Goal: Task Accomplishment & Management: Manage account settings

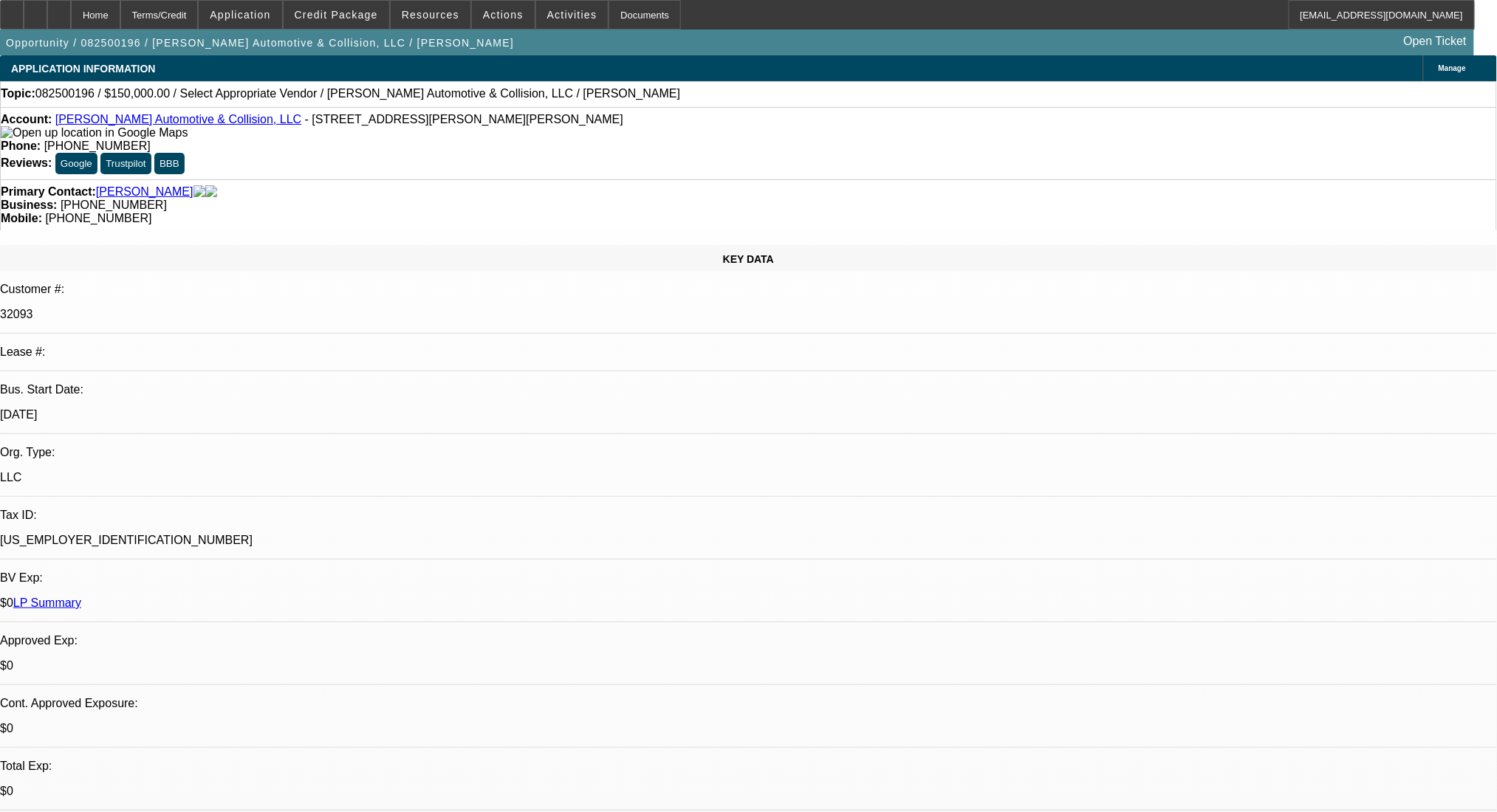
select select "0"
select select "2"
select select "0.1"
select select "4"
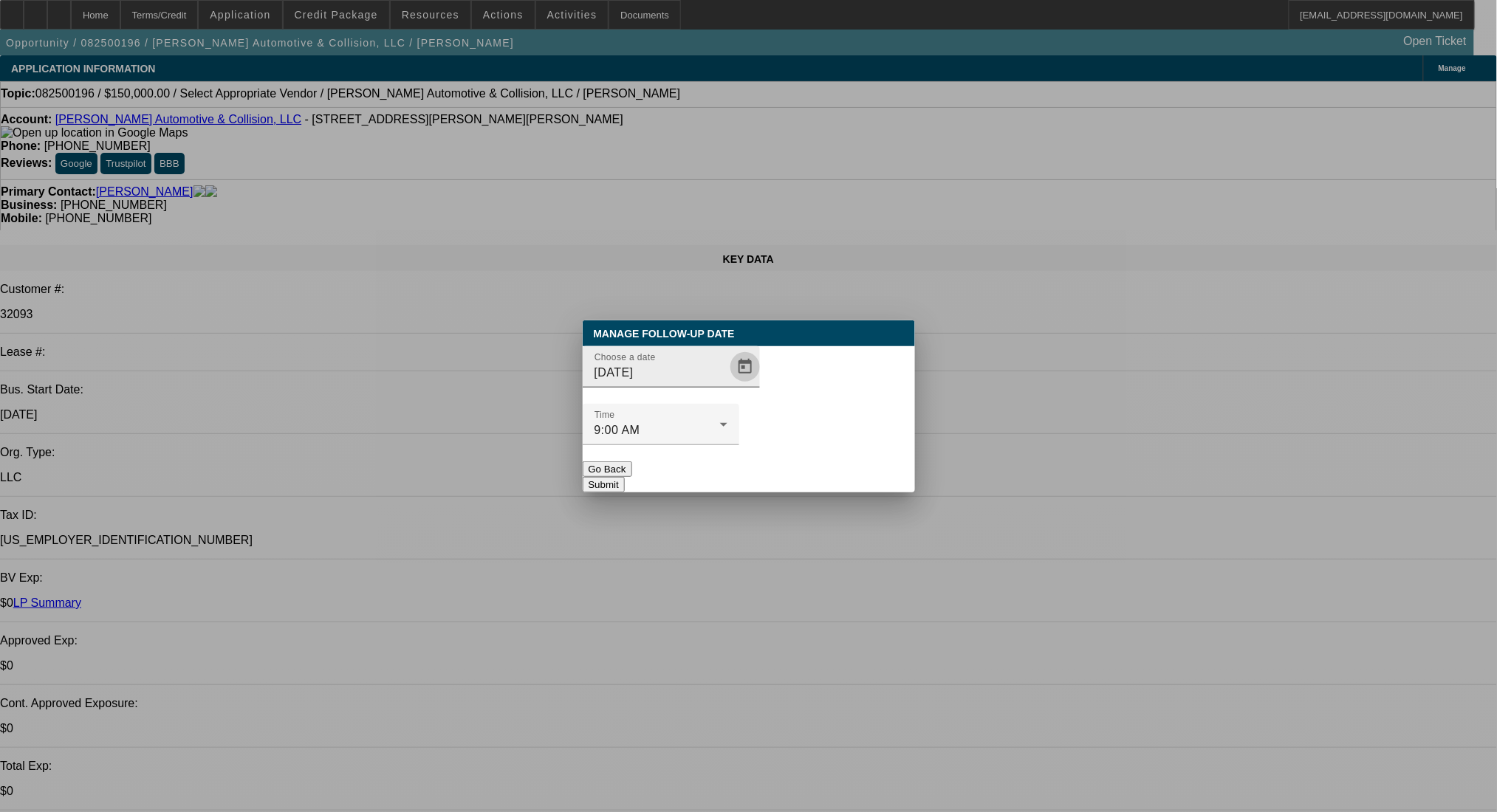
click at [727, 385] on span "Open calendar" at bounding box center [745, 367] width 35 height 35
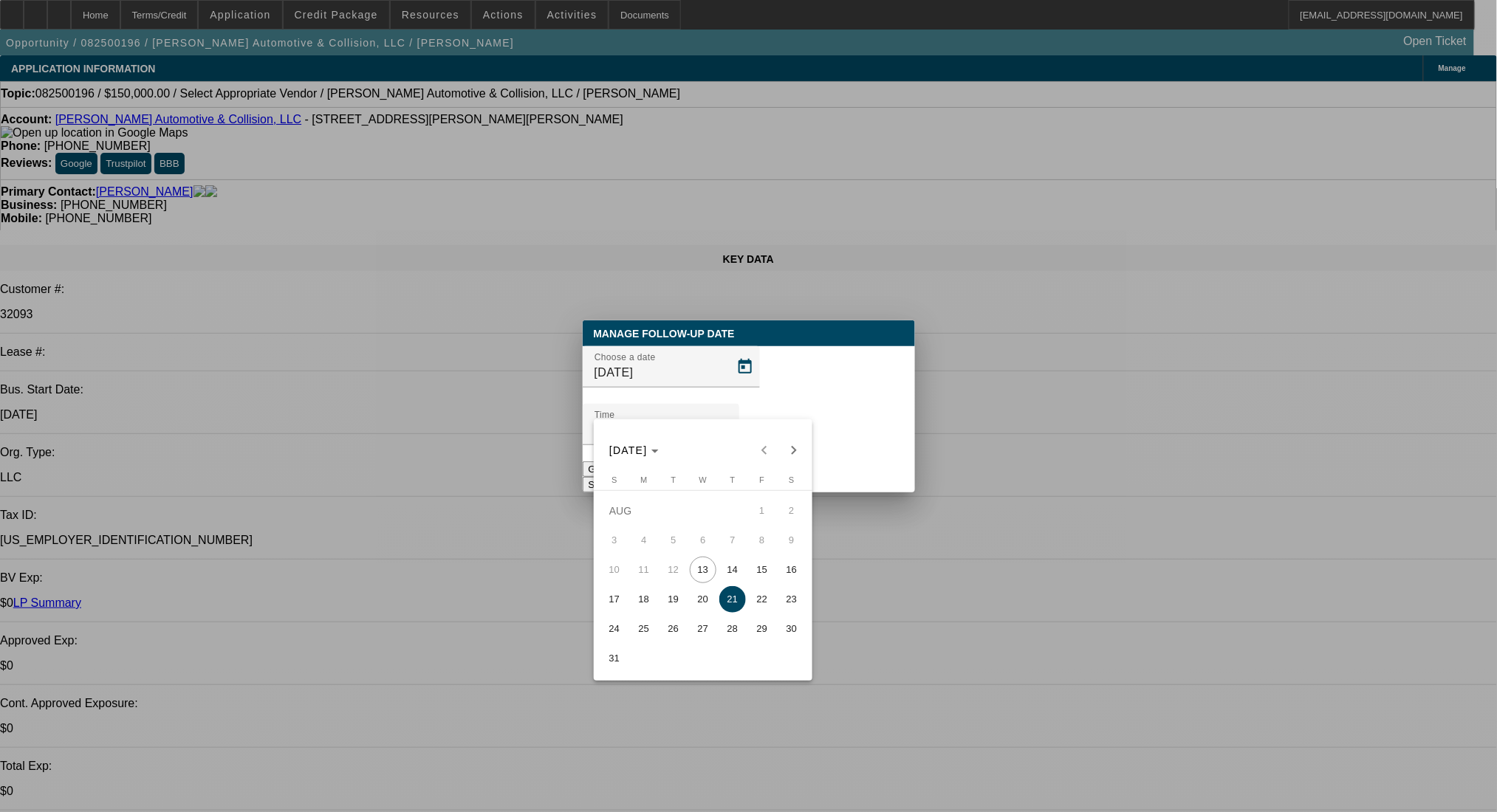
click at [702, 638] on span "27" at bounding box center [702, 628] width 26 height 26
type input "8/27/2025"
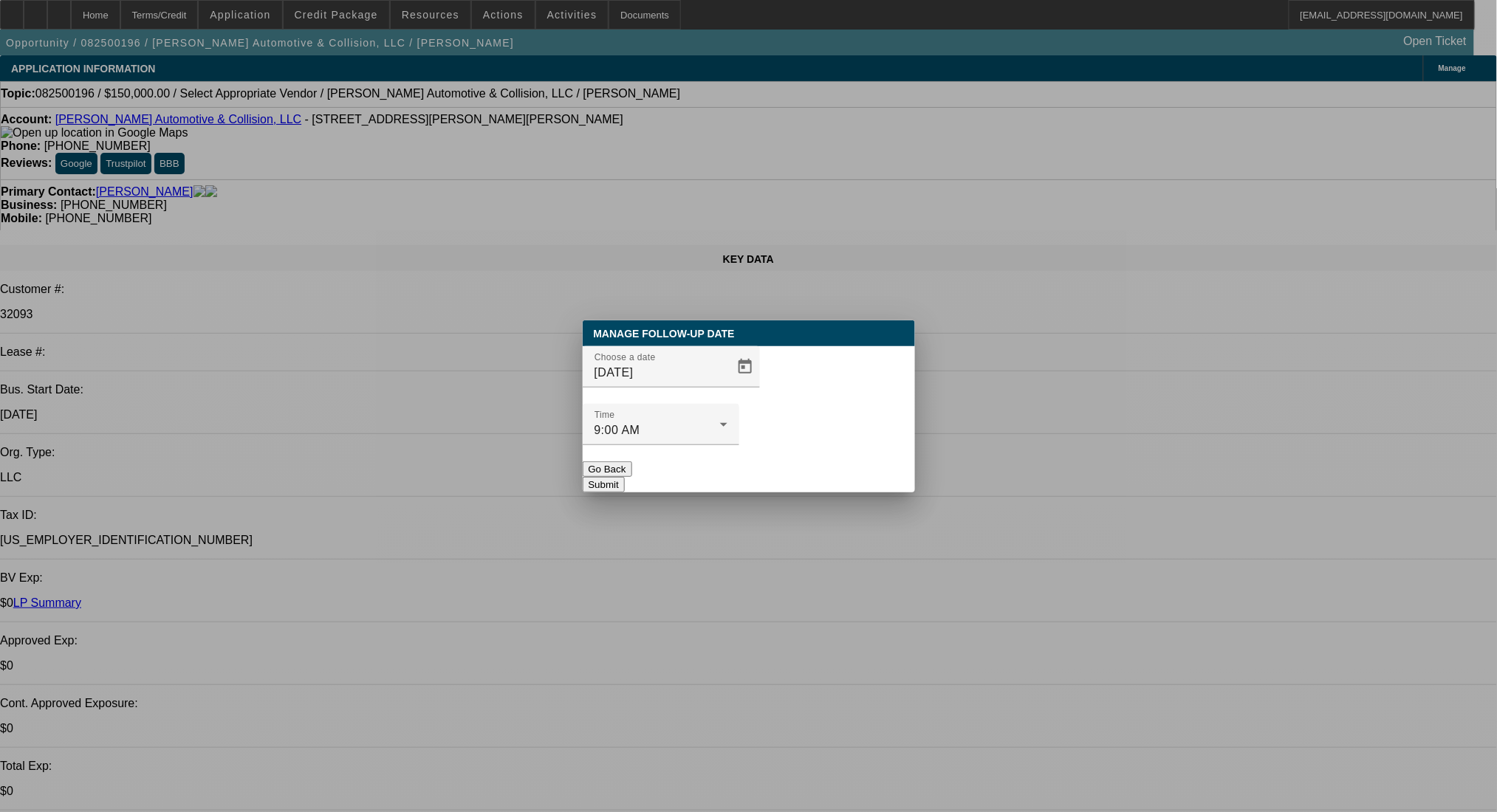
click at [625, 477] on button "Submit" at bounding box center [604, 484] width 42 height 15
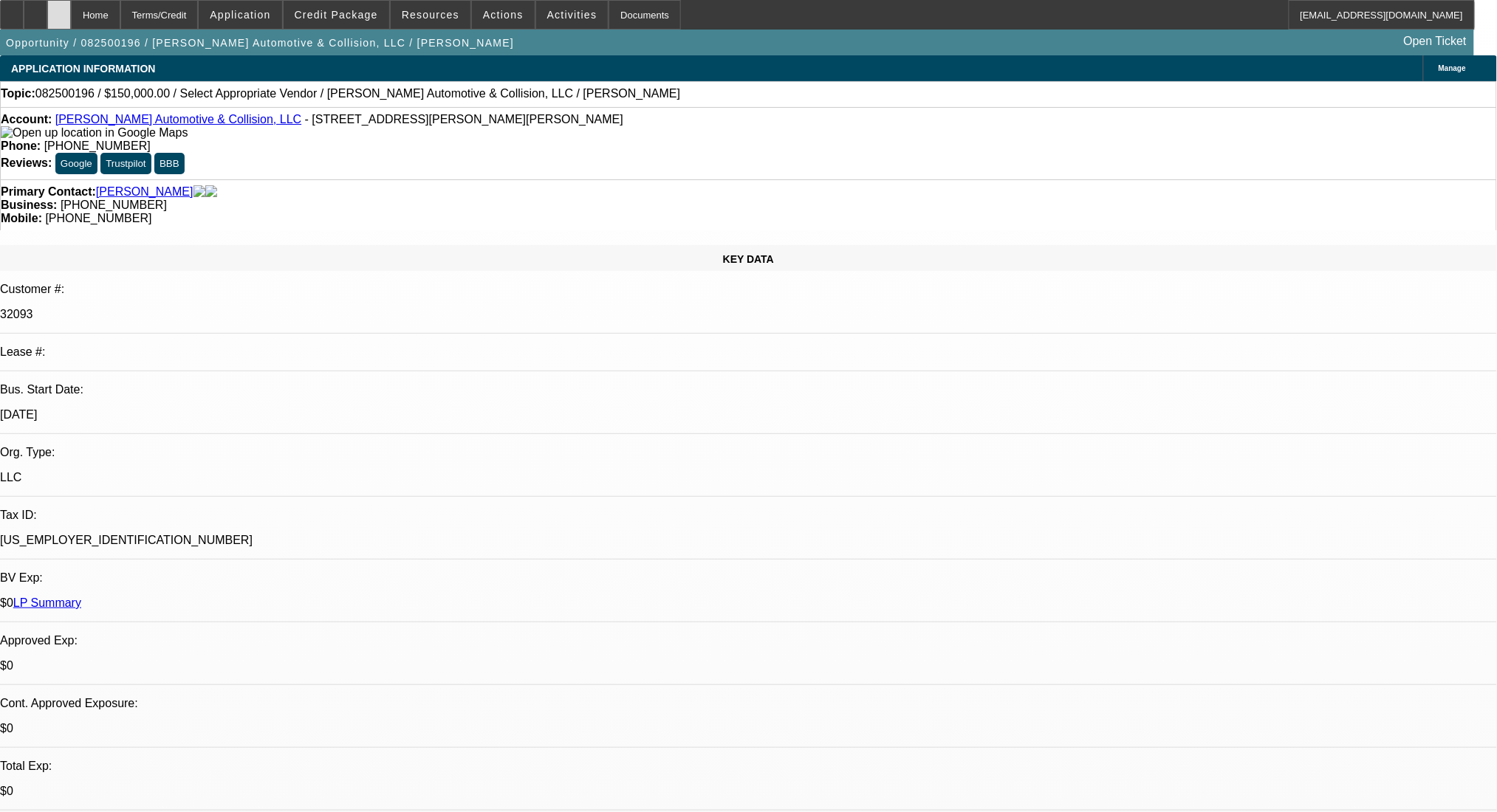
click at [59, 10] on icon at bounding box center [59, 10] width 0 height 0
select select "0"
select select "2"
select select "0"
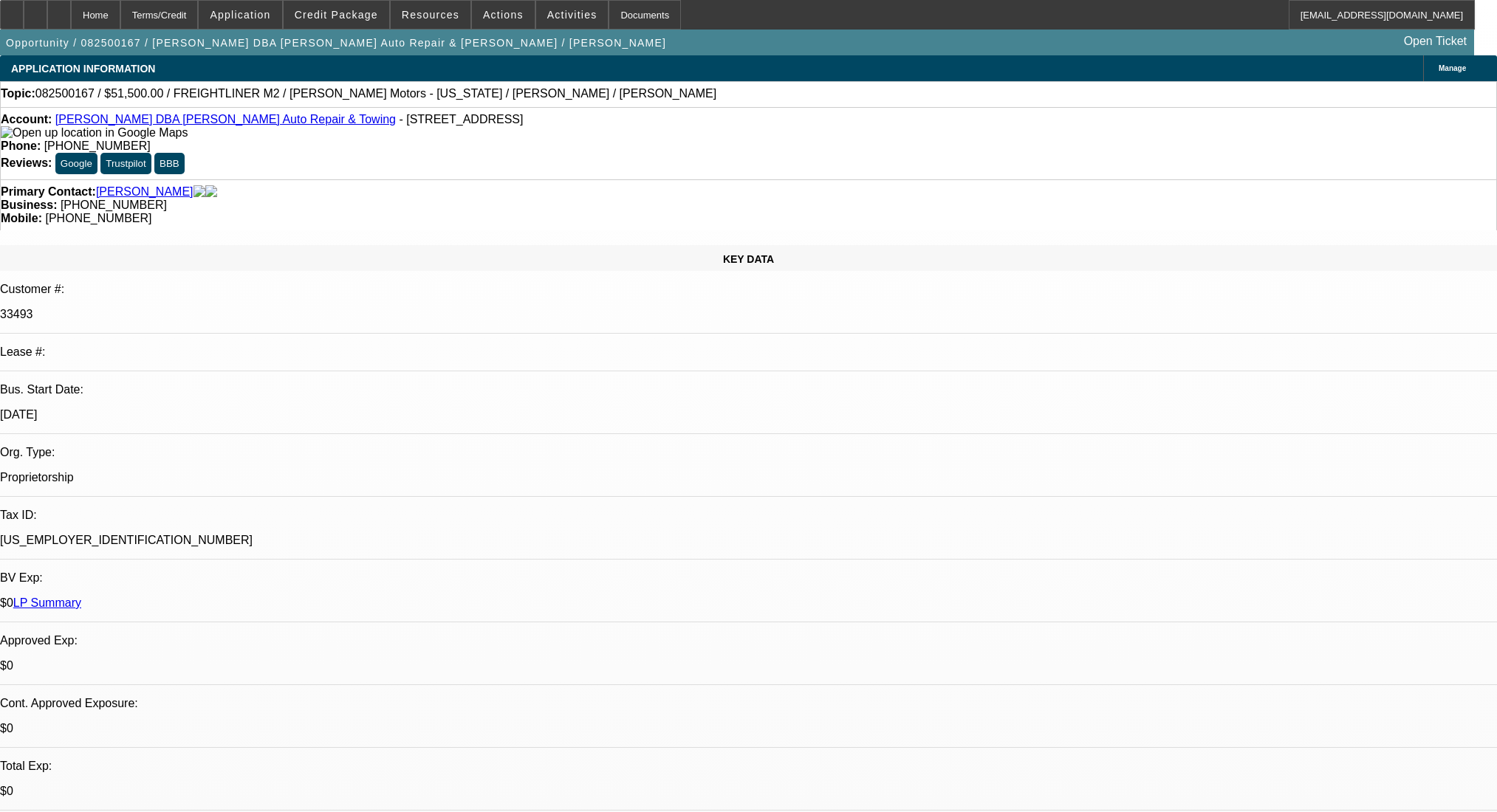
select select "6"
select select "0"
select select "2"
select select "0"
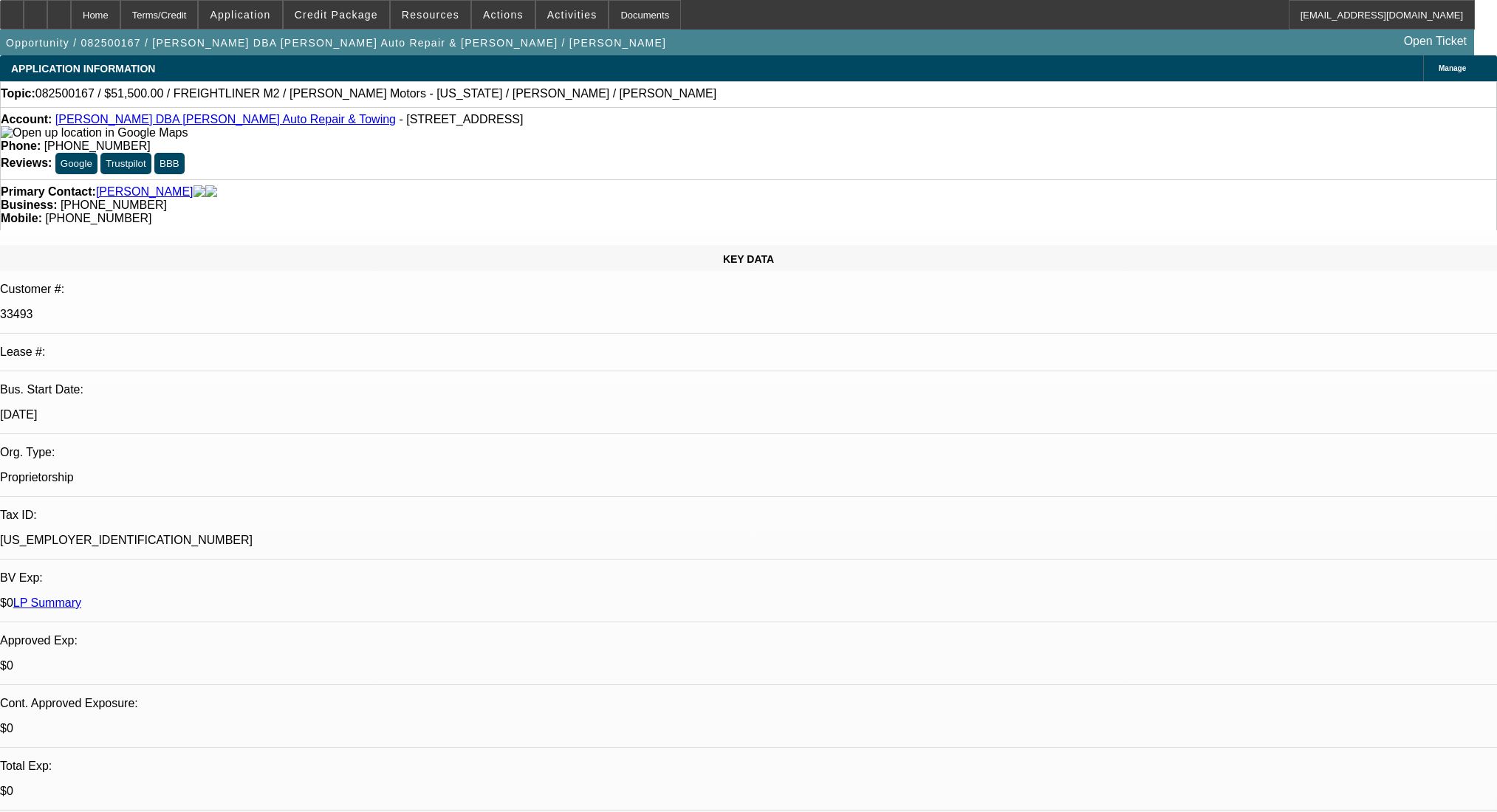
select select "6"
select select "0"
select select "2"
select select "0"
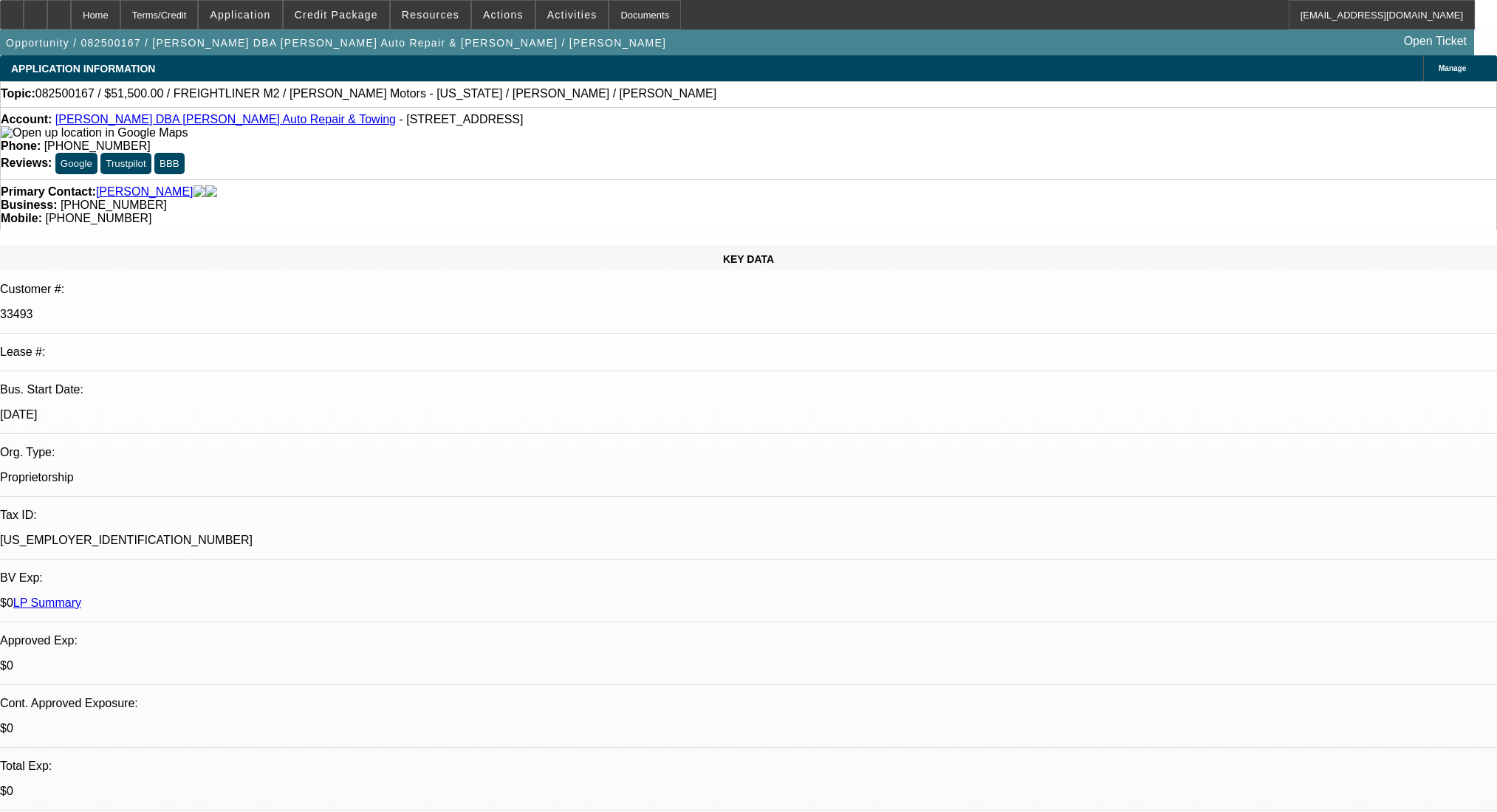
select select "6"
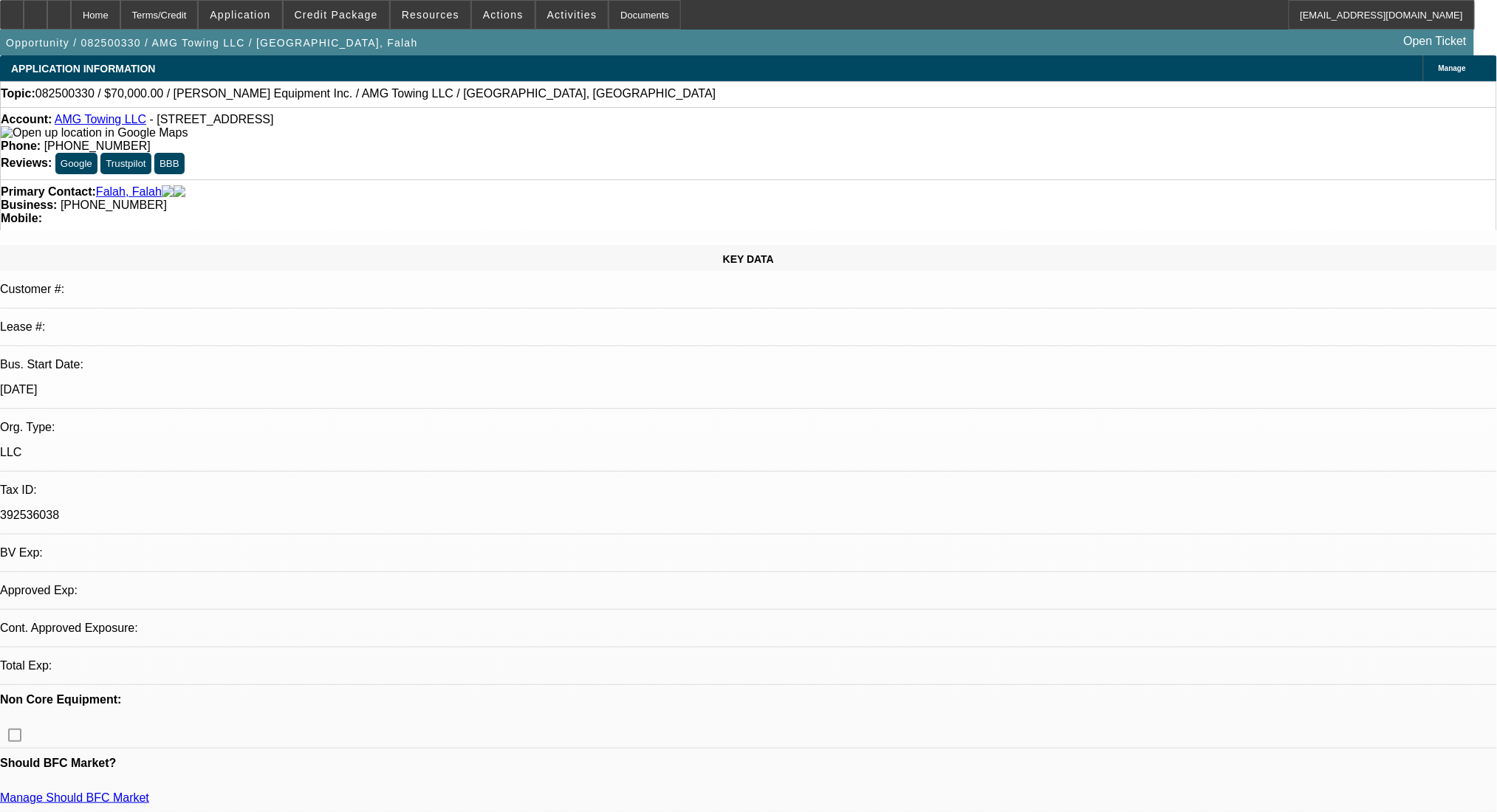
select select "0"
select select "2"
select select "0.1"
select select "4"
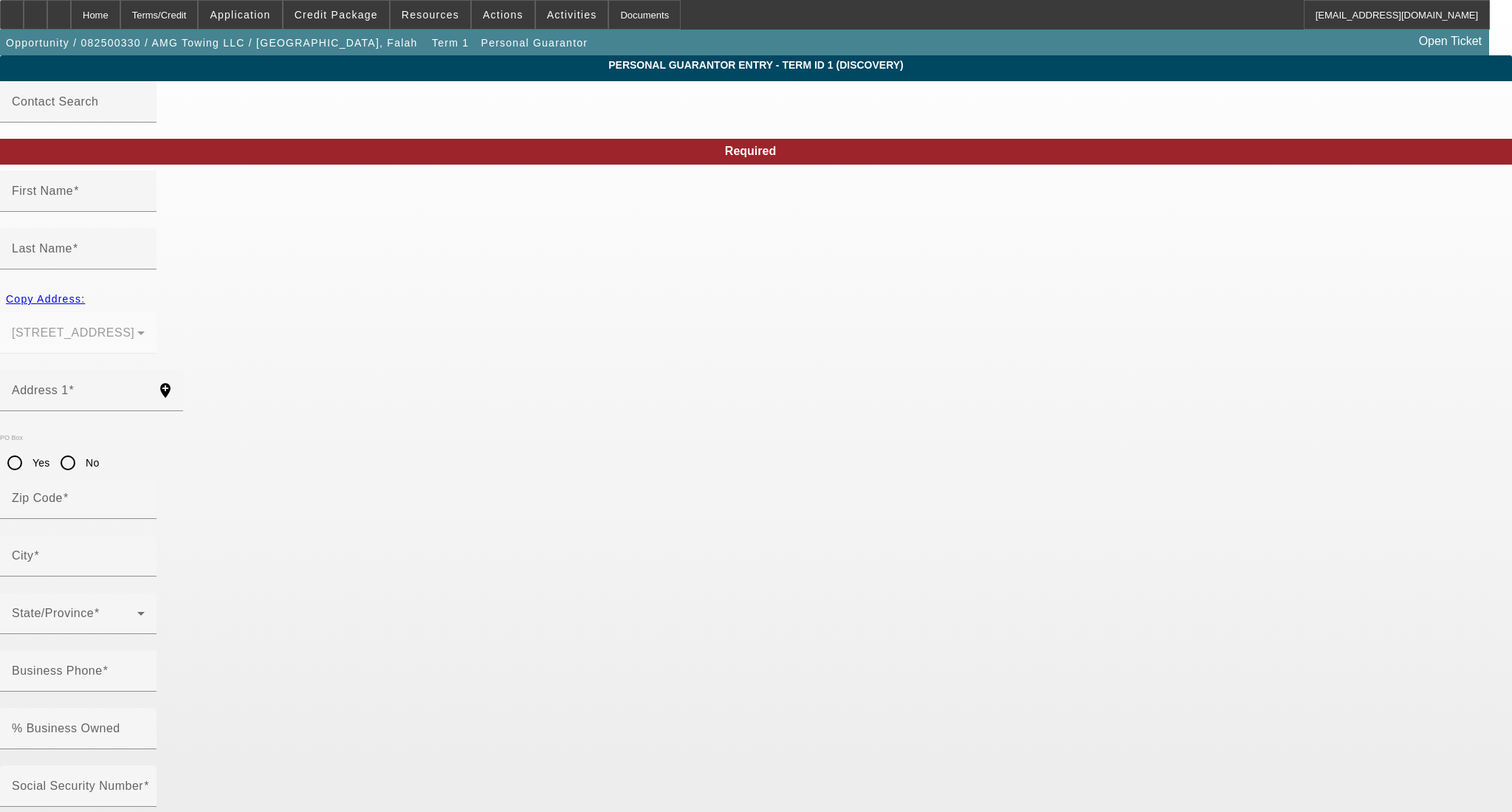
type input "Falah"
type input "463 East 6360 South"
radio input "true"
type input "84107"
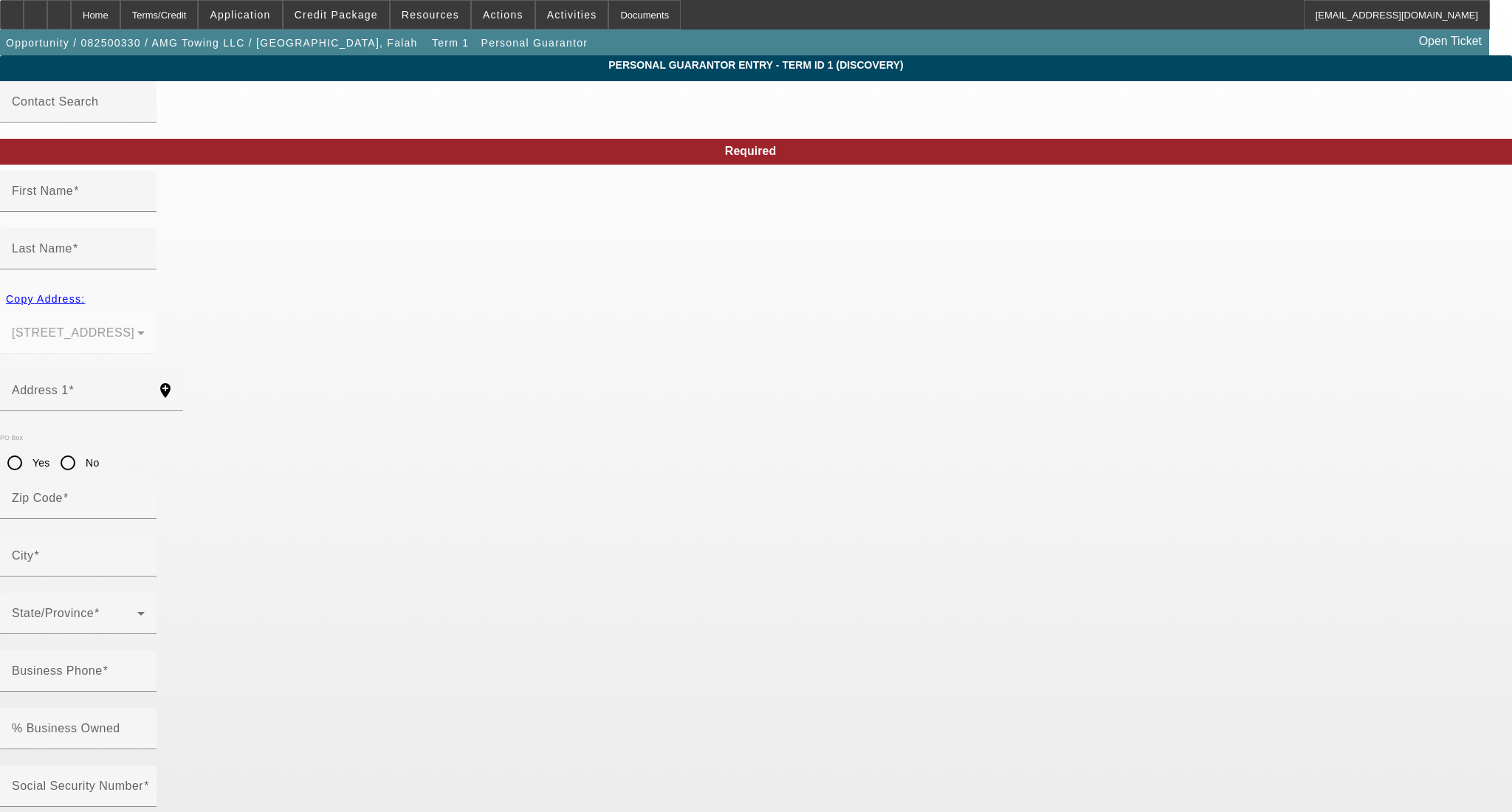
type input "Murray"
type input "(385) 424-8350"
type input "100"
type input "633-19-0258"
type input "falahfalah678@gmail.com"
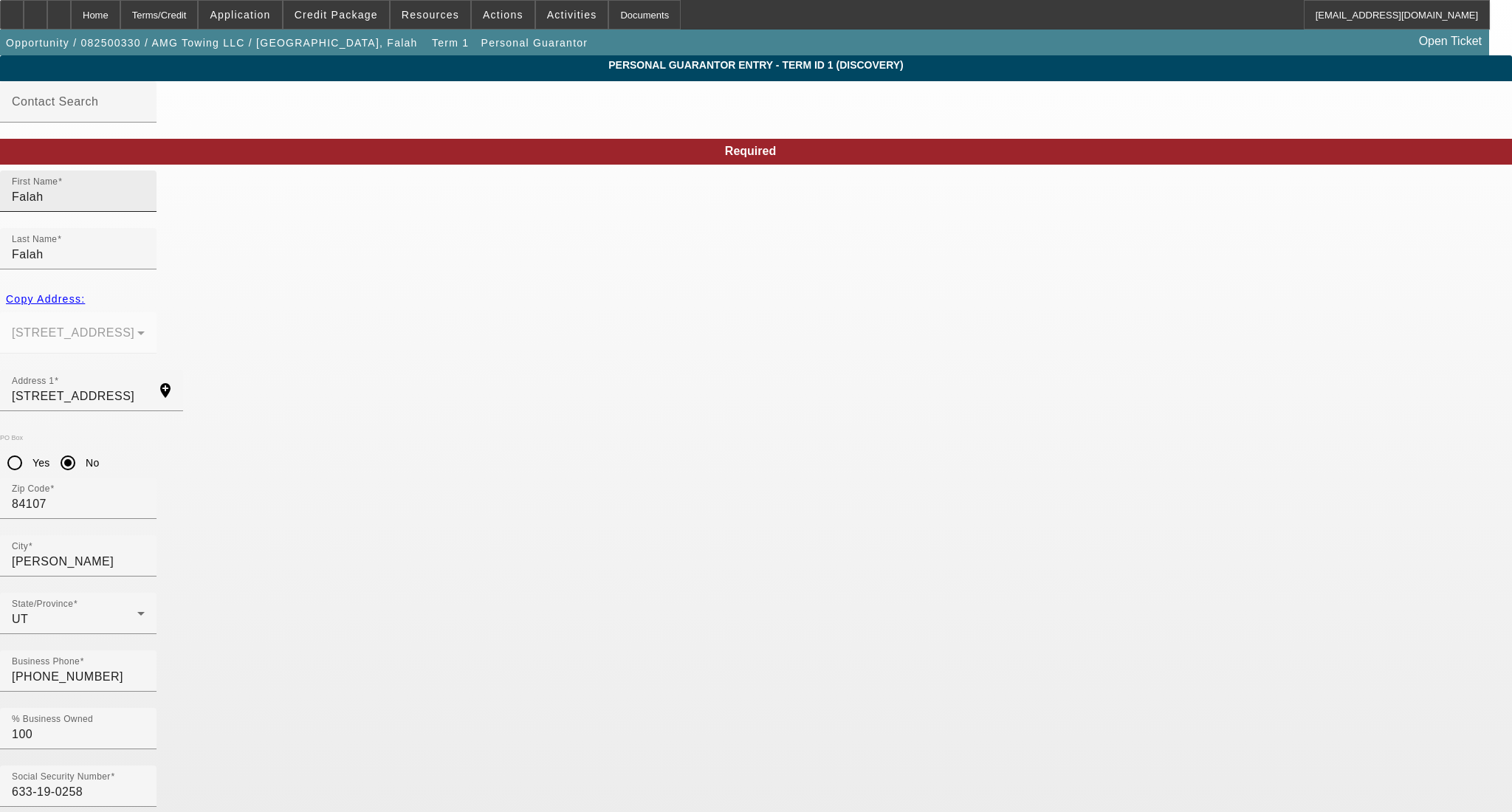
click at [145, 206] on input "Falah" at bounding box center [79, 197] width 133 height 18
type input "Faleh"
click at [145, 246] on input "Falah" at bounding box center [79, 255] width 133 height 18
type input "Faleh"
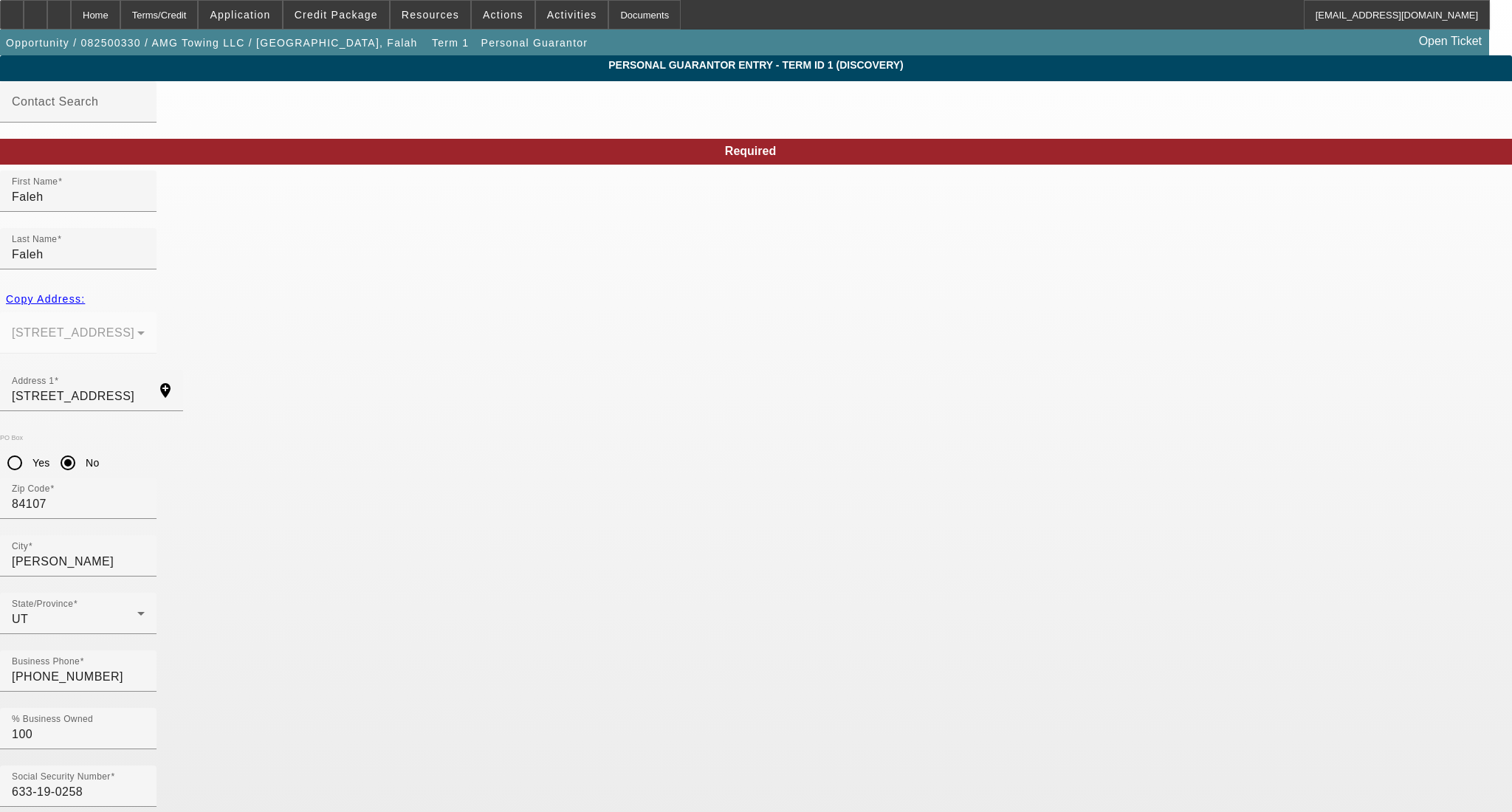
type input "falehfaleh678@gmail.com"
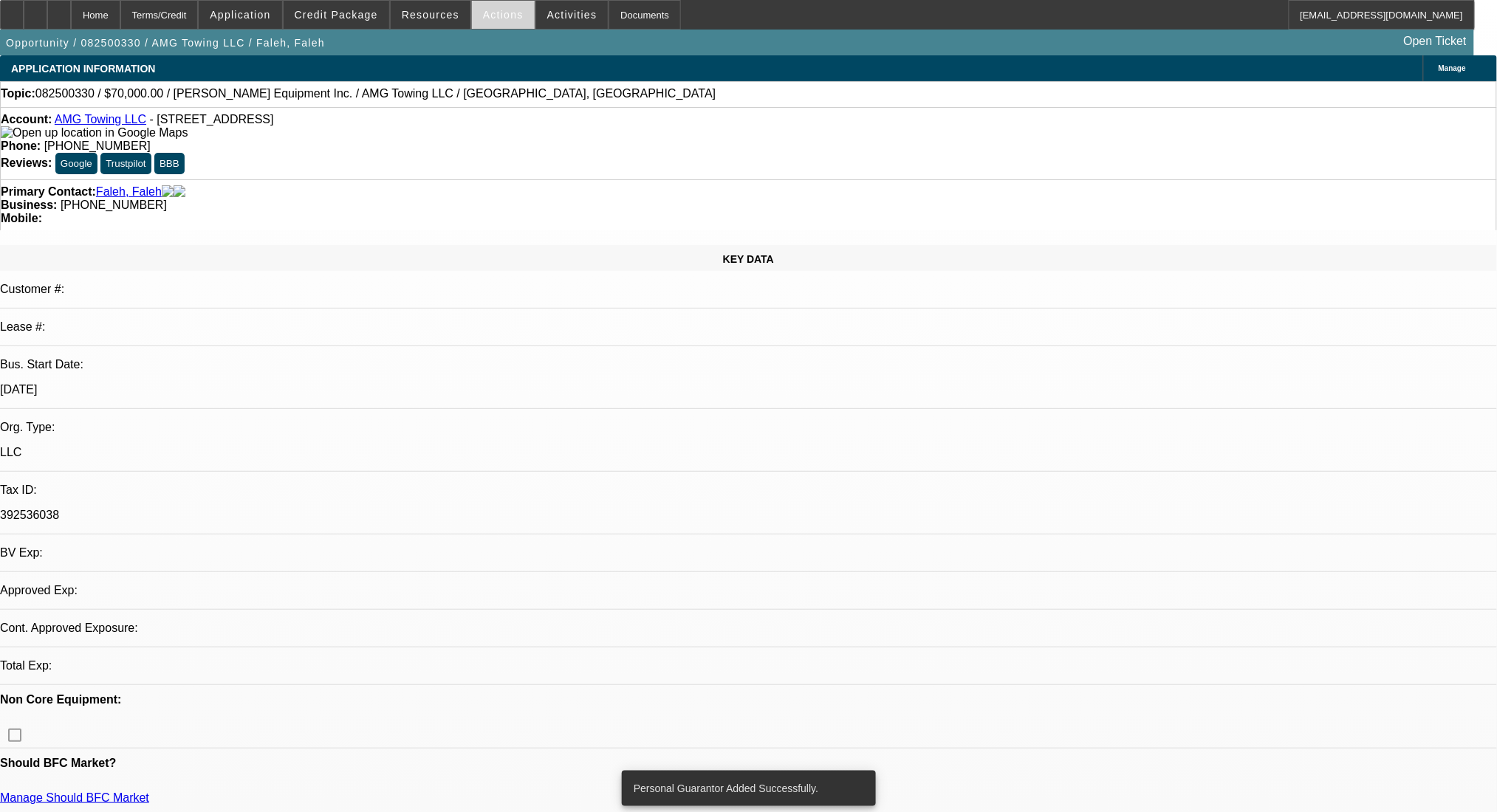
select select "0"
select select "2"
select select "0.1"
select select "4"
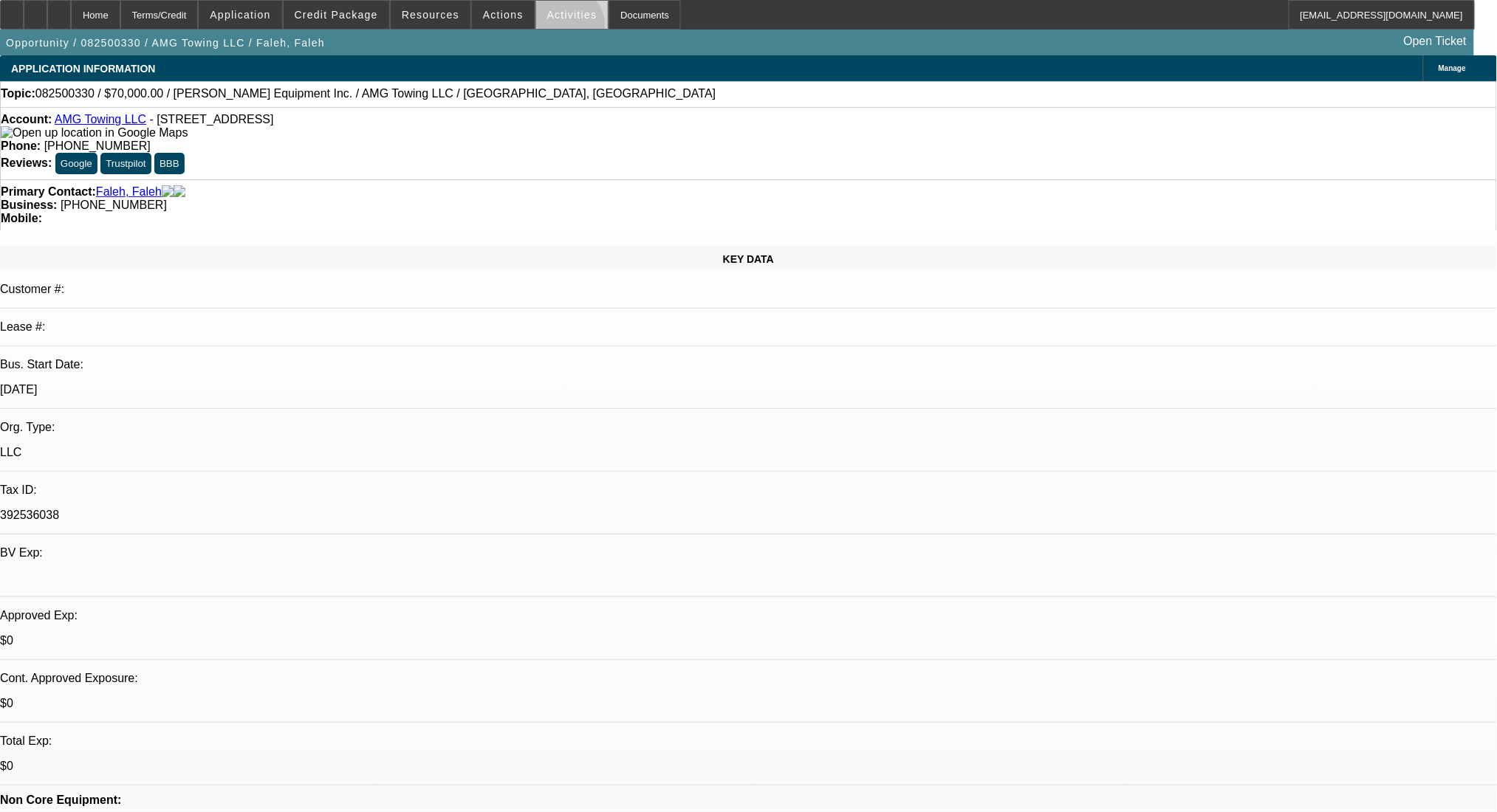
click at [552, 28] on span at bounding box center [573, 14] width 72 height 35
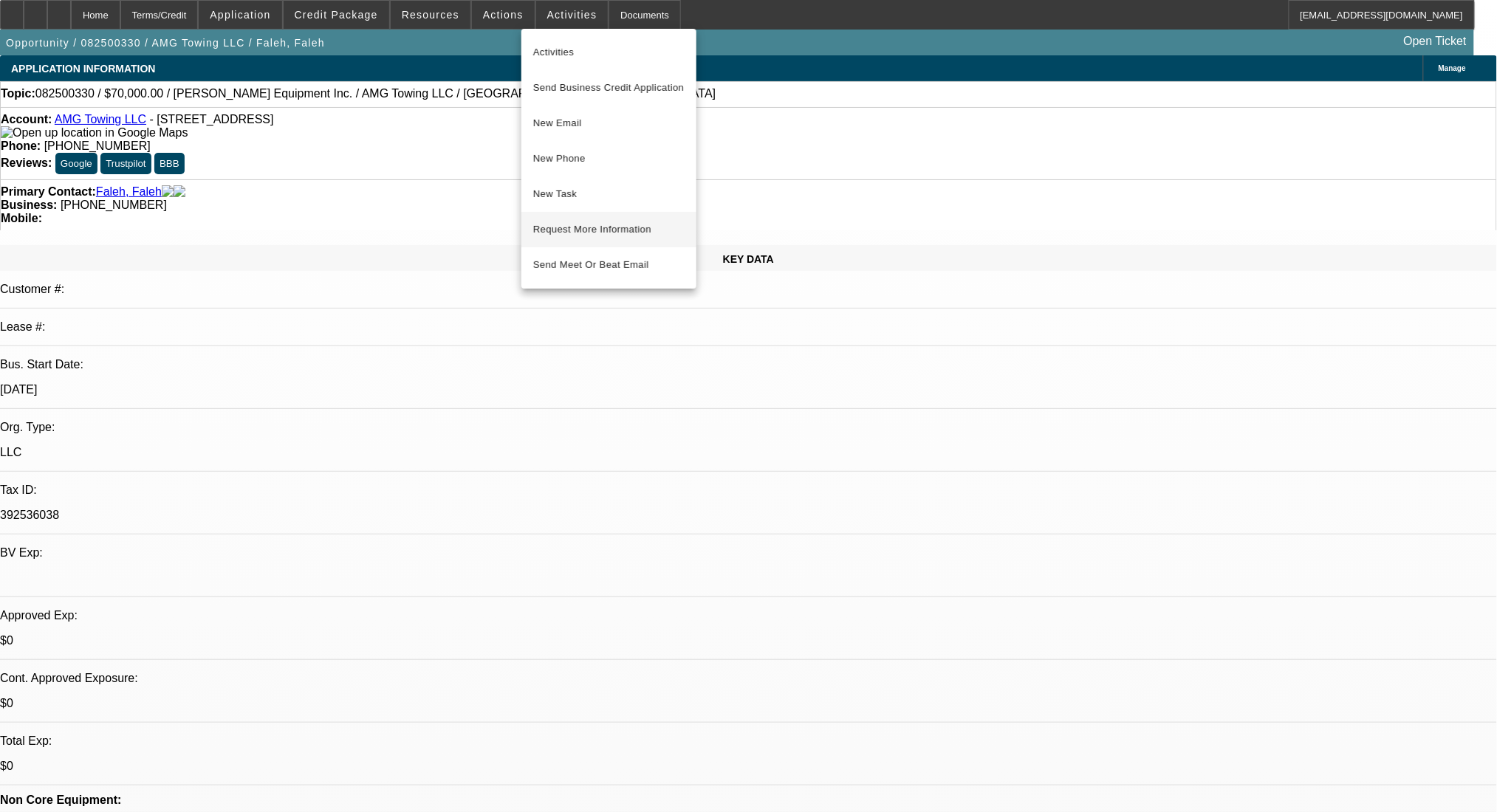
click at [575, 231] on span "Request More Information" at bounding box center [609, 229] width 152 height 18
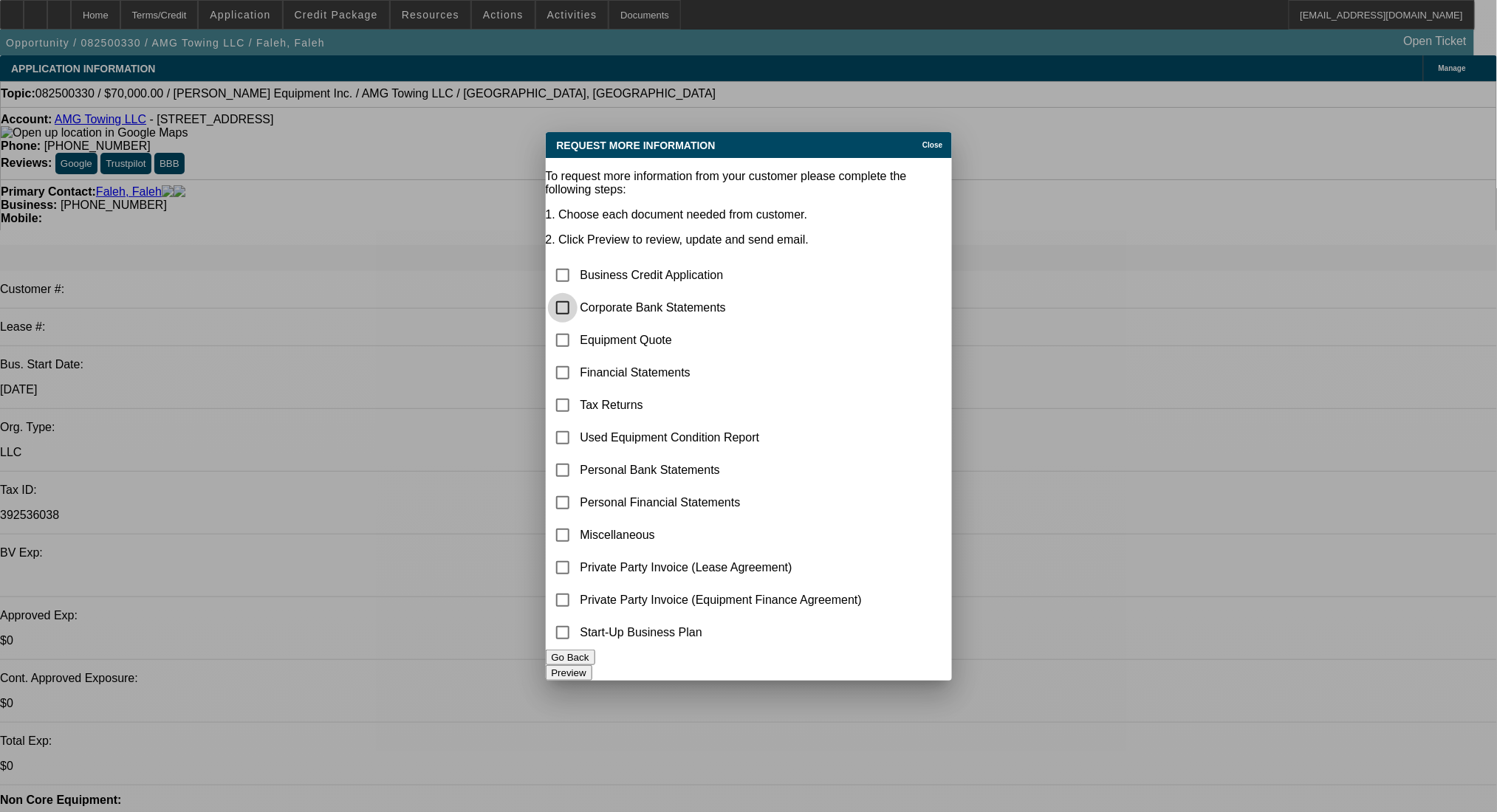
click at [577, 293] on input "checkbox" at bounding box center [563, 308] width 30 height 30
checkbox input "true"
click at [593, 665] on button "Preview" at bounding box center [569, 673] width 47 height 15
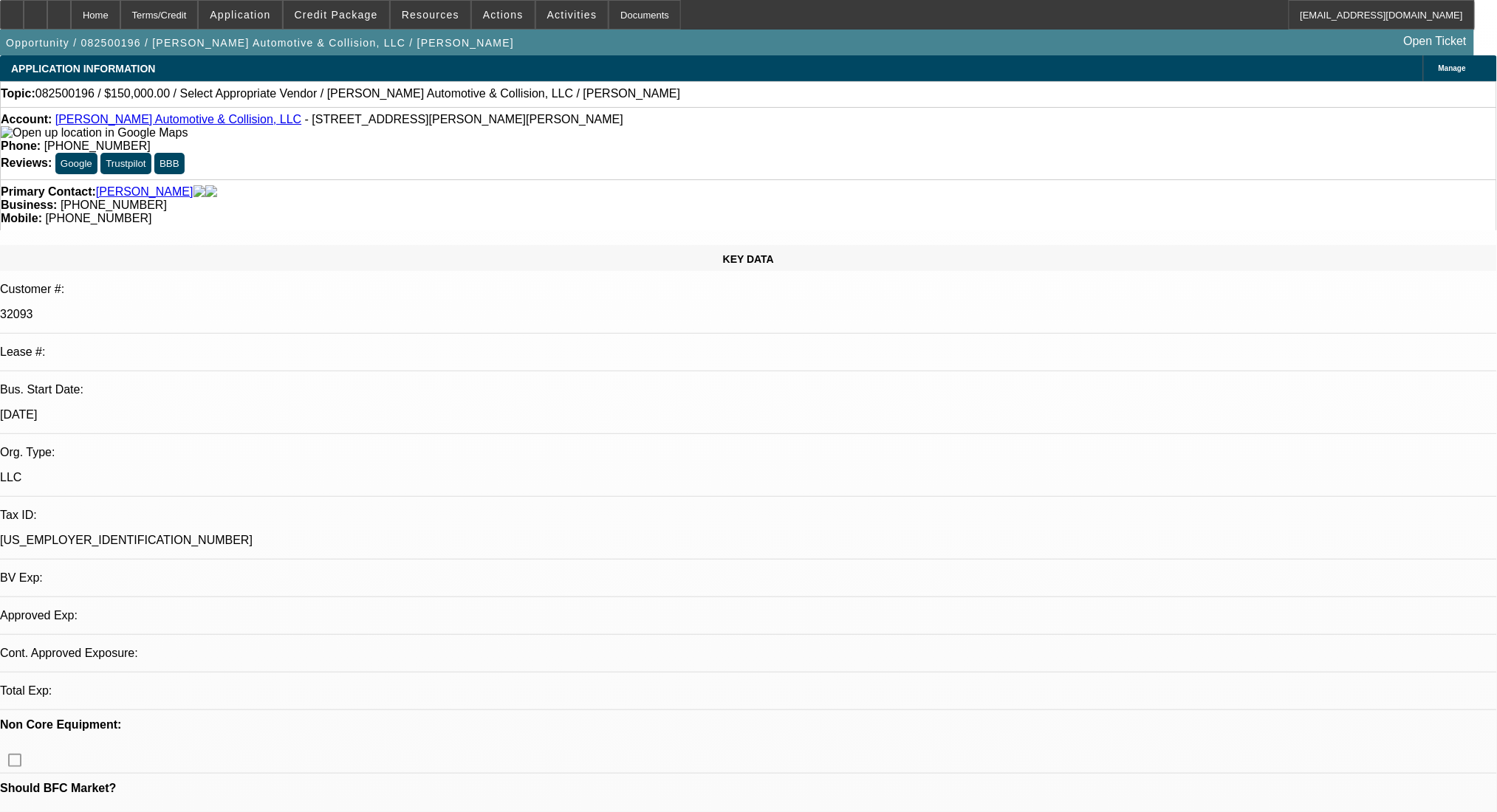
select select "0"
select select "2"
select select "0.1"
select select "2"
select select "4"
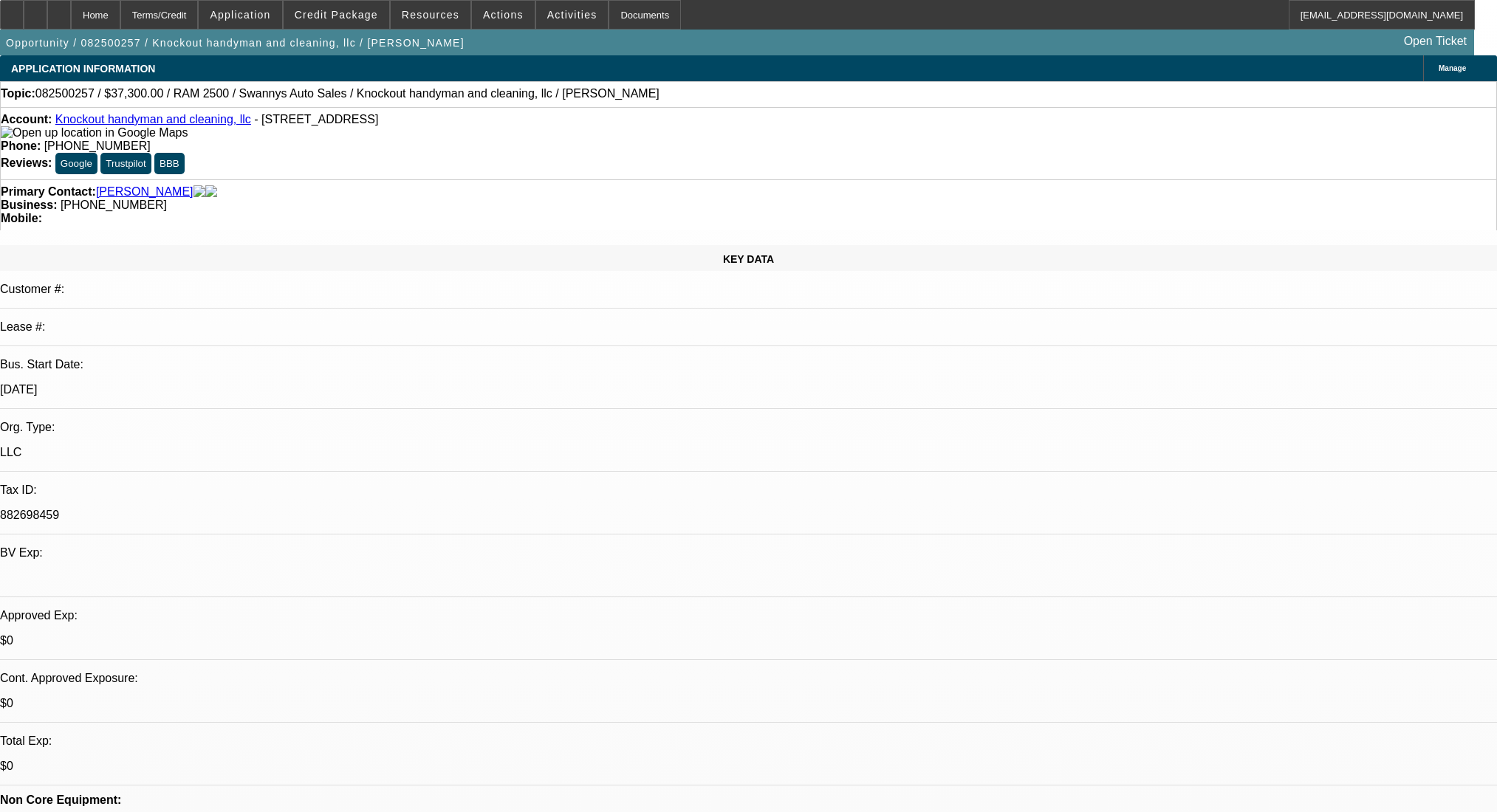
select select "0"
select select "0.1"
select select "4"
select select "0"
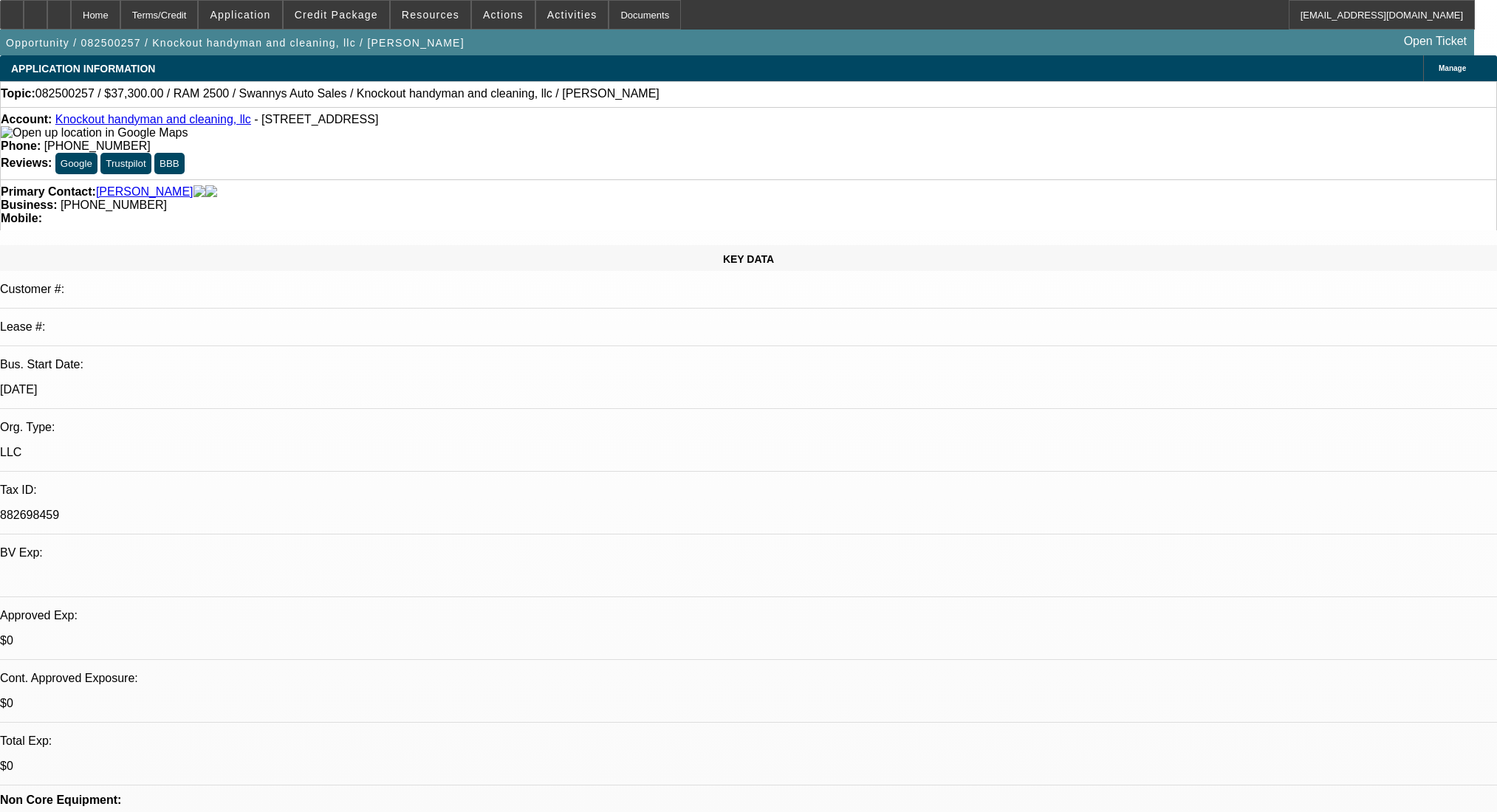
select select "0"
select select "3"
select select "0.1"
select select "4"
select select "0"
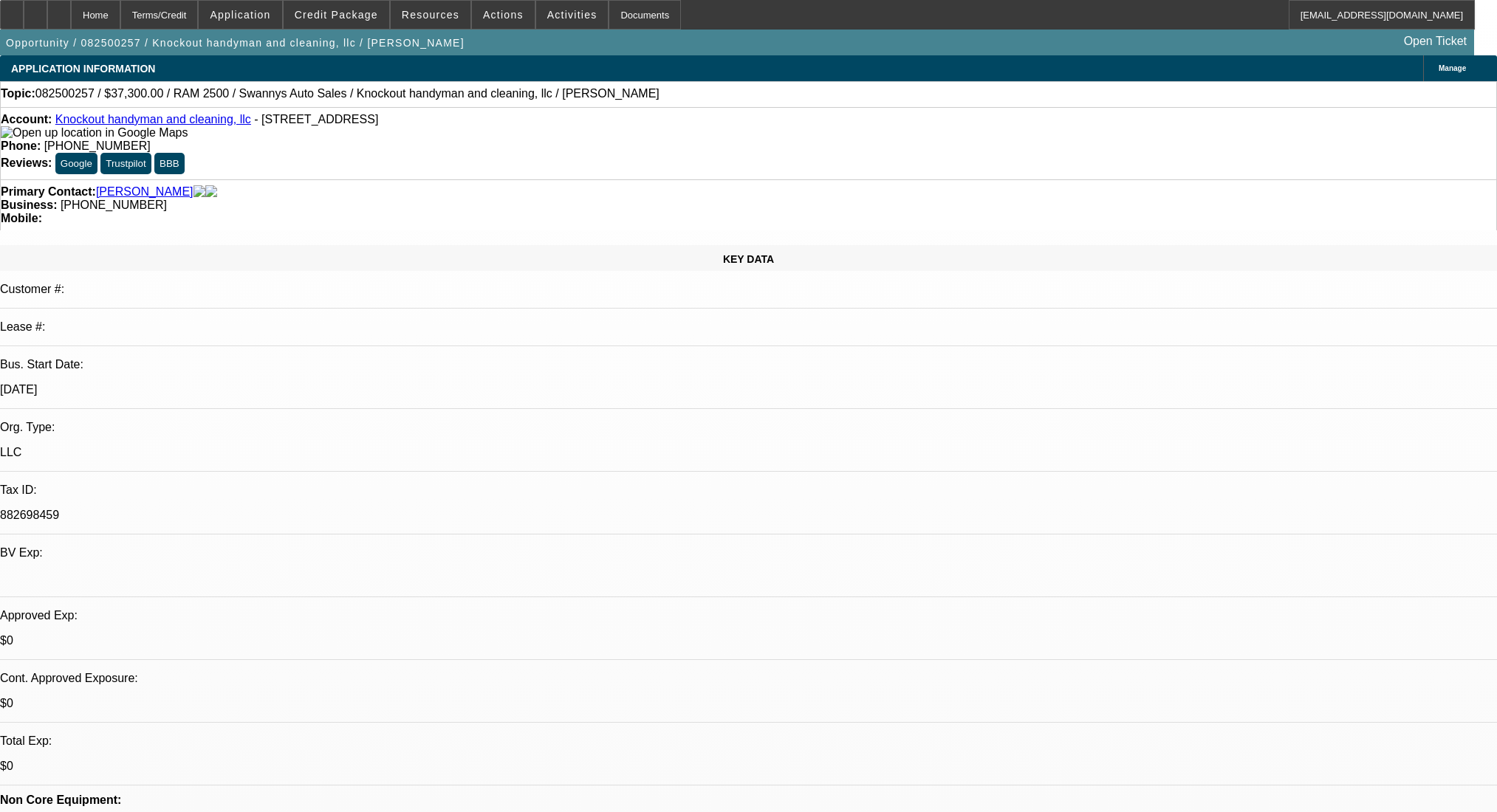
select select "0"
select select "0.1"
select select "4"
select select "0"
select select "2"
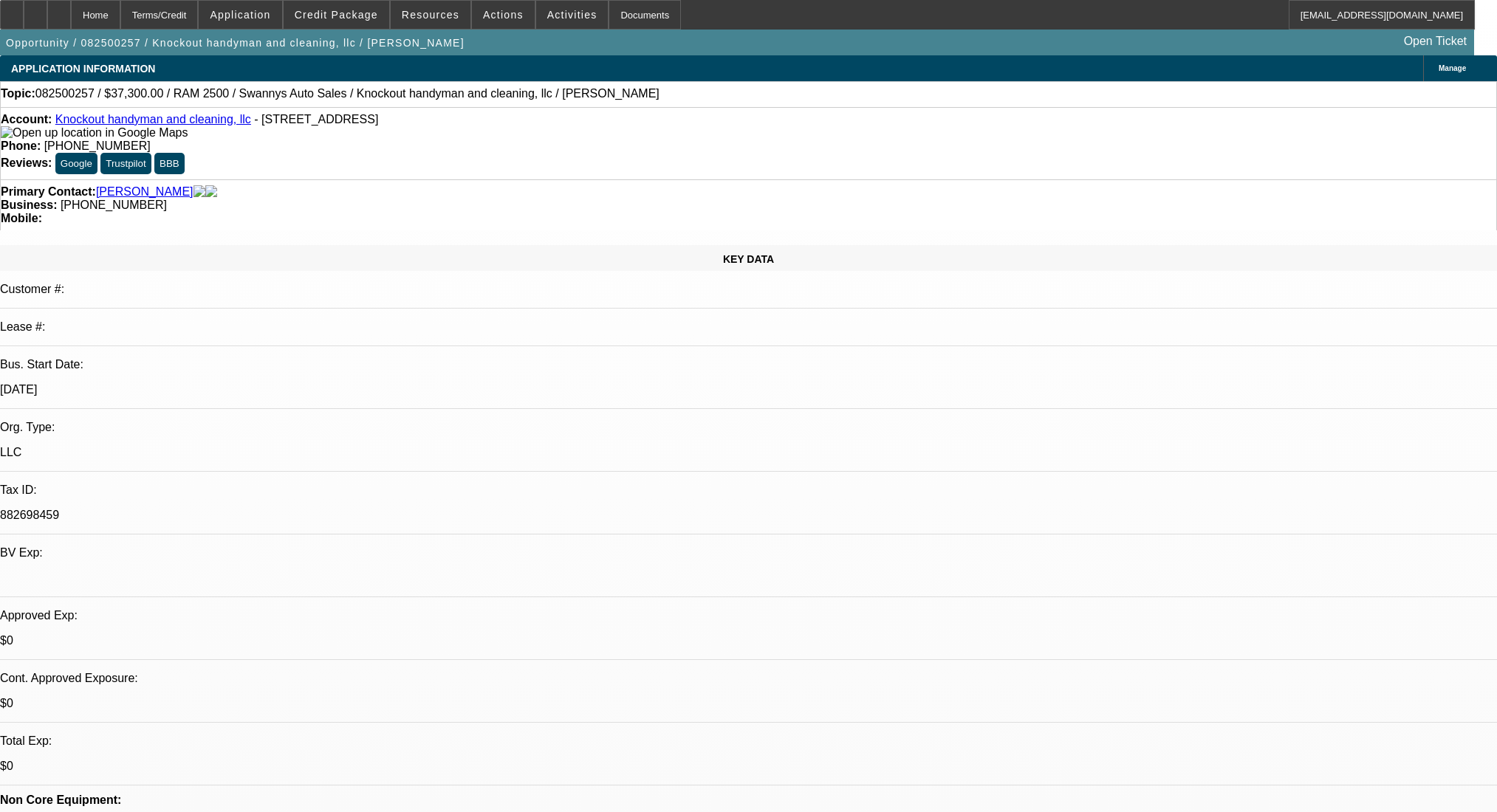
select select "2"
select select "0.1"
select select "4"
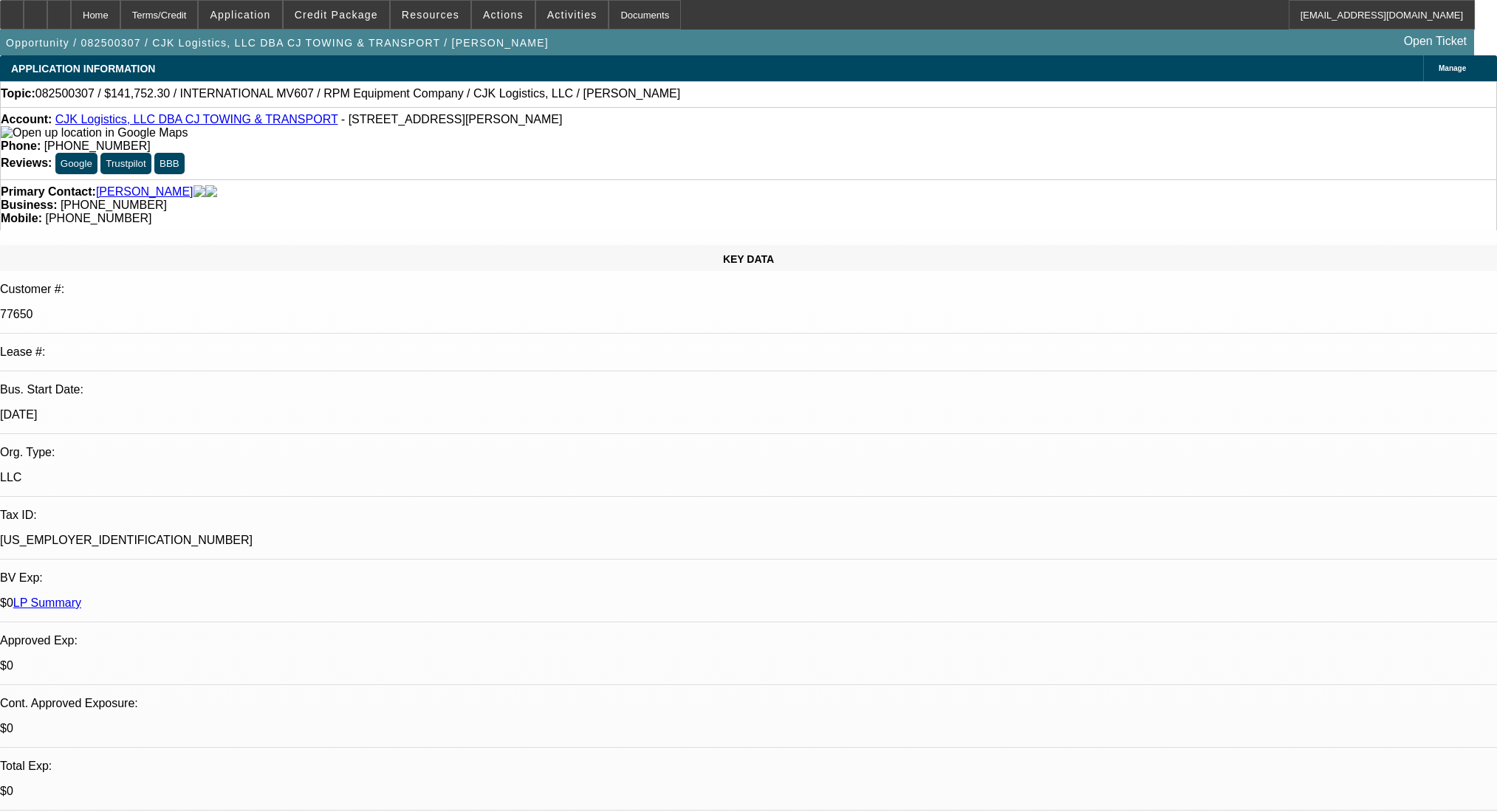
select select "0"
select select "6"
click at [71, 14] on div at bounding box center [59, 14] width 23 height 30
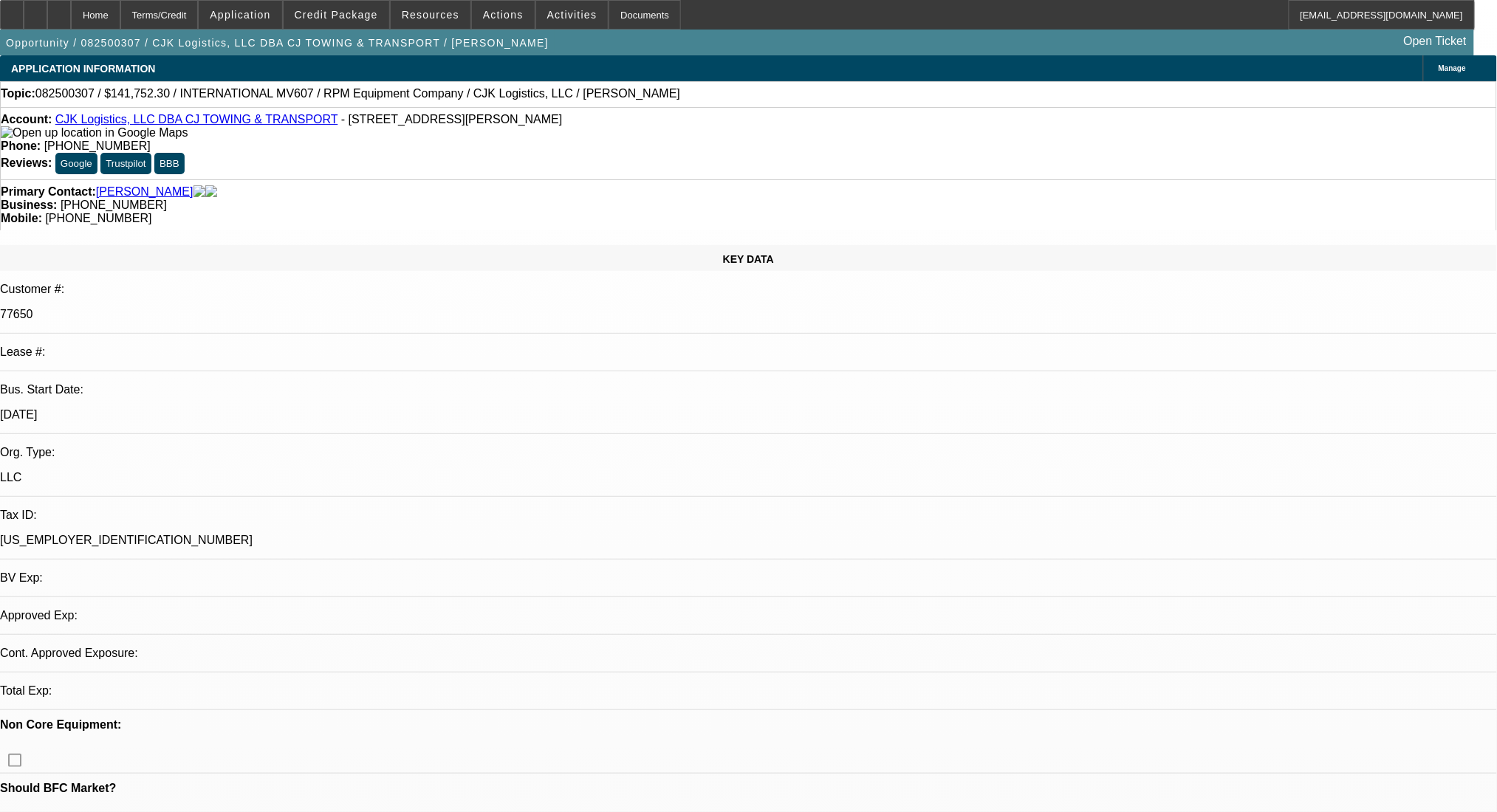
select select "0"
select select "1"
select select "6"
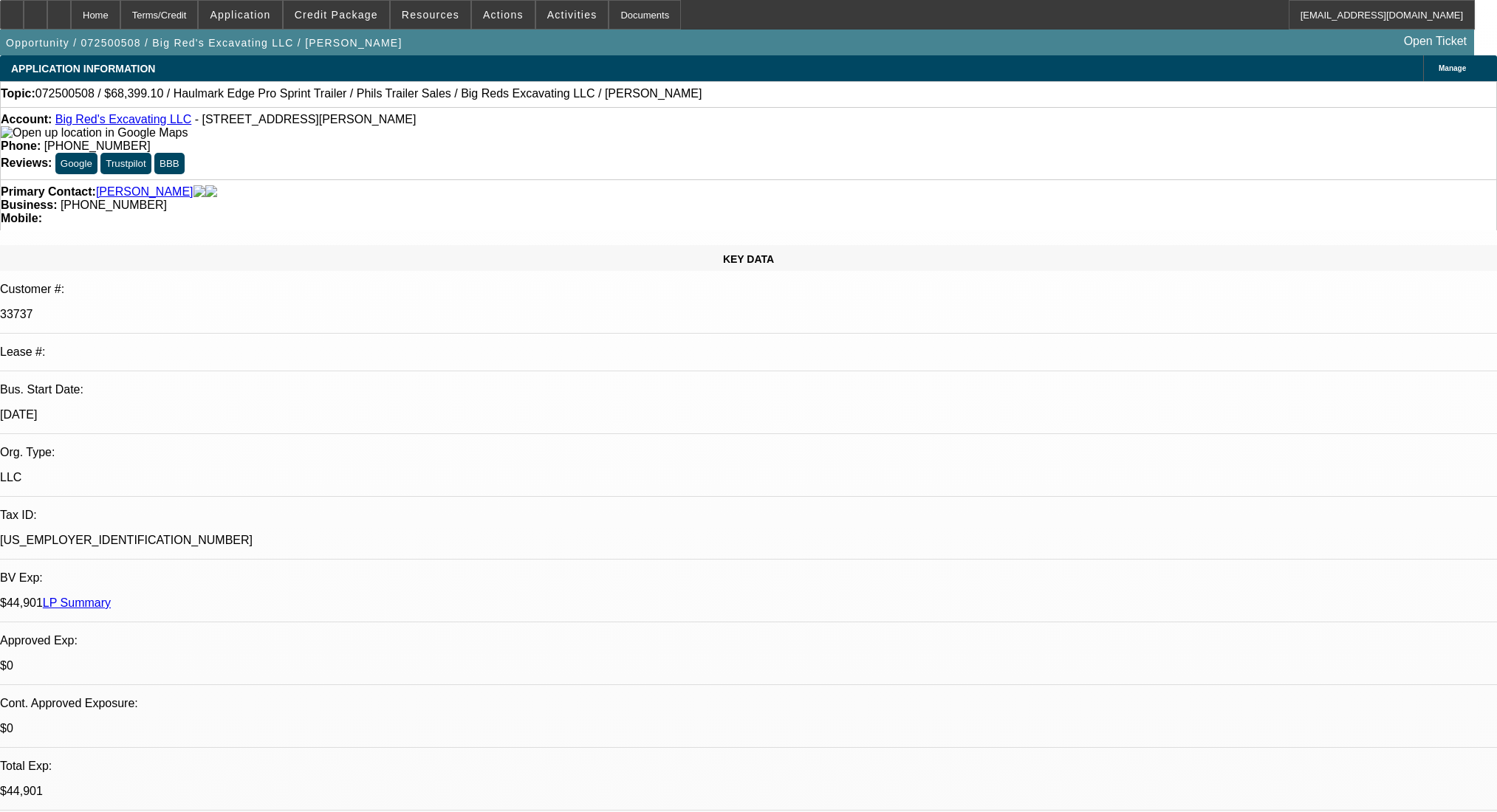
select select "0"
select select "2"
select select "0.1"
select select "4"
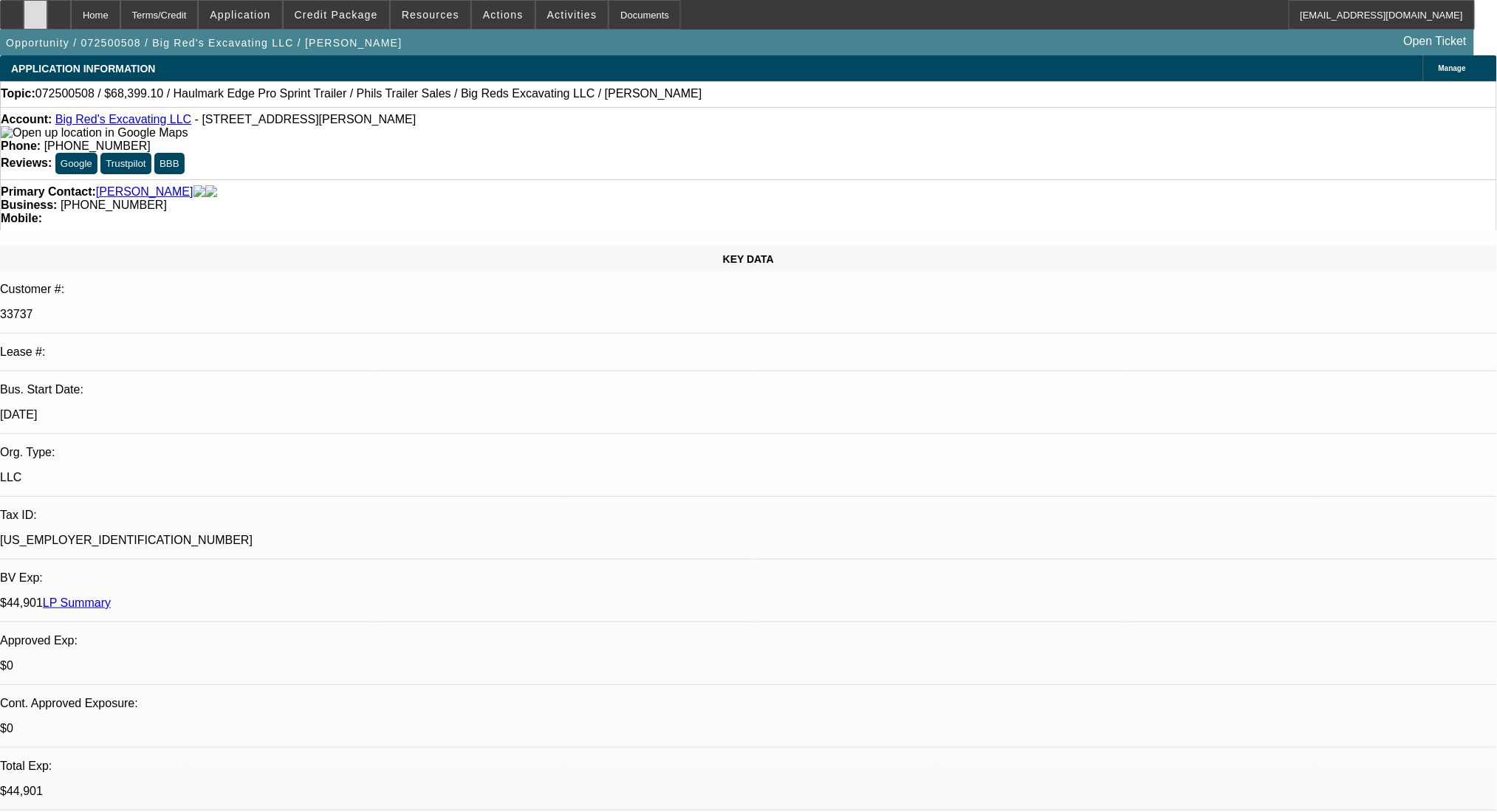
click at [35, 10] on icon at bounding box center [35, 10] width 0 height 0
click at [375, 2] on span at bounding box center [337, 14] width 106 height 35
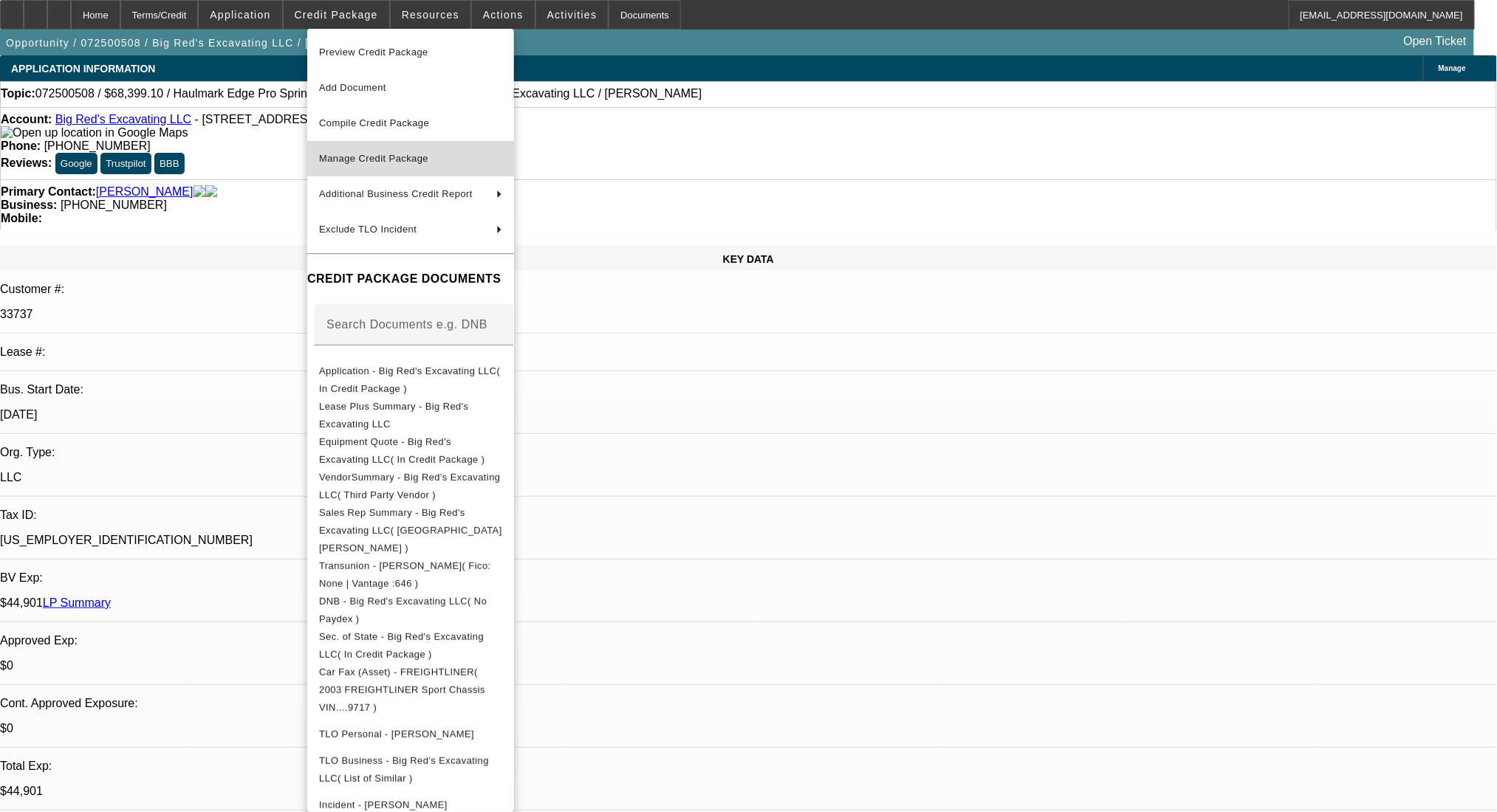
click at [477, 152] on span "Manage Credit Package" at bounding box center [411, 159] width 183 height 18
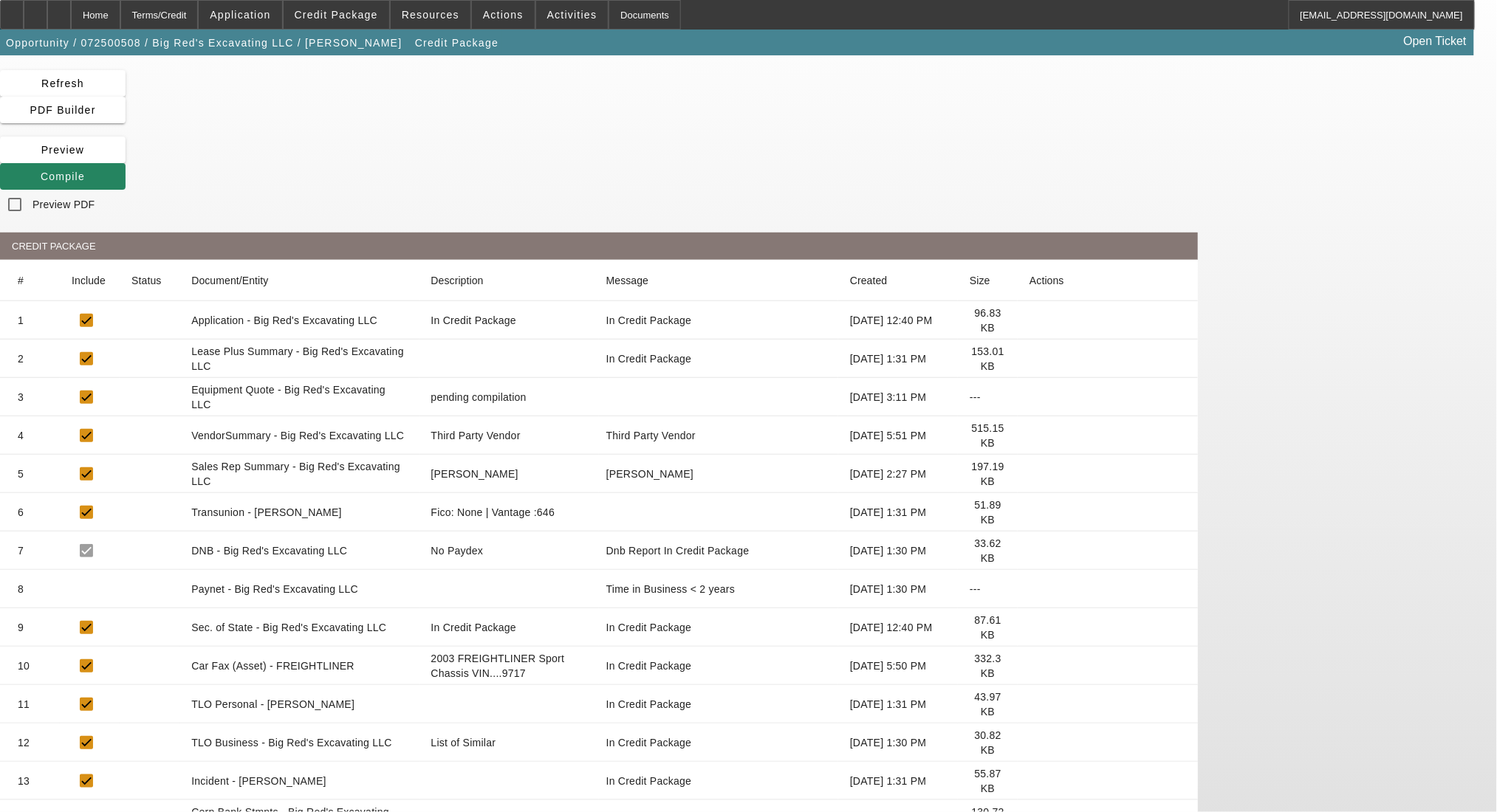
scroll to position [92, 0]
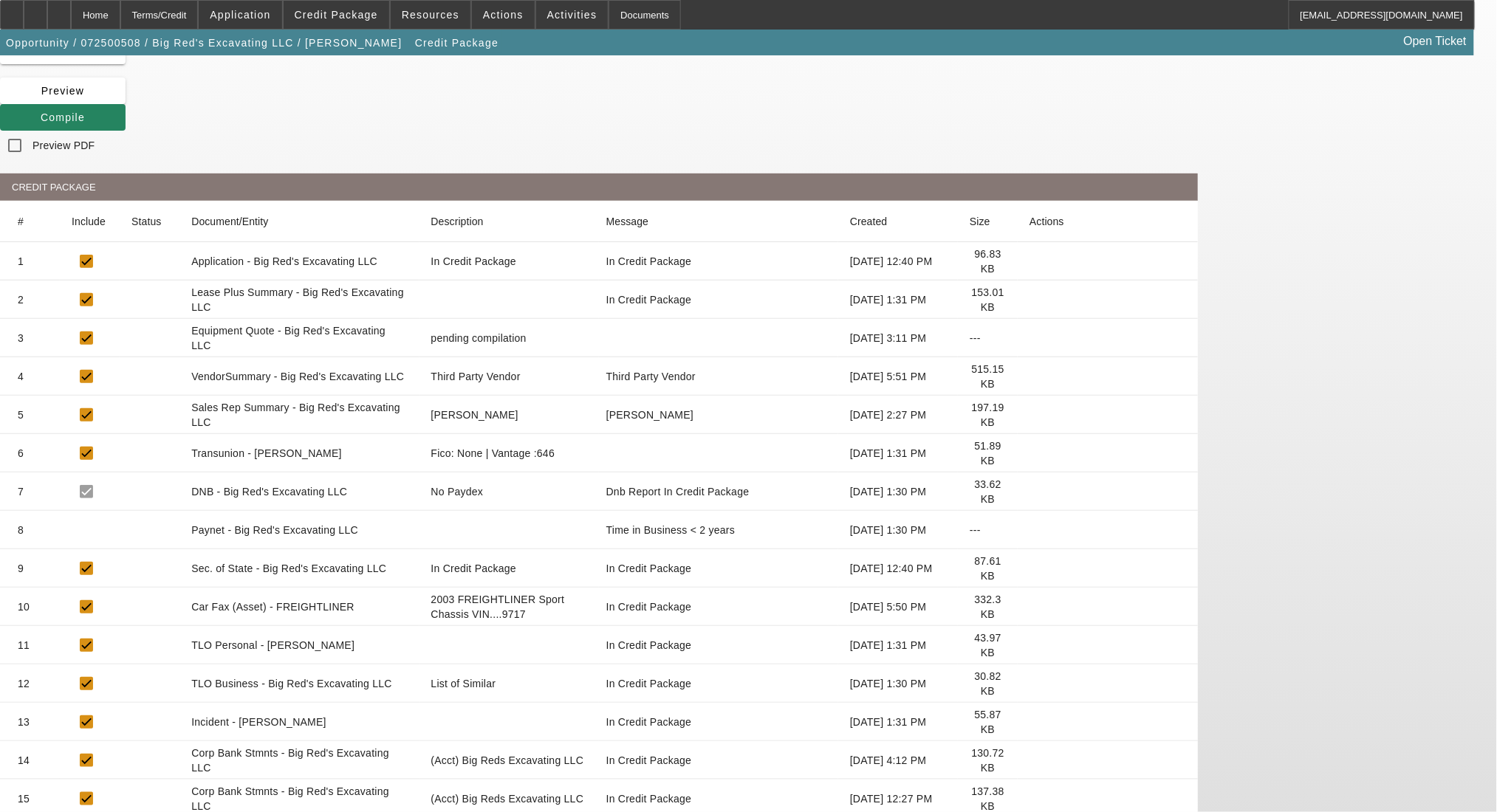
click at [1030, 607] on icon at bounding box center [1030, 607] width 0 height 0
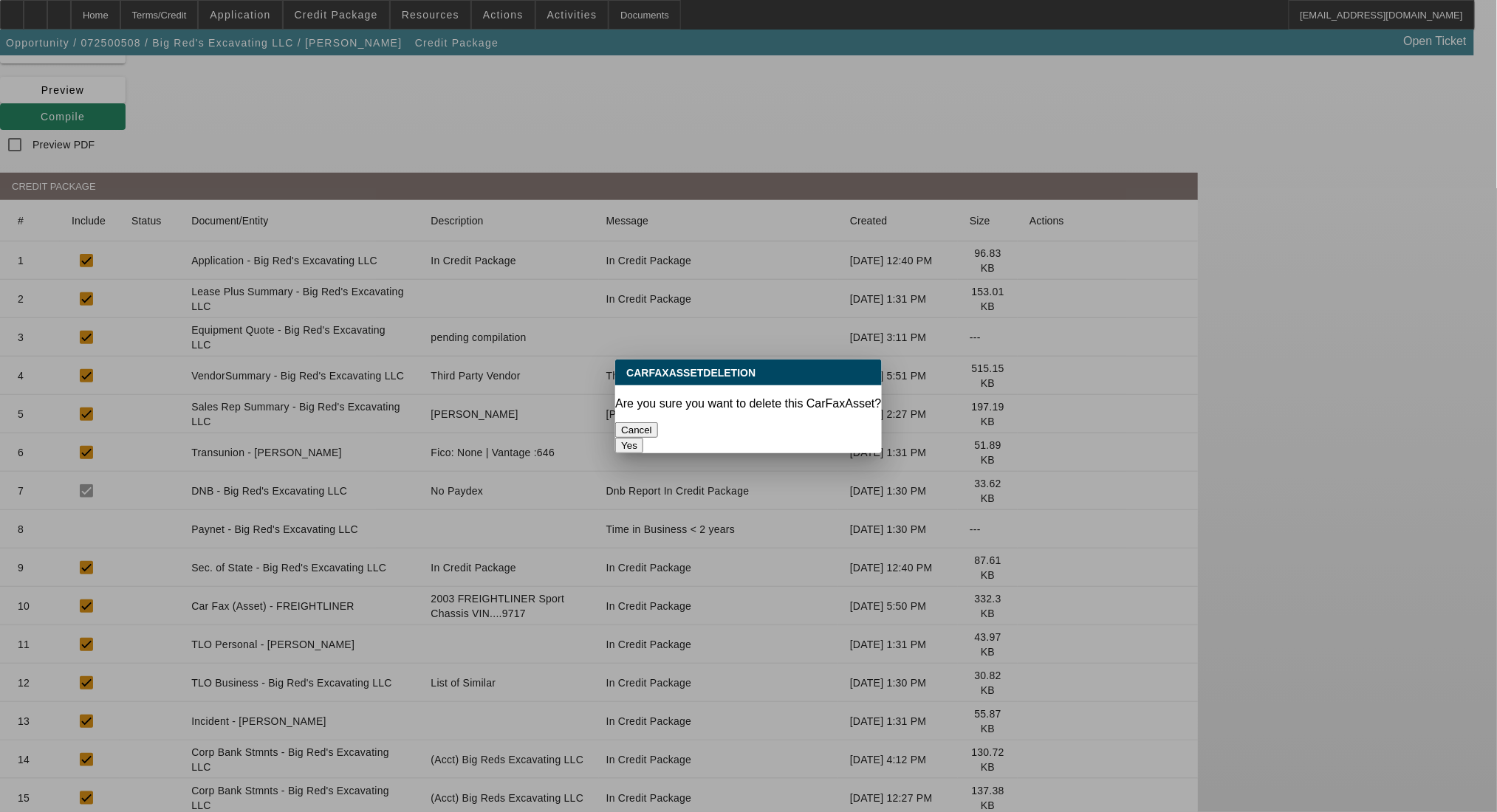
click at [643, 438] on button "Yes" at bounding box center [629, 445] width 28 height 15
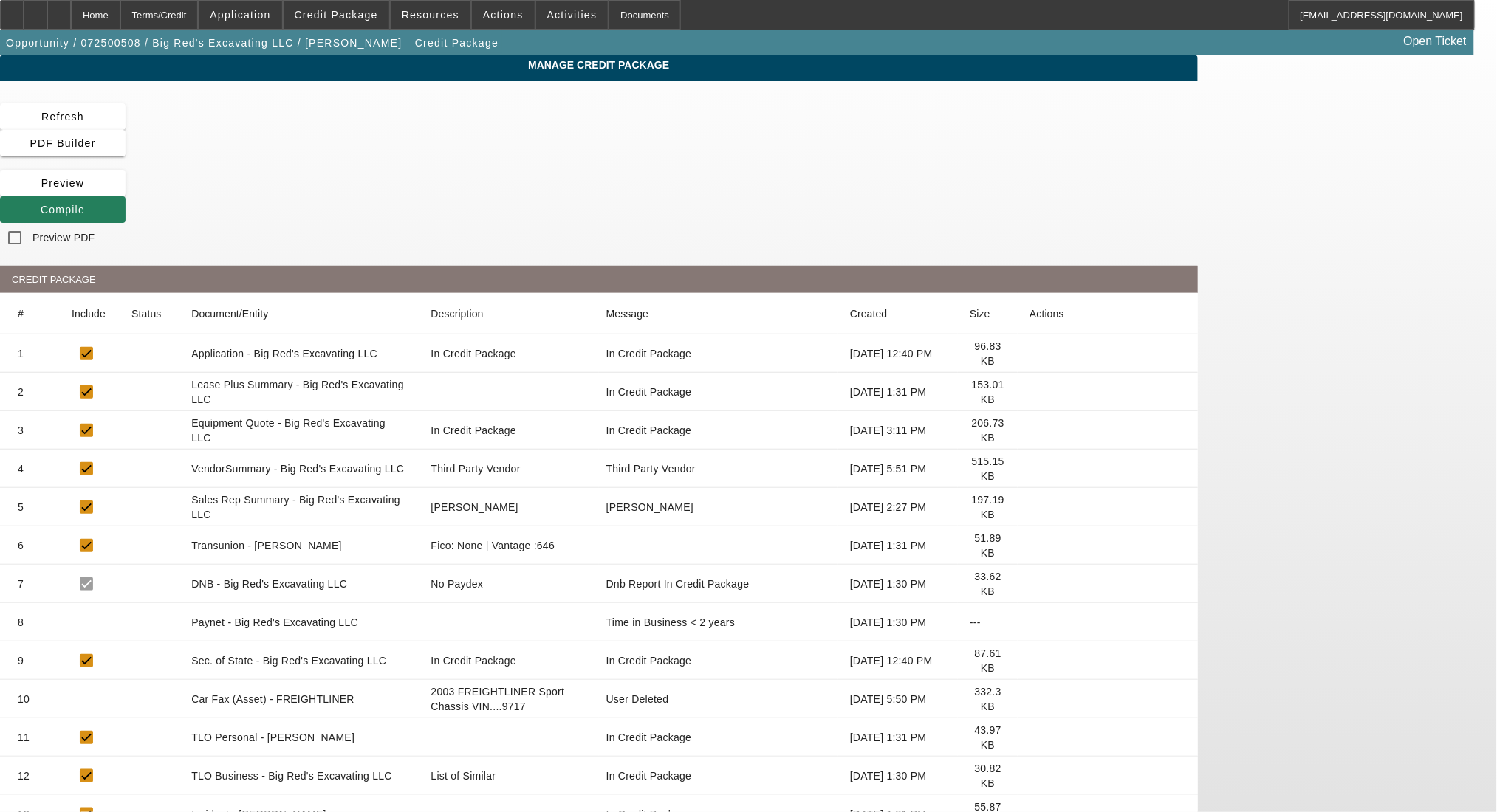
click at [41, 204] on icon at bounding box center [41, 209] width 0 height 12
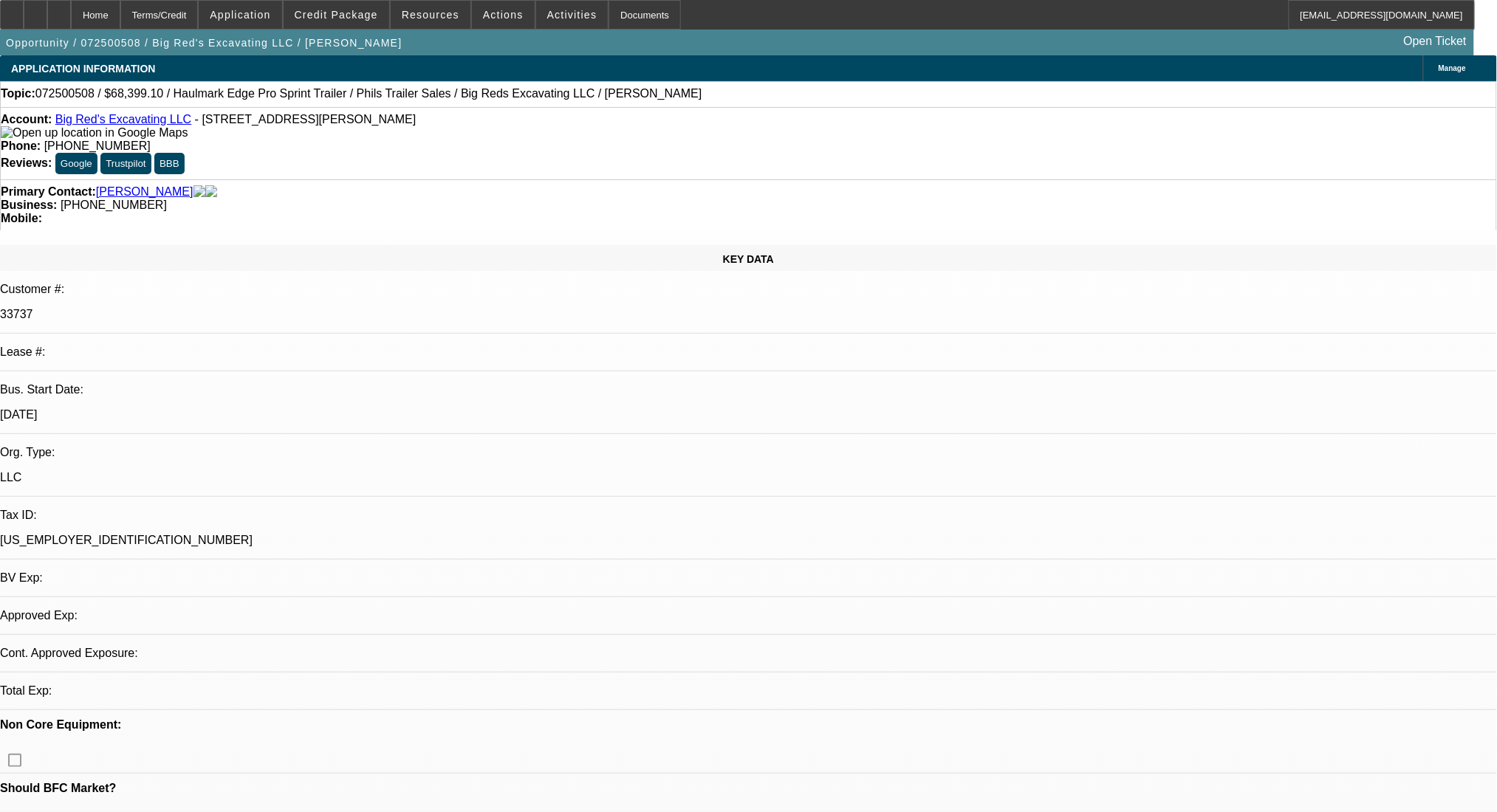
select select "0"
select select "2"
select select "0.1"
select select "4"
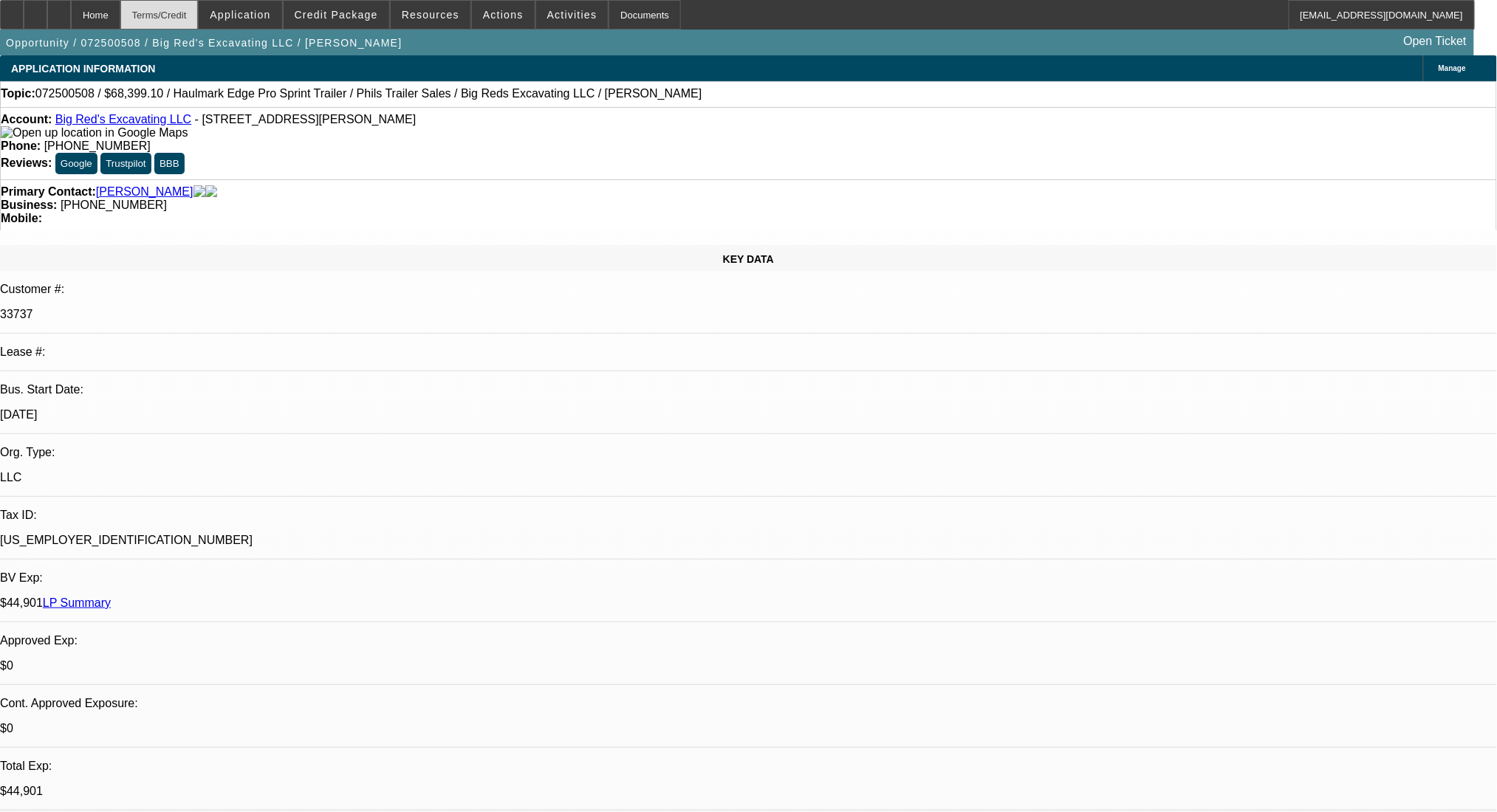
click at [180, 13] on div "Terms/Credit" at bounding box center [160, 14] width 79 height 30
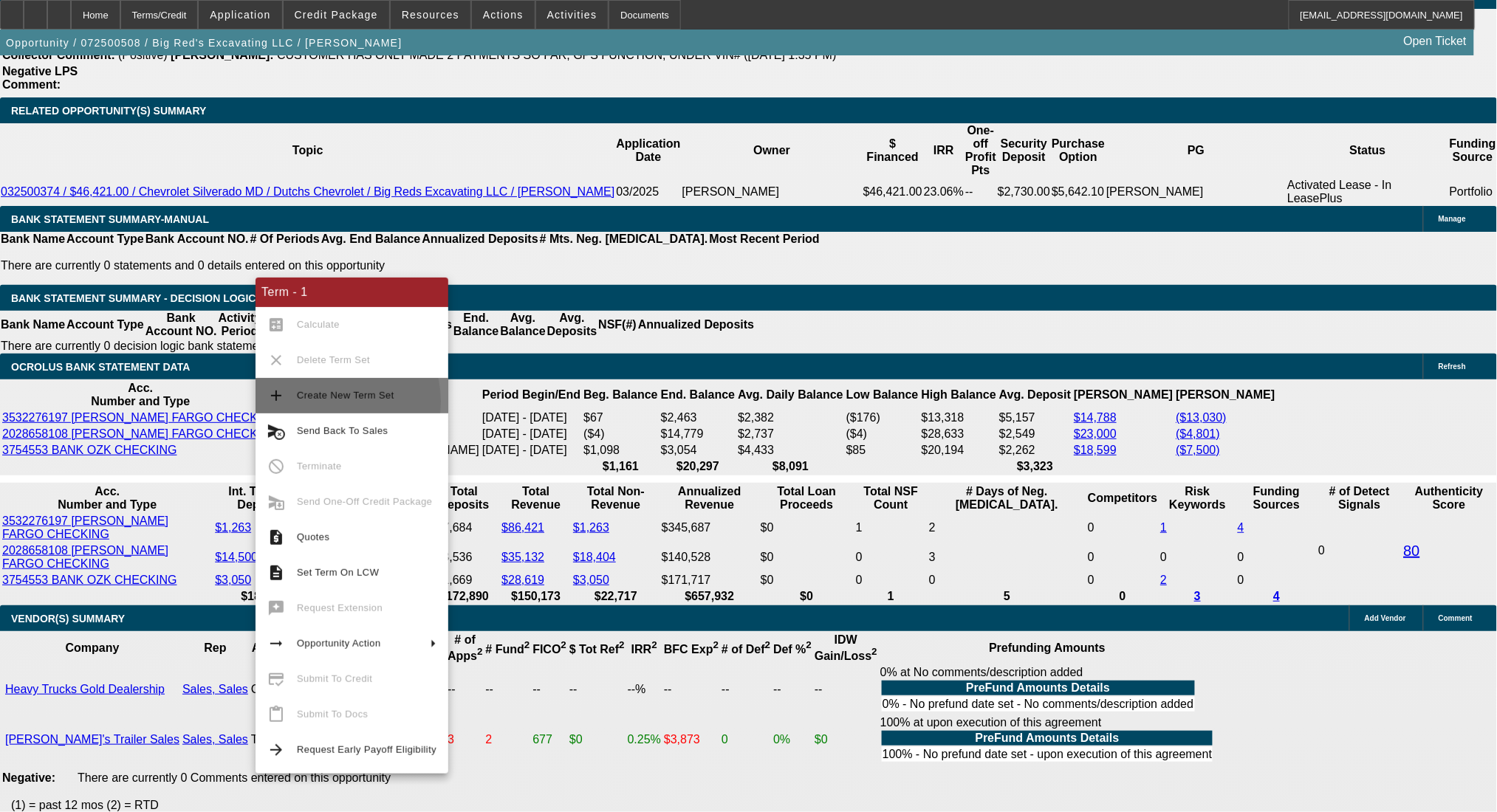
click at [324, 402] on span "Create New Term Set" at bounding box center [366, 396] width 140 height 18
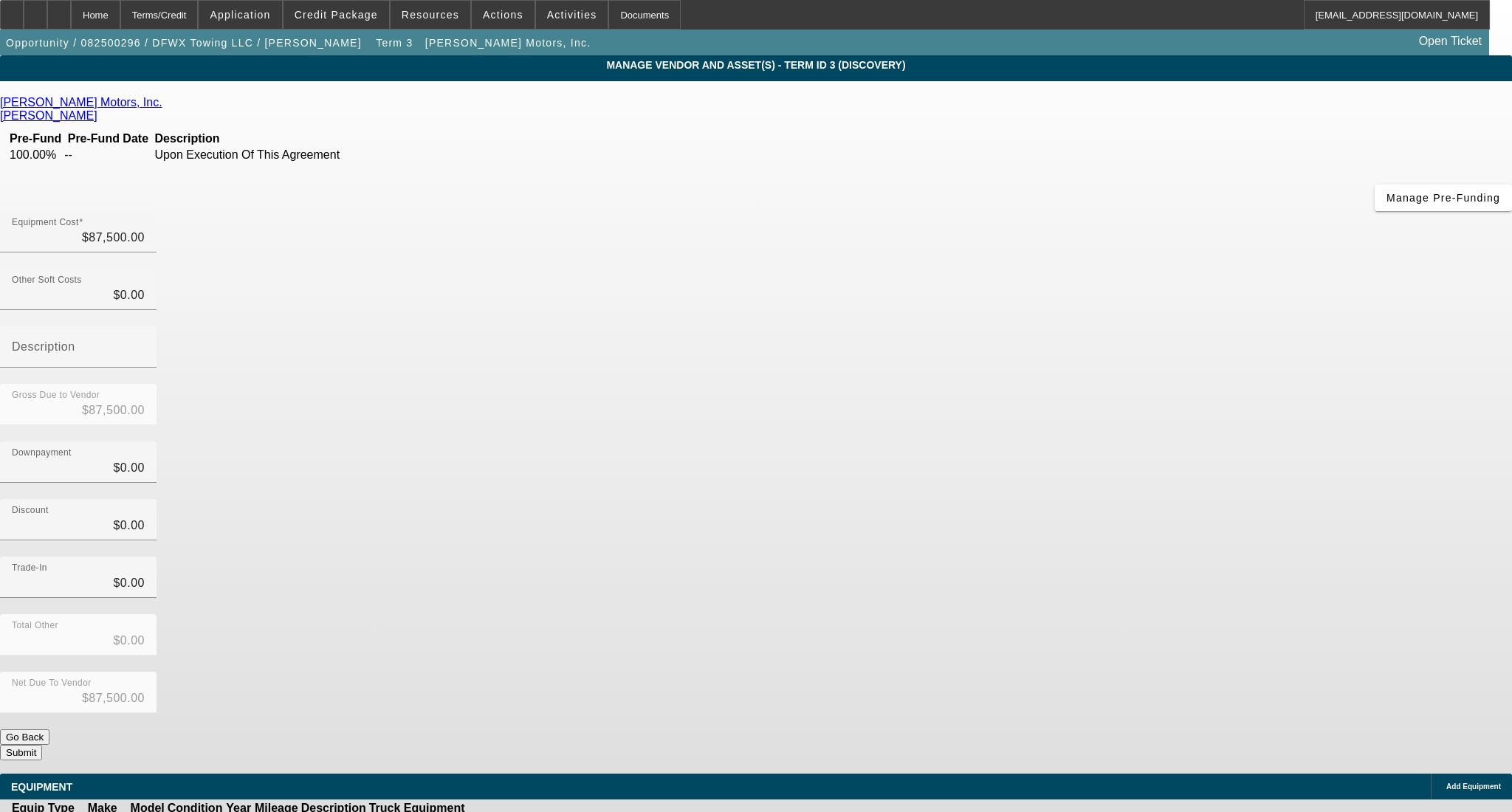
click at [42, 745] on button "Submit" at bounding box center [21, 753] width 42 height 15
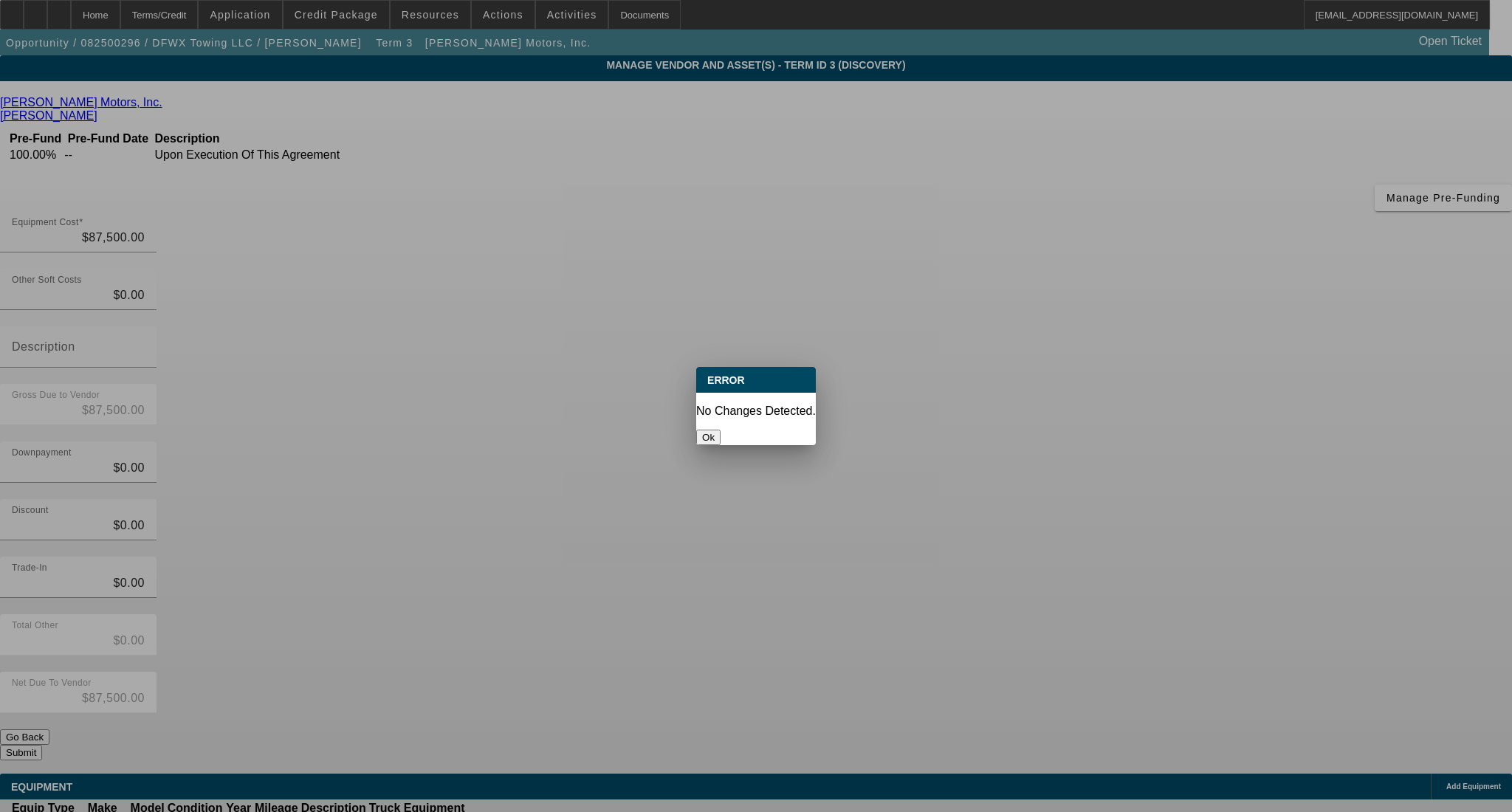
click at [720, 430] on button "Ok" at bounding box center [708, 437] width 24 height 15
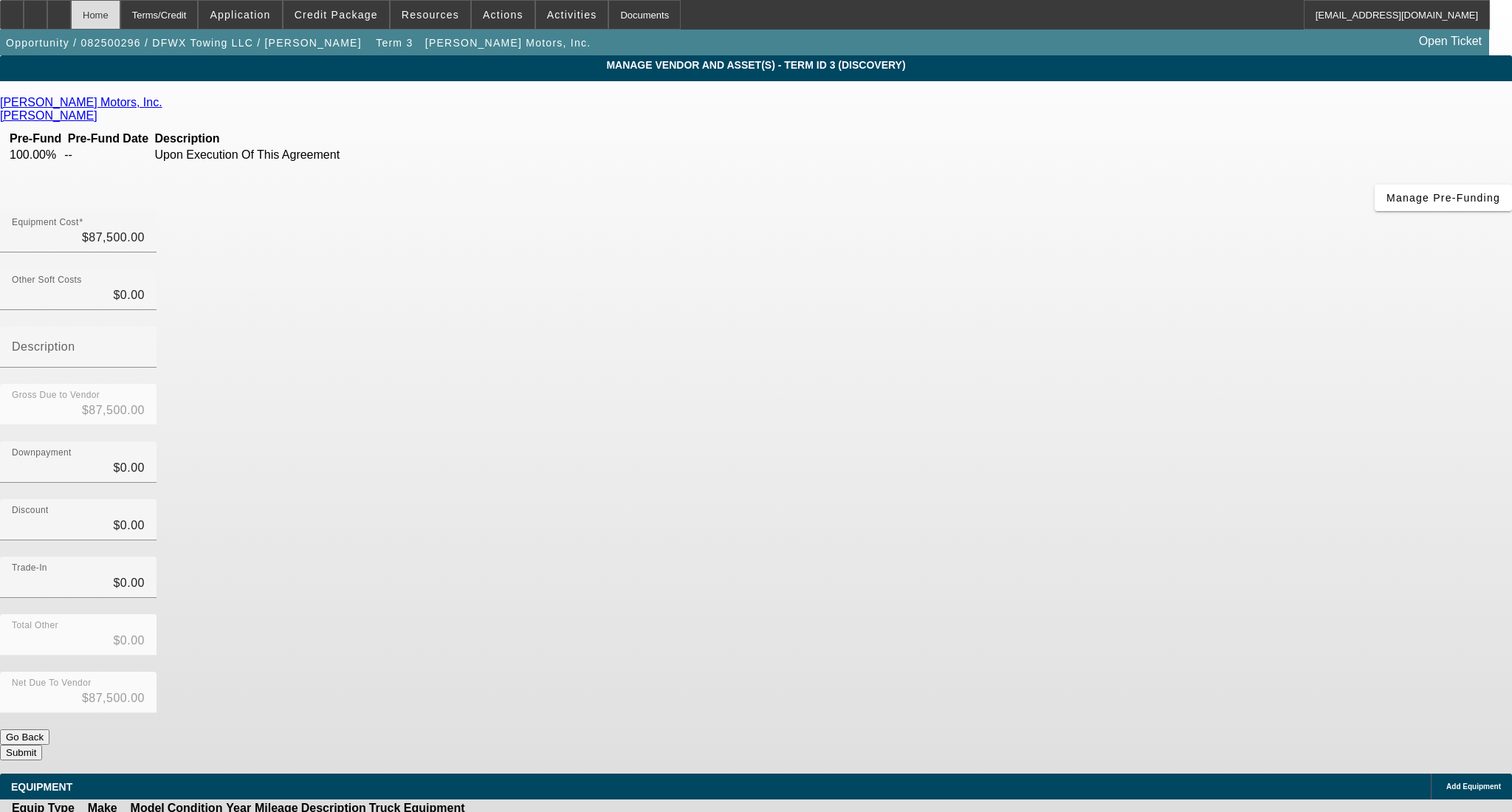
click at [120, 14] on div "Home" at bounding box center [95, 14] width 50 height 30
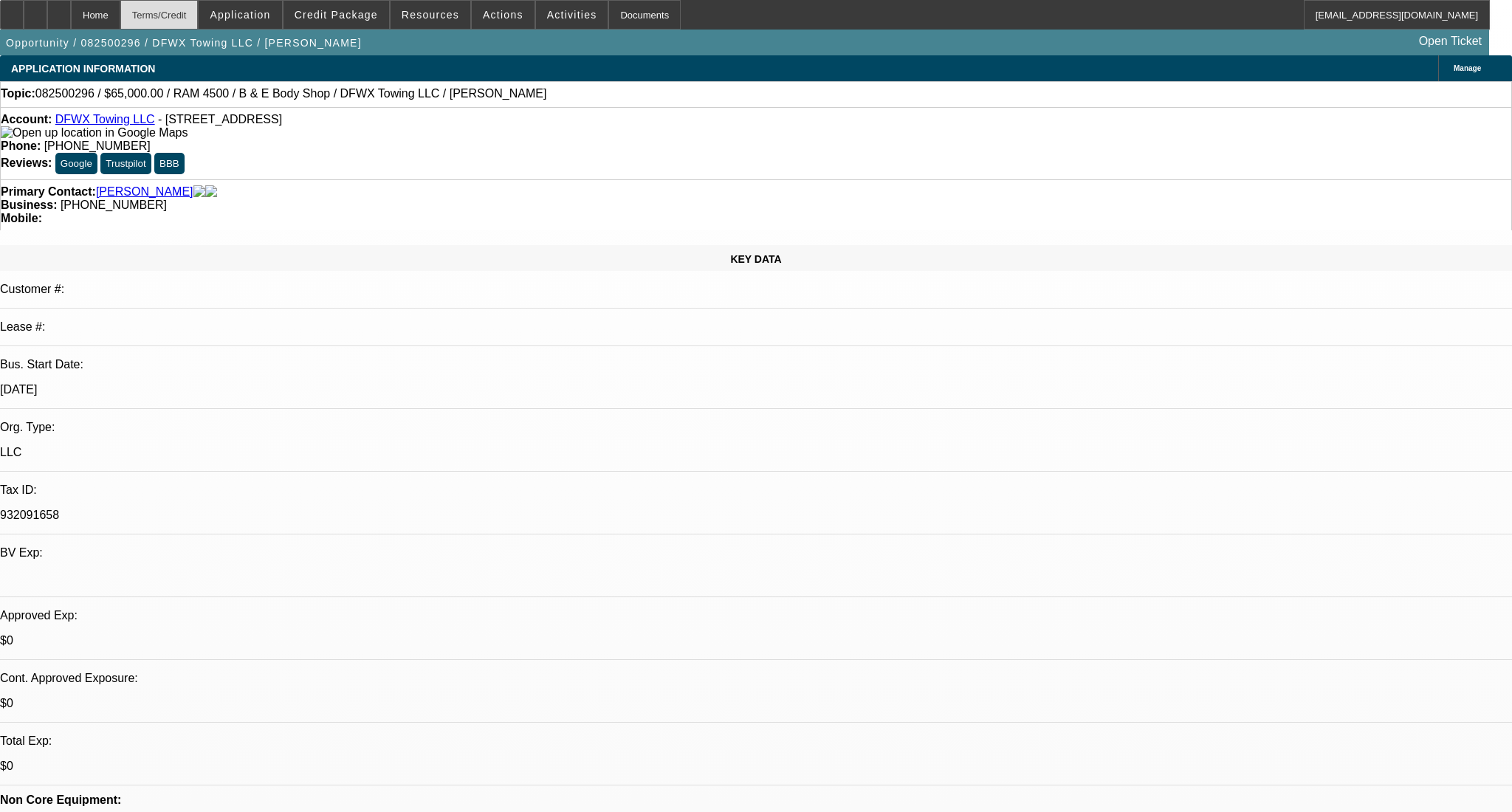
select select "0"
select select "2"
select select "0"
select select "6"
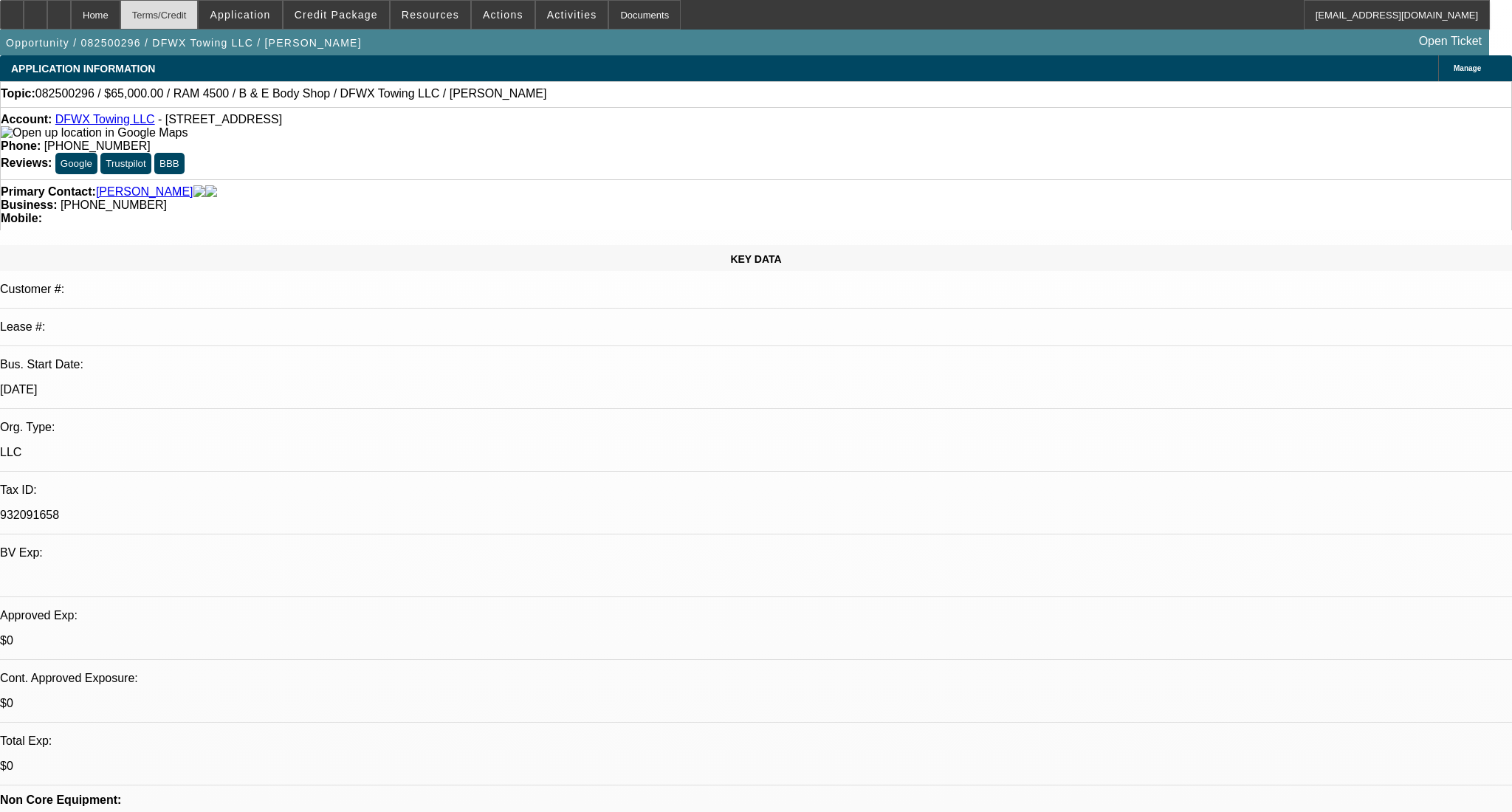
select select "0"
select select "2"
select select "0"
select select "6"
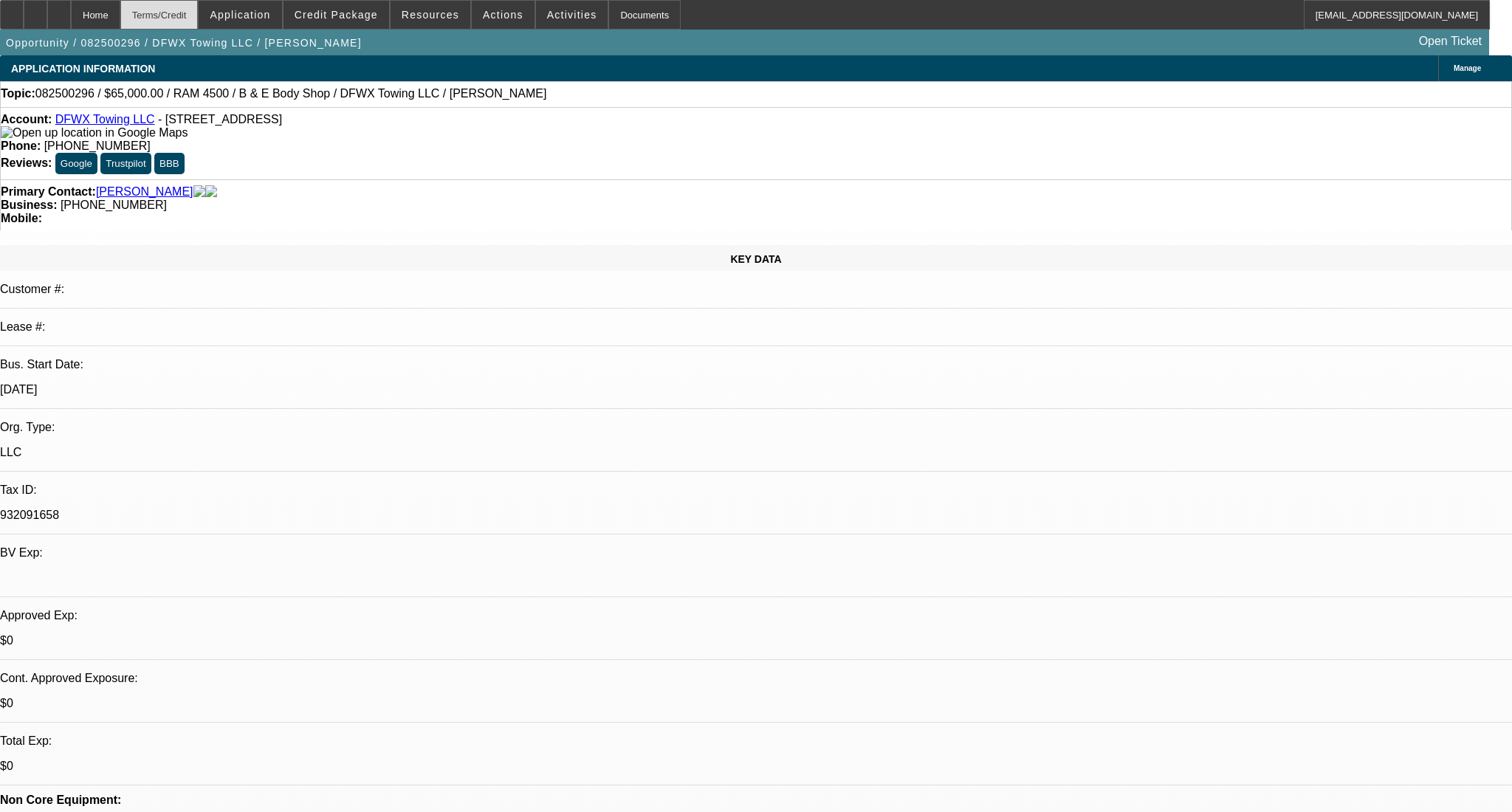
select select "0"
select select "2"
select select "0"
select select "6"
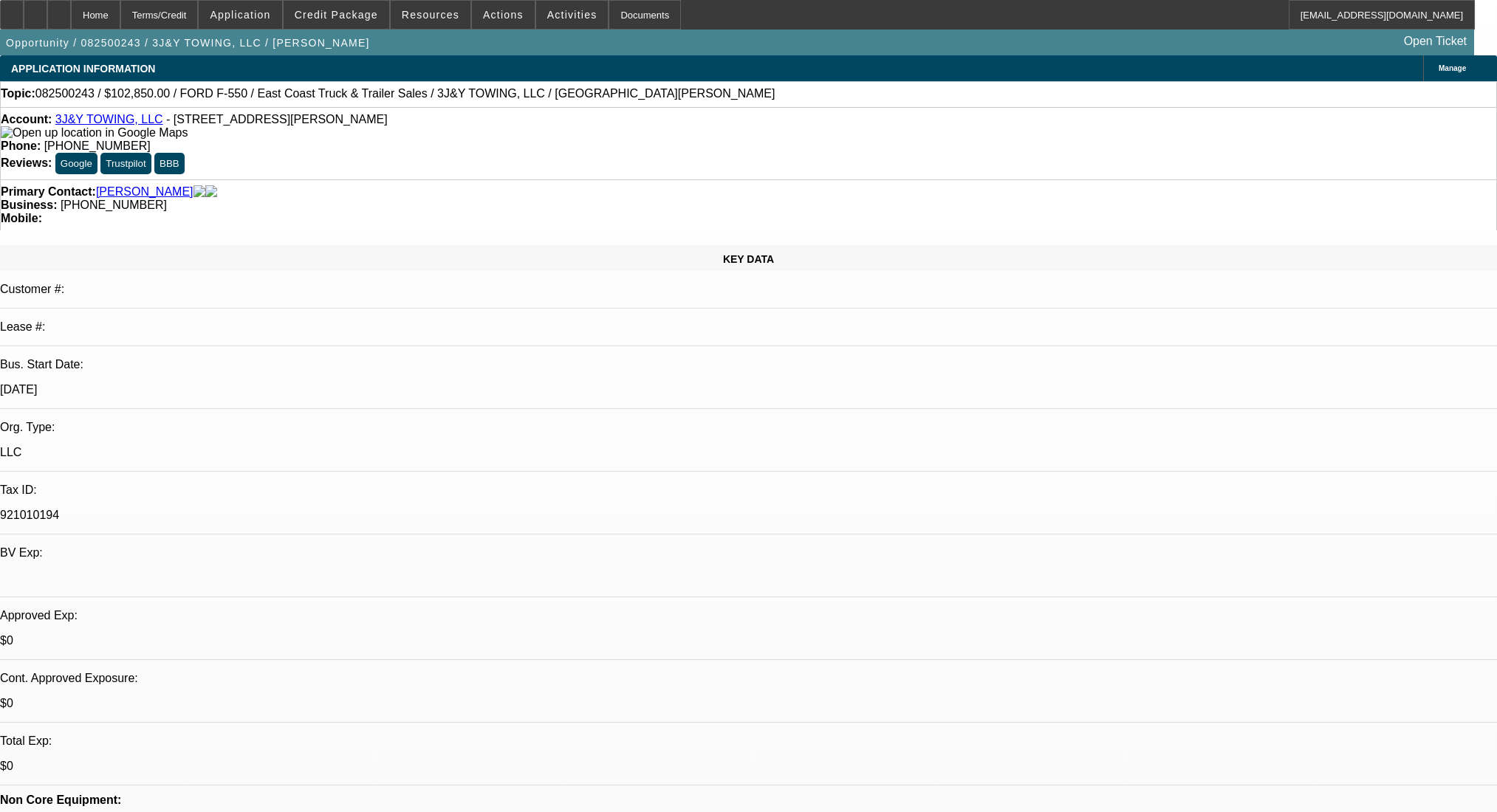
select select "0.15"
select select "2"
select select "0"
select select "6"
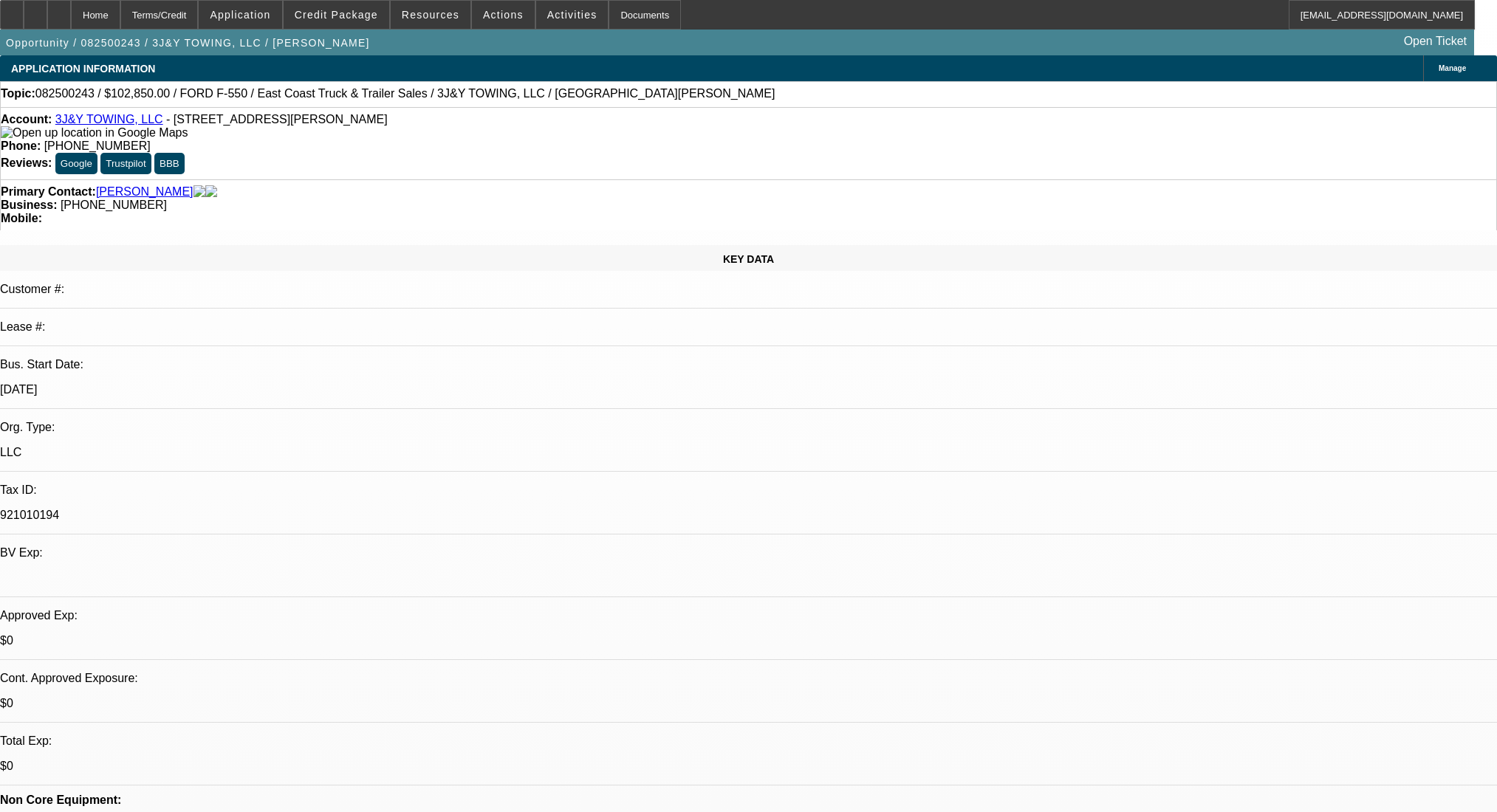
select select "0.15"
select select "2"
select select "0"
select select "6"
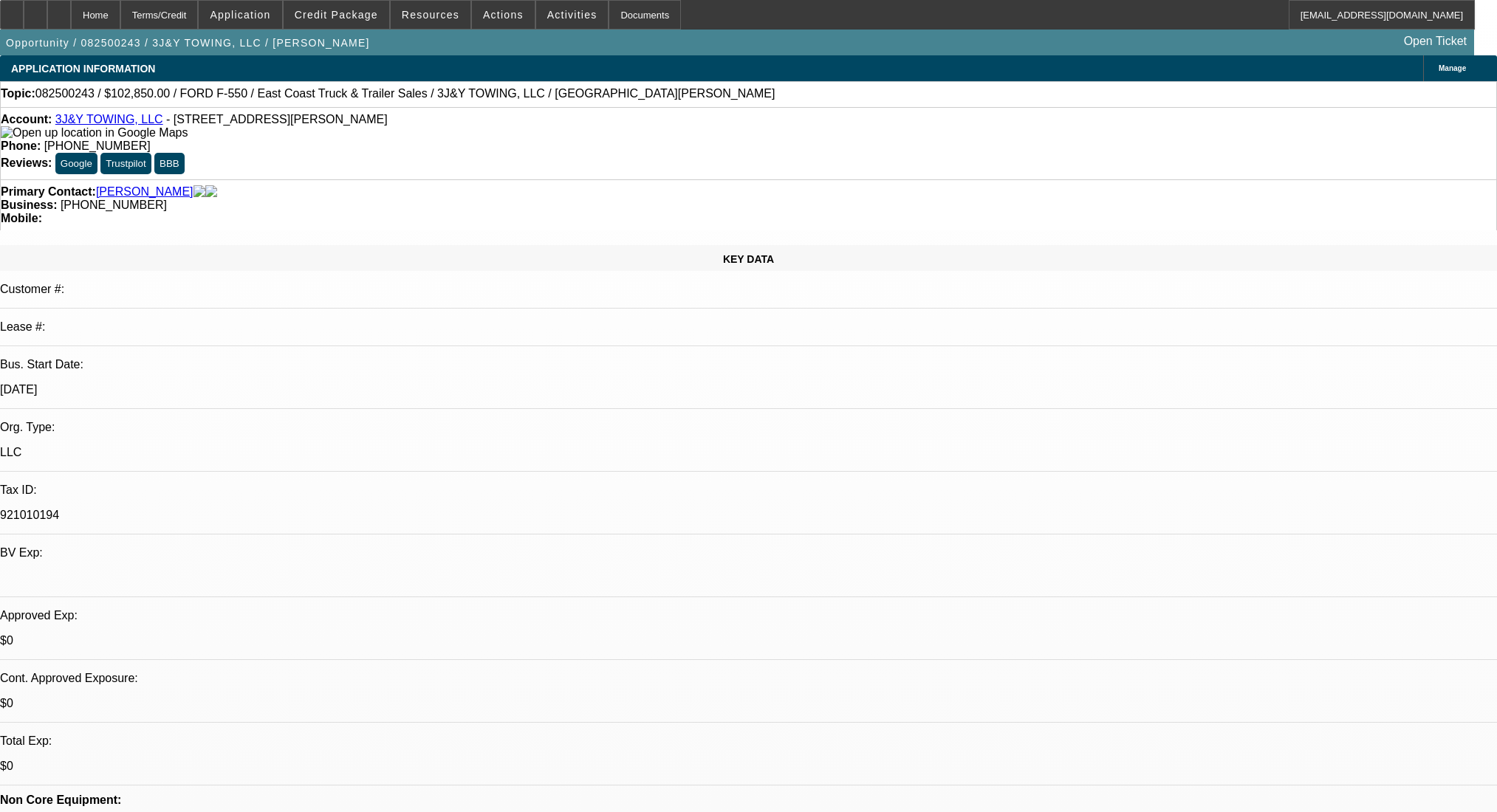
select select "0"
select select "2"
select select "0.1"
select select "4"
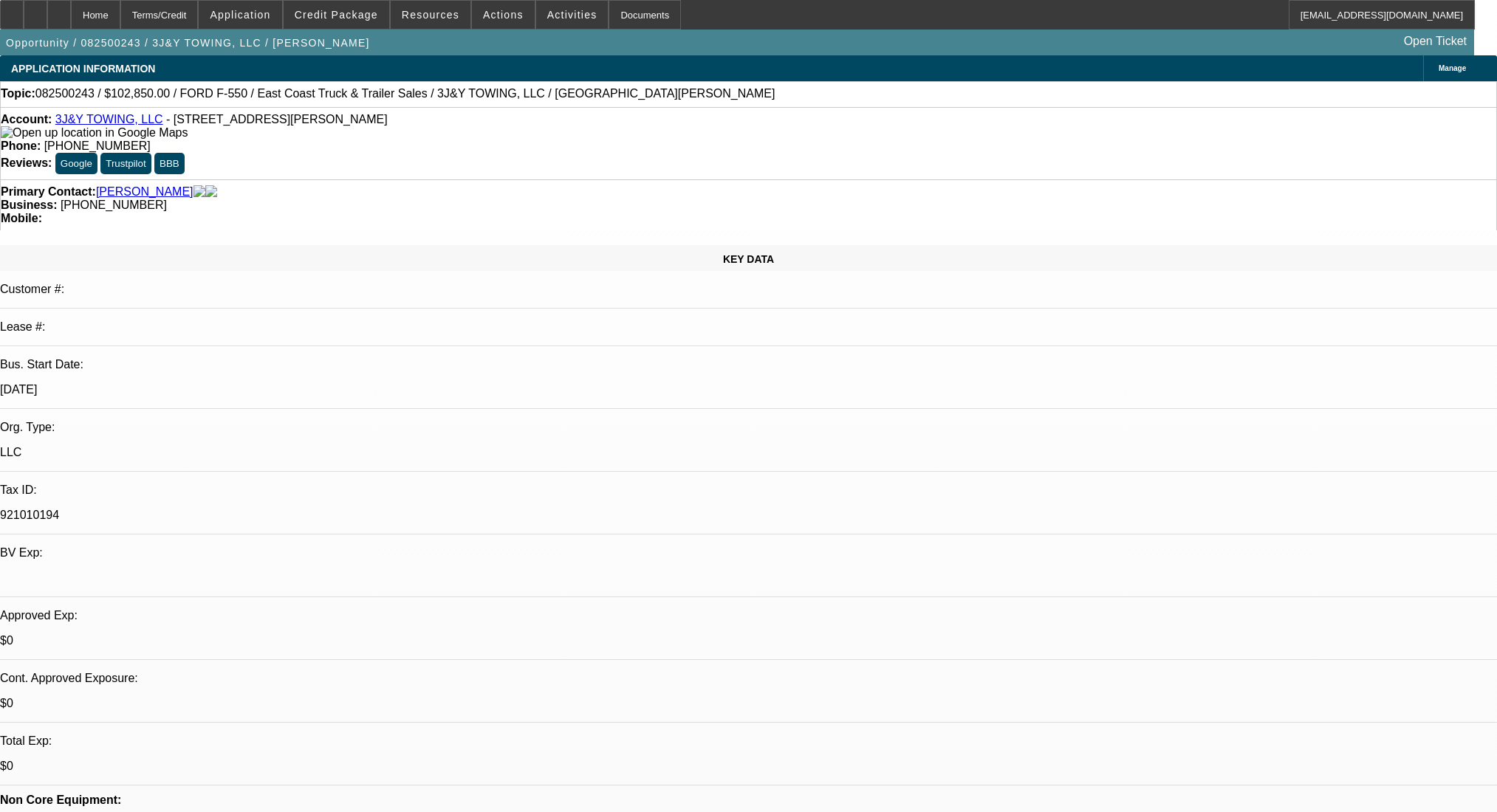
select select "0"
select select "2"
select select "0.1"
select select "4"
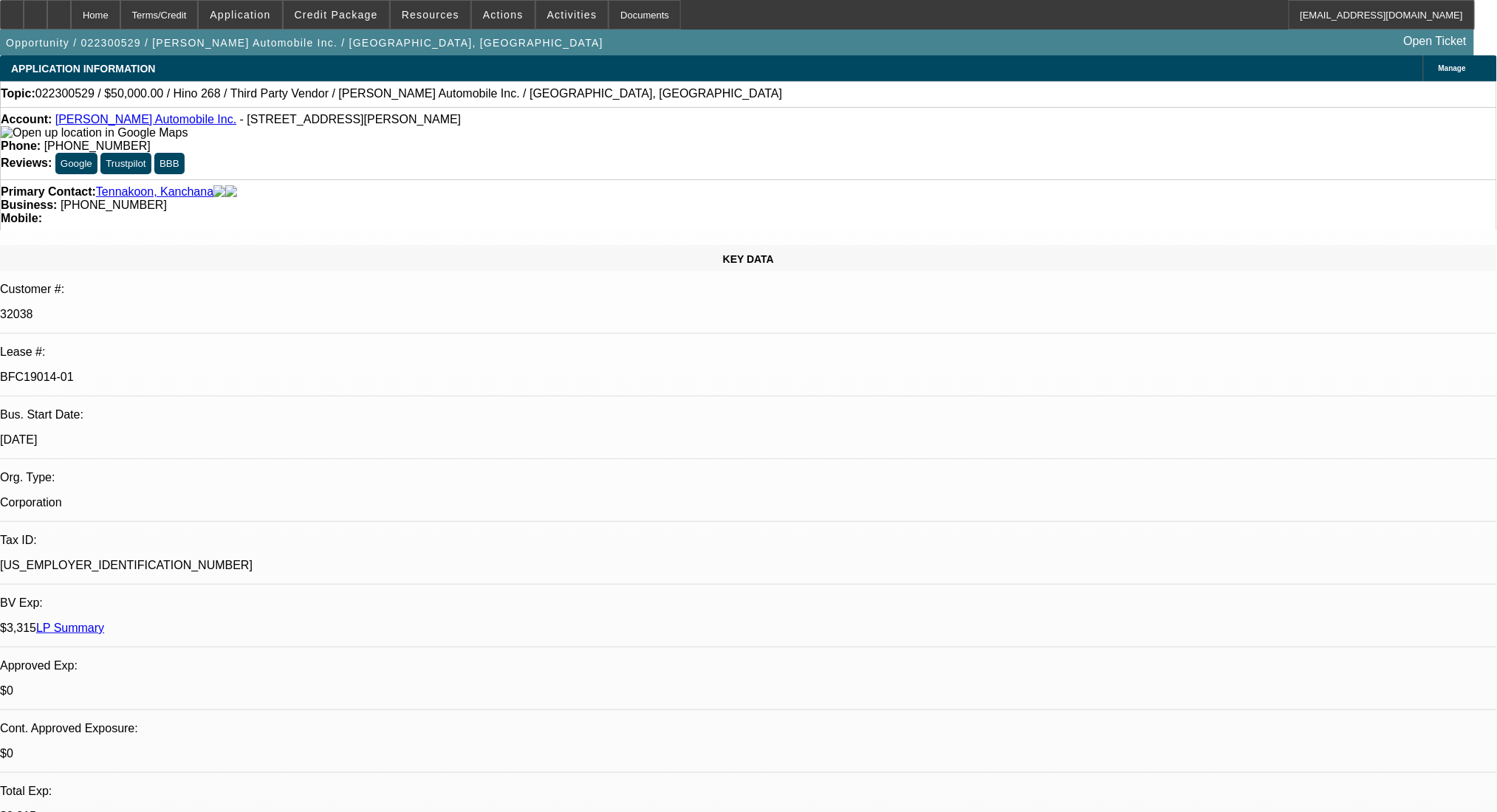
select select "0"
select select "2"
select select "0.1"
select select "4"
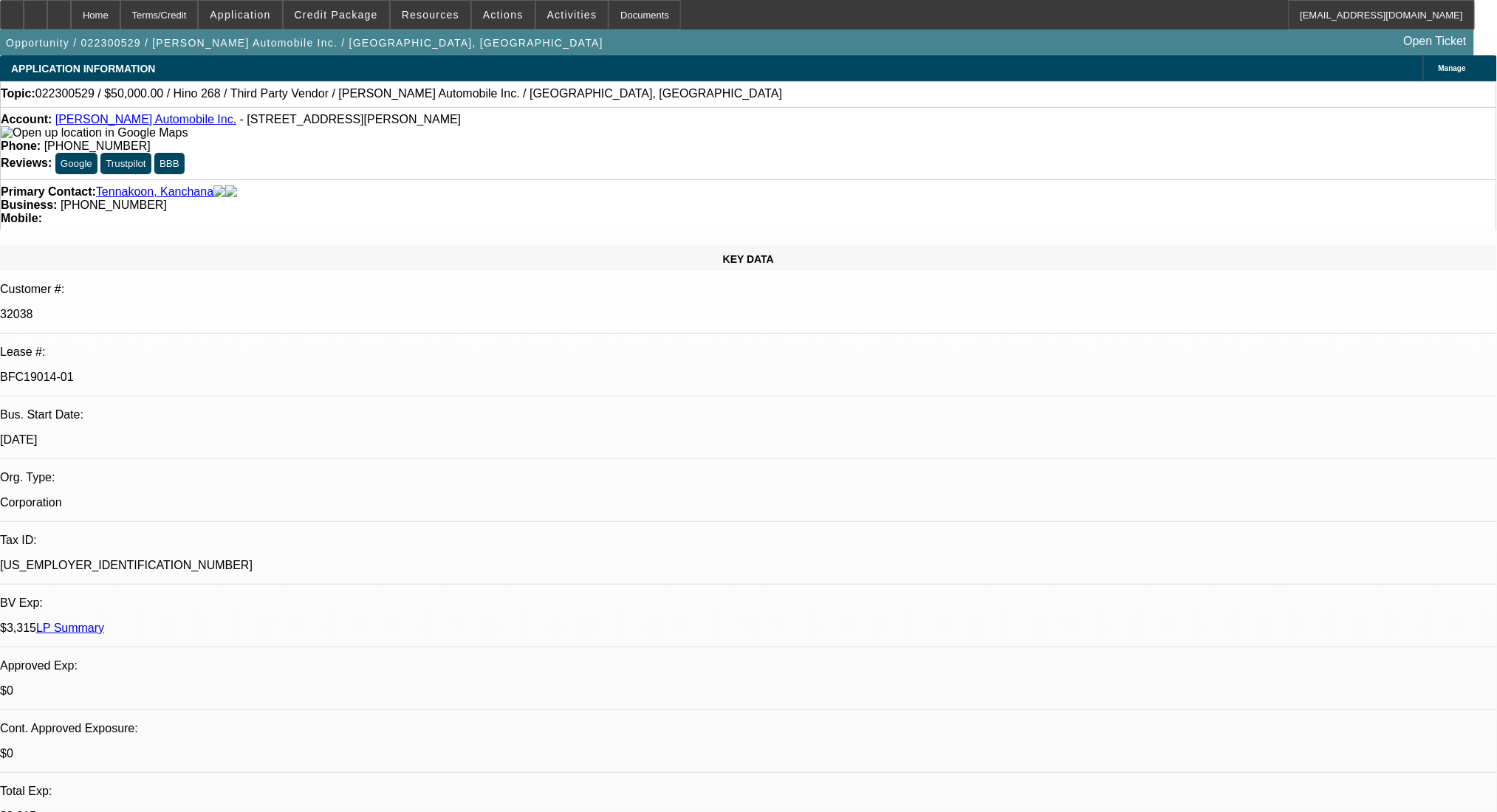
select select "0"
select select "2"
select select "0.1"
select select "4"
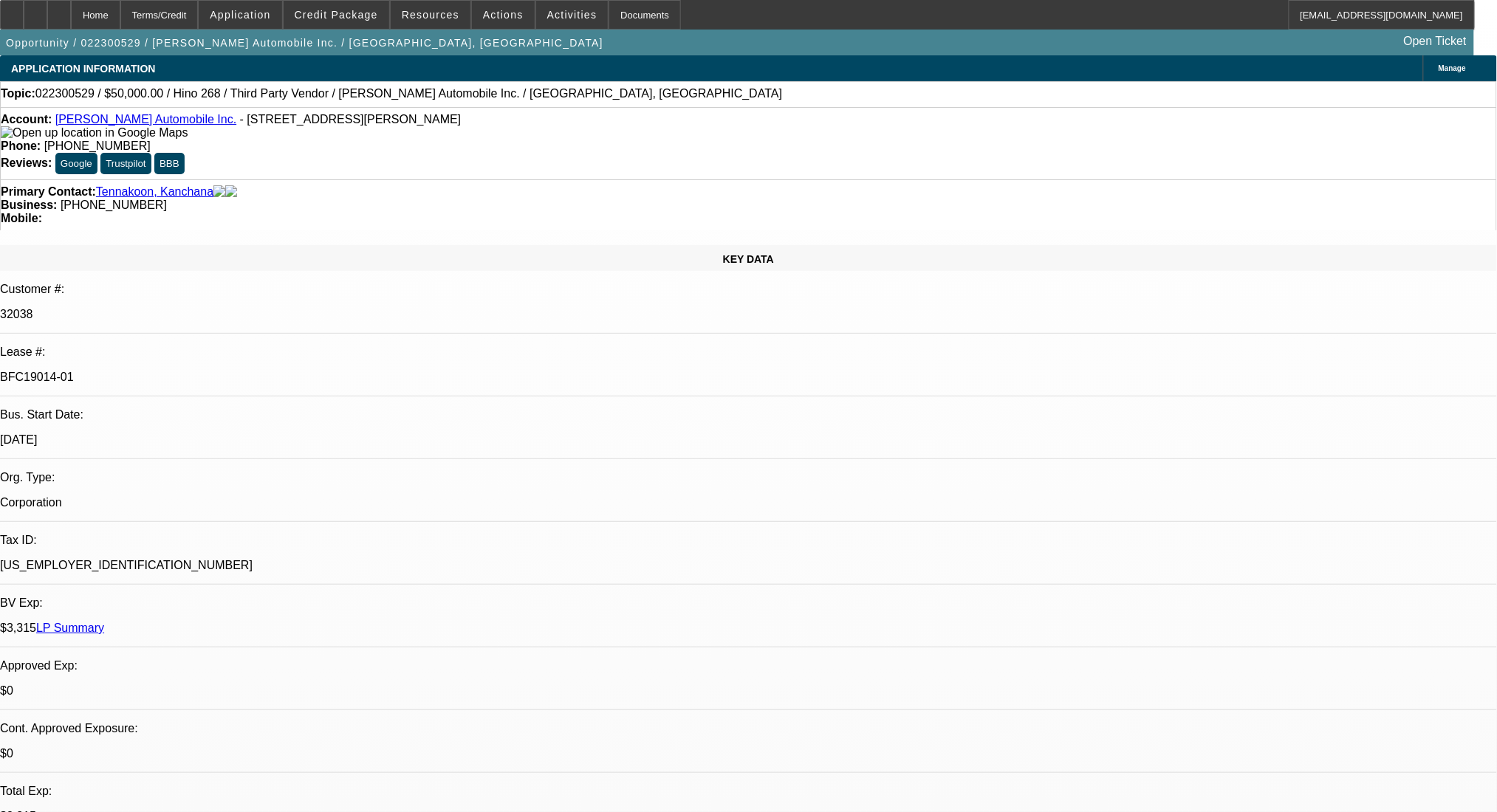
select select "0"
select select "2"
select select "0.1"
select select "4"
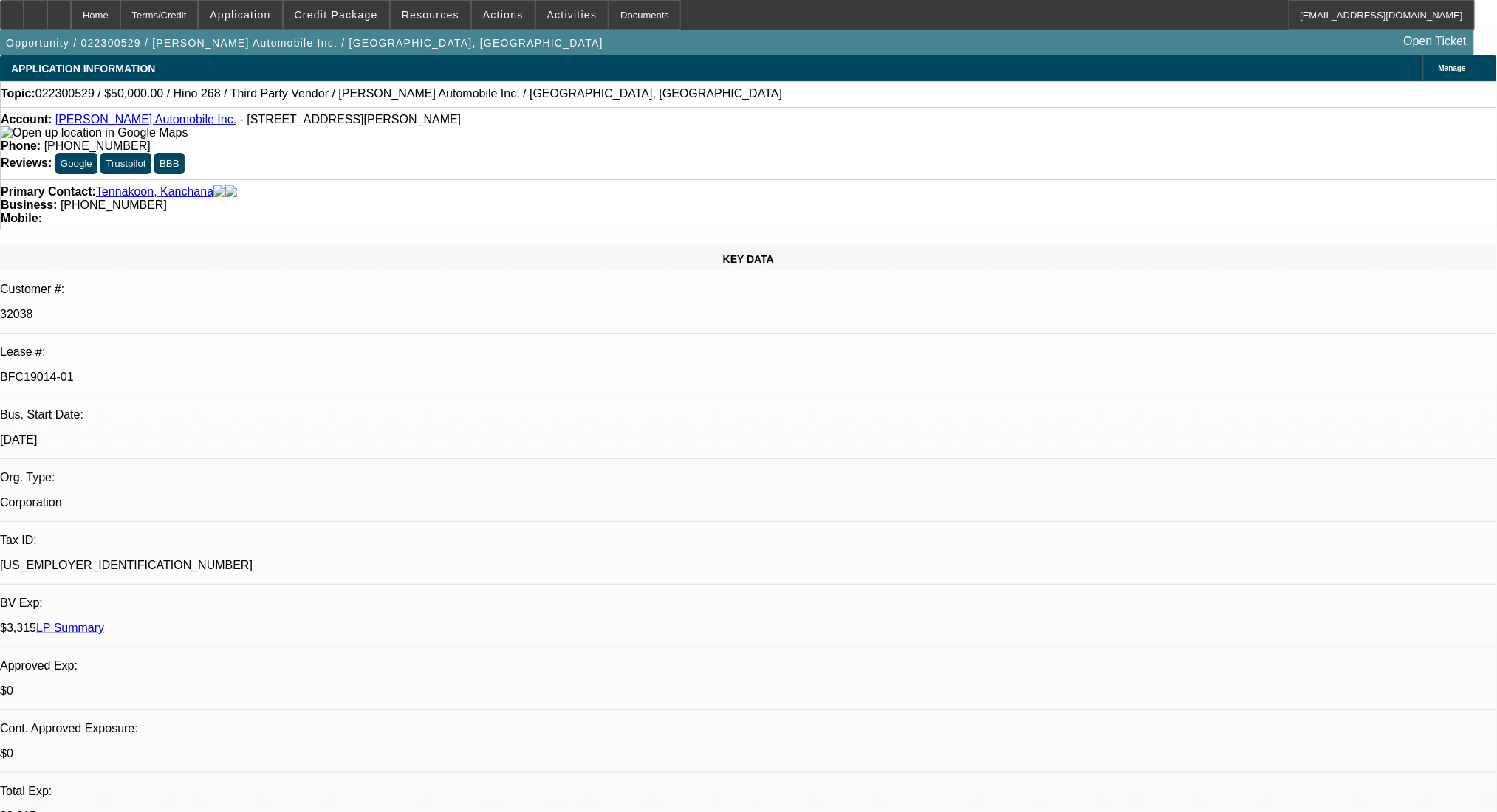
select select "0"
select select "2"
select select "0.1"
select select "4"
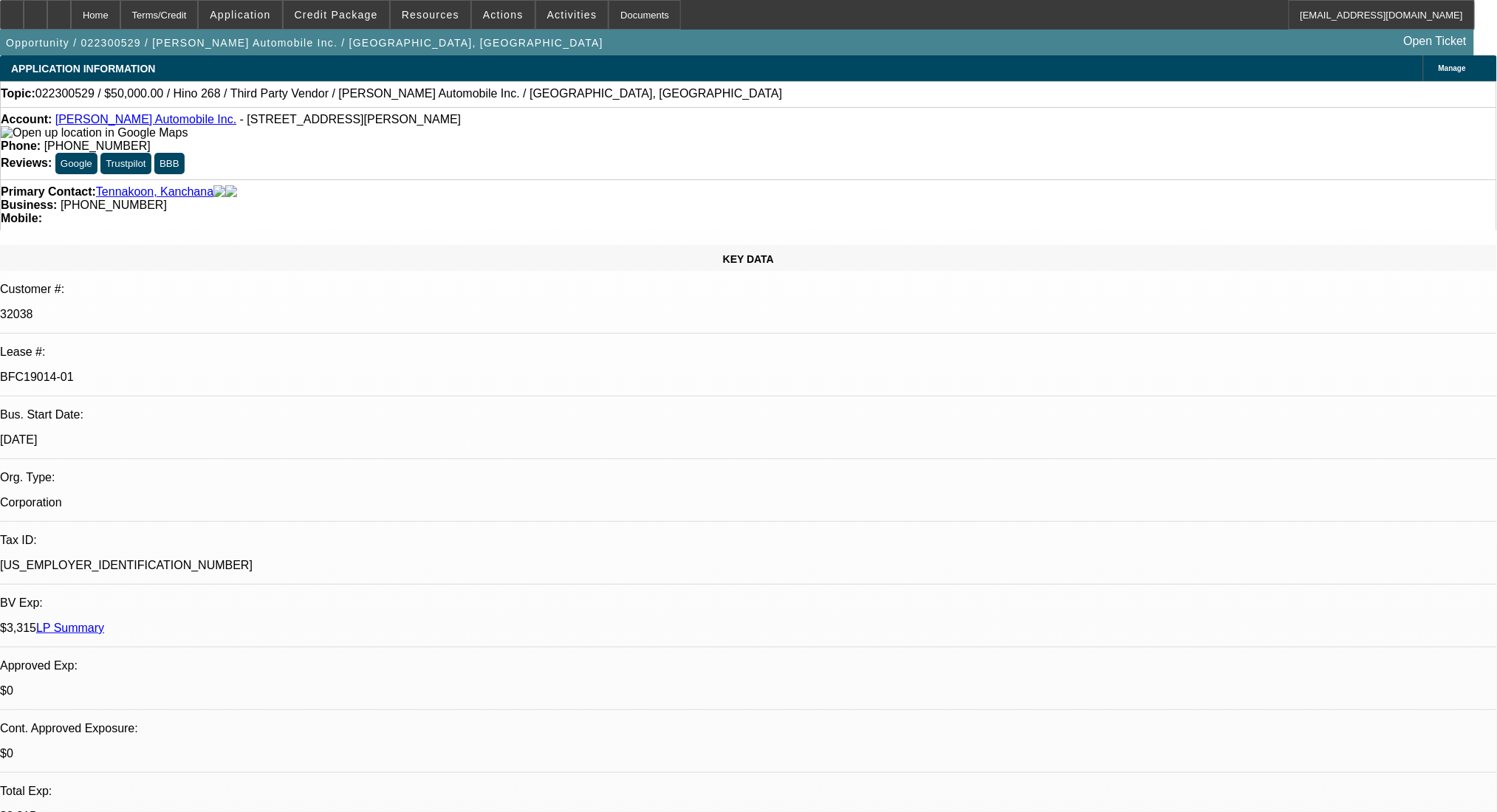
click at [104, 622] on link "LP Summary" at bounding box center [70, 628] width 68 height 13
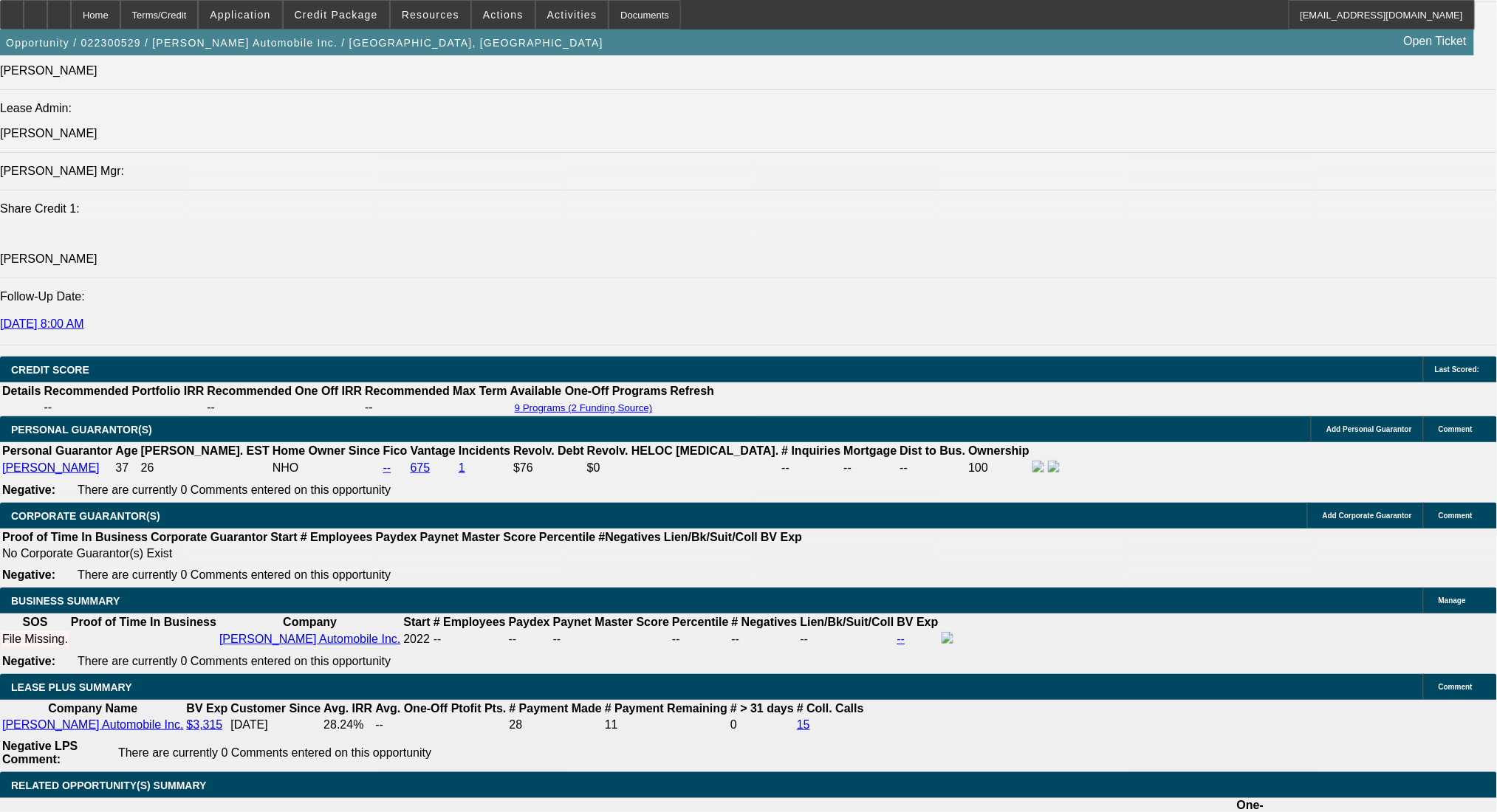
scroll to position [2166, 0]
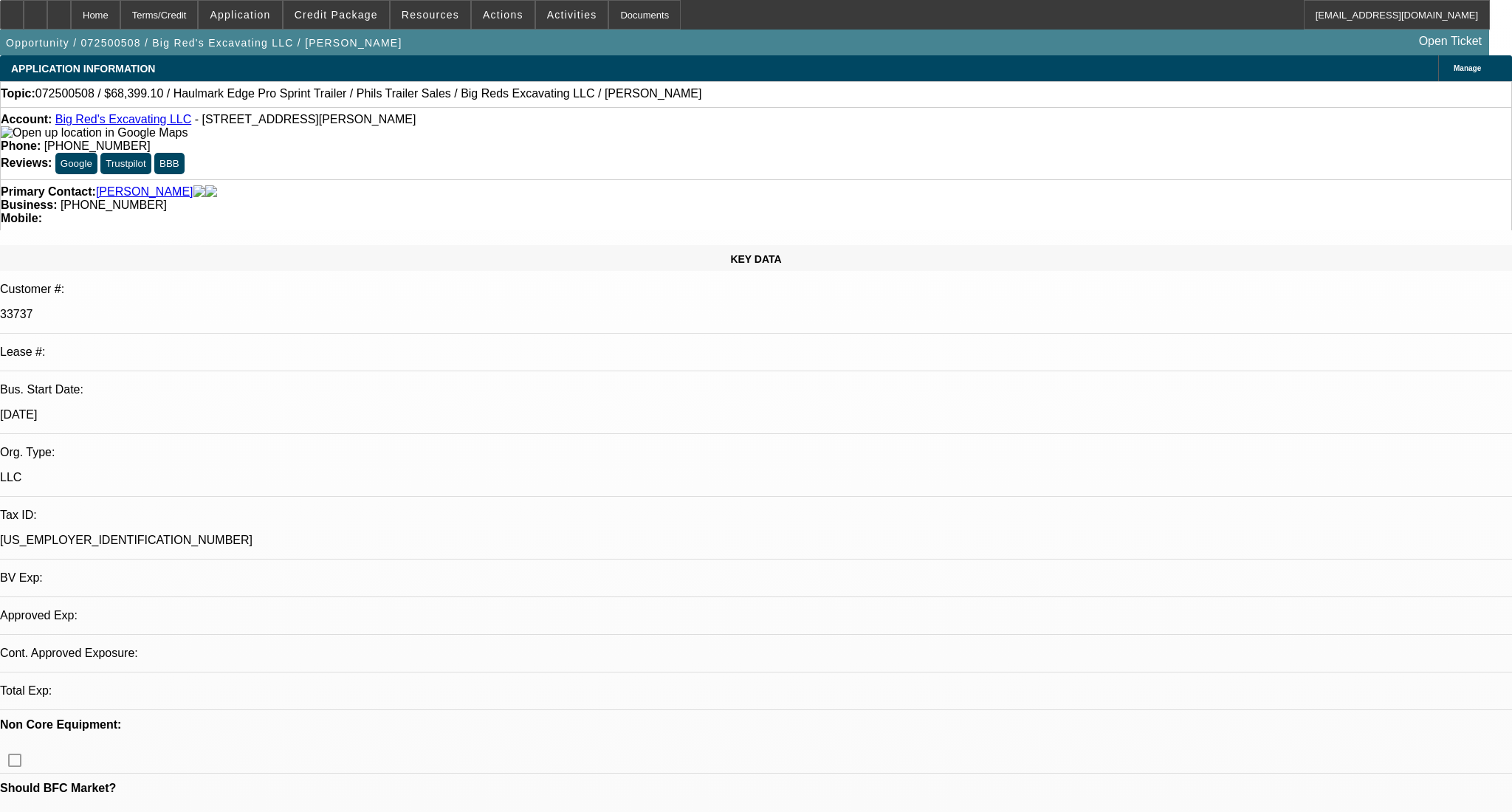
select select "0"
select select "2"
select select "0.1"
select select "4"
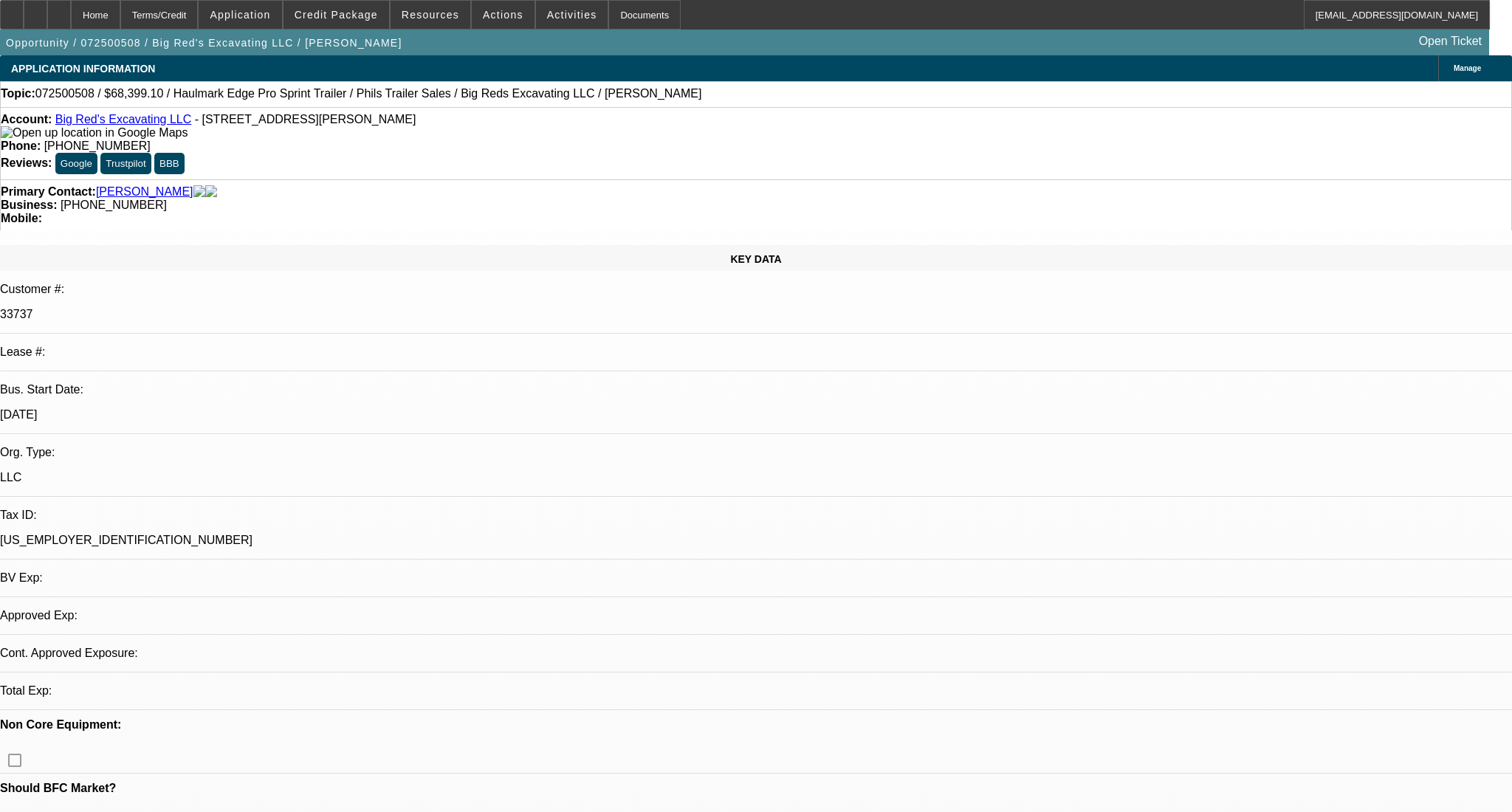
select select "0"
select select "2"
select select "0.1"
select select "4"
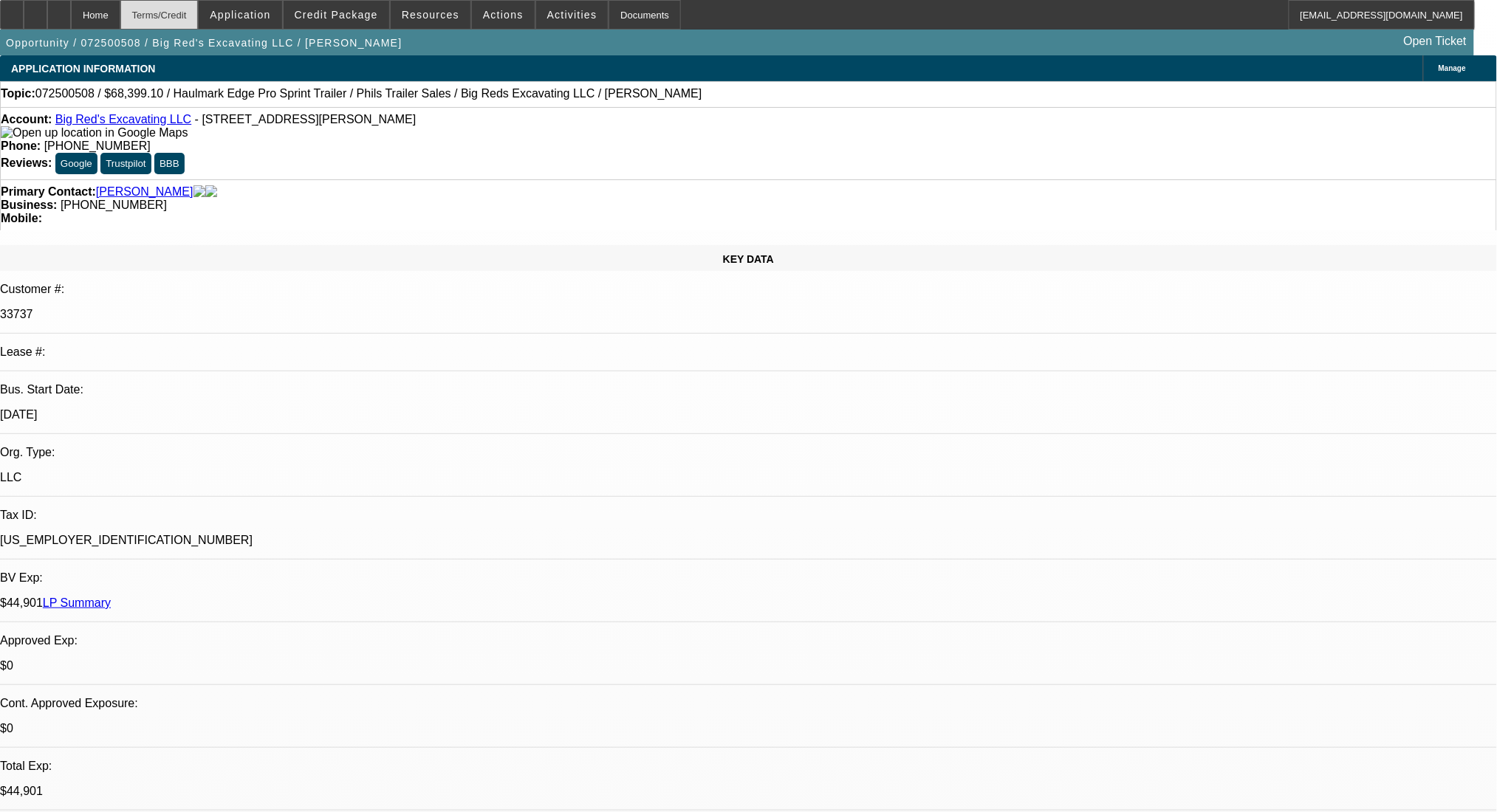
click at [184, 4] on div "Terms/Credit" at bounding box center [160, 14] width 79 height 30
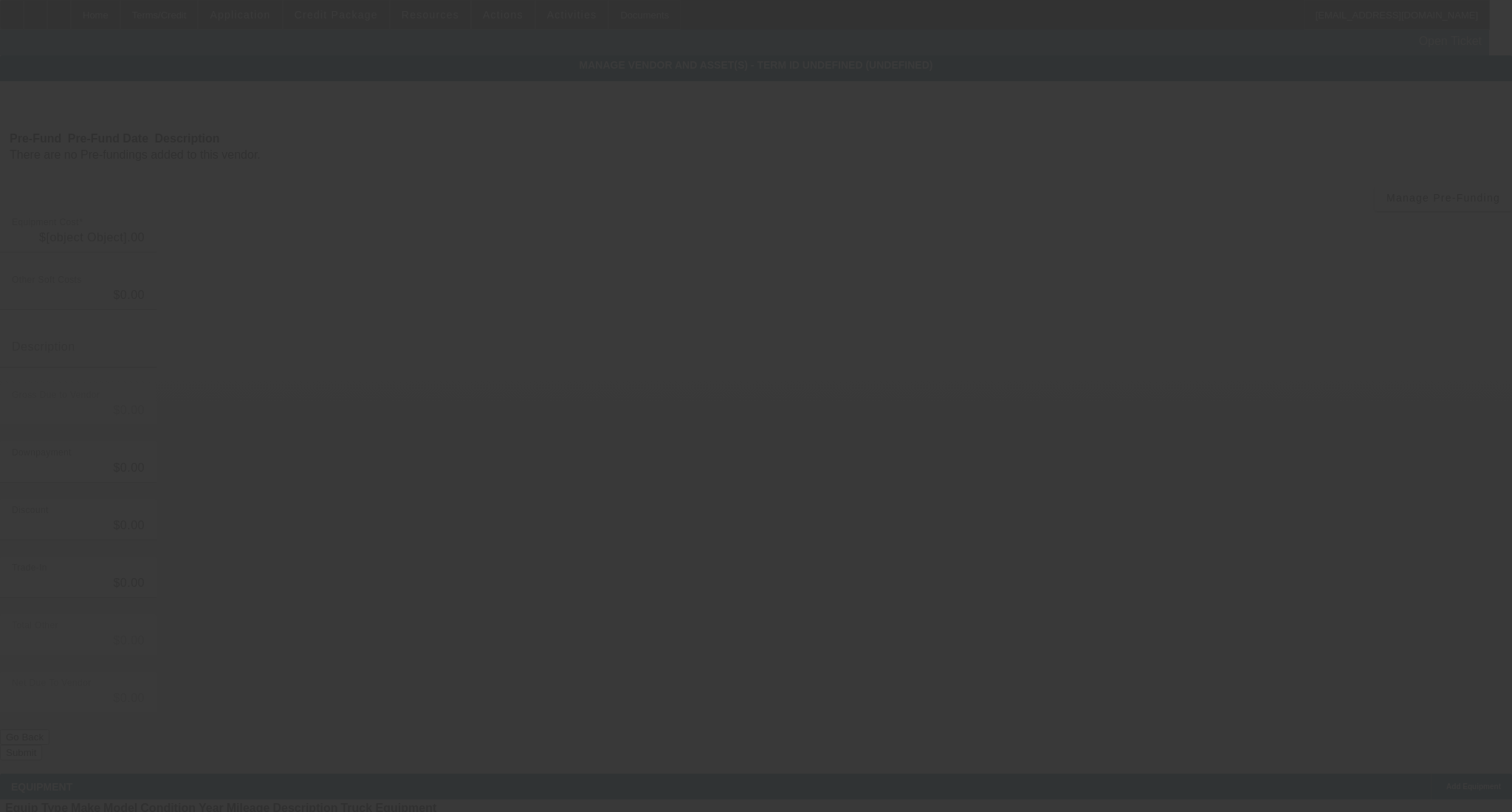
type input "$47,999.00"
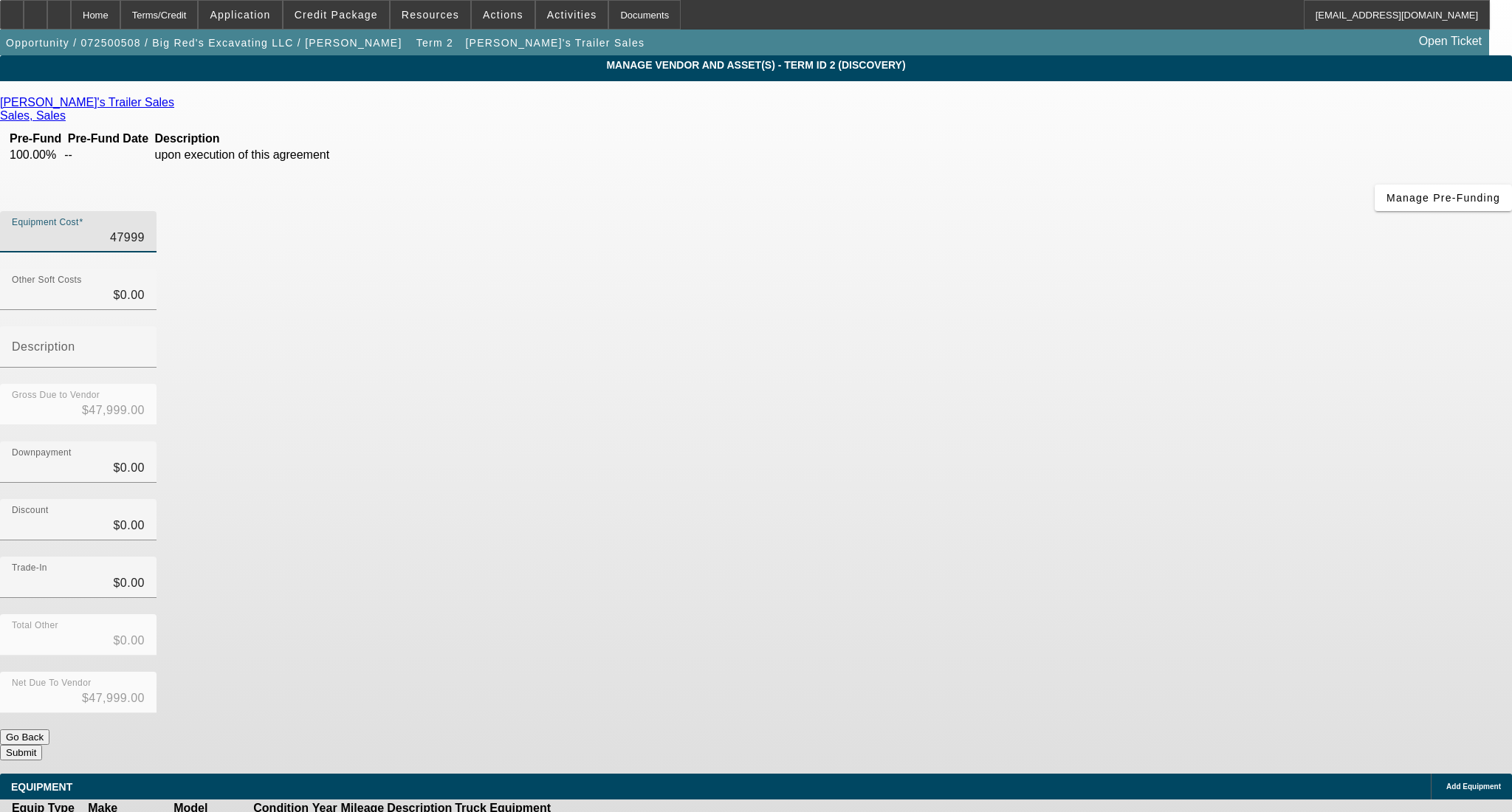
drag, startPoint x: 863, startPoint y: 126, endPoint x: 1057, endPoint y: 127, distance: 194.0
click at [1057, 211] on div "Equipment Cost 47999" at bounding box center [756, 240] width 1512 height 58
type input "2"
type input "$2.00"
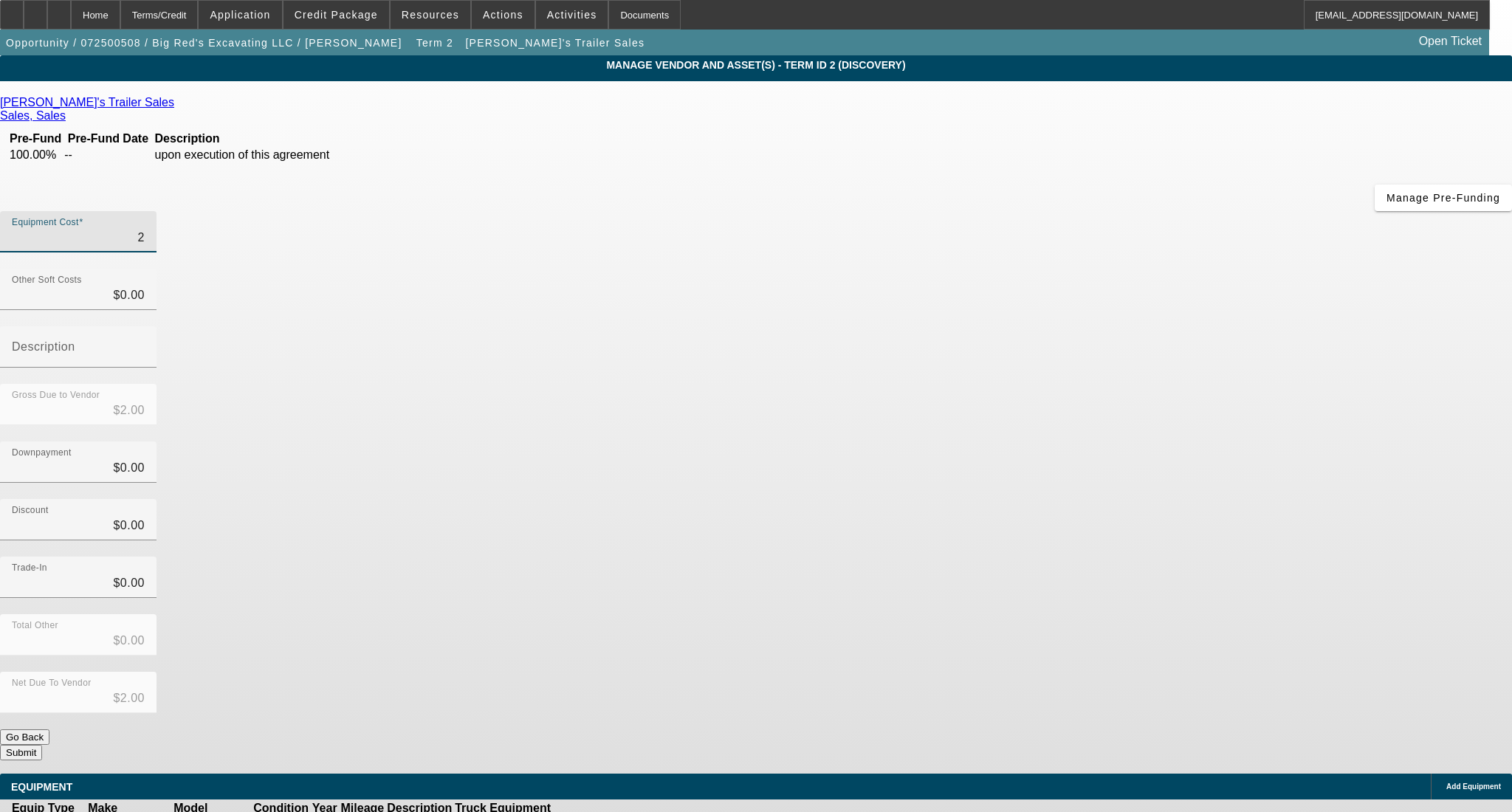
type input "27"
type input "$27.00"
type input "273"
type input "$273.00"
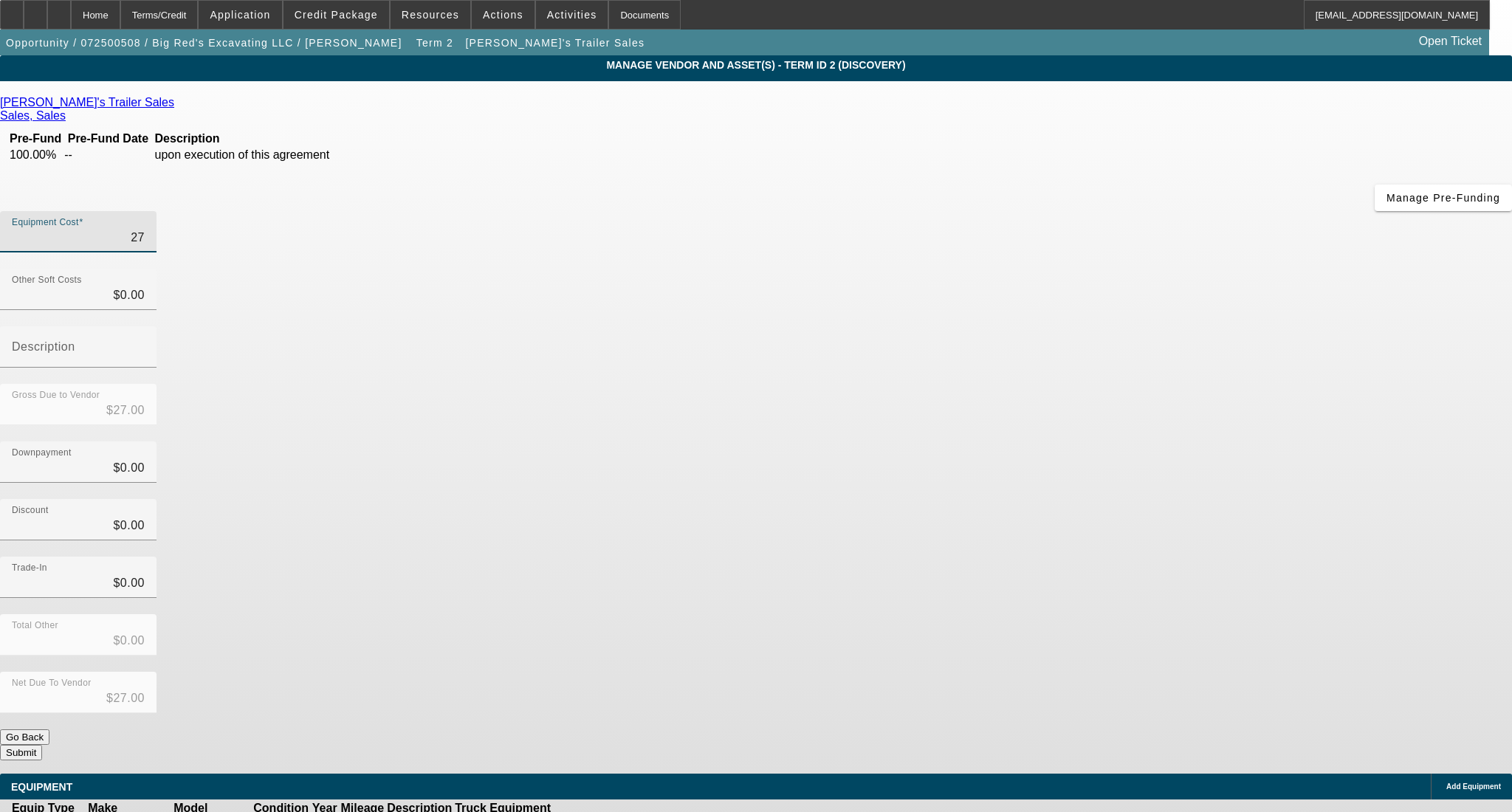
type input "$273.00"
type input "2736"
type input "$2,736.00"
type input "27360"
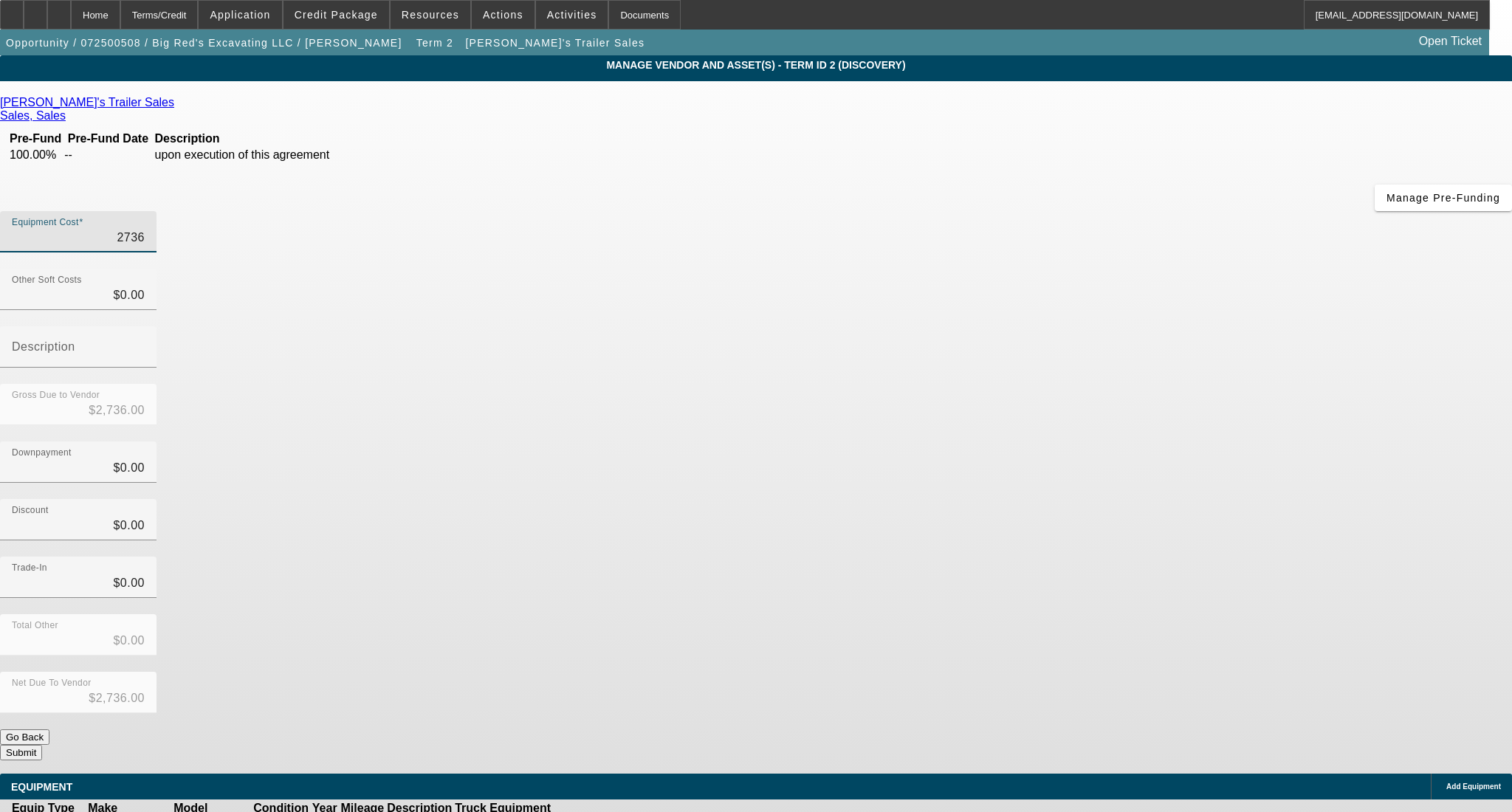
type input "$27,360.00"
drag, startPoint x: 1075, startPoint y: 321, endPoint x: 1078, endPoint y: 337, distance: 16.3
click at [1075, 442] on div "Downpayment $0.00" at bounding box center [756, 471] width 1512 height 58
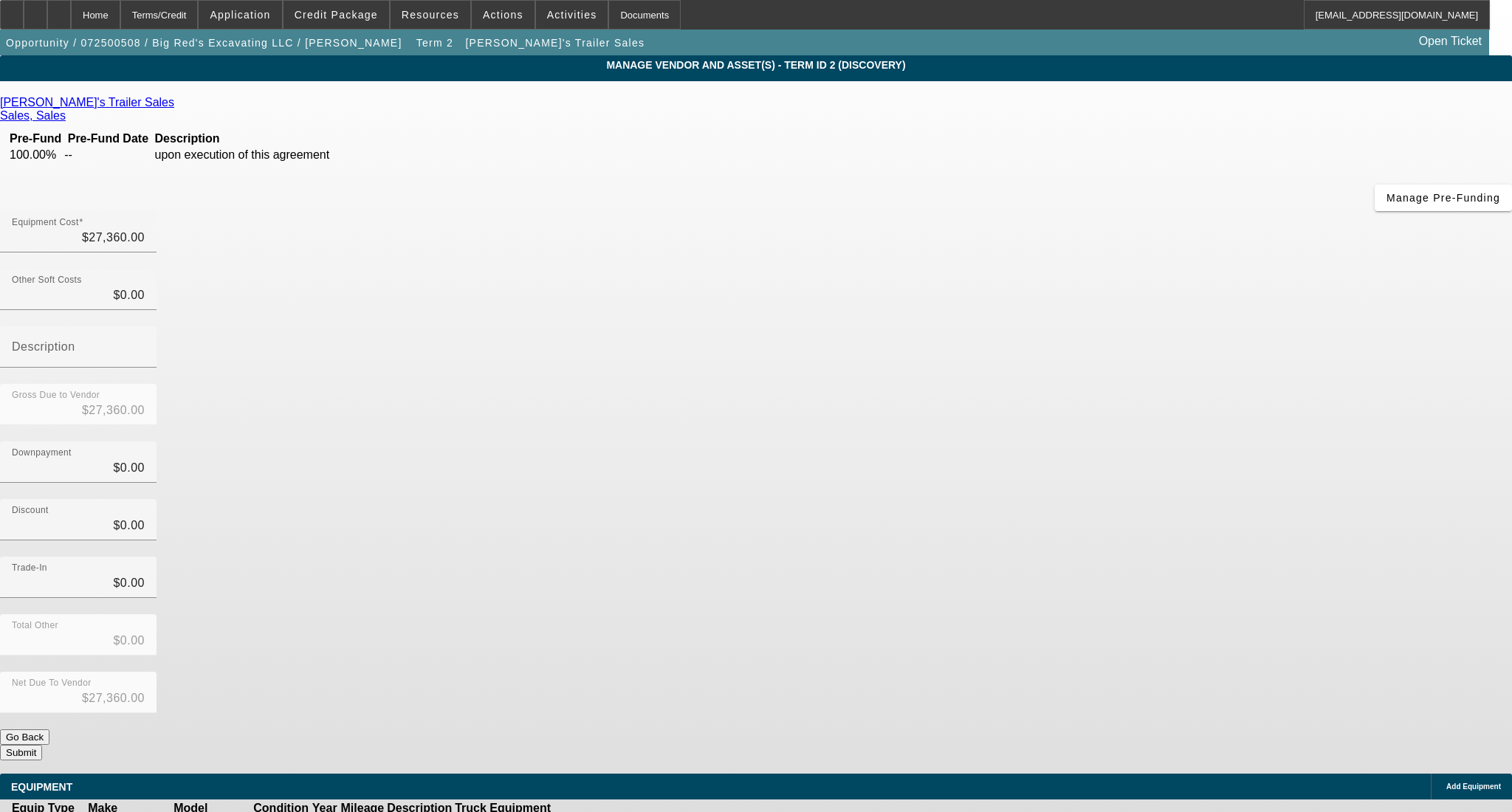
click at [42, 745] on button "Submit" at bounding box center [21, 753] width 42 height 15
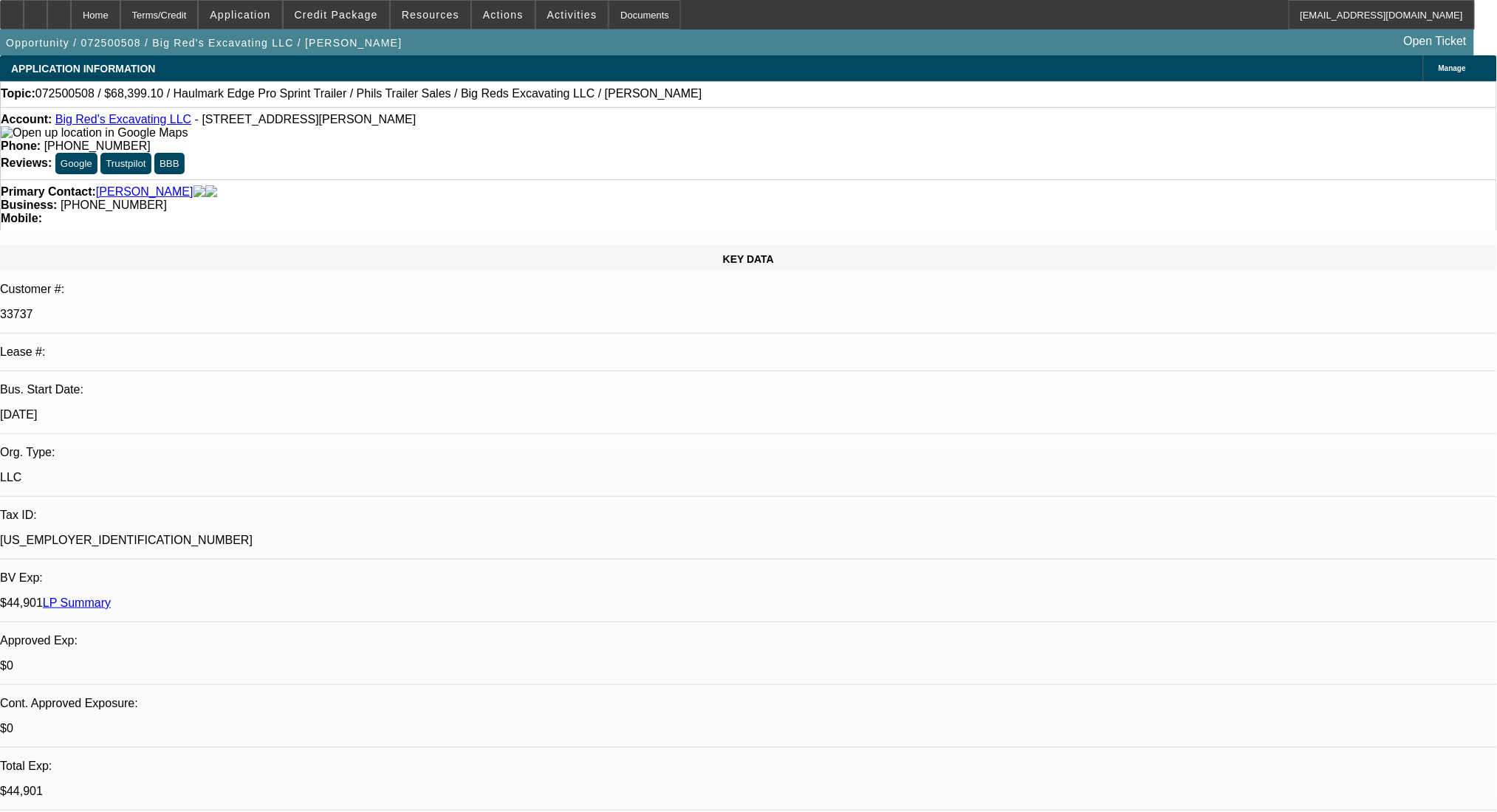
select select "0"
select select "2"
select select "0.1"
select select "4"
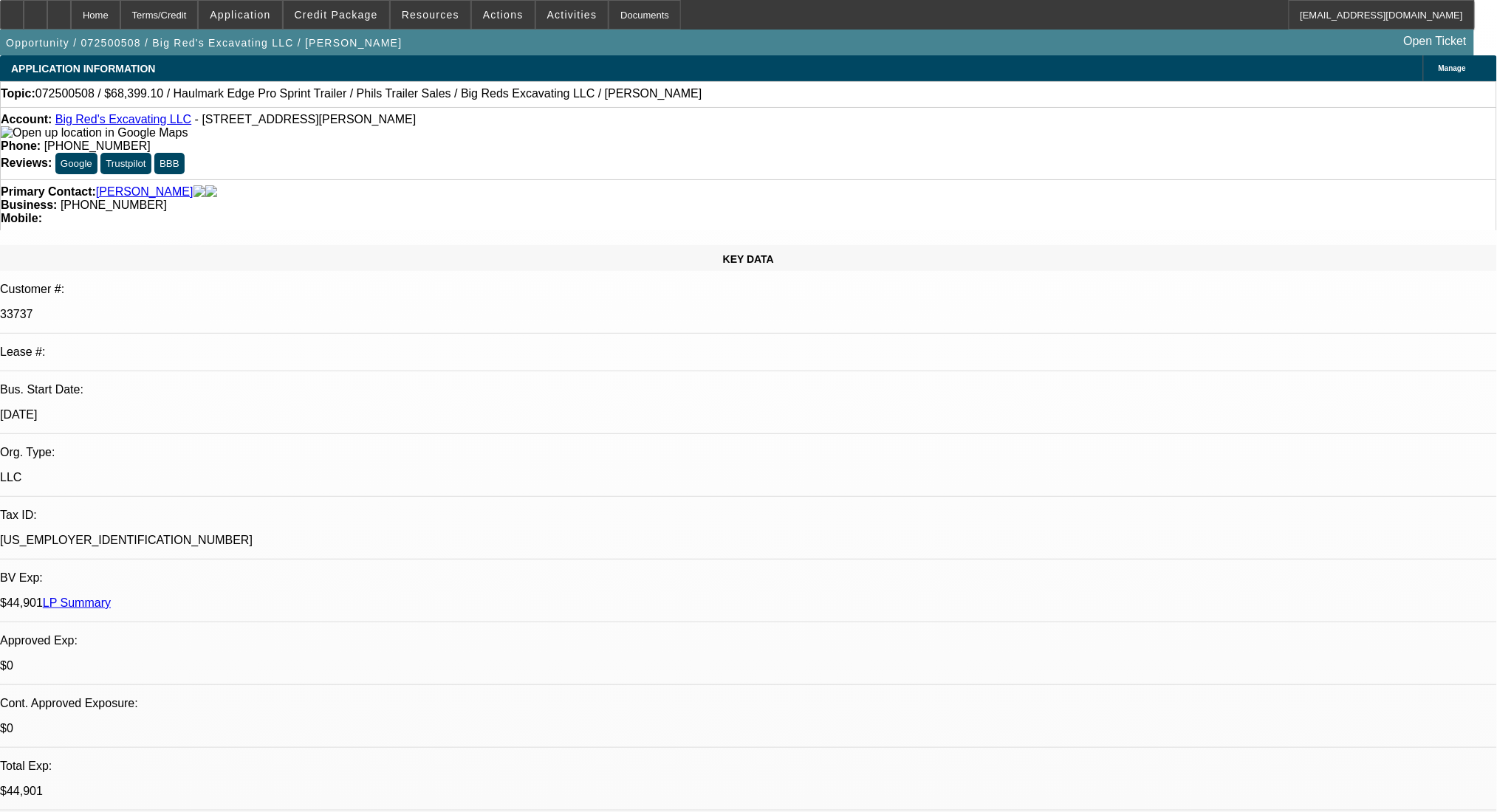
select select "0"
select select "2"
select select "0.1"
select select "4"
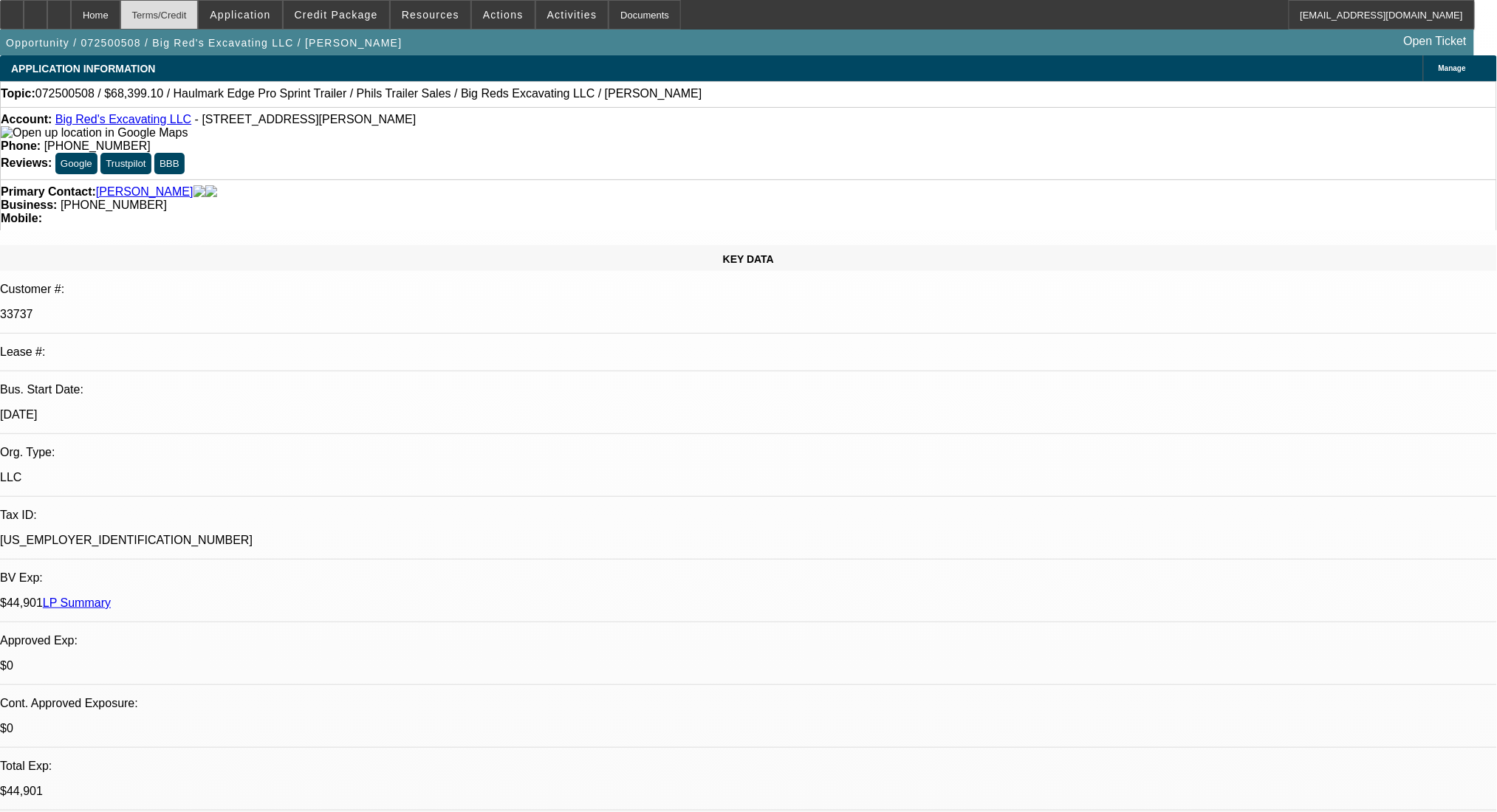
click at [185, 14] on div "Terms/Credit" at bounding box center [160, 14] width 79 height 30
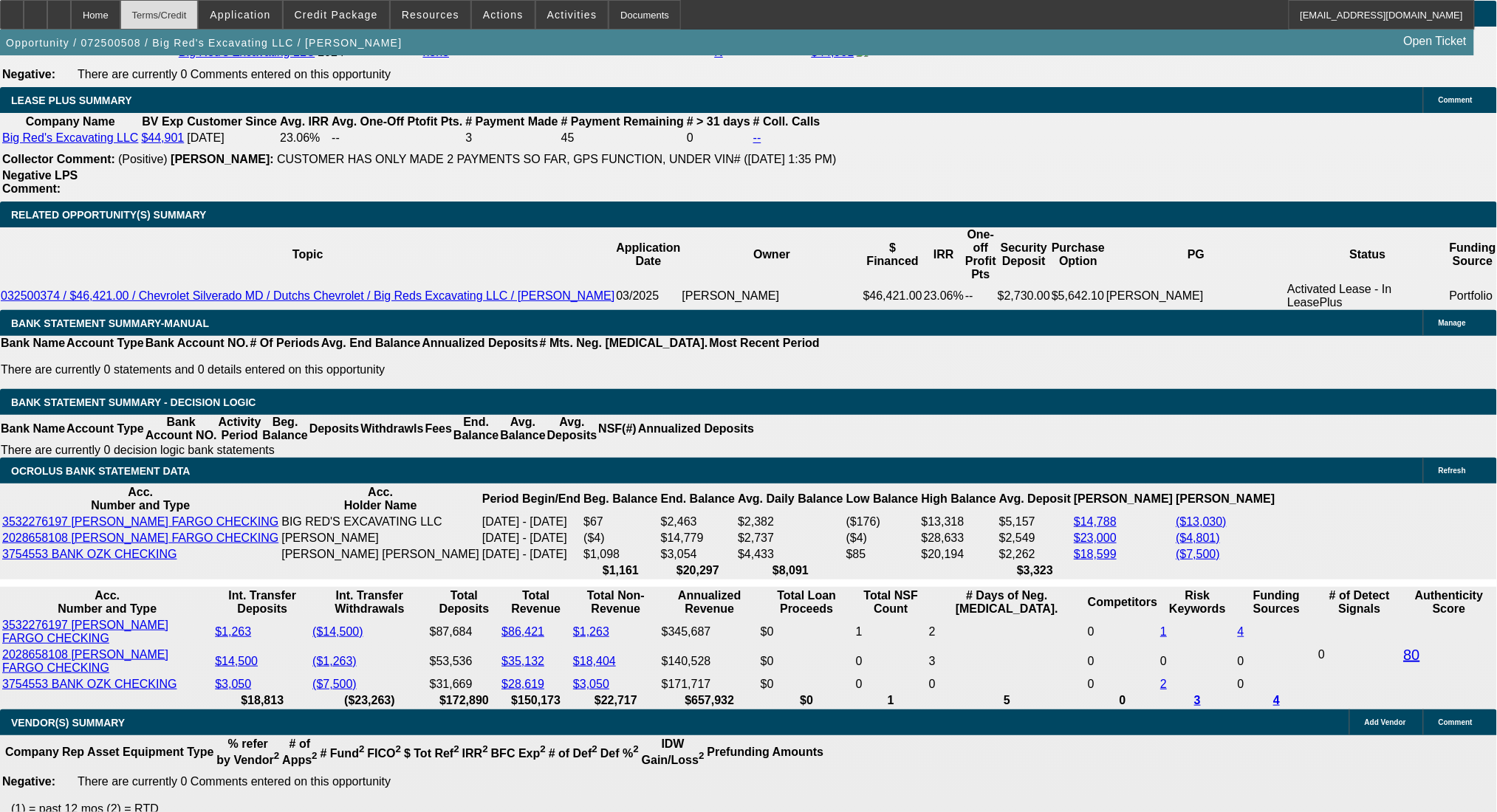
scroll to position [2476, 0]
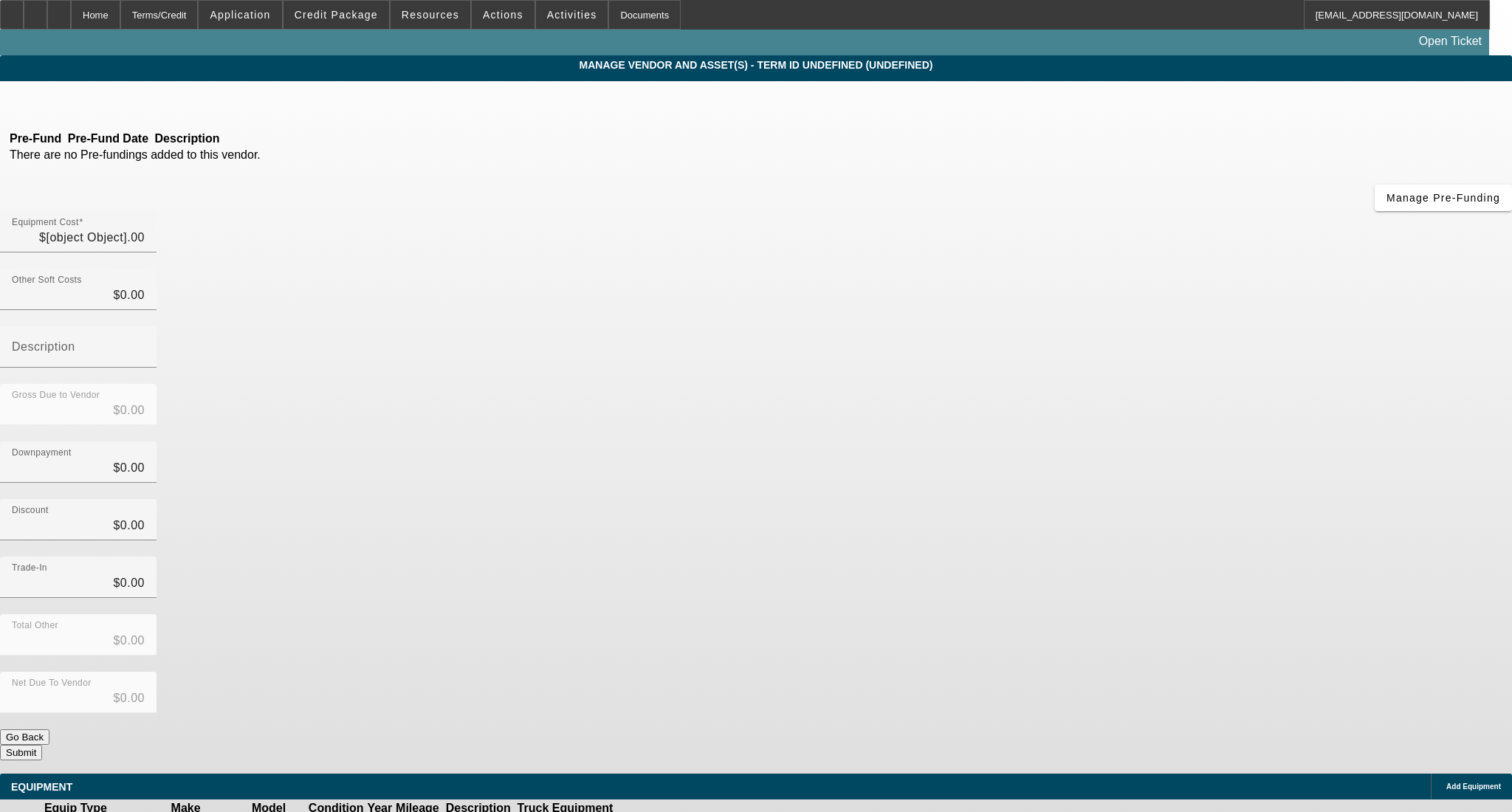
type input "$28,000.00"
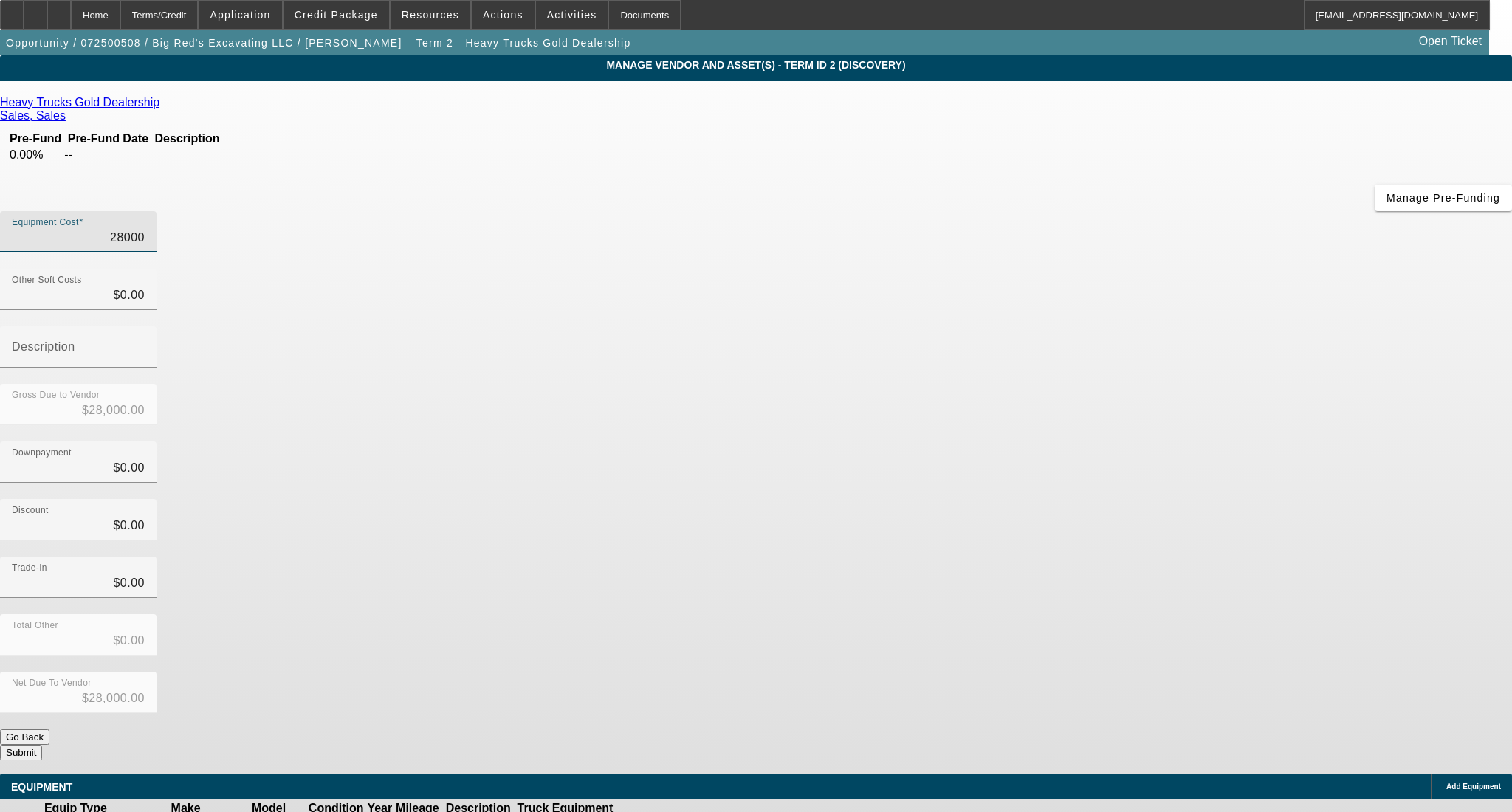
drag, startPoint x: 893, startPoint y: 125, endPoint x: 1034, endPoint y: 131, distance: 141.1
click at [1034, 211] on div "Equipment Cost 28000" at bounding box center [756, 240] width 1512 height 58
type input "1"
type input "$1.00"
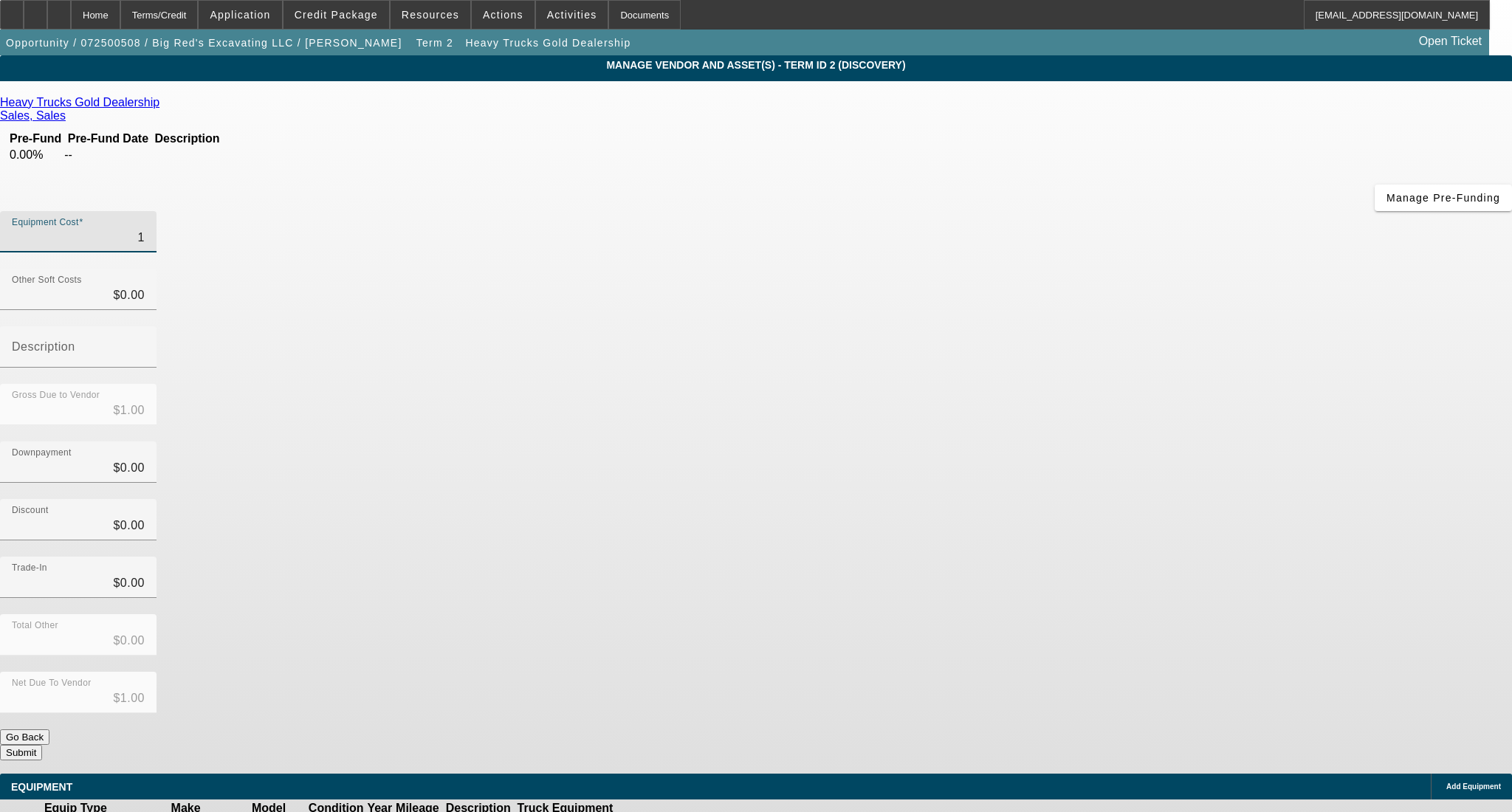
type input "19"
type input "$19.00"
type input "198"
type input "$198.00"
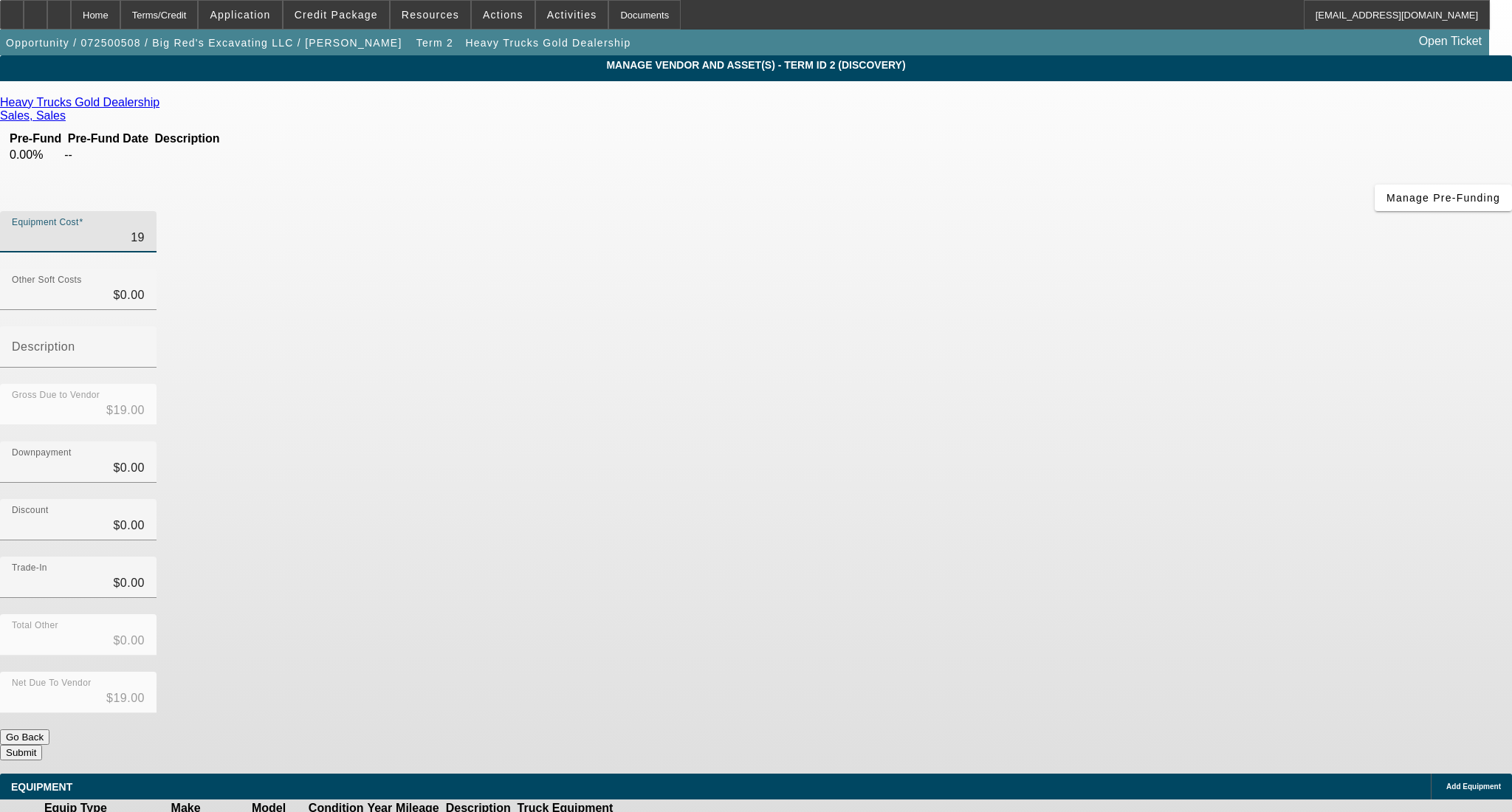
type input "$198.00"
type input "1980"
type input "$1,980.00"
type input "19800"
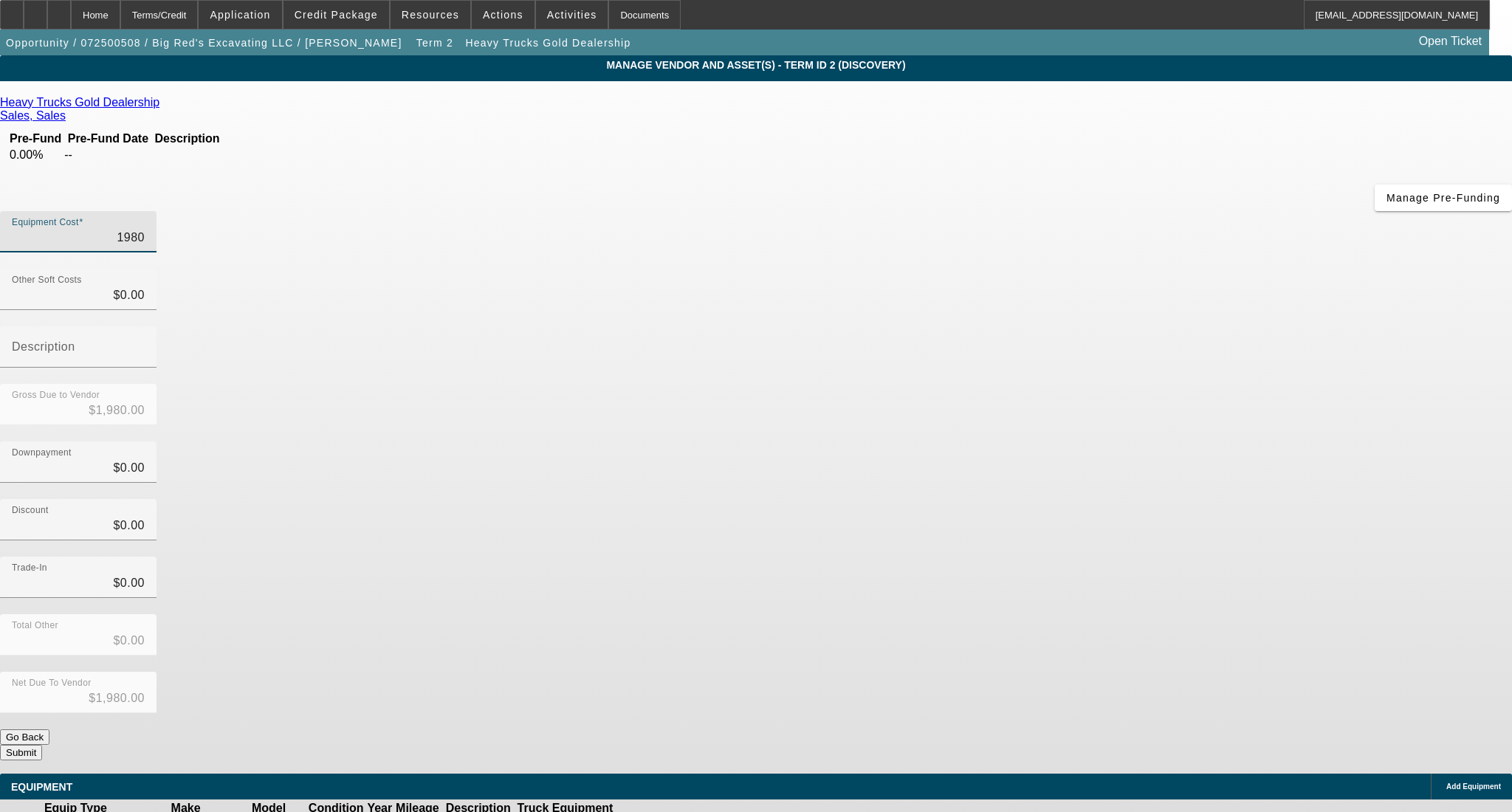
type input "$19,800.00"
drag, startPoint x: 1077, startPoint y: 382, endPoint x: 1093, endPoint y: 447, distance: 66.9
click at [1077, 499] on div "Discount $0.00" at bounding box center [756, 528] width 1512 height 58
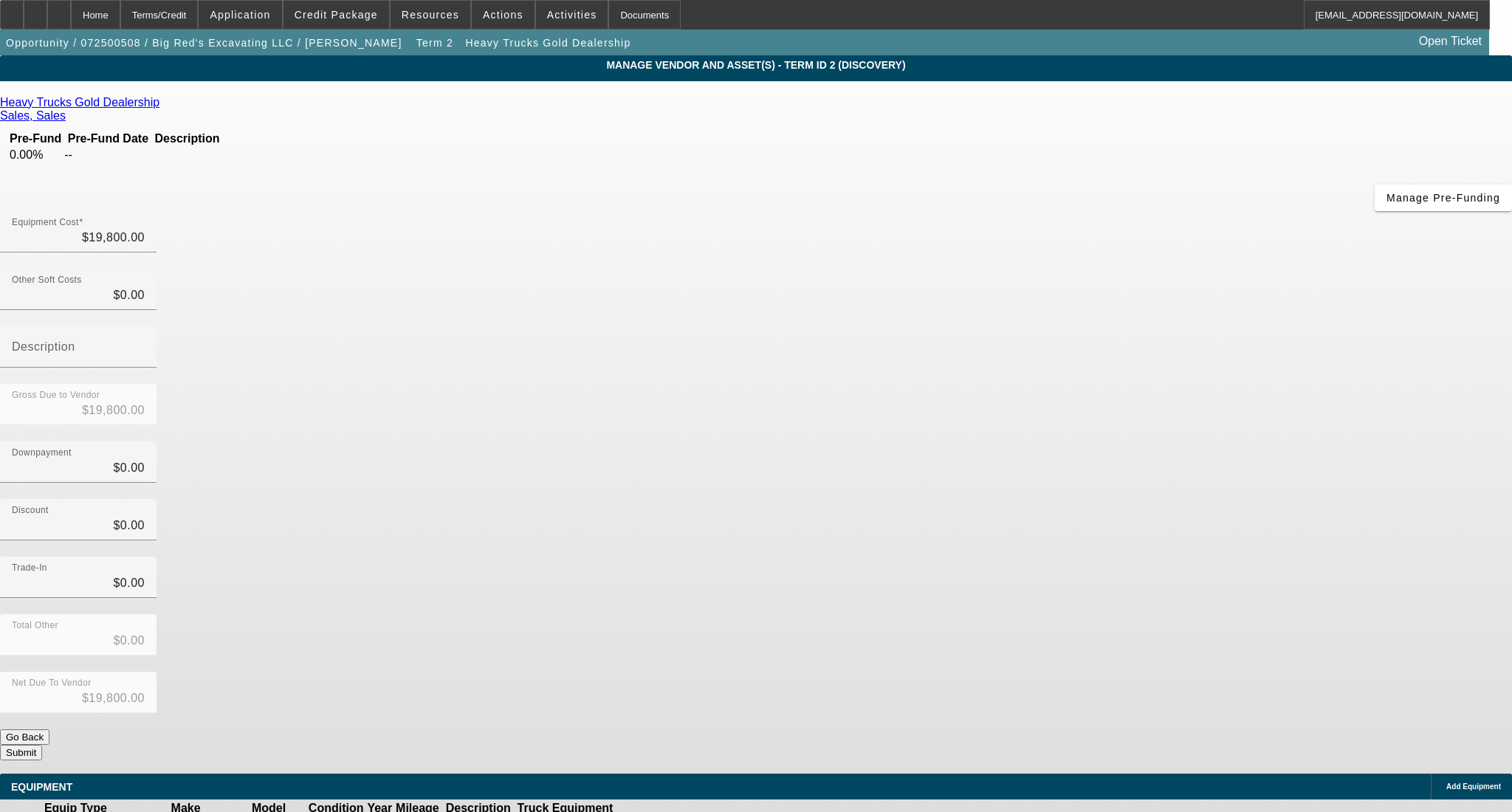
click at [660, 811] on icon at bounding box center [660, 825] width 0 height 0
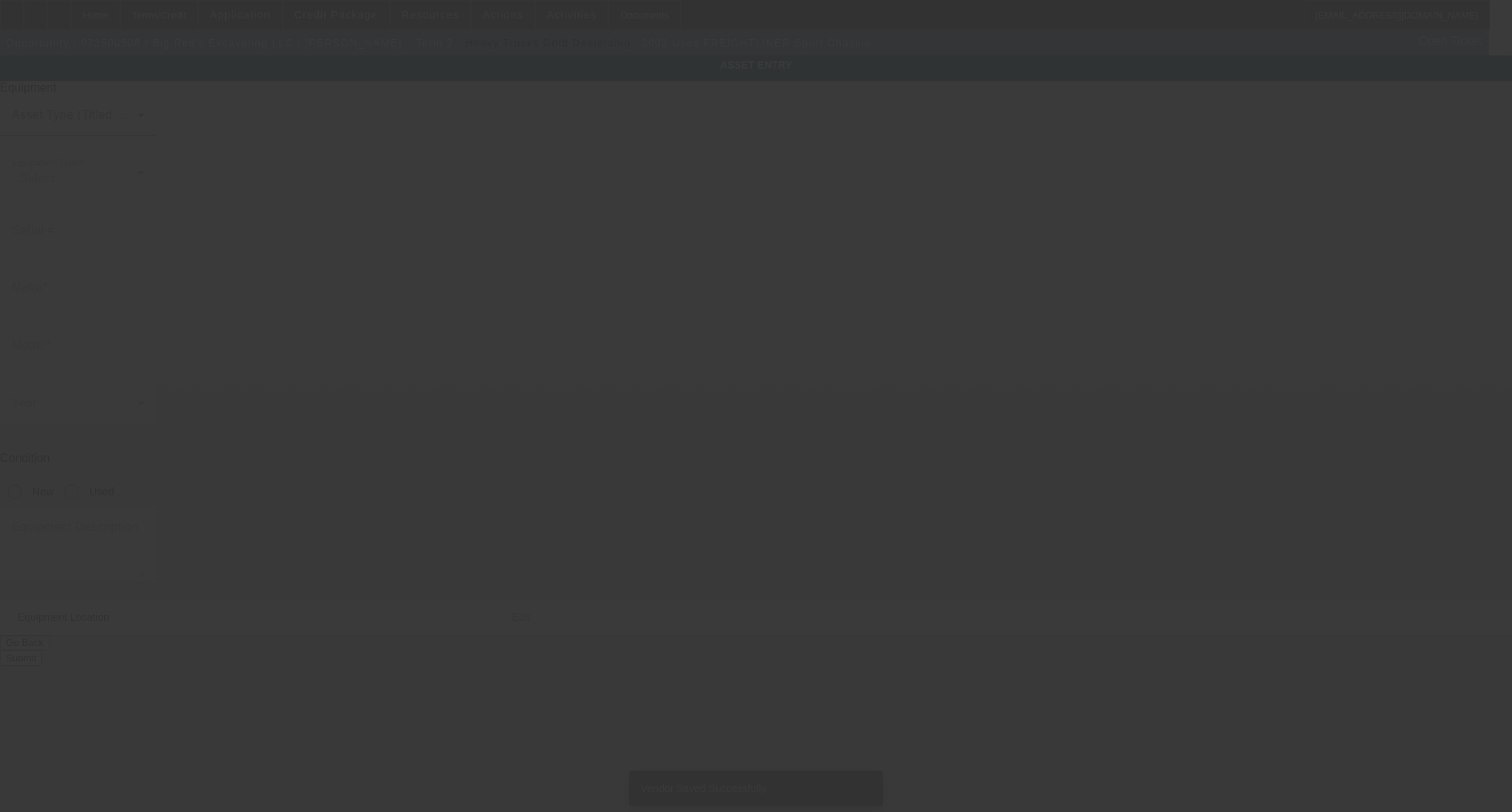
type input "1FVAC9AL43DK89717"
type input "FREIGHTLINER"
type input "Sport Chassis"
radio input "true"
type textarea "Ranch Hauler"
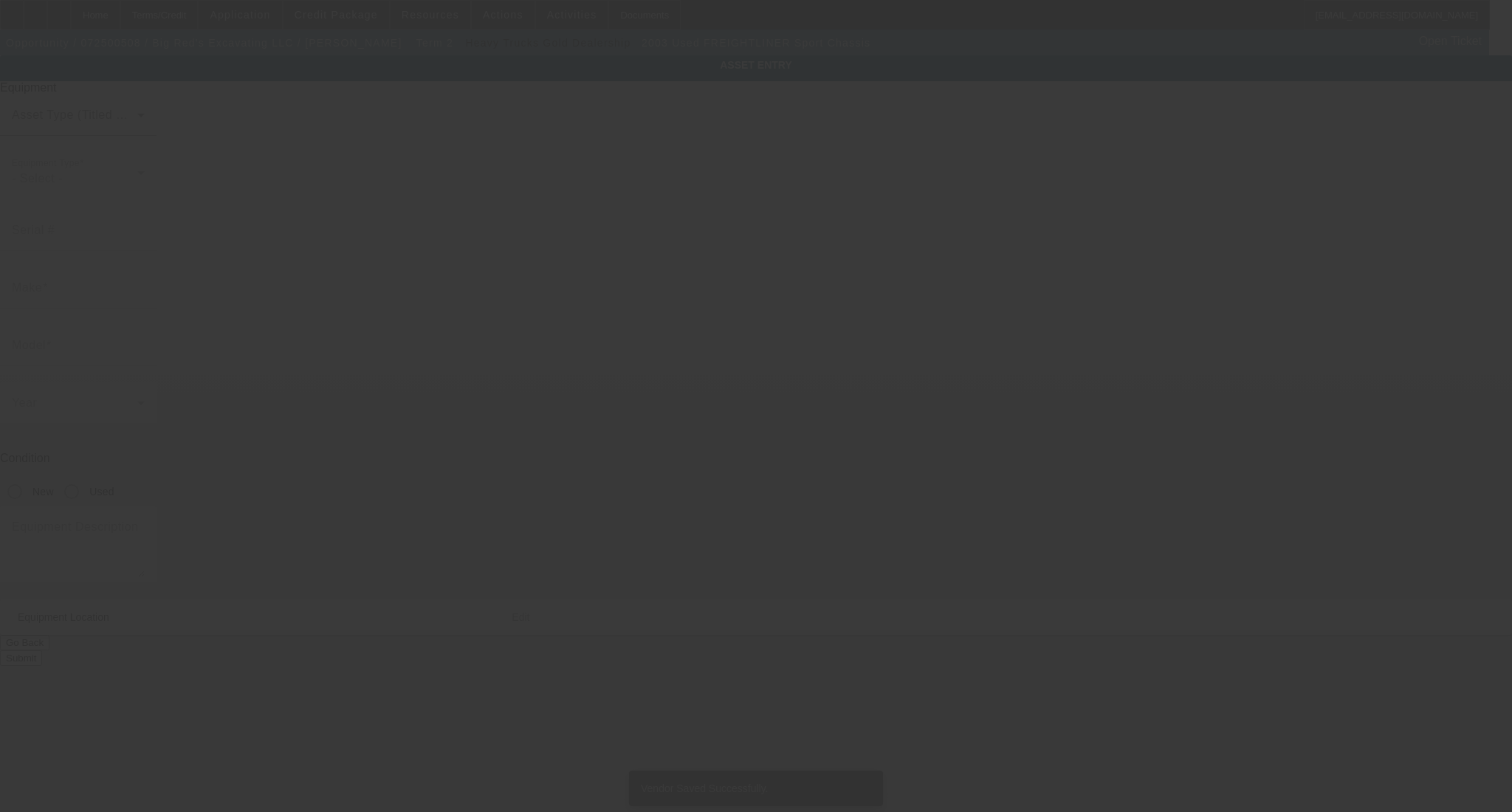
type input "128 Owens Ln"
type input "Gastonia"
type input "28056"
type input "Gaston"
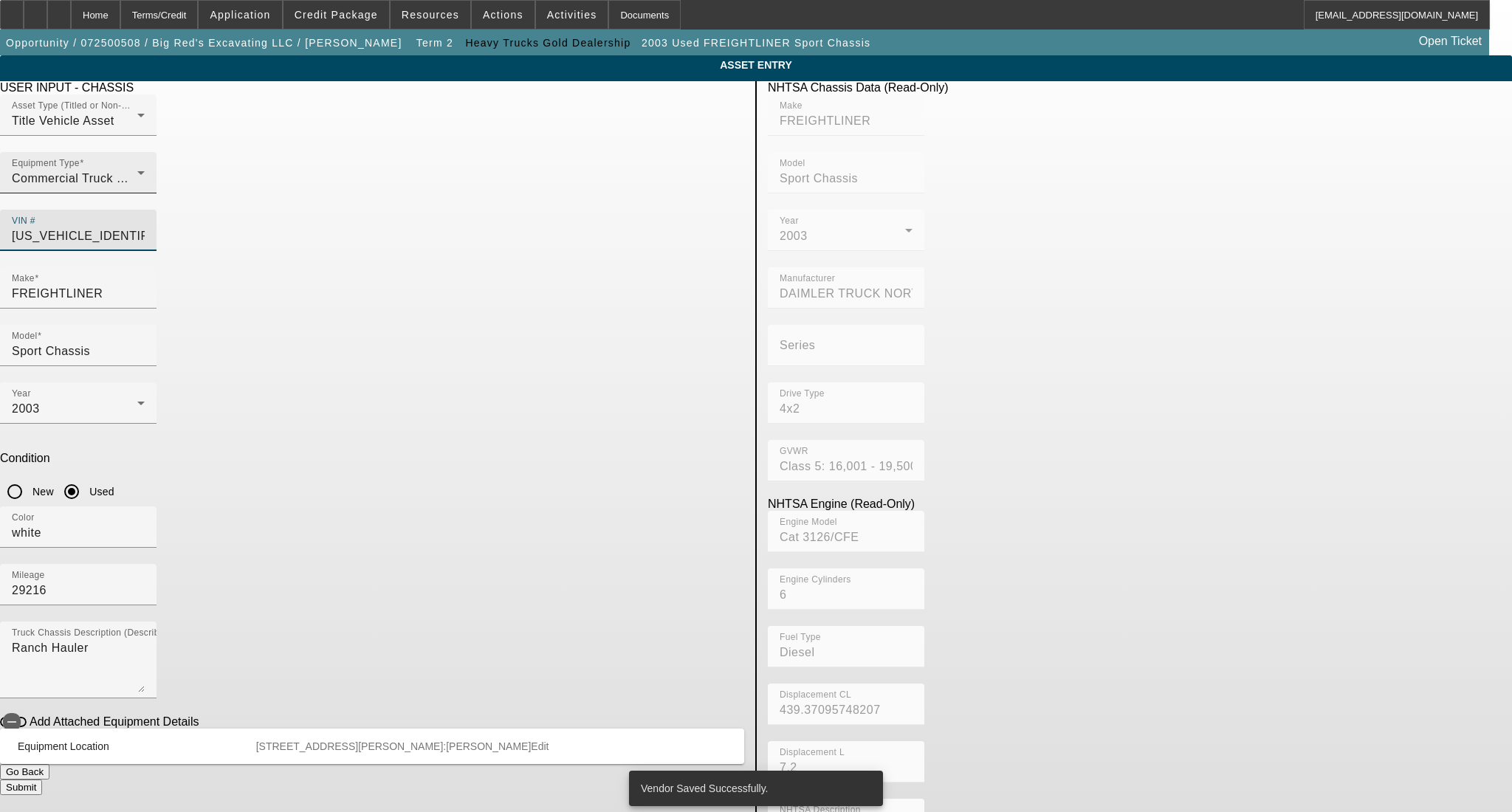
drag, startPoint x: 699, startPoint y: 211, endPoint x: 438, endPoint y: 208, distance: 261.0
click at [439, 208] on div "Asset Type (Titled or Non-Titled) Title Vehicle Asset Equipment Type Commercial…" at bounding box center [372, 181] width 744 height 173
paste input "BPAK12HJ49811"
type input "1FVABPAK12HJ49811"
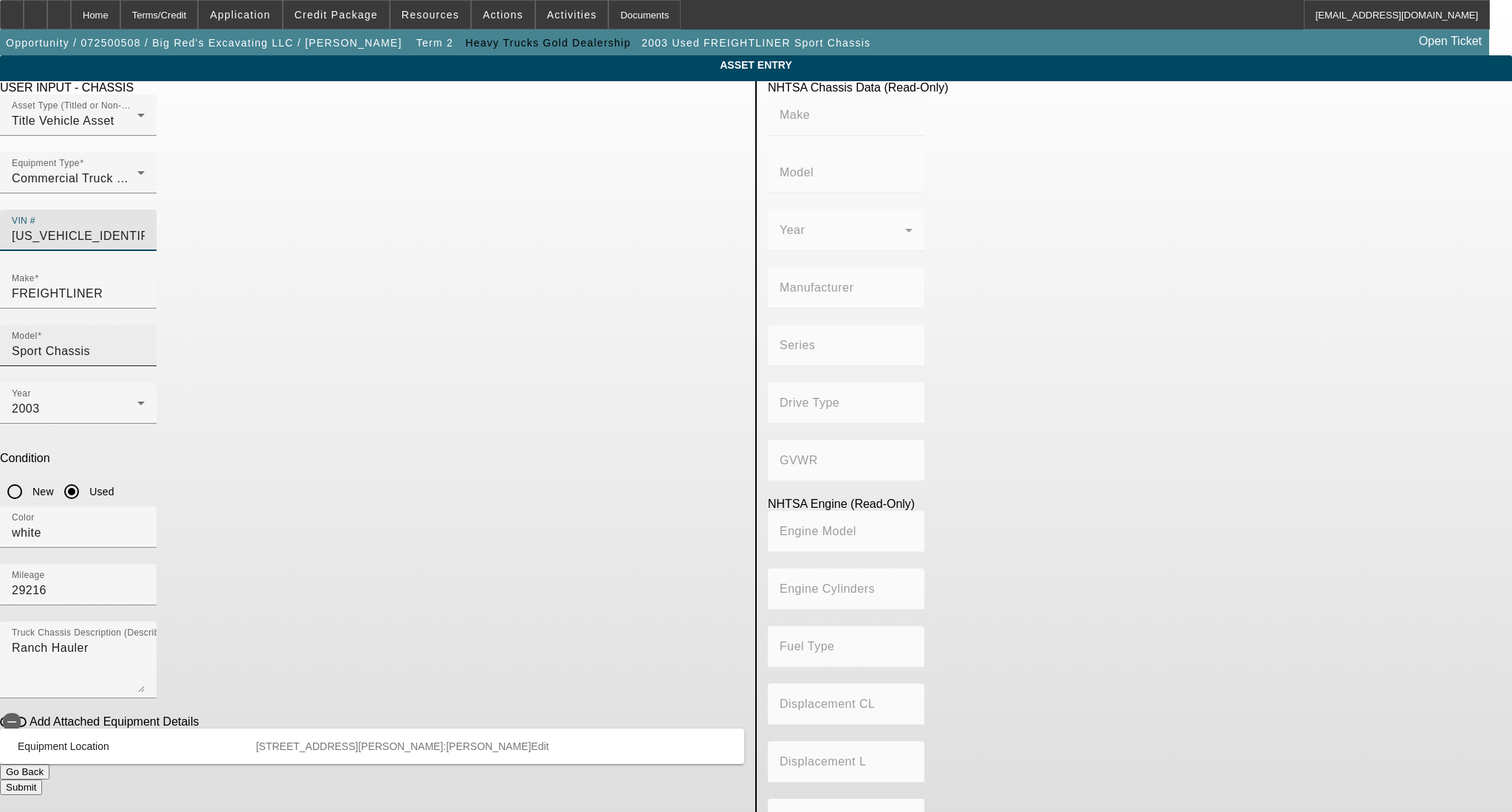
type input "1FVABPAK12HJ49811"
click at [145, 342] on input "Sport Chassis" at bounding box center [79, 351] width 133 height 18
type input "FREIGHTLINER"
type input "FL60"
type input "DAIMLER TRUCK NORTH AMERICA LLC"
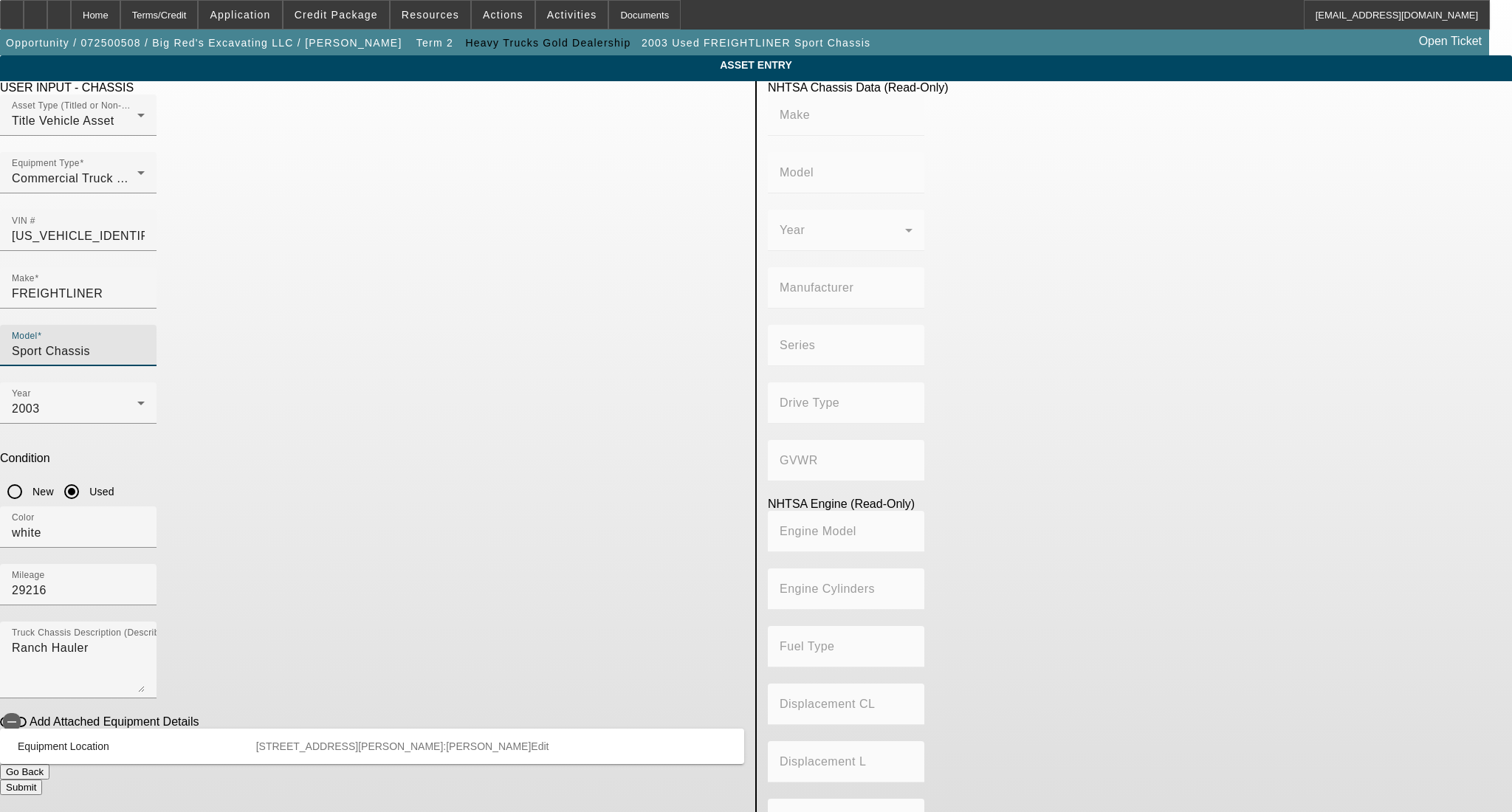
type input "4x2"
type input "Class 6: 19,501 - 26,000 lb (8,845 - 11,794 kg)"
type input "Cat 3126/CFE"
type input "6"
type input "Diesel"
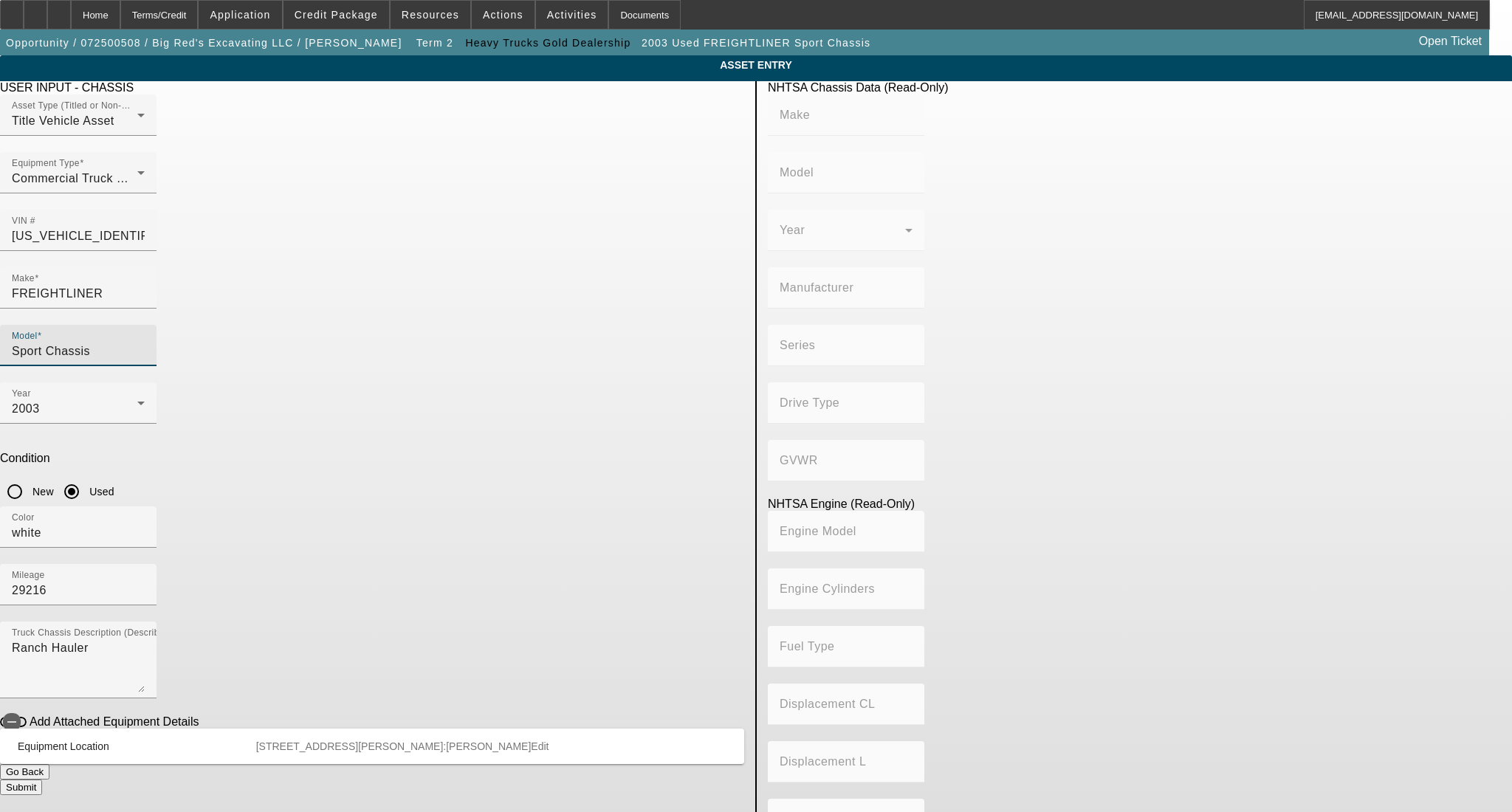
type input "439.37095748207"
type input "7.2"
type textarea "CAT C7 Engine"
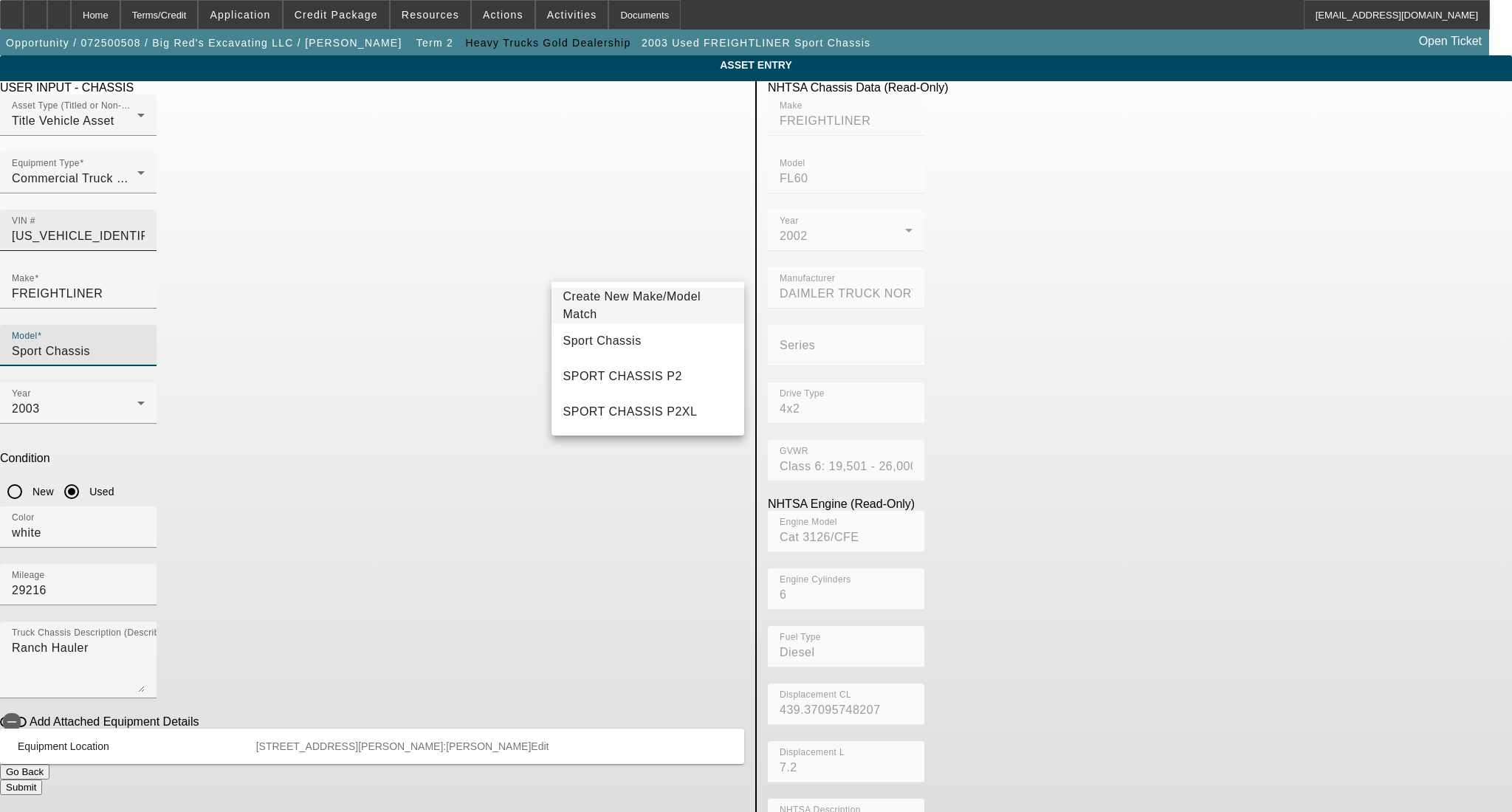
click at [145, 228] on input "1FVABPAK12HJ49811" at bounding box center [79, 236] width 133 height 18
drag, startPoint x: 651, startPoint y: 271, endPoint x: 71, endPoint y: 258, distance: 580.1
click at [130, 274] on app-asset-collateral-manage "ASSET ENTRY Delete asset USER INPUT - CHASSIS Asset Type (Titled or Non-Titled)…" at bounding box center [756, 465] width 1512 height 819
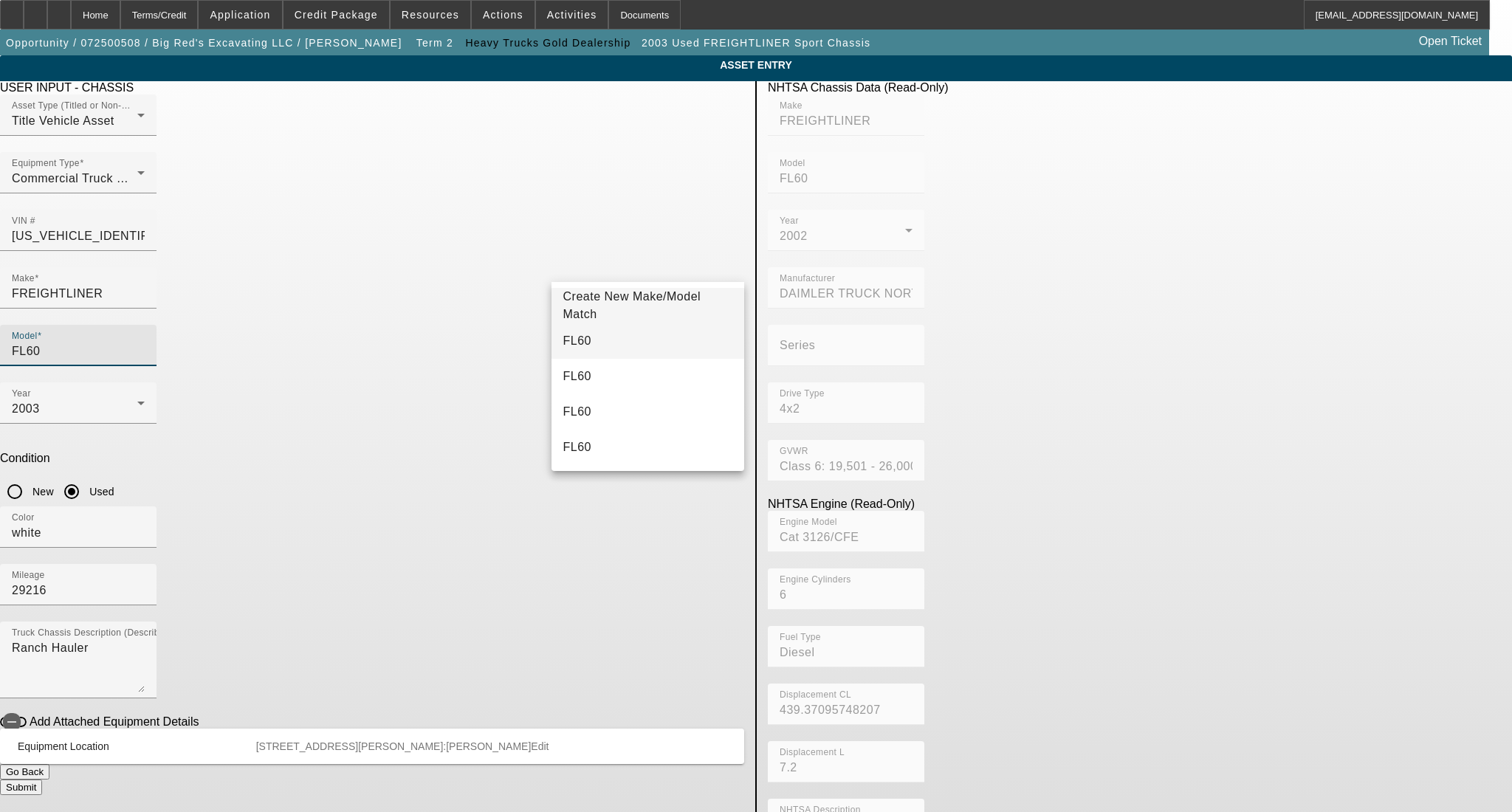
type input "FL60"
click at [592, 342] on mat-option "FL60" at bounding box center [647, 341] width 192 height 35
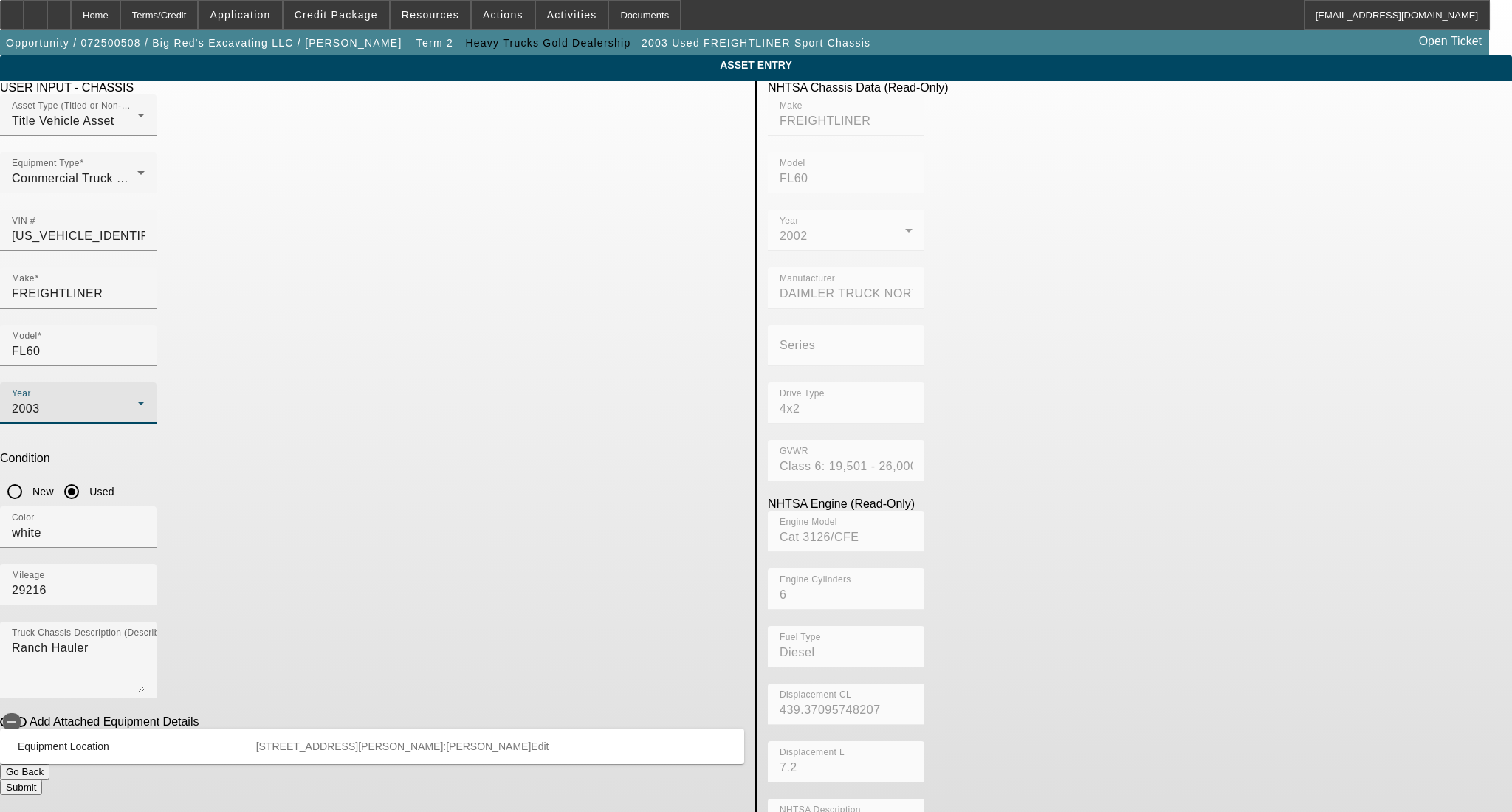
click at [137, 400] on div "2003" at bounding box center [75, 409] width 126 height 18
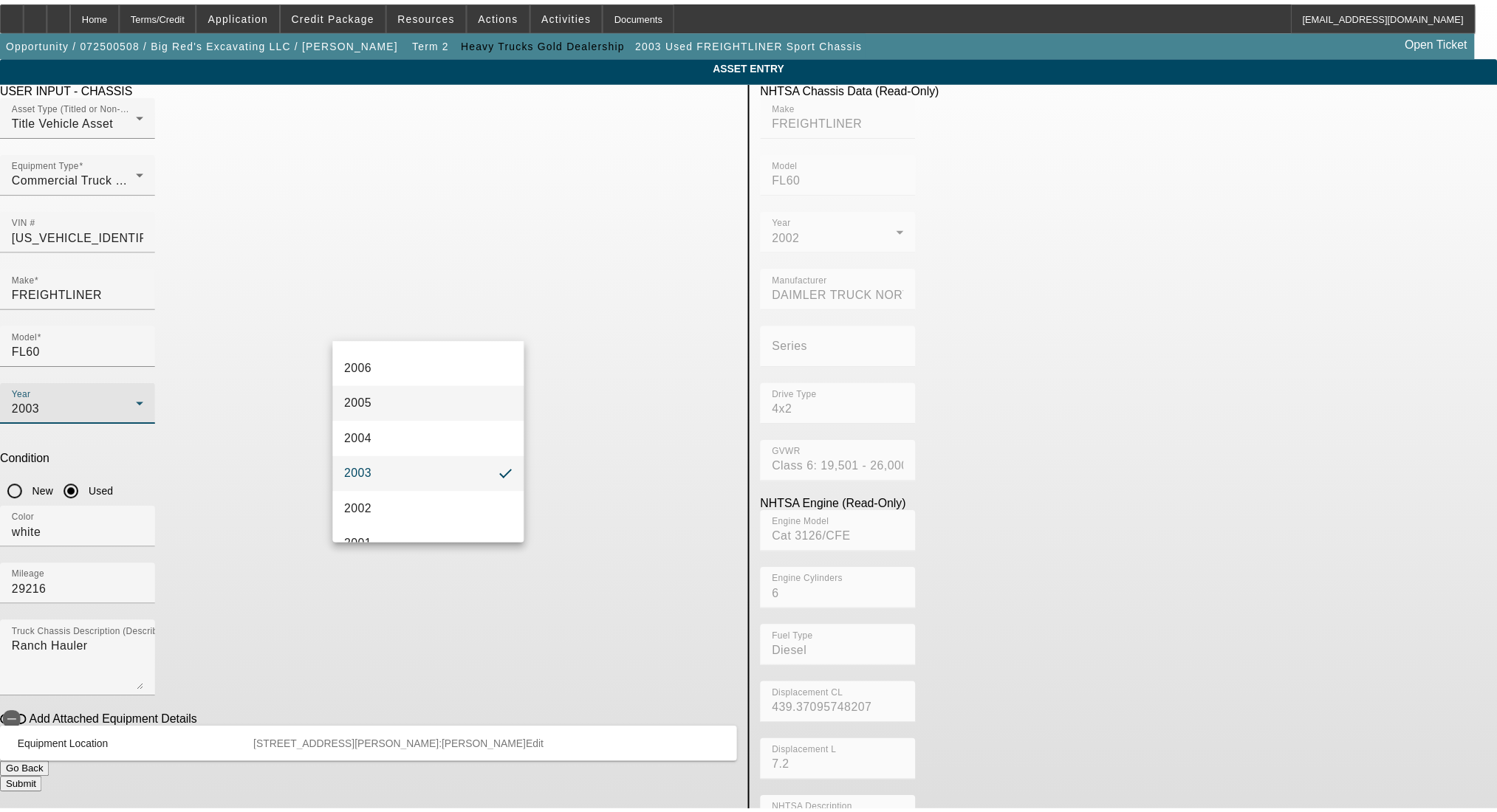
scroll to position [822, 0]
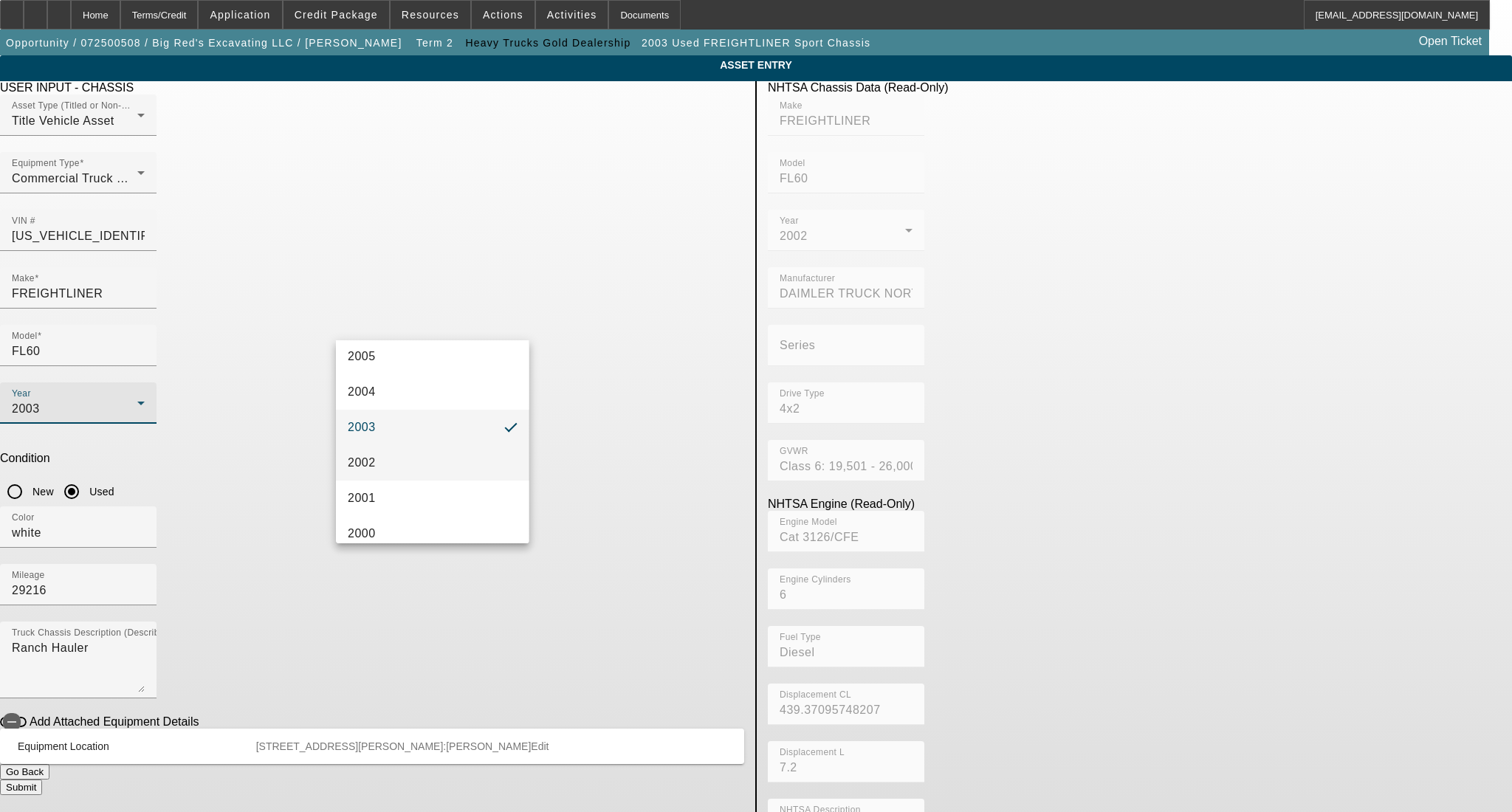
click at [396, 451] on mat-option "2002" at bounding box center [432, 463] width 192 height 35
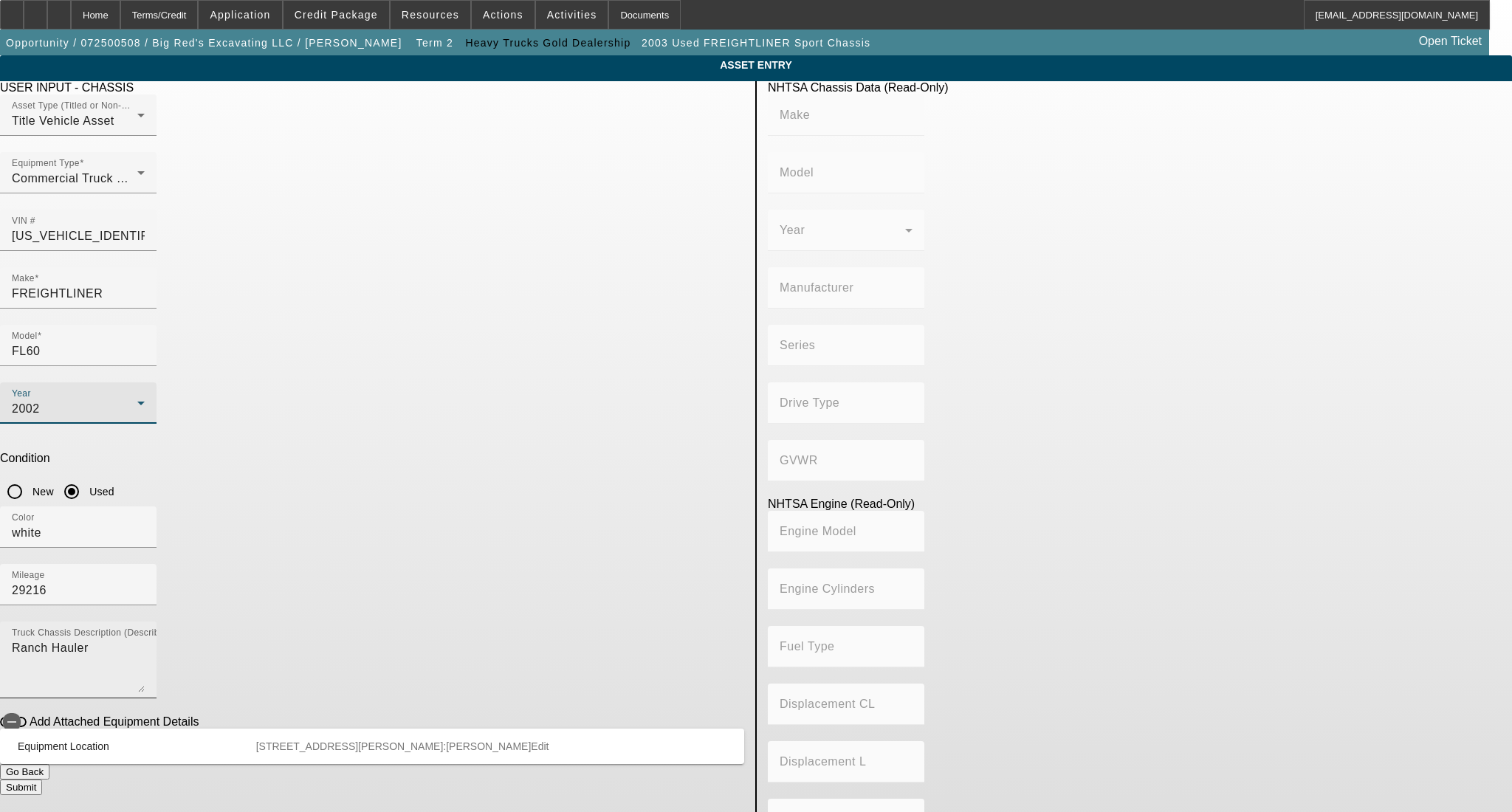
type input "FREIGHTLINER"
type input "FL60"
type input "DAIMLER TRUCK NORTH AMERICA LLC"
type input "4x2"
type input "Class 6: 19,501 - 26,000 lb (8,845 - 11,794 kg)"
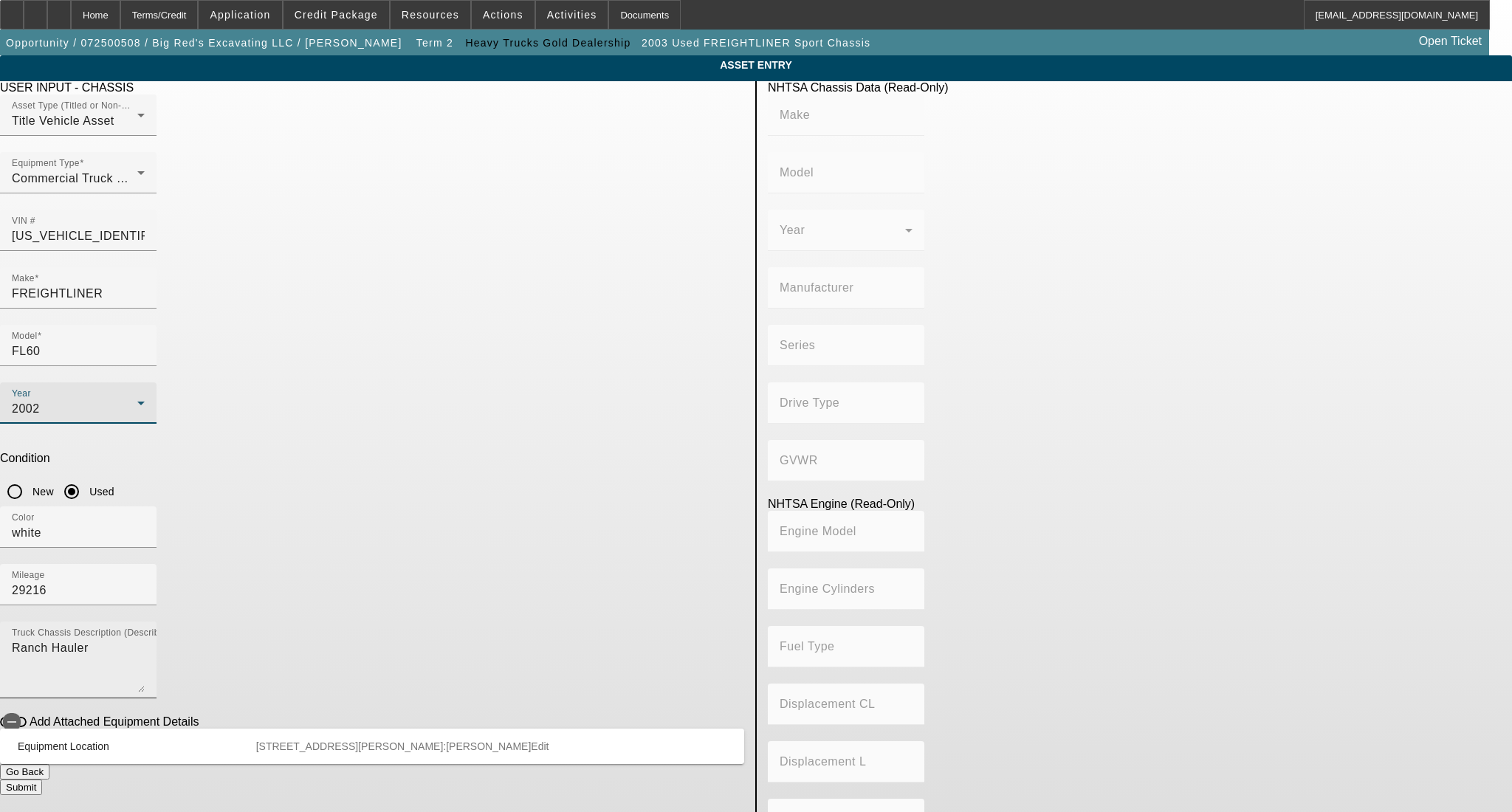
type input "Cat 3126/CFE"
type input "6"
type input "Diesel"
type input "439.37095748207"
type input "7.2"
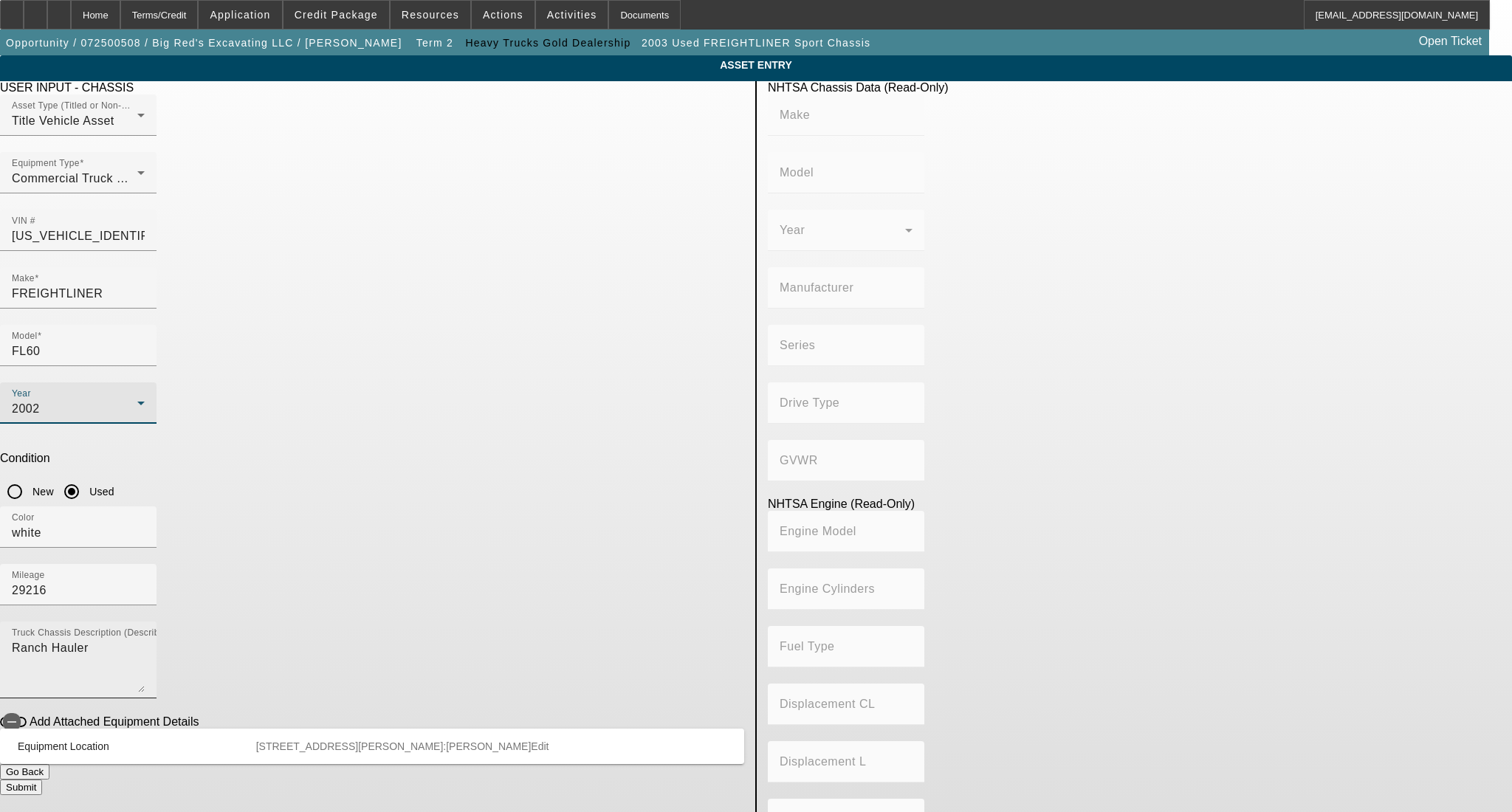
type textarea "CAT C7 Engine"
drag, startPoint x: 147, startPoint y: 467, endPoint x: -17, endPoint y: 467, distance: 164.0
click at [0, 467] on html "Home Terms/Credit Application Credit Package Resources Actions Activities Docum…" at bounding box center [756, 406] width 1512 height 812
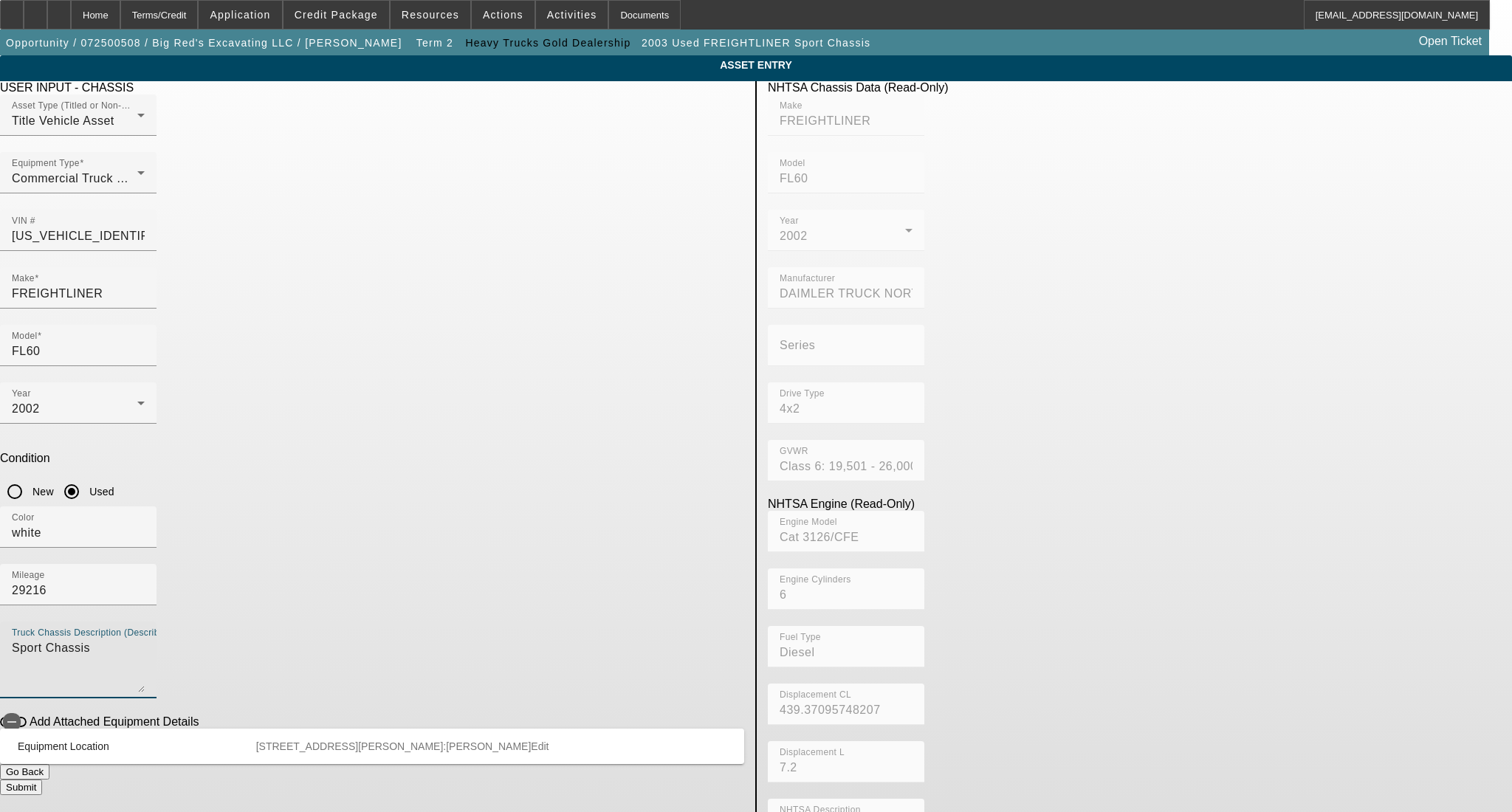
click at [145, 640] on textarea "Sport Chassis" at bounding box center [79, 666] width 133 height 53
type textarea "Sport Chassis"
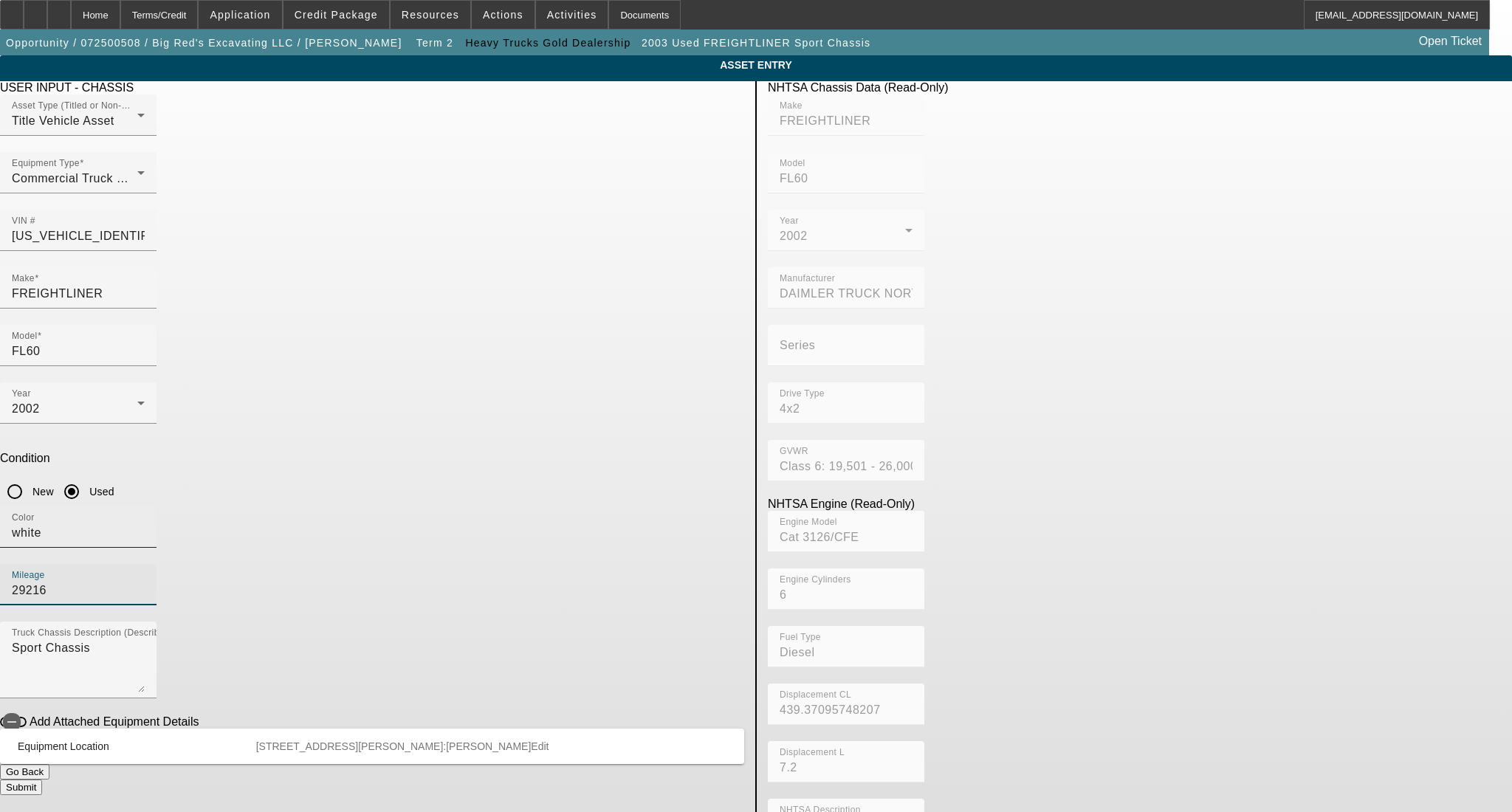
drag, startPoint x: 516, startPoint y: 391, endPoint x: 502, endPoint y: 394, distance: 14.3
click at [508, 507] on div "Color white Mileage 29216" at bounding box center [372, 564] width 744 height 115
type input "86482"
click at [145, 640] on textarea "Sport Chassis" at bounding box center [79, 666] width 133 height 53
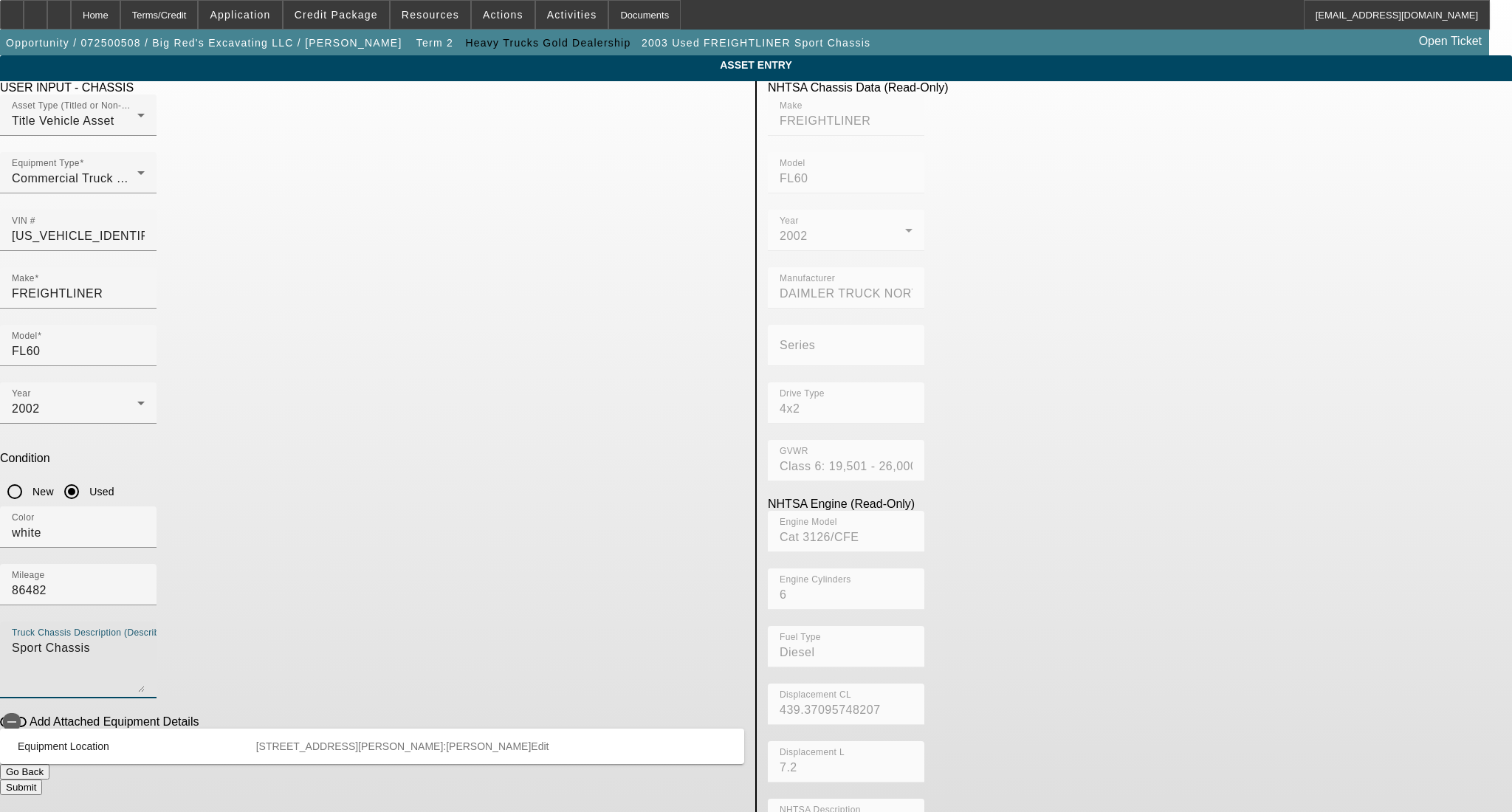
click at [42, 780] on button "Submit" at bounding box center [21, 787] width 42 height 15
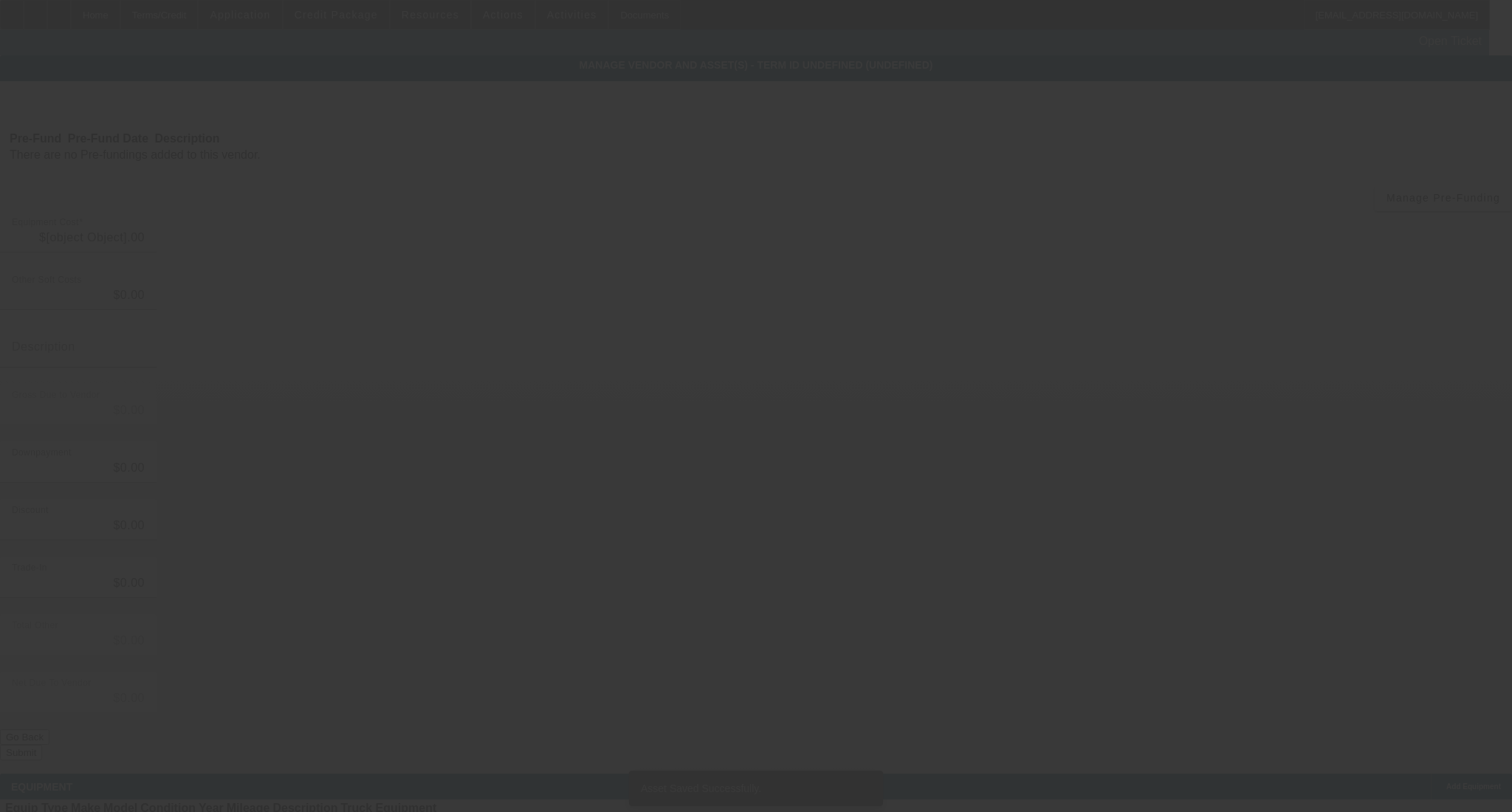
type input "$19,800.00"
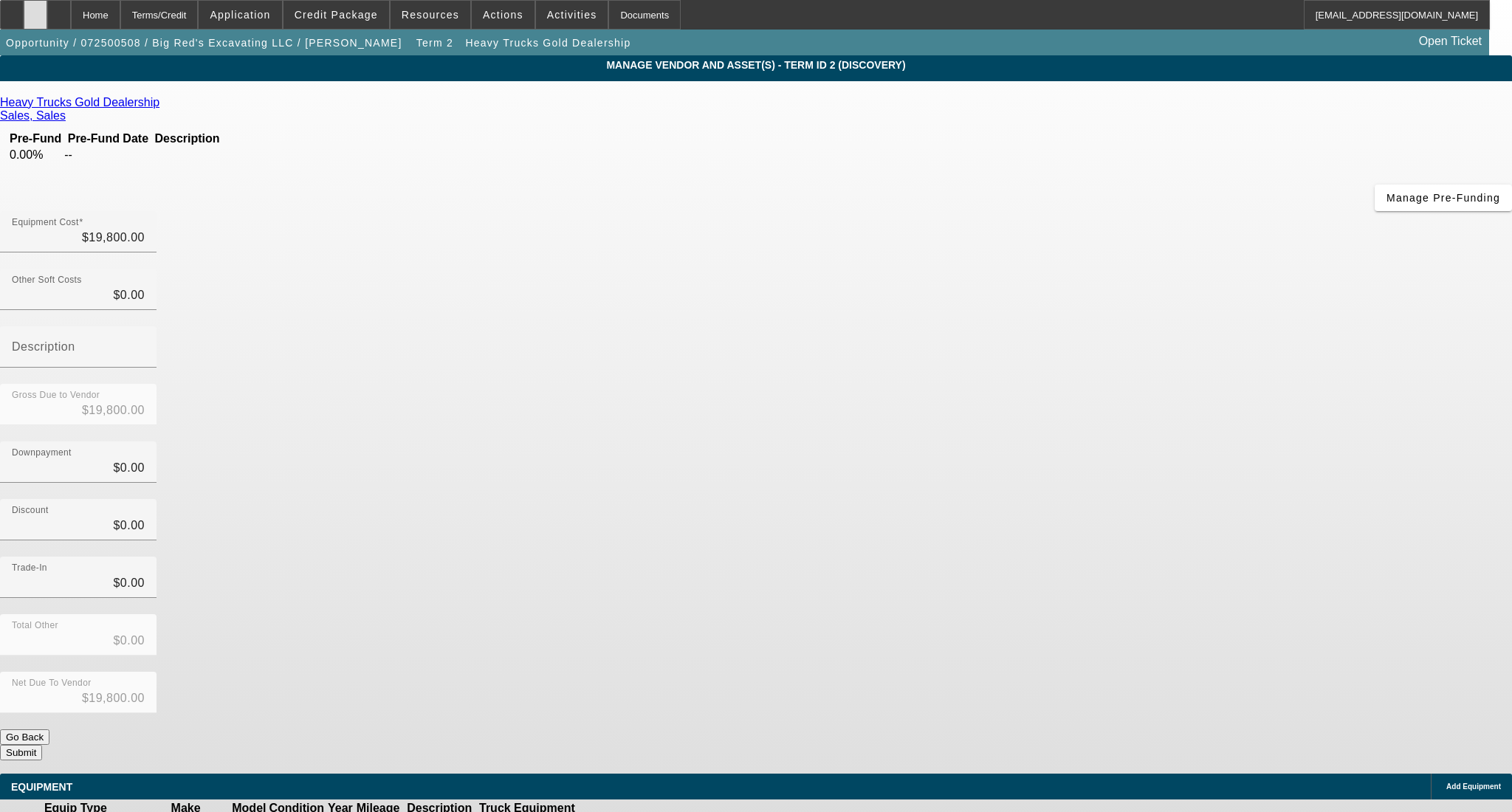
click at [47, 21] on div at bounding box center [34, 14] width 23 height 30
click at [42, 745] on button "Submit" at bounding box center [21, 753] width 42 height 15
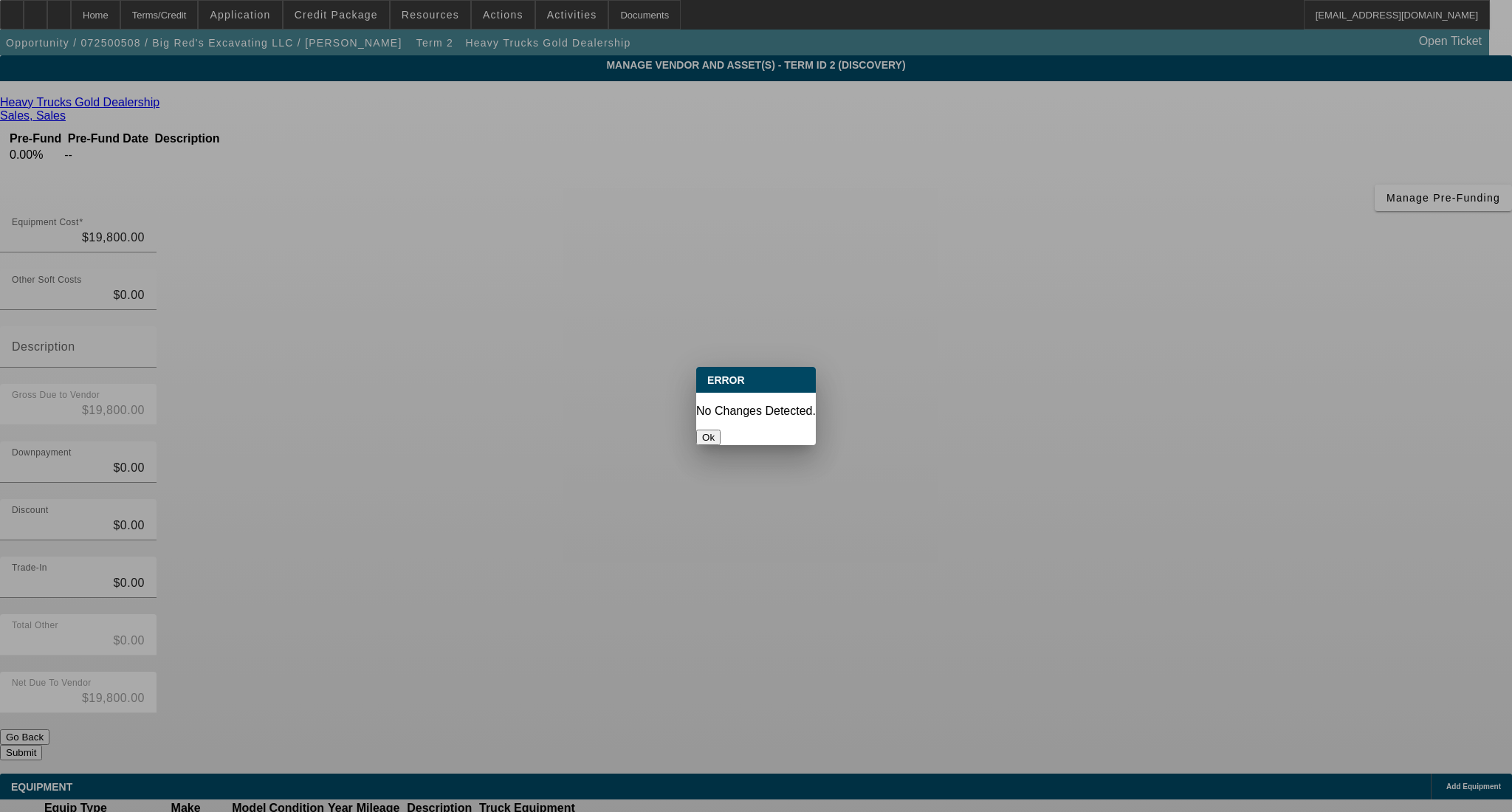
click at [720, 430] on button "Ok" at bounding box center [708, 437] width 24 height 15
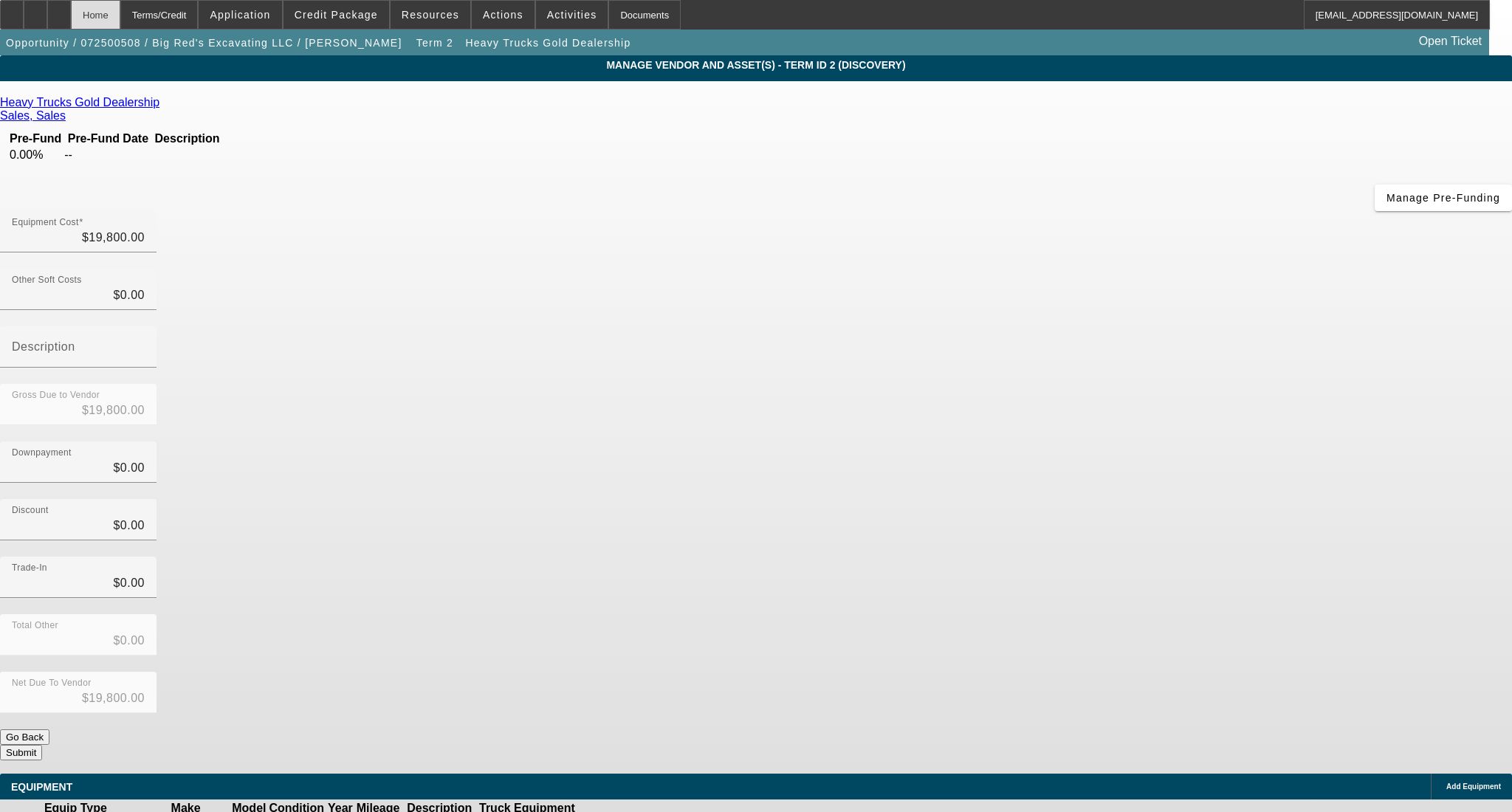
click at [120, 14] on div "Home" at bounding box center [95, 14] width 50 height 30
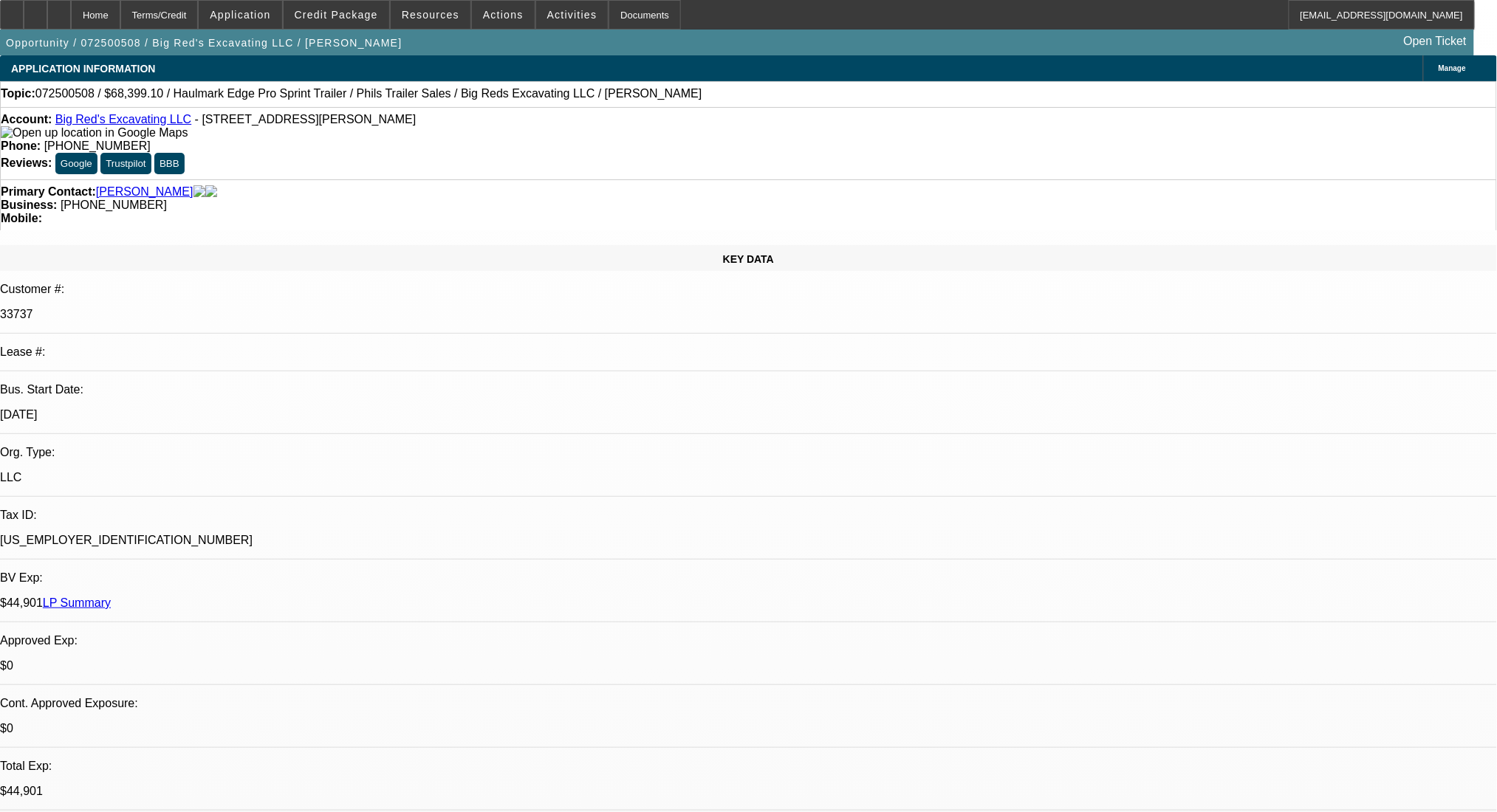
select select "0"
select select "2"
select select "0.1"
select select "4"
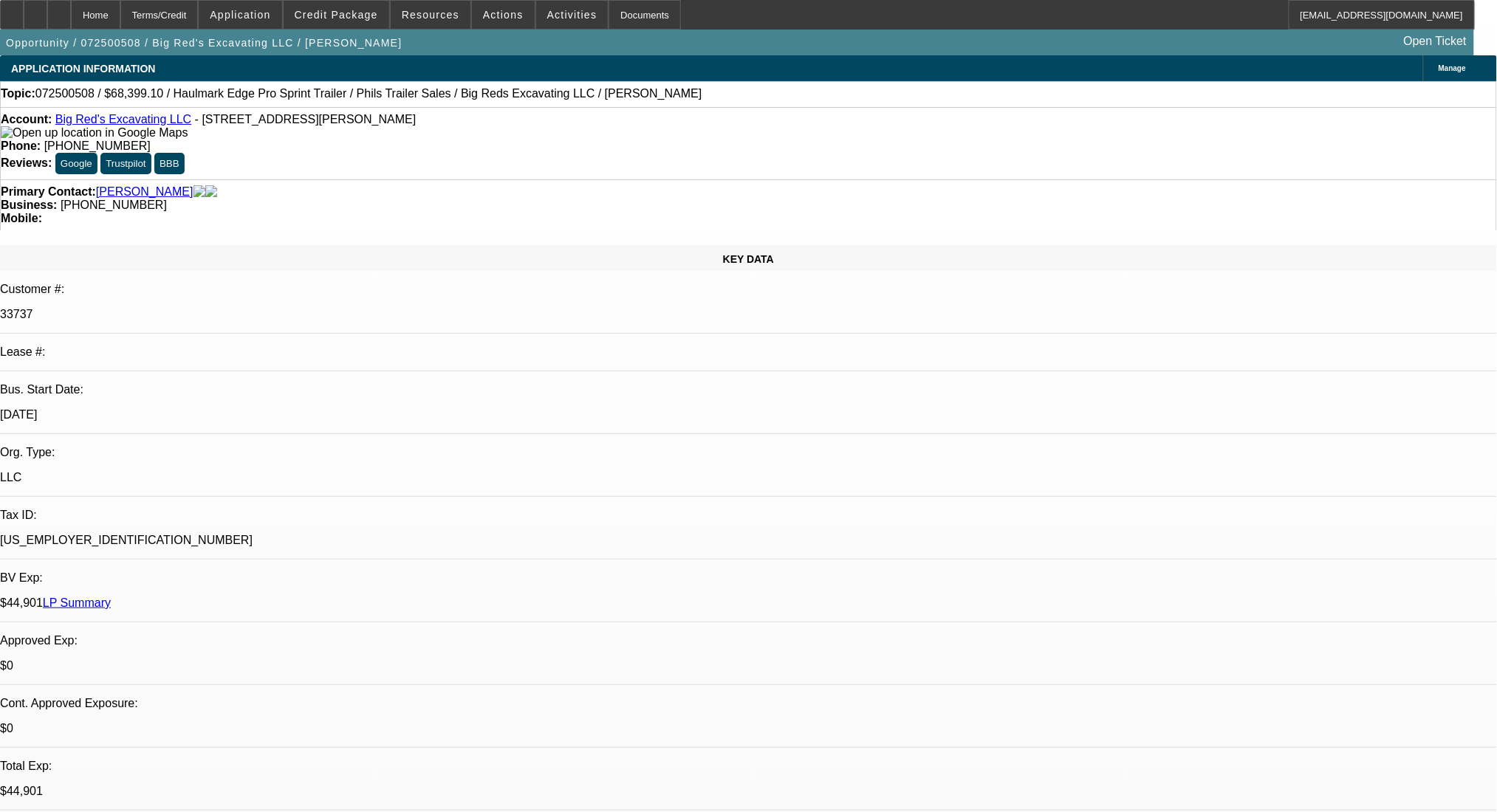
select select "0"
select select "2"
select select "0.1"
select select "4"
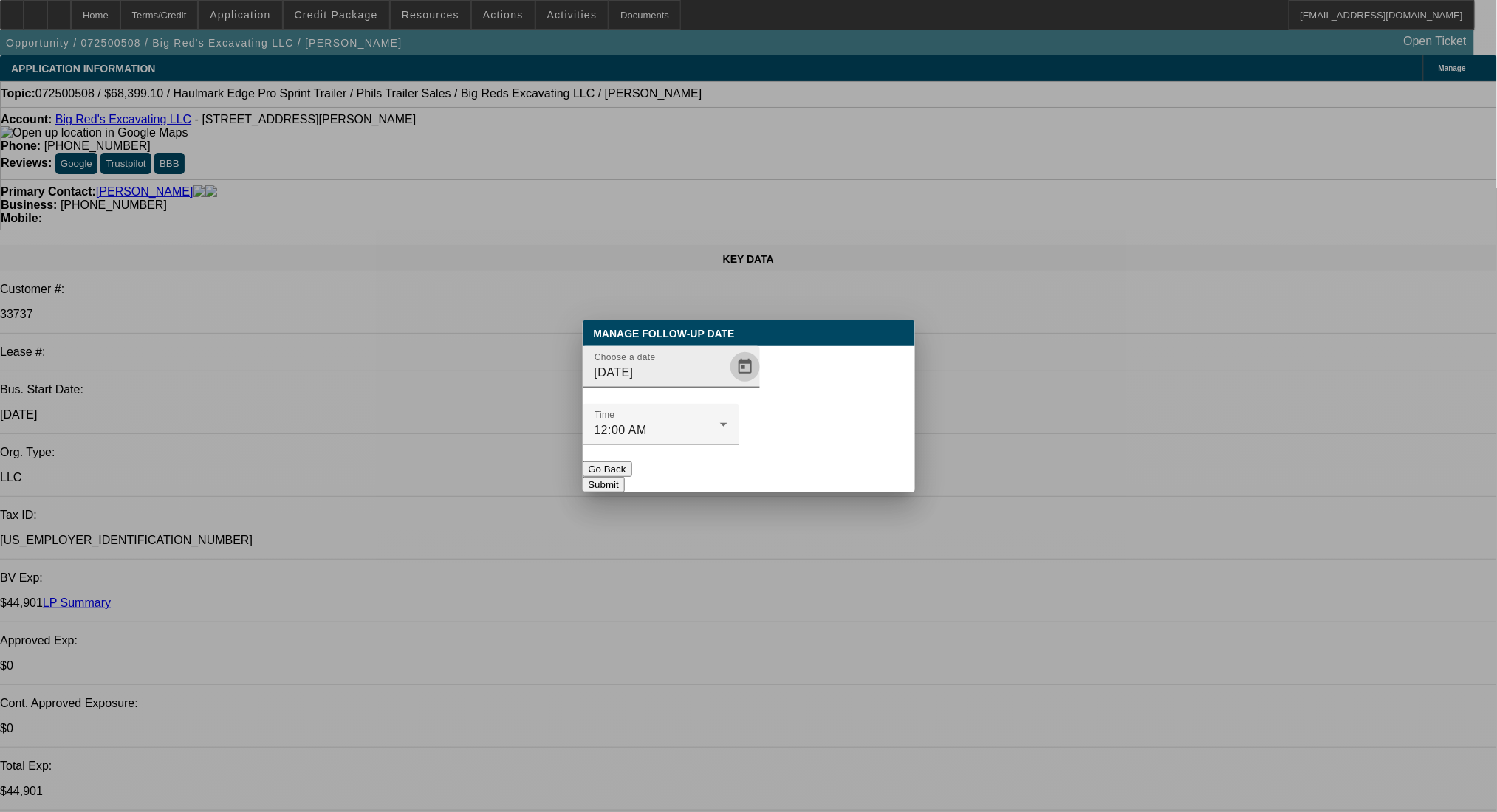
click at [731, 385] on span "Open calendar" at bounding box center [745, 367] width 35 height 35
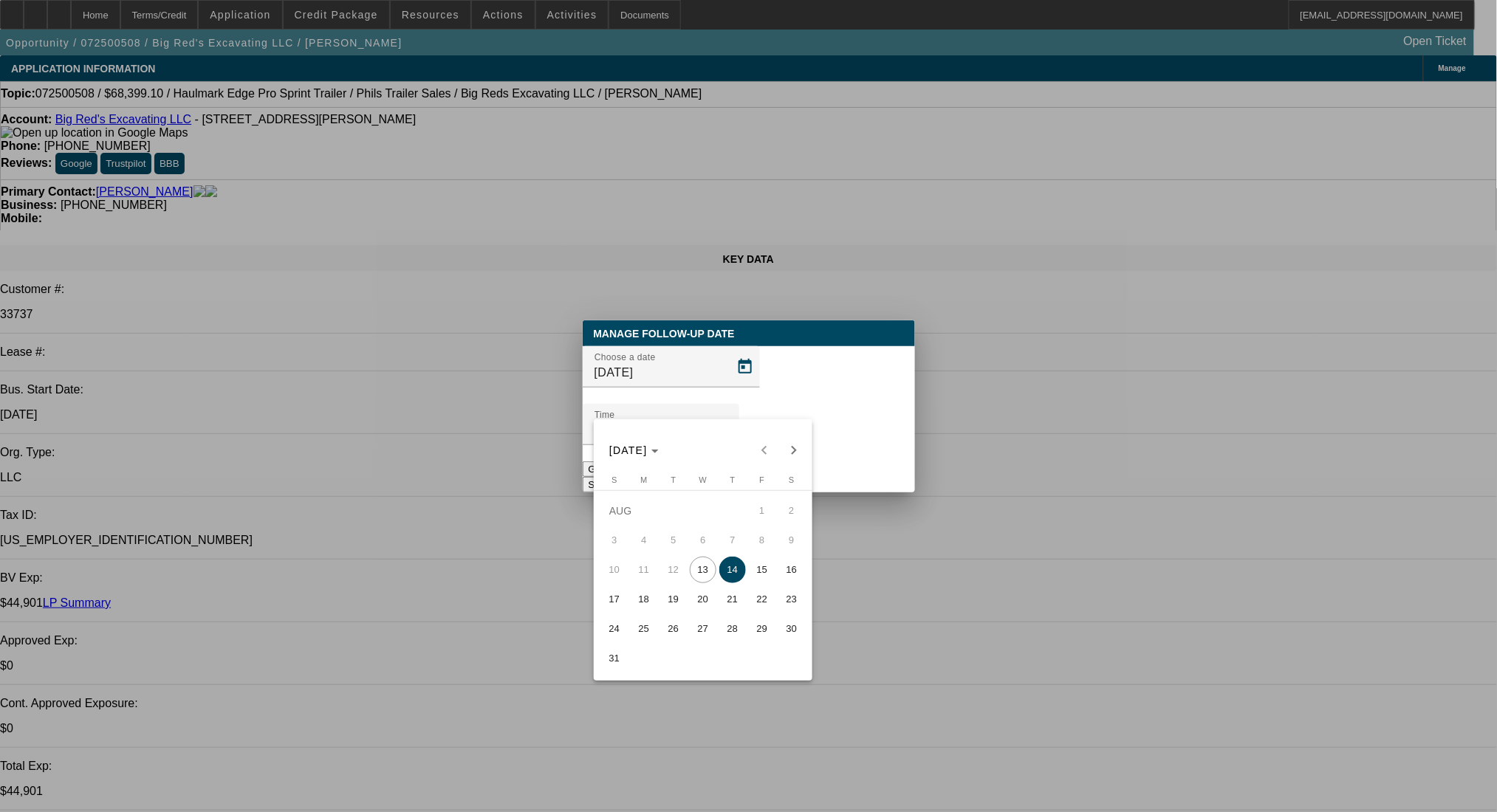
click at [767, 575] on span "15" at bounding box center [762, 570] width 26 height 26
type input "8/15/2025"
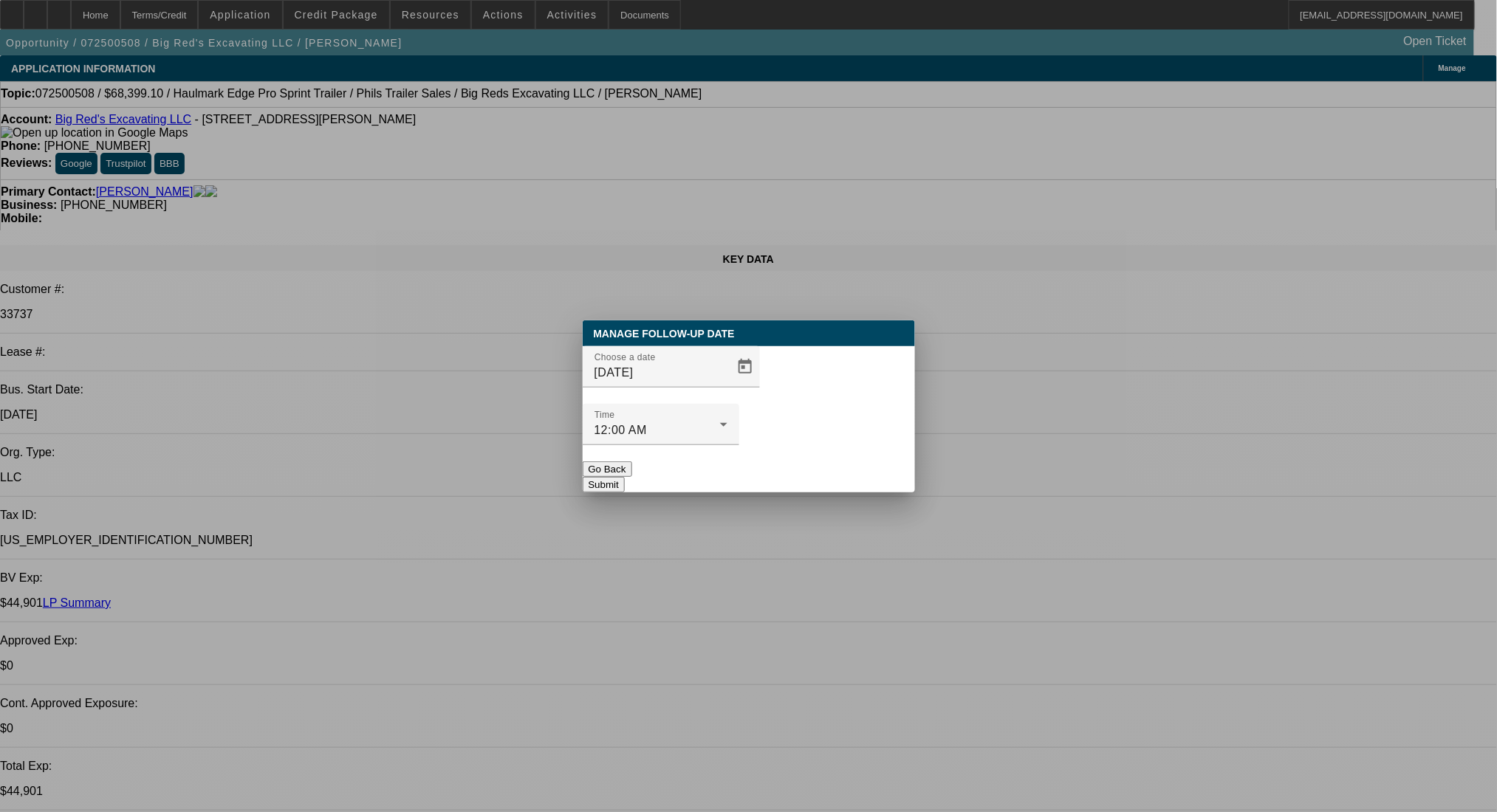
click at [625, 477] on button "Submit" at bounding box center [604, 484] width 42 height 15
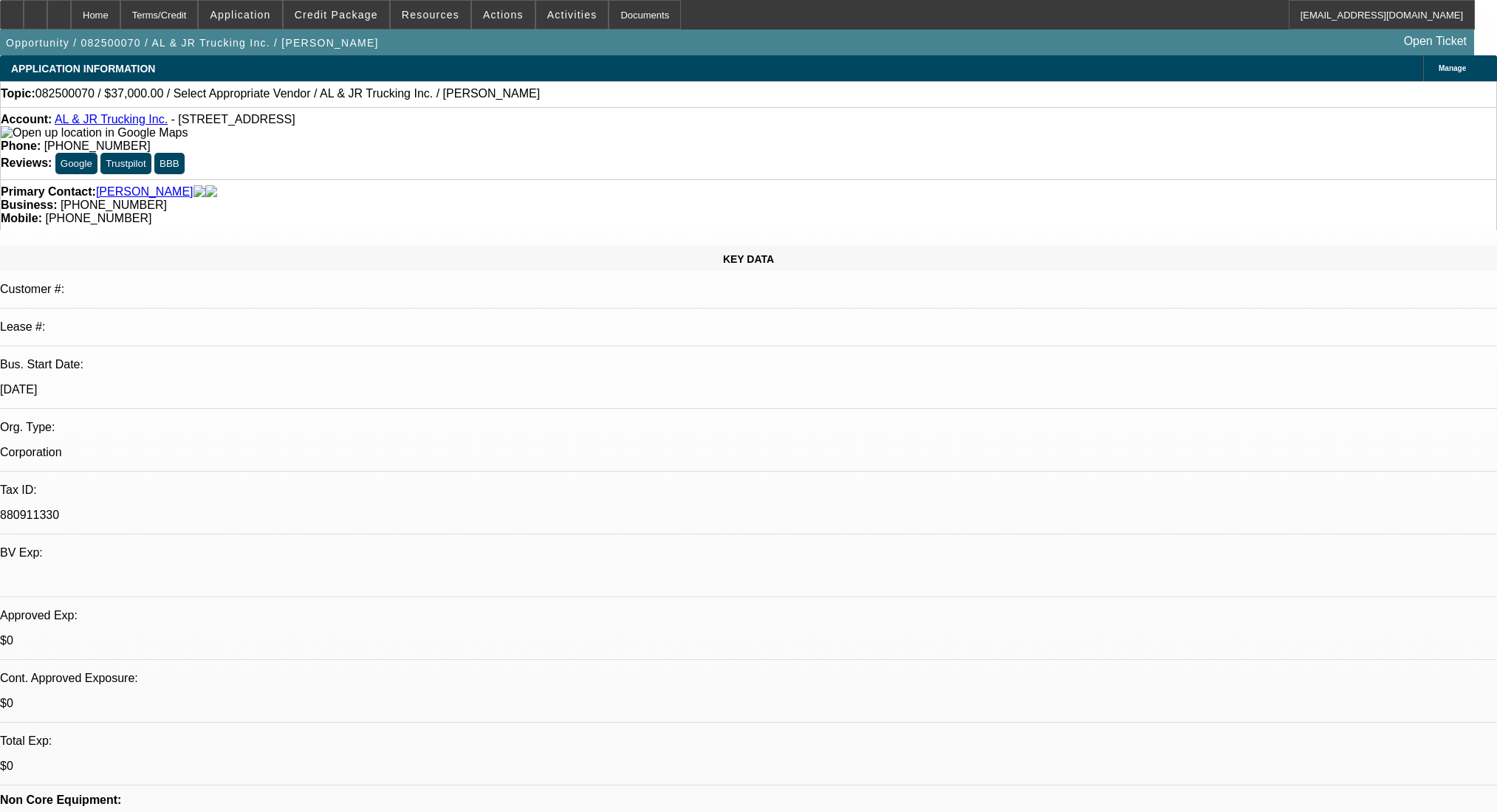
select select "0"
select select "2"
select select "0.1"
select select "4"
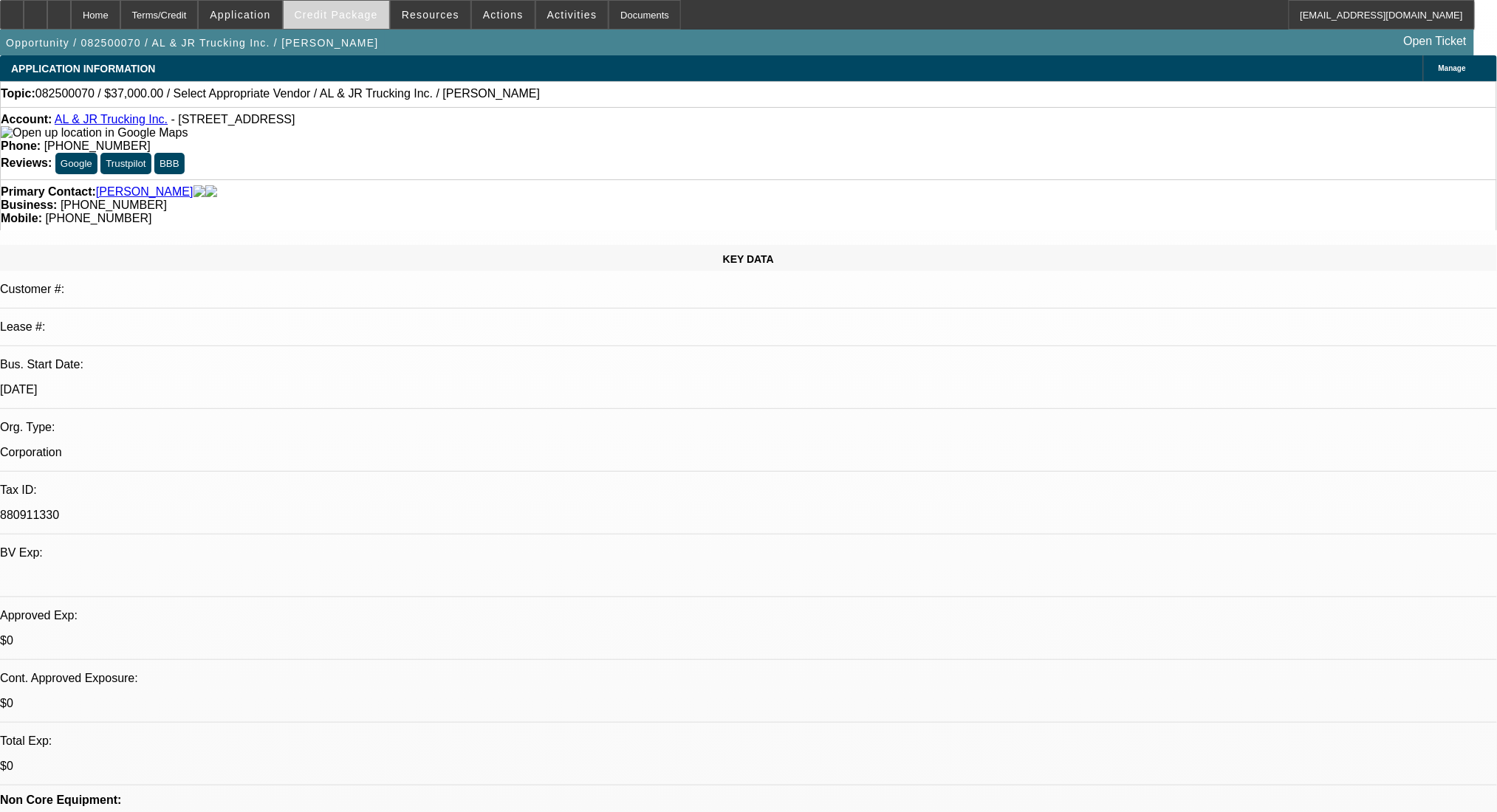
click at [359, 22] on span at bounding box center [337, 14] width 106 height 35
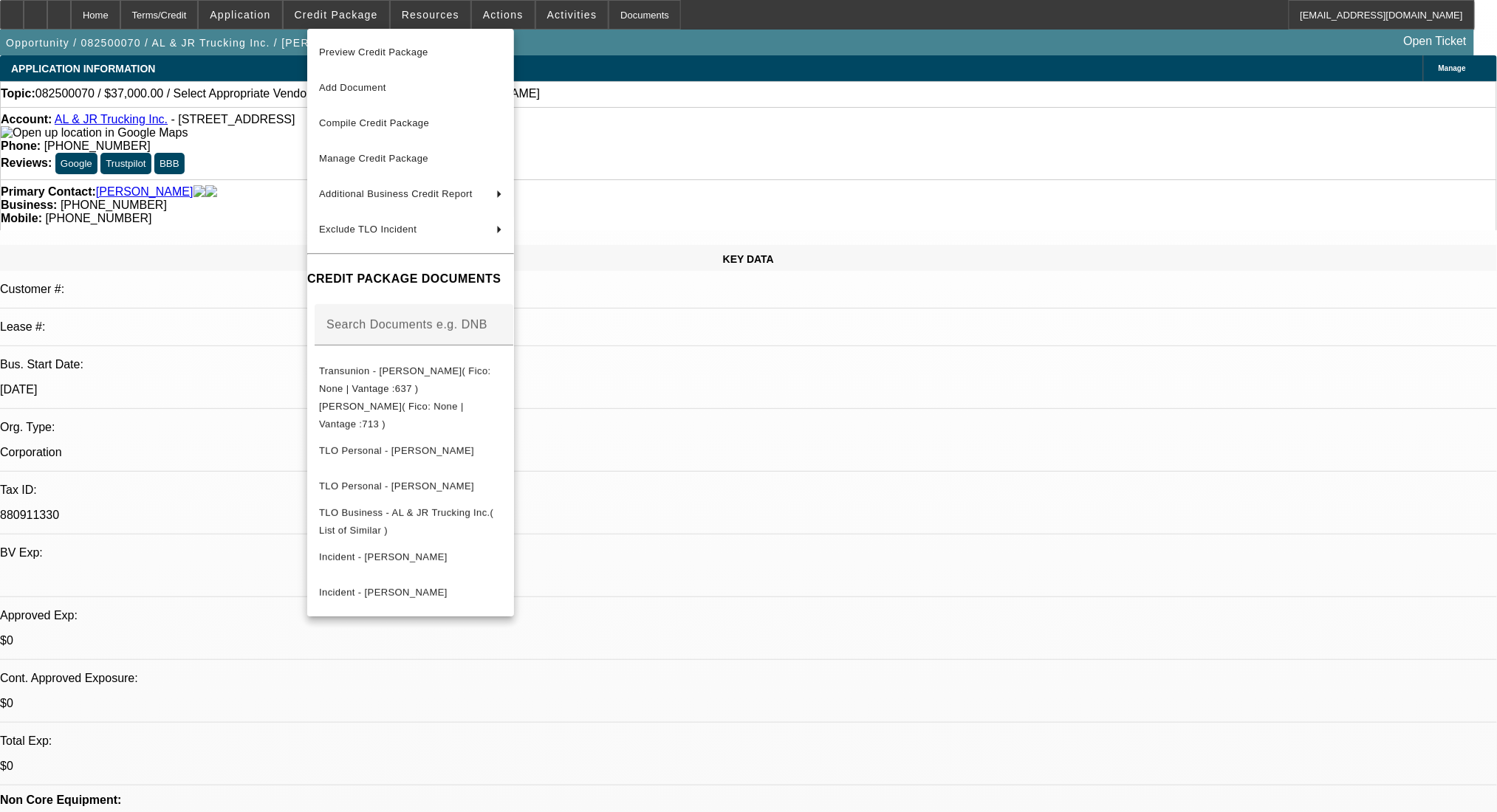
click at [370, 14] on div at bounding box center [748, 406] width 1497 height 812
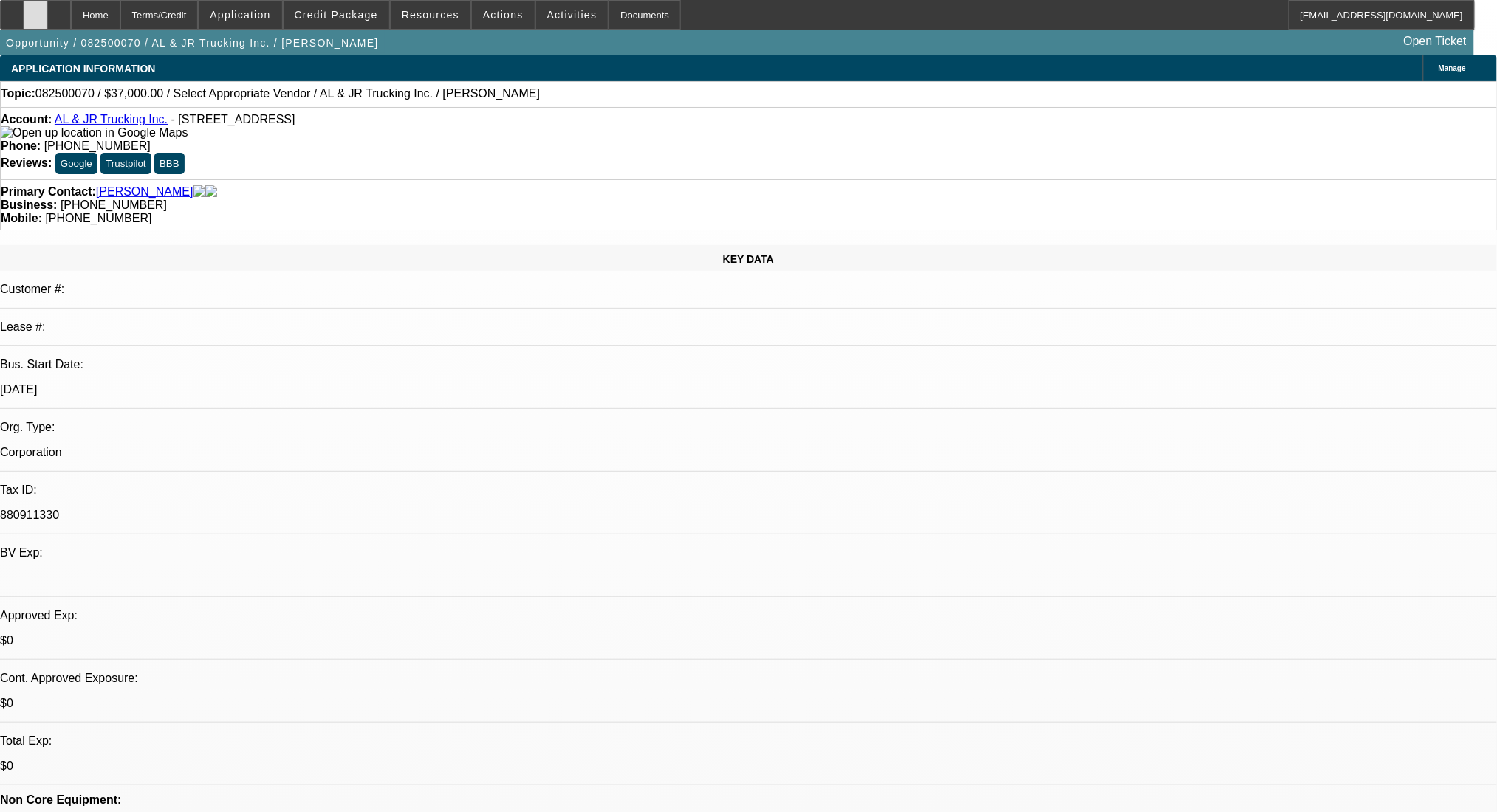
click at [47, 15] on div at bounding box center [34, 14] width 23 height 30
radio input "true"
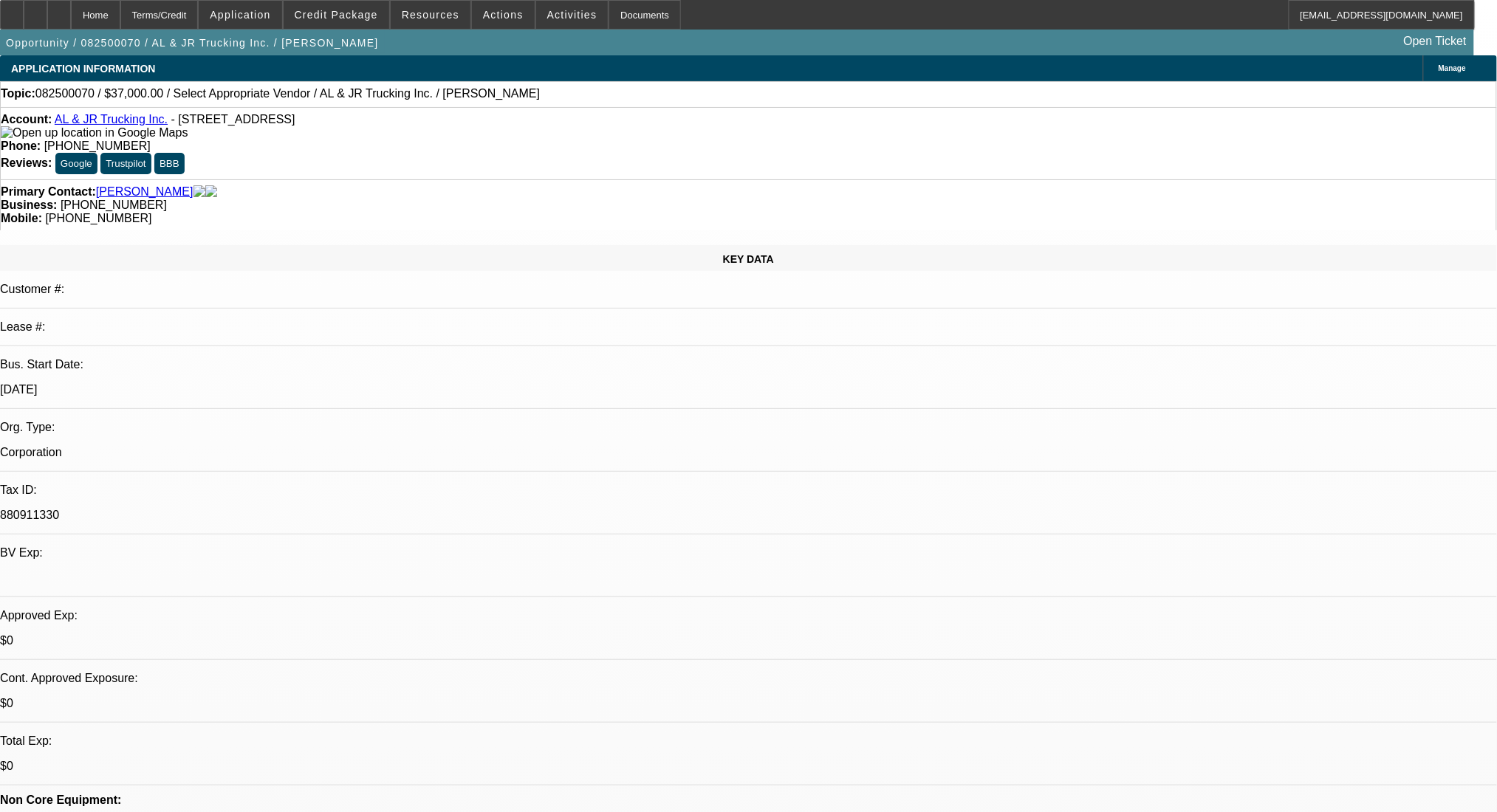
paste textarea "https://www.ballardtrucks.com/product/2016-mack-pinnacle-cxu613-2/"
type textarea "https://www.ballardtrucks.com/product/2016-mack-pinnacle-cxu613-2/"
radio input "true"
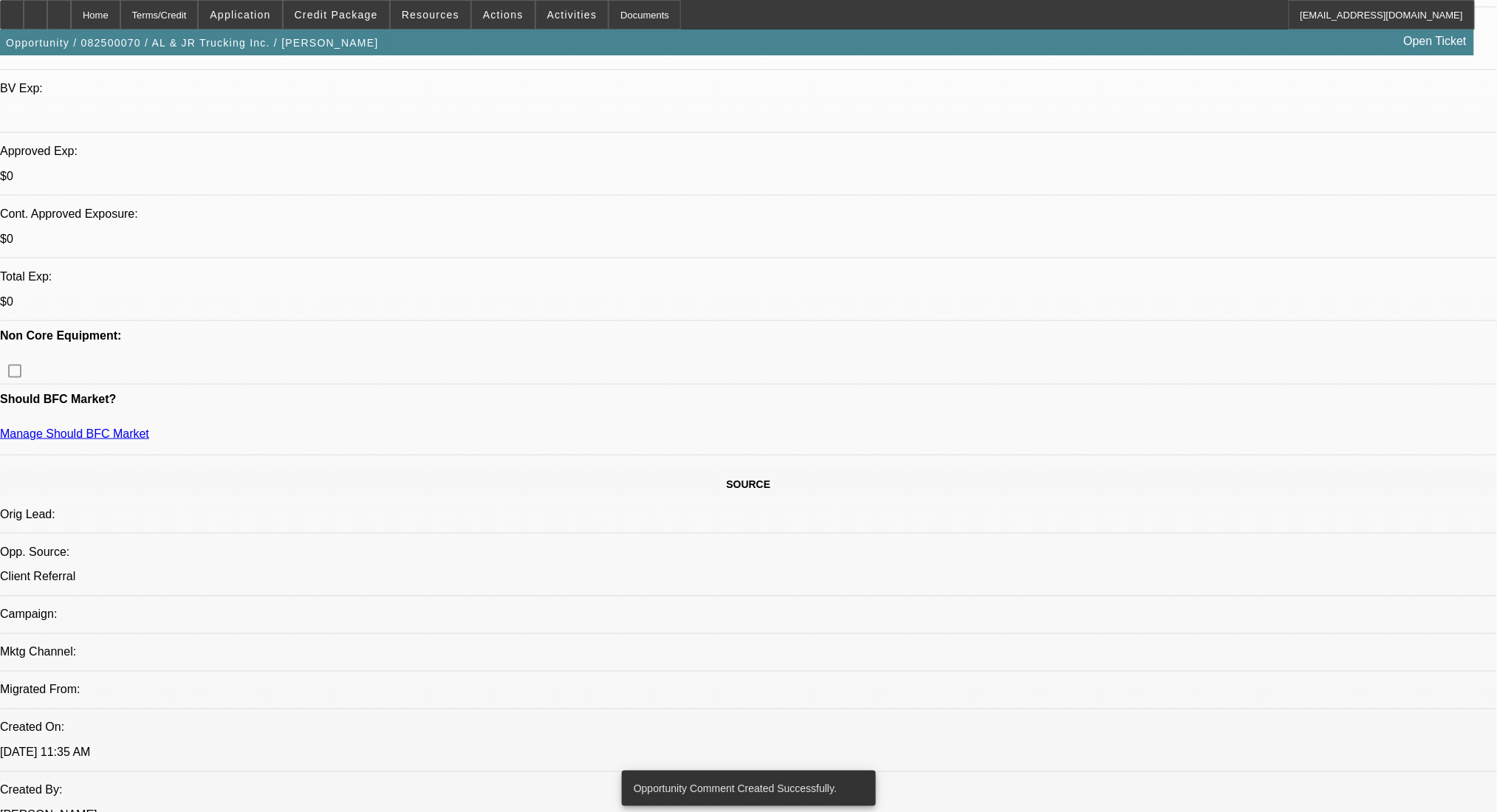
scroll to position [492, 0]
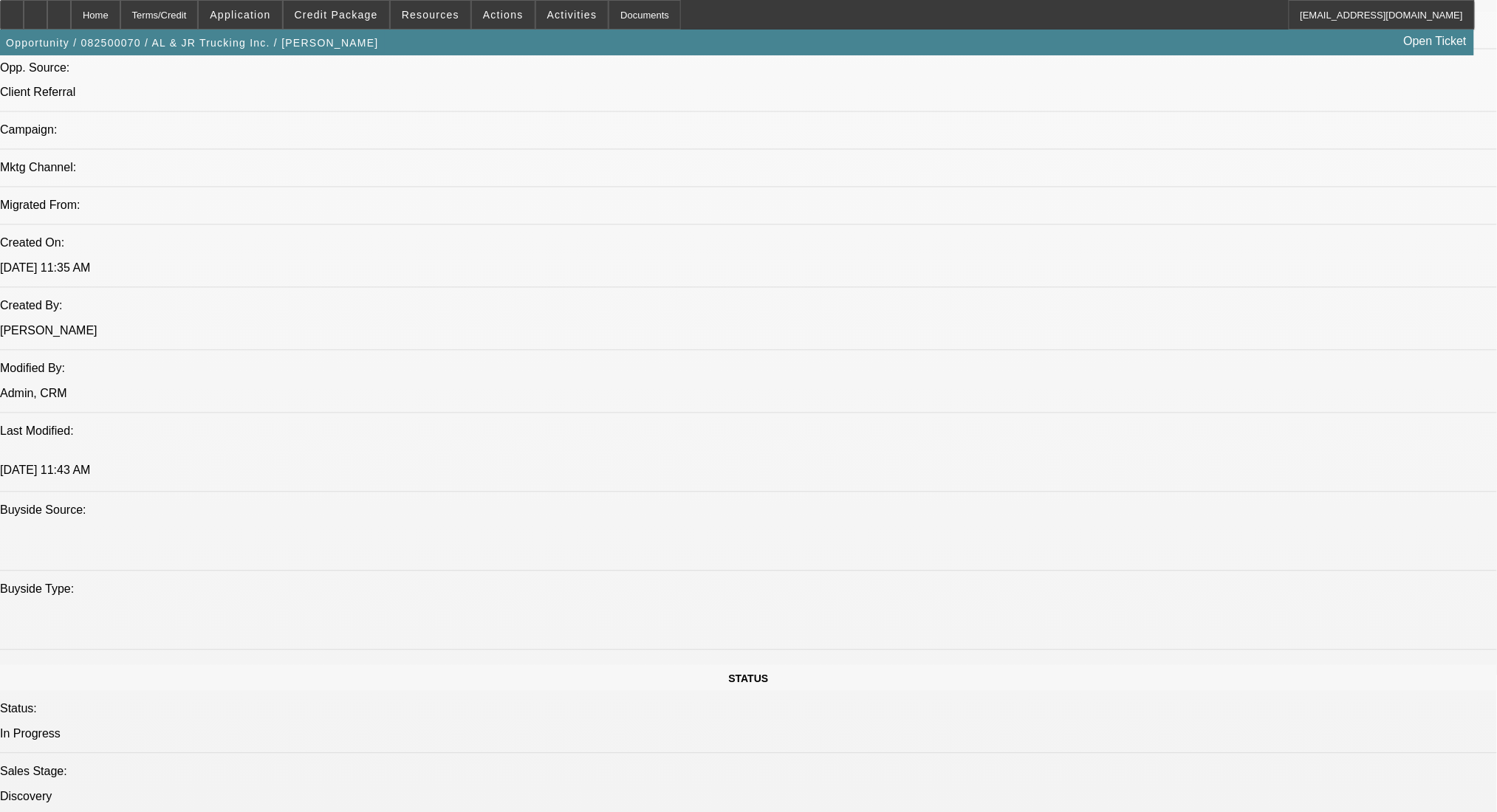
scroll to position [984, 0]
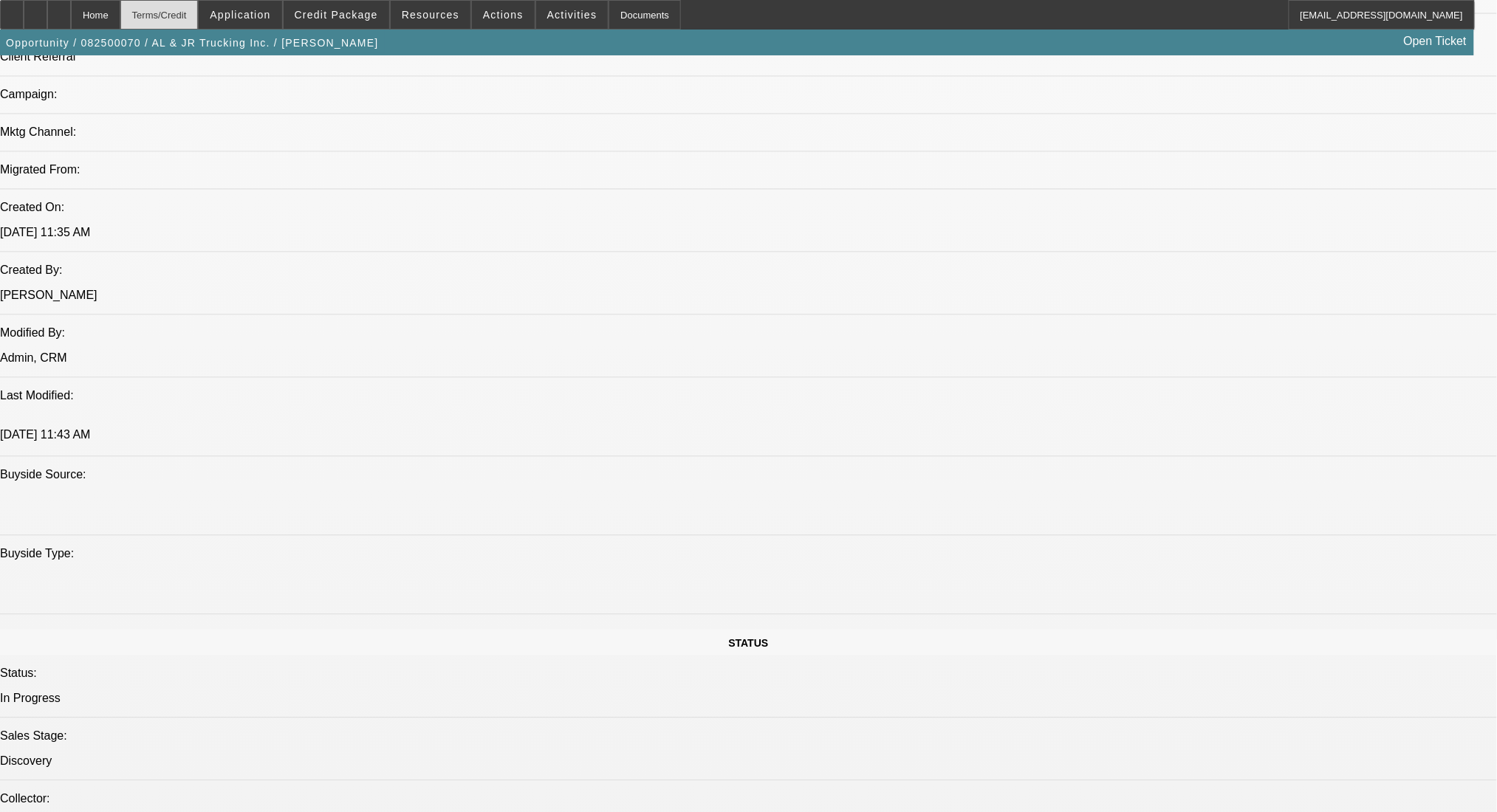
drag, startPoint x: 195, startPoint y: 5, endPoint x: 182, endPoint y: 22, distance: 21.4
click at [195, 5] on div "Terms/Credit" at bounding box center [160, 14] width 79 height 30
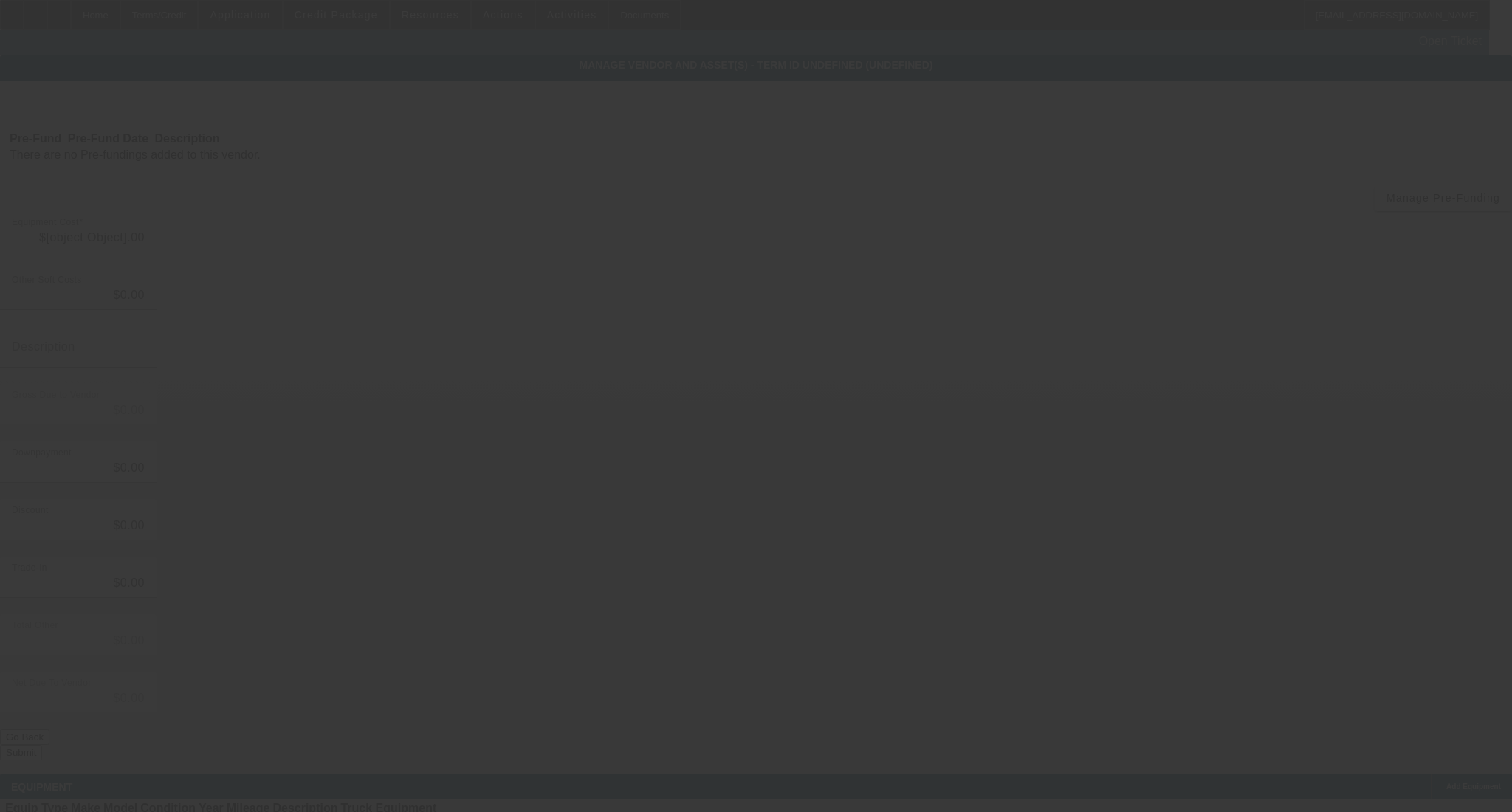
type input "$37,000.00"
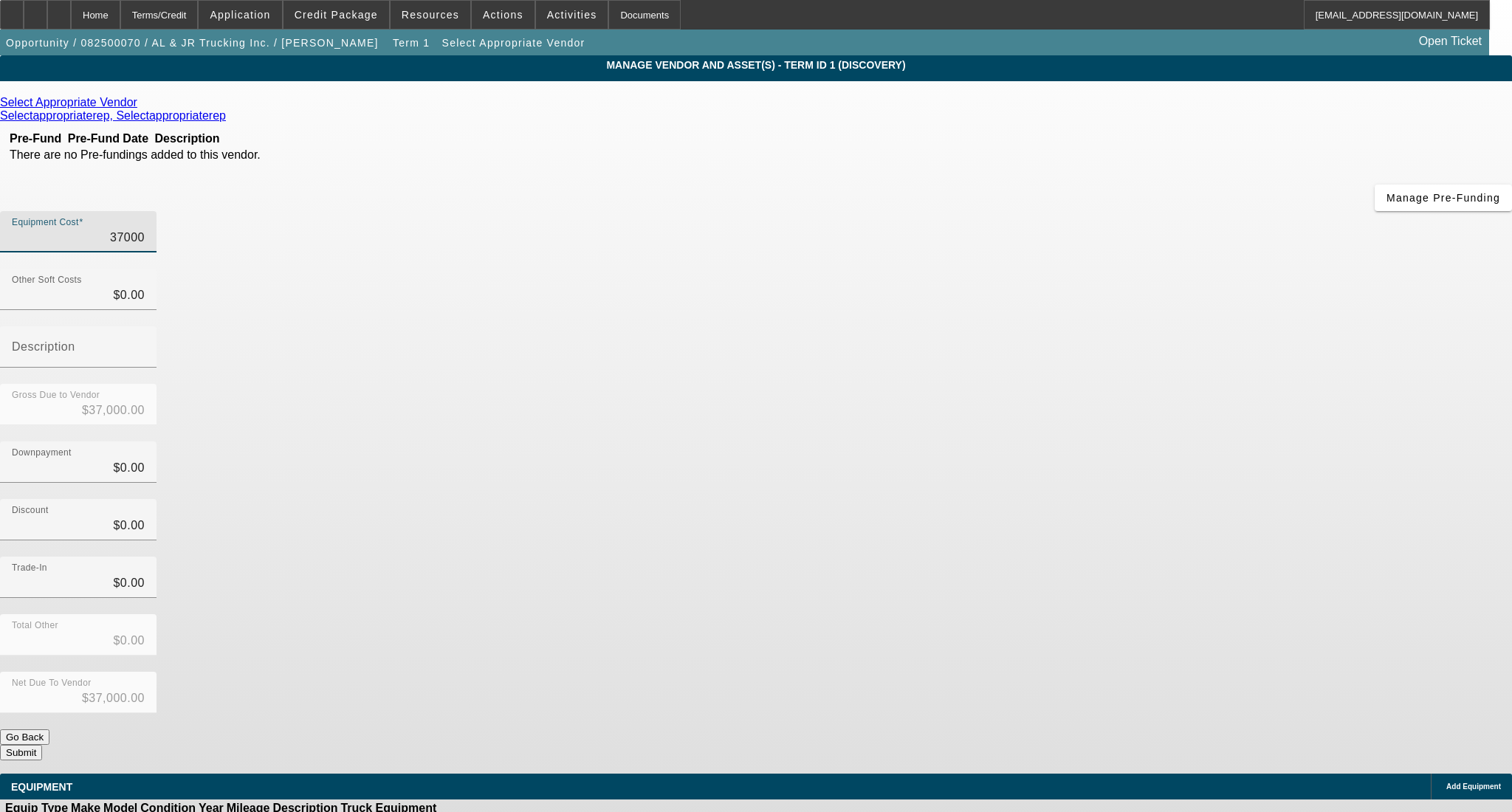
drag, startPoint x: 871, startPoint y: 119, endPoint x: 1044, endPoint y: 142, distance: 174.5
click at [1035, 211] on div "Equipment Cost 37000" at bounding box center [756, 240] width 1512 height 58
type input "4"
type input "$4.00"
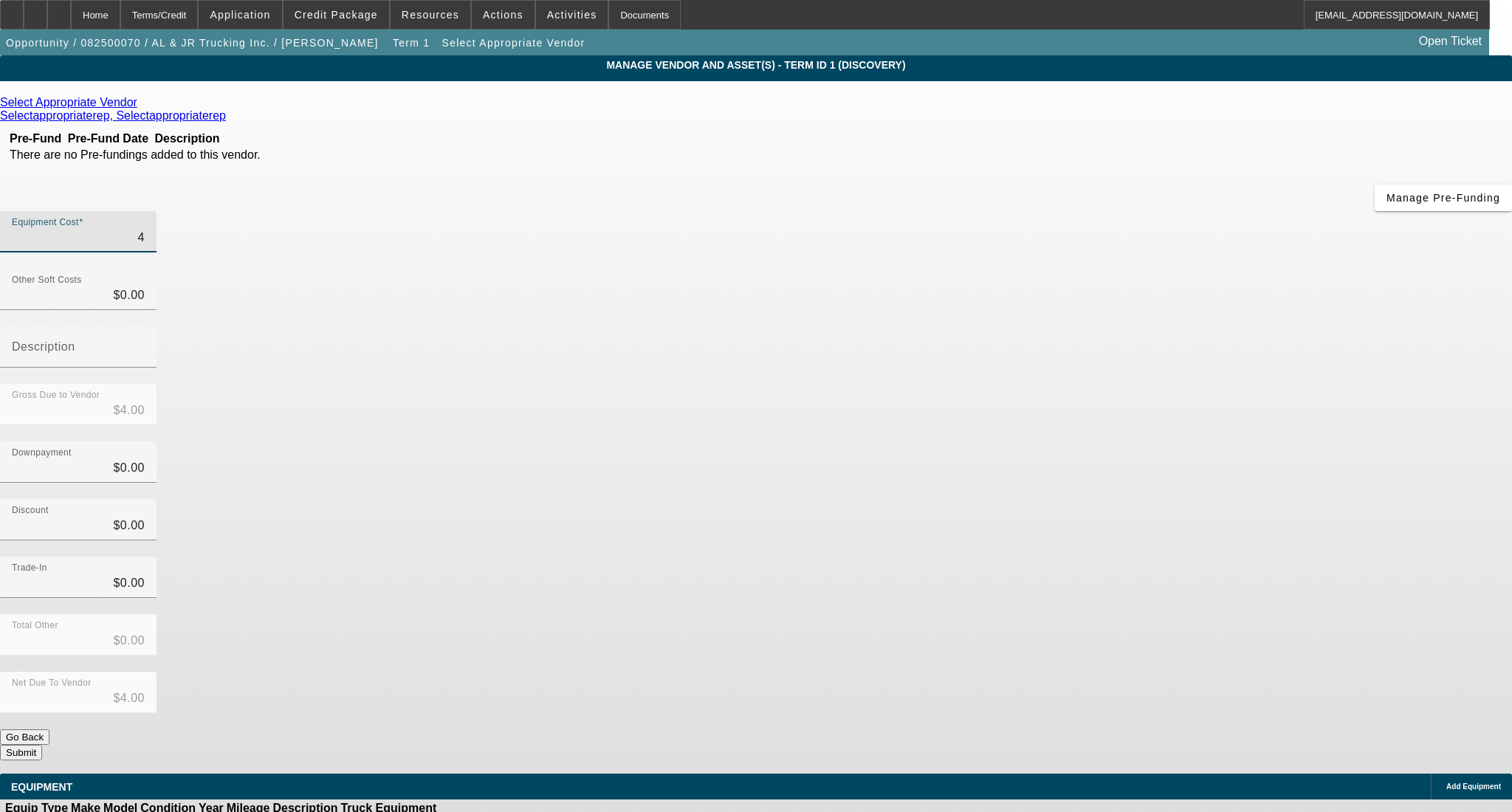
type input "47"
type input "$47.00"
type input "475"
type input "$475.00"
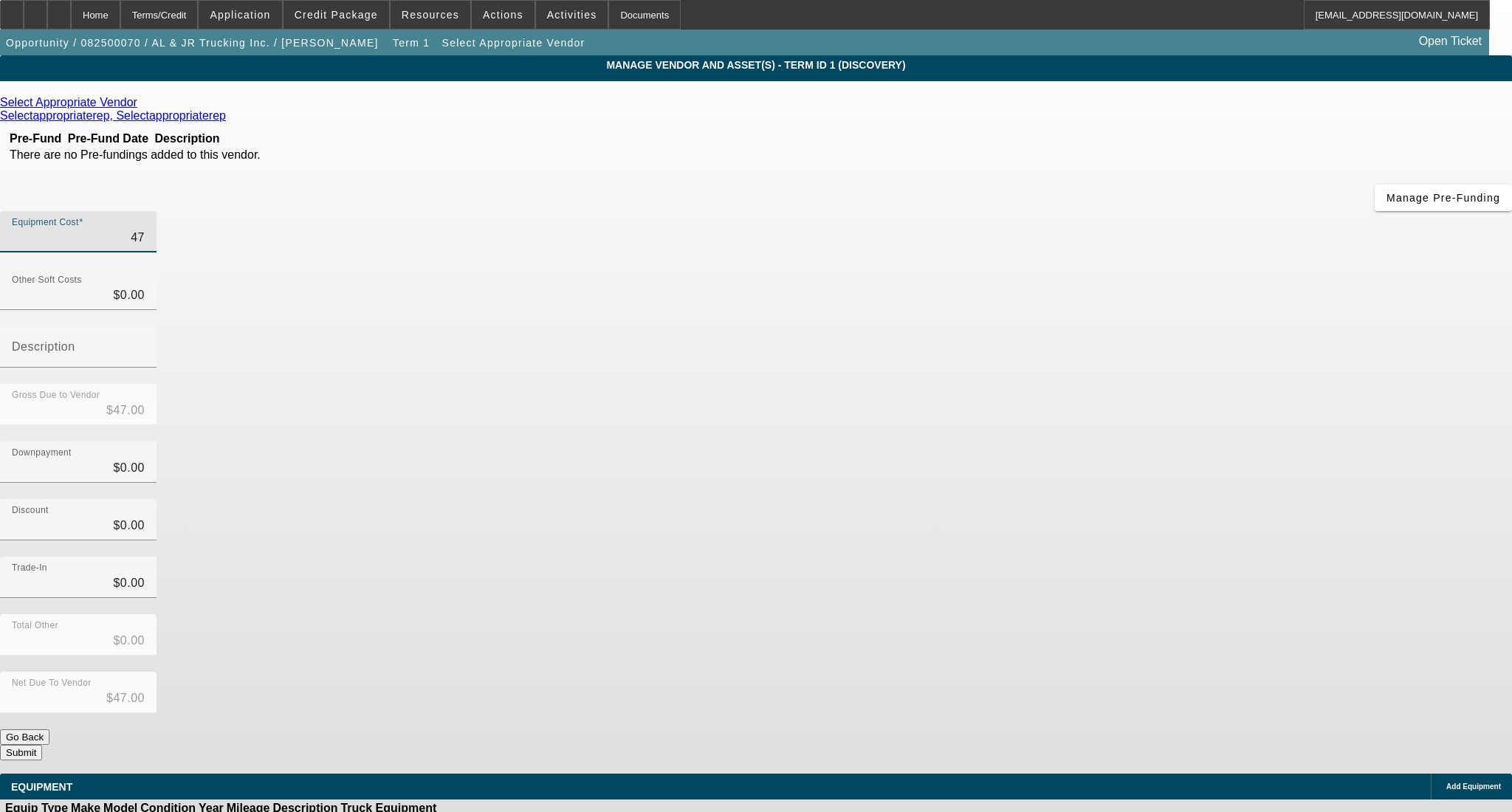
type input "$475.00"
type input "4750"
type input "$4,750.00"
type input "47500"
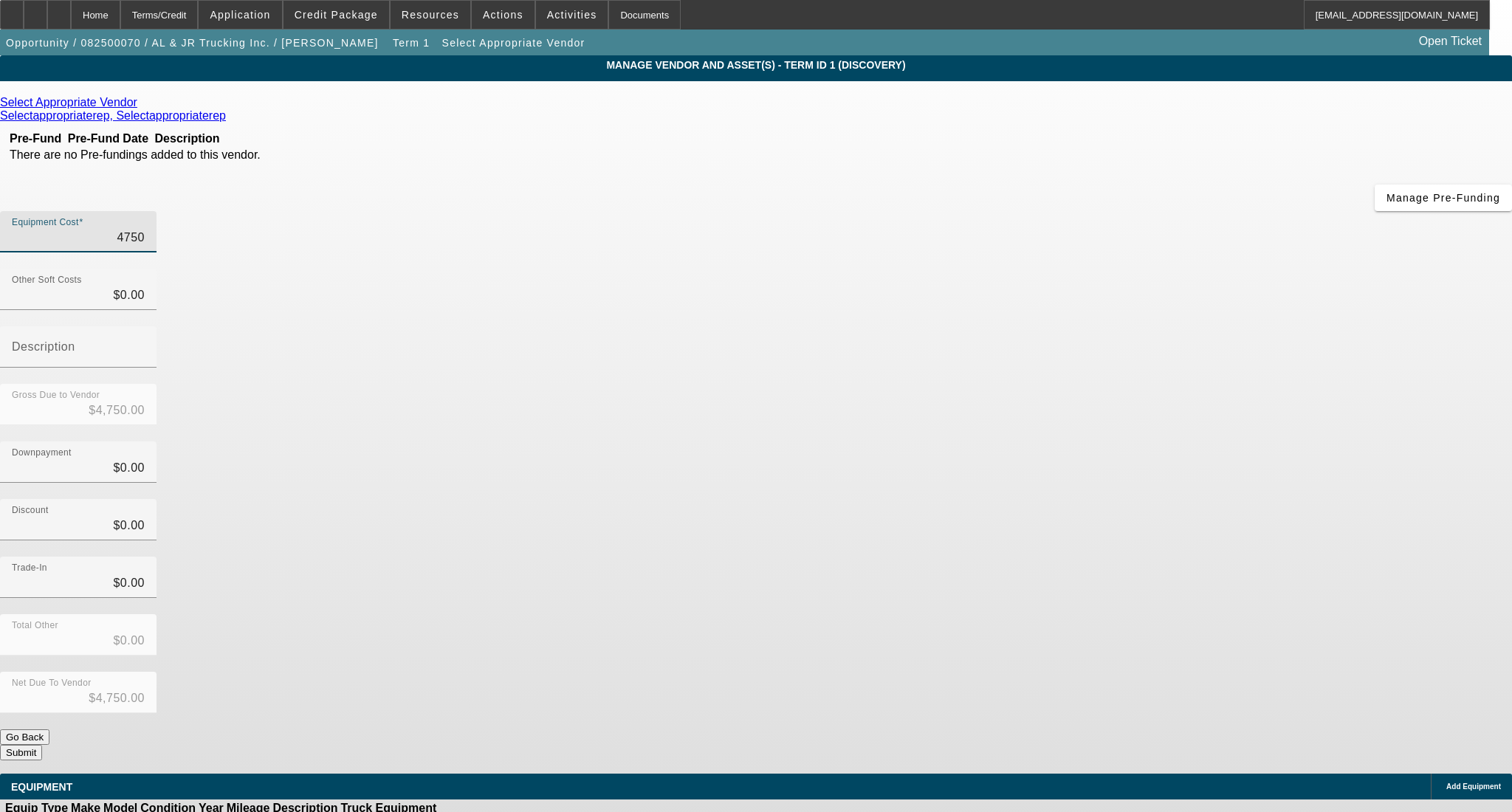
type input "$47,500.00"
click at [141, 99] on link at bounding box center [139, 103] width 4 height 14
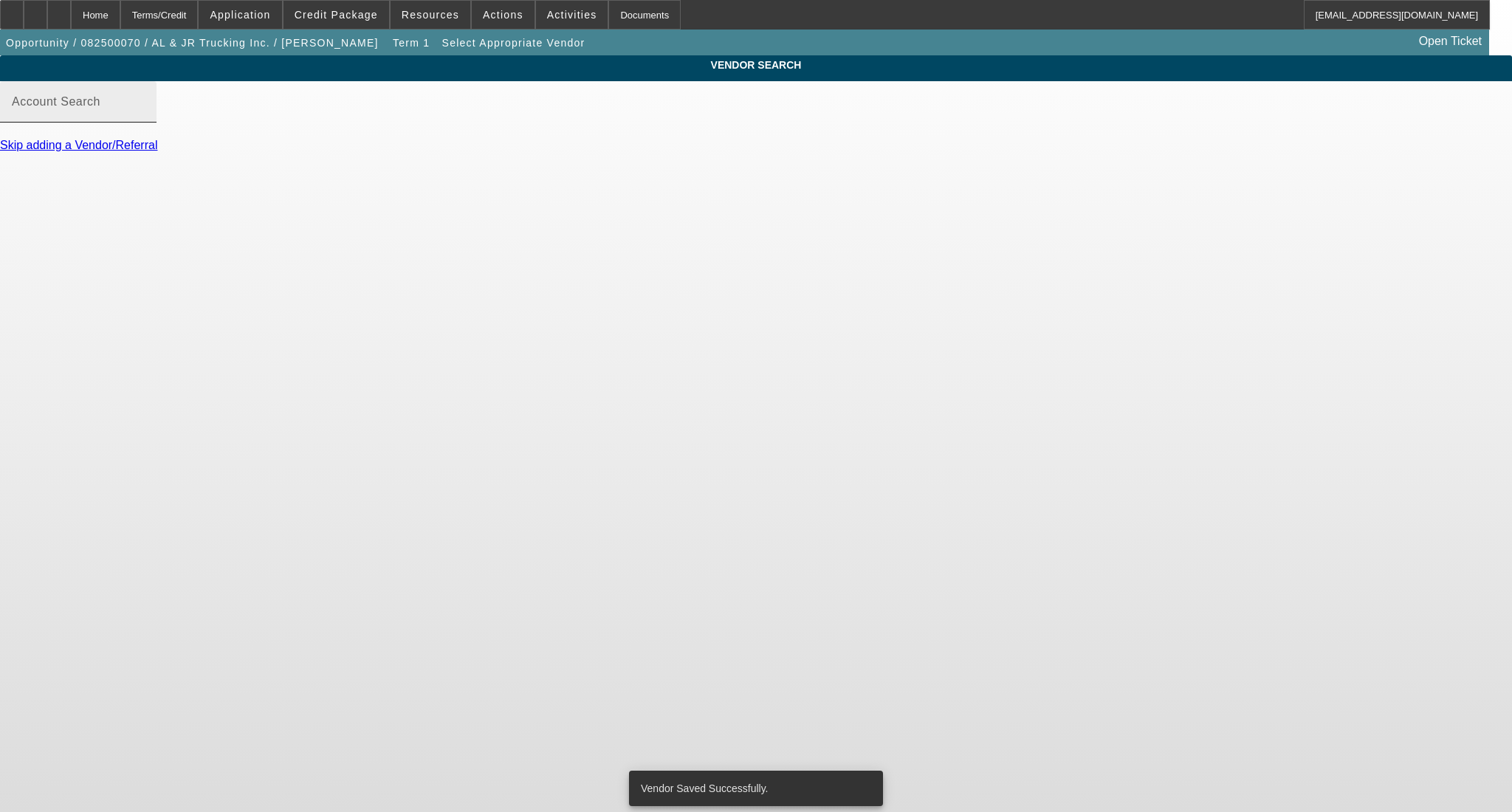
click at [145, 117] on input "Account Search" at bounding box center [79, 107] width 133 height 18
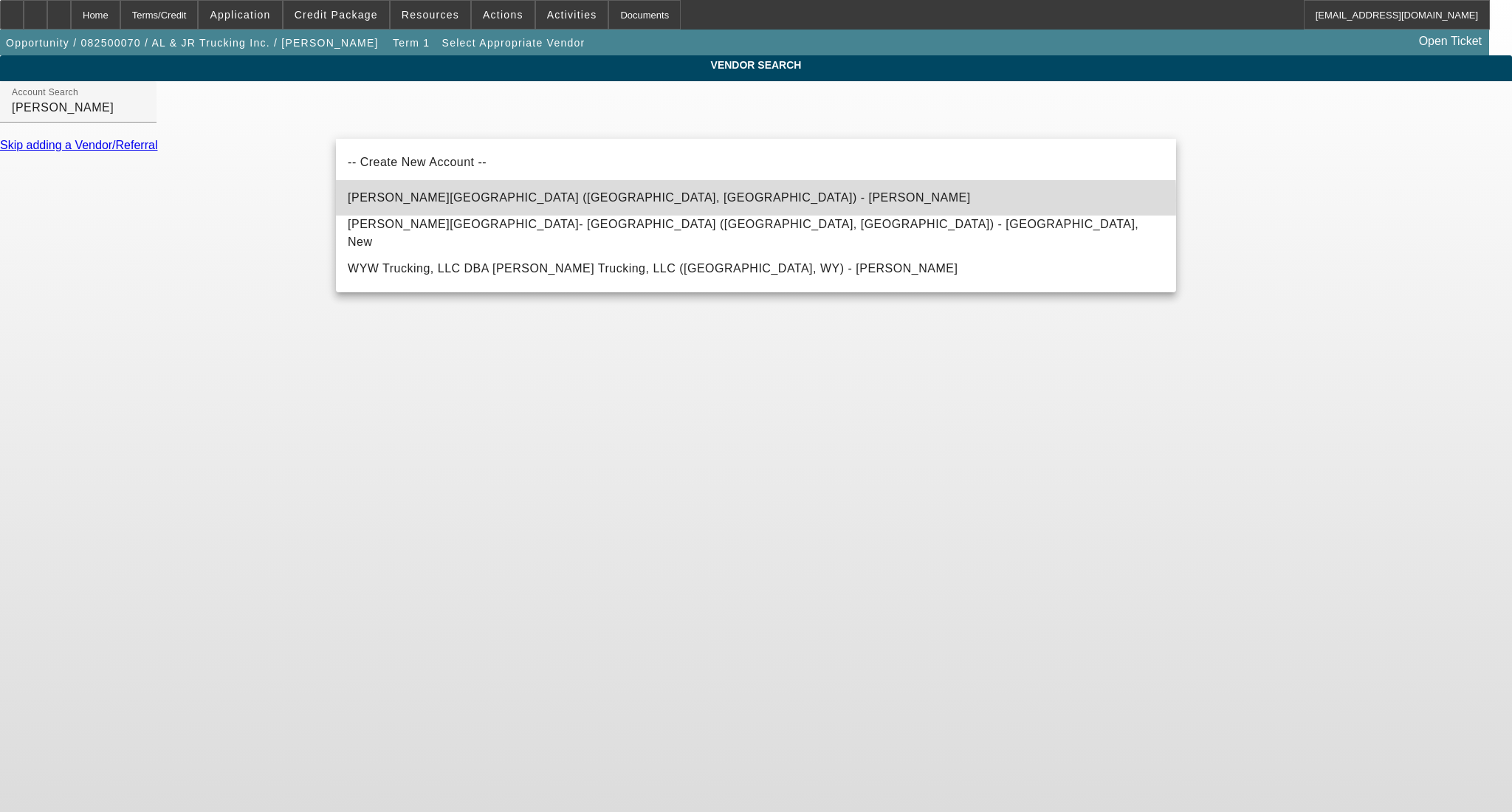
click at [597, 200] on mat-option "Ballard Truck Center (Worcester, MA) - Twomey, Peter" at bounding box center [756, 198] width 840 height 35
type input "Ballard Truck Center (Worcester, MA) - Twomey, Peter"
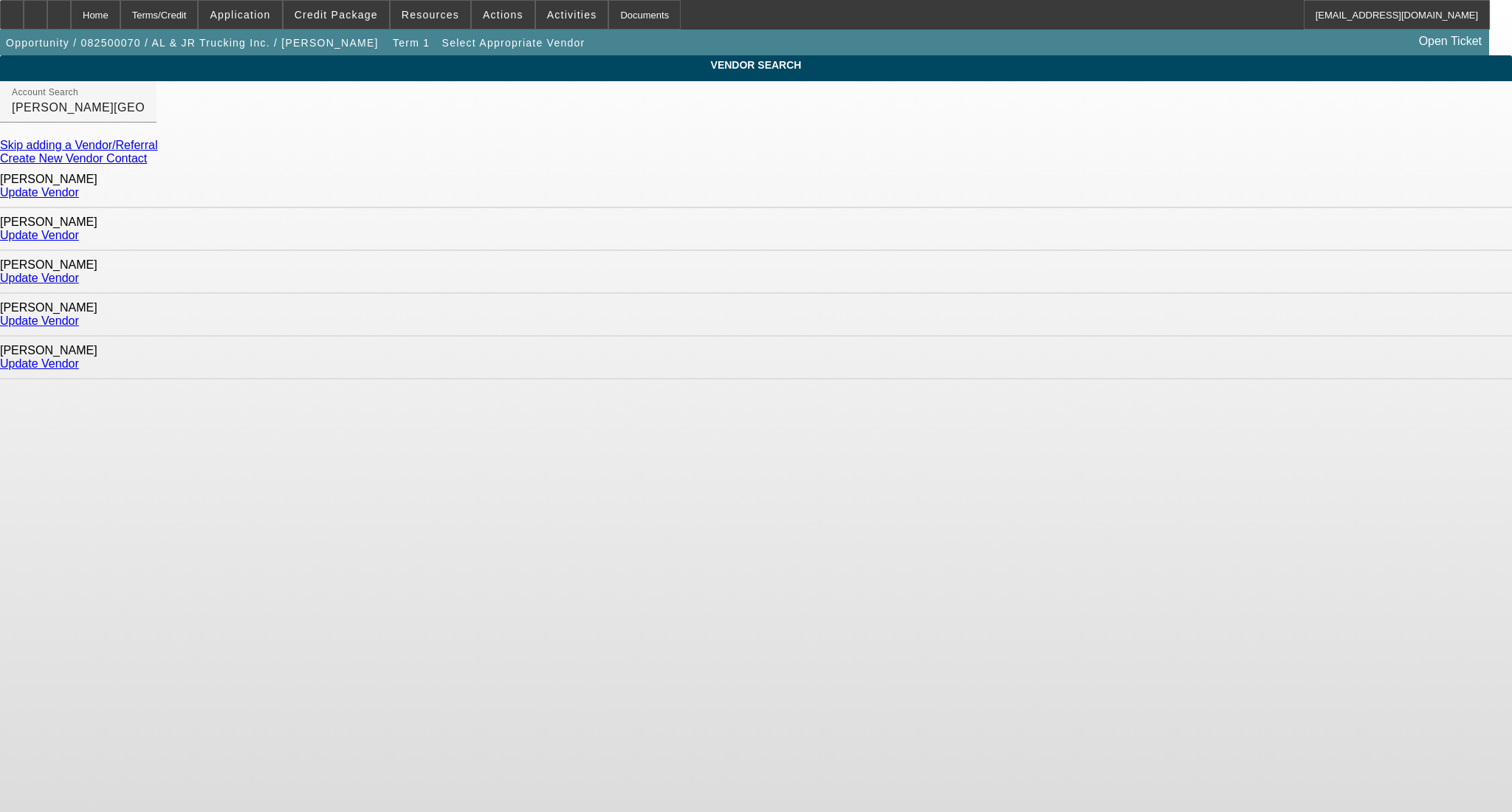
click at [79, 358] on link "Update Vendor" at bounding box center [39, 364] width 79 height 13
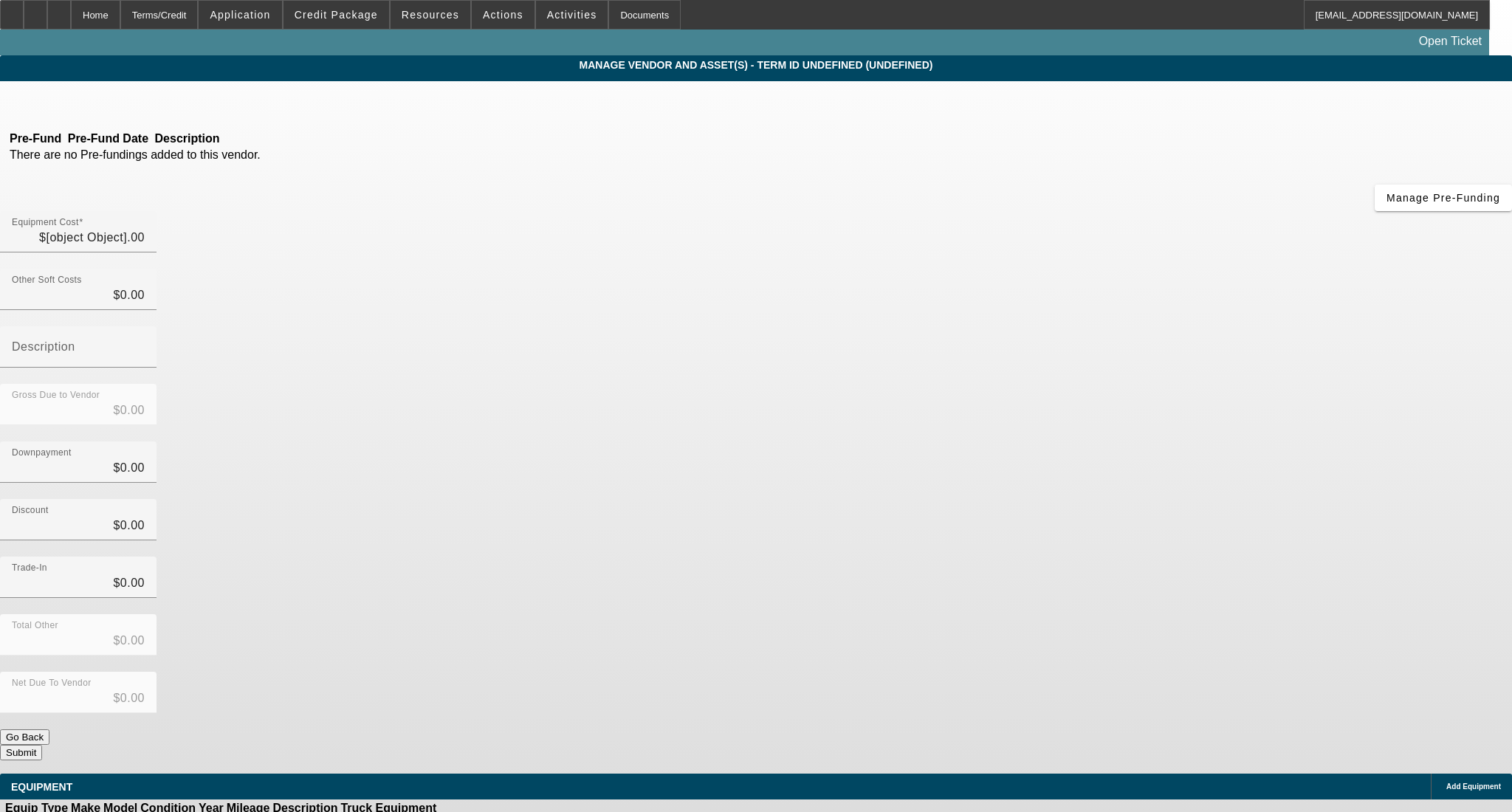
type input "$47,500.00"
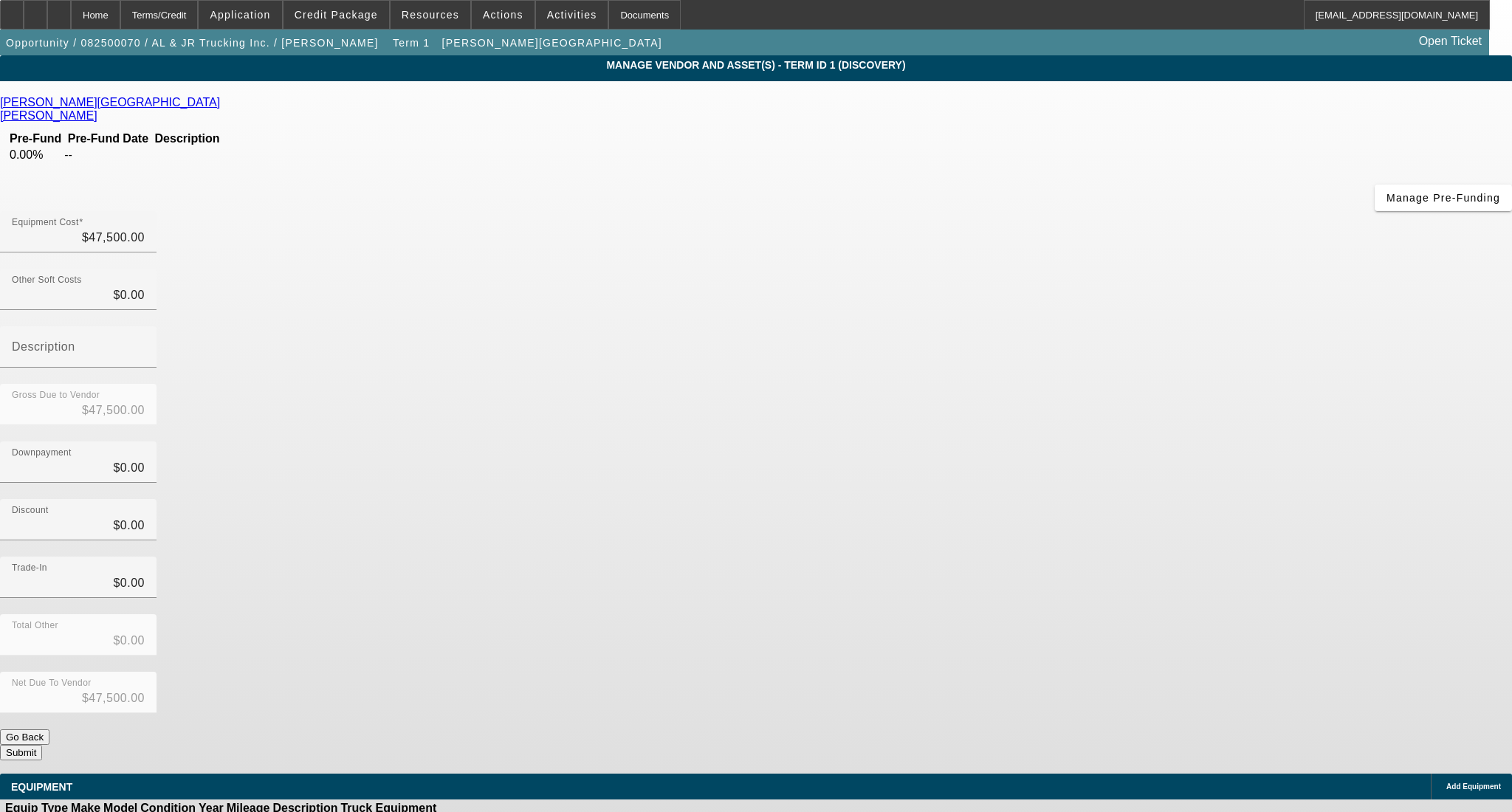
click at [1430, 774] on div "Add Equipment" at bounding box center [1470, 787] width 81 height 26
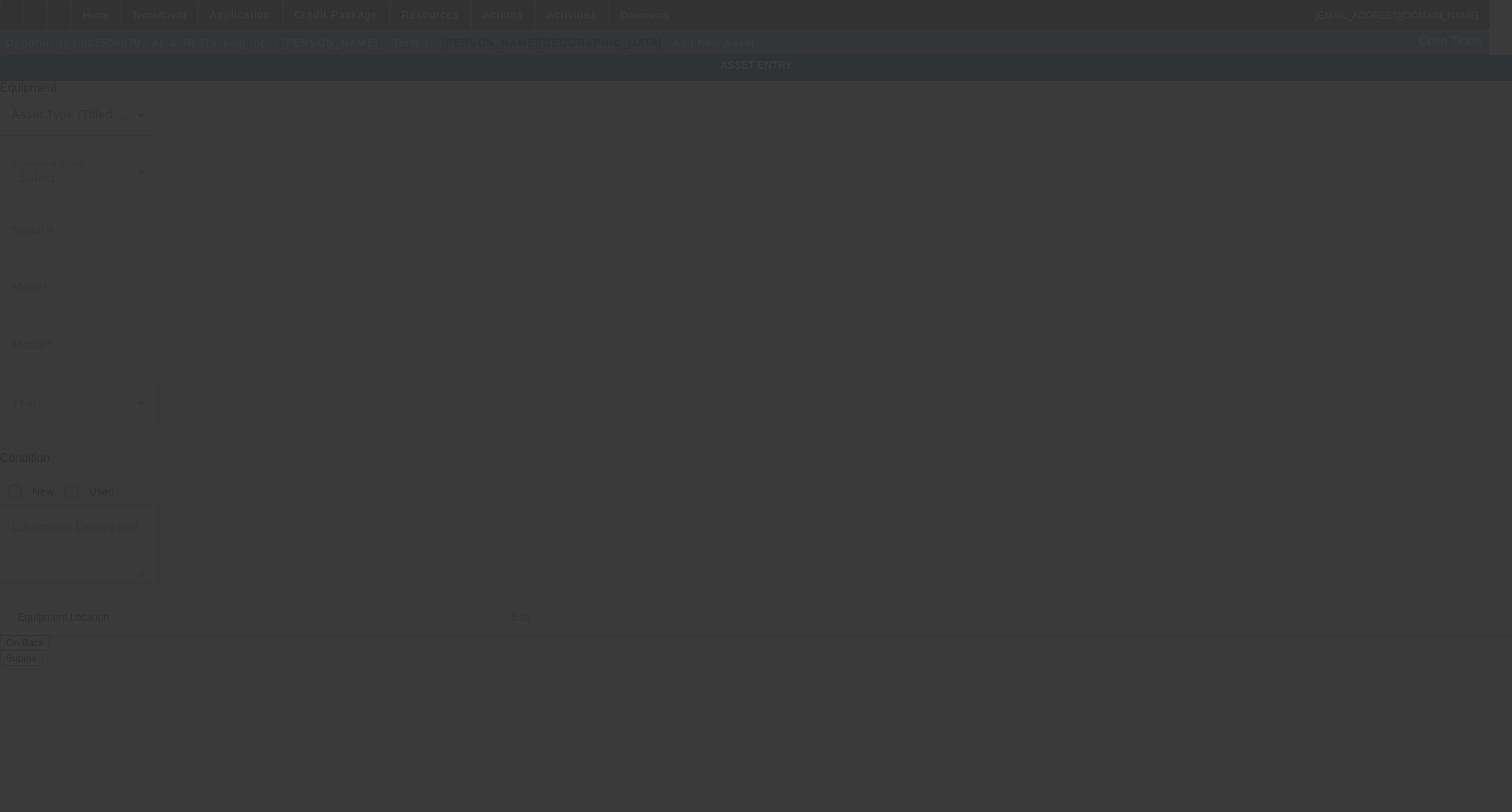
type input "66 Bryon Rd"
type input "Chestnut Hill"
type input "02467"
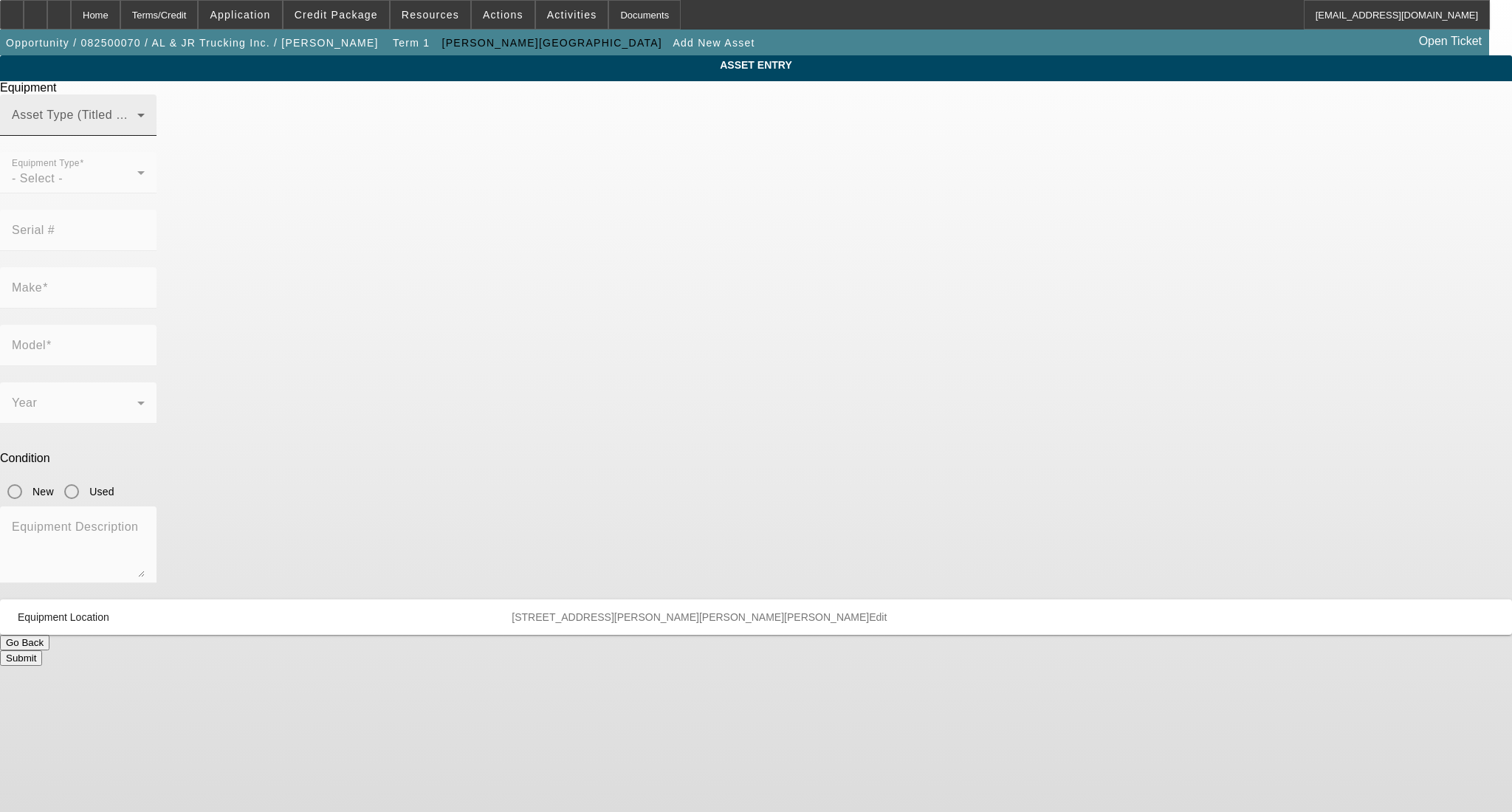
click at [137, 130] on span at bounding box center [75, 121] width 126 height 18
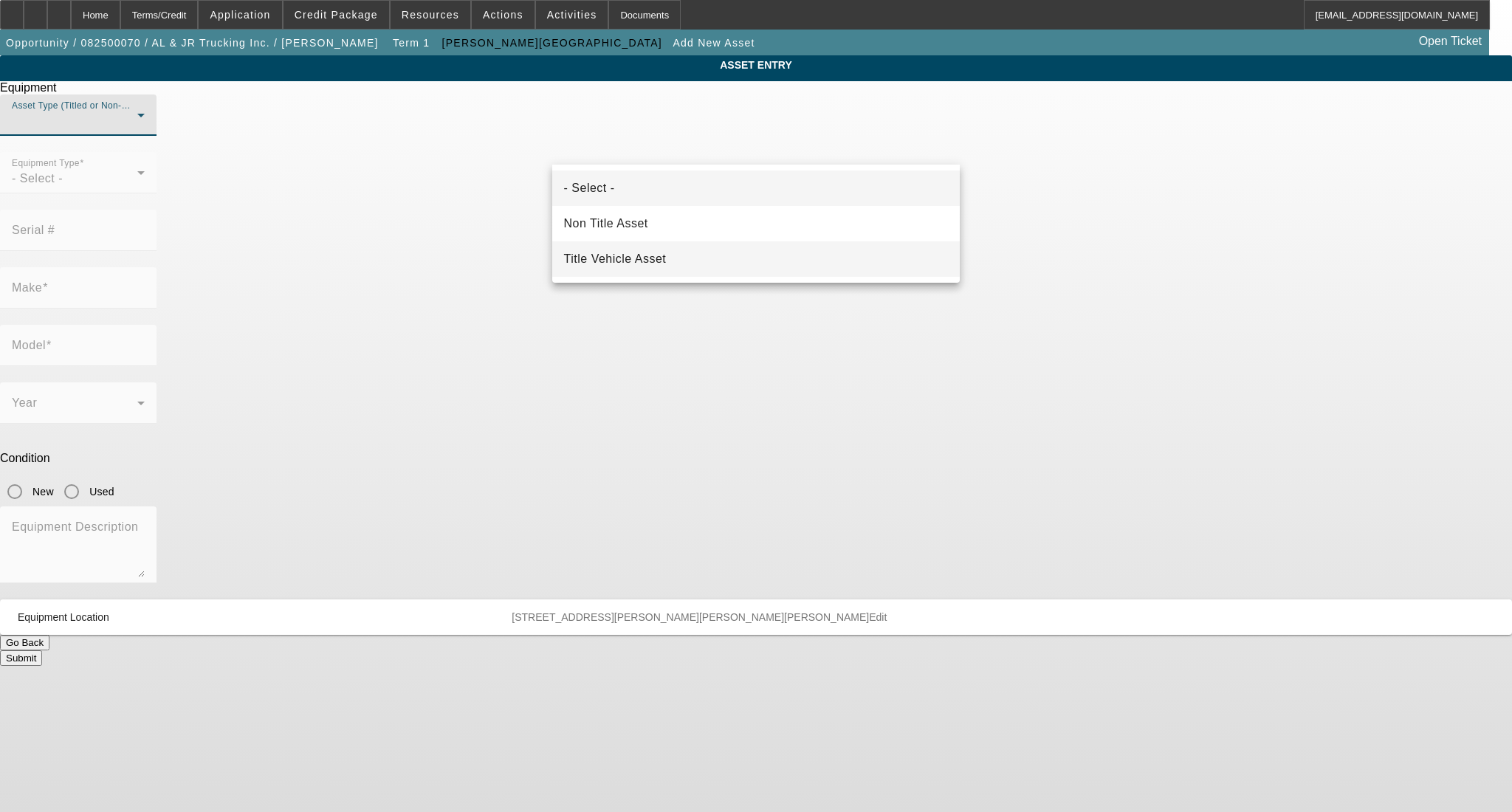
click at [618, 250] on span "Title Vehicle Asset" at bounding box center [615, 259] width 103 height 18
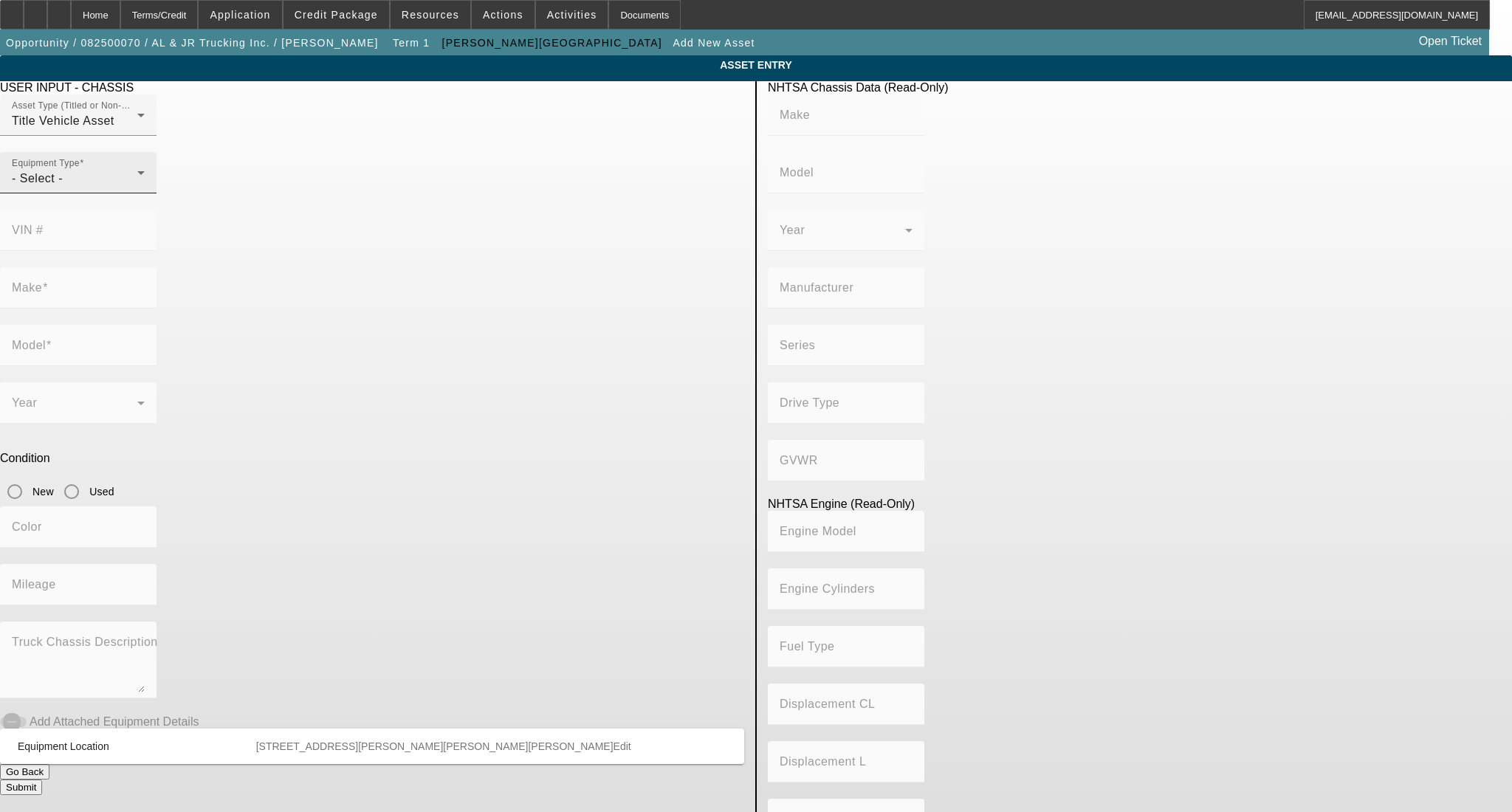
click at [145, 193] on div "Equipment Type - Select -" at bounding box center [79, 173] width 133 height 42
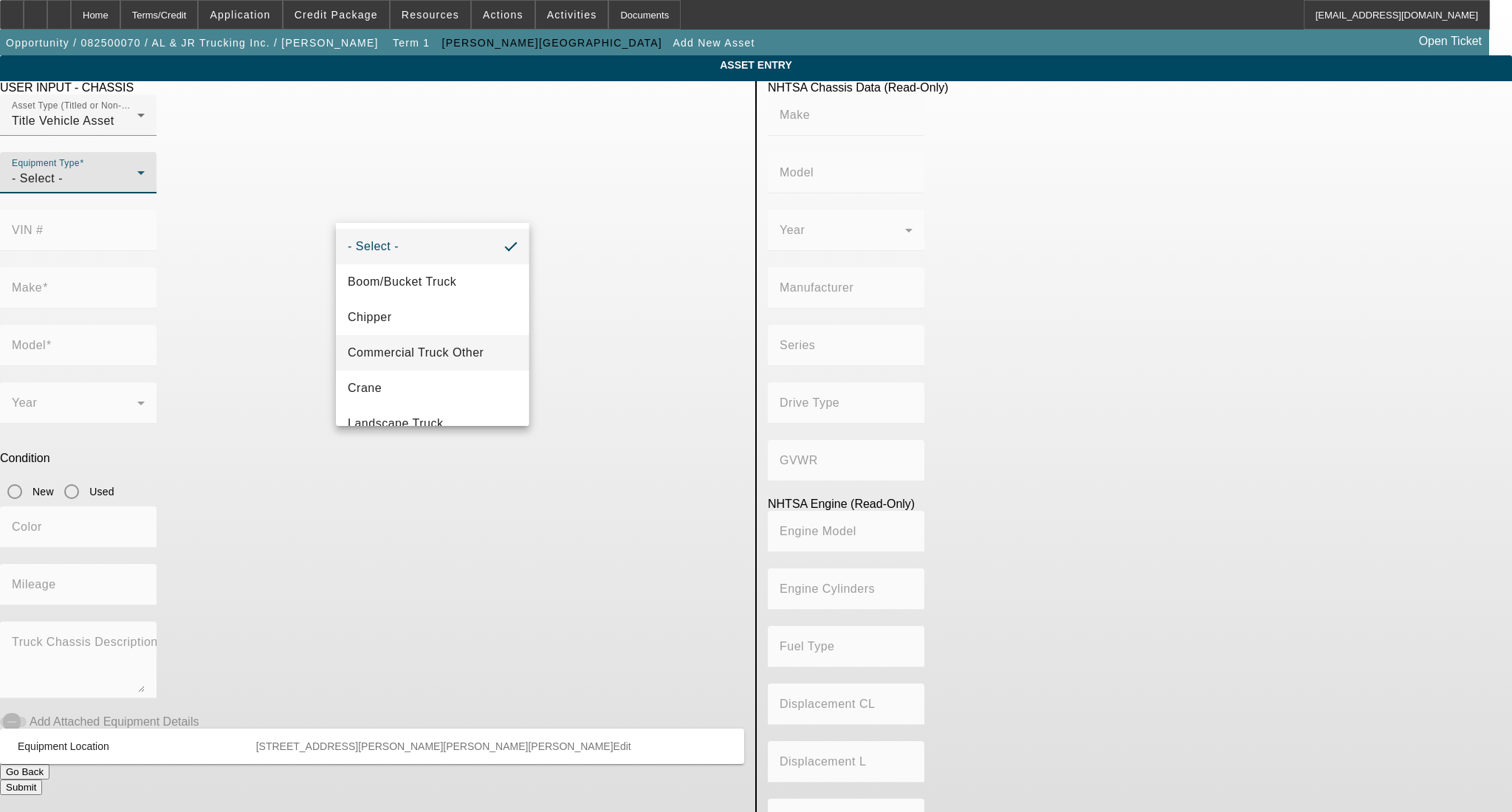
drag, startPoint x: 450, startPoint y: 359, endPoint x: 457, endPoint y: 349, distance: 12.2
click at [450, 359] on span "Commercial Truck Other" at bounding box center [416, 353] width 136 height 18
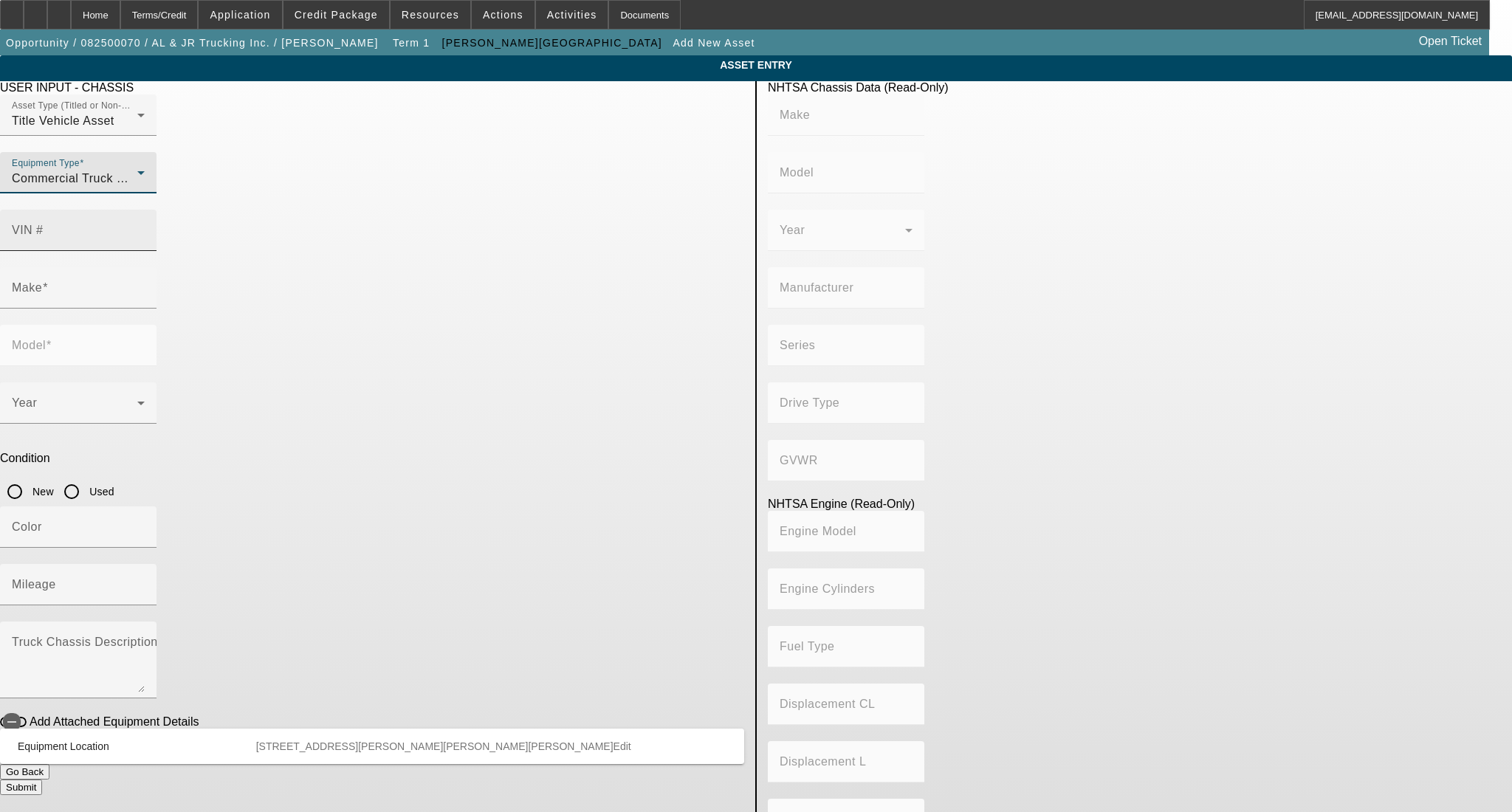
click at [43, 224] on mat-label "VIN #" at bounding box center [28, 230] width 32 height 13
click at [145, 228] on input "VIN #" at bounding box center [79, 236] width 133 height 18
paste input "1M1AW07Y0GM053380"
type input "1M1AW07Y0GM053380"
type input "MACK"
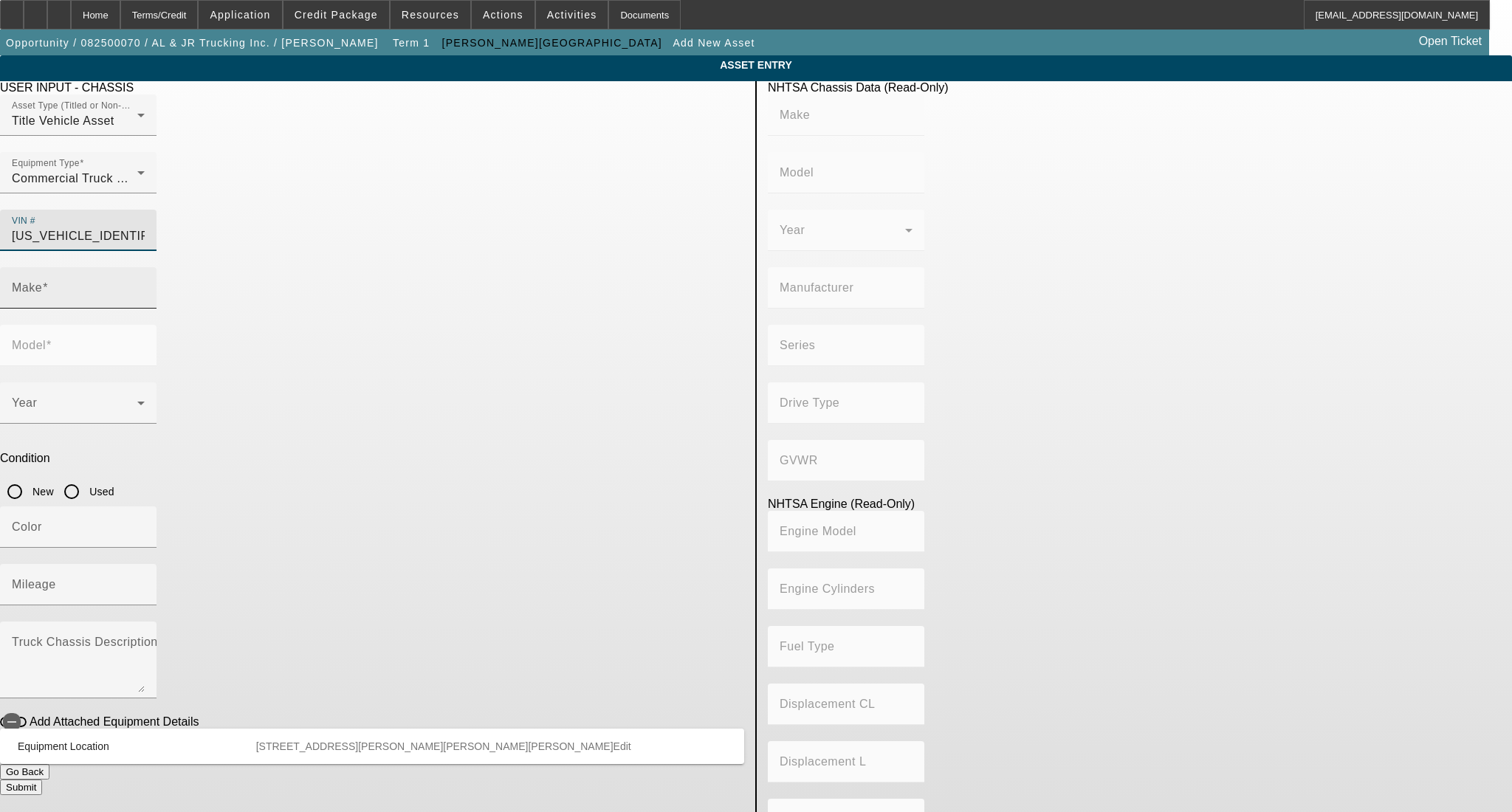
type input "CXU (Pinnacle)"
type input "MACK TRUCKS INC."
type input "CXU613"
type input "Class 8: 33,001 lb and above (14,969 kg and above)"
type input "6"
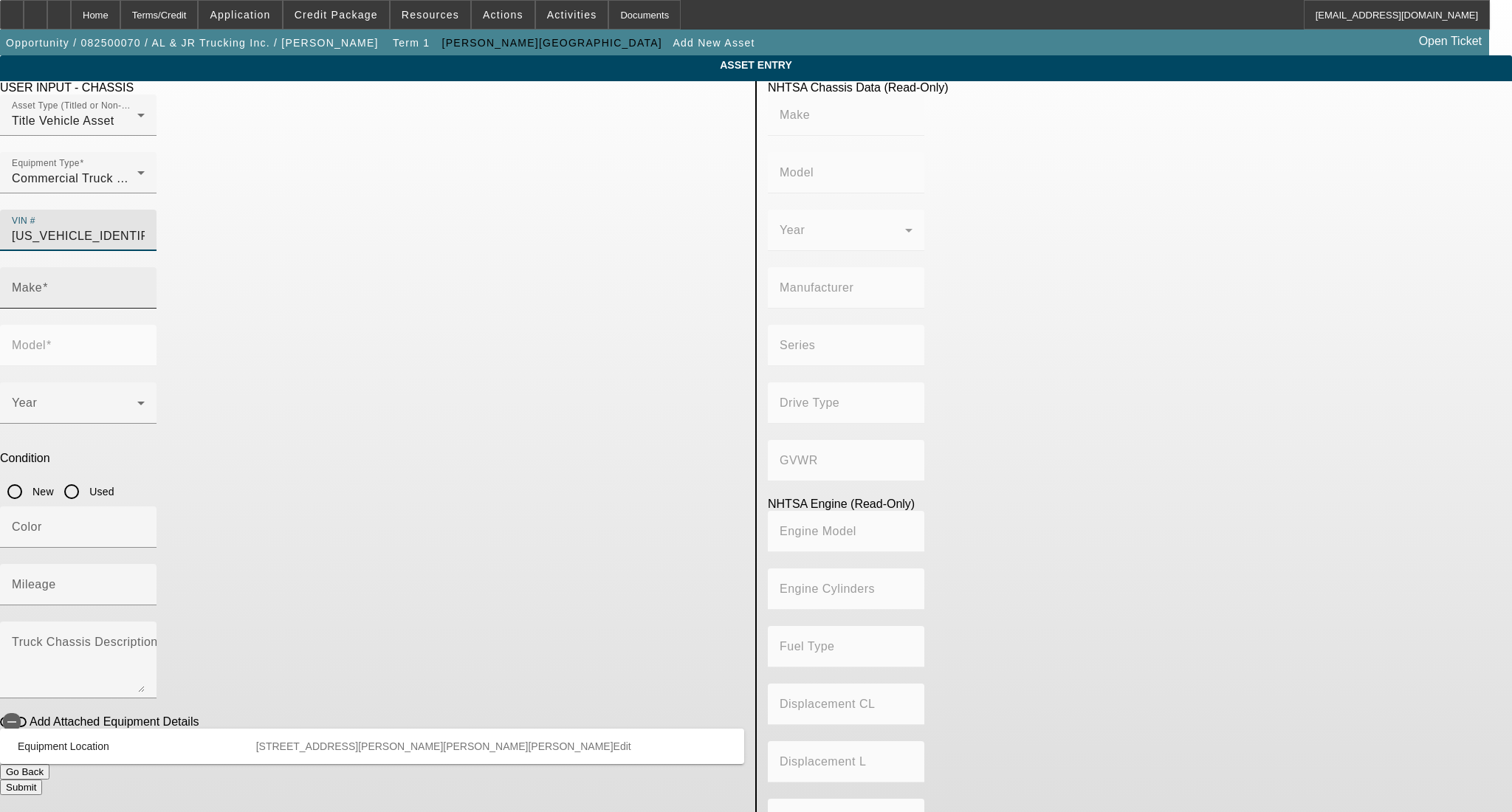
type input "Diesel"
type input "783"
type input "12.7"
type input "MACK"
type input "CXU (Pinnacle)"
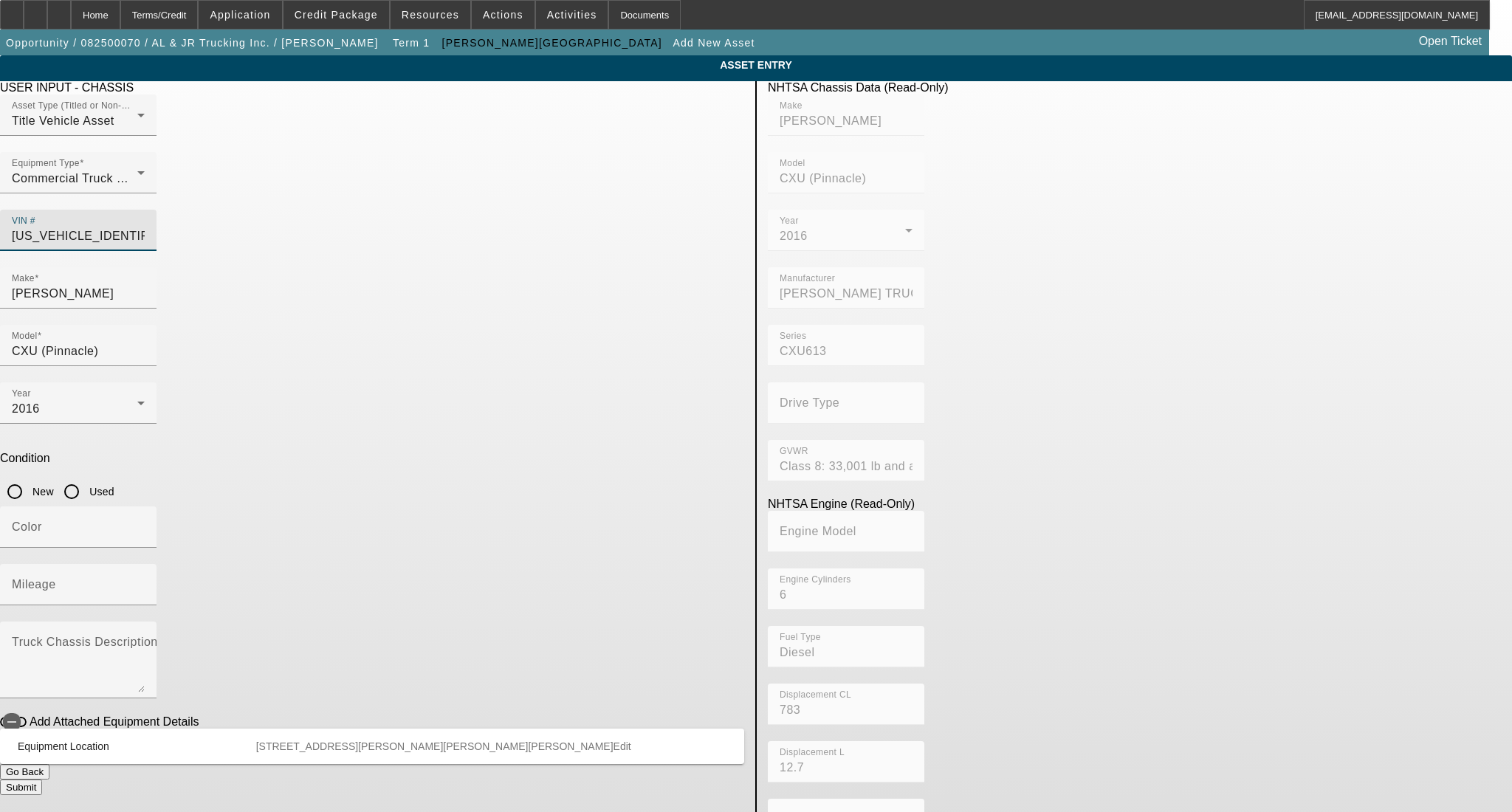
type input "1M1AW07Y0GM053380"
click at [87, 477] on input "Used" at bounding box center [71, 491] width 30 height 30
radio input "true"
type input "MACK"
type input "CXU (Pinnacle)"
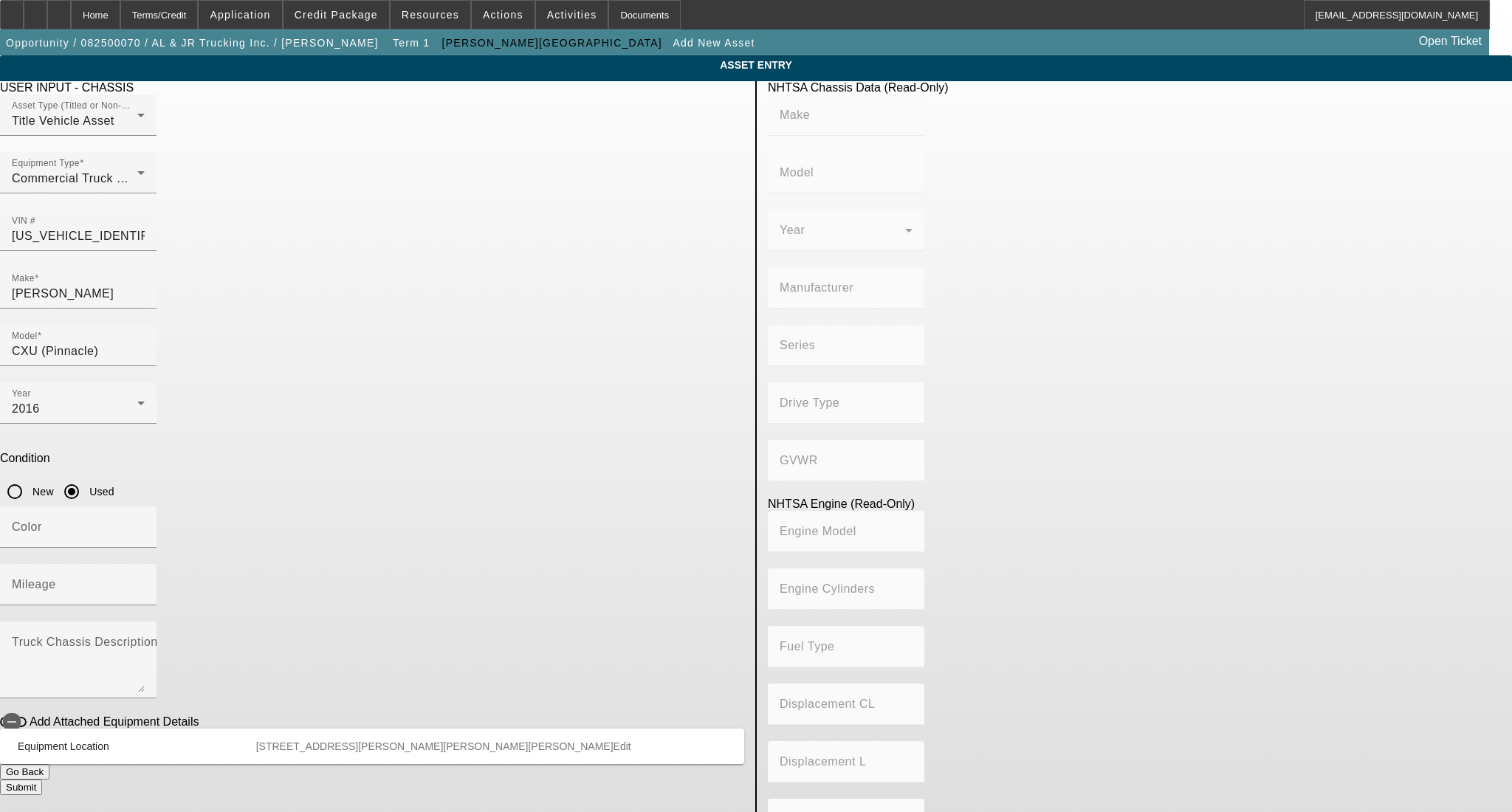
type input "MACK TRUCKS INC."
type input "CXU613"
type input "Class 8: 33,001 lb and above (14,969 kg and above)"
type input "6"
type input "Diesel"
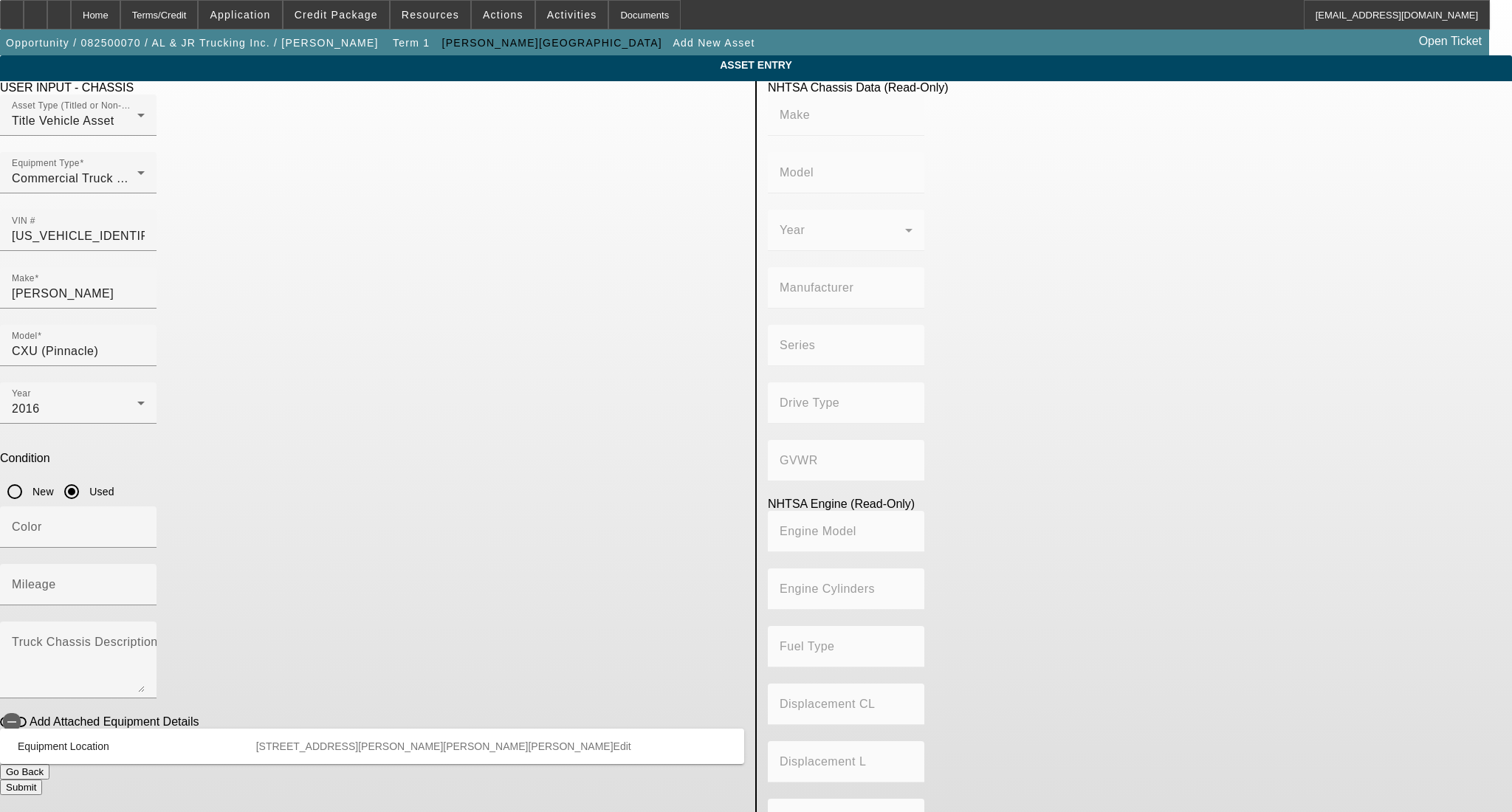
type input "783"
type input "12.7"
click at [56, 578] on mat-label "Mileage" at bounding box center [34, 584] width 44 height 13
click at [145, 582] on input "Mileage" at bounding box center [79, 591] width 133 height 18
paste input "349050"
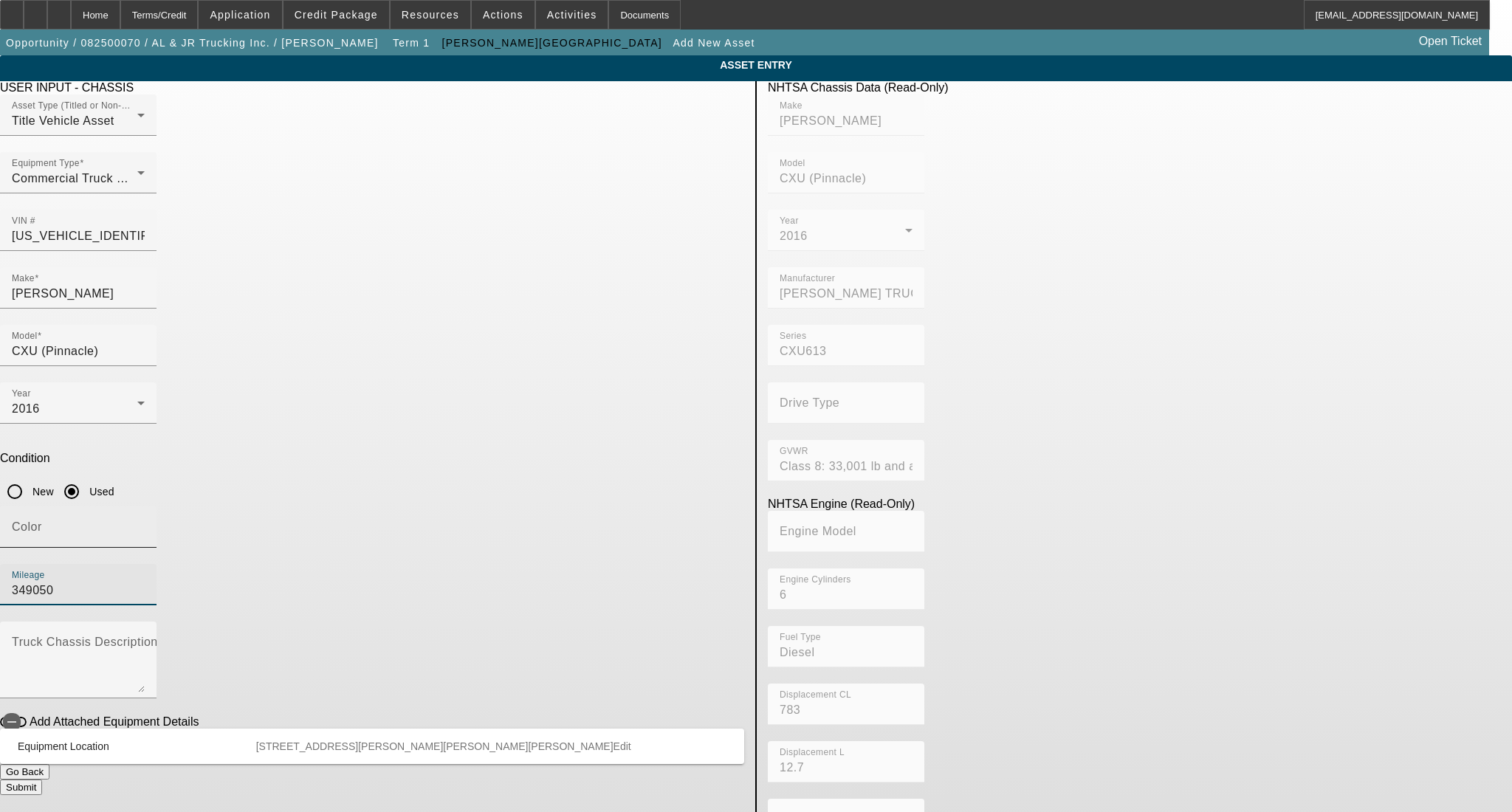
type input "349050"
click at [145, 507] on div "Color" at bounding box center [79, 527] width 133 height 42
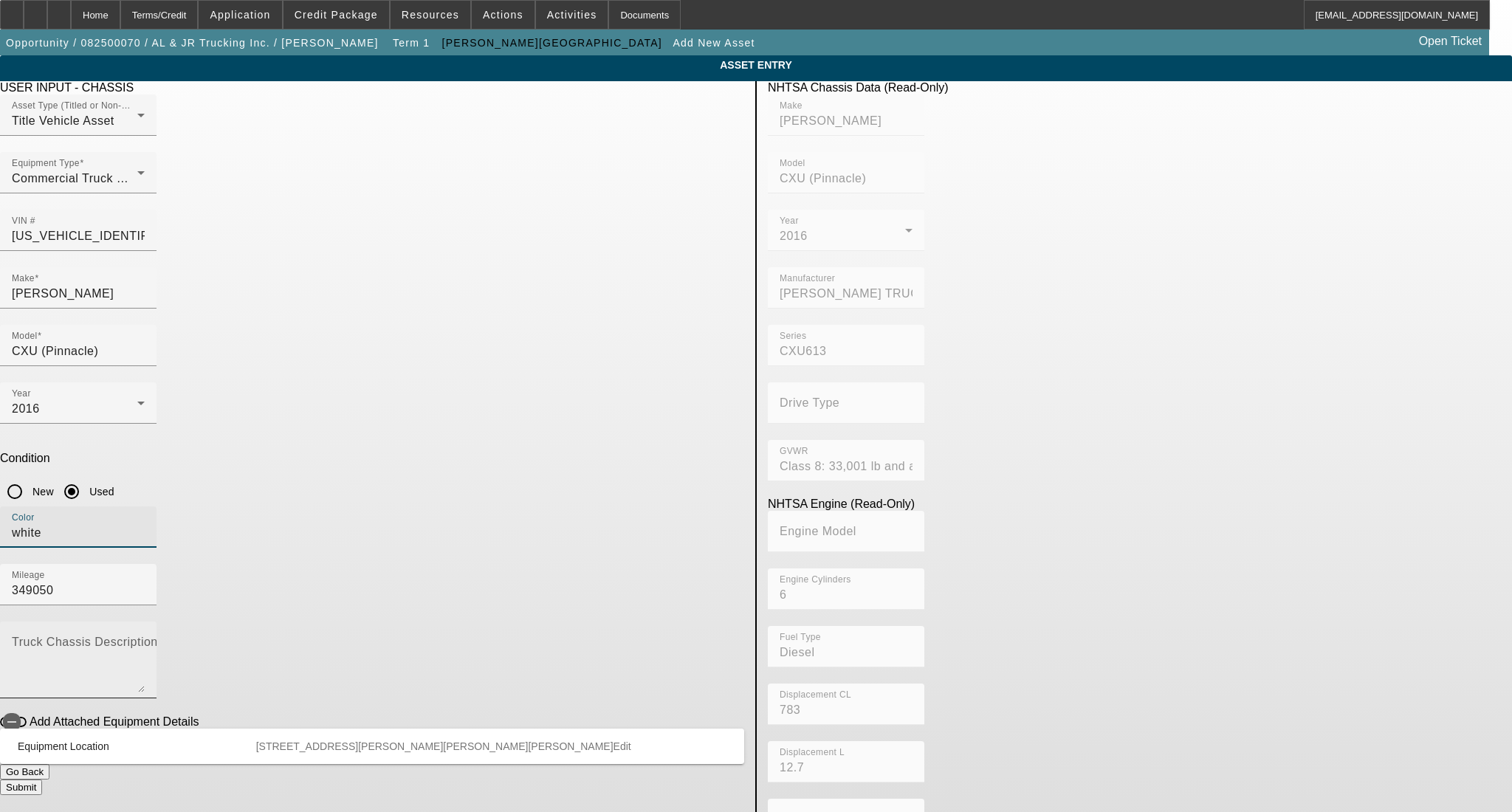
type input "white"
click at [145, 640] on textarea "Truck Chassis Description (Describe the truck chassis only)" at bounding box center [79, 666] width 133 height 53
type textarea "day cab"
click at [42, 780] on button "Submit" at bounding box center [21, 787] width 42 height 15
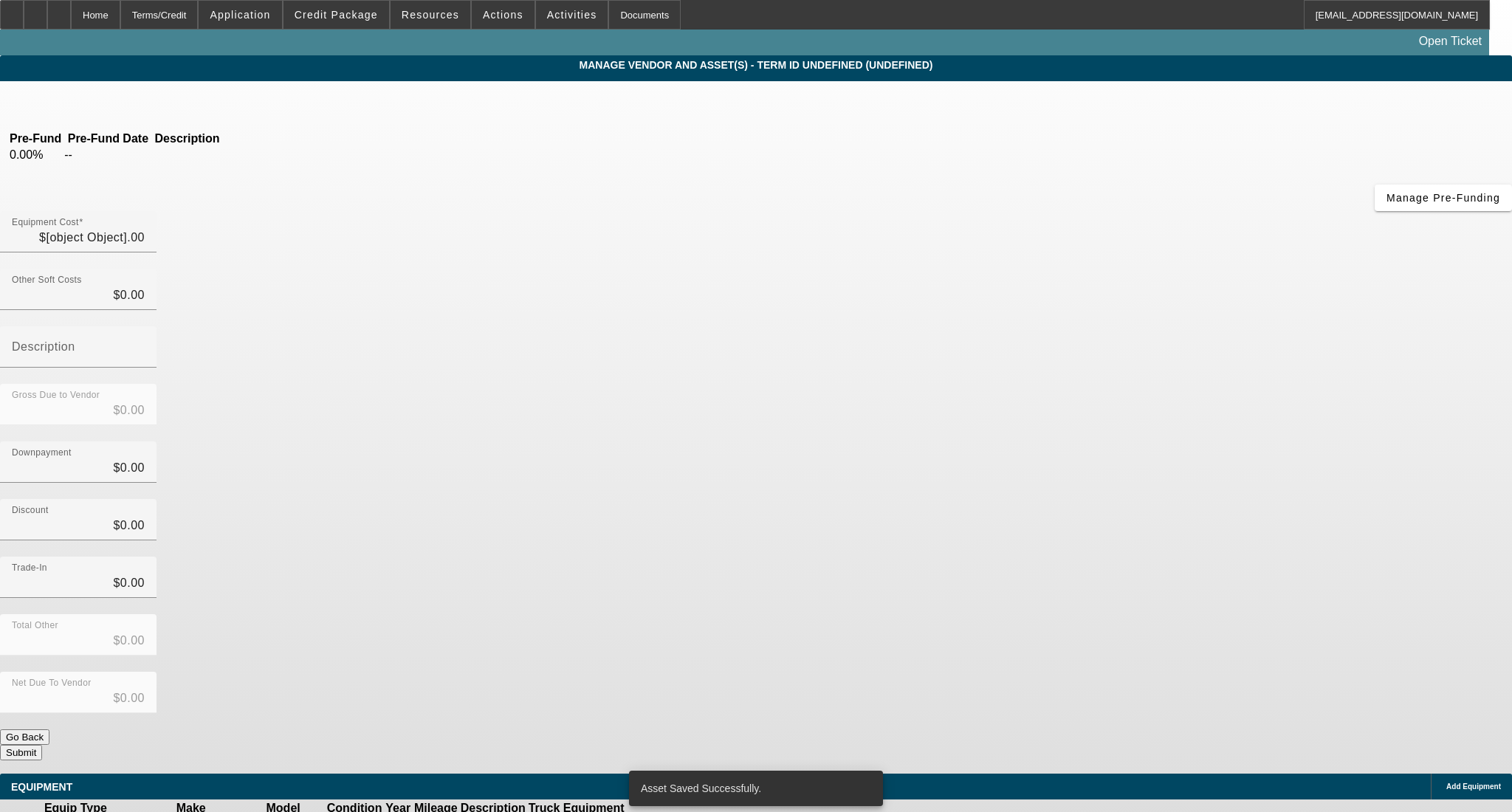
type input "$47,500.00"
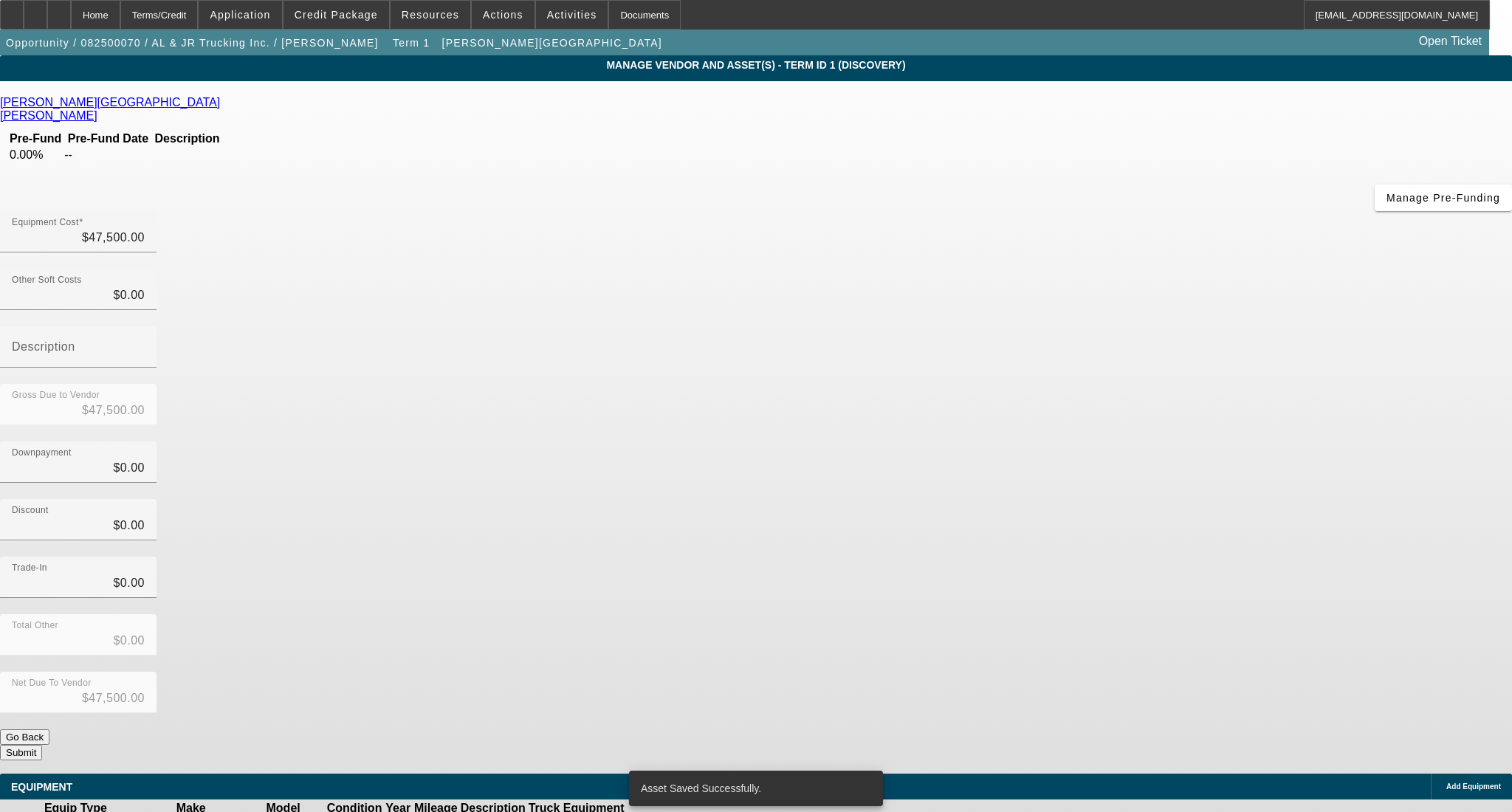
click at [42, 745] on button "Submit" at bounding box center [21, 753] width 42 height 15
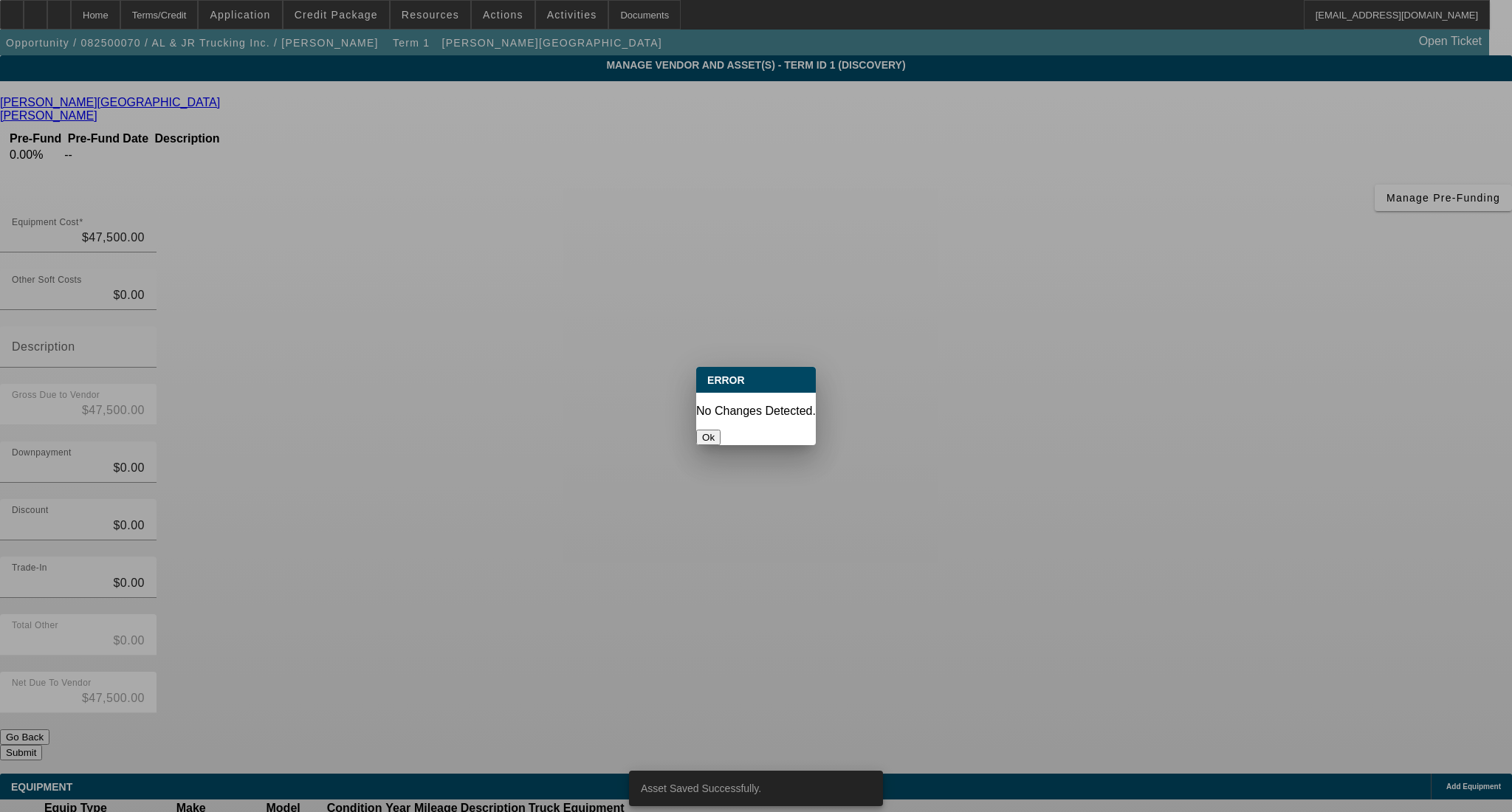
drag, startPoint x: 771, startPoint y: 427, endPoint x: 357, endPoint y: 111, distance: 520.8
click at [720, 430] on button "Ok" at bounding box center [708, 437] width 24 height 15
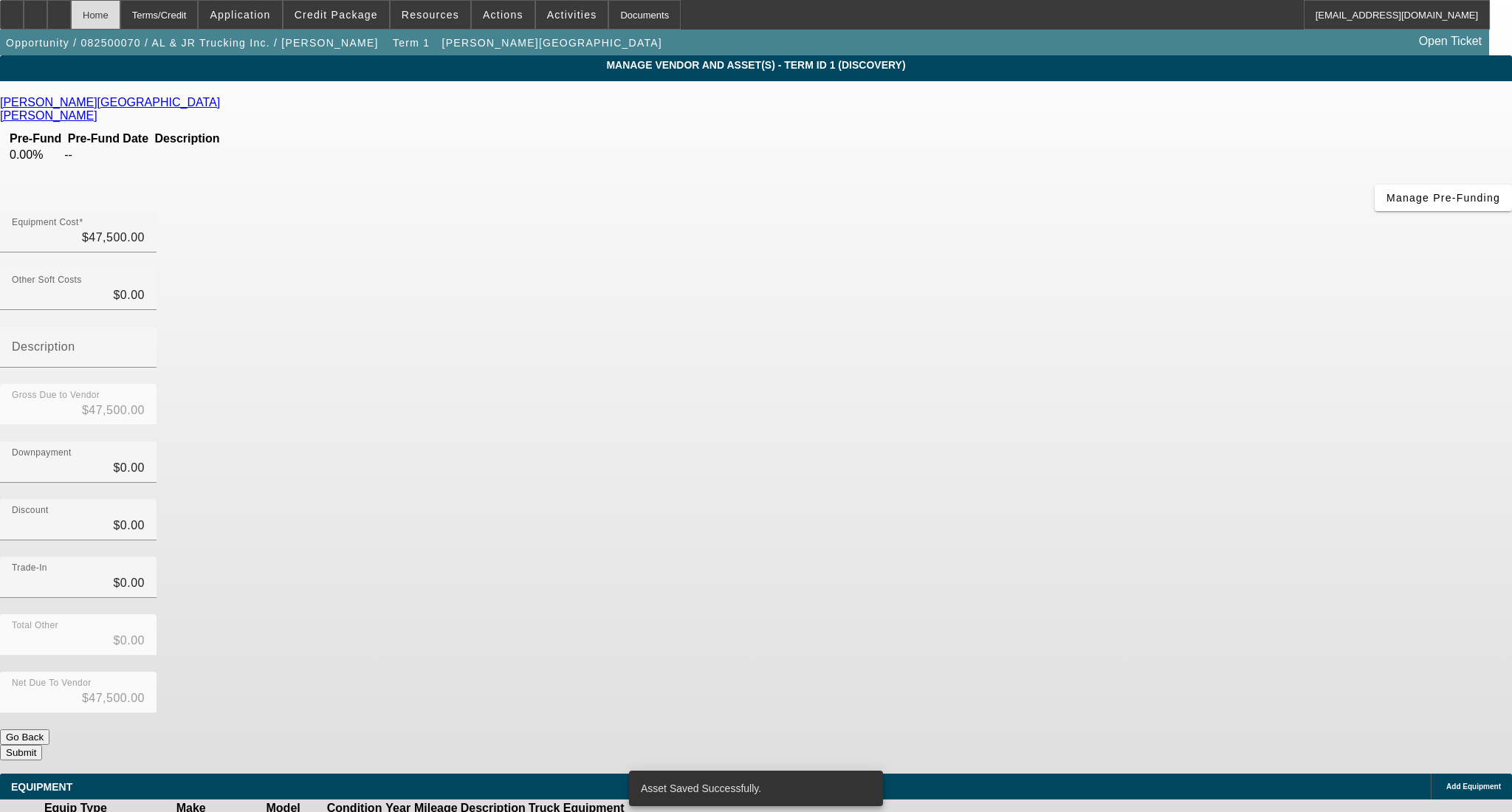
click at [119, 4] on div "Home" at bounding box center [95, 14] width 50 height 30
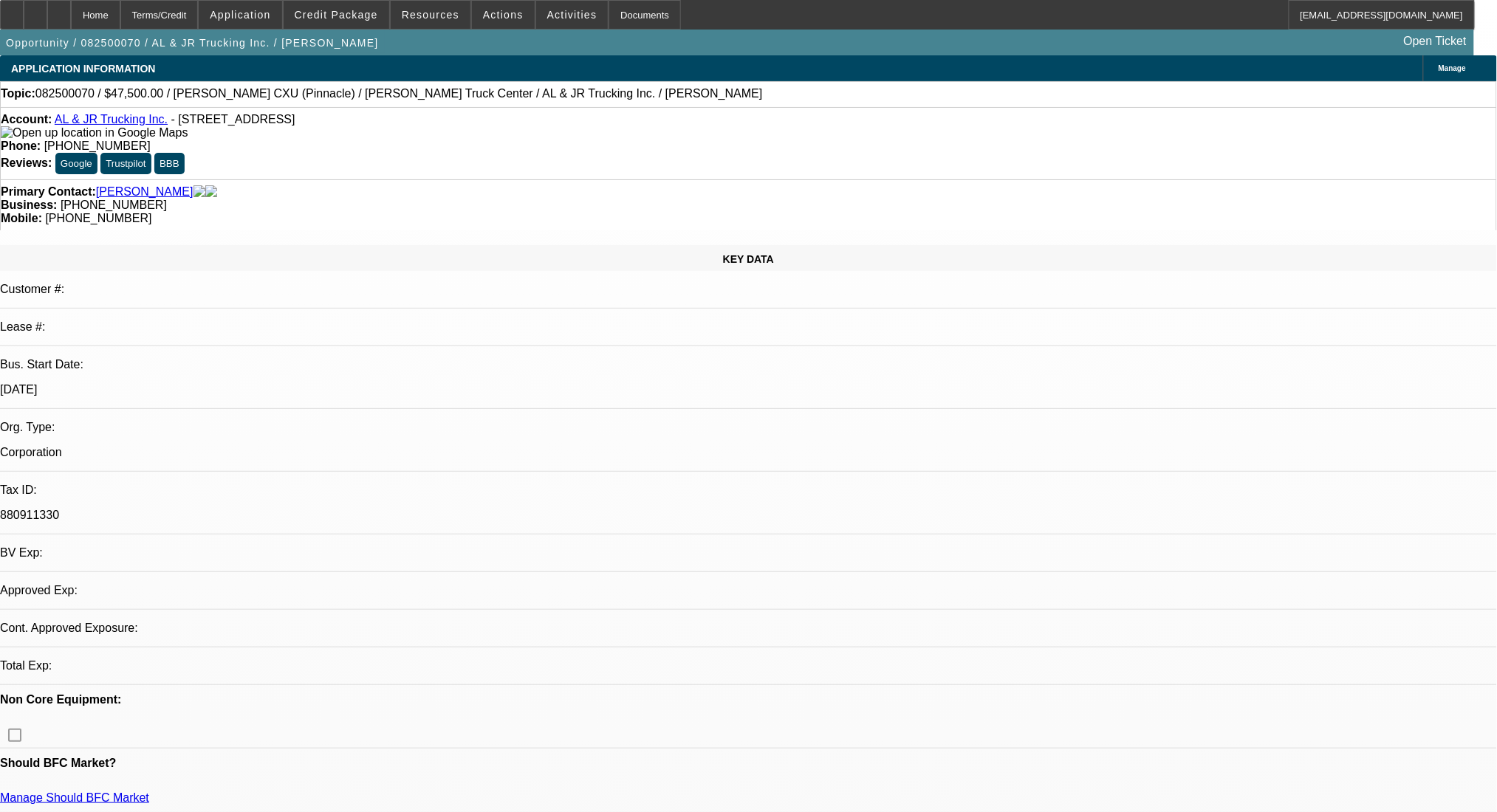
select select "0"
select select "2"
select select "0.1"
select select "4"
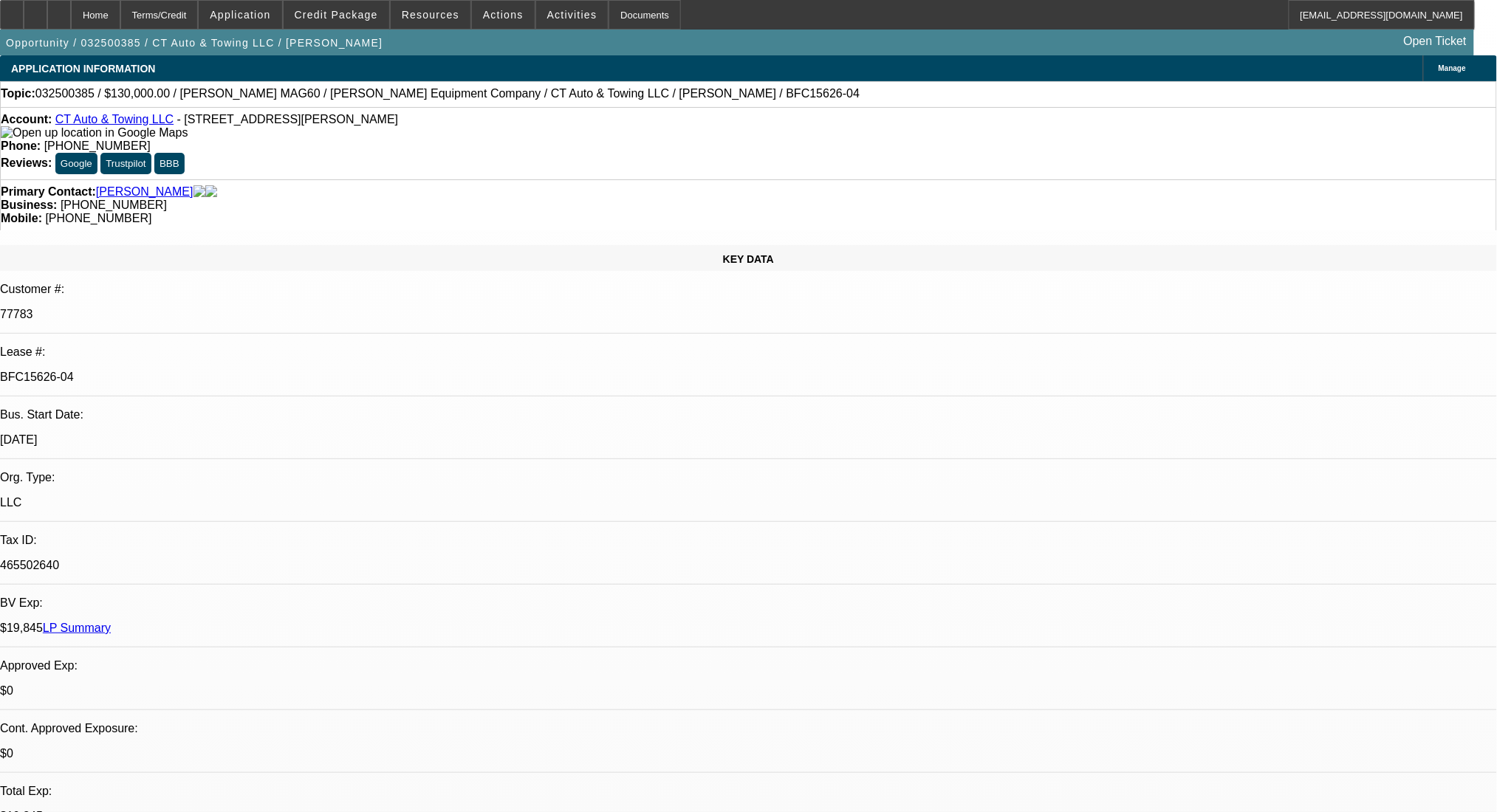
select select "0"
select select "6"
select select "0"
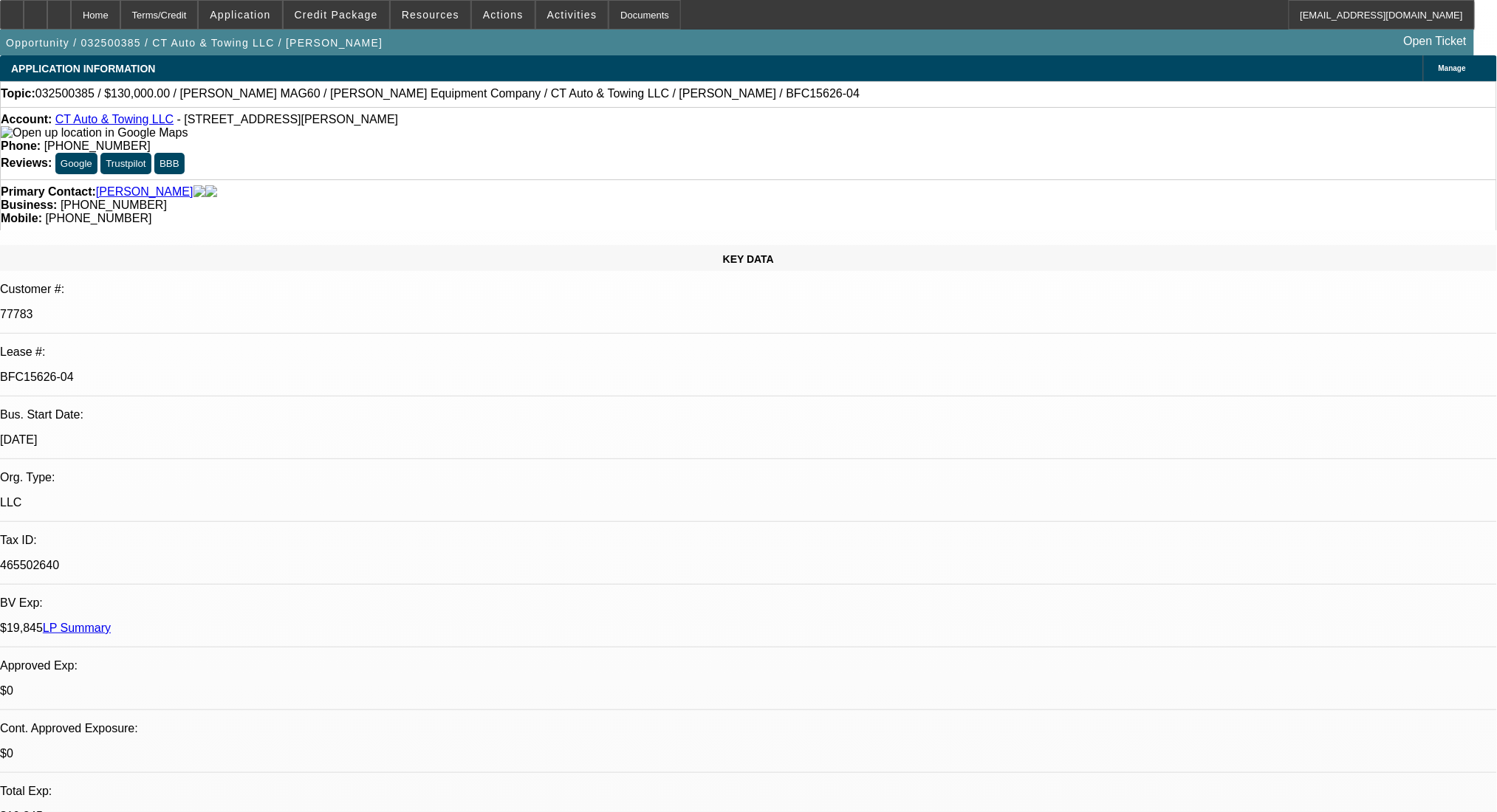
select select "0"
select select "6"
select select "0"
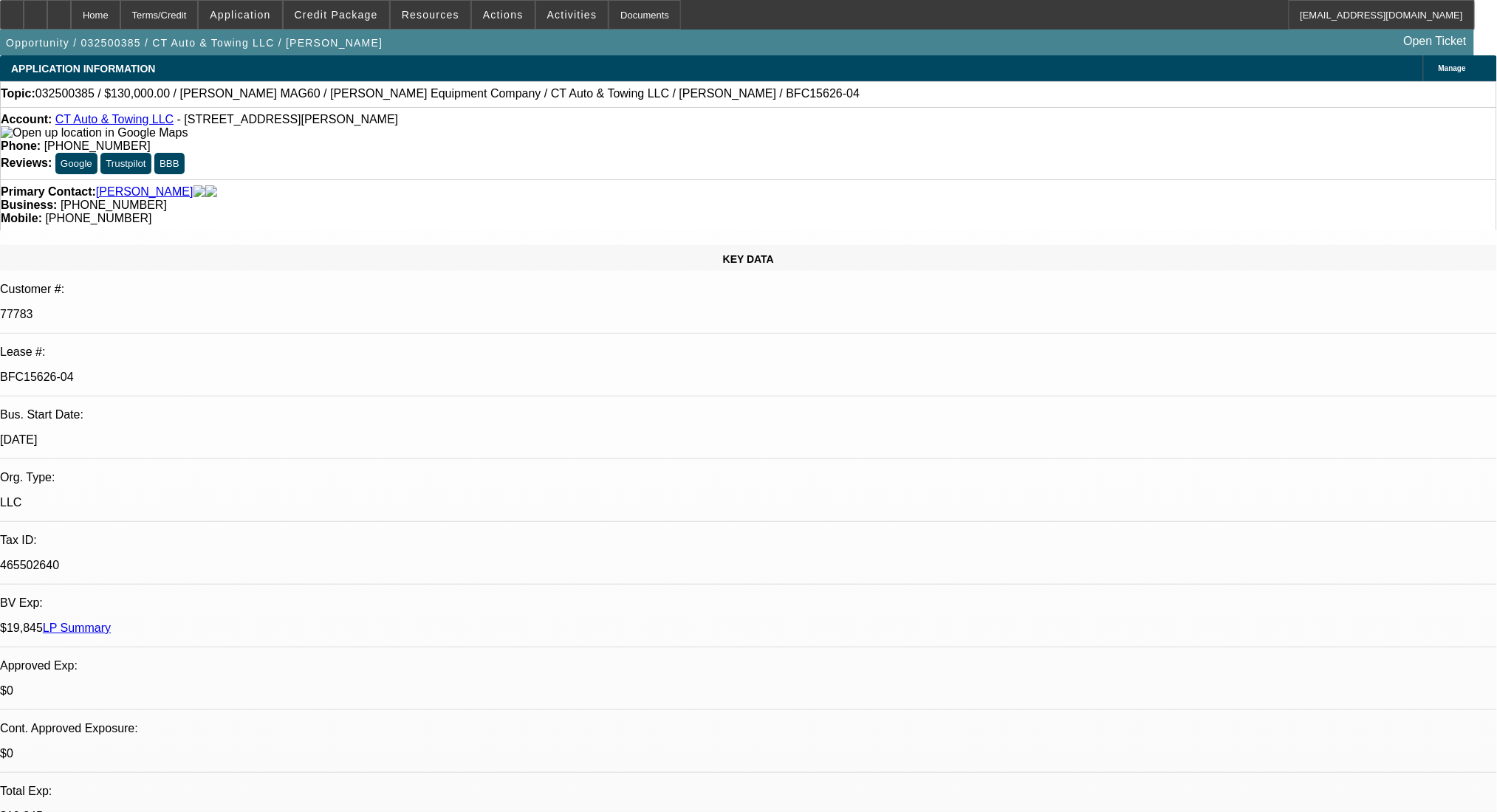
select select "0"
select select "6"
select select "0"
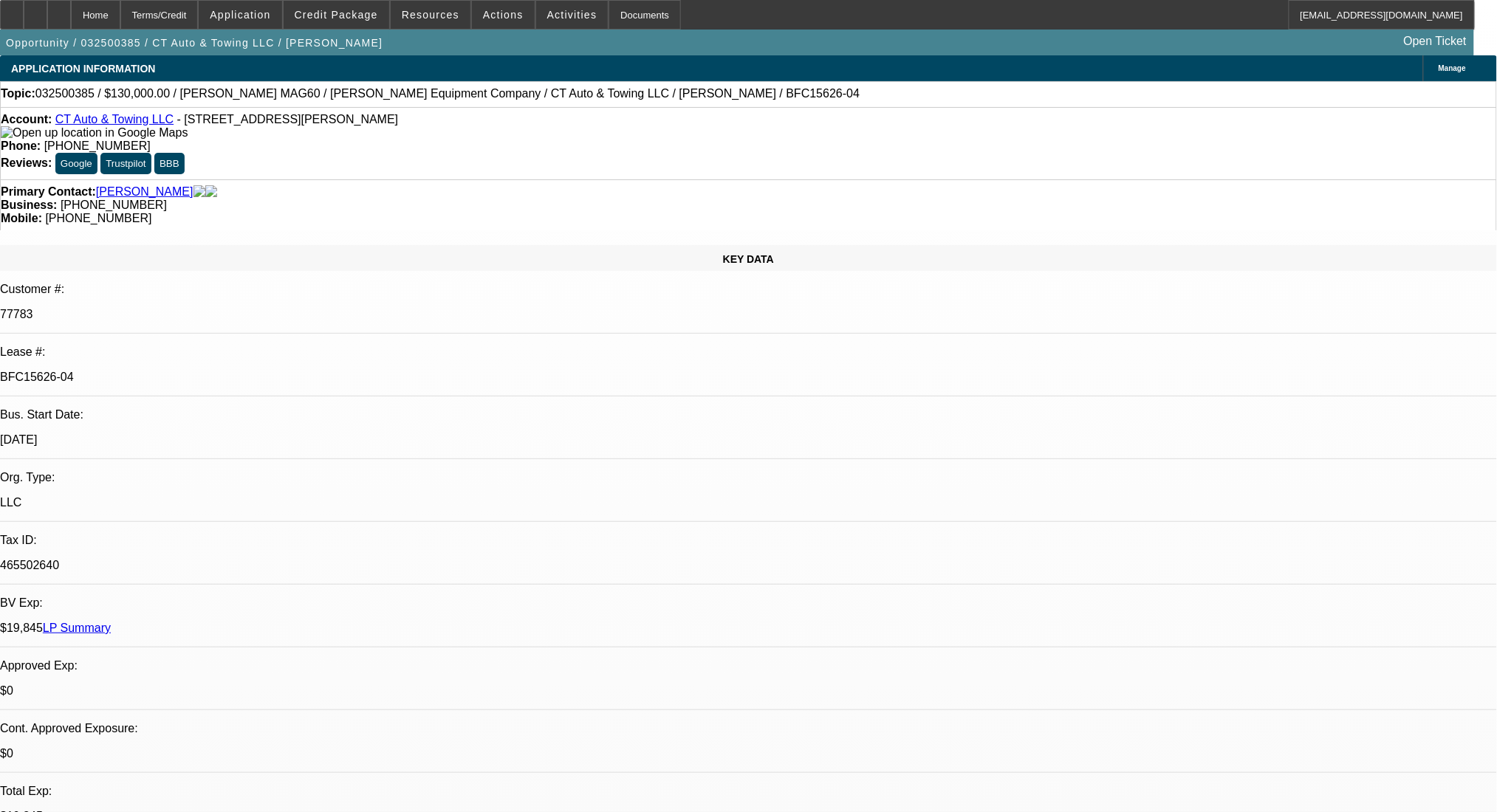
select select "6"
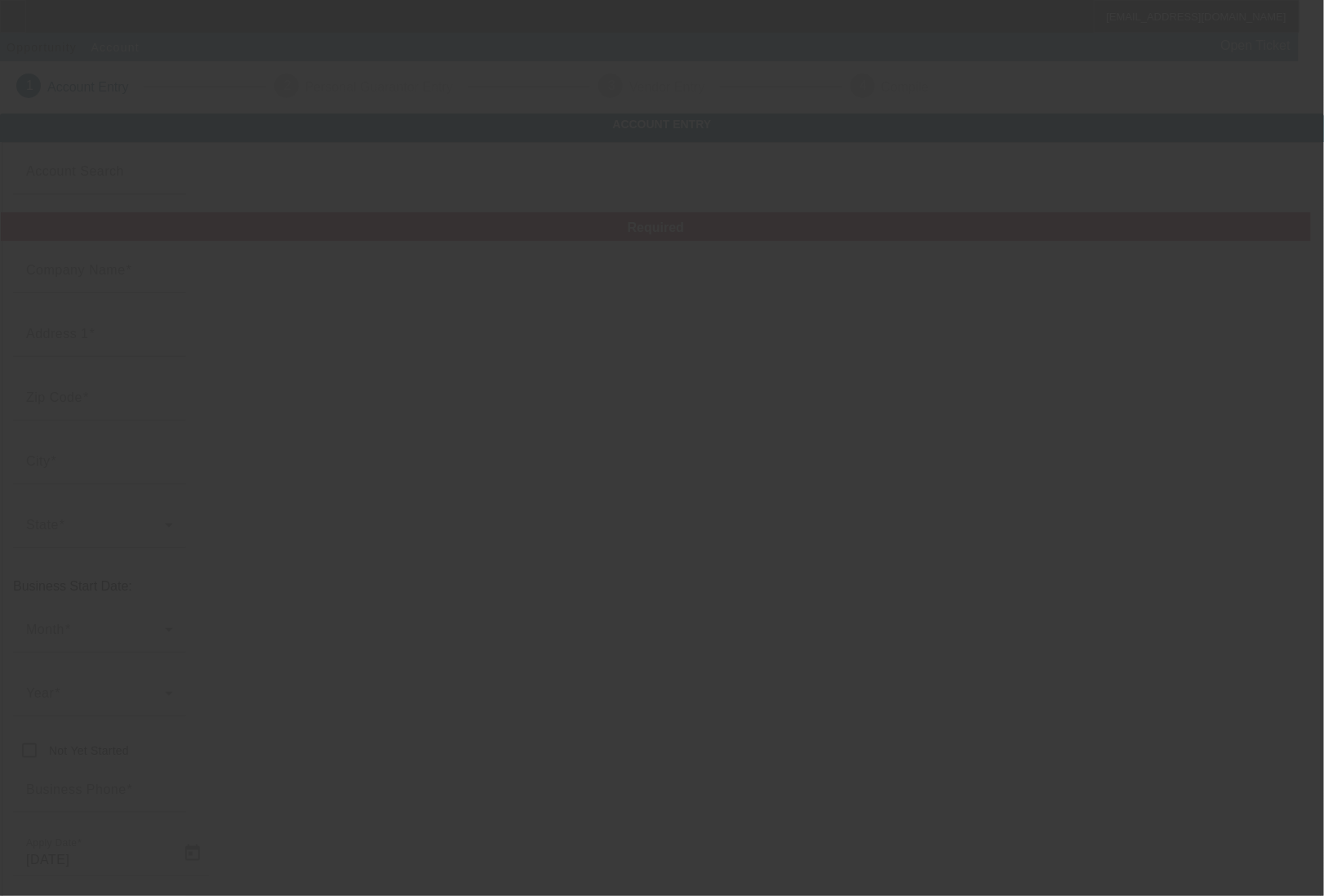
type input "CT Auto & Towing LLC"
type input "[STREET_ADDRESS][PERSON_NAME]"
type input "06110"
type input "[GEOGRAPHIC_DATA]"
type input "[PHONE_NUMBER]"
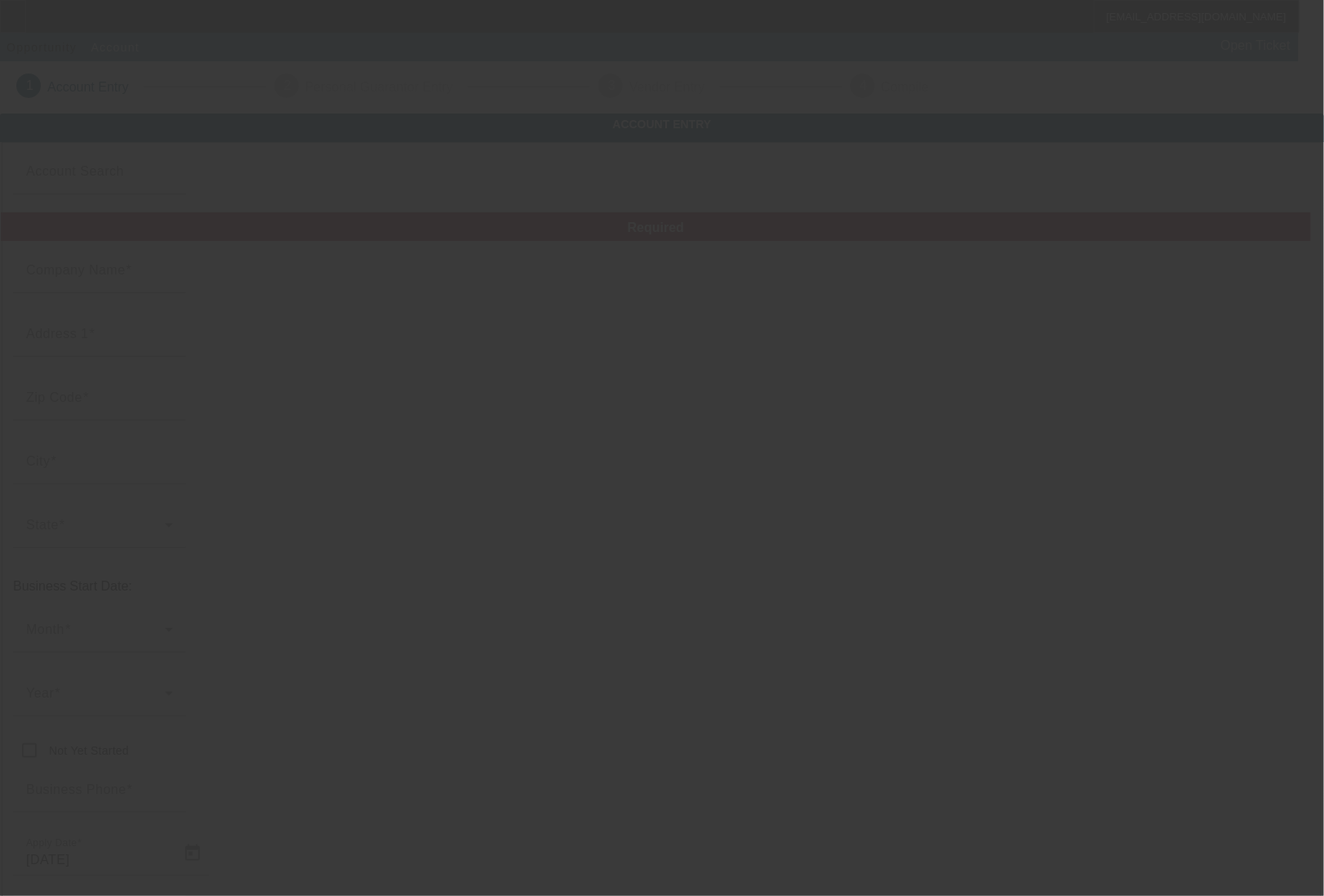
type input "[EMAIL_ADDRESS][DOMAIN_NAME]"
type input "[GEOGRAPHIC_DATA]"
type input "465502640"
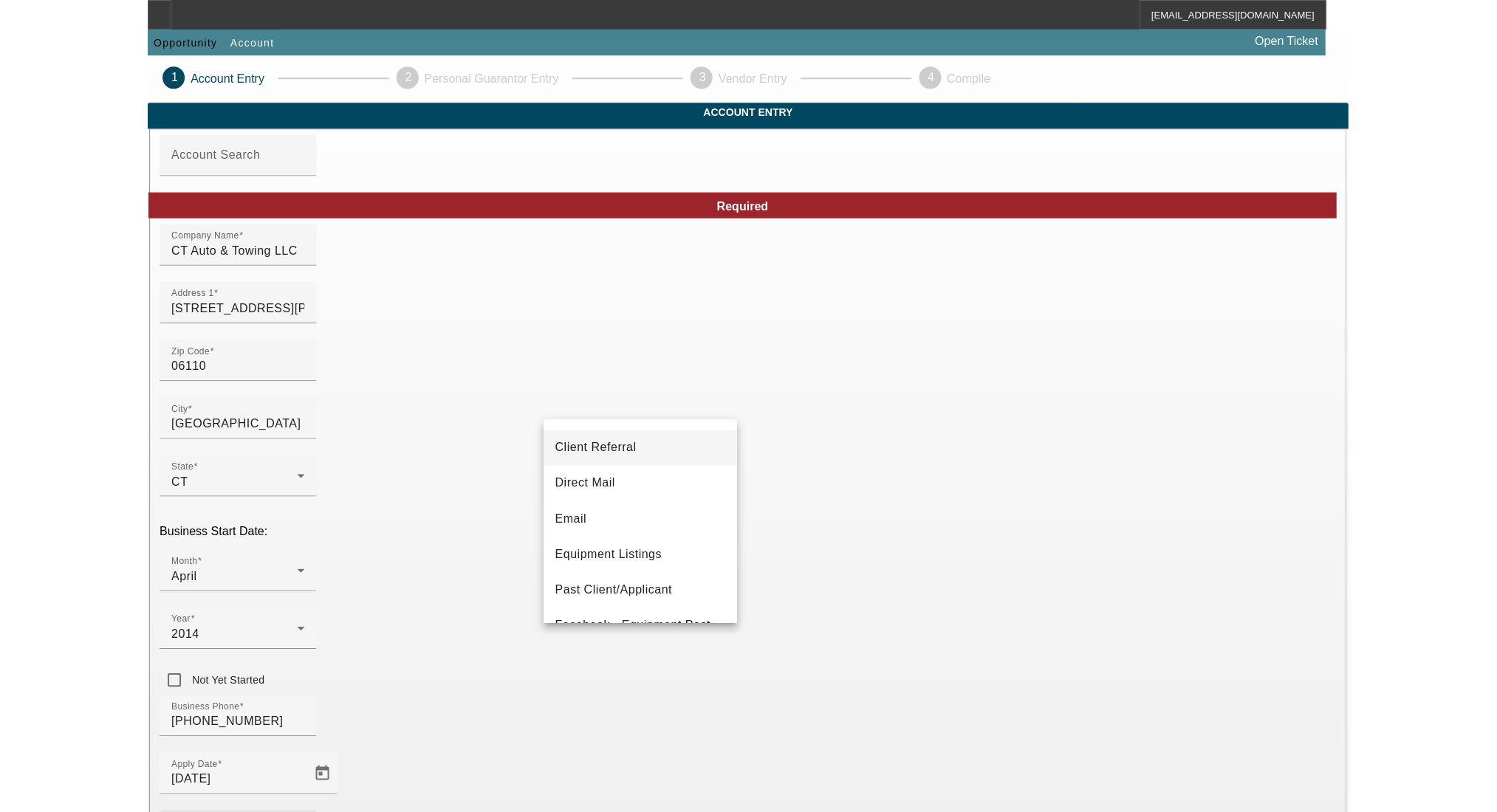
scroll to position [99, 0]
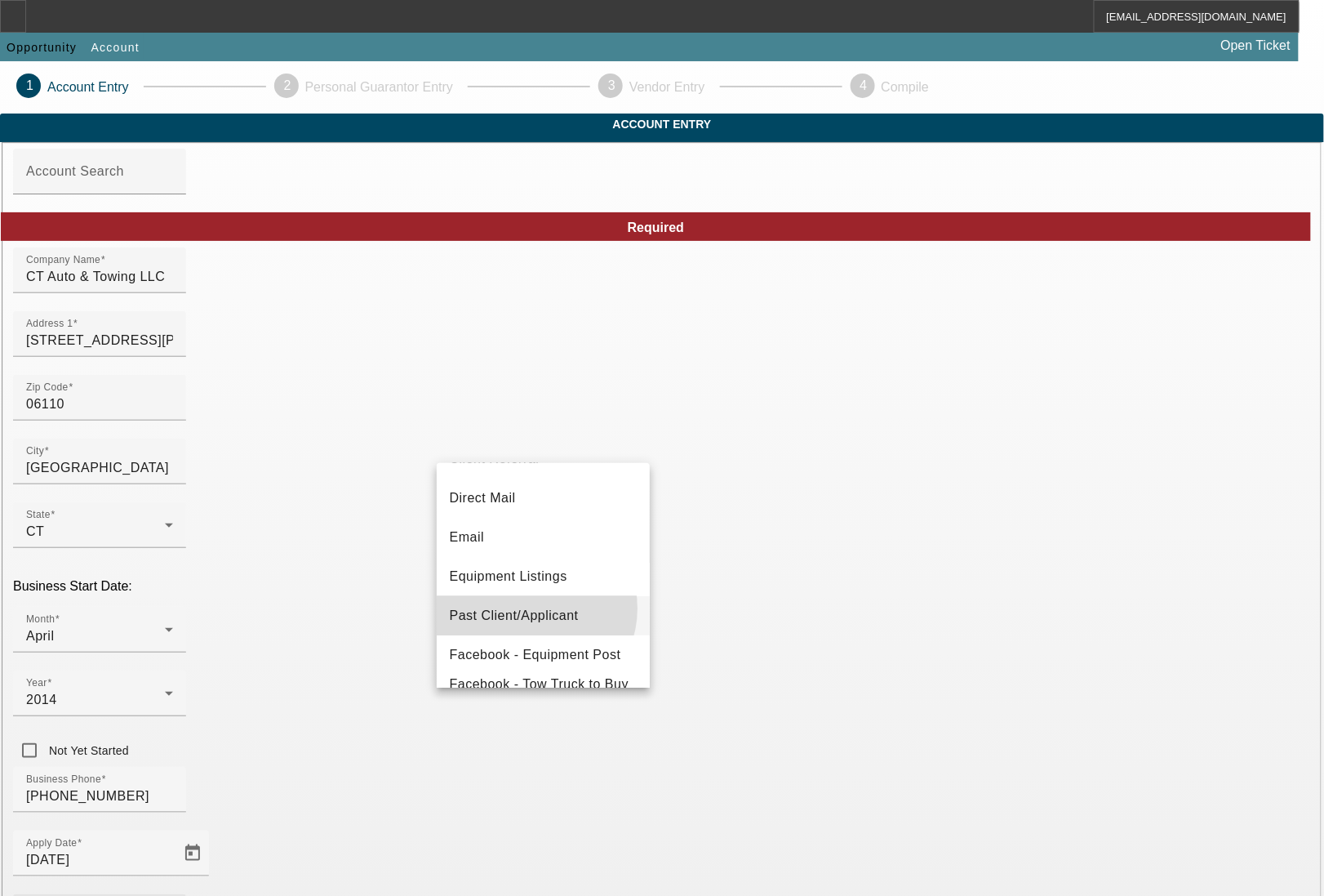
click at [533, 608] on span "Past Client/Applicant" at bounding box center [515, 616] width 129 height 19
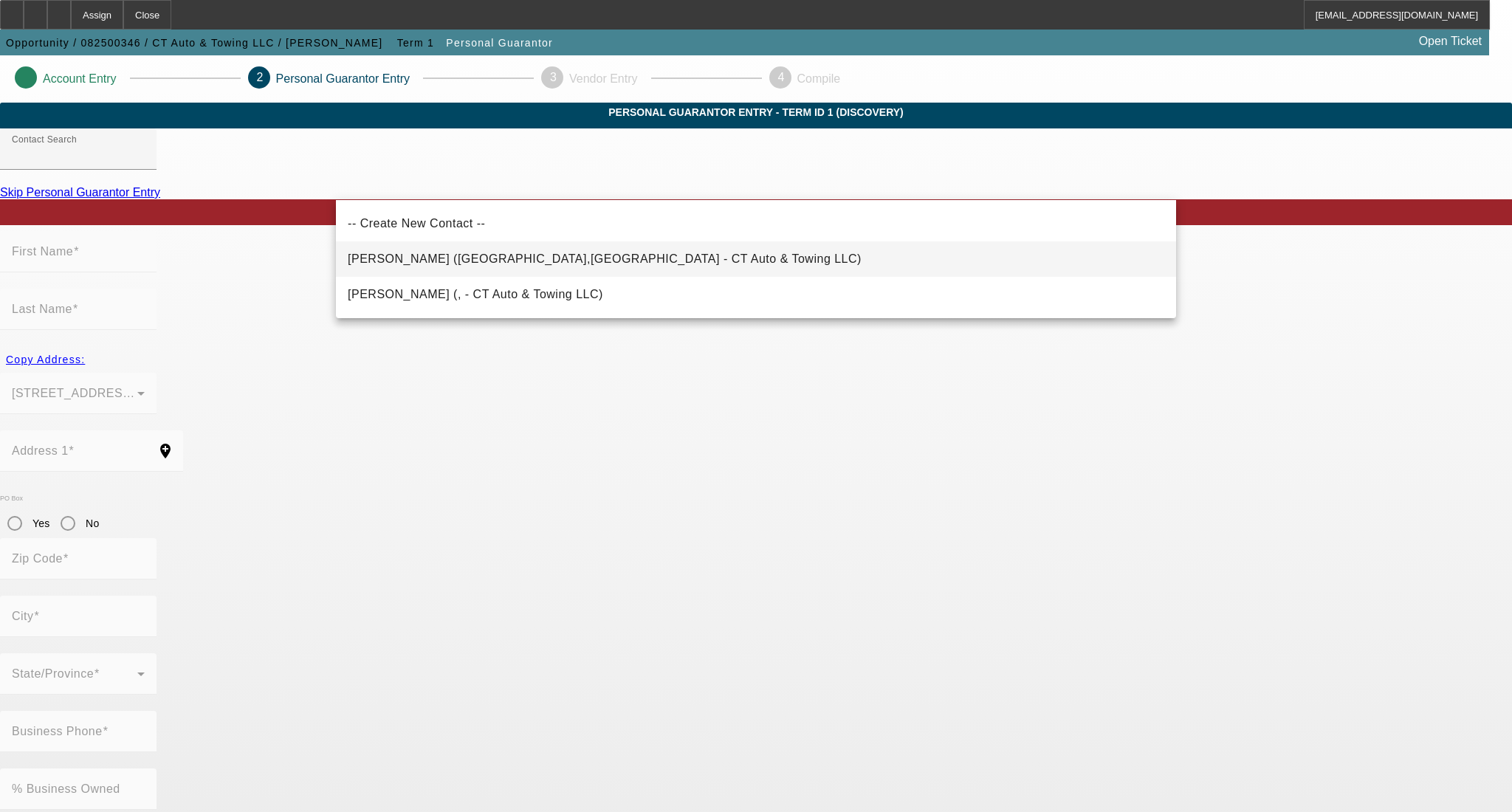
click at [458, 261] on span "[PERSON_NAME] ([GEOGRAPHIC_DATA],[GEOGRAPHIC_DATA] - CT Auto & Towing LLC)" at bounding box center [604, 259] width 514 height 13
type input "[PERSON_NAME] ([GEOGRAPHIC_DATA],[GEOGRAPHIC_DATA] - CT Auto & Towing LLC)"
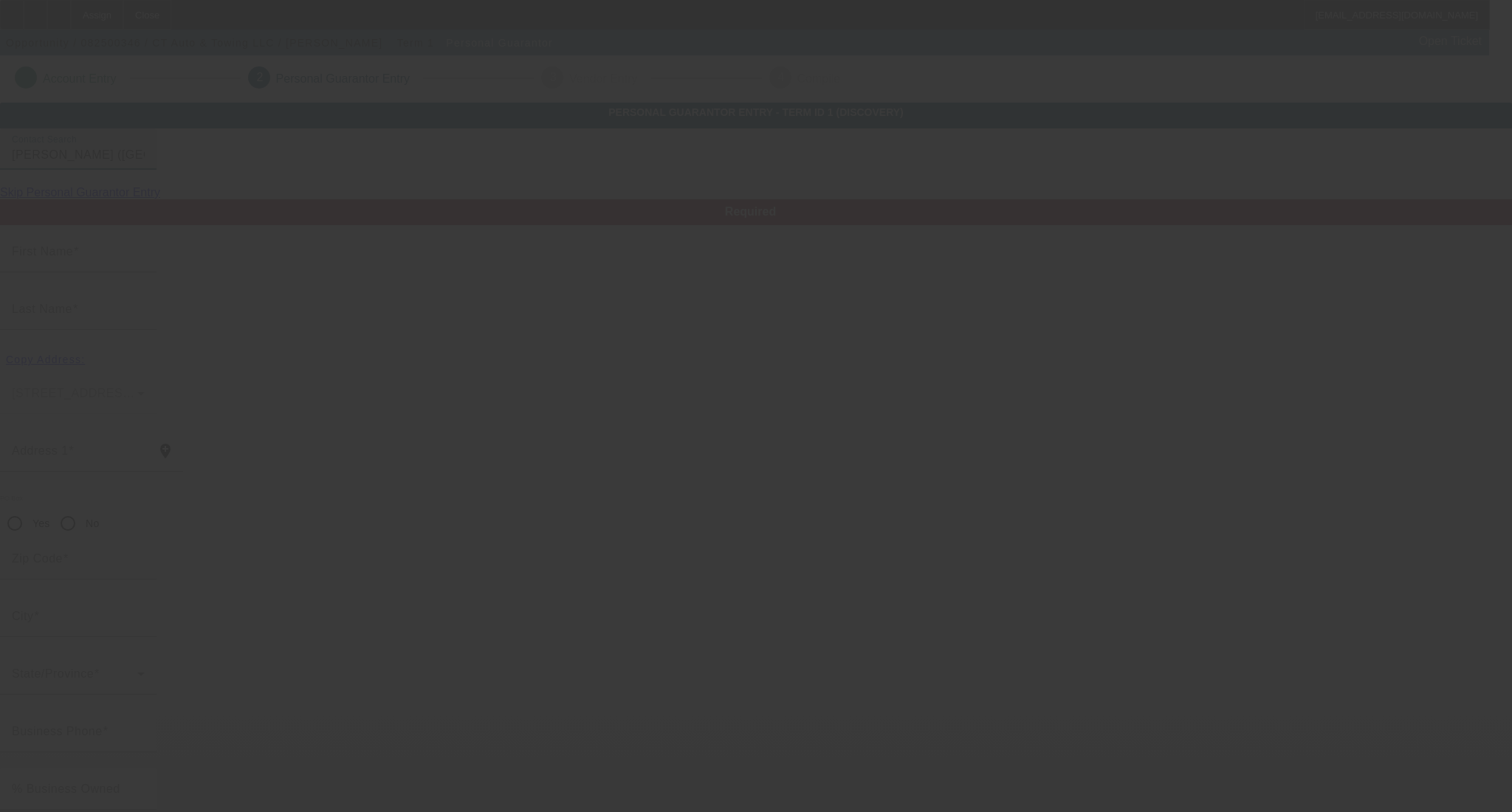
type input "[PERSON_NAME]"
type input "[STREET_ADDRESS]"
radio input "true"
type input "06111"
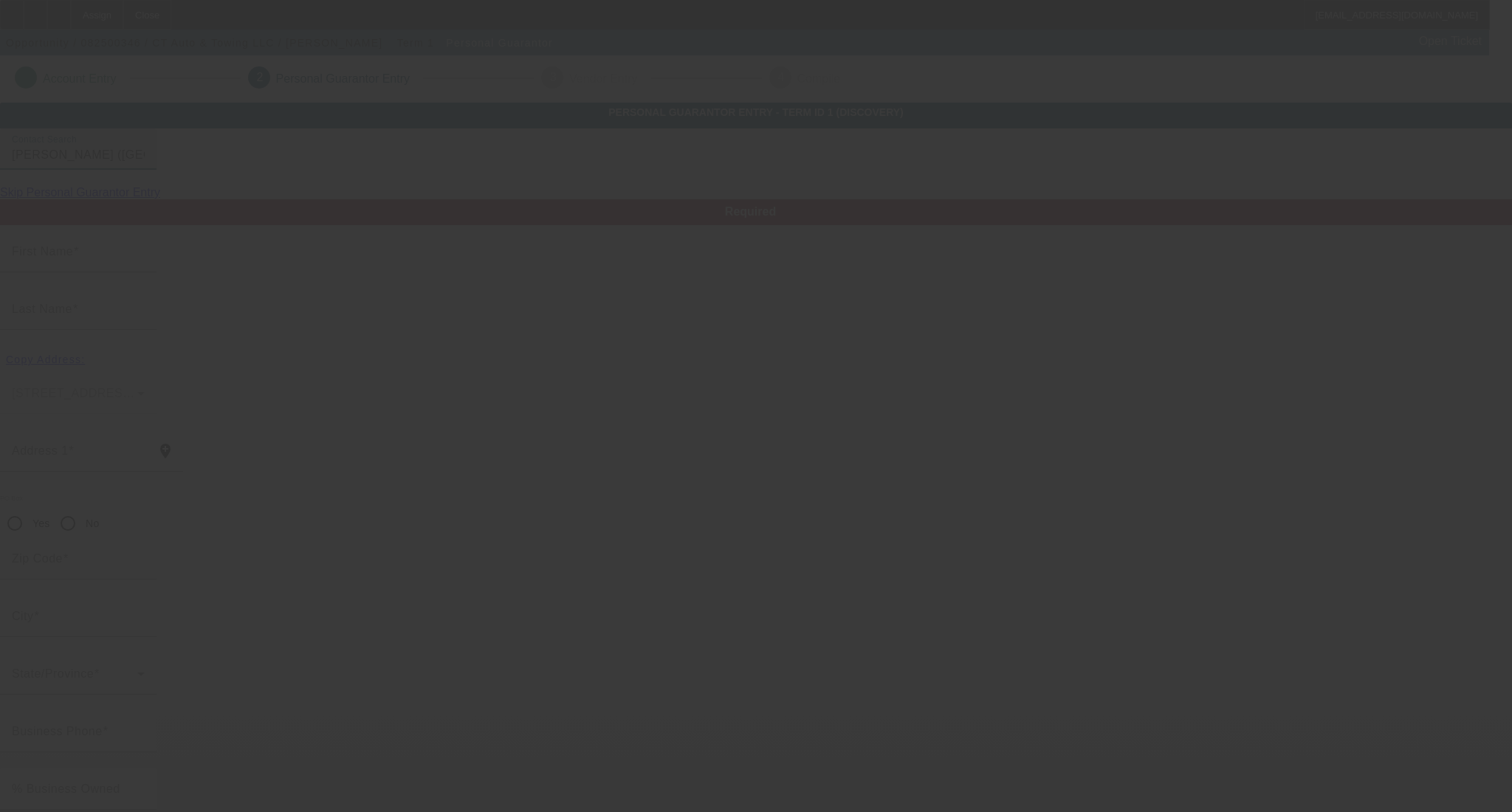
type input "[GEOGRAPHIC_DATA]"
type input "[PHONE_NUMBER]"
type input "100"
type input "045-90-8479"
type input "[EMAIL_ADDRESS][DOMAIN_NAME]"
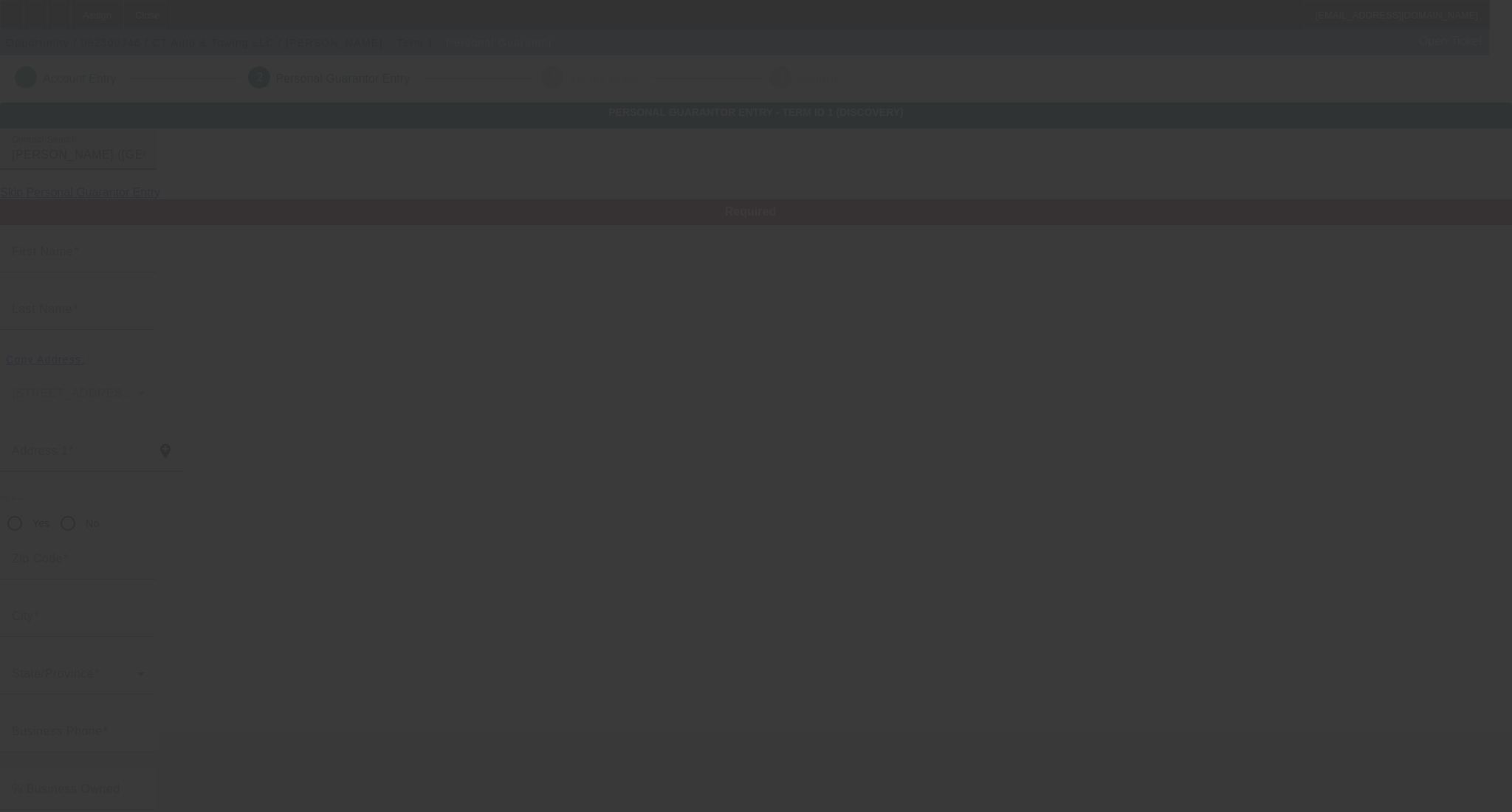
type input "[PHONE_NUMBER]"
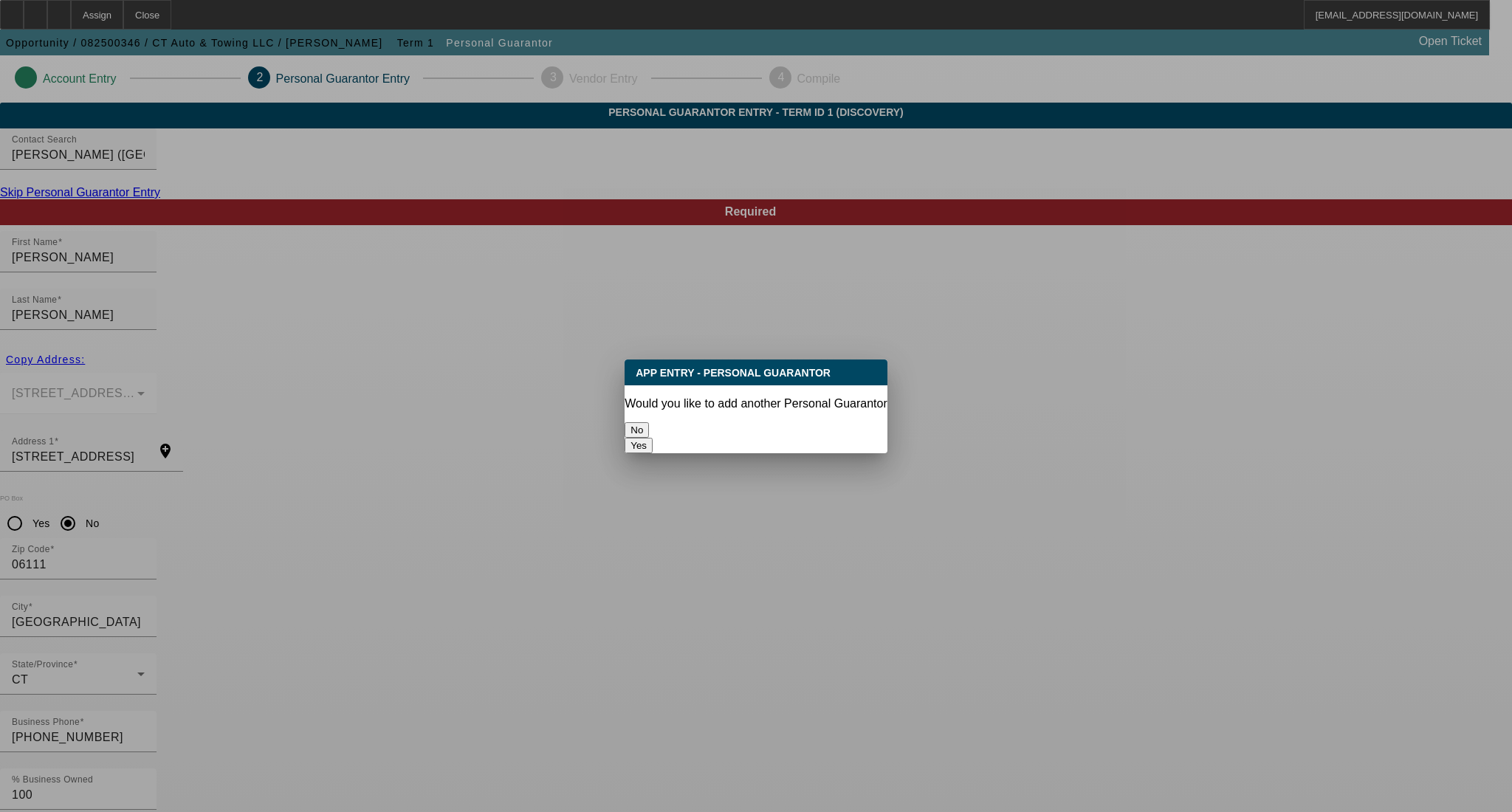
click at [649, 422] on button "No" at bounding box center [636, 430] width 24 height 15
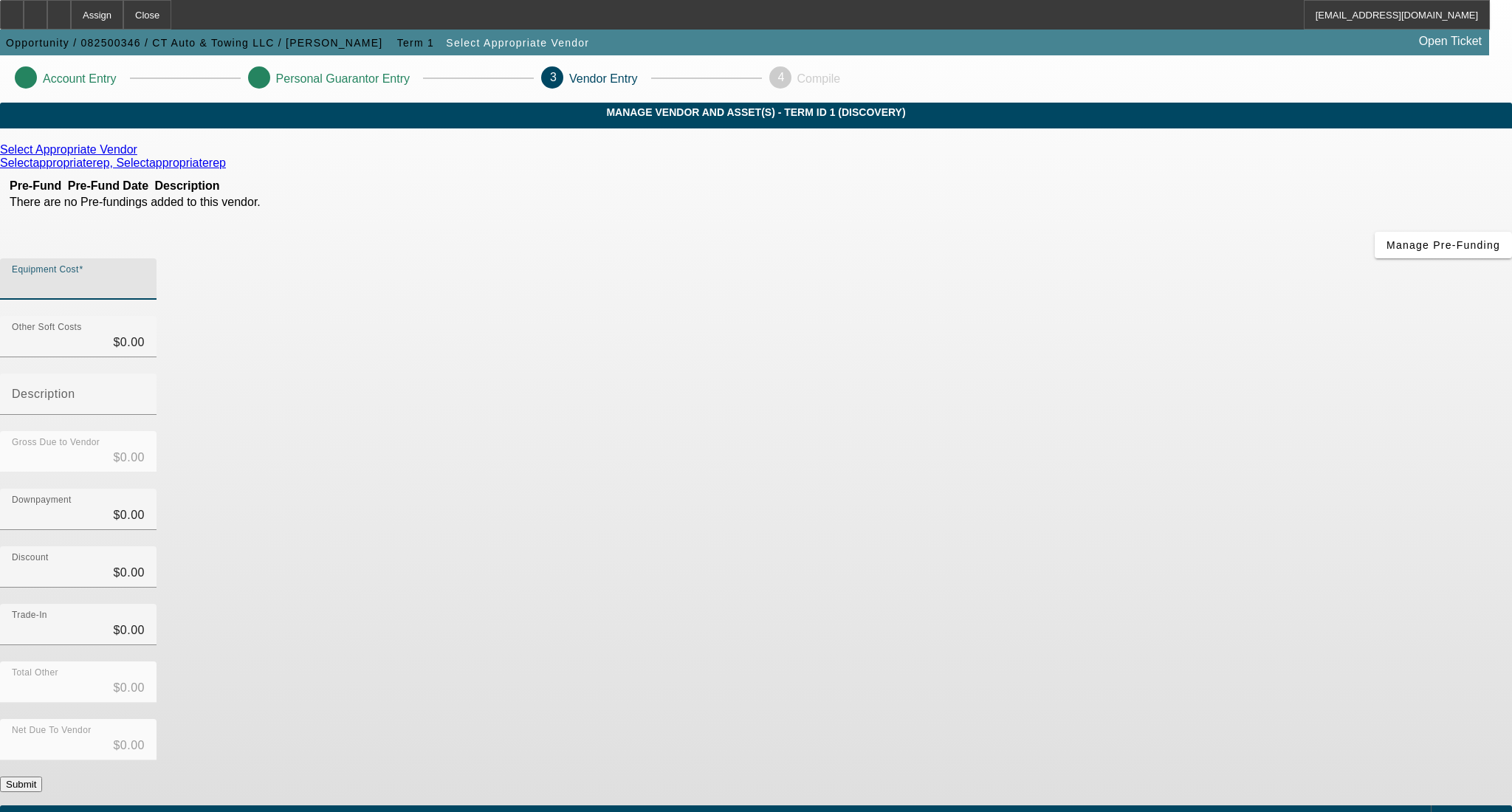
click at [145, 277] on input "Equipment Cost" at bounding box center [79, 285] width 133 height 18
type input "1"
type input "$1.00"
type input "13"
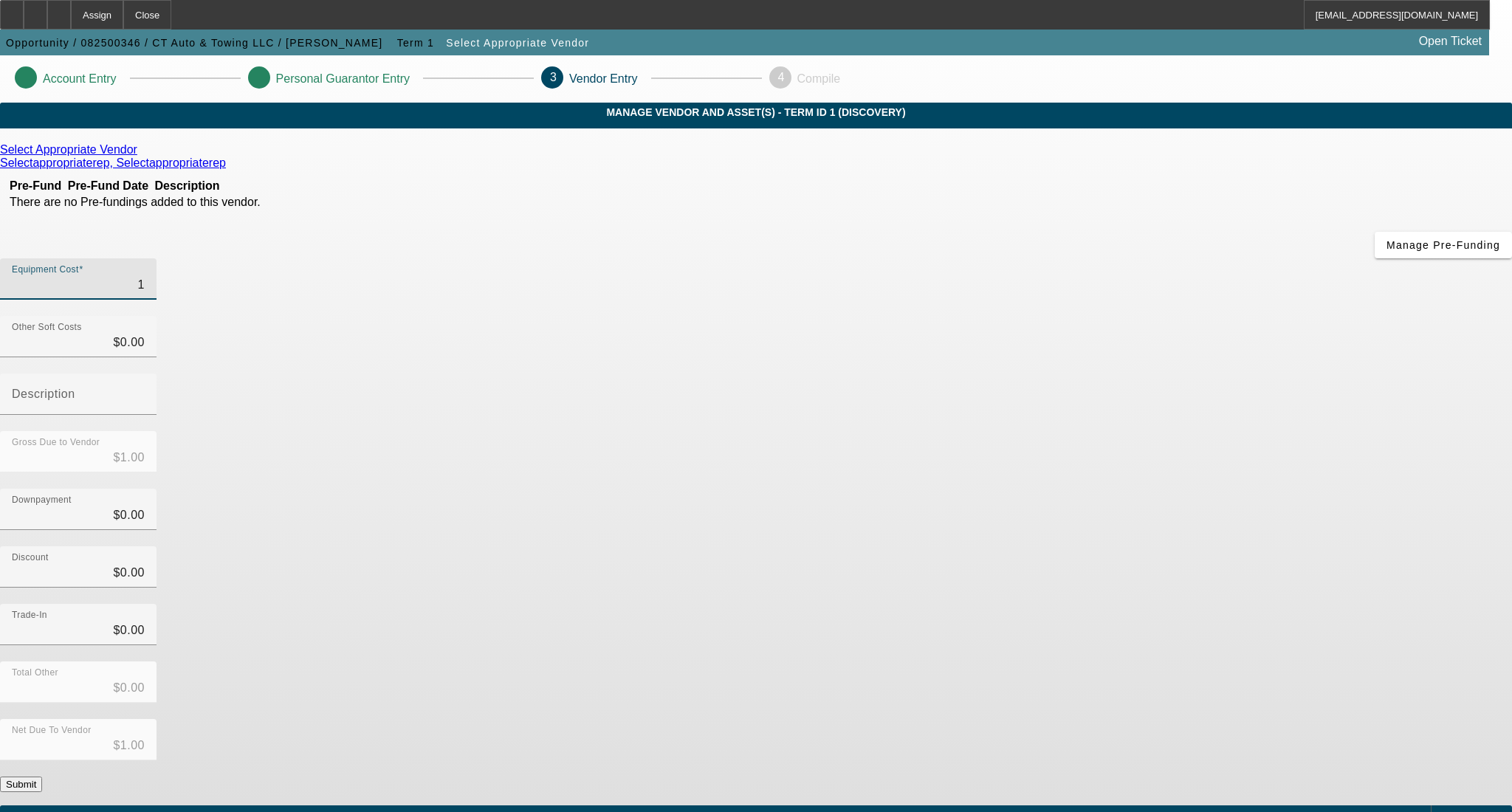
type input "$13.00"
type input "135"
type input "$135.00"
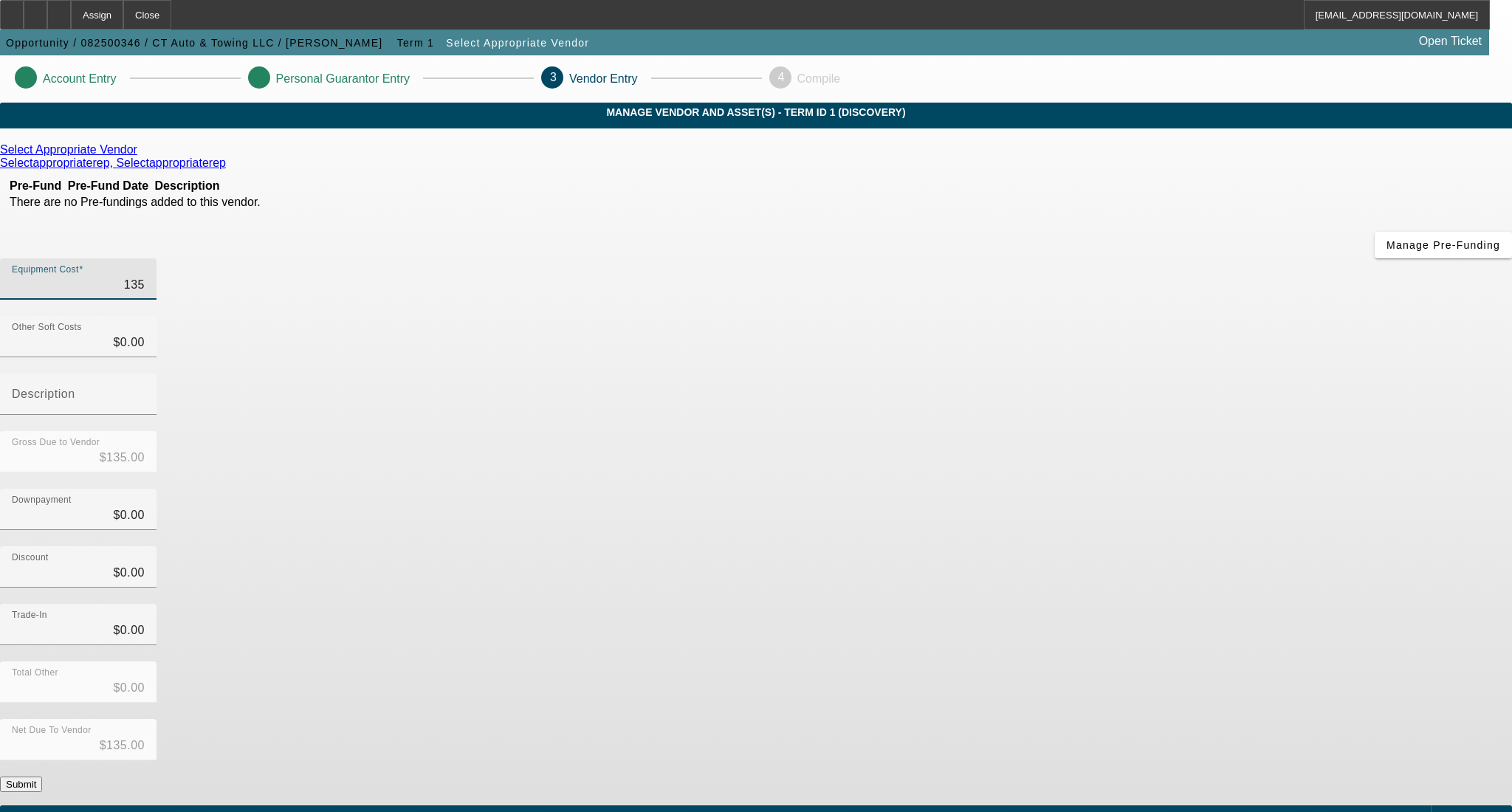
type input "1350"
type input "$1,350.00"
type input "13500"
type input "$13,500.00"
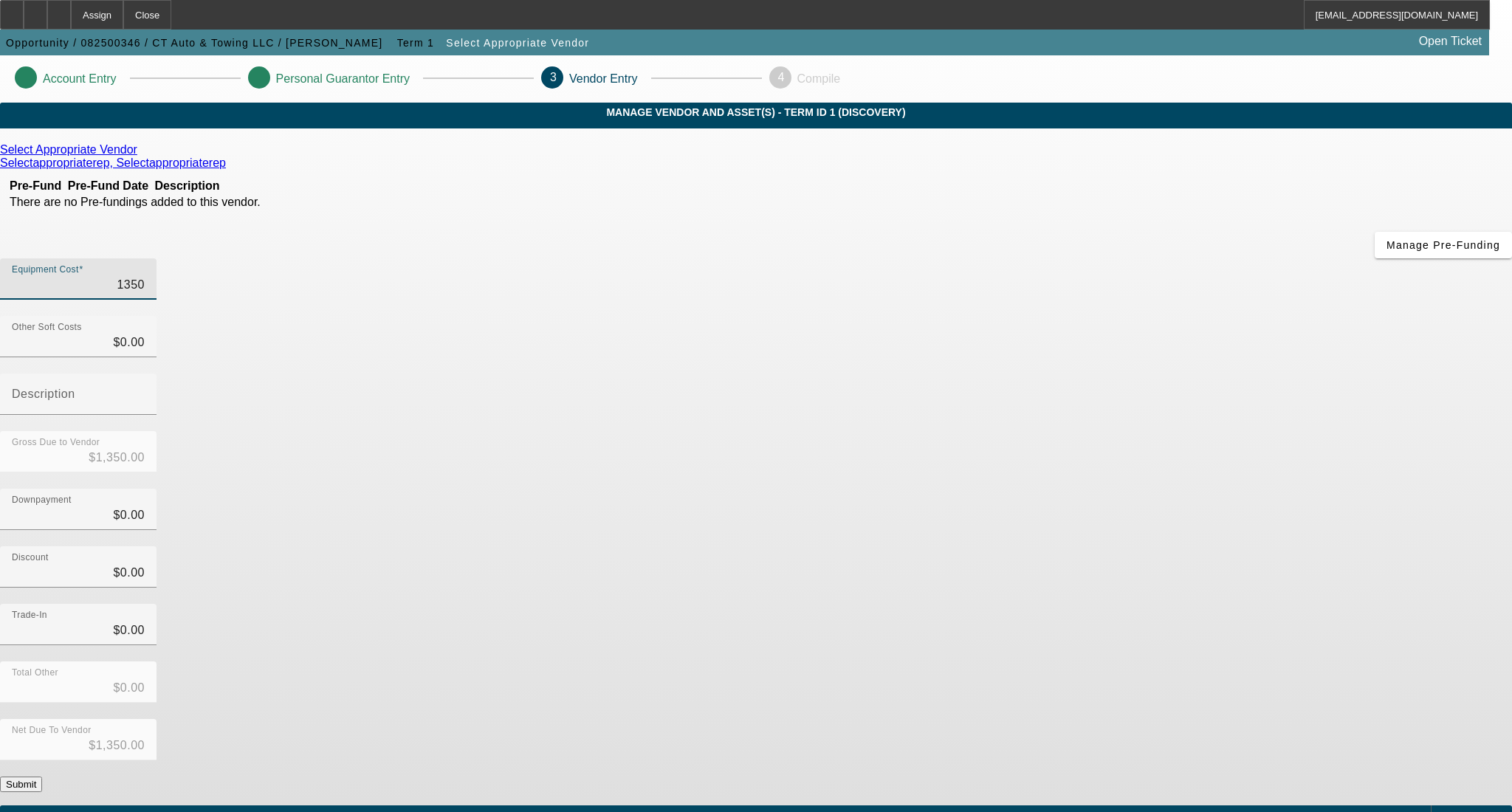
type input "$13,500.00"
type input "135000"
type input "$135,000.00"
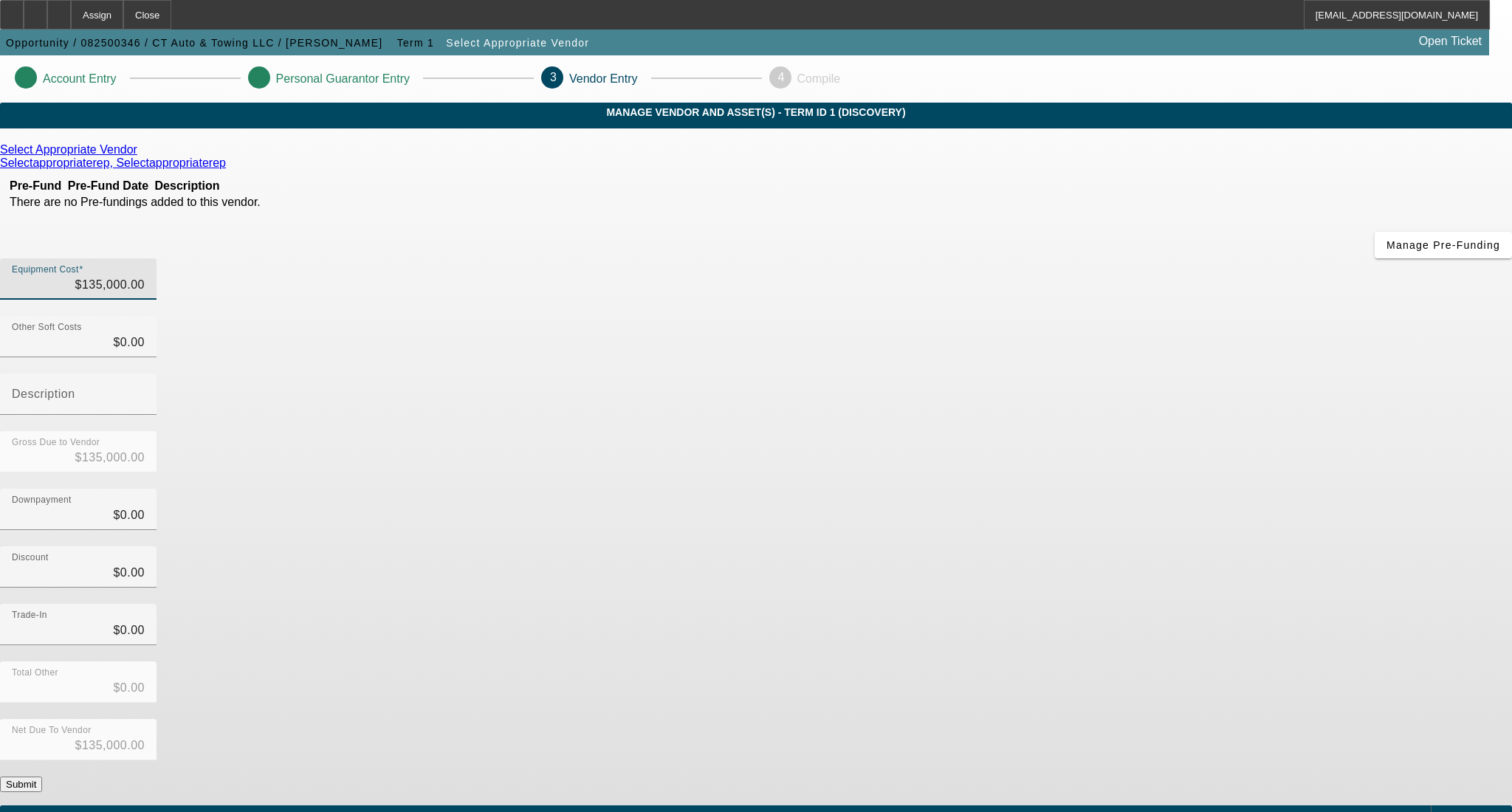
click at [1049, 547] on div "Discount $0.00" at bounding box center [756, 576] width 1512 height 58
click at [42, 777] on button "Submit" at bounding box center [21, 784] width 42 height 15
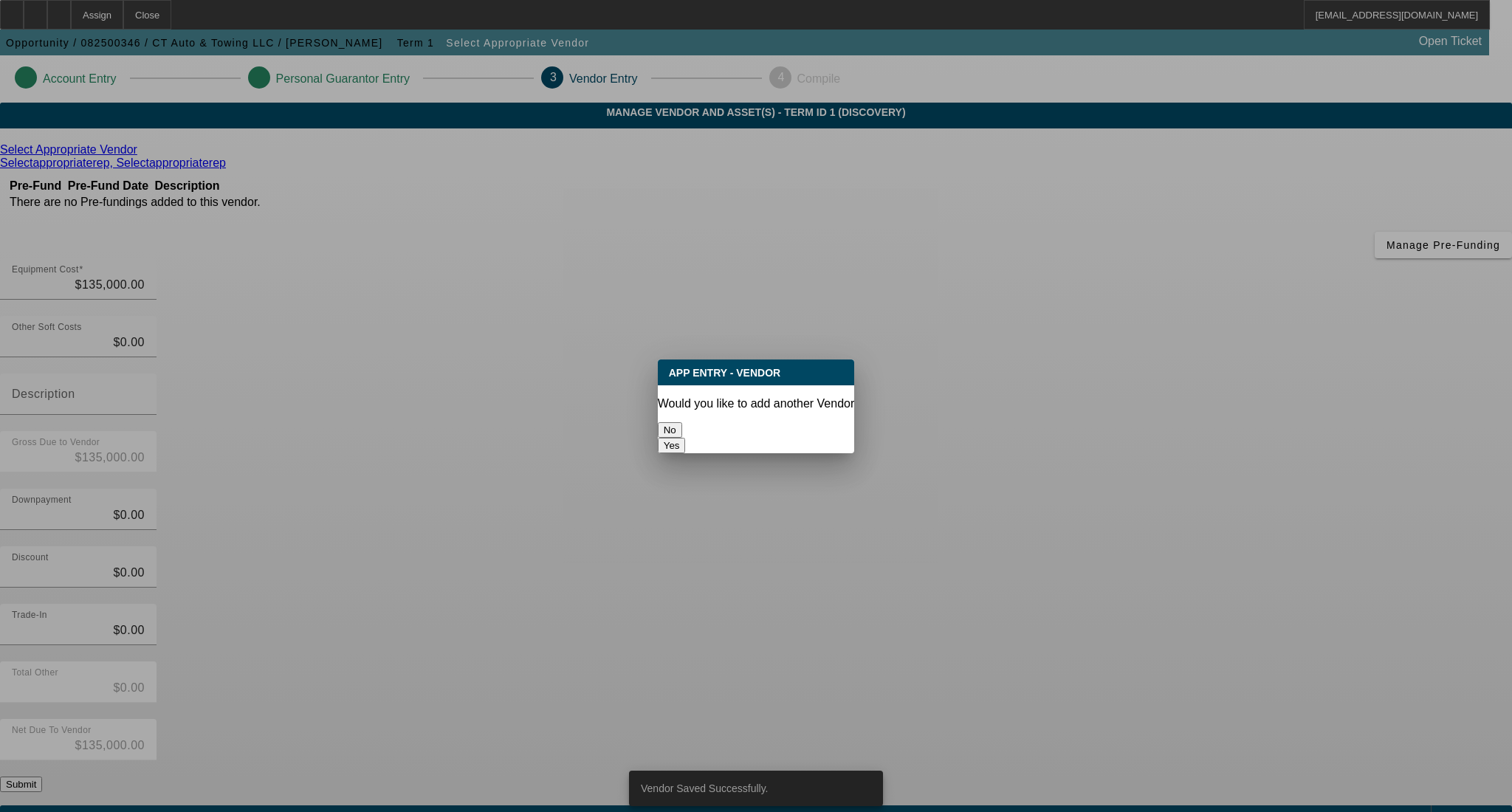
click at [682, 422] on button "No" at bounding box center [670, 430] width 24 height 15
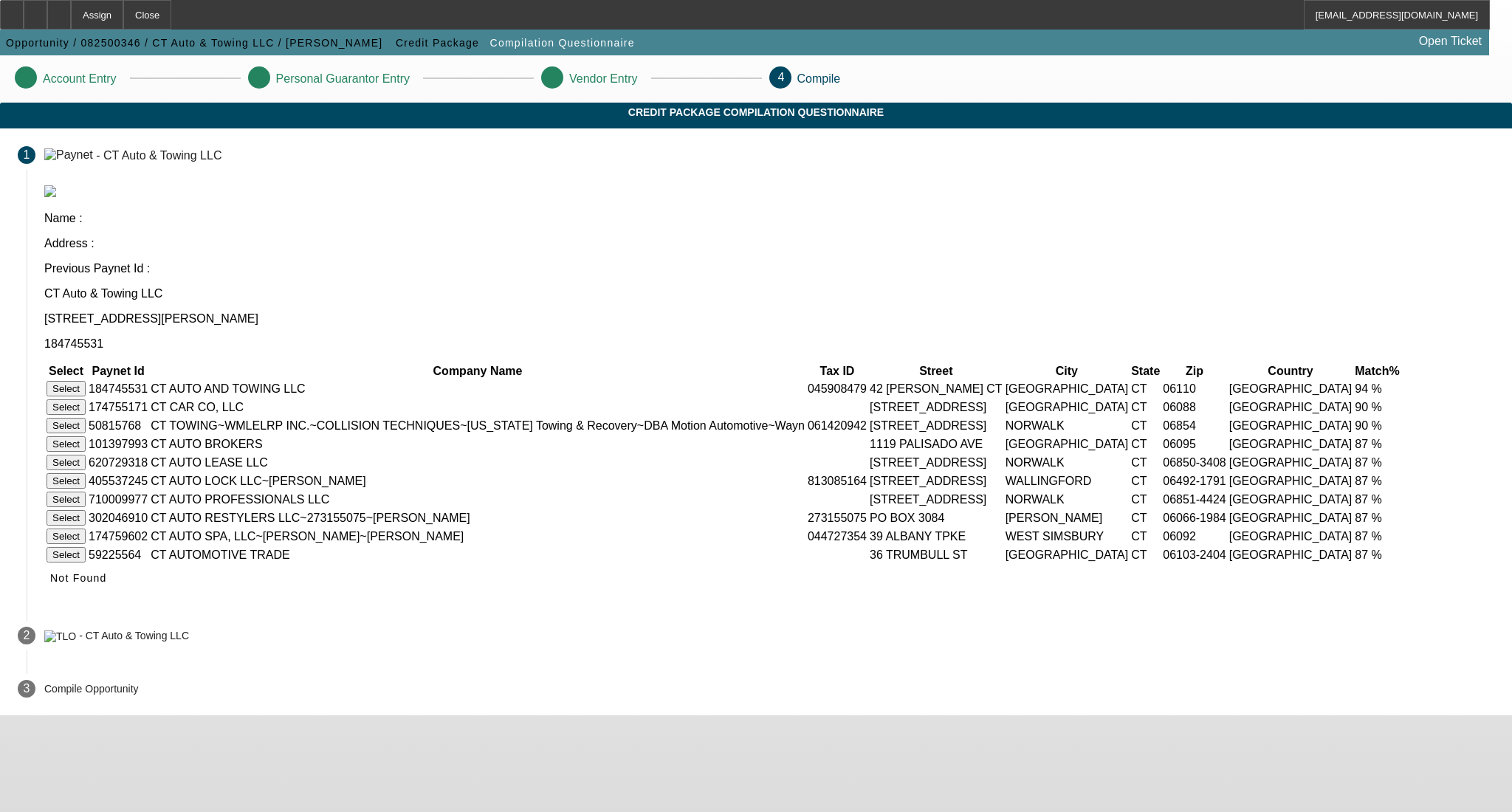
click at [86, 381] on button "Select" at bounding box center [66, 388] width 39 height 15
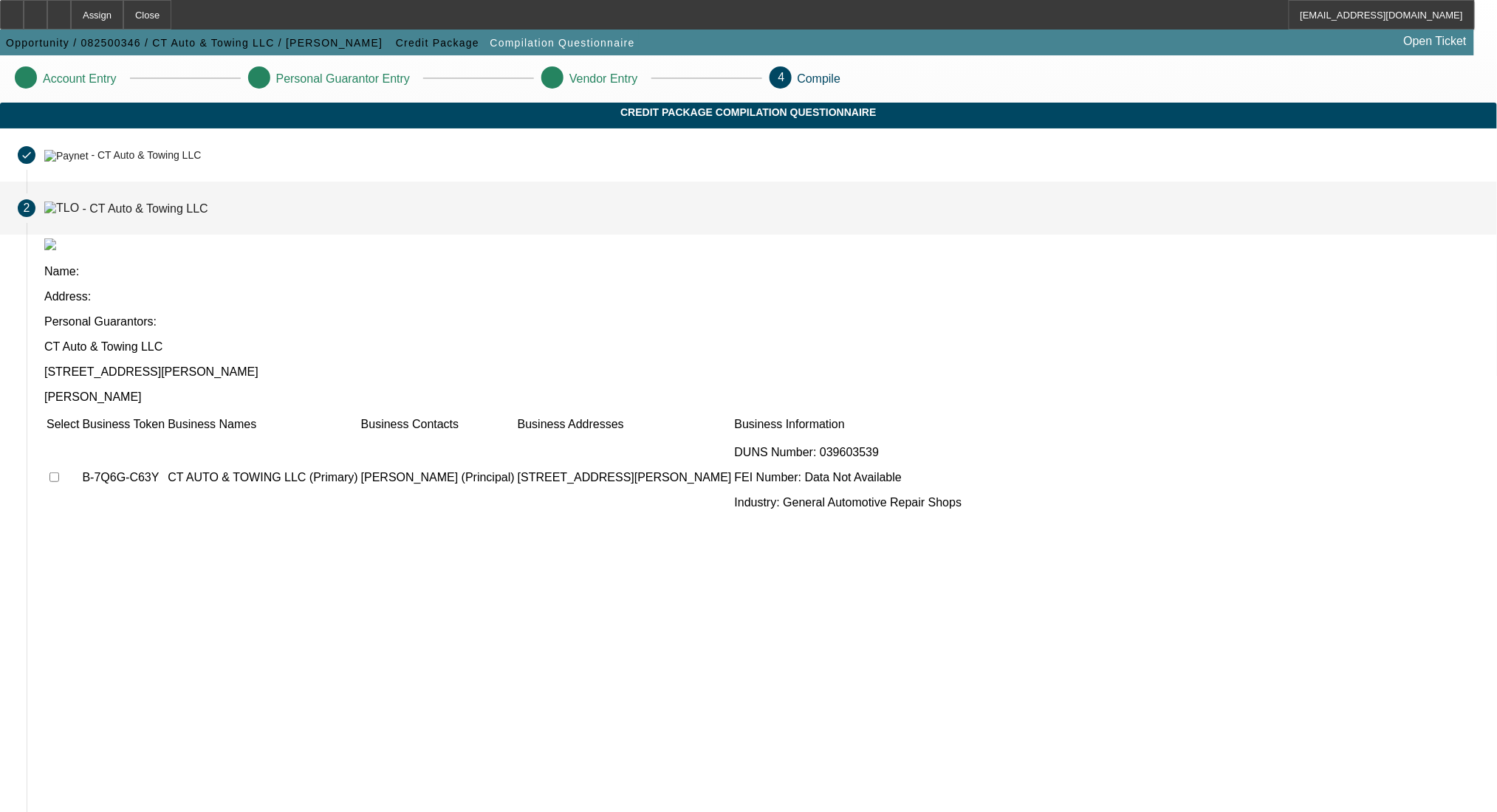
drag, startPoint x: 369, startPoint y: 346, endPoint x: 388, endPoint y: 359, distance: 23.0
click at [59, 473] on input "checkbox" at bounding box center [55, 478] width 10 height 10
checkbox input "true"
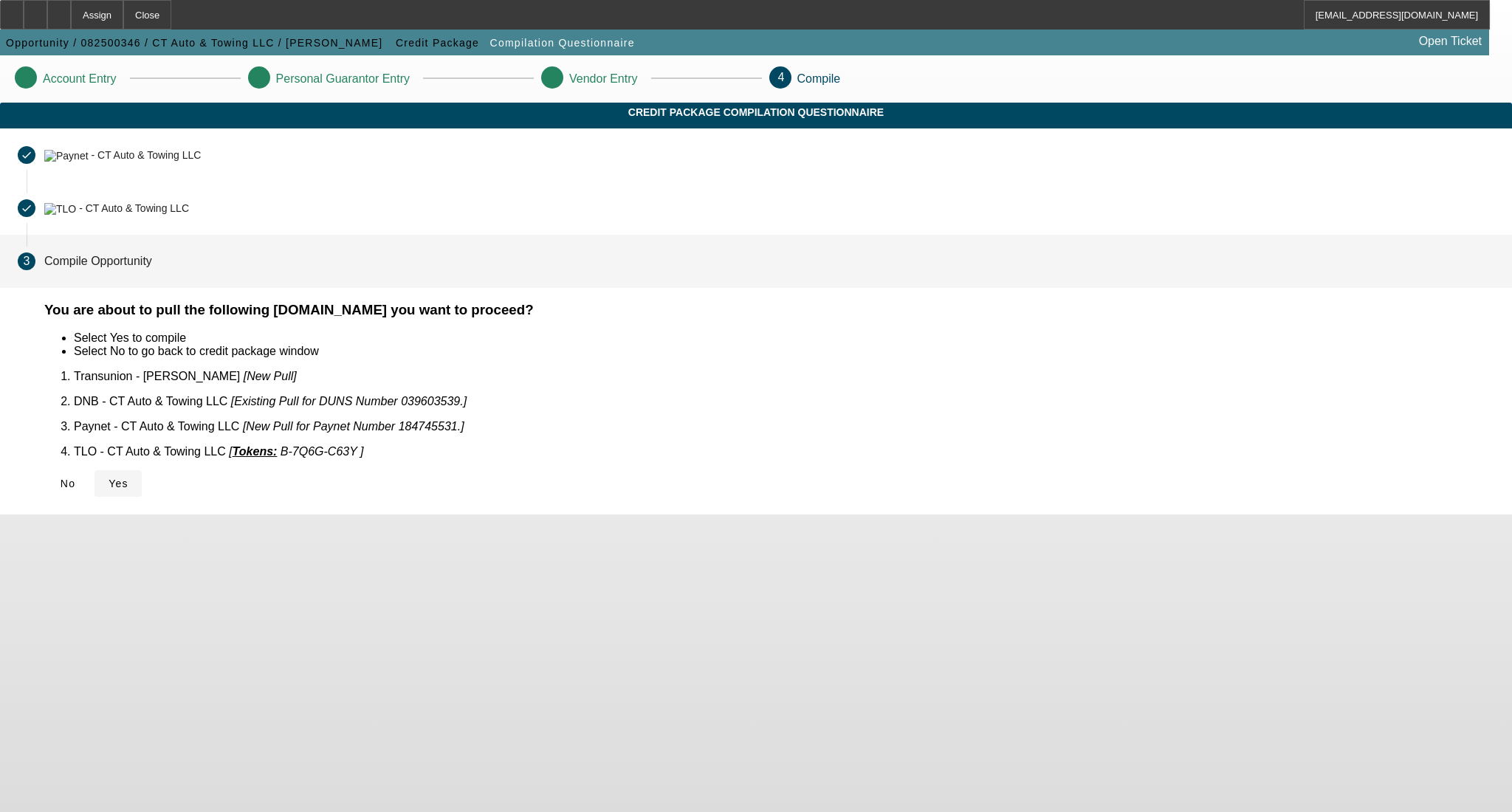
click at [108, 478] on icon at bounding box center [108, 483] width 0 height 12
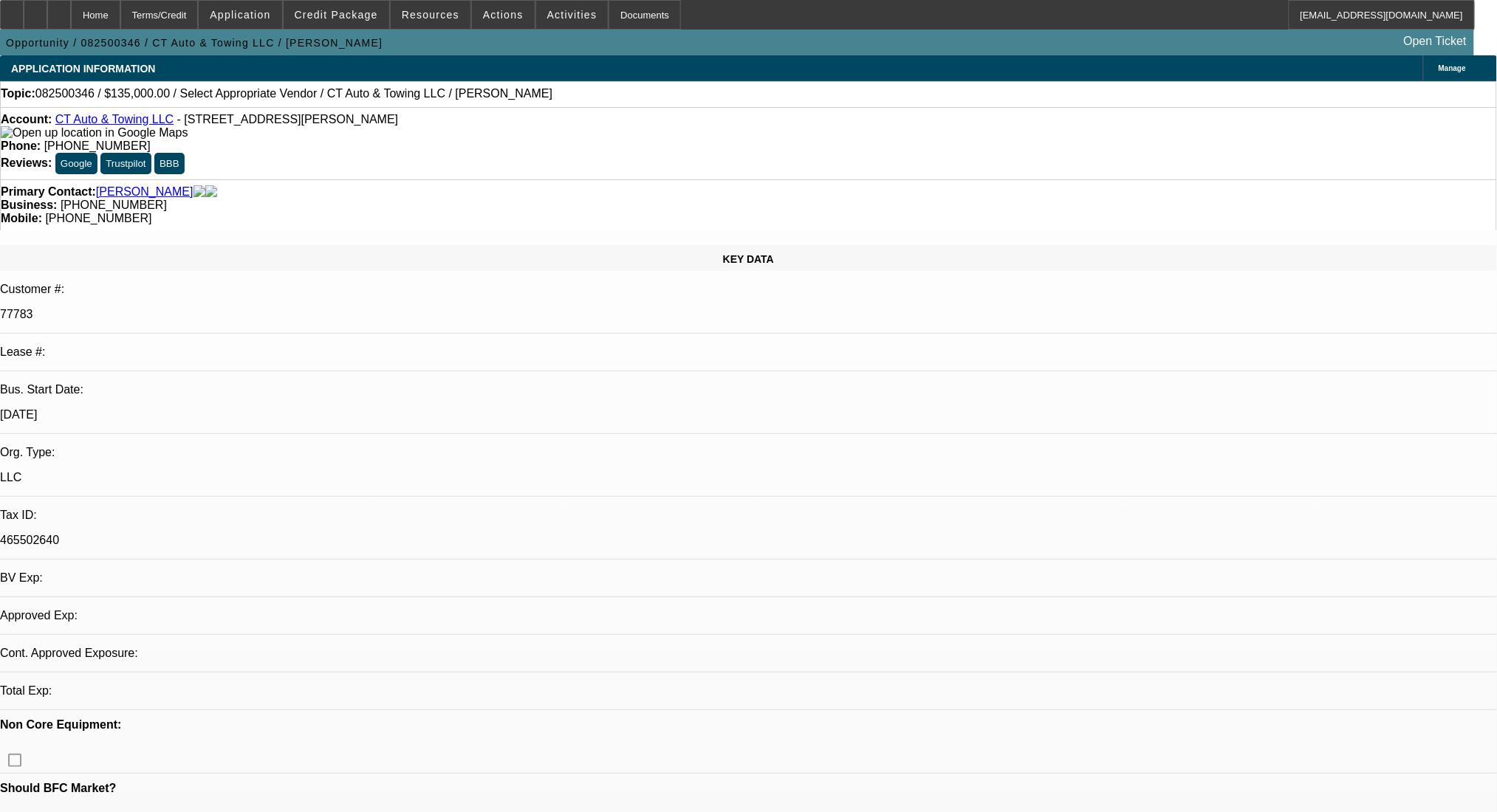
select select "0"
select select "2"
select select "0.1"
select select "4"
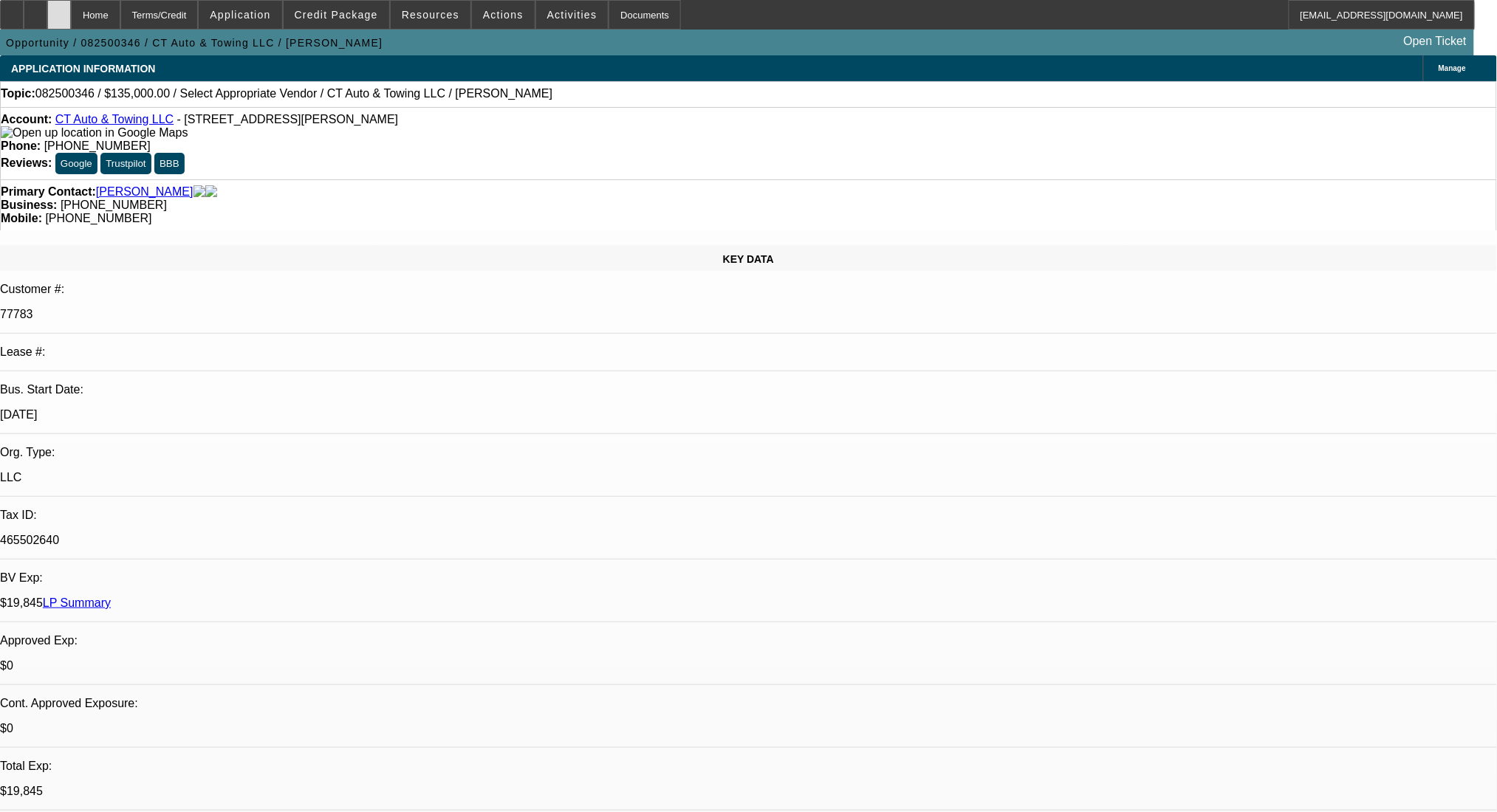
click at [59, 10] on icon at bounding box center [59, 10] width 0 height 0
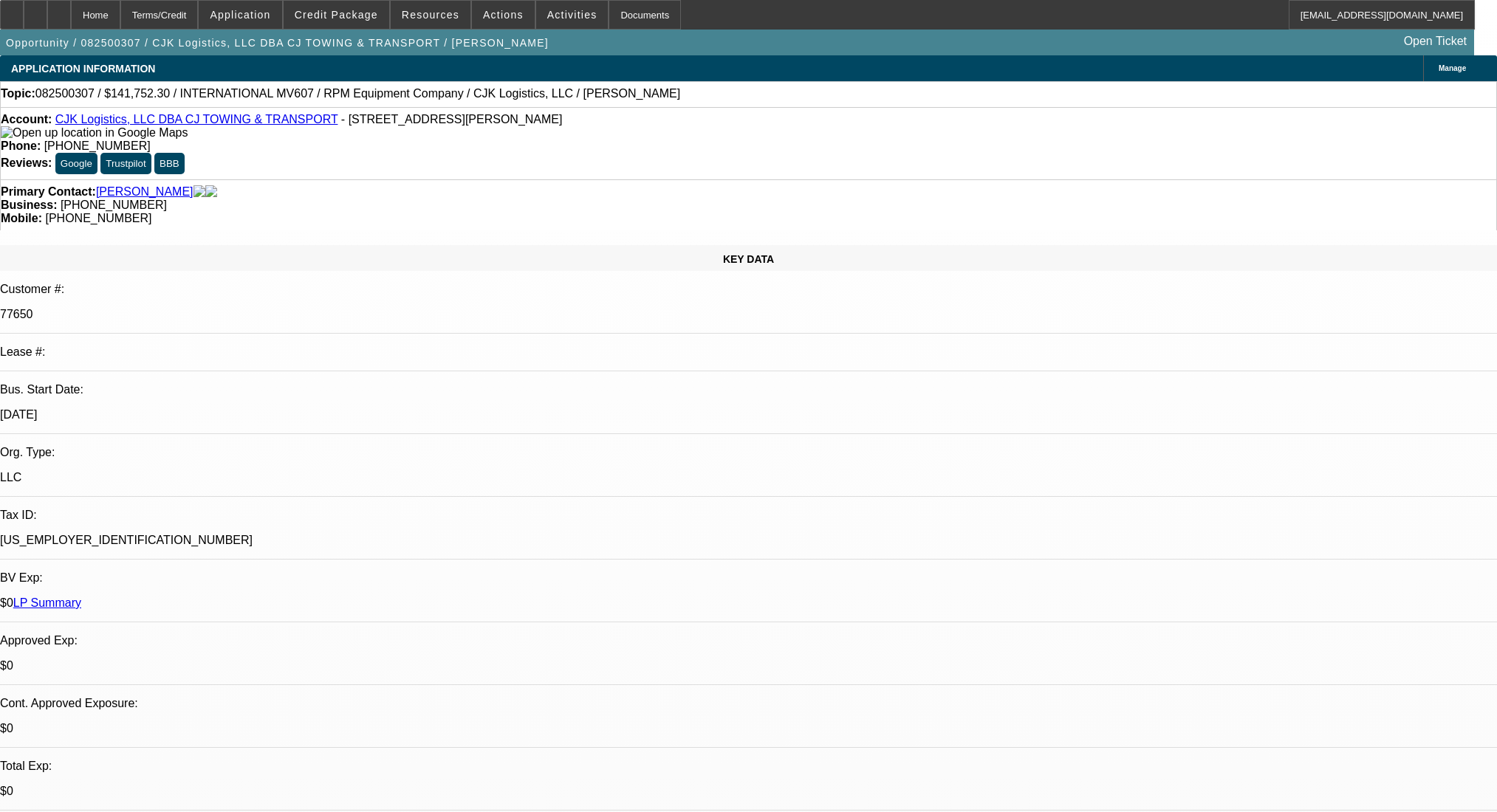
select select "0"
select select "6"
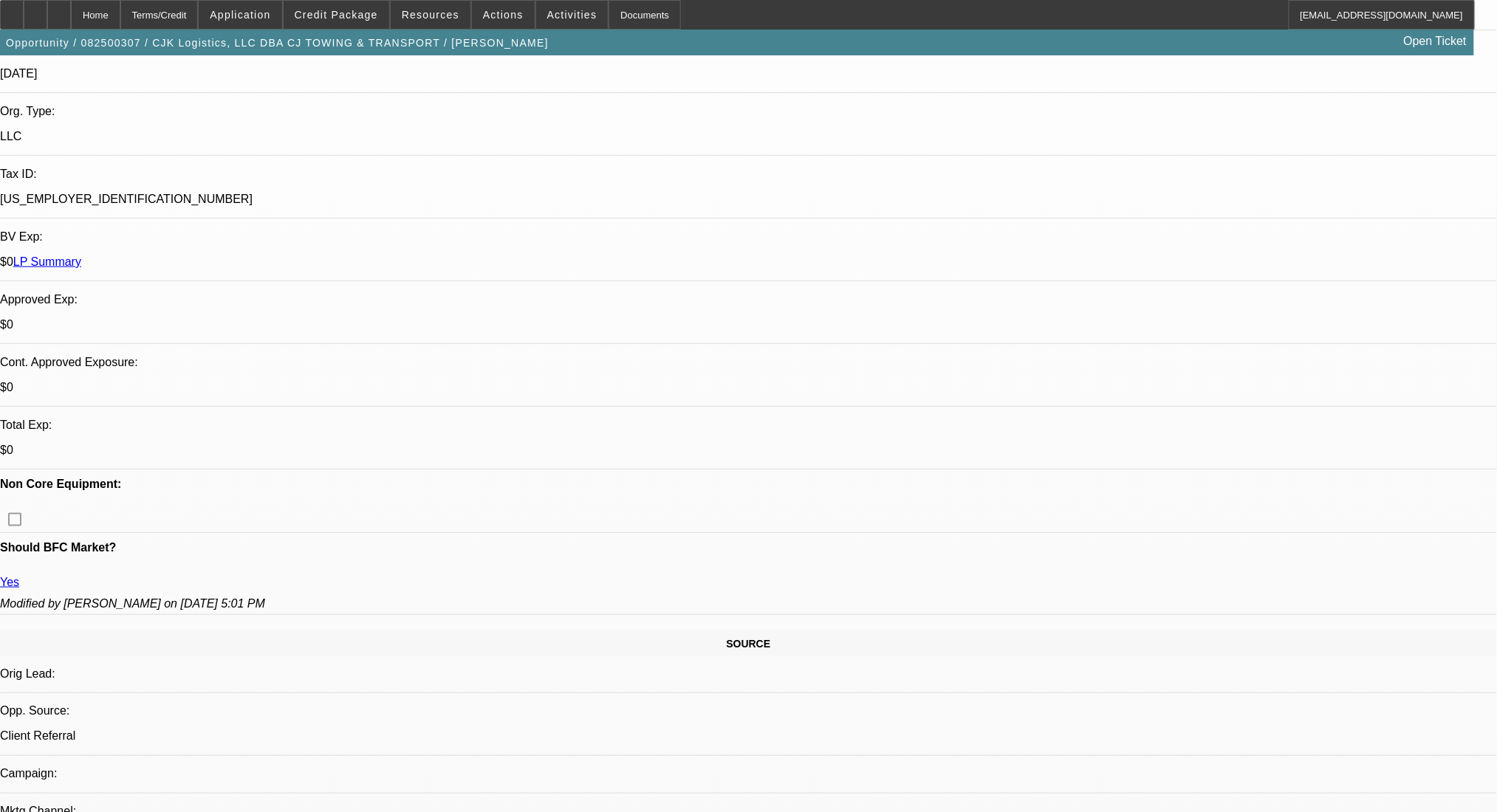
scroll to position [492, 0]
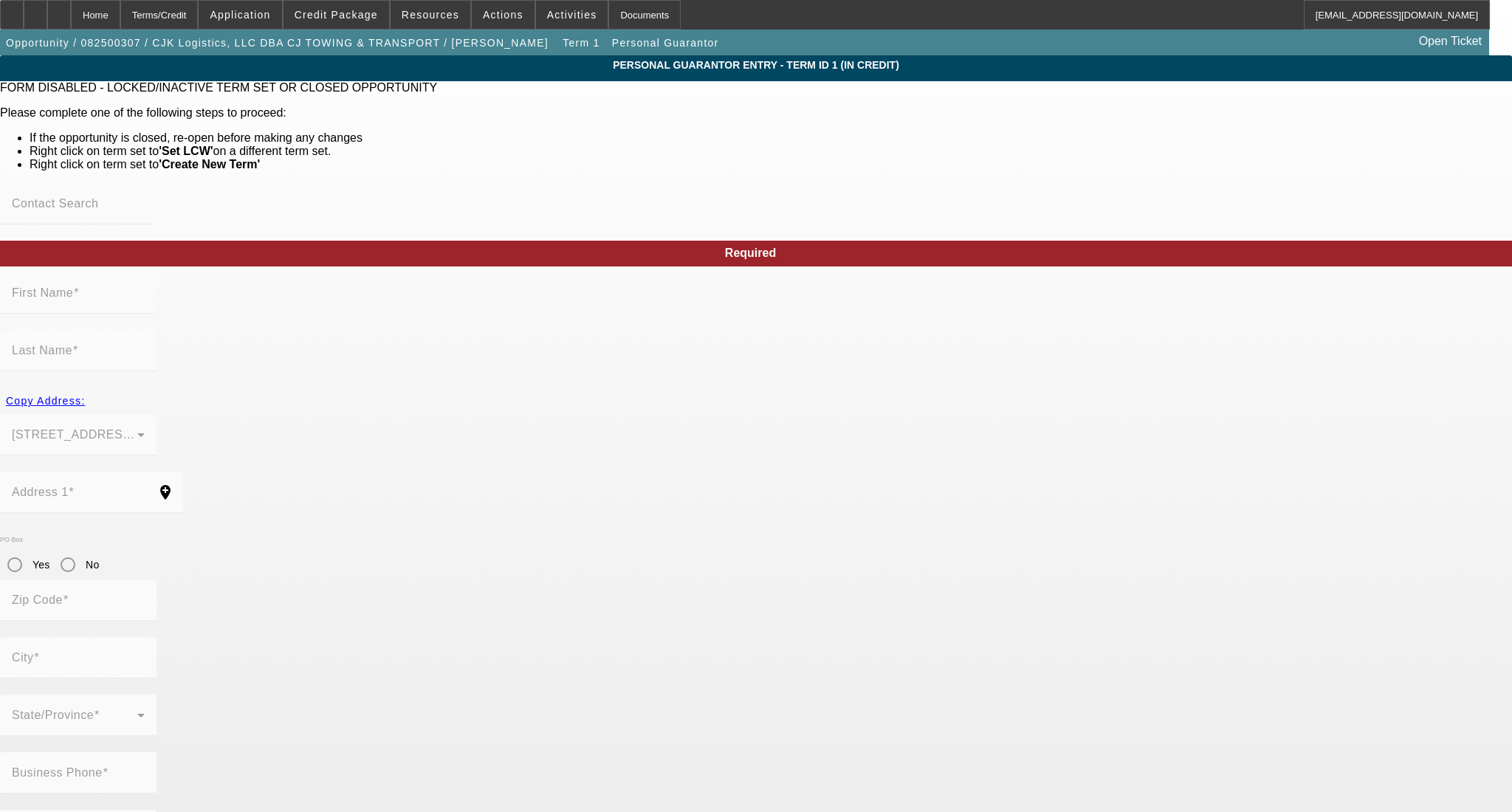
type input "[PERSON_NAME]"
type input "[STREET_ADDRESS]"
radio input "true"
type input "77365"
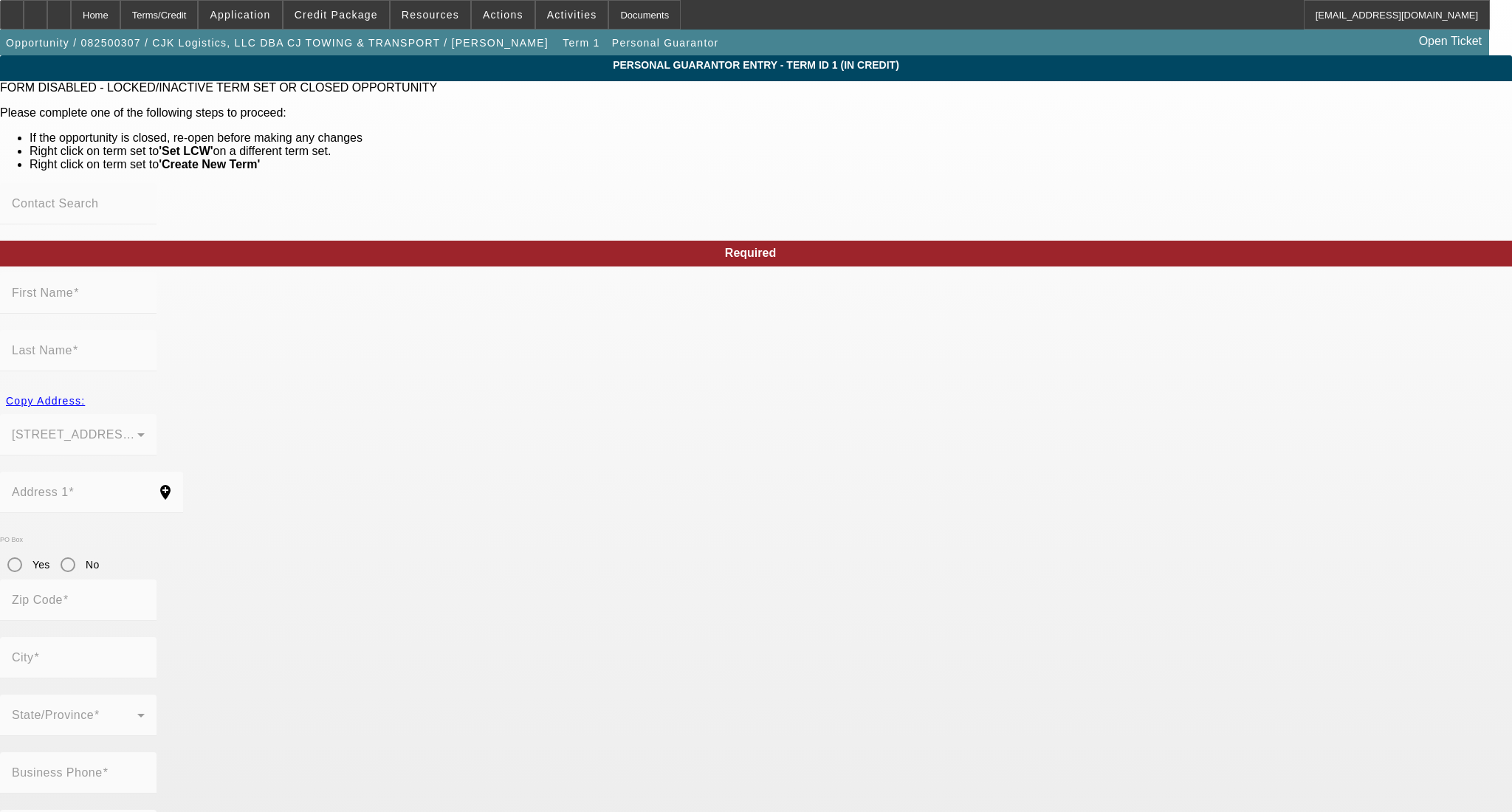
type input "[PERSON_NAME]"
type input "[PHONE_NUMBER]"
type input "0"
type input "449-71-1982"
type input "[EMAIL_ADDRESS][DOMAIN_NAME]"
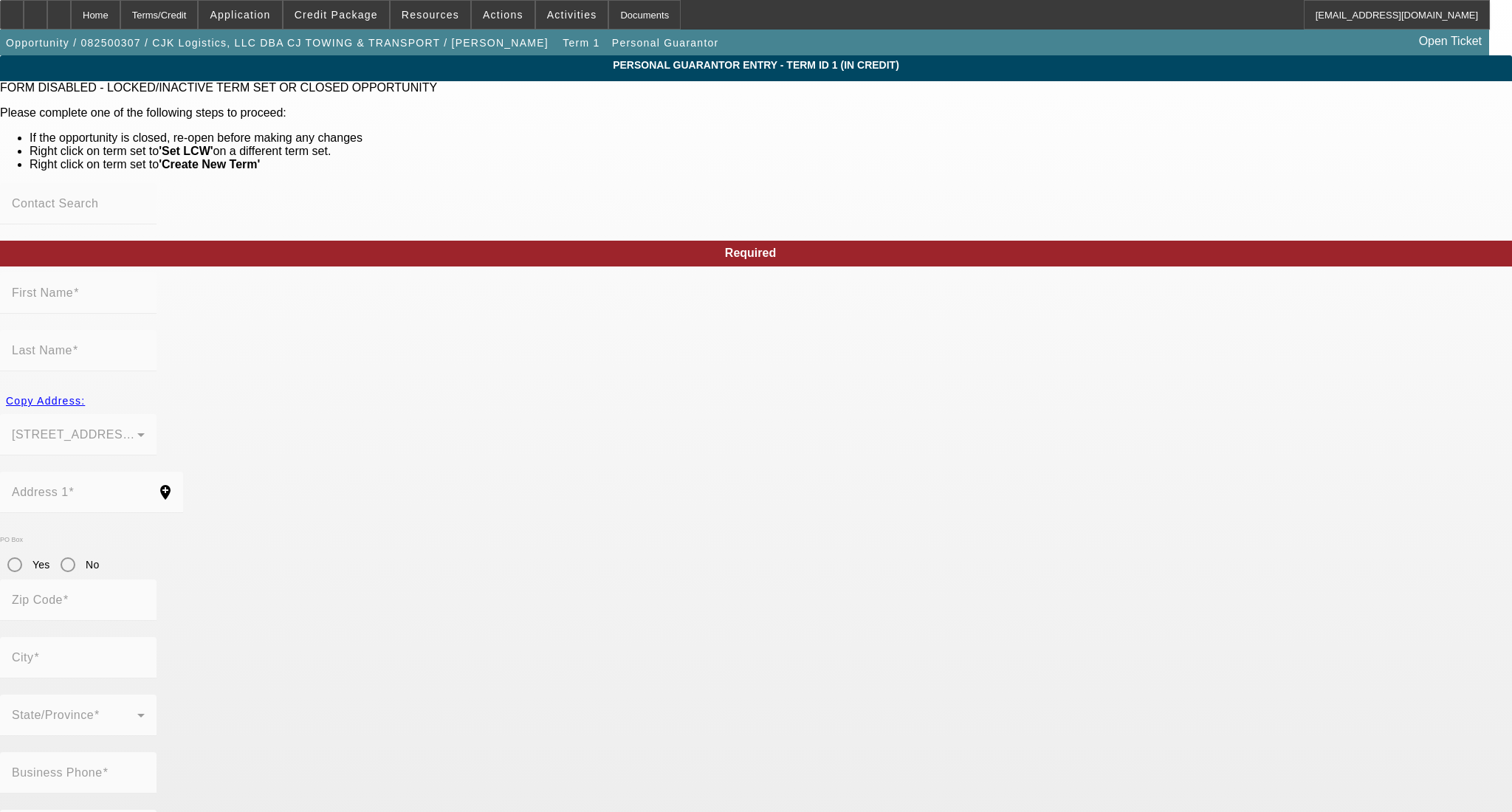
type input "R"
type input "[PHONE_NUMBER]"
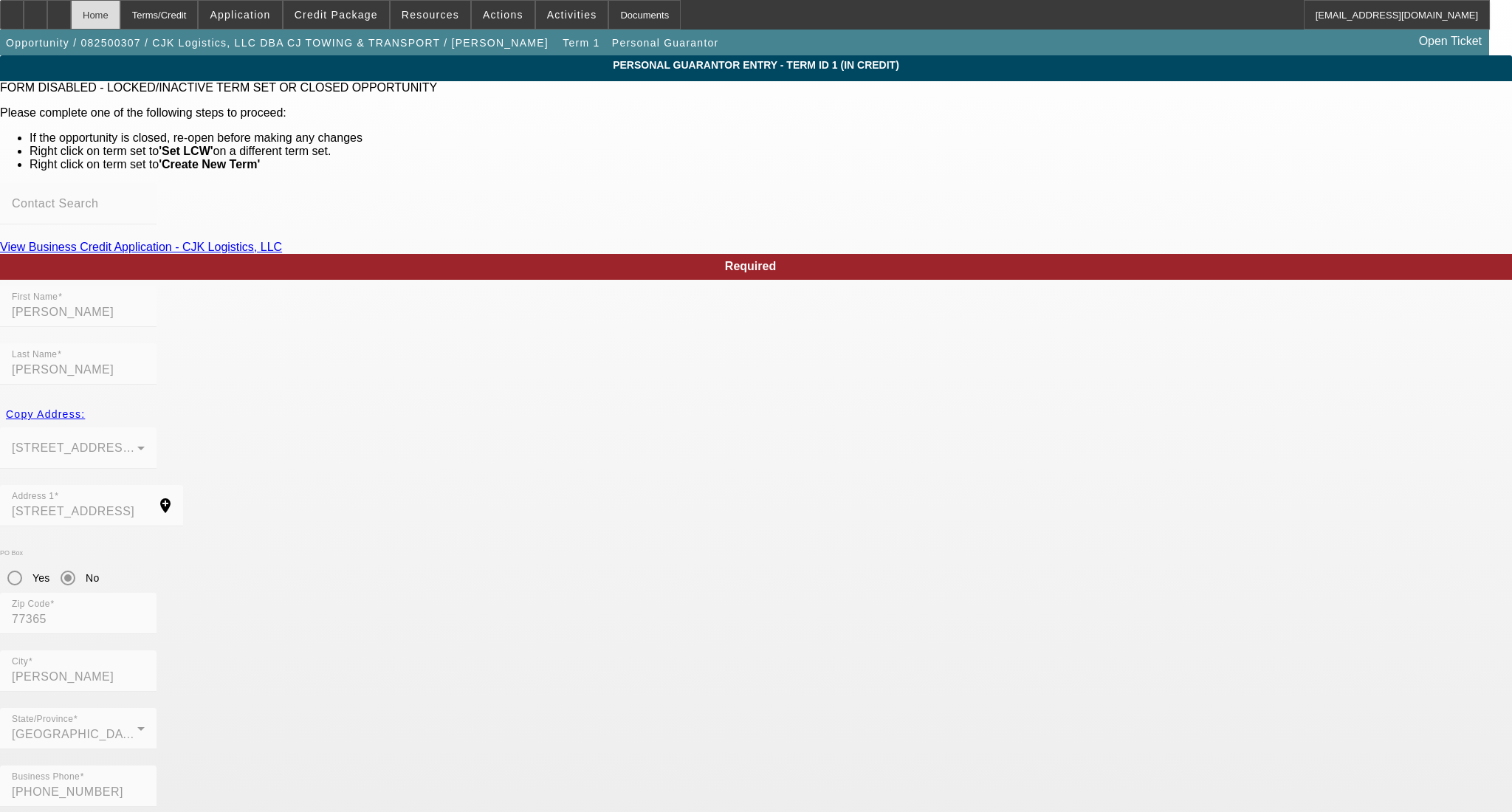
click at [113, 14] on div "Home" at bounding box center [95, 14] width 50 height 30
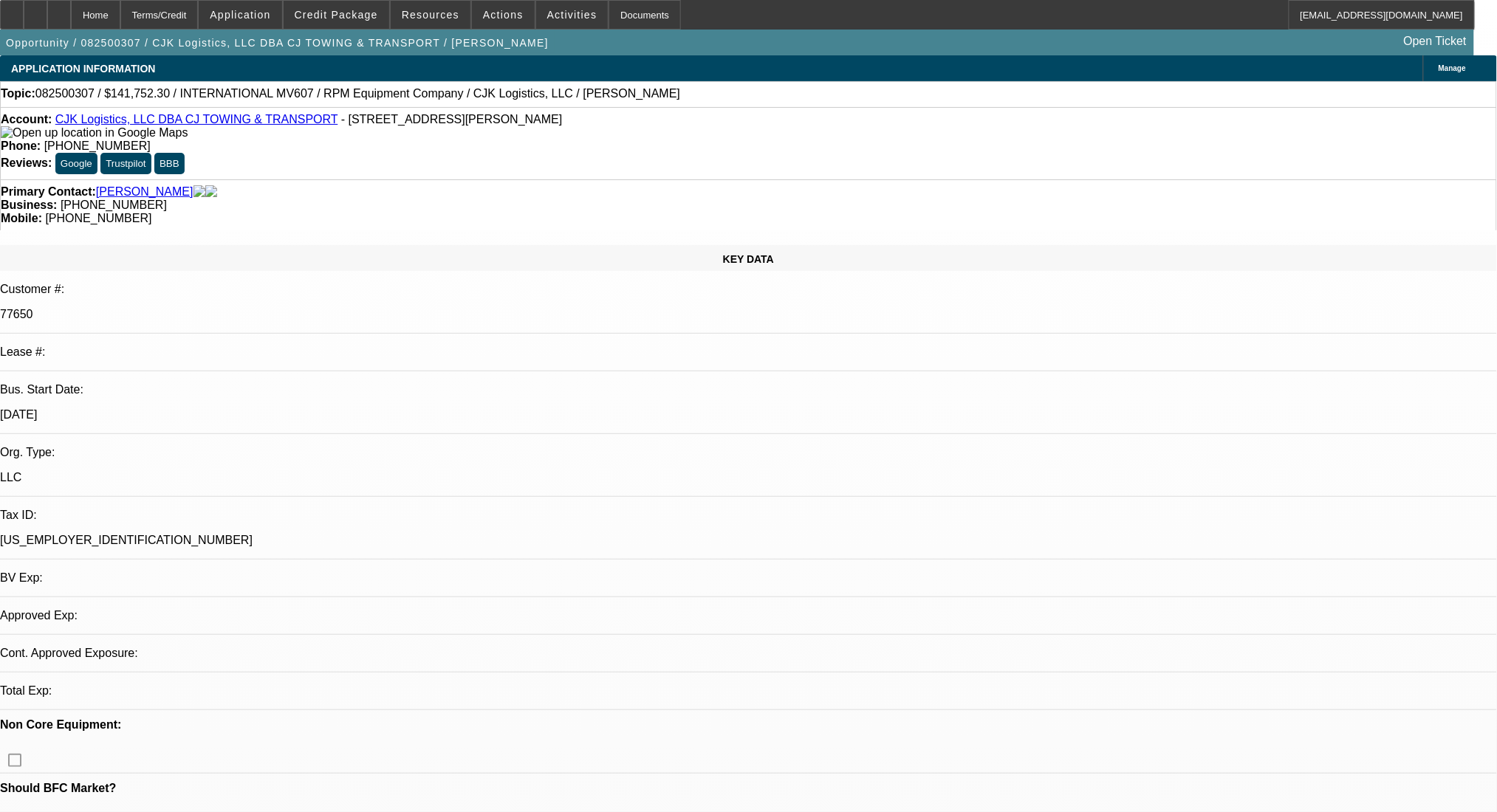
select select "0"
select select "6"
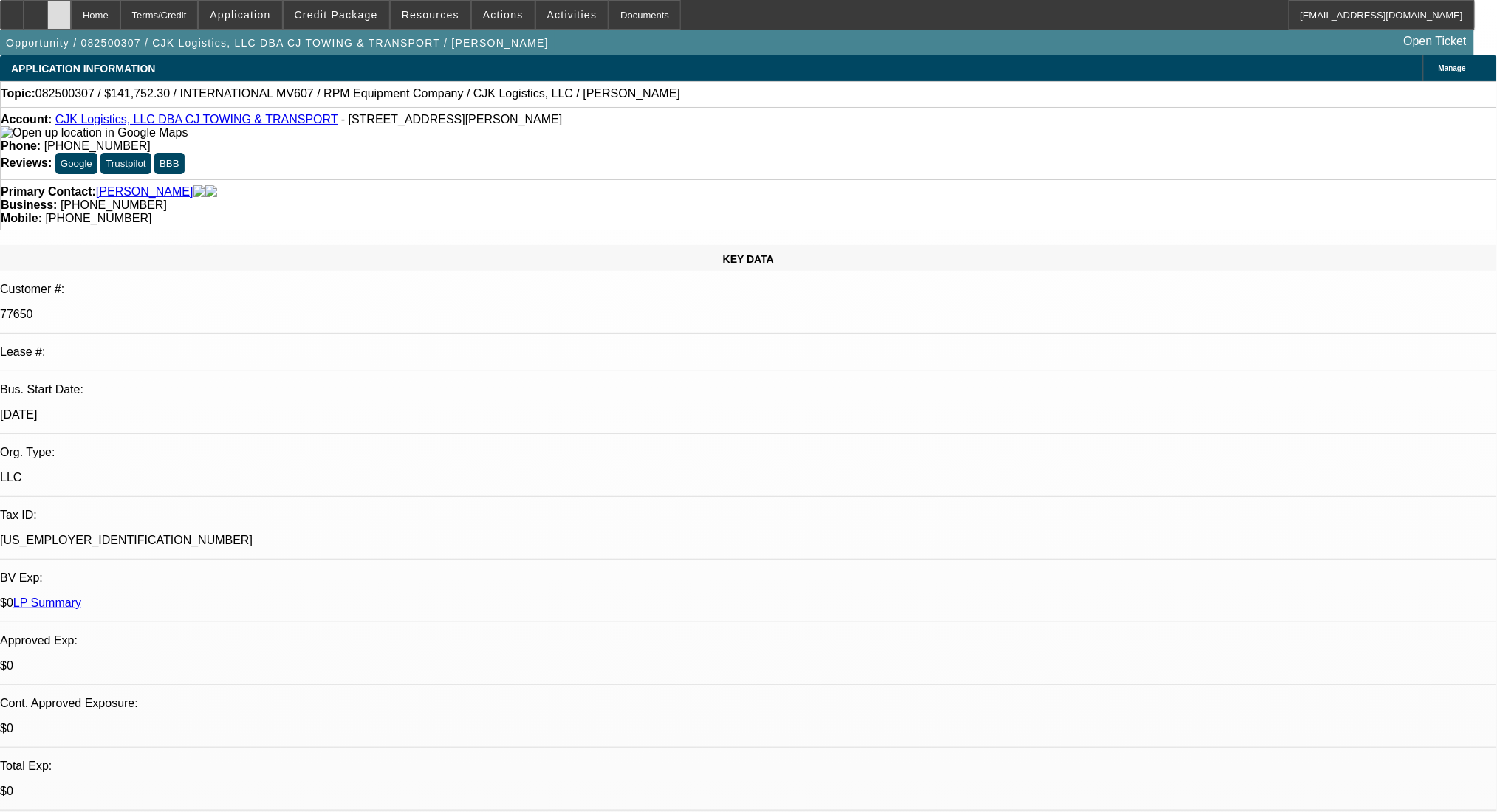
click at [59, 10] on icon at bounding box center [59, 10] width 0 height 0
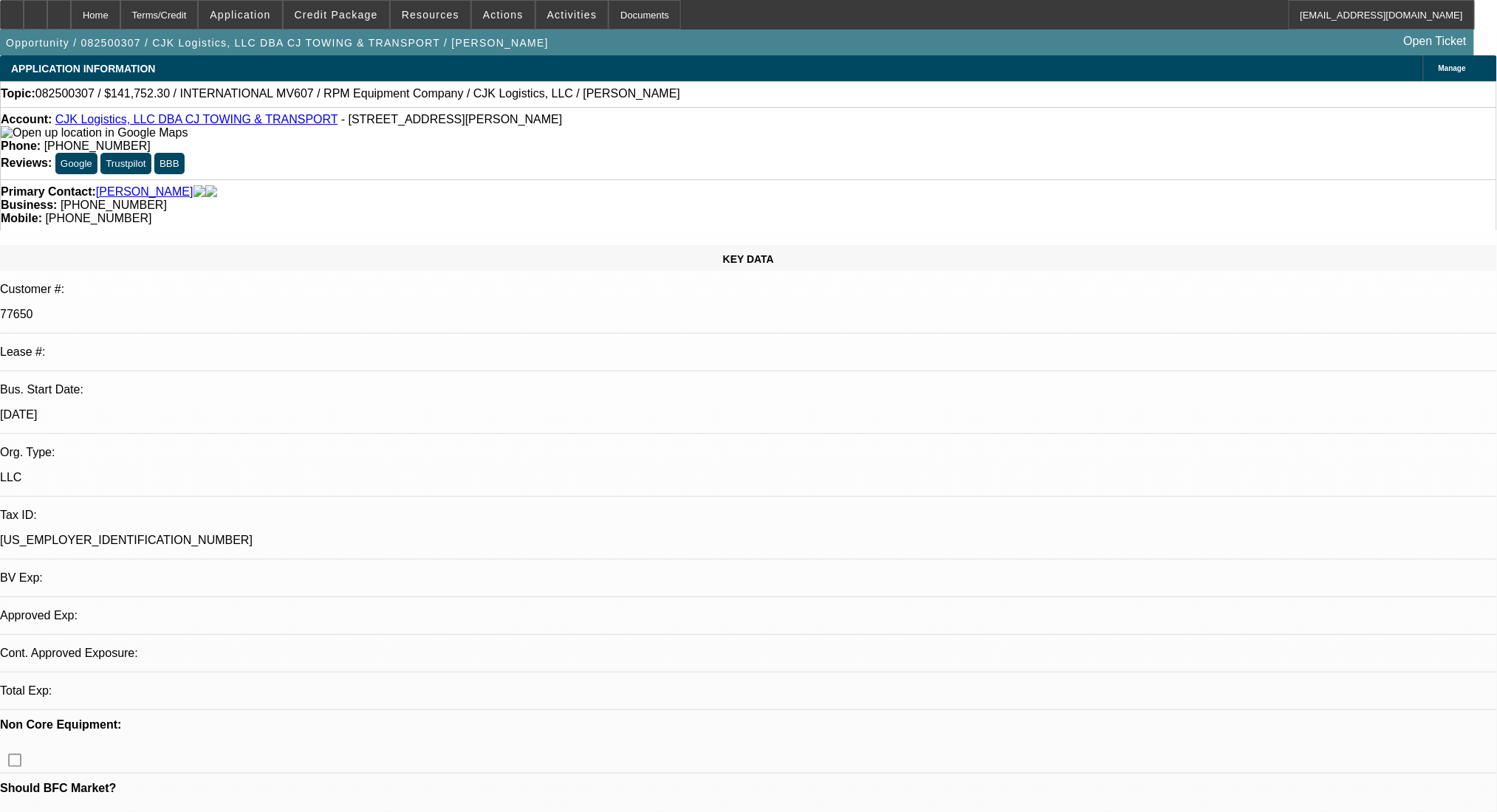
select select "0"
select select "1"
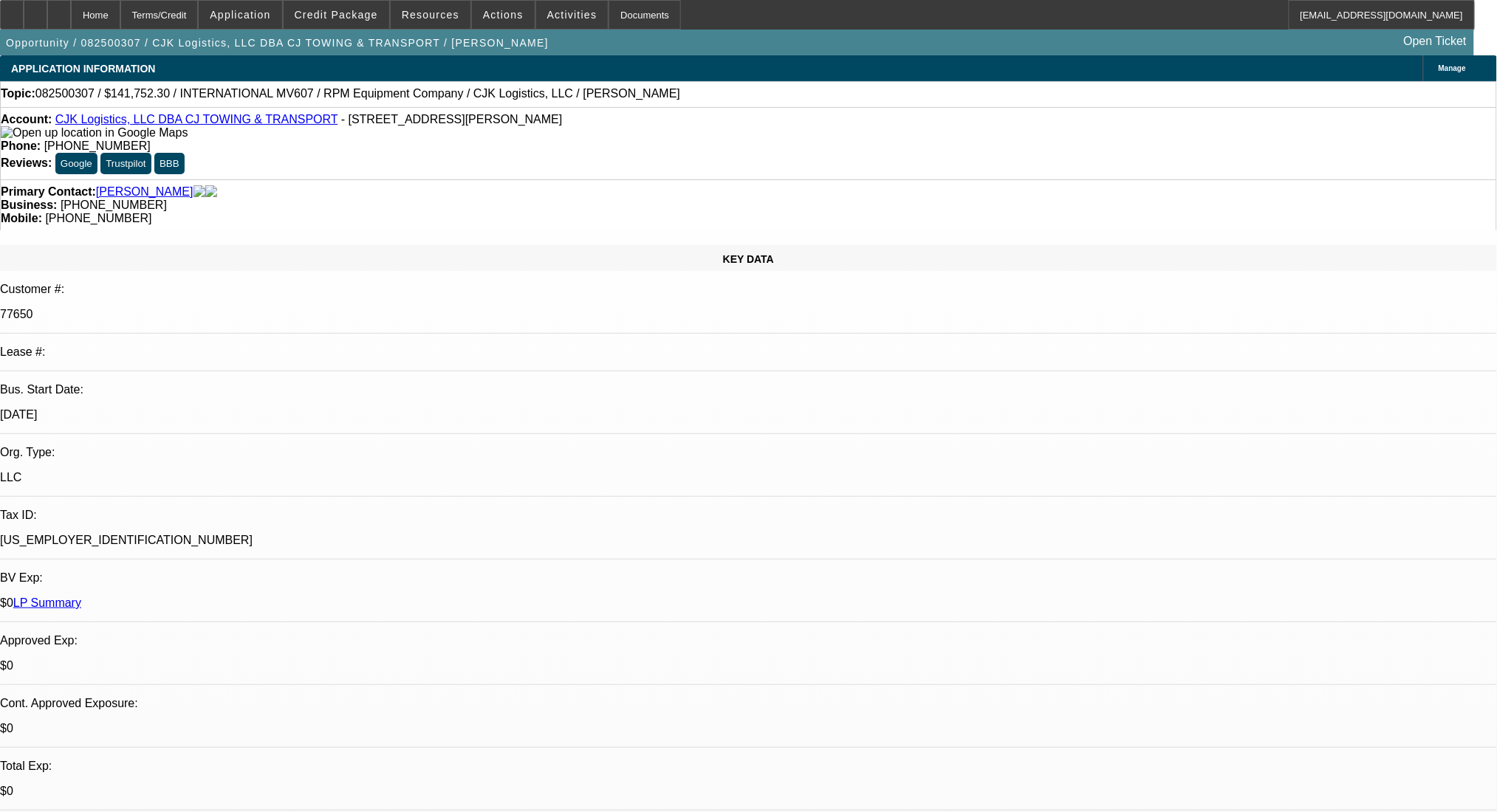
select select "6"
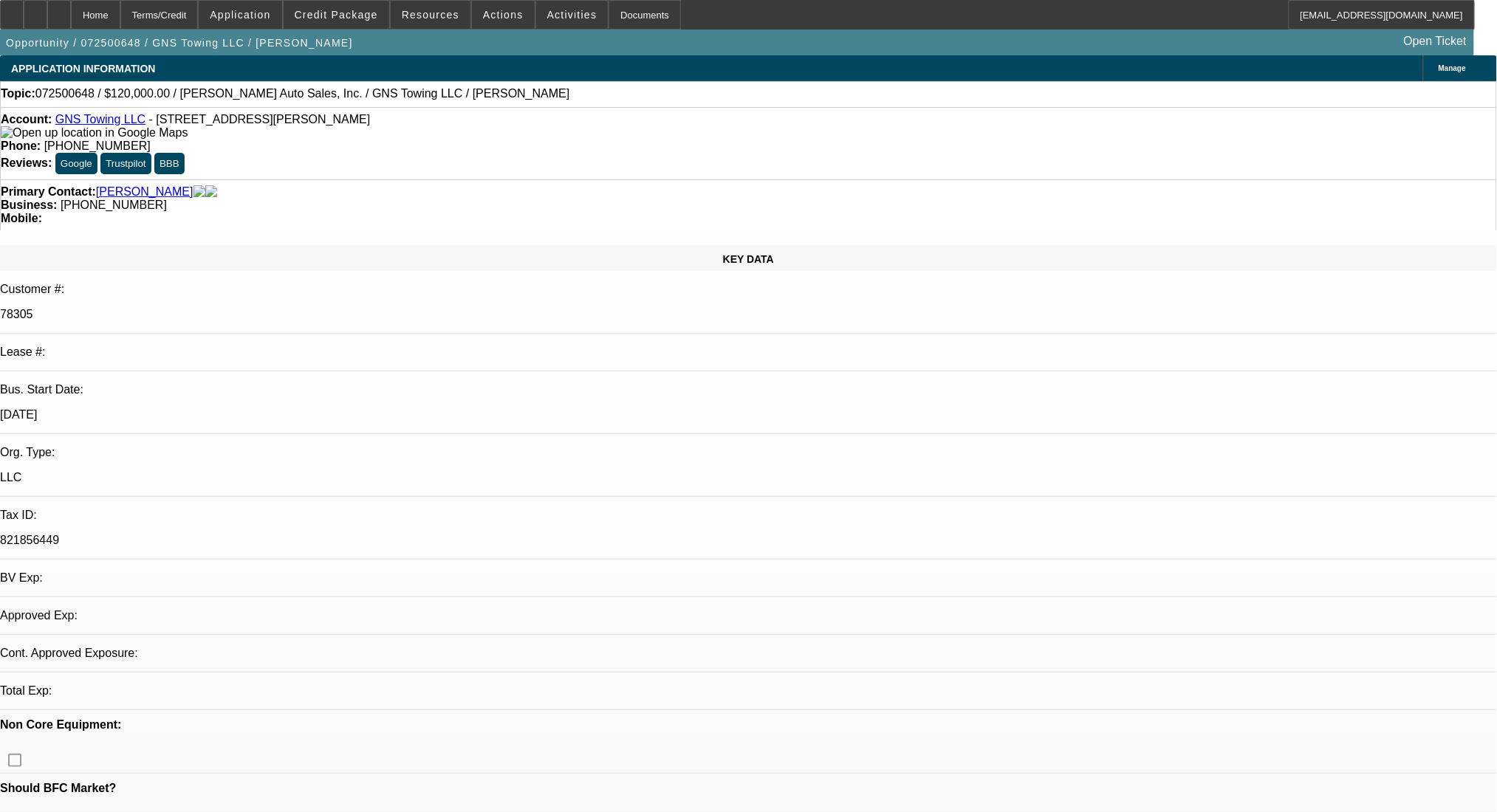
select select "0"
select select "2"
select select "0.1"
select select "4"
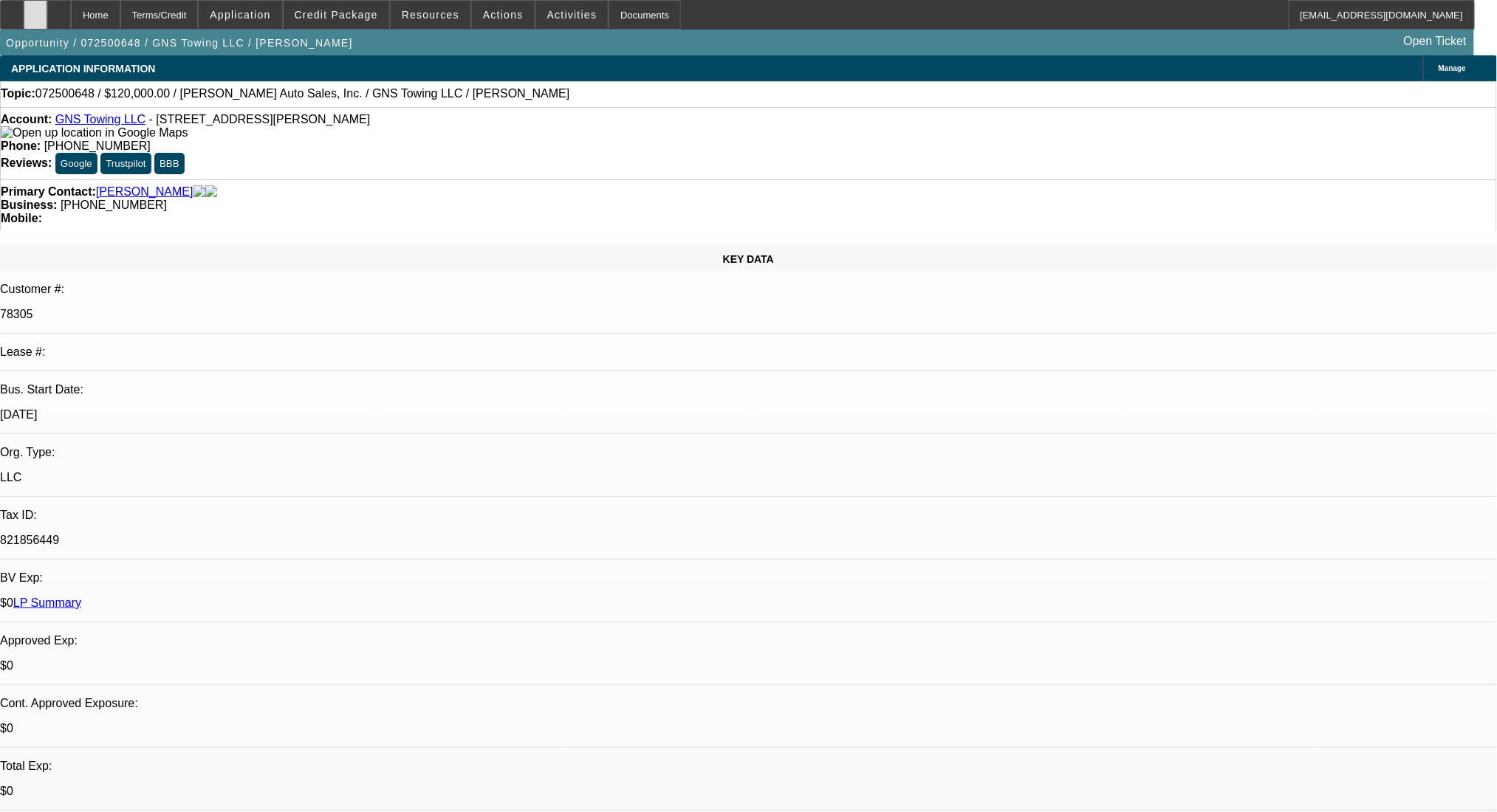
click at [47, 16] on div at bounding box center [34, 14] width 23 height 30
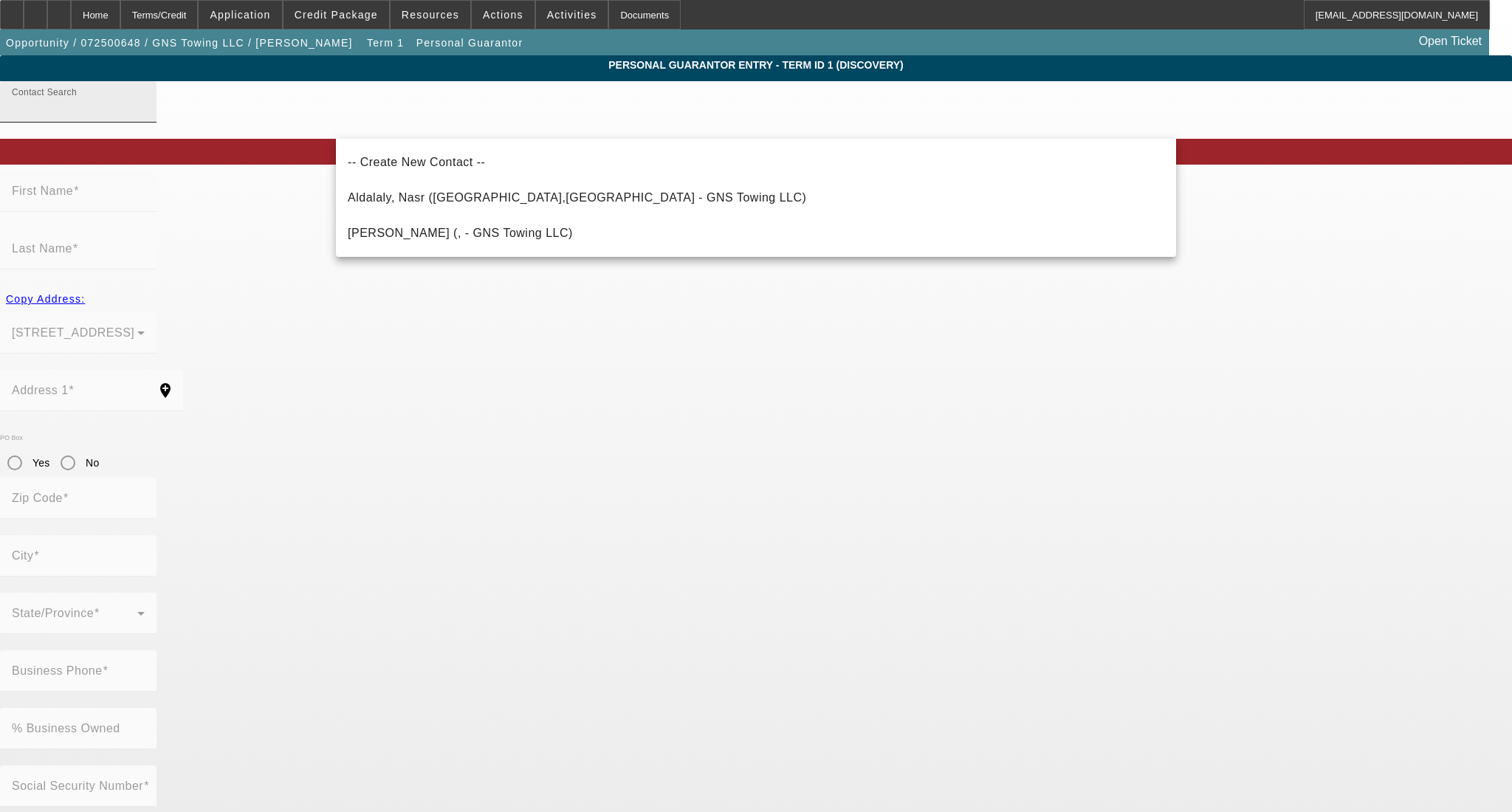
drag, startPoint x: 630, startPoint y: 126, endPoint x: 652, endPoint y: 114, distance: 25.1
click at [145, 117] on input "Contact Search" at bounding box center [79, 107] width 133 height 18
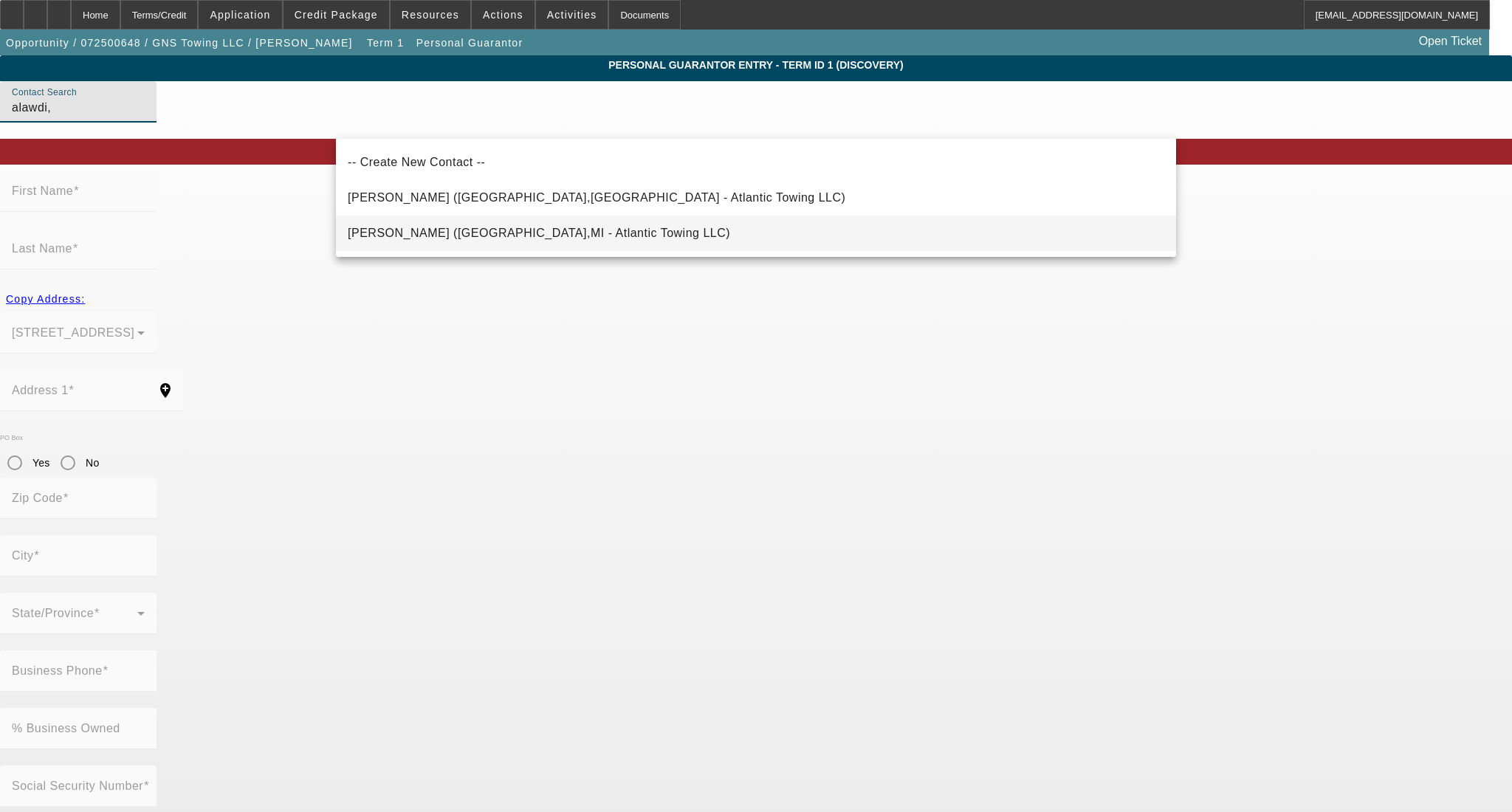
click at [680, 230] on mat-option "Alawdi, Mohamed (Dearborn,MI - Atlantic Towing LLC)" at bounding box center [756, 233] width 840 height 35
type input "Alawdi, Mohamed (Dearborn,MI - Atlantic Towing LLC)"
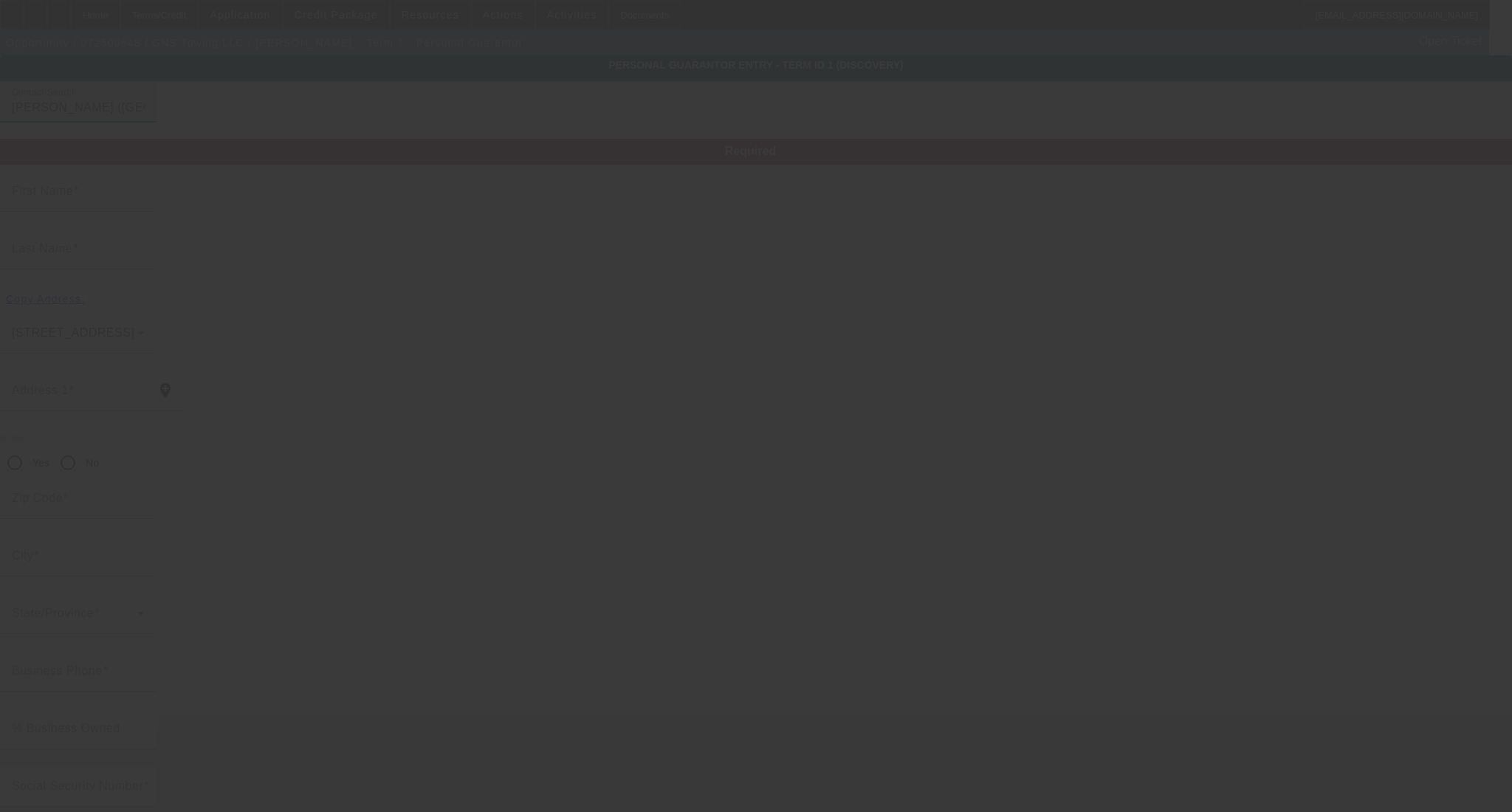
type input "Mohamed"
type input "Alawdi"
type input "4910 Williamson Street"
radio input "true"
type input "48126"
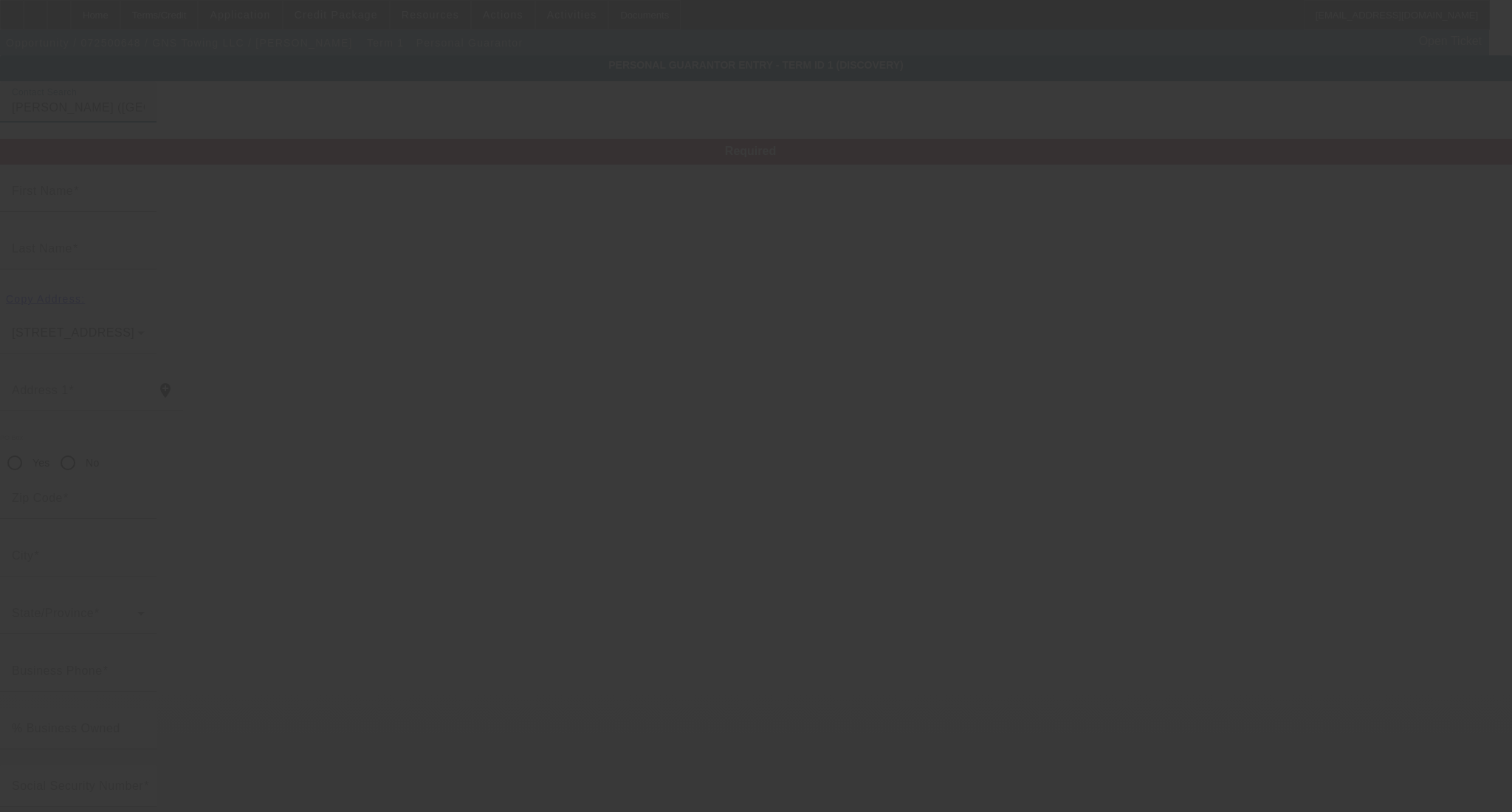
type input "Dearborn"
type input "(313) 310-8205"
type input "50"
type input "372-25-2855"
type input "atlantictowing24@gmail.com"
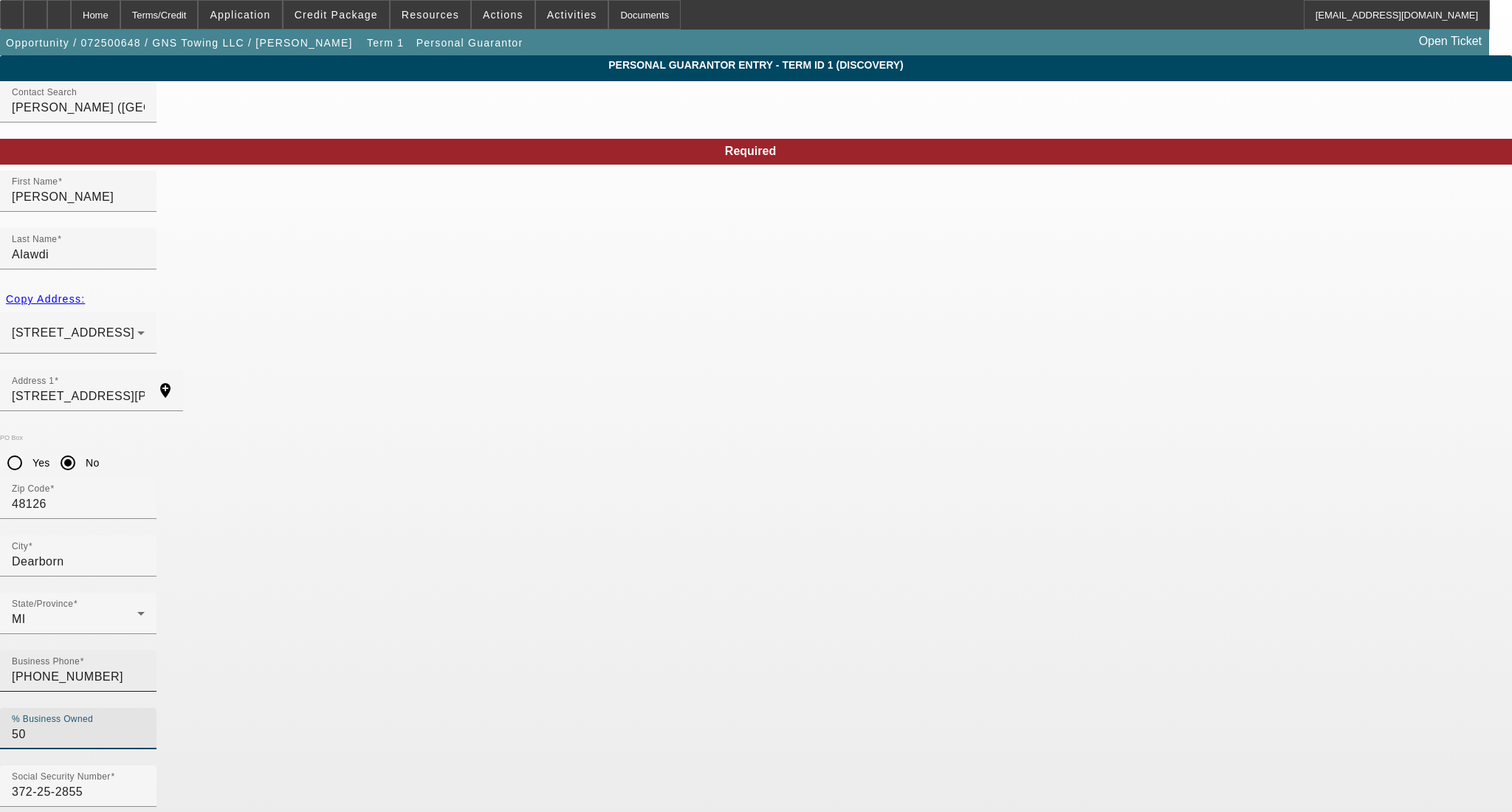
drag, startPoint x: 596, startPoint y: 509, endPoint x: 522, endPoint y: 509, distance: 74.0
click at [522, 651] on div "Business Phone (313) 310-8205 % Business Owned 50" at bounding box center [756, 709] width 1512 height 115
type input "17"
drag, startPoint x: 716, startPoint y: 570, endPoint x: 496, endPoint y: 577, distance: 220.1
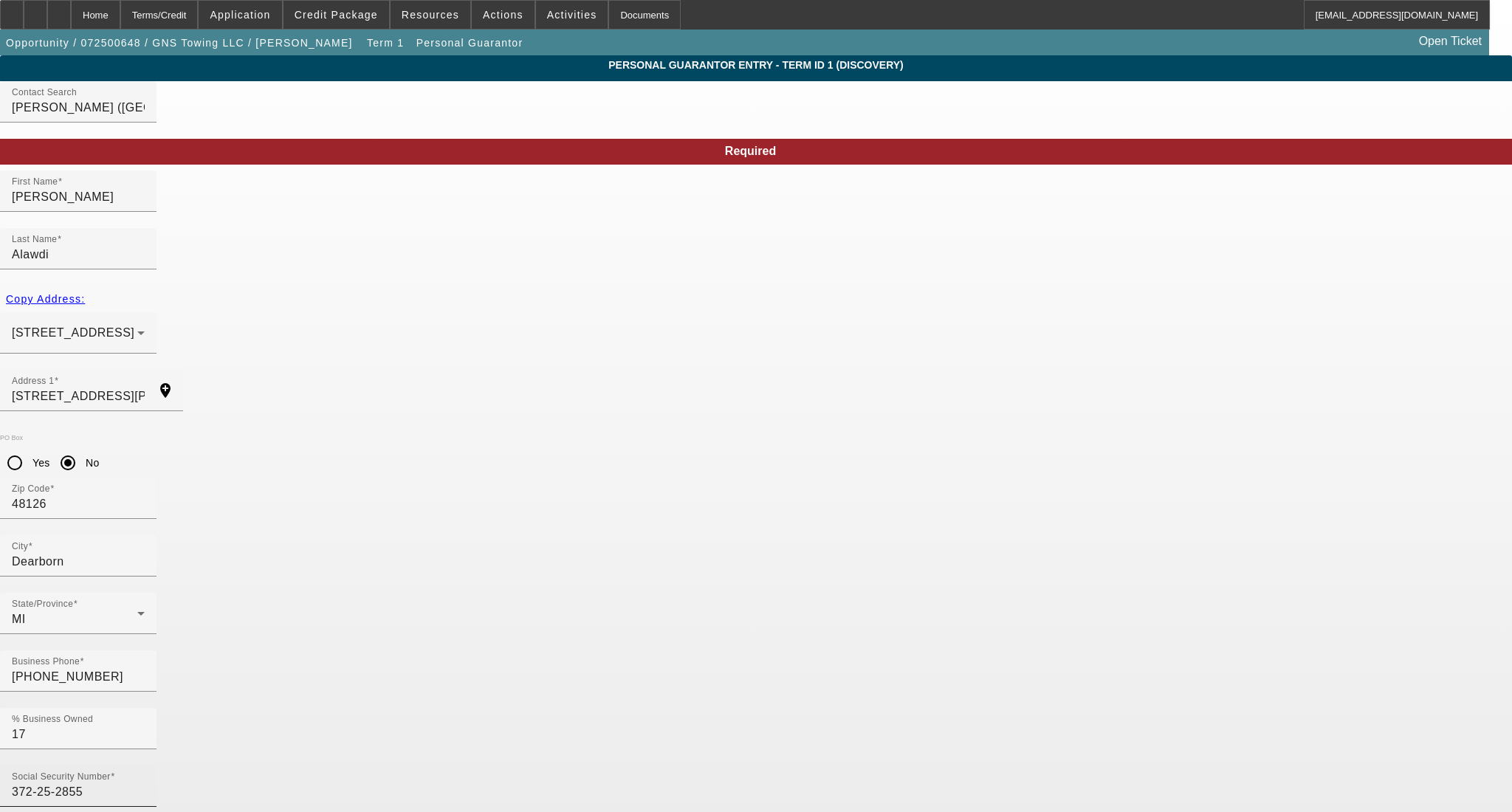
click at [496, 766] on div "Social Security Number 372-25-2855 Email Address atlantictowing24@gmail.com" at bounding box center [756, 823] width 1512 height 115
type input "malawdi79@gmail.com"
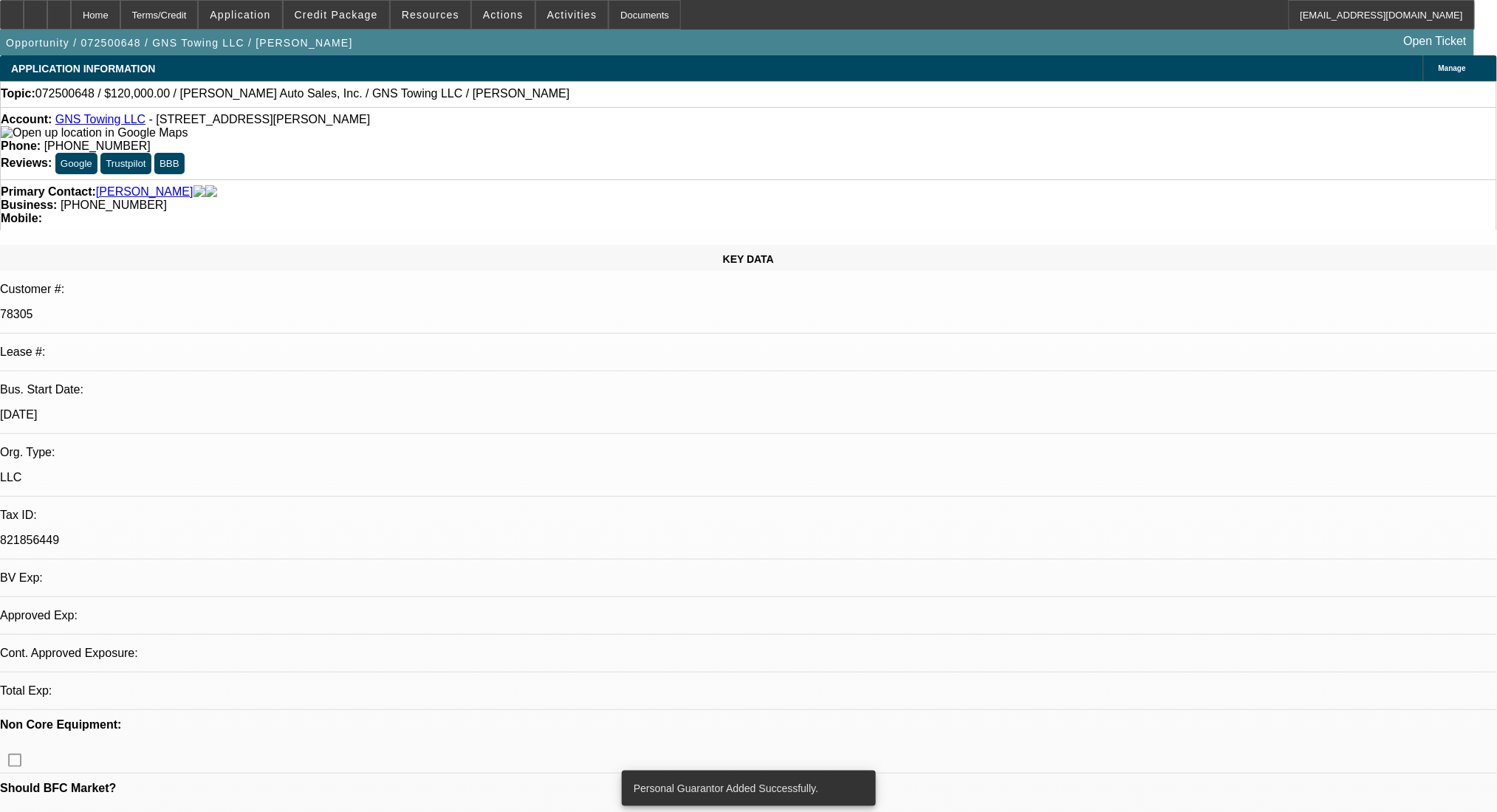
select select "0"
select select "2"
select select "0.1"
select select "4"
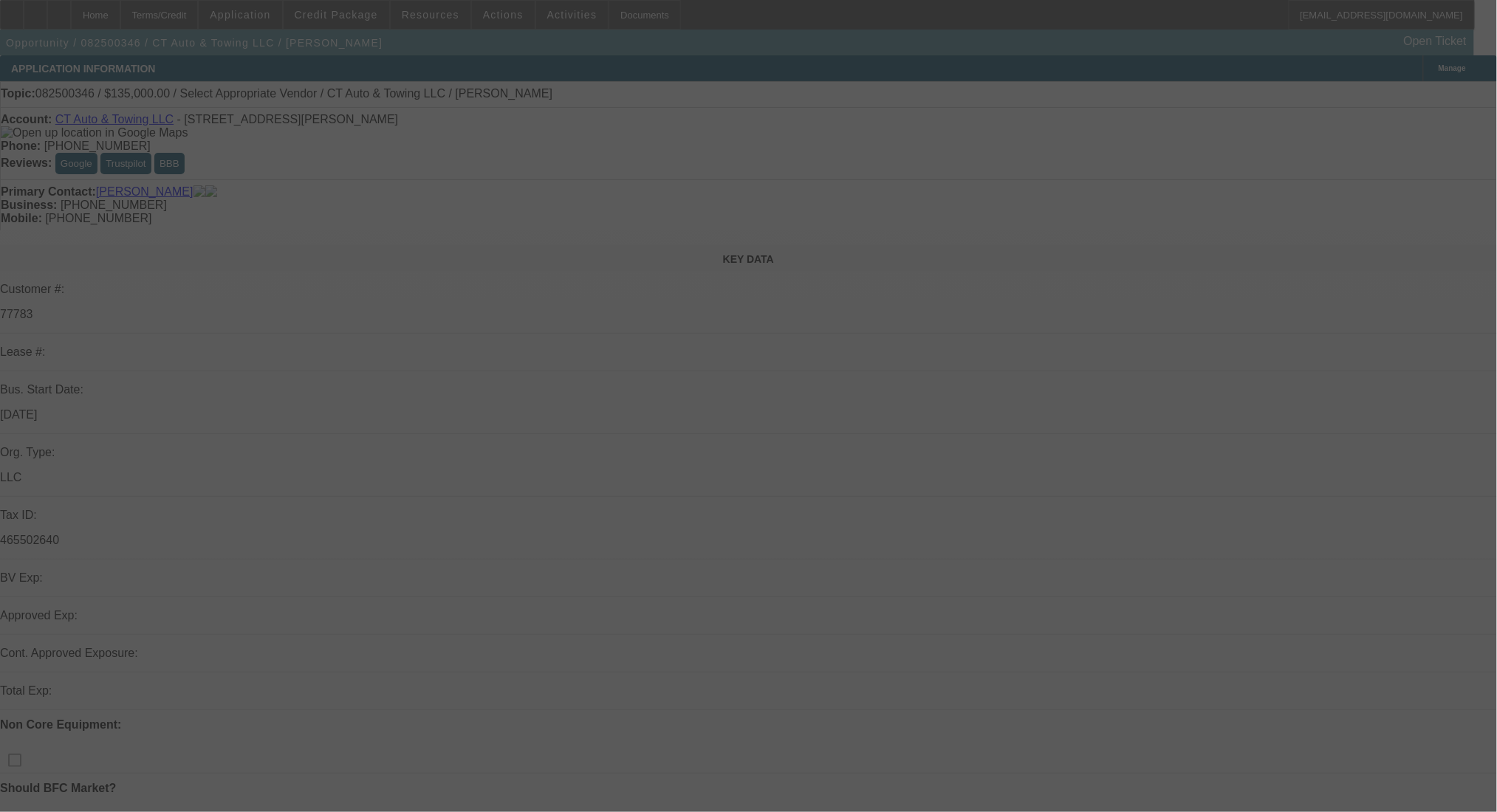
select select "0"
select select "2"
select select "0.1"
select select "4"
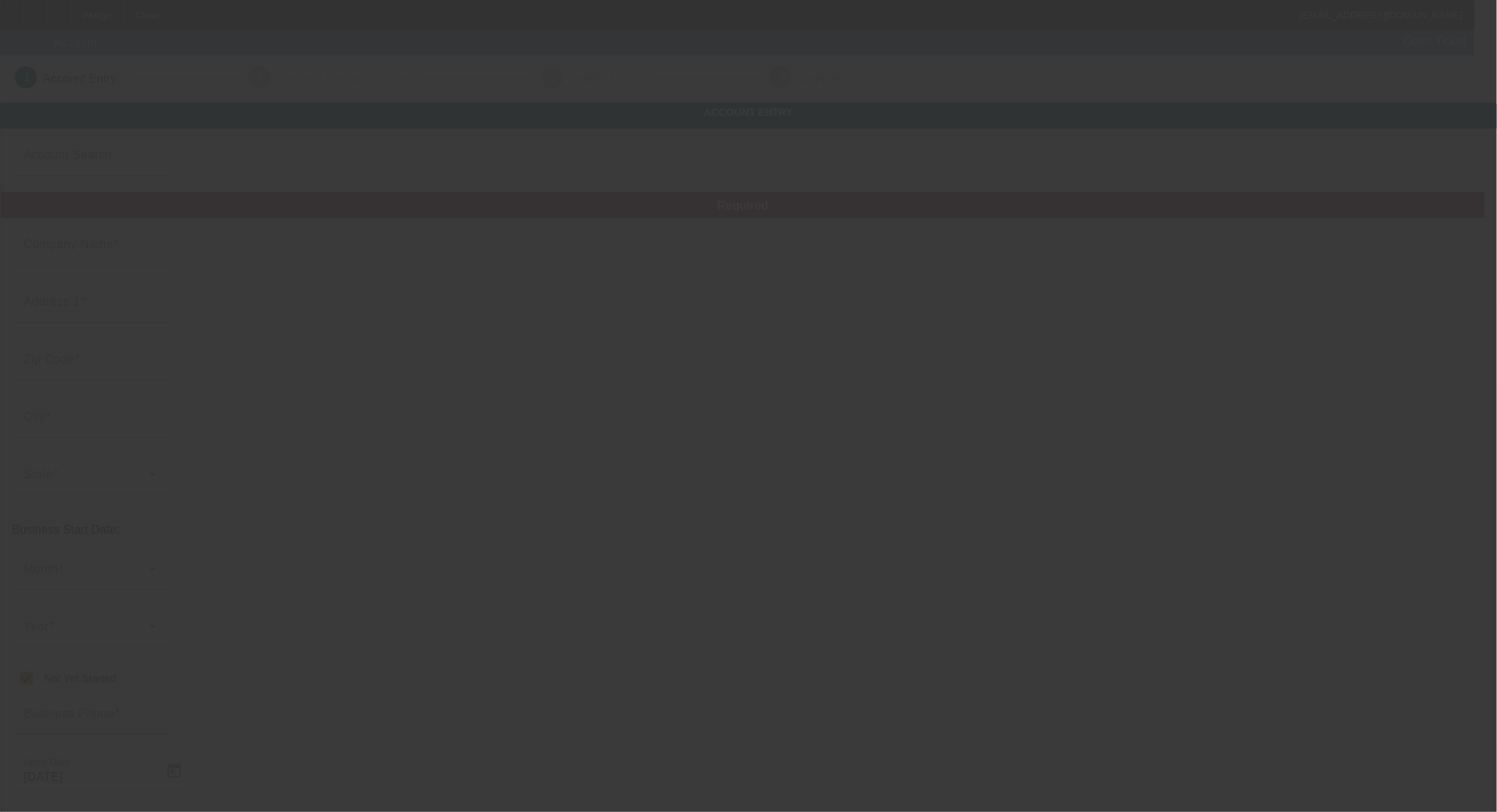
type input "[PERSON_NAME]'s Towing"
type input "[STREET_ADDRESS]"
type input "95341"
type input "Merced"
checkbox input "true"
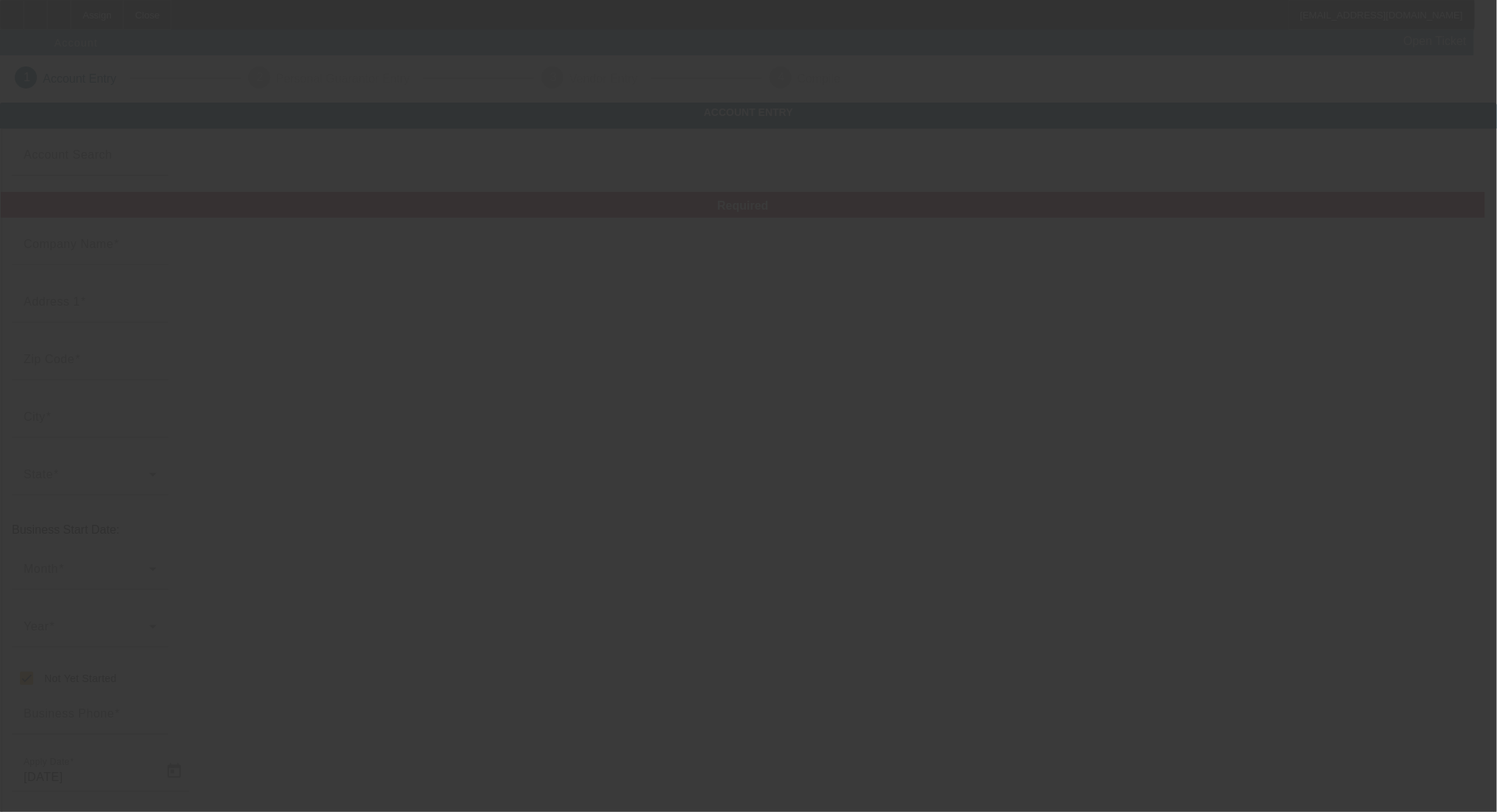
type input "[PHONE_NUMBER]"
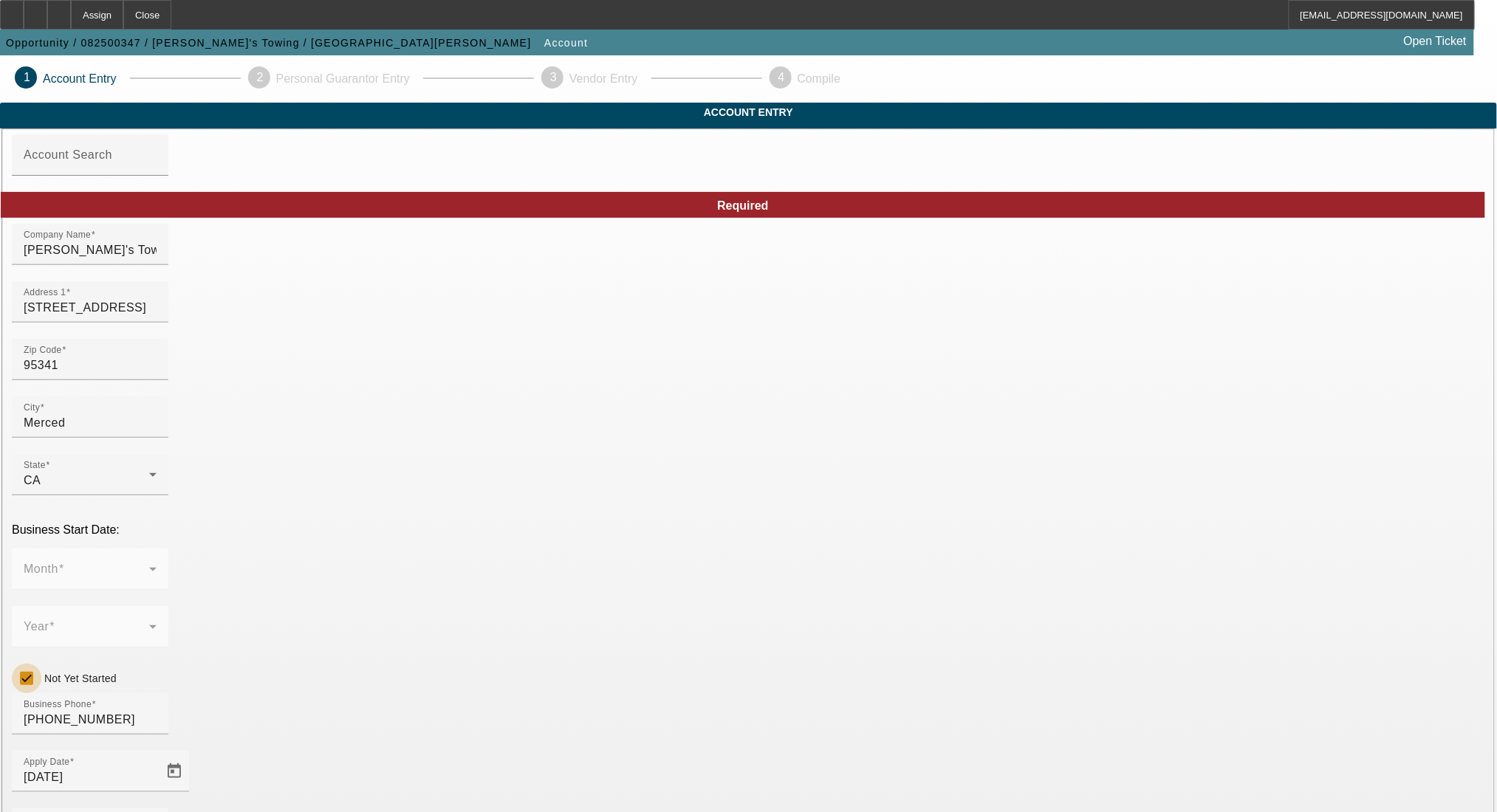
click at [42, 664] on input "Not Yet Started" at bounding box center [26, 678] width 30 height 30
checkbox input "false"
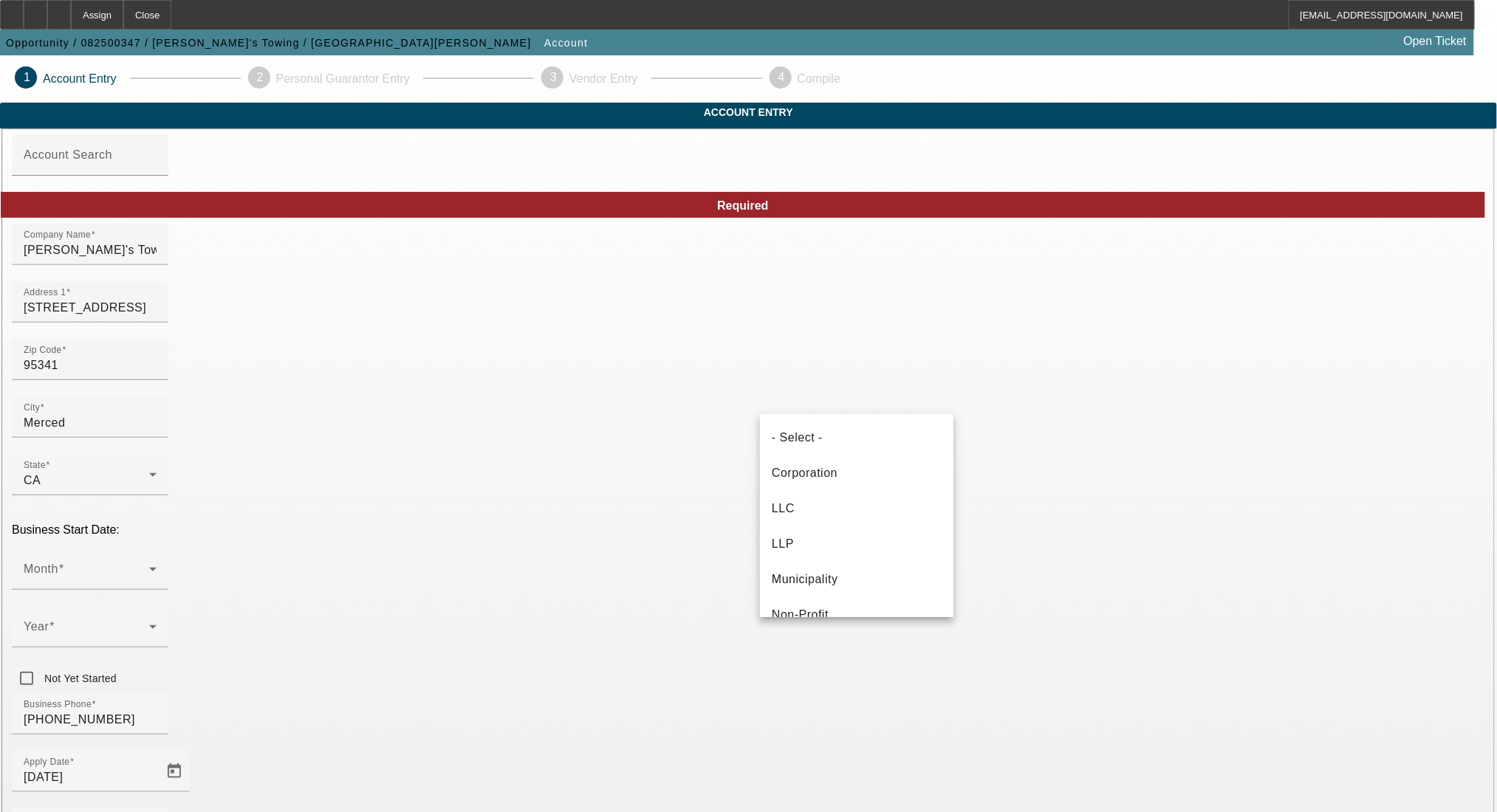
scroll to position [87, 0]
click at [817, 428] on mat-option "LLC" at bounding box center [856, 422] width 193 height 35
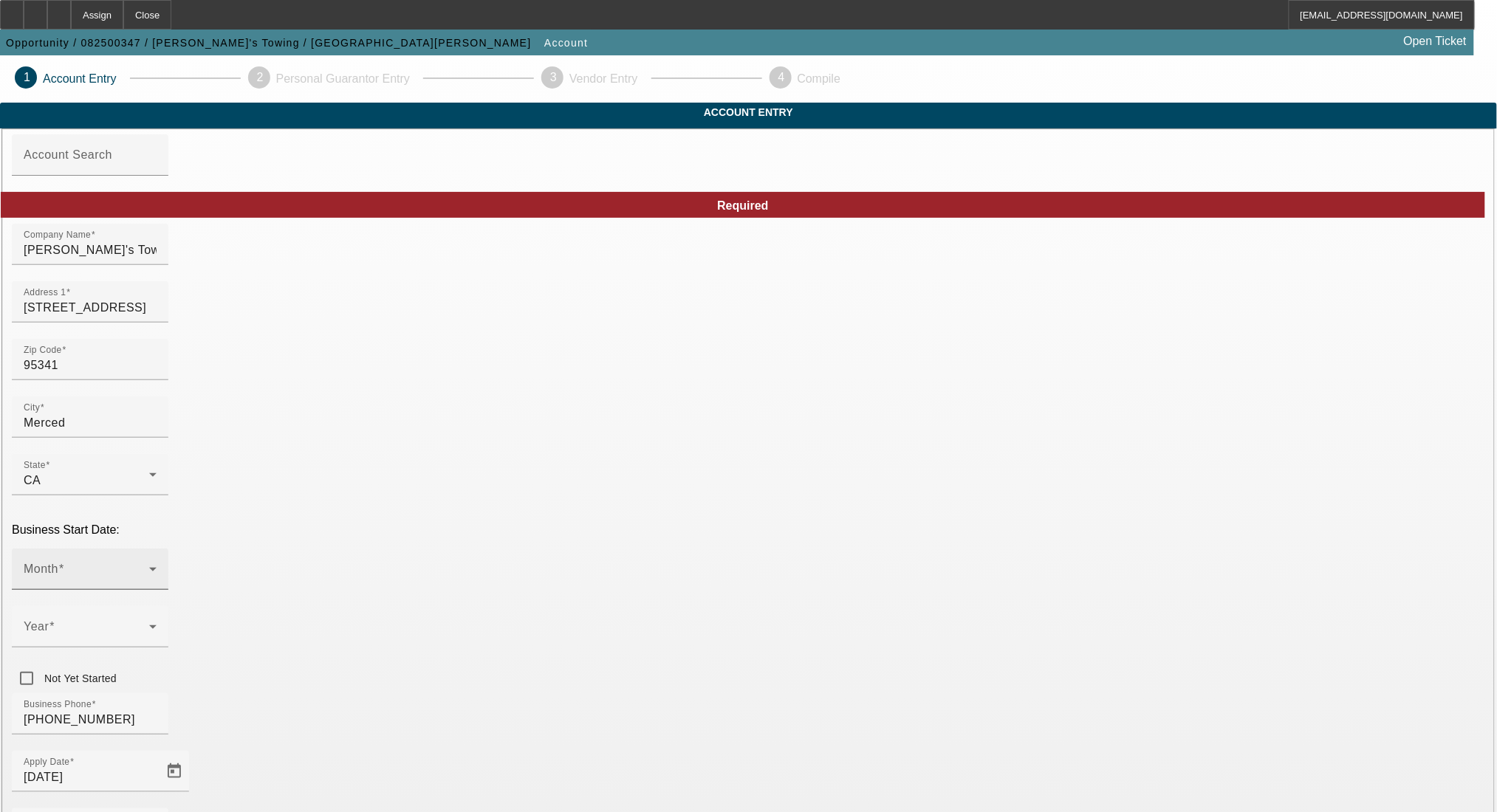
click at [156, 549] on div "Month" at bounding box center [90, 570] width 133 height 42
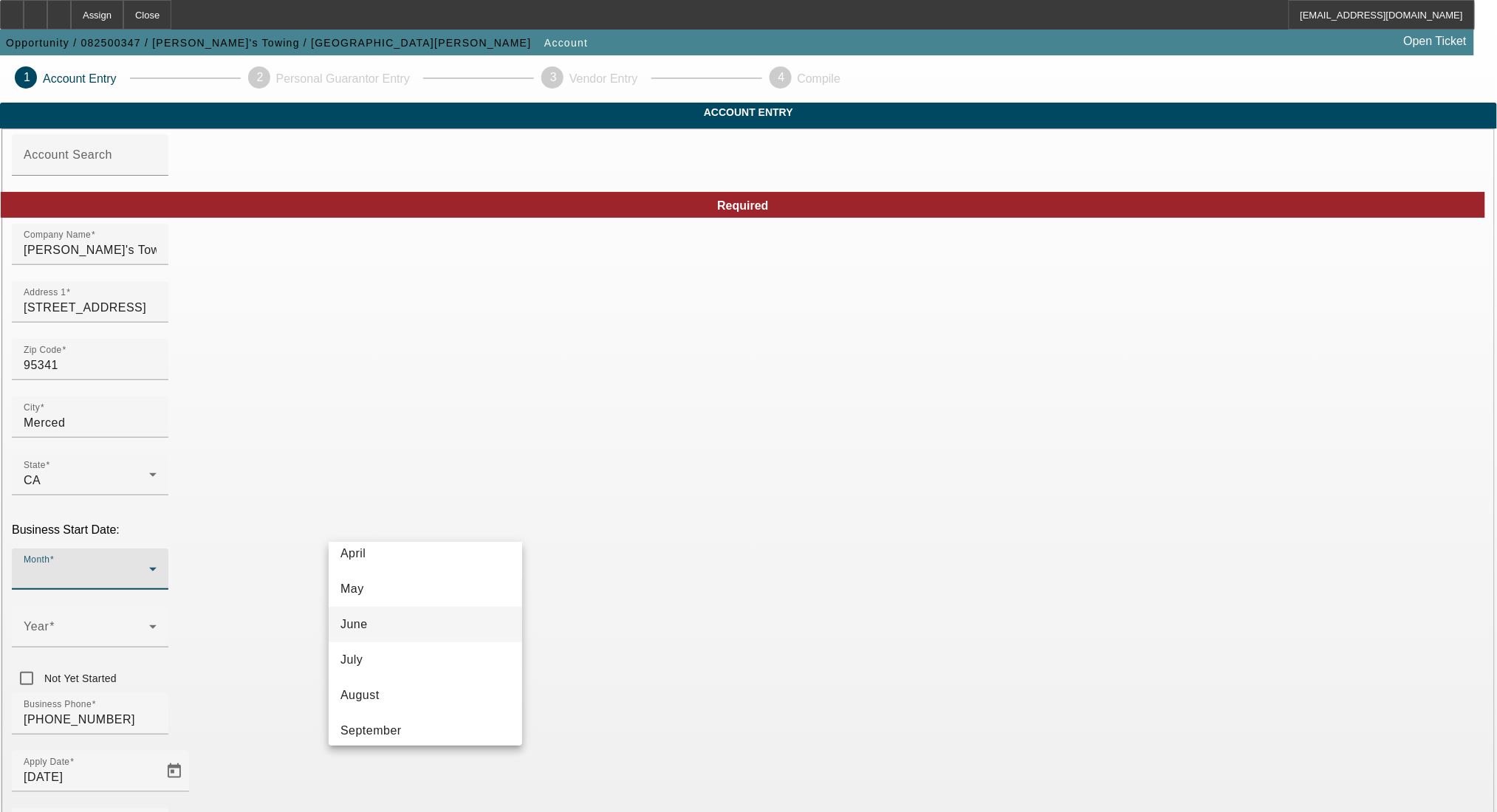
scroll to position [196, 0]
click at [409, 628] on mat-option "July" at bounding box center [425, 618] width 193 height 35
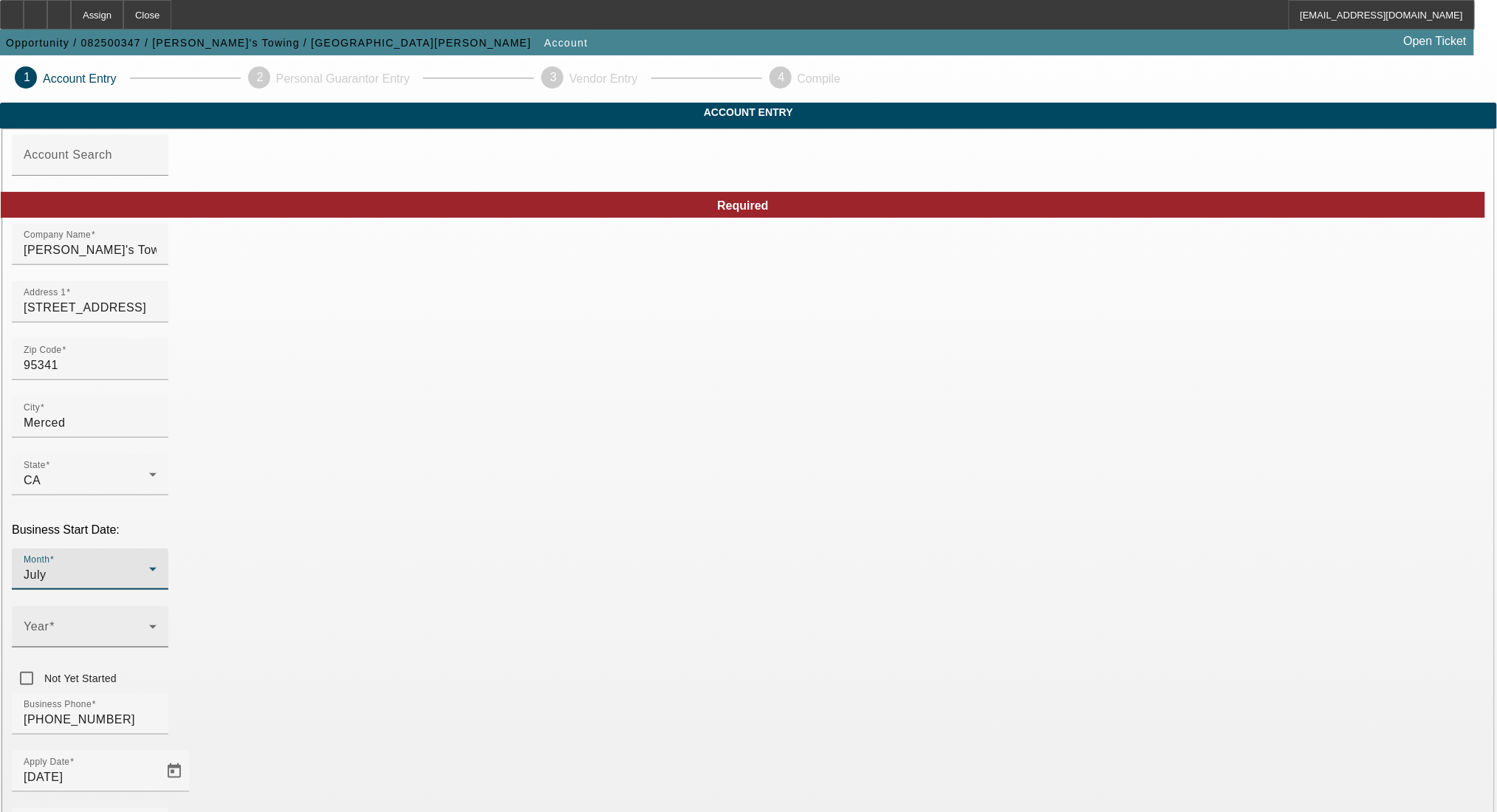
click at [149, 624] on span at bounding box center [86, 632] width 126 height 18
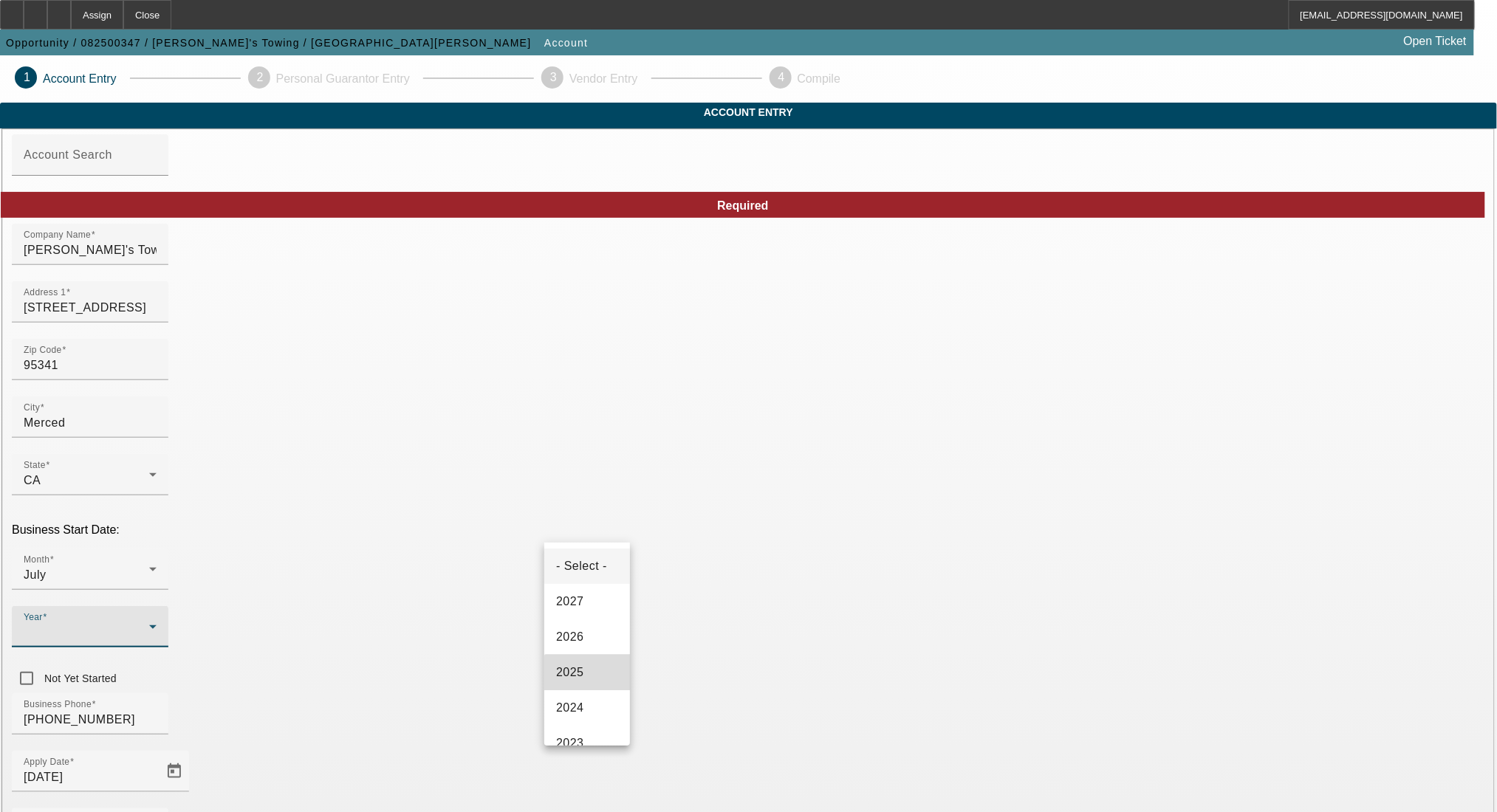
click at [597, 687] on mat-option "2025" at bounding box center [587, 673] width 86 height 35
type input "[US_EMPLOYER_IDENTIFICATION_NUMBER]"
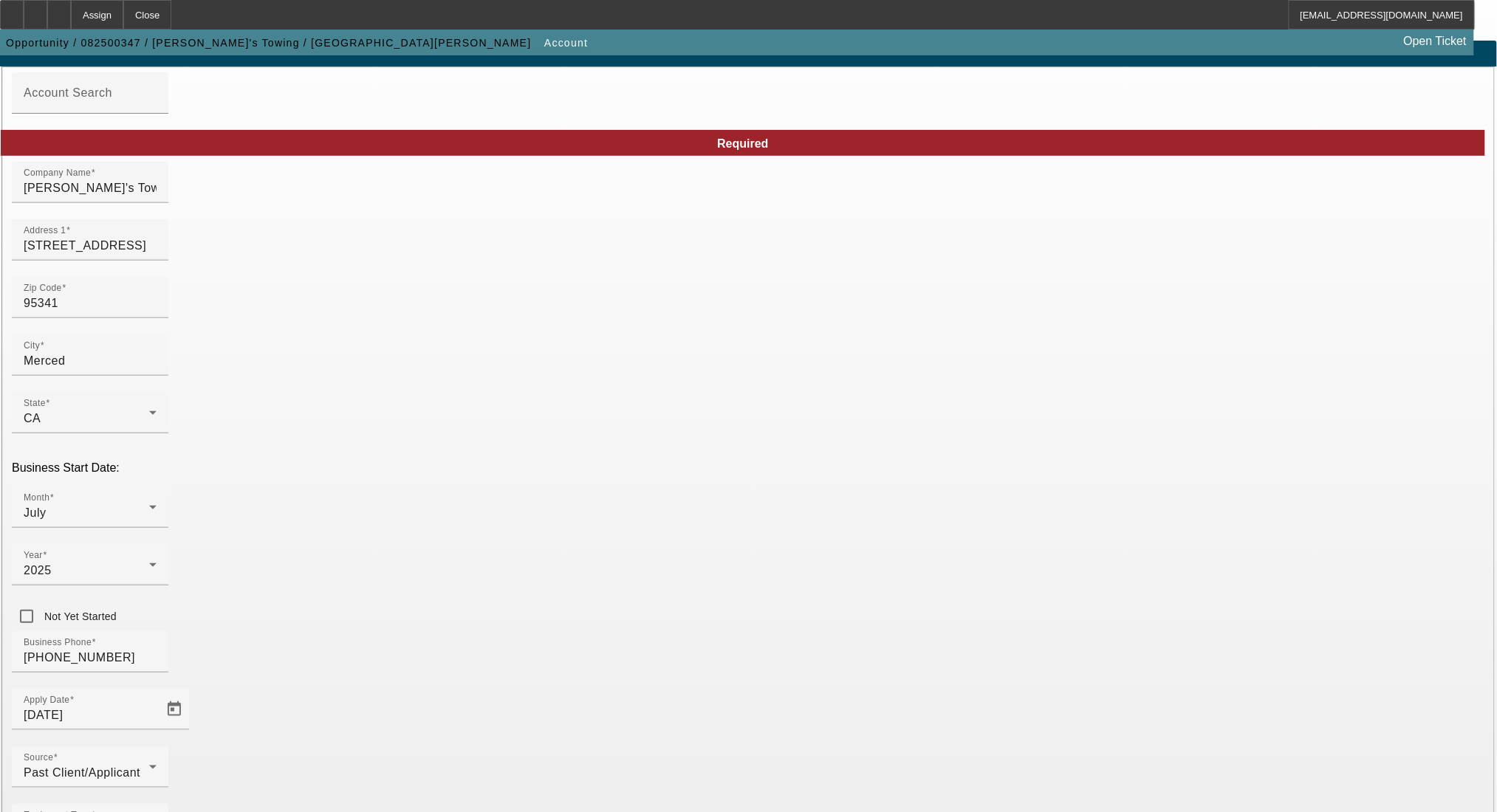
scroll to position [120, 0]
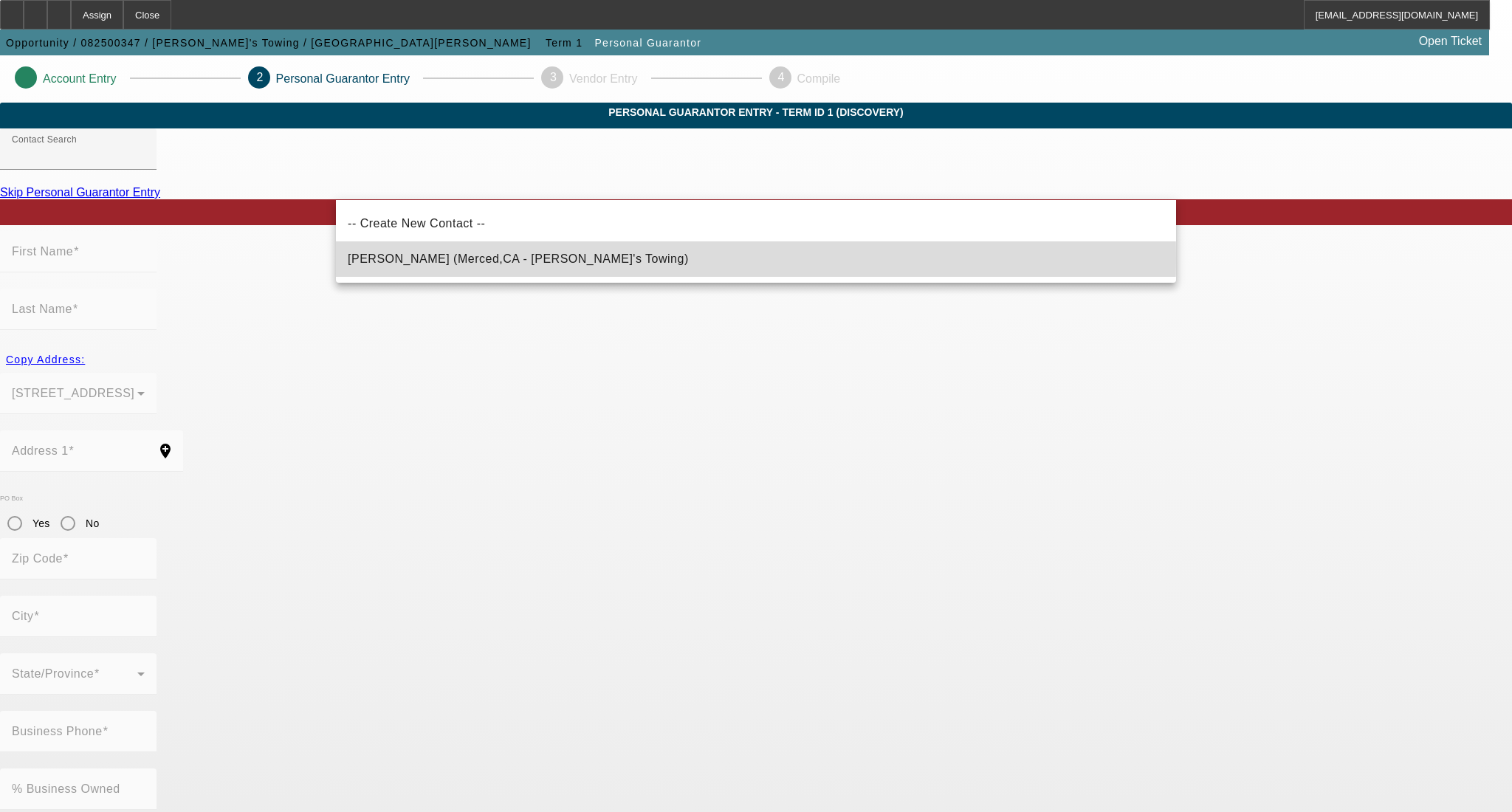
click at [548, 258] on mat-option "[PERSON_NAME] (Merced,CA - [PERSON_NAME]'s Towing)" at bounding box center [756, 259] width 840 height 35
type input "[PERSON_NAME] (Merced,CA - [PERSON_NAME]'s Towing)"
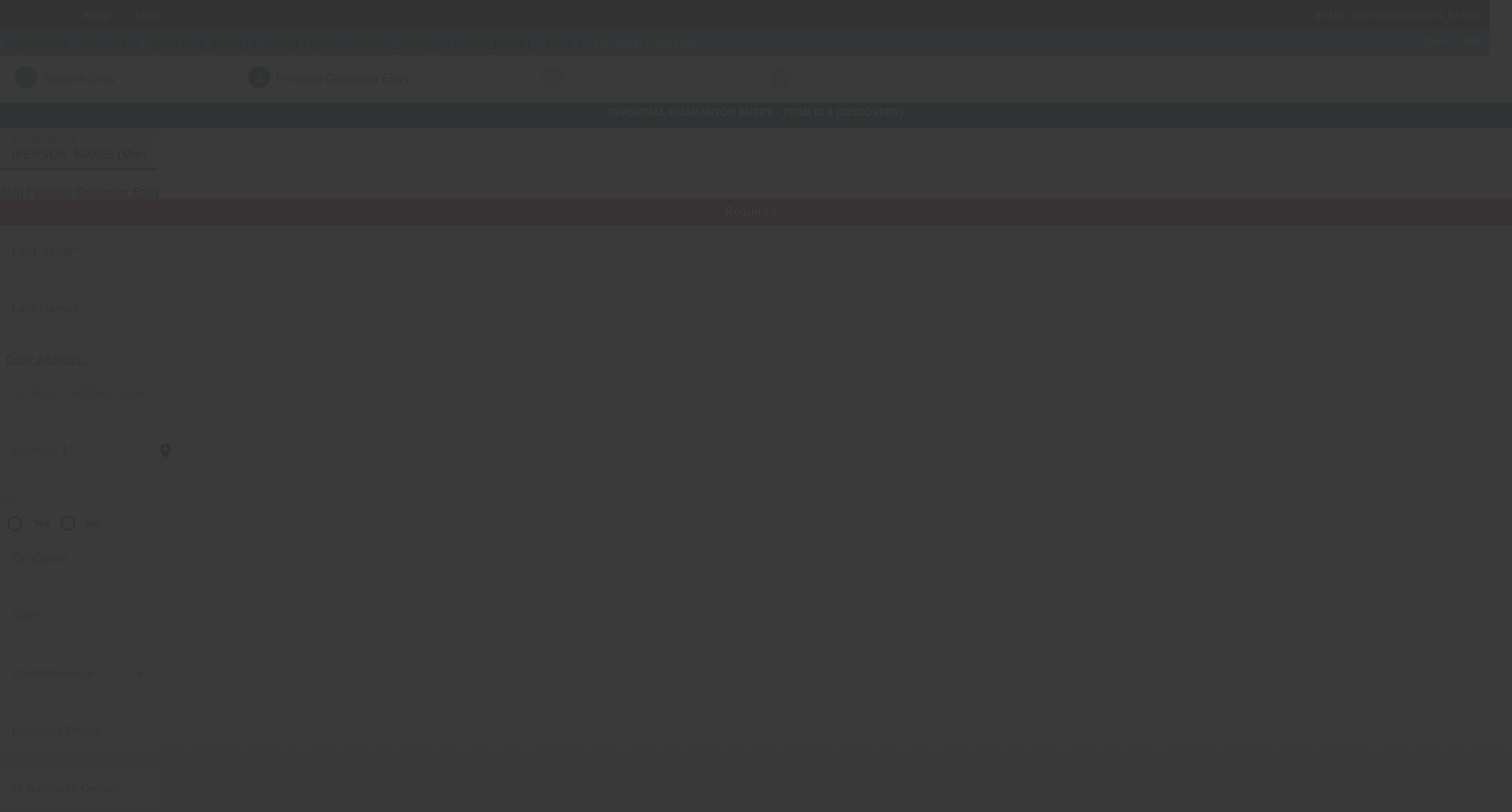
type input "[PERSON_NAME]"
type input "[GEOGRAPHIC_DATA]"
type input "[STREET_ADDRESS]"
radio input "true"
type input "95341"
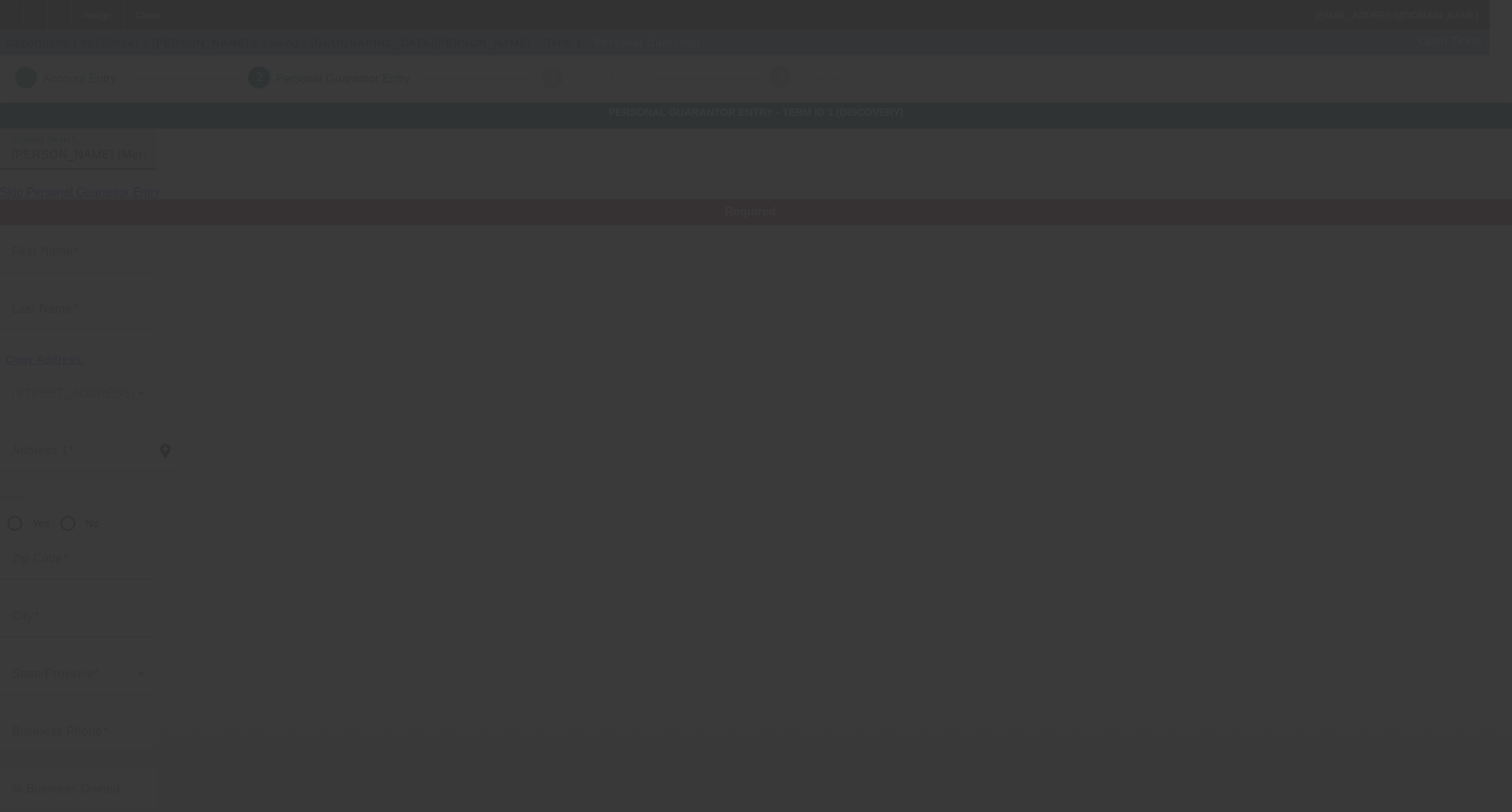
type input "Merced"
type input "[PHONE_NUMBER]"
type input "100"
type input "615-45-9190"
type input "[EMAIL_ADDRESS][DOMAIN_NAME]"
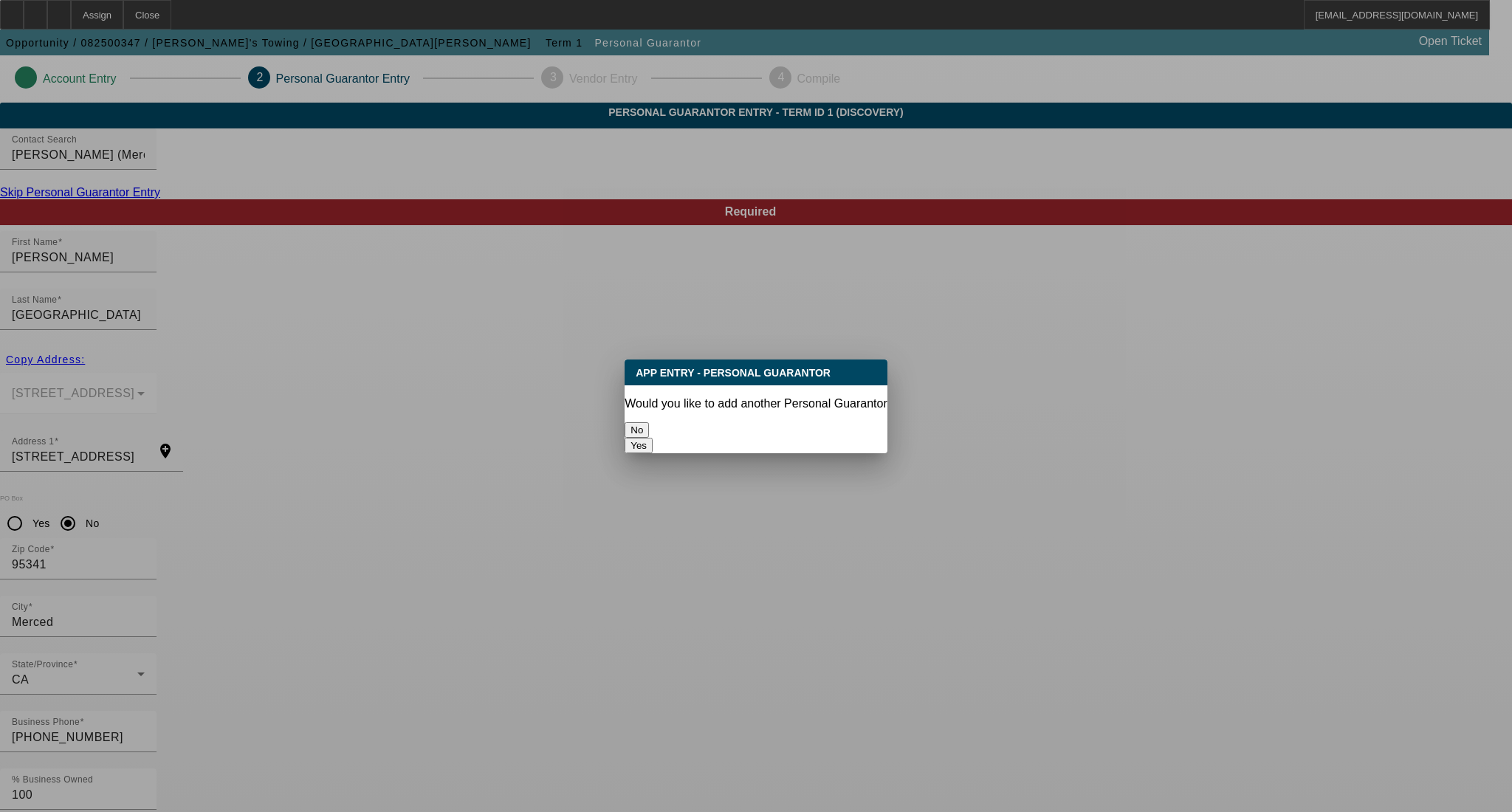
click at [652, 438] on button "Yes" at bounding box center [638, 445] width 28 height 15
radio input "false"
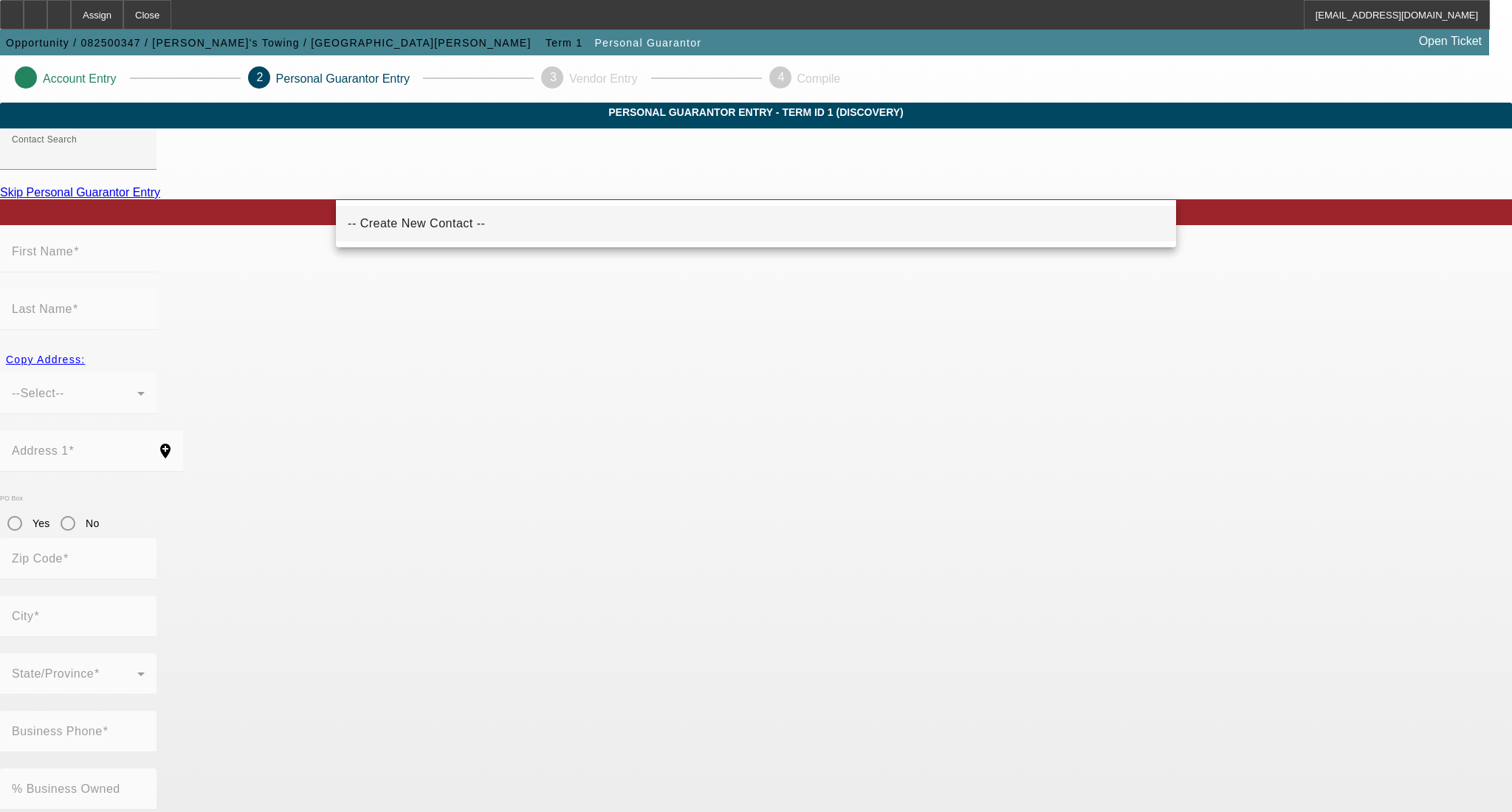
click at [539, 228] on mat-option "-- Create New Contact --" at bounding box center [756, 224] width 840 height 35
type input "-- Create New Contact --"
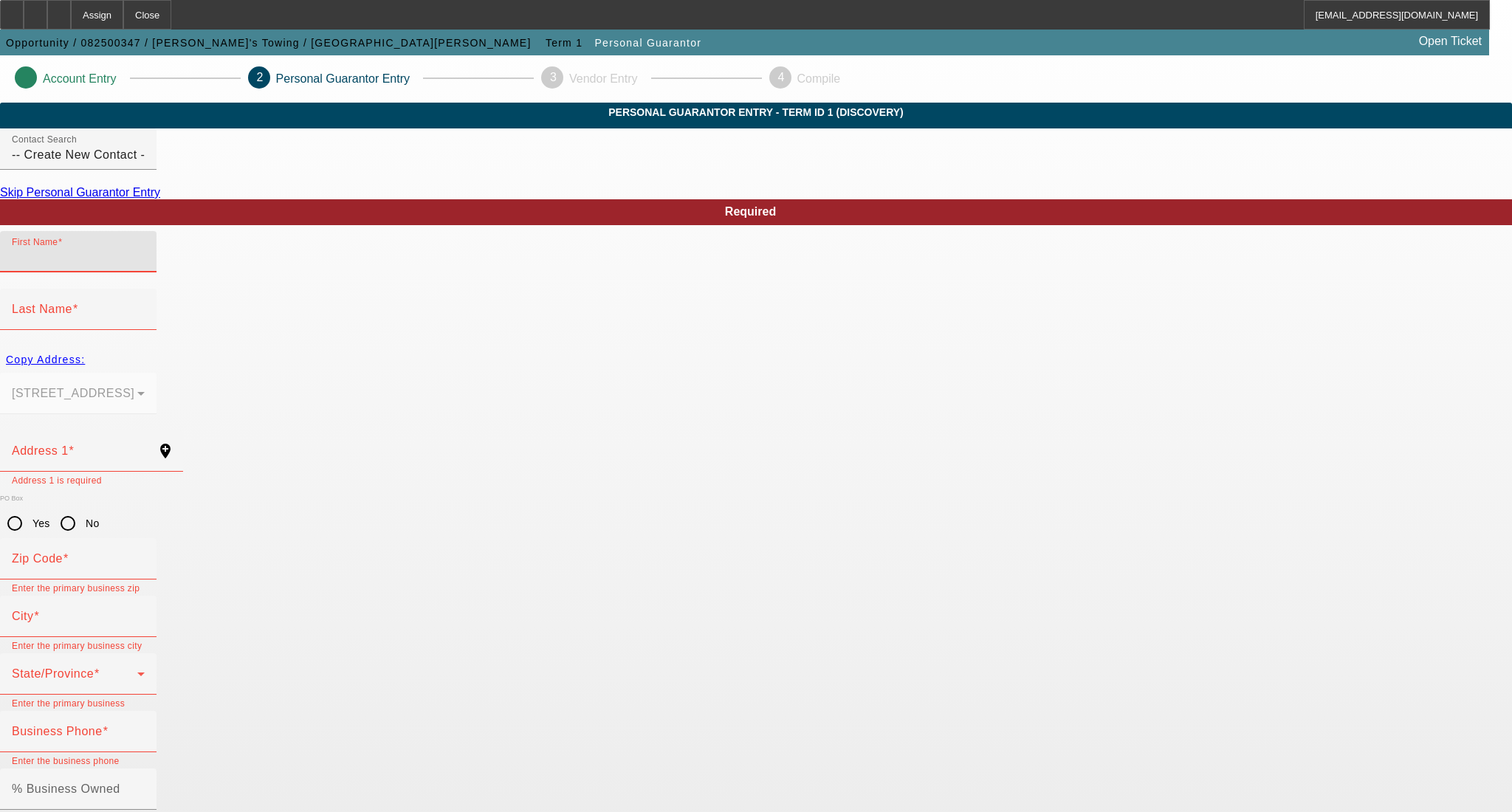
click at [145, 267] on input "First Name" at bounding box center [79, 257] width 133 height 18
type input "[PERSON_NAME]"
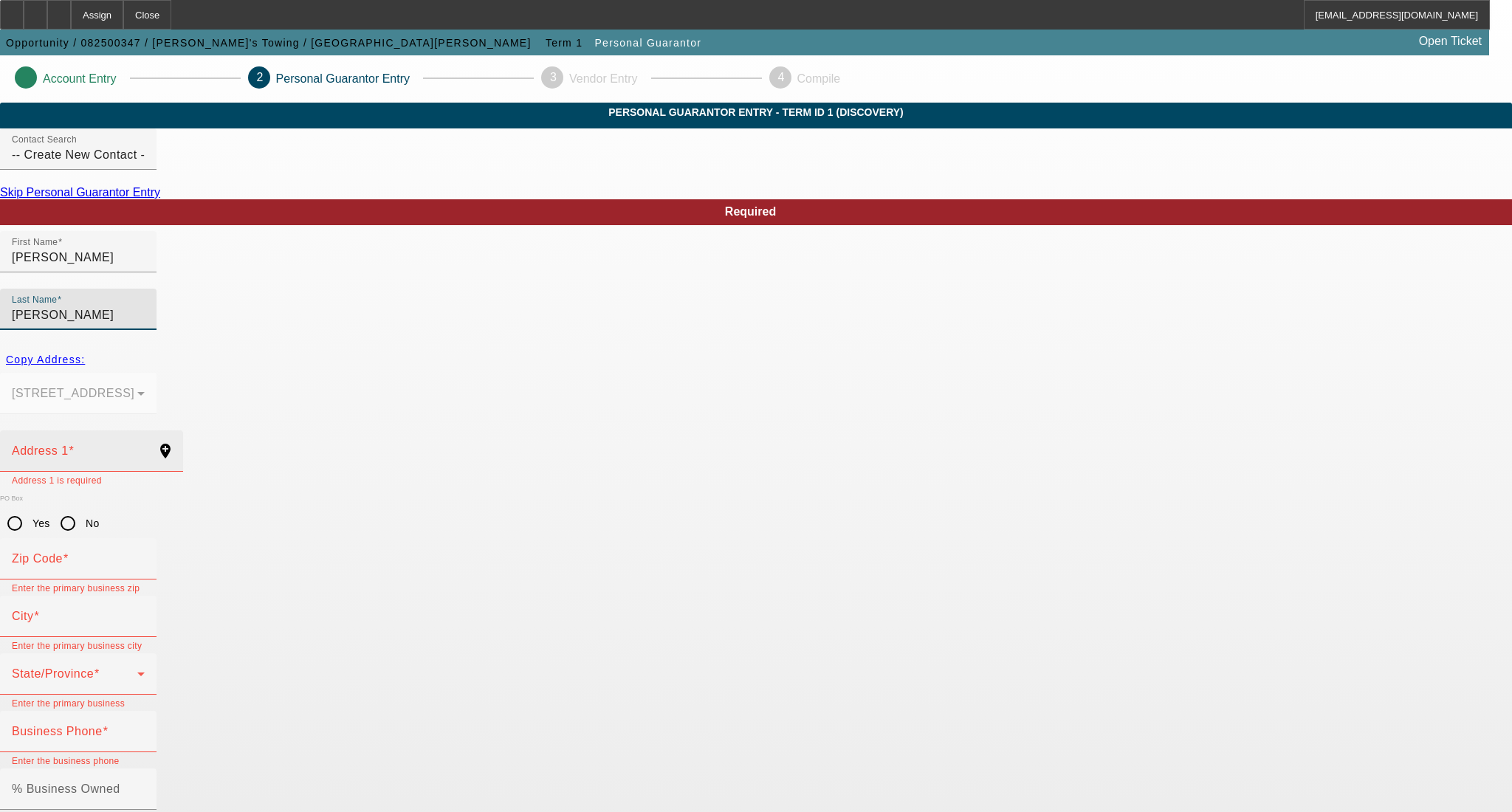
type input "[PERSON_NAME]"
click at [145, 448] on input "Address 1" at bounding box center [79, 457] width 133 height 18
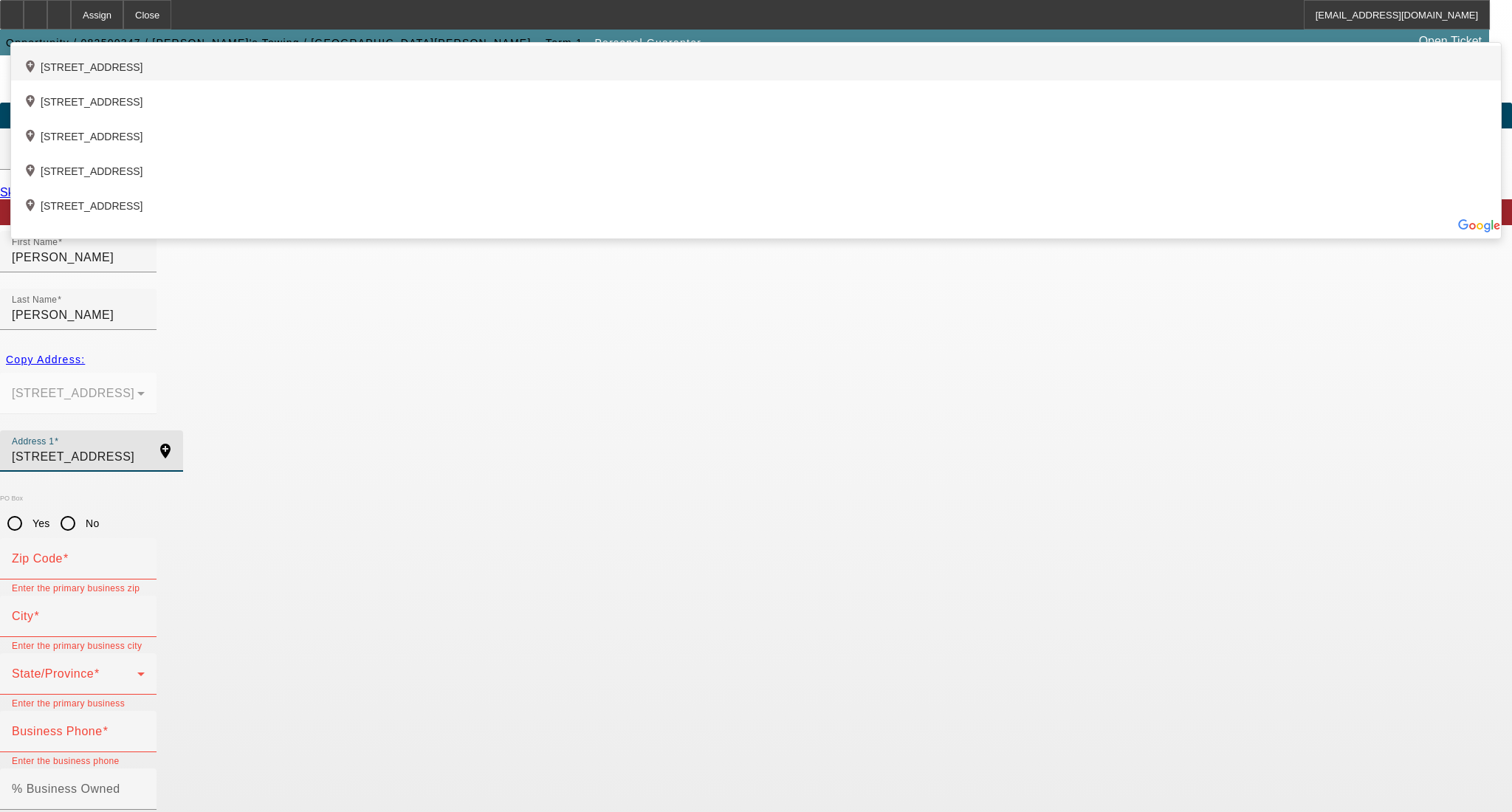
click at [458, 80] on div "add_location [STREET_ADDRESS]" at bounding box center [756, 63] width 1490 height 34
type input "[STREET_ADDRESS]"
type input "95341"
type input "Merced"
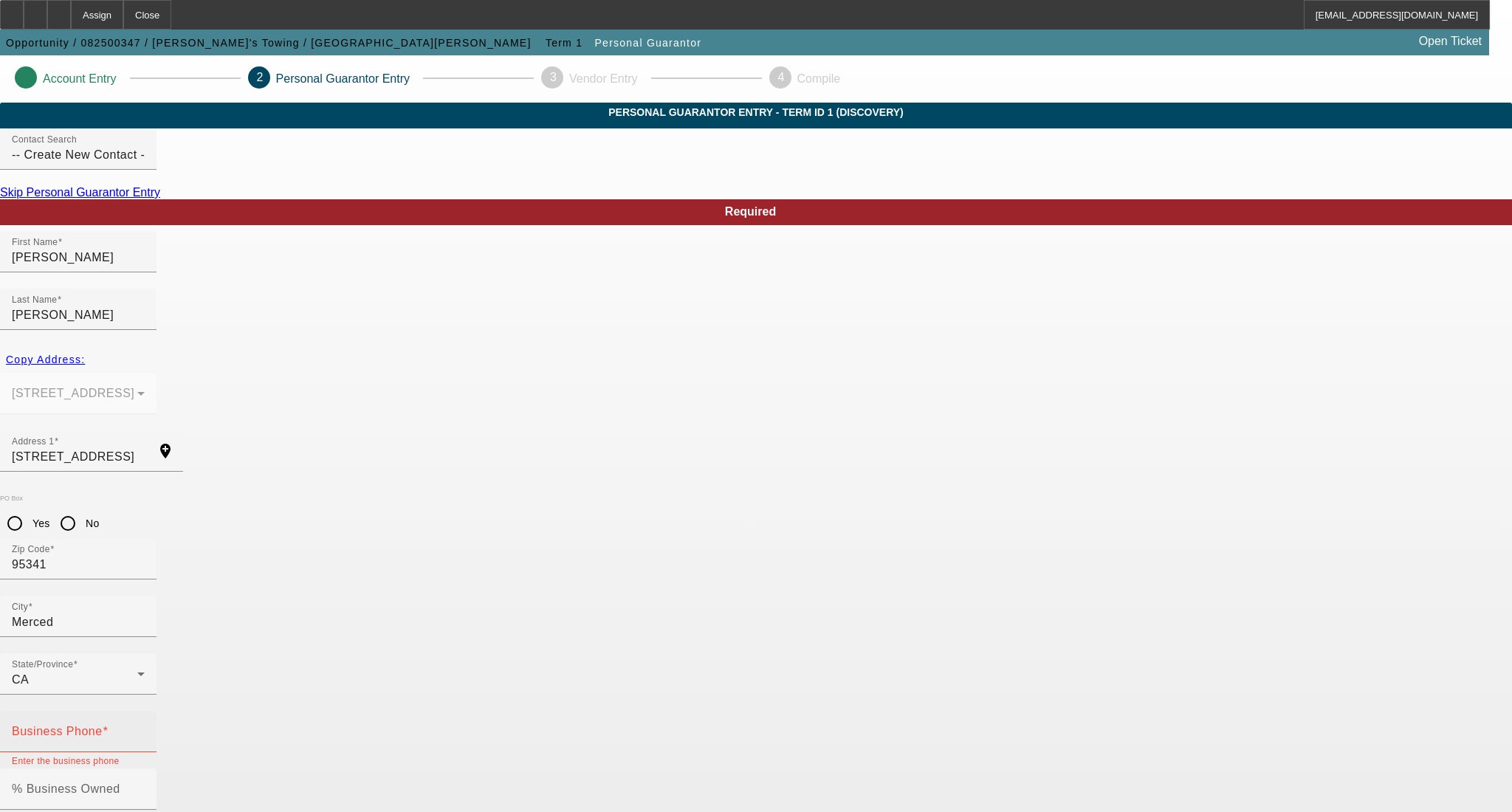
click at [108, 725] on span at bounding box center [105, 732] width 6 height 13
click at [145, 729] on input "Business Phone" at bounding box center [79, 737] width 133 height 18
type input "[PHONE_NUMBER]"
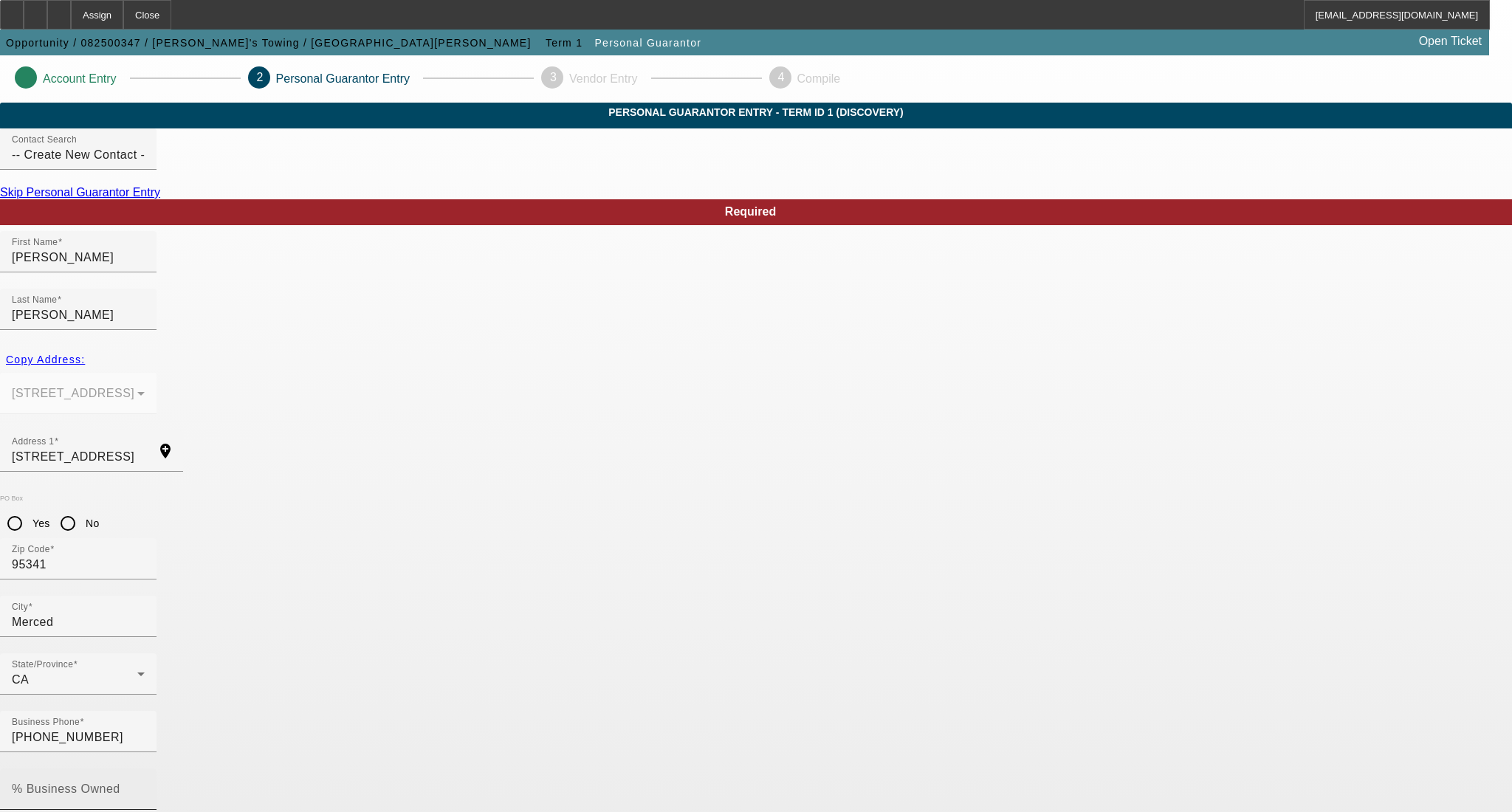
type input "568-61-2627"
click at [145, 769] on div "% Business Owned" at bounding box center [79, 790] width 133 height 42
type input "0"
drag, startPoint x: 187, startPoint y: 656, endPoint x: 158, endPoint y: 656, distance: 29.0
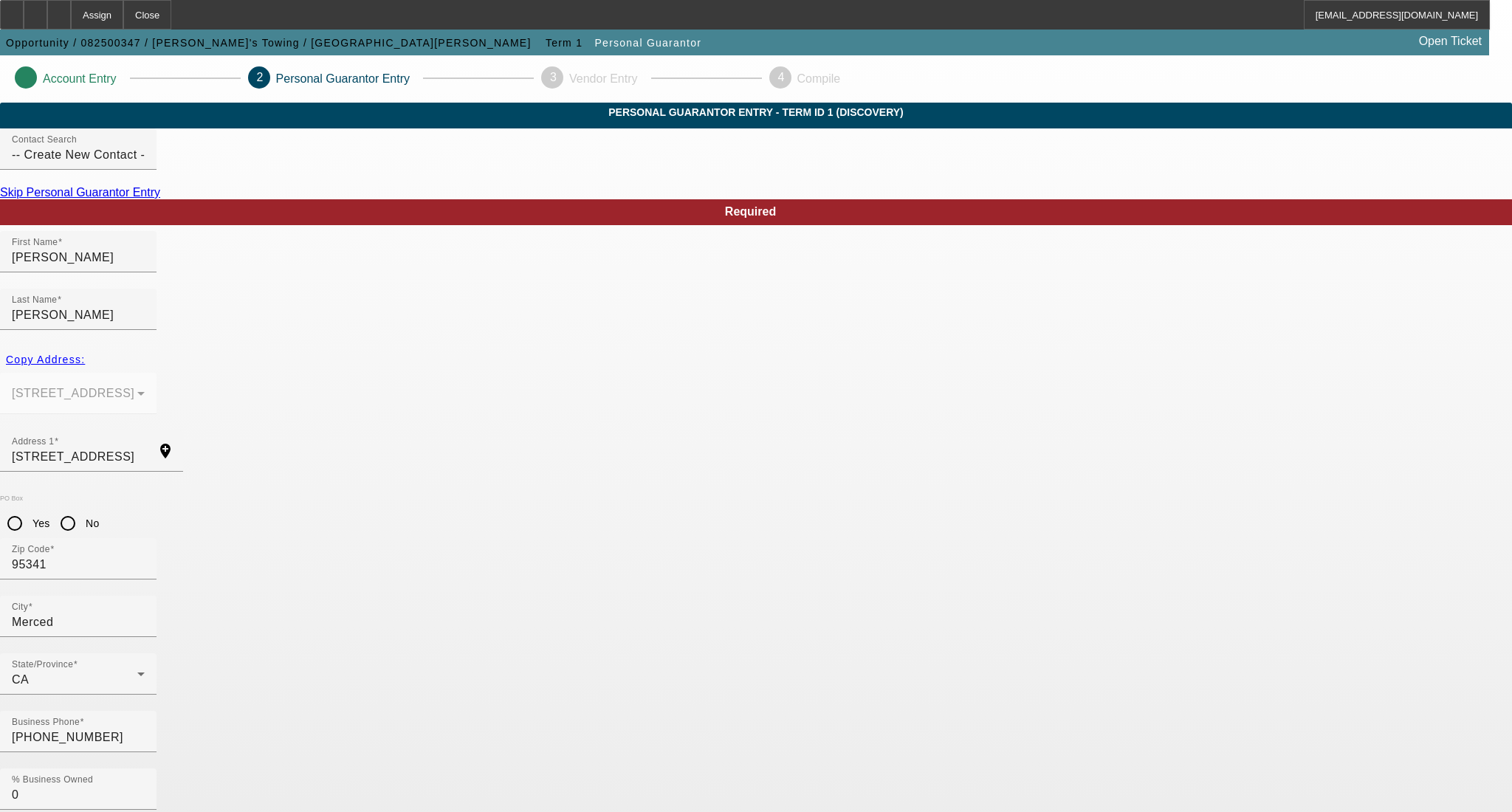
click at [160, 656] on app-personal-guarantor-manage "Account Entry 2 Personal Guarantor Entry 3 Vendor Entry 4 Compile Personal Guar…" at bounding box center [756, 810] width 1512 height 1509
click at [71, 10] on div at bounding box center [58, 14] width 23 height 30
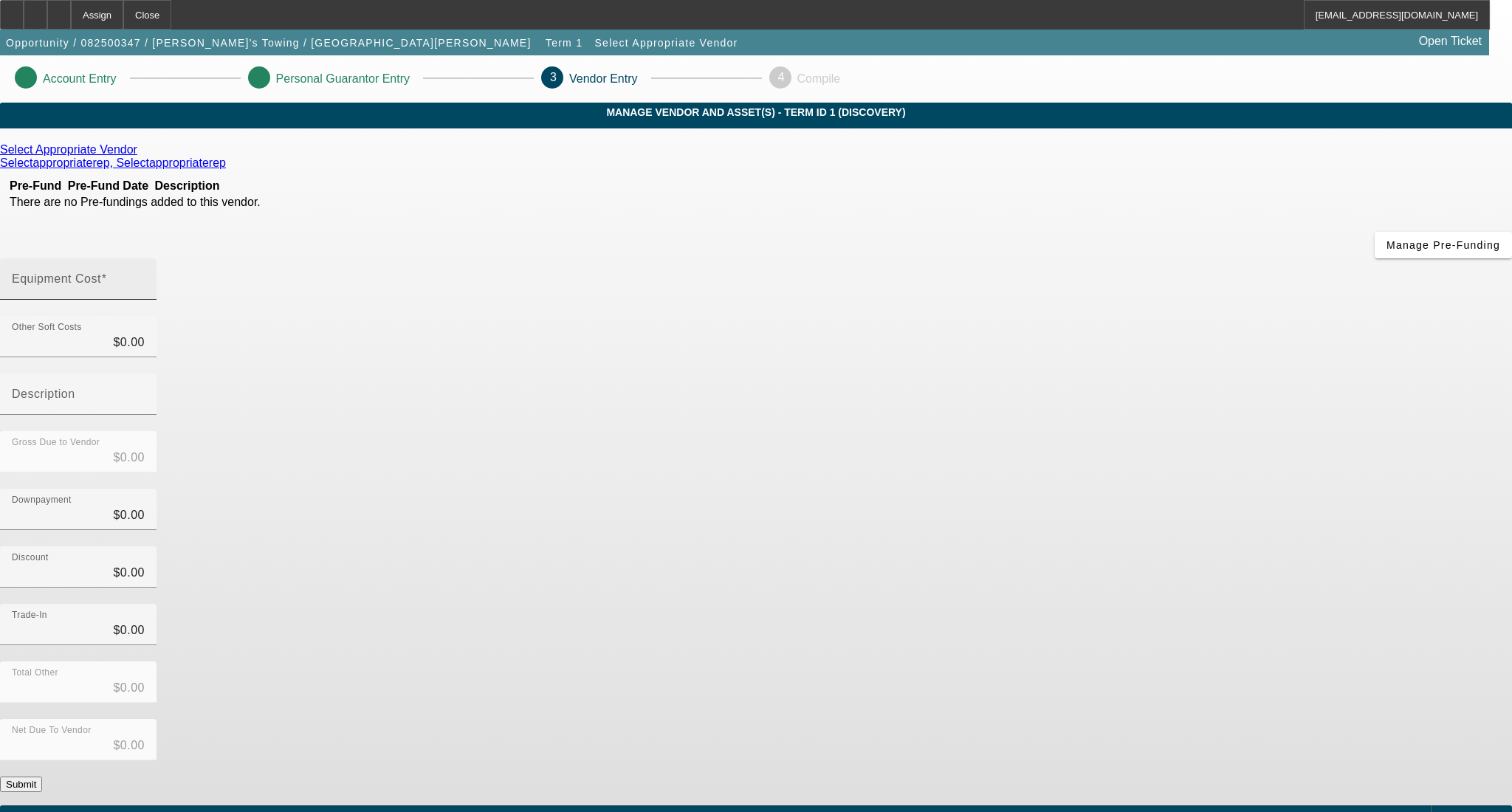
click at [145, 258] on div "Equipment Cost" at bounding box center [79, 279] width 133 height 42
type input "5"
type input "$5.00"
type input "54"
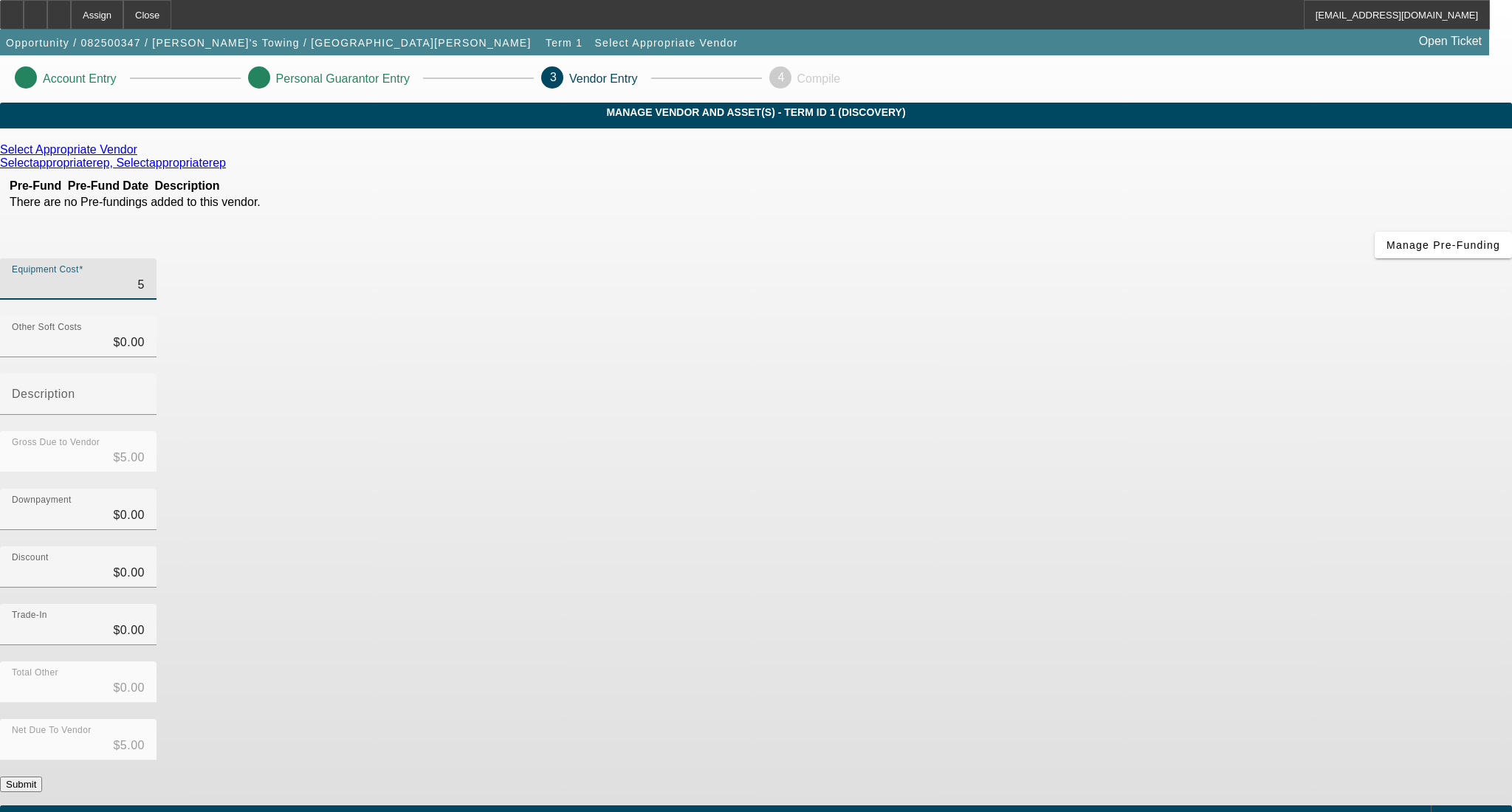
type input "$54.00"
type input "540"
type input "$540.00"
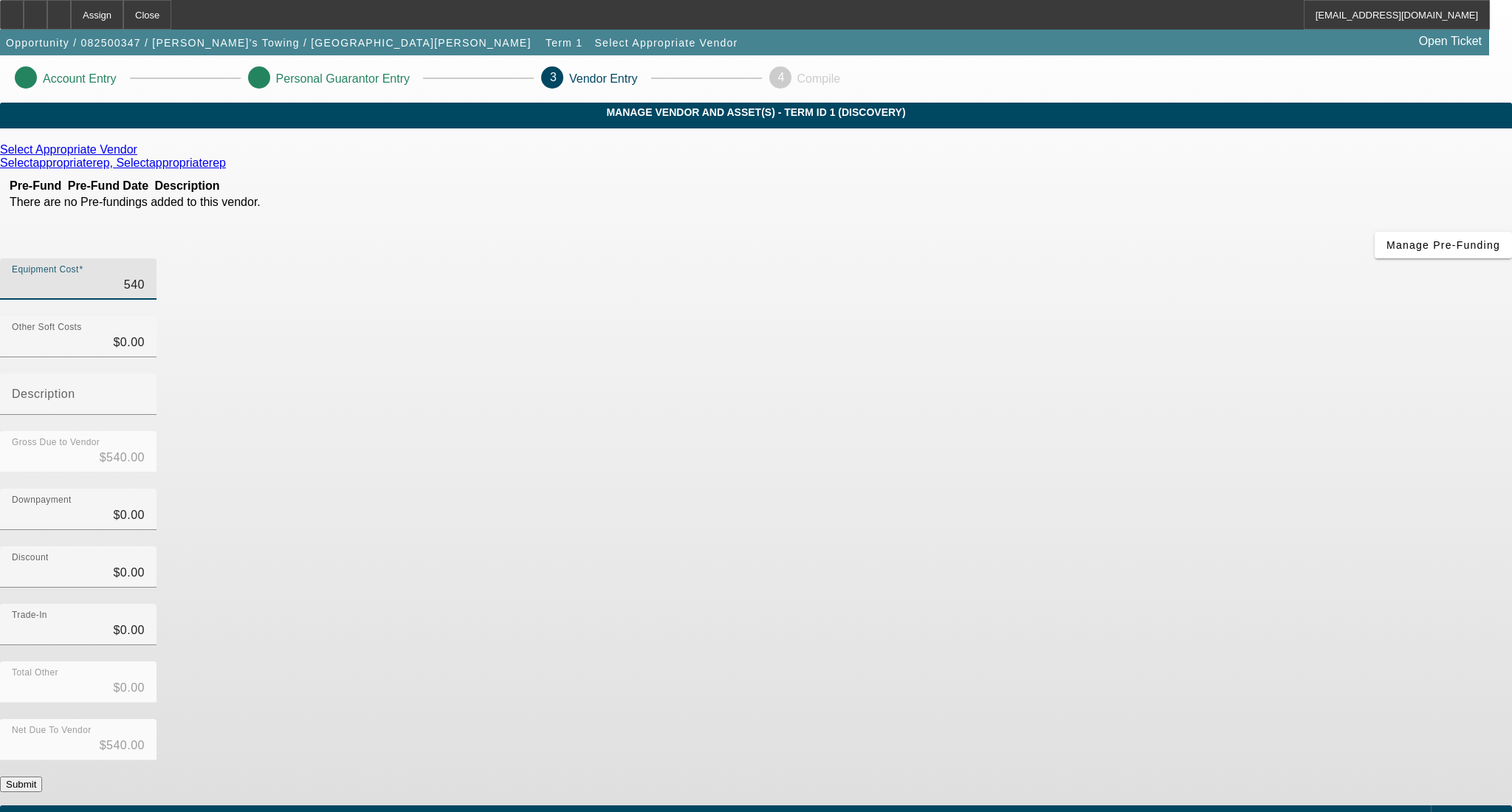
type input "5400"
type input "$5,400.00"
type input "54000"
type input "$54,000.00"
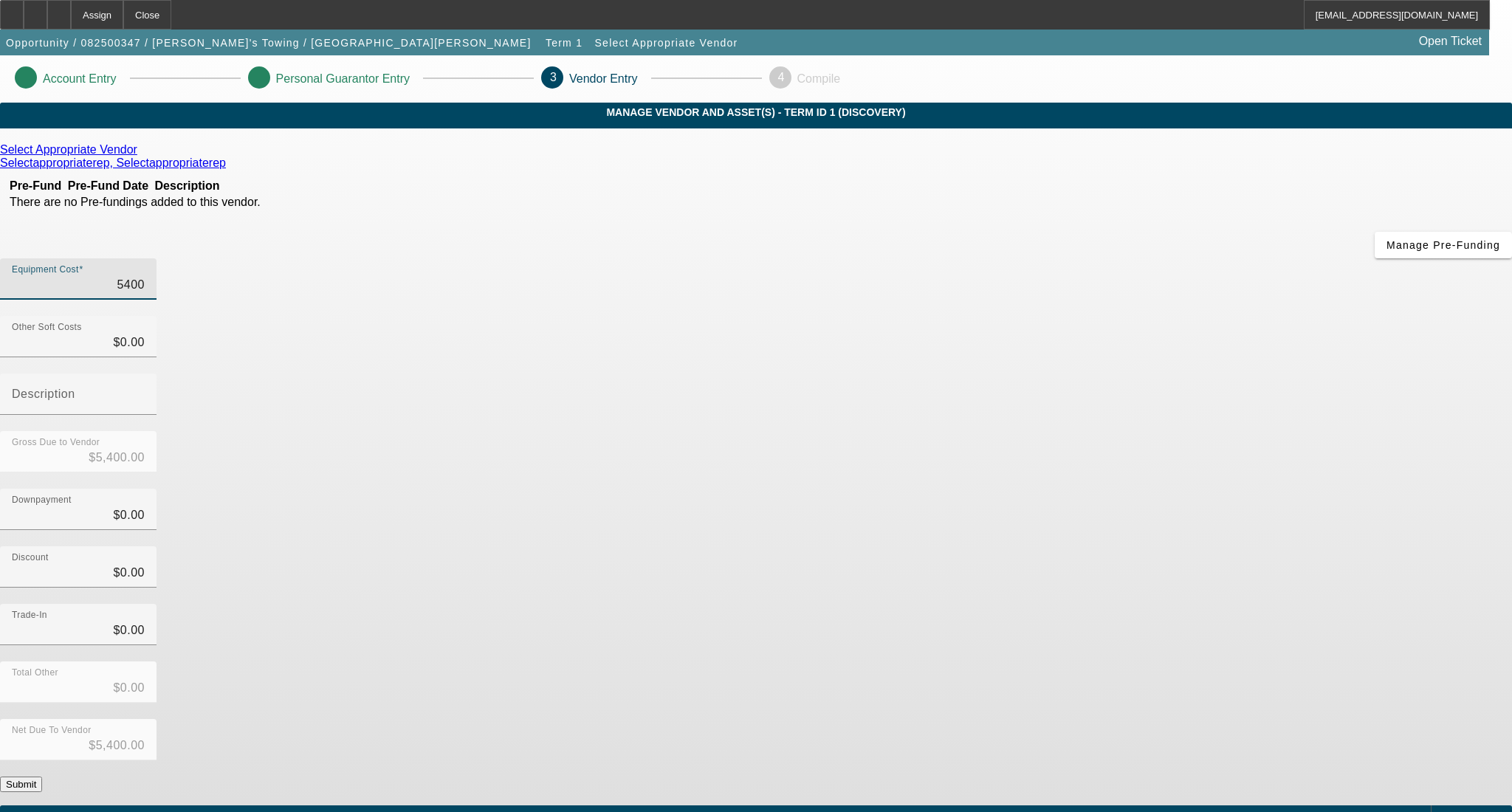
type input "$54,000.00"
click at [1144, 547] on div "Discount $0.00" at bounding box center [756, 576] width 1512 height 58
click at [1099, 652] on form "Select Appropriate Vendor Selectappropriaterep, Selectappropriaterep Pre-Fund P…" at bounding box center [756, 504] width 1512 height 722
click at [42, 777] on button "Submit" at bounding box center [21, 784] width 42 height 15
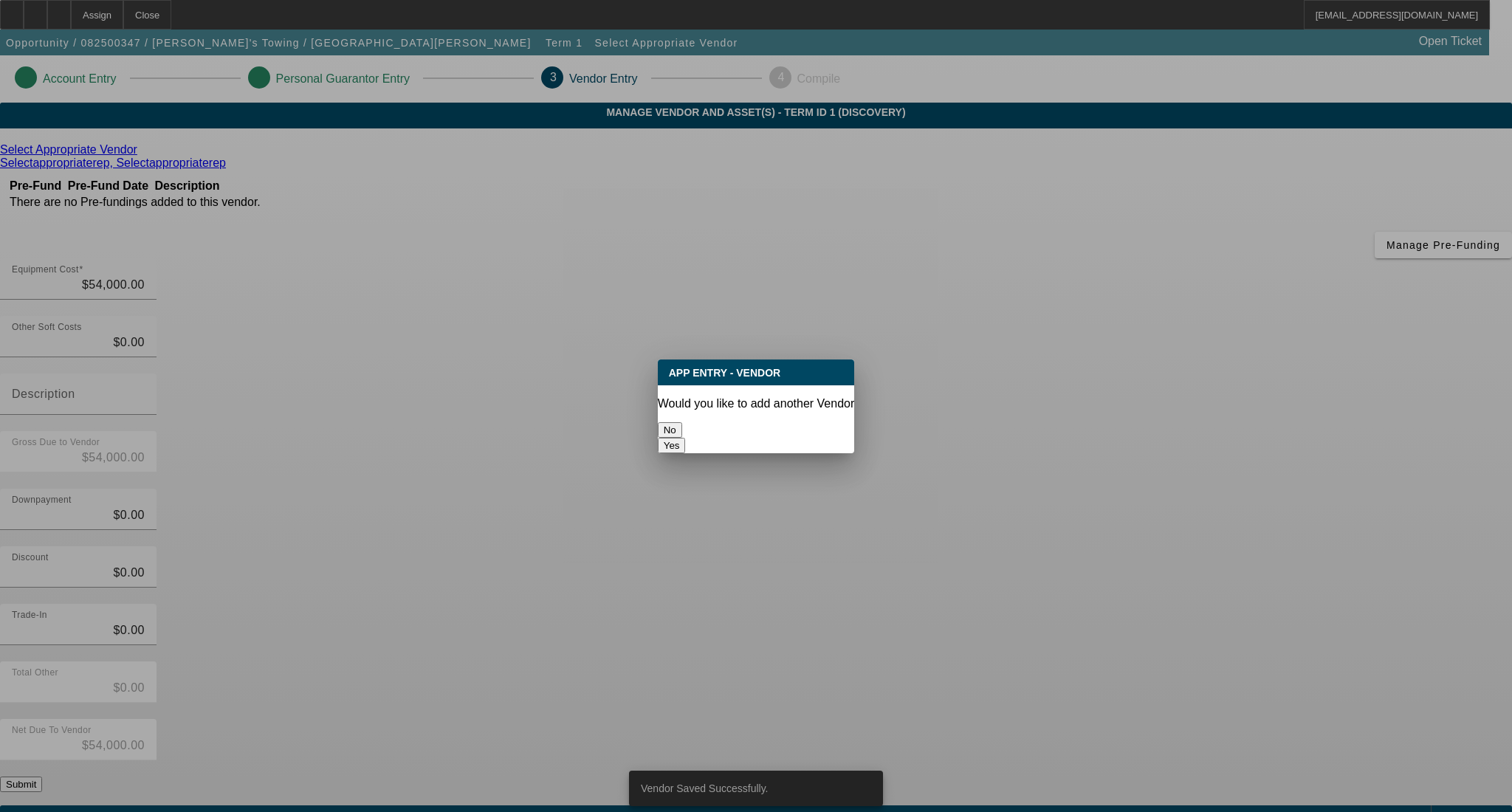
click at [682, 424] on button "No" at bounding box center [670, 430] width 24 height 15
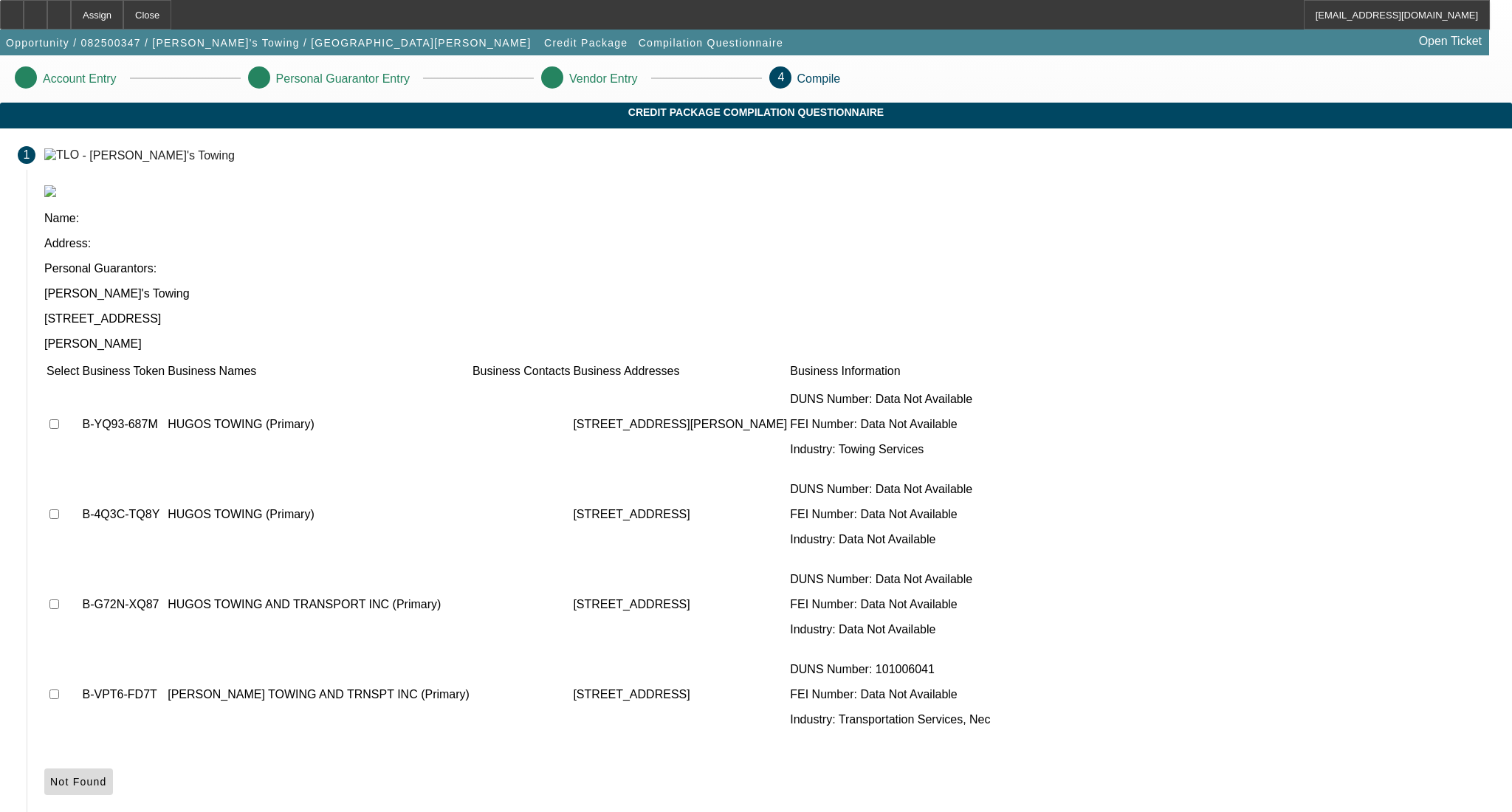
click at [50, 776] on icon at bounding box center [50, 782] width 0 height 12
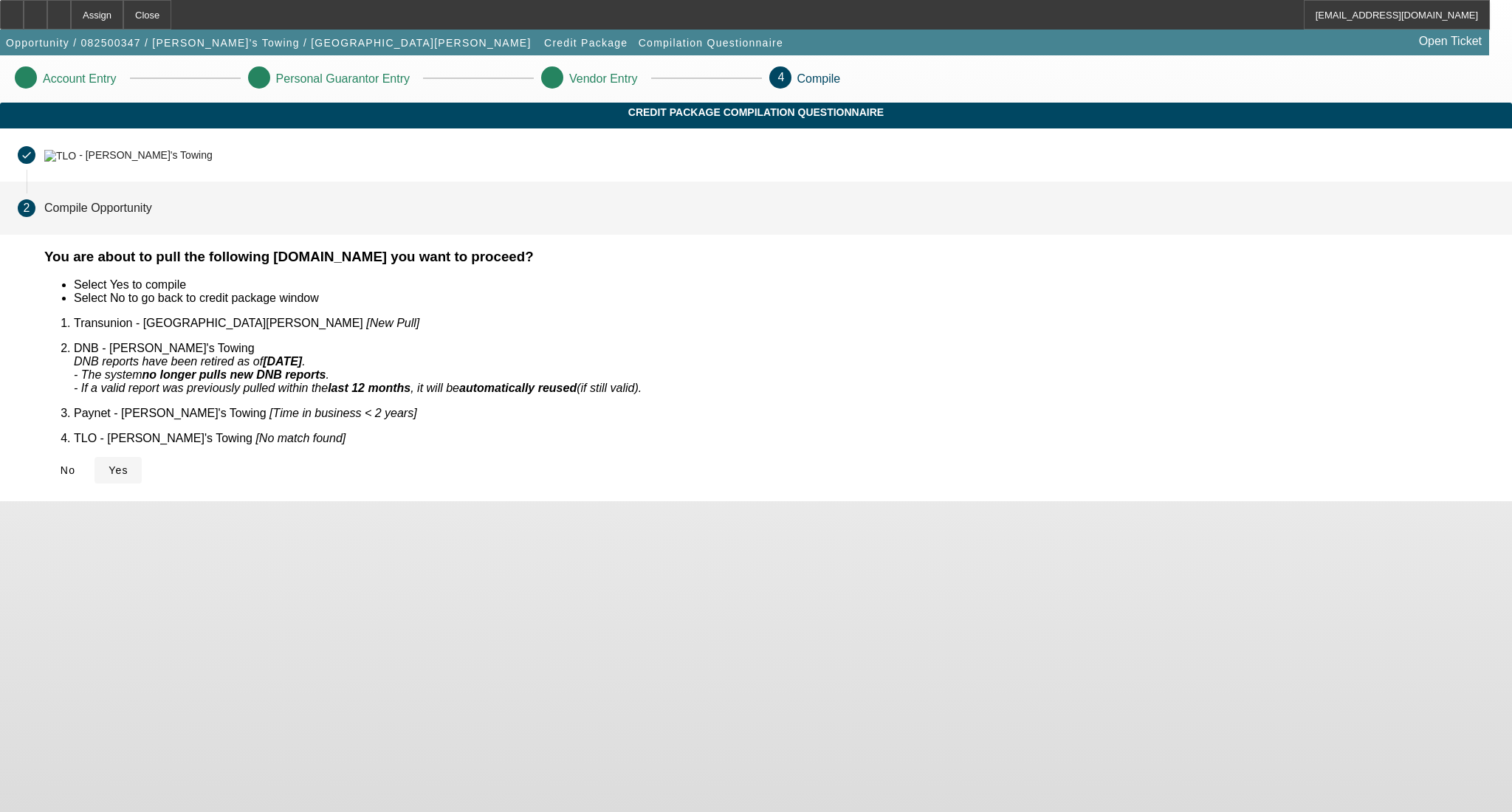
click at [128, 464] on span "Yes" at bounding box center [118, 470] width 20 height 12
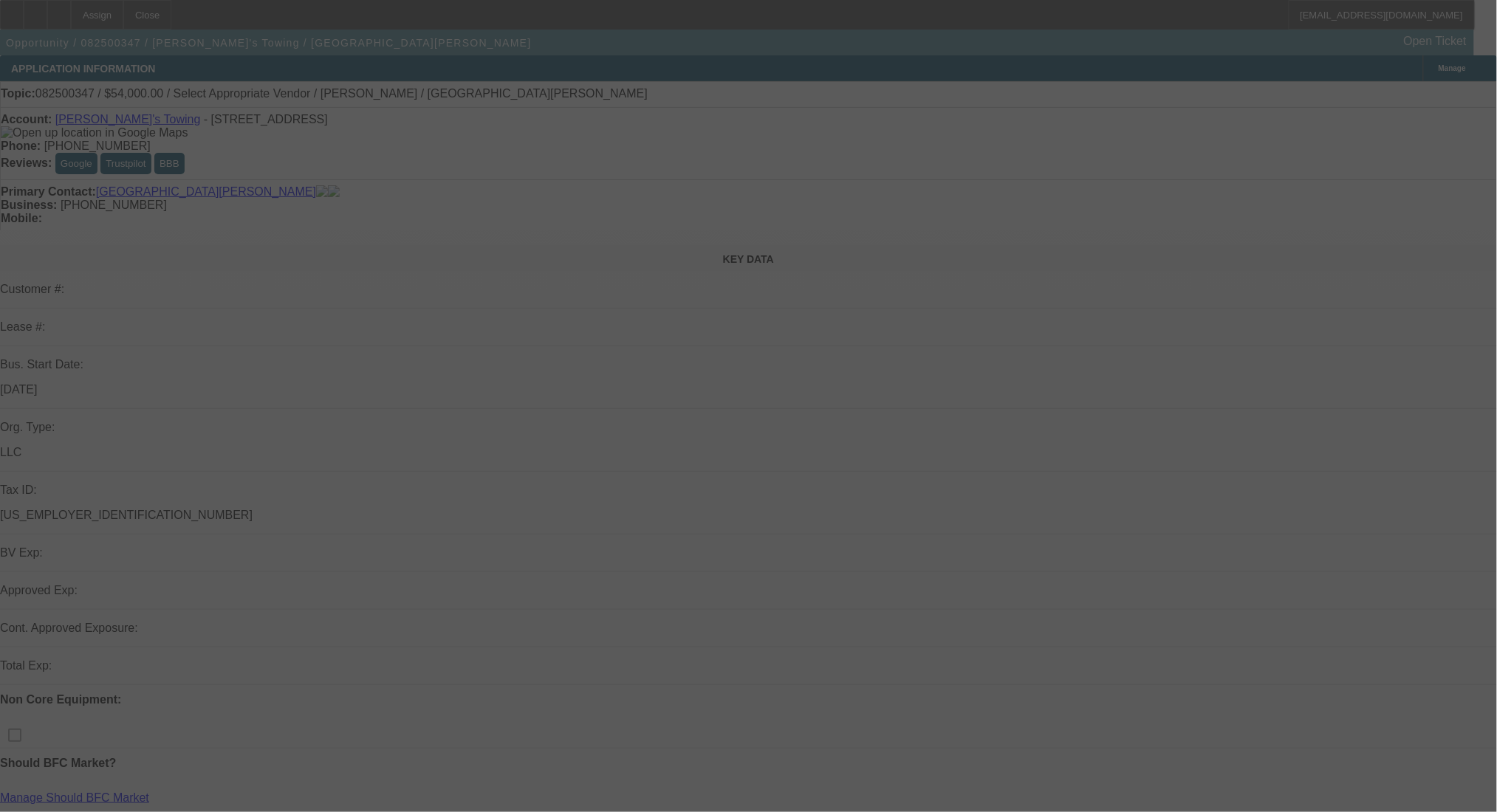
select select "0"
select select "2"
select select "0.1"
select select "4"
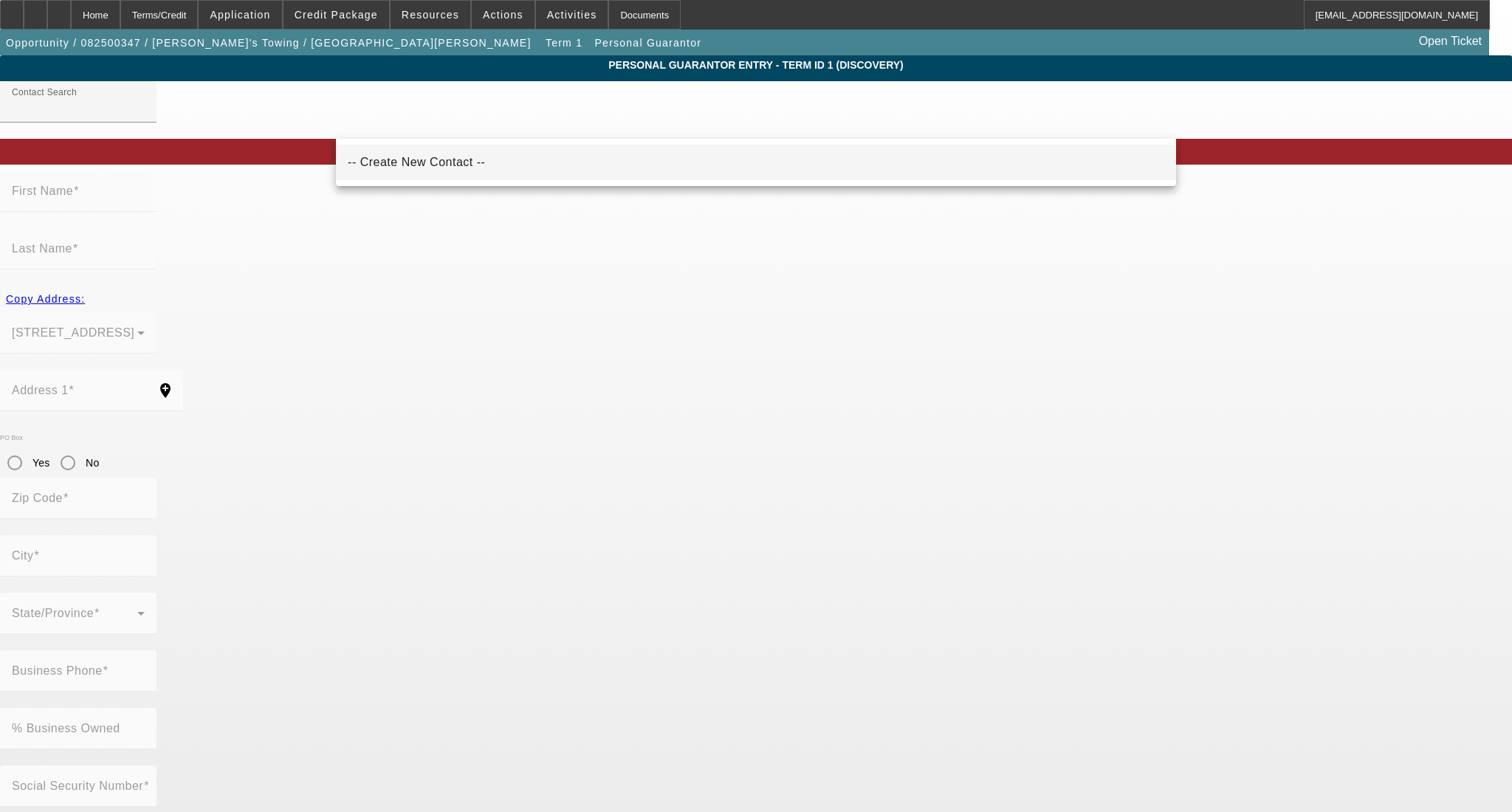
click at [408, 171] on span "-- Create New Contact --" at bounding box center [416, 163] width 137 height 18
type input "-- Create New Contact --"
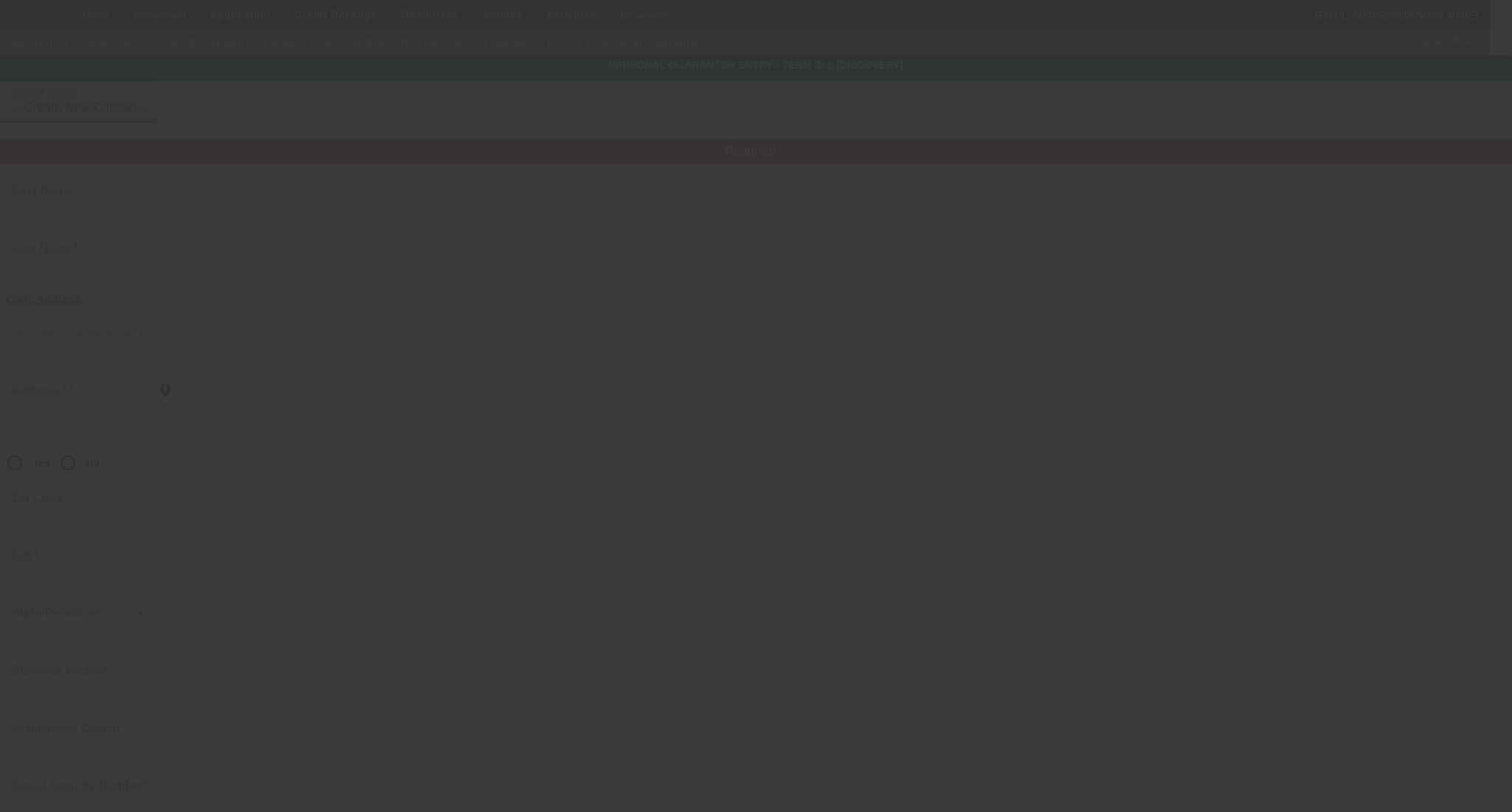
click at [145, 206] on input "First Name" at bounding box center [79, 197] width 133 height 18
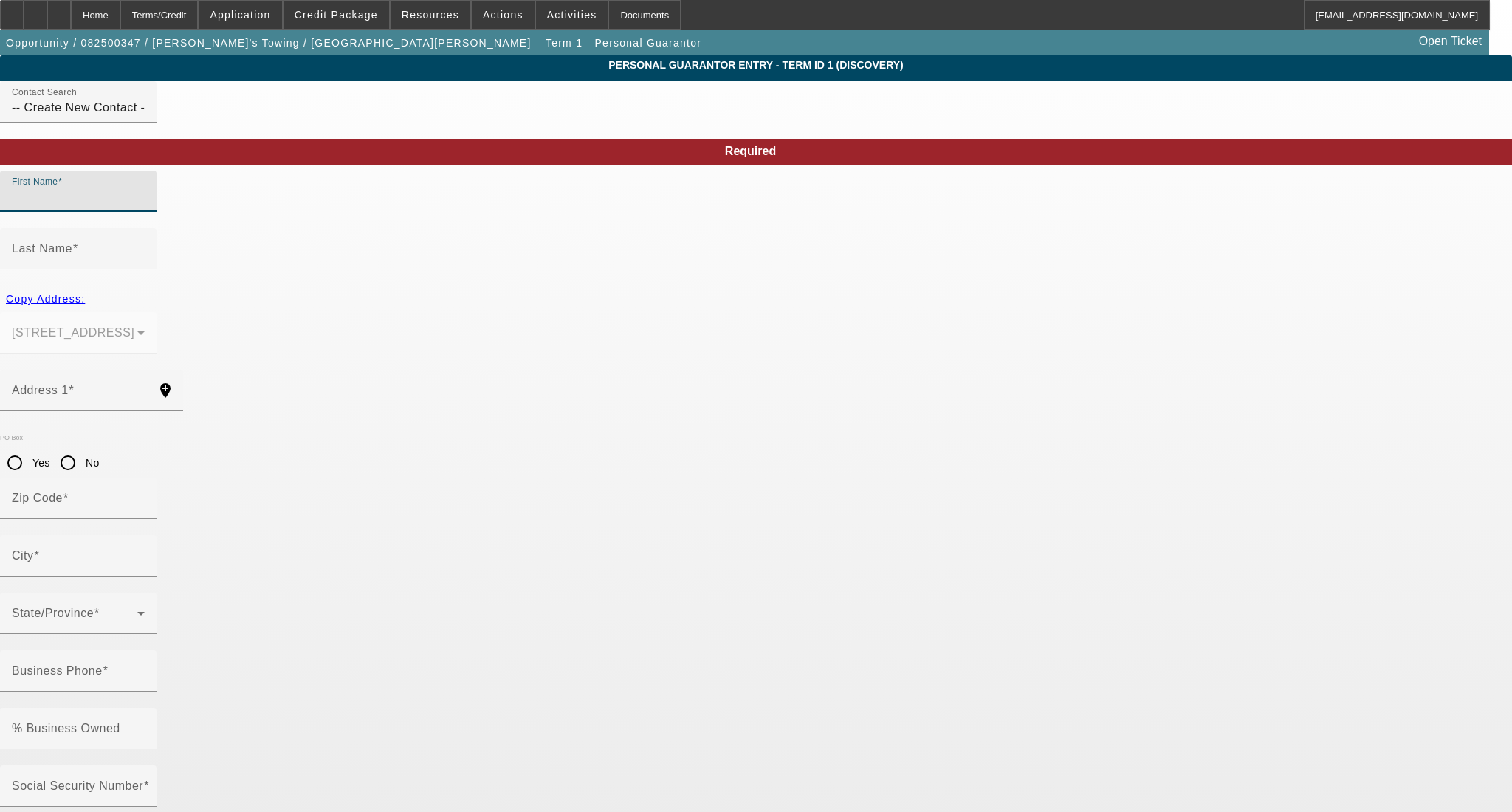
type input "K"
type input "[PERSON_NAME]"
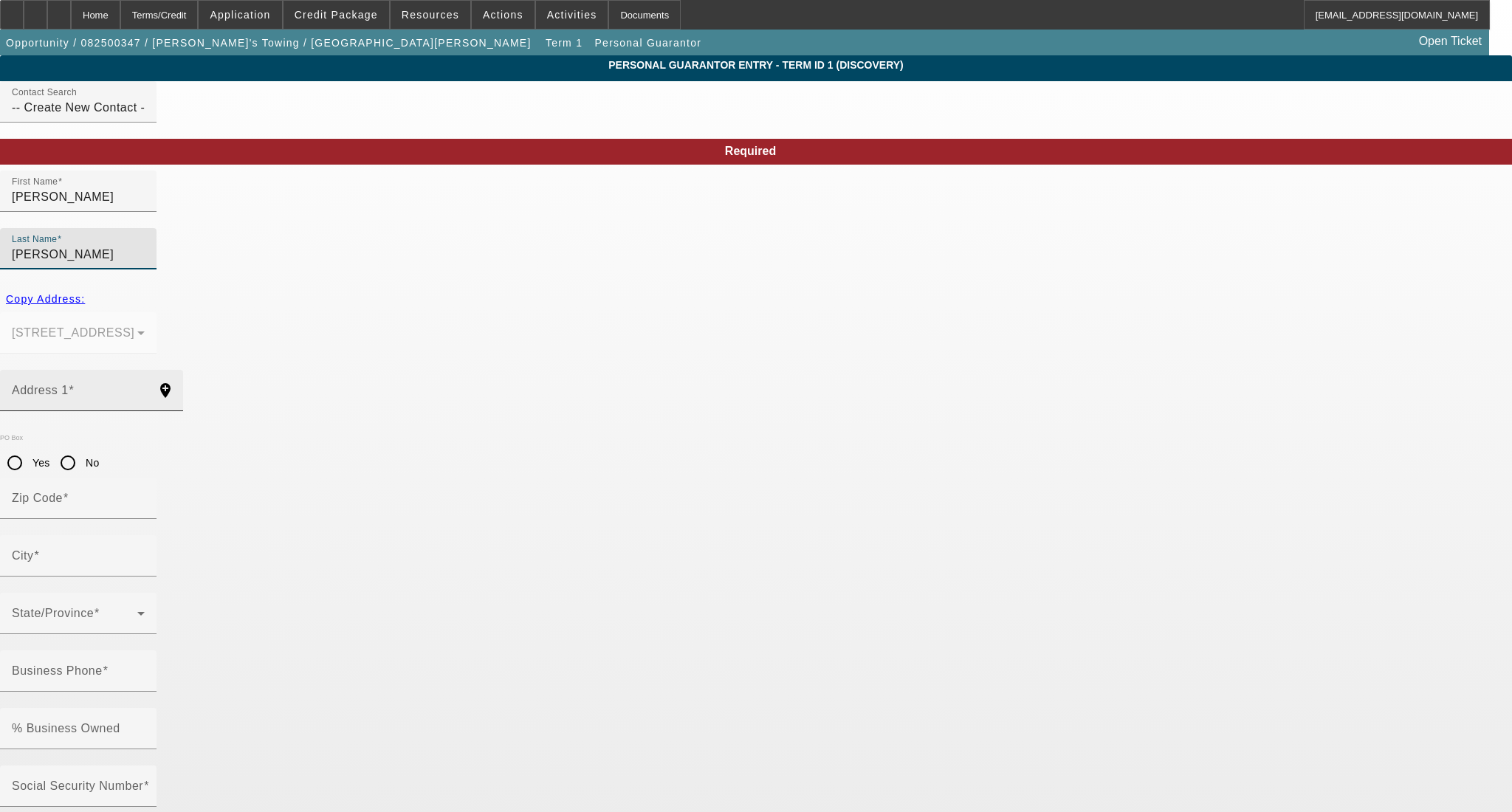
type input "[PERSON_NAME]"
click at [145, 370] on div "Address 1" at bounding box center [79, 391] width 133 height 42
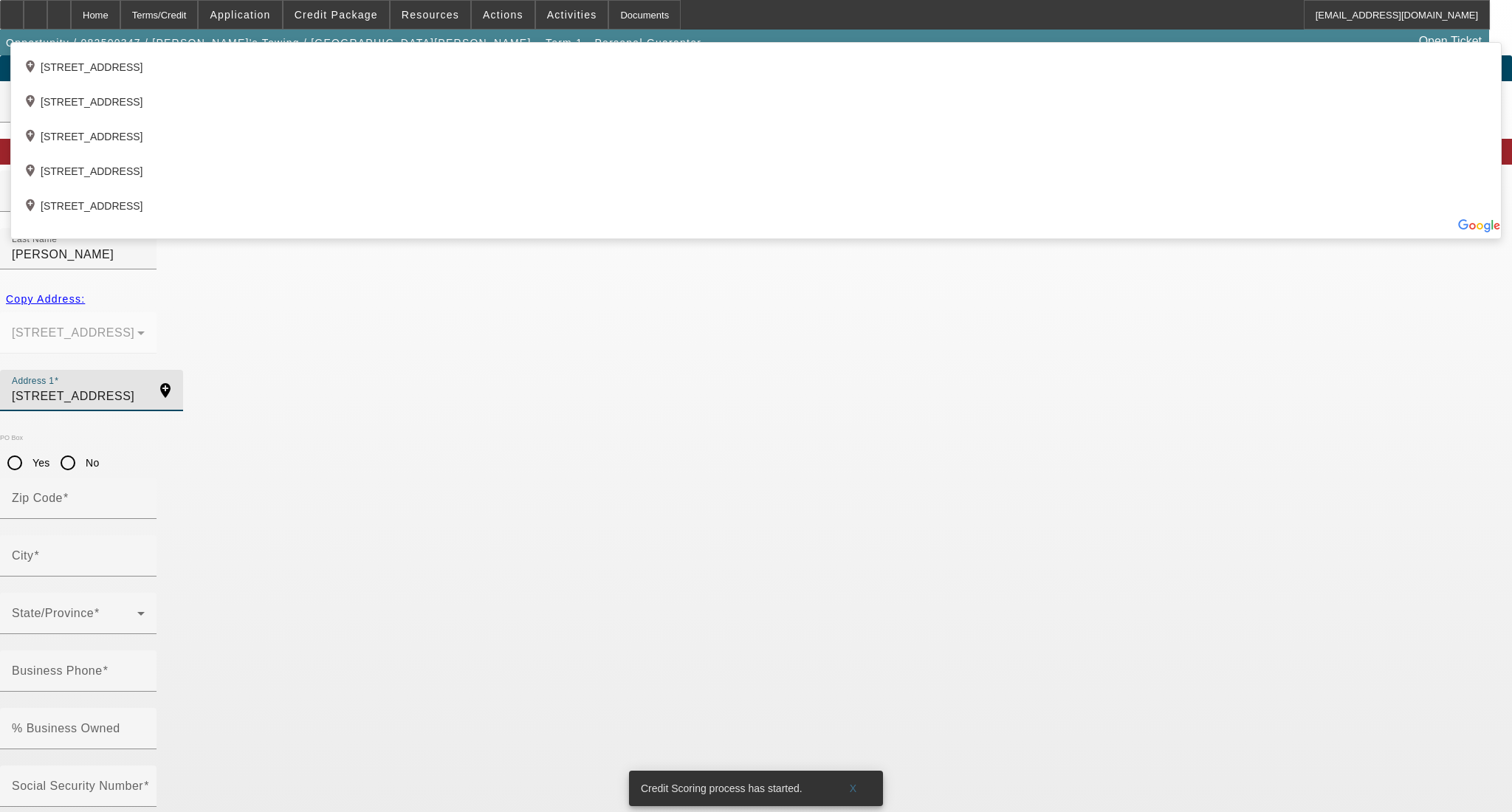
click at [463, 80] on div "add_location [STREET_ADDRESS]" at bounding box center [756, 63] width 1490 height 34
type input "[STREET_ADDRESS]"
type input "95341"
type input "Merced"
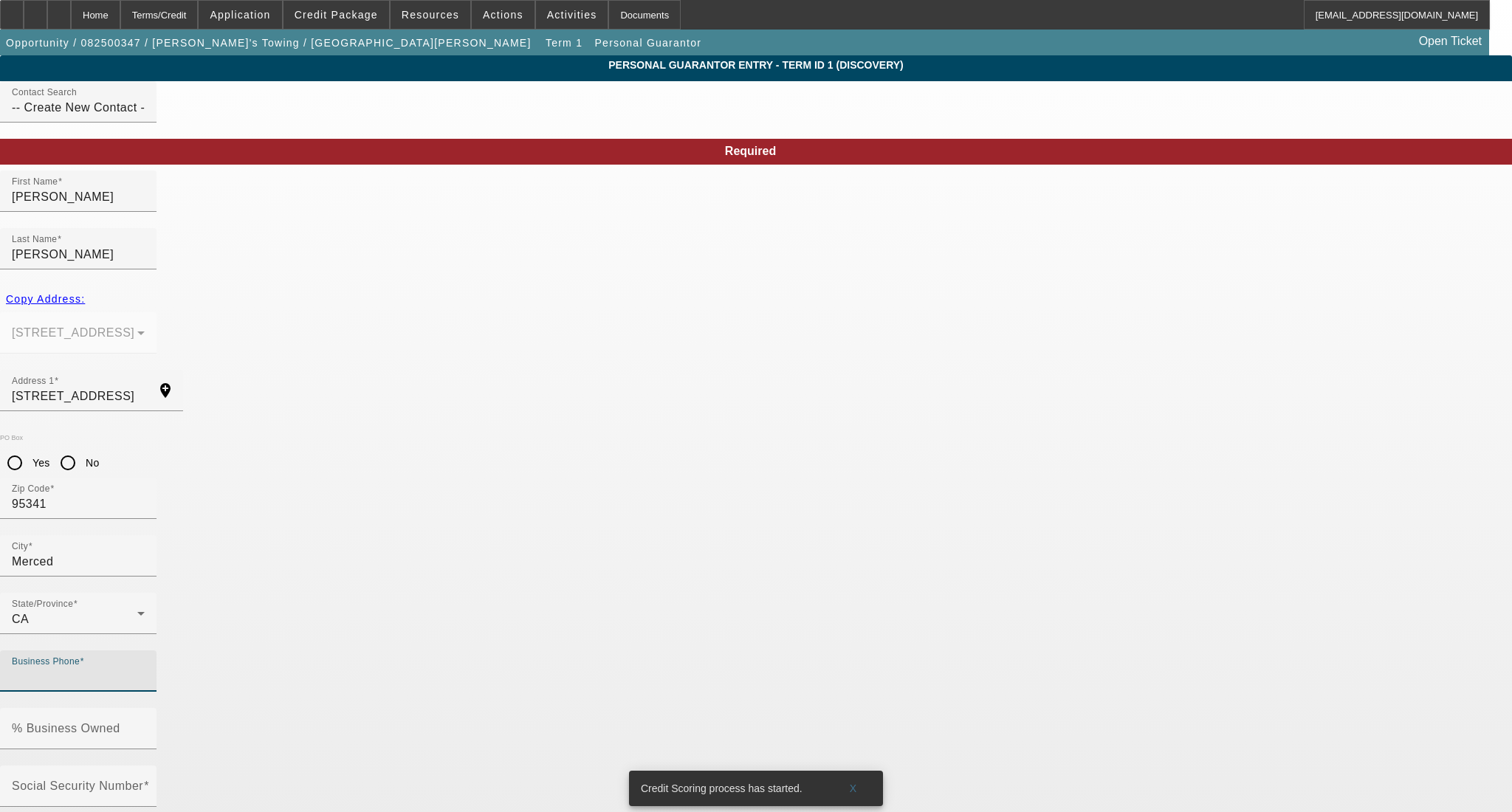
click at [145, 669] on input "Business Phone" at bounding box center [79, 677] width 133 height 18
type input "[PHONE_NUMBER]"
click at [145, 709] on div "% Business Owned" at bounding box center [79, 729] width 133 height 42
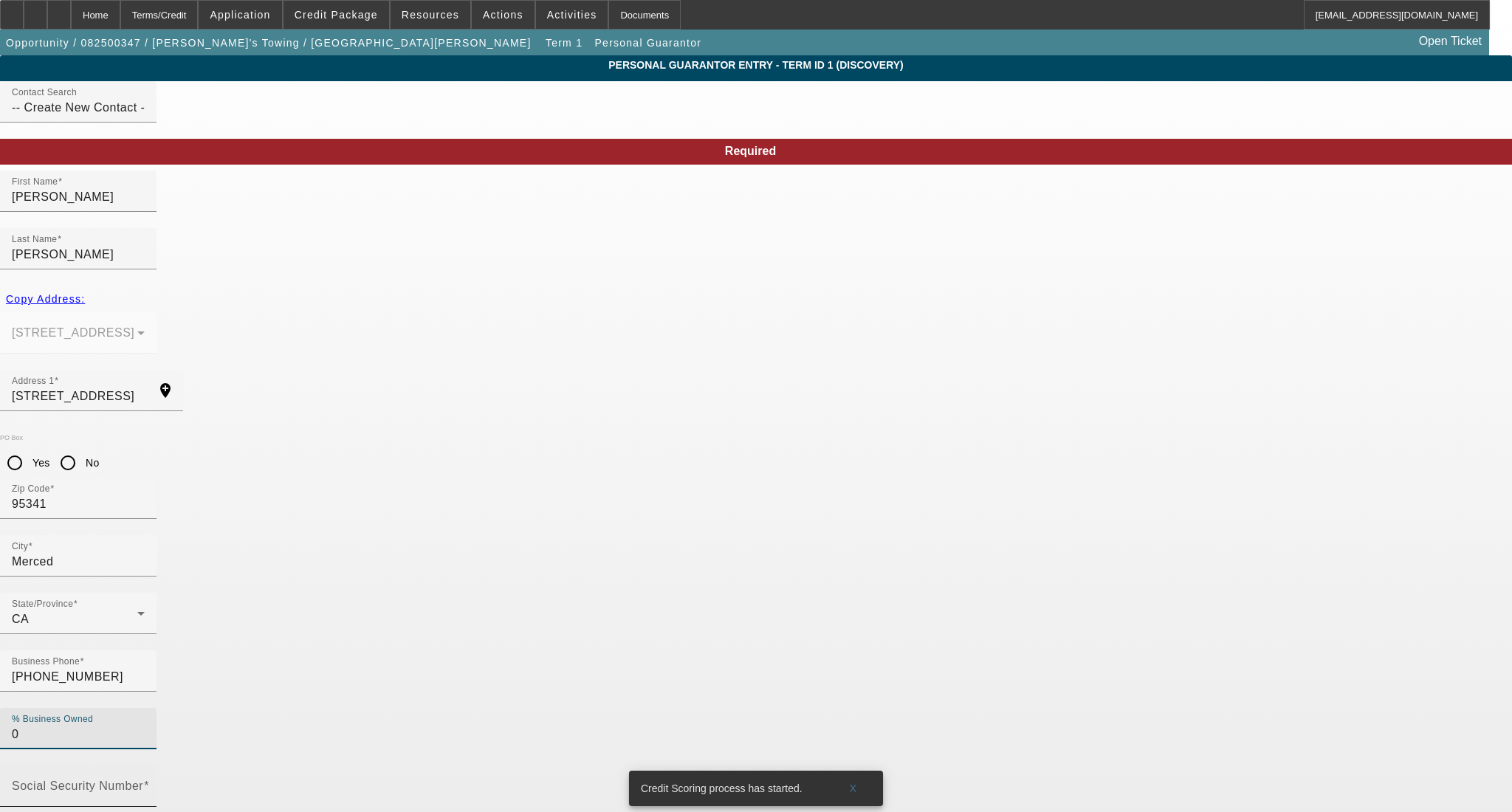
type input "0"
click at [145, 783] on input "Social Security Number" at bounding box center [79, 792] width 133 height 18
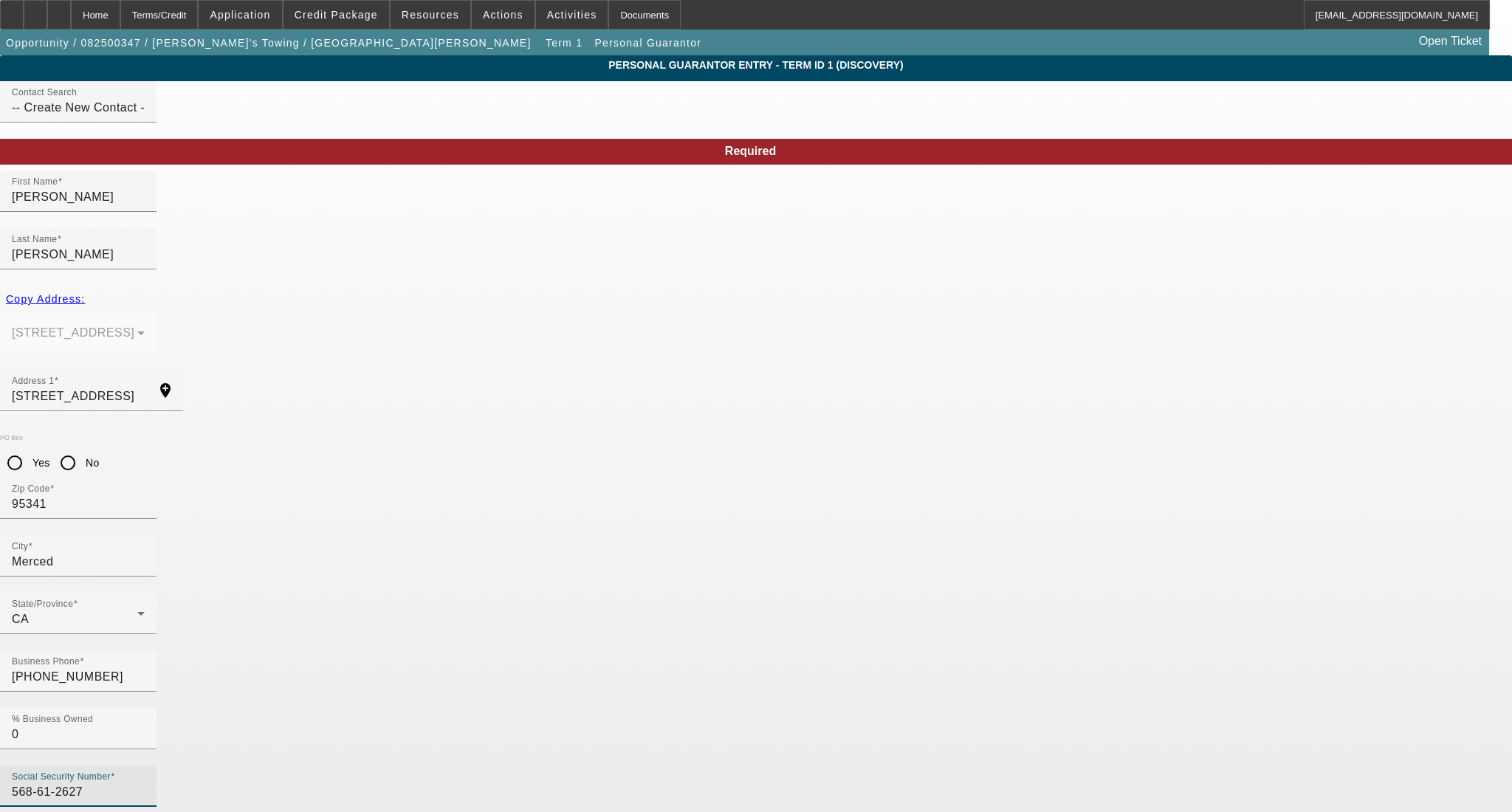
type input "568-61-2627"
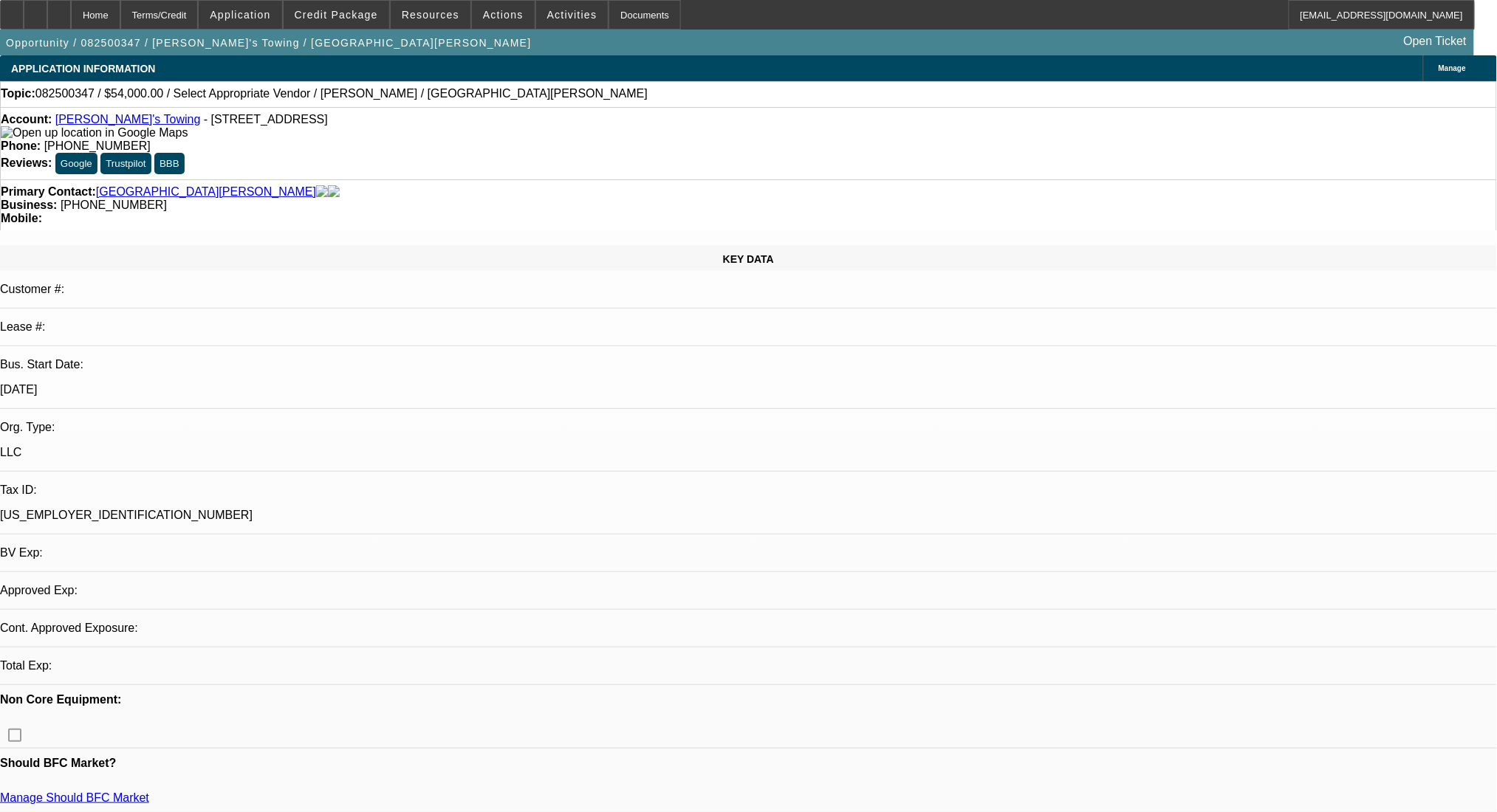
select select "0"
select select "2"
select select "0.1"
select select "4"
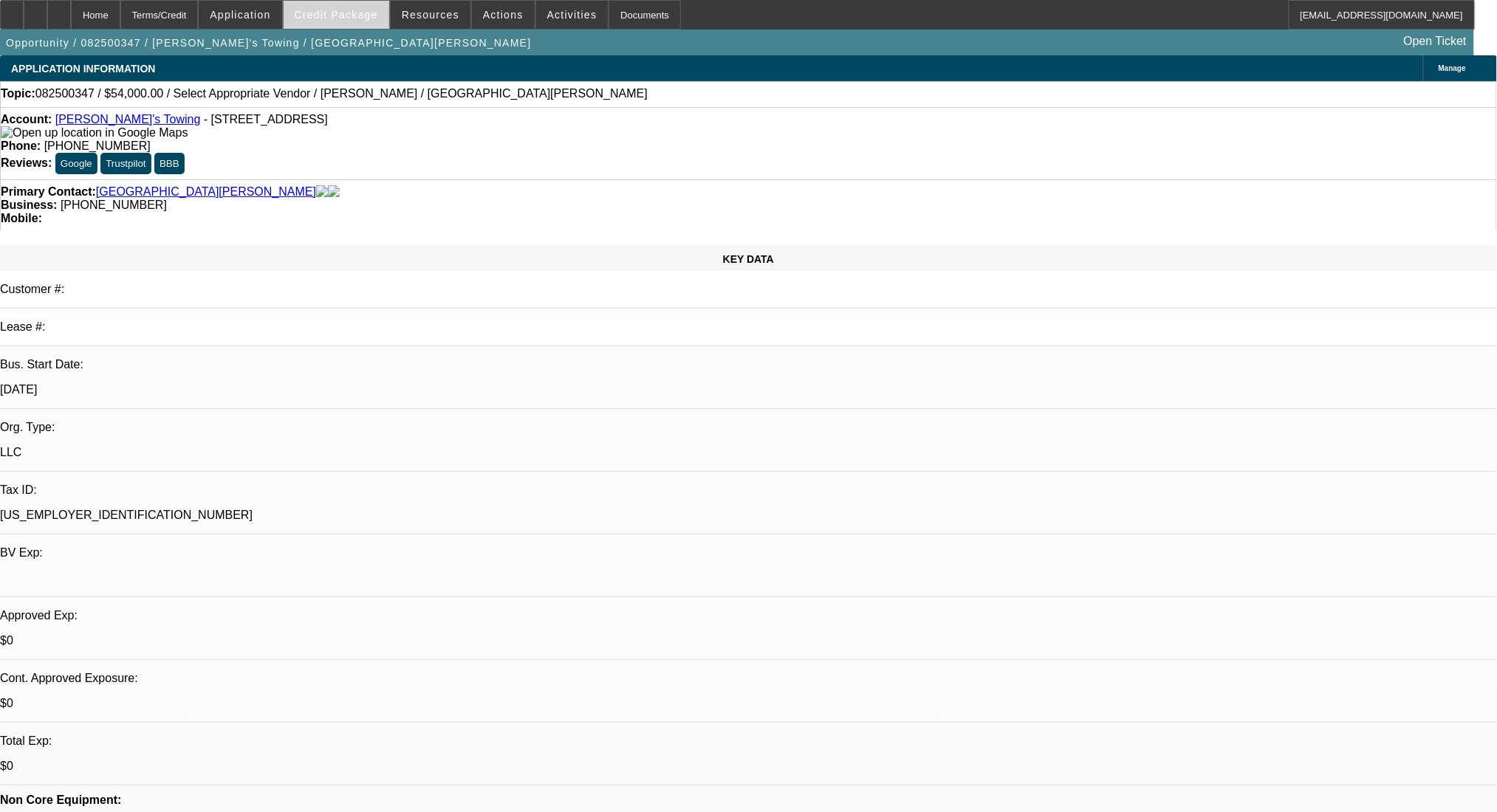
click at [352, 15] on span "Credit Package" at bounding box center [337, 14] width 83 height 12
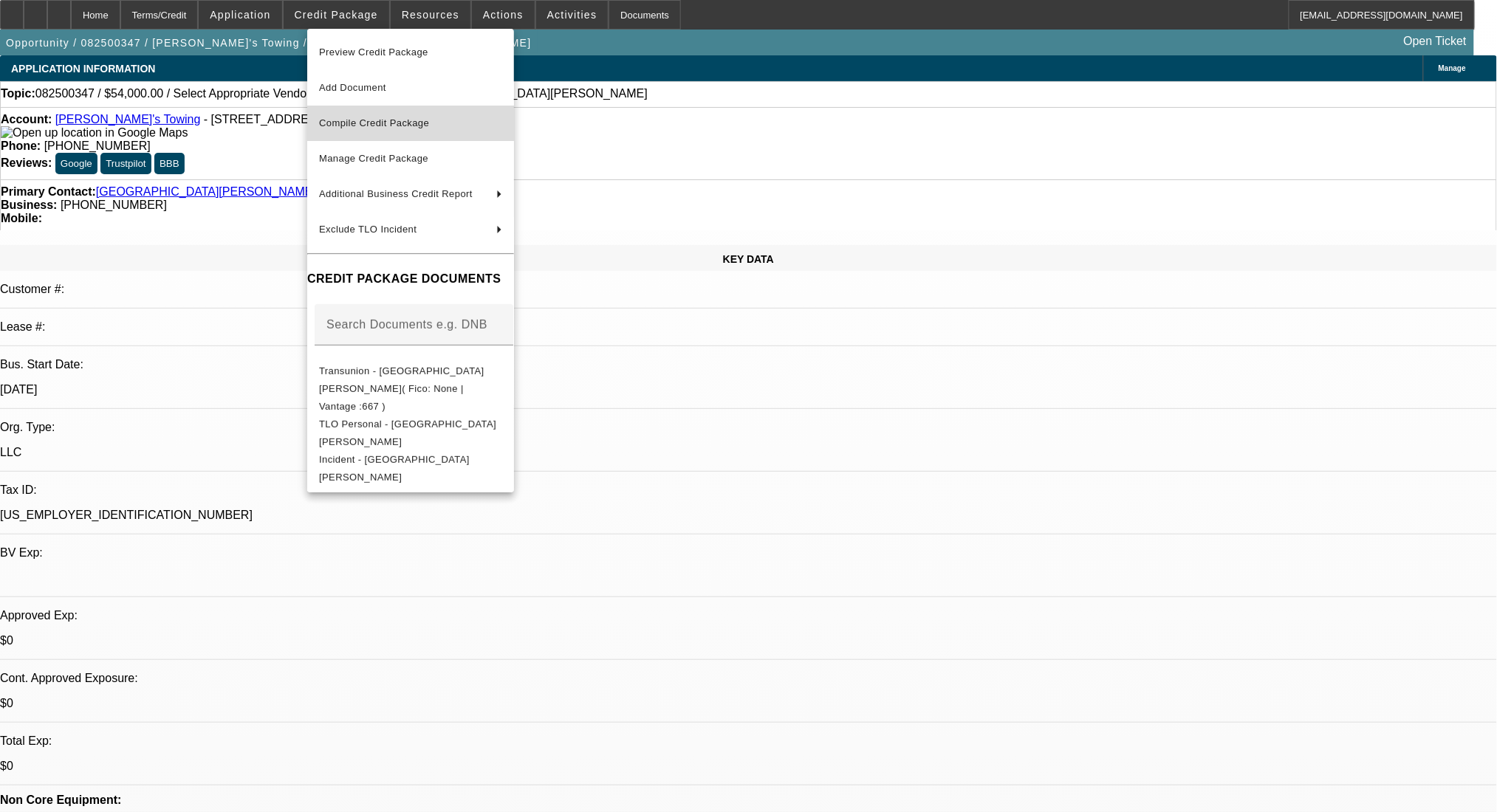
click at [378, 122] on span "Compile Credit Package" at bounding box center [374, 123] width 110 height 11
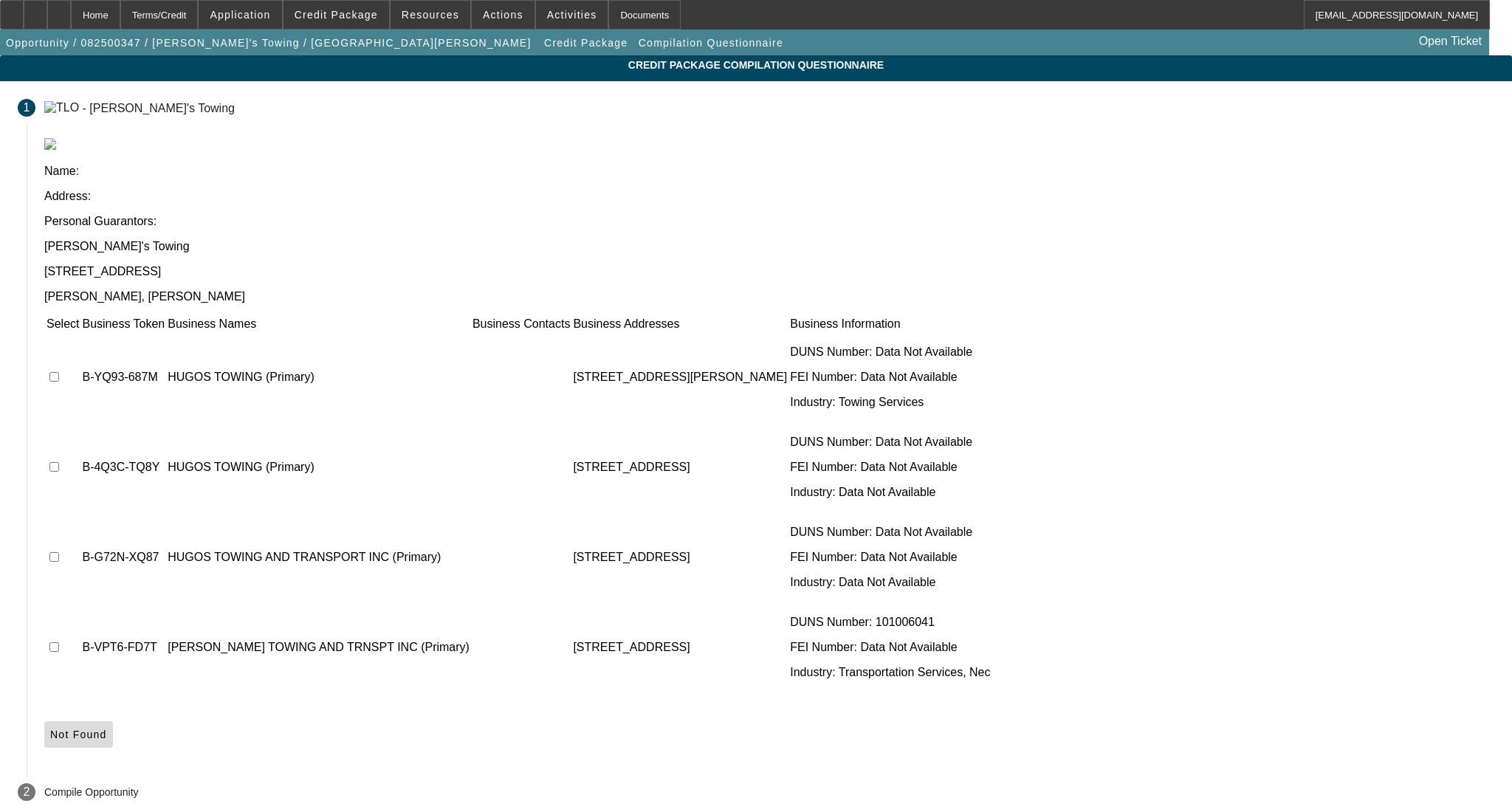
click at [107, 729] on span "Not Found" at bounding box center [79, 734] width 57 height 12
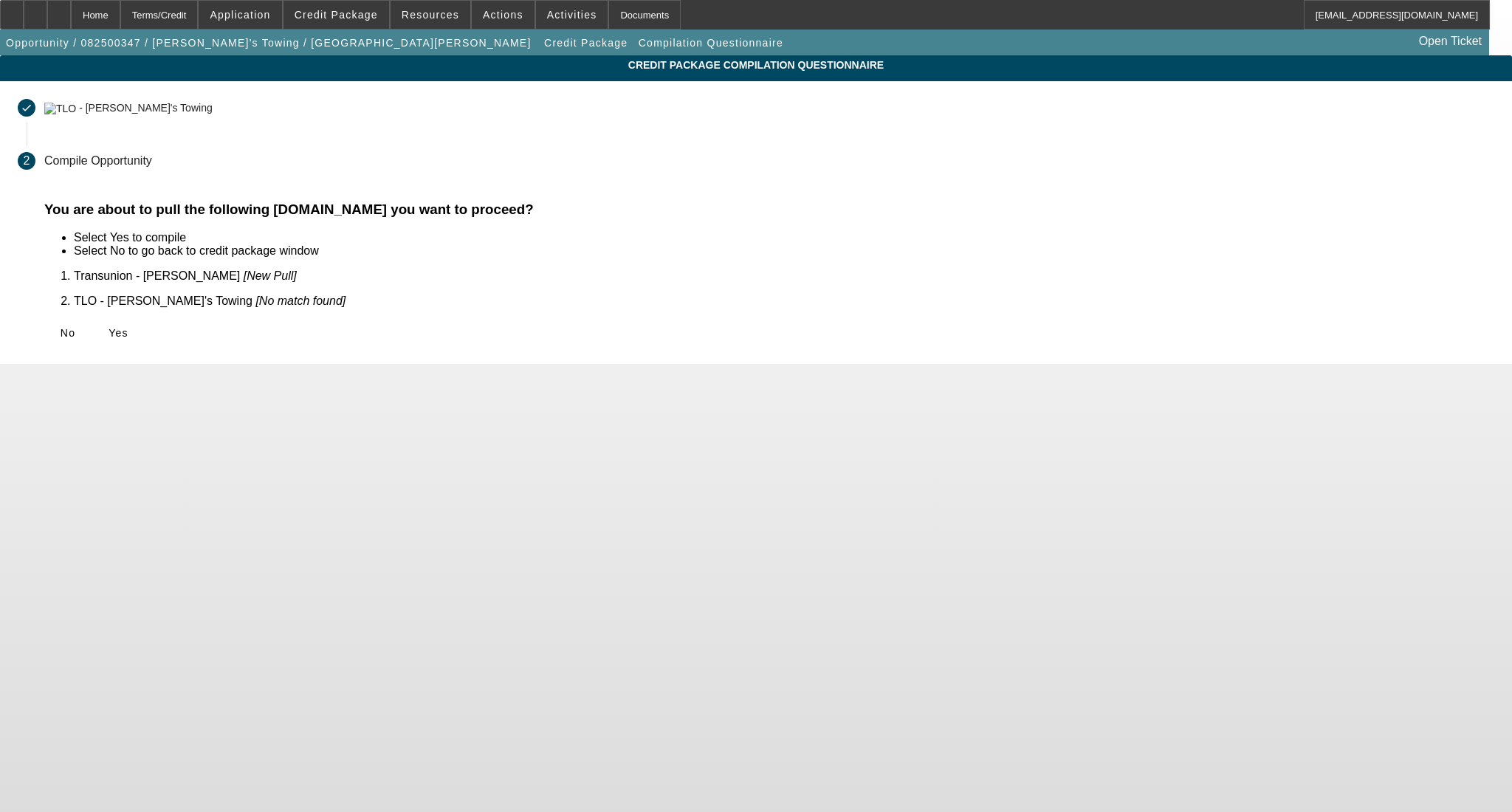
click at [455, 331] on div "No Yes" at bounding box center [768, 333] width 1450 height 26
click at [128, 327] on span "Yes" at bounding box center [118, 333] width 20 height 12
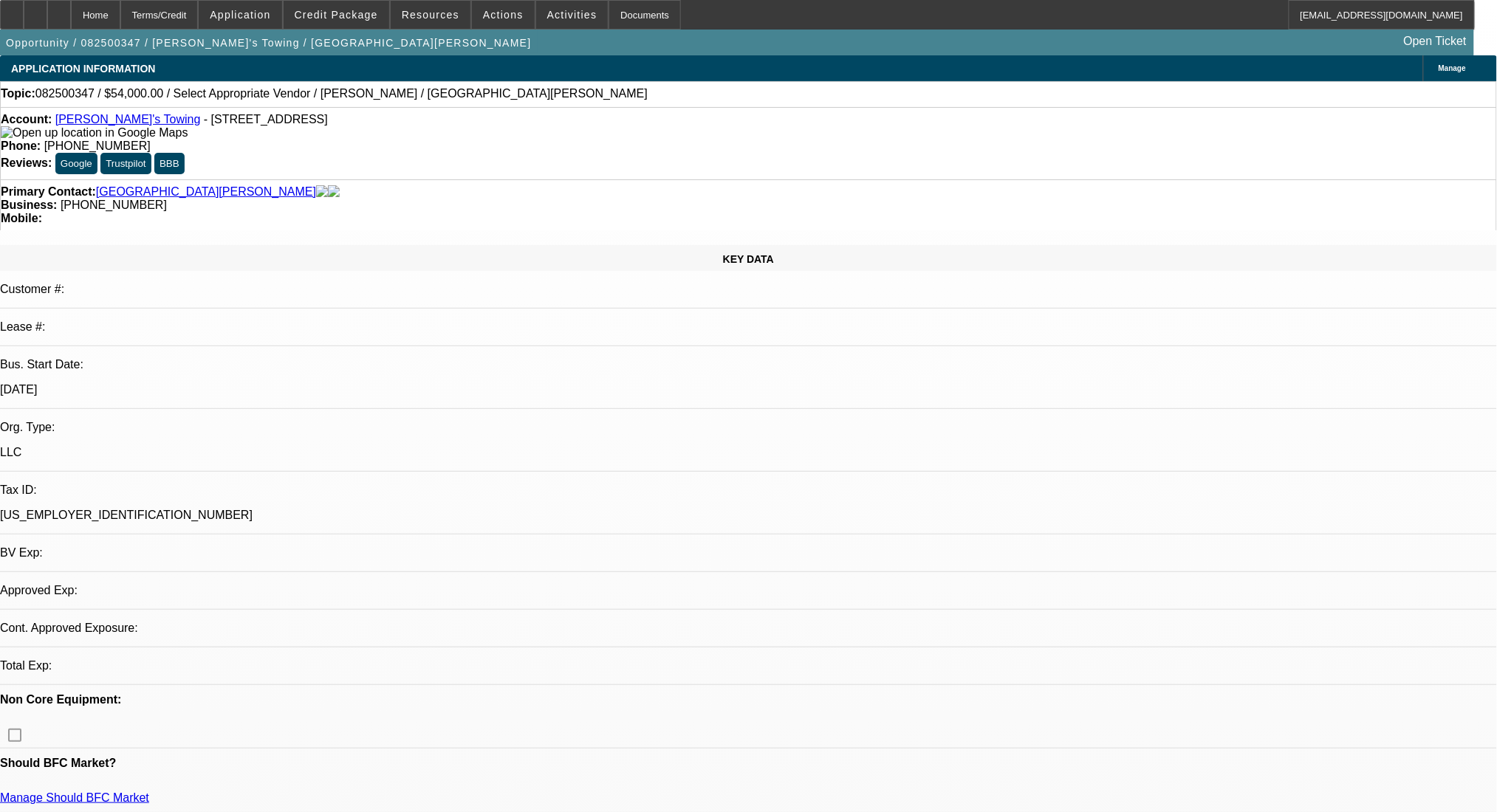
select select "0"
select select "2"
select select "0.1"
select select "4"
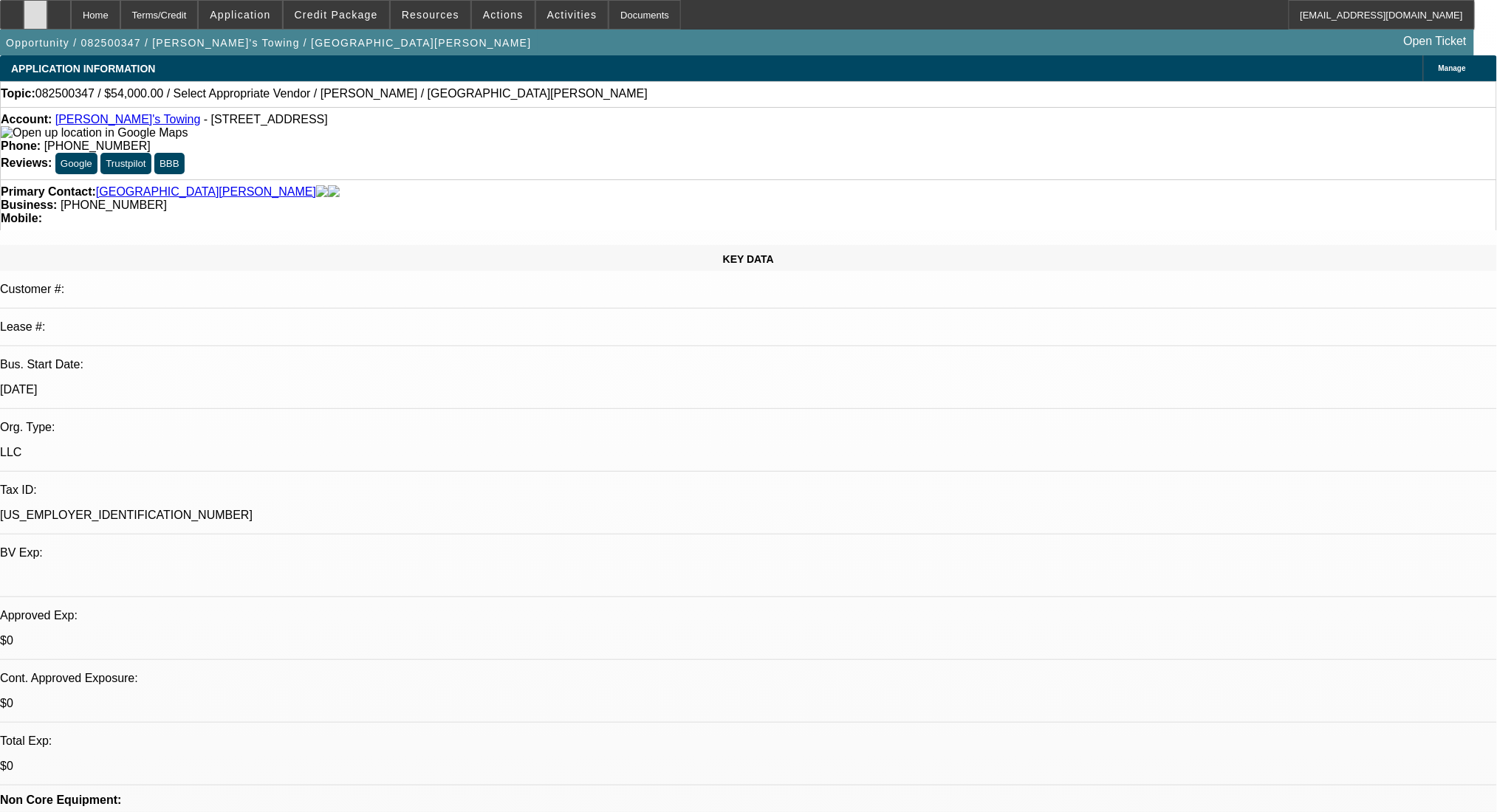
click at [35, 10] on icon at bounding box center [35, 10] width 0 height 0
click at [59, 10] on icon at bounding box center [59, 10] width 0 height 0
select select "0"
select select "2"
select select "0.1"
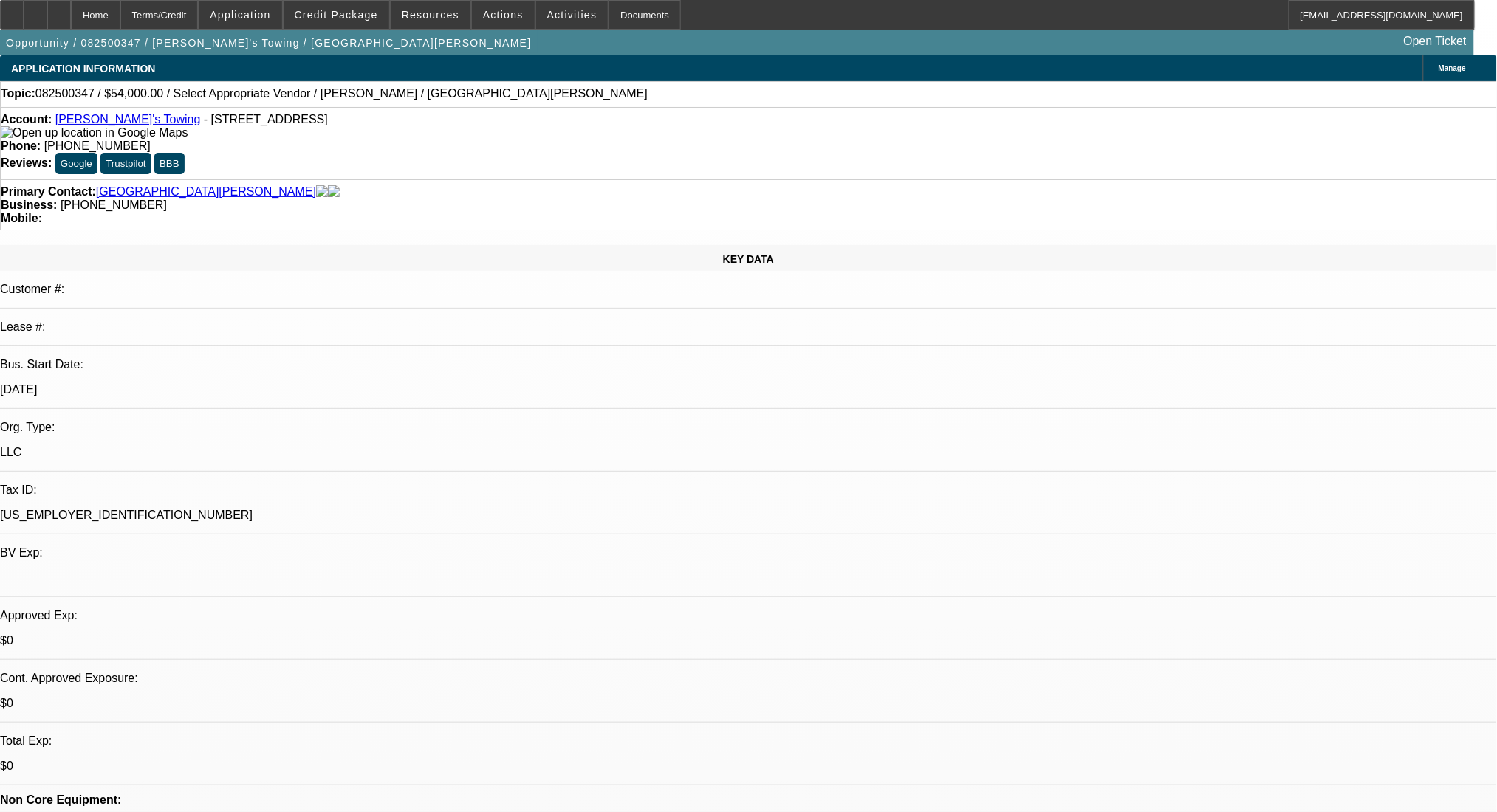
select select "2"
select select "4"
drag, startPoint x: 1356, startPoint y: 217, endPoint x: 1343, endPoint y: 254, distance: 39.2
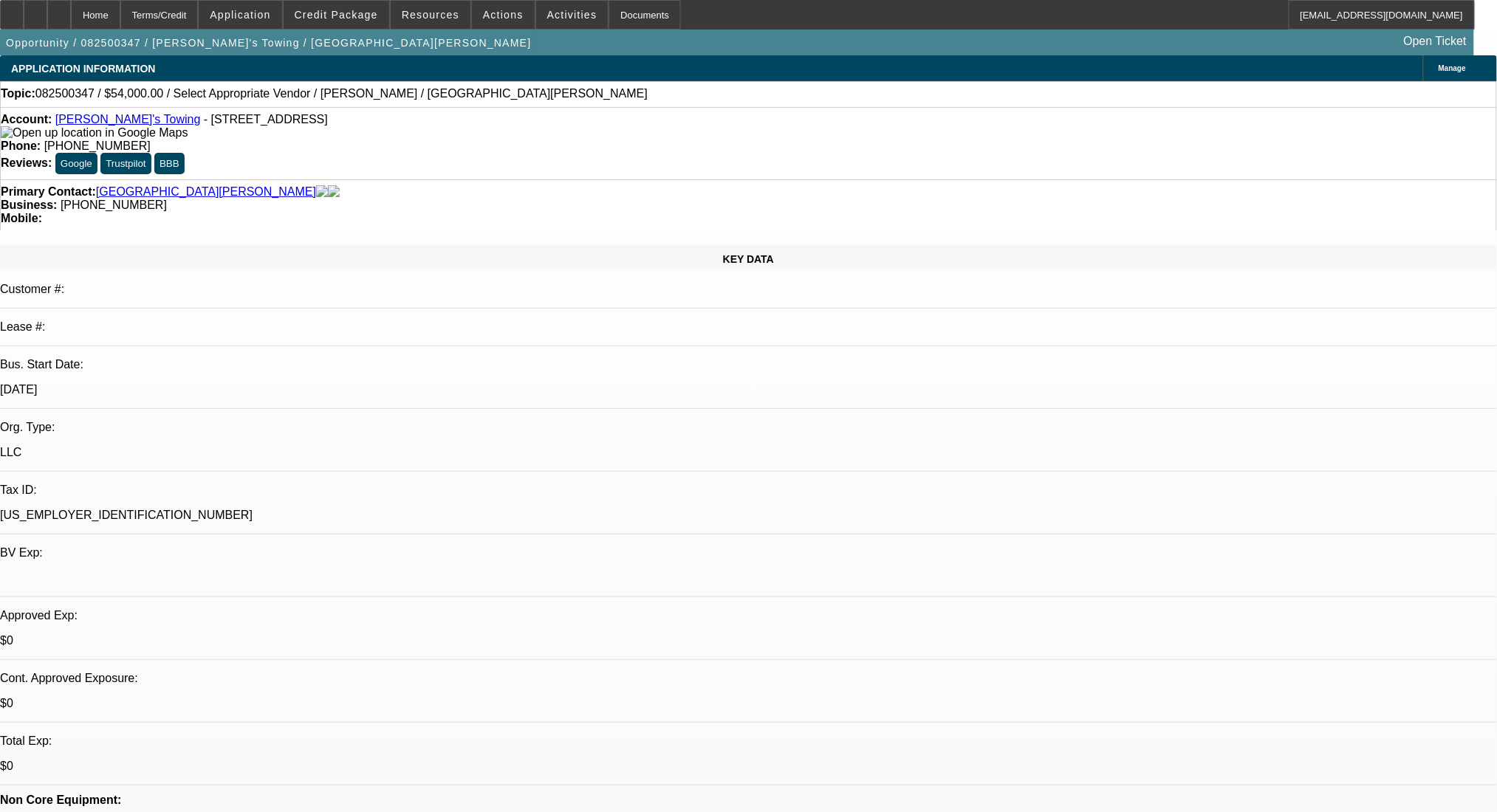
radio input "true"
paste textarea "https://www.chevronwest.com/inventory/1266"
type textarea "https://www.chevronwest.com/inventory/1266"
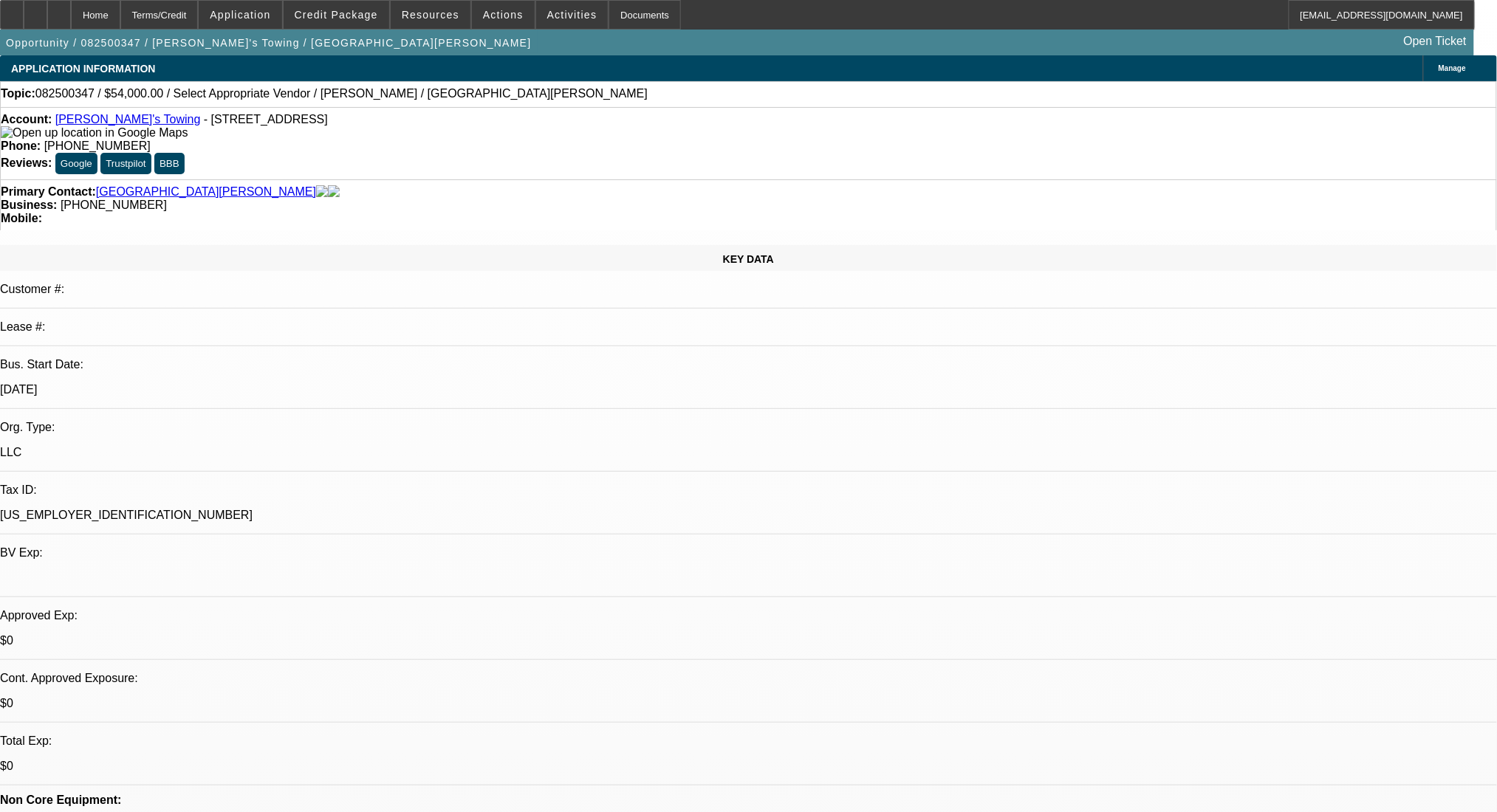
radio input "true"
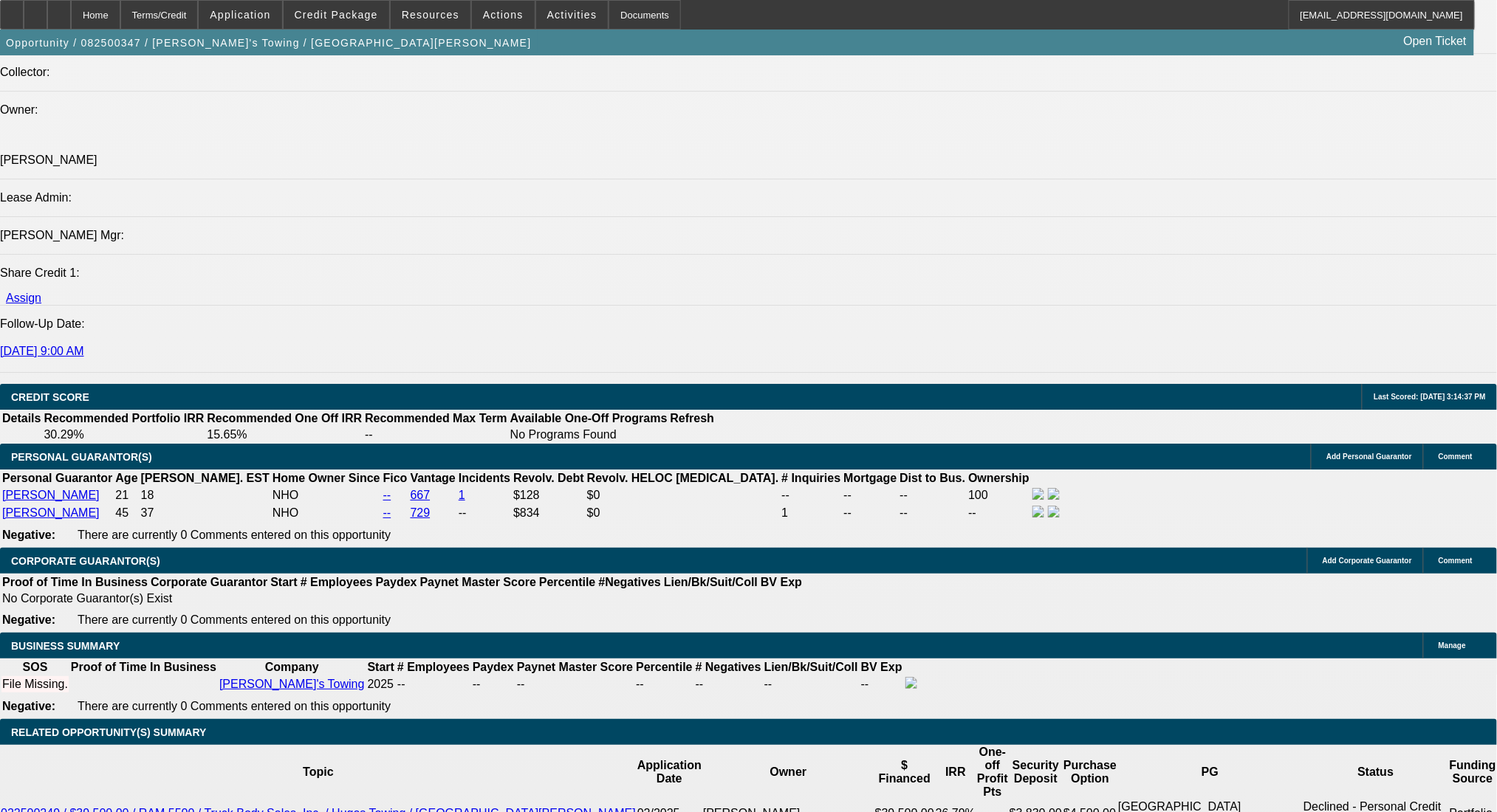
scroll to position [1772, 0]
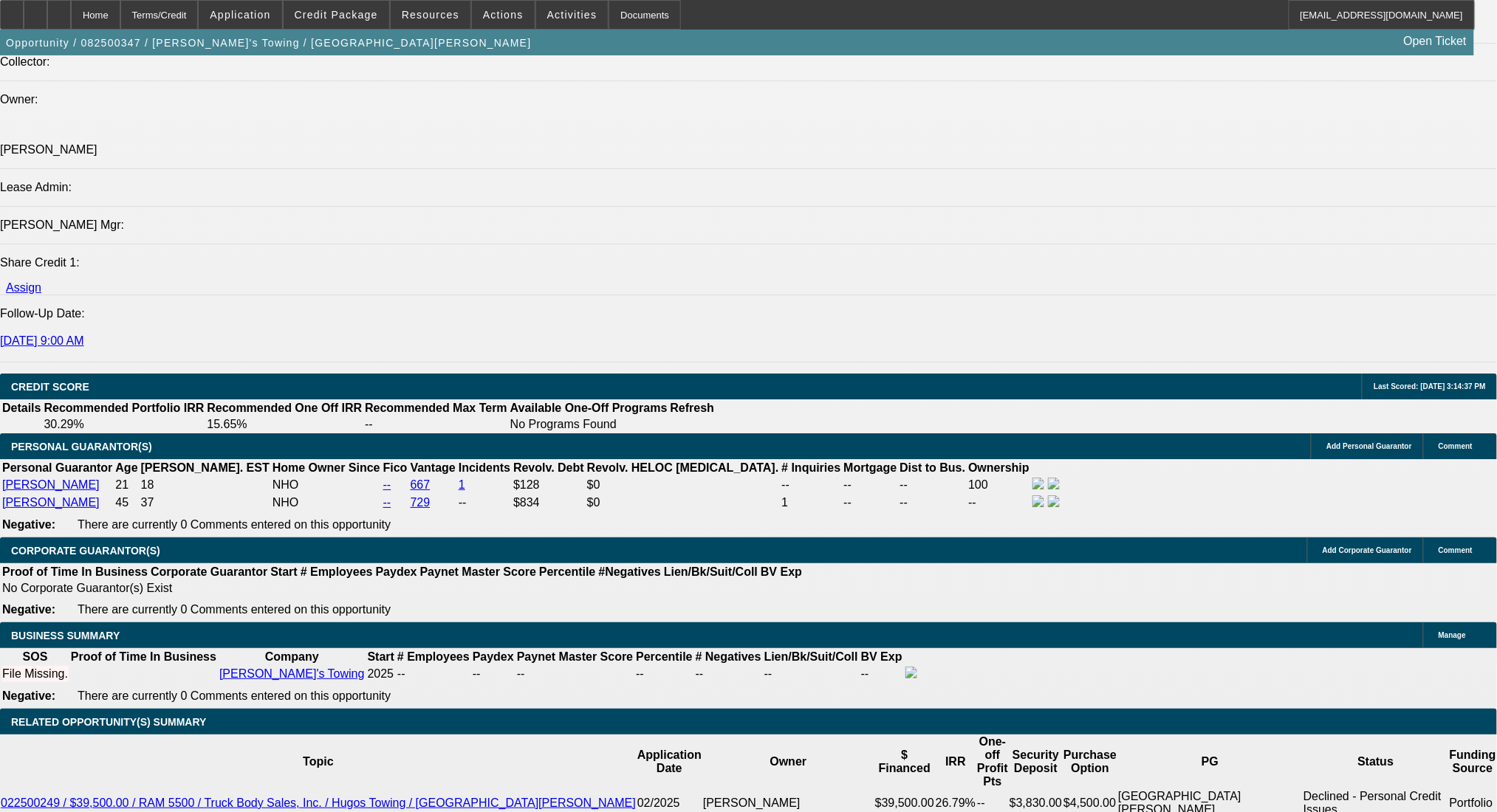
type input "$8,000.00"
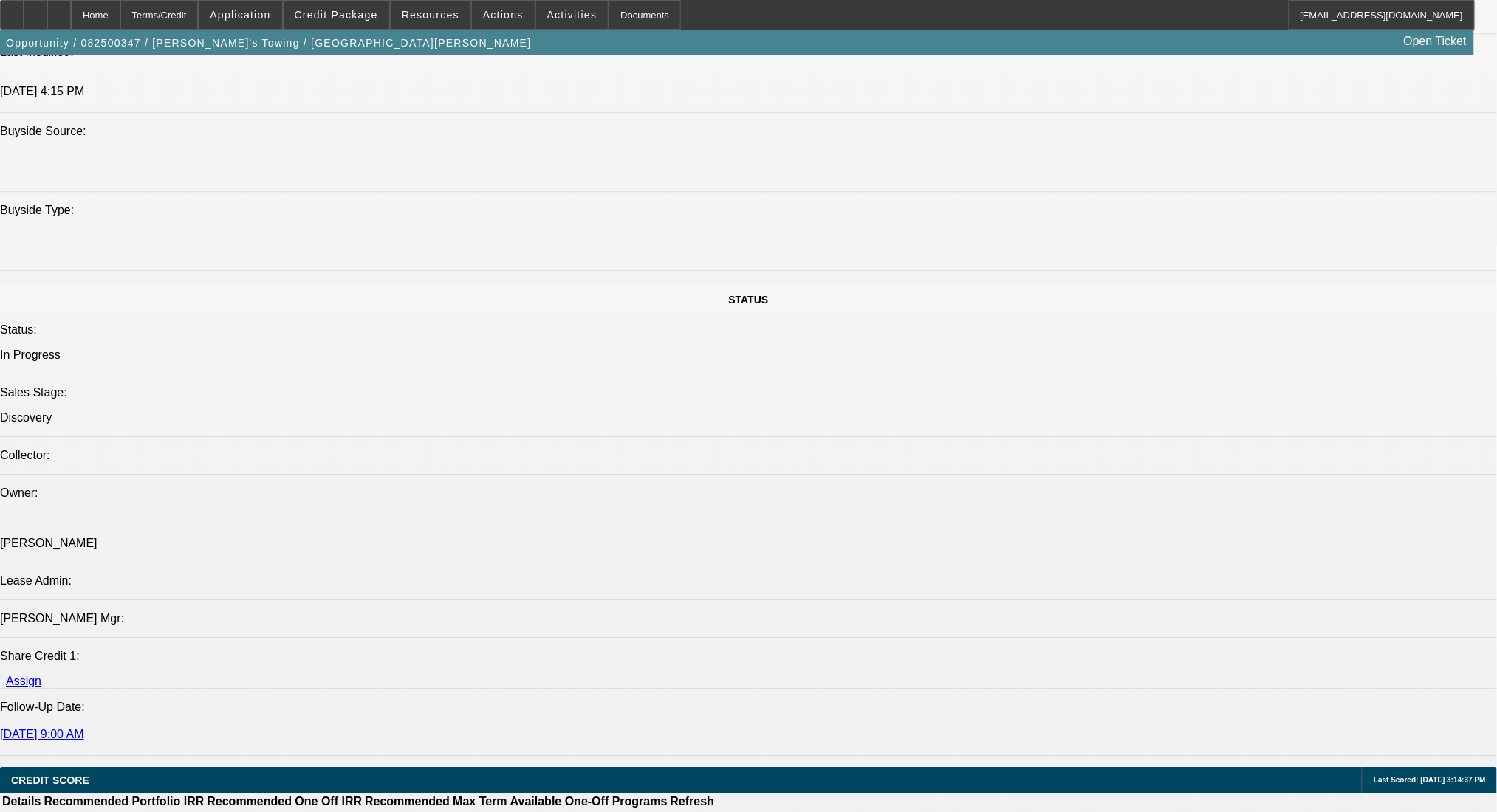
scroll to position [1674, 0]
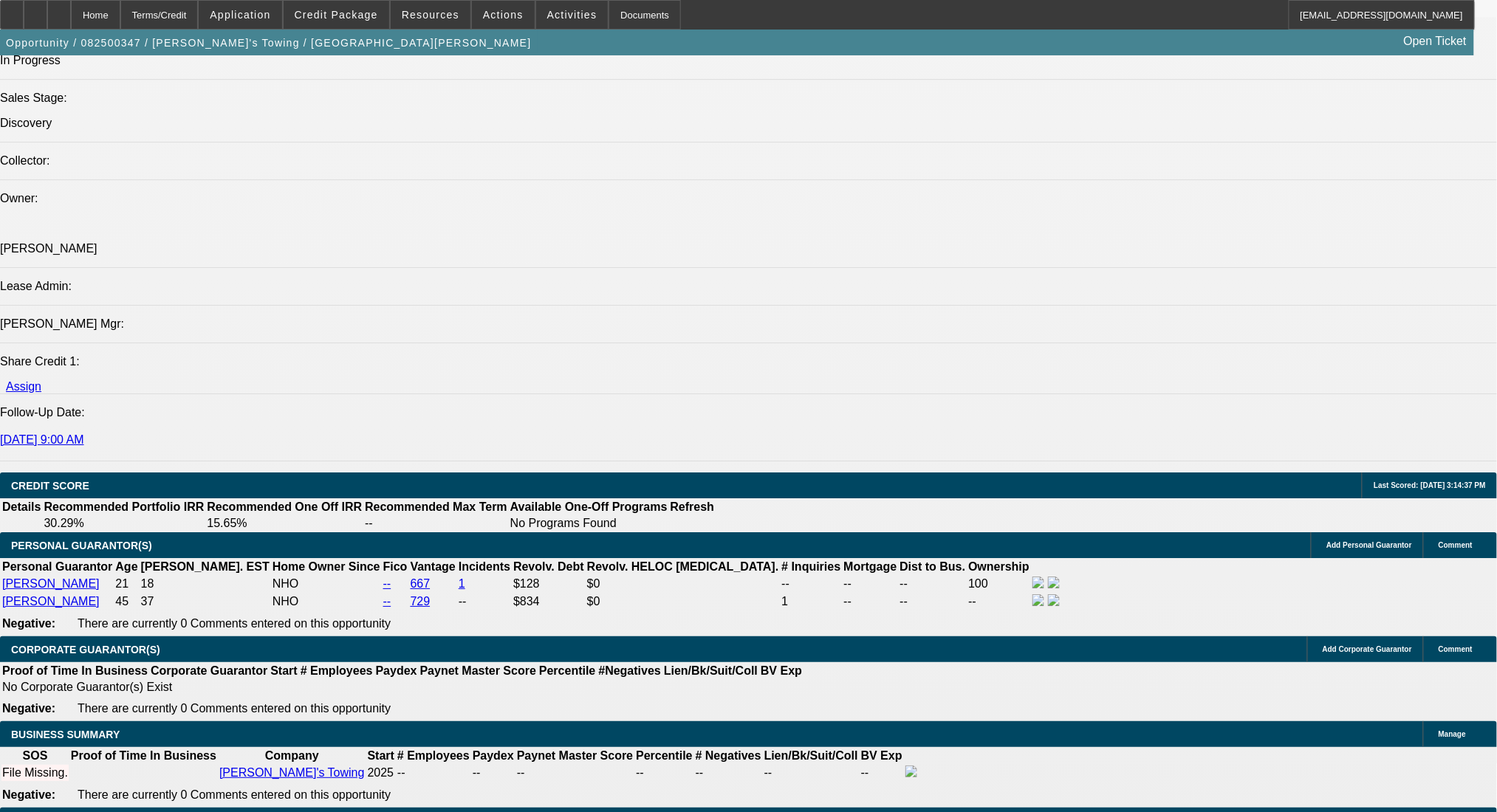
type input "33"
type input "1"
type input "$2,827.54"
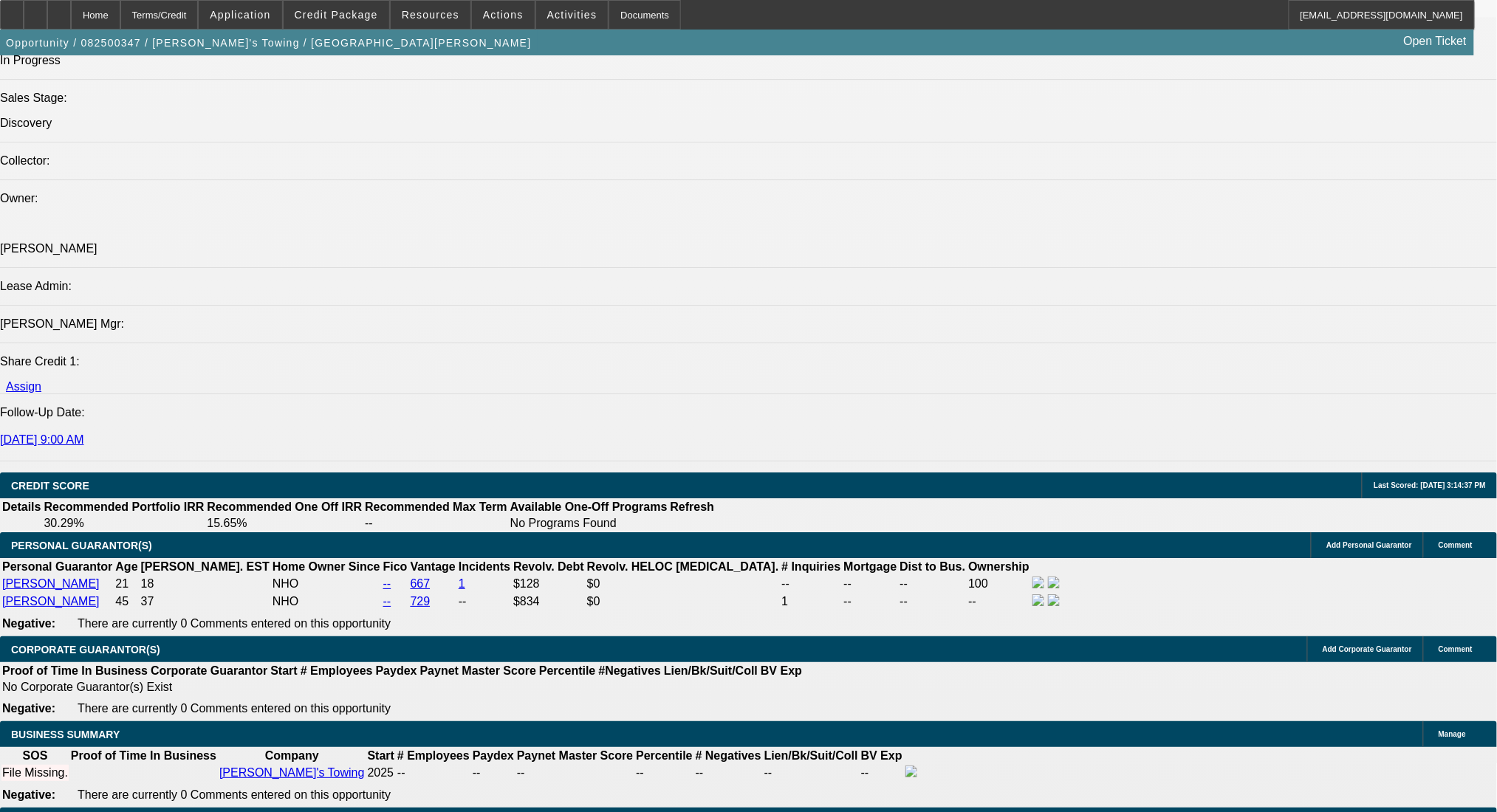
type input "$1,413.77"
type input "17"
type input "$3,509.48"
type input "$1,754.74"
type input "17"
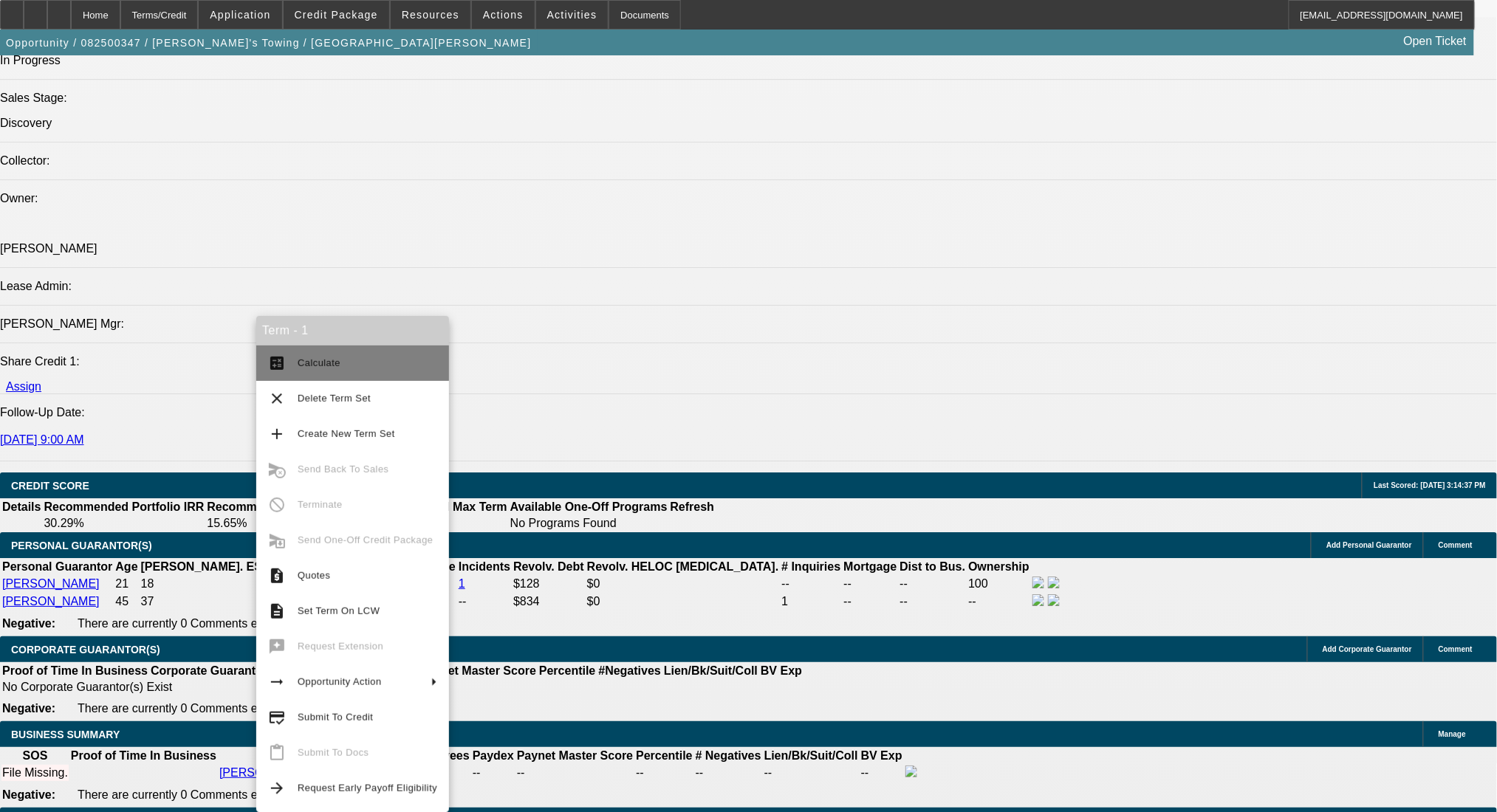
click at [324, 365] on span "Calculate" at bounding box center [318, 363] width 42 height 11
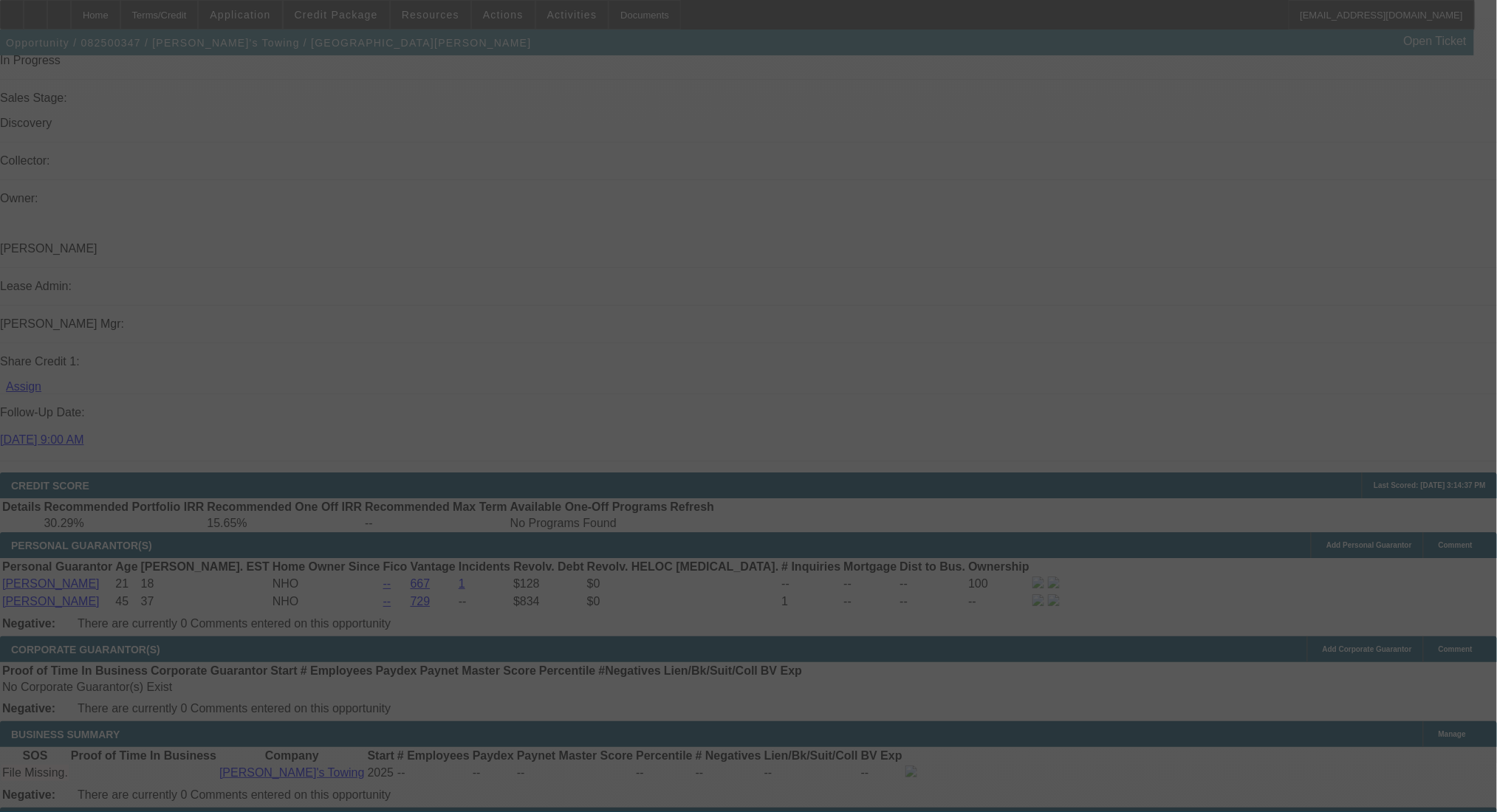
select select "0"
select select "2"
select select "0.1"
select select "4"
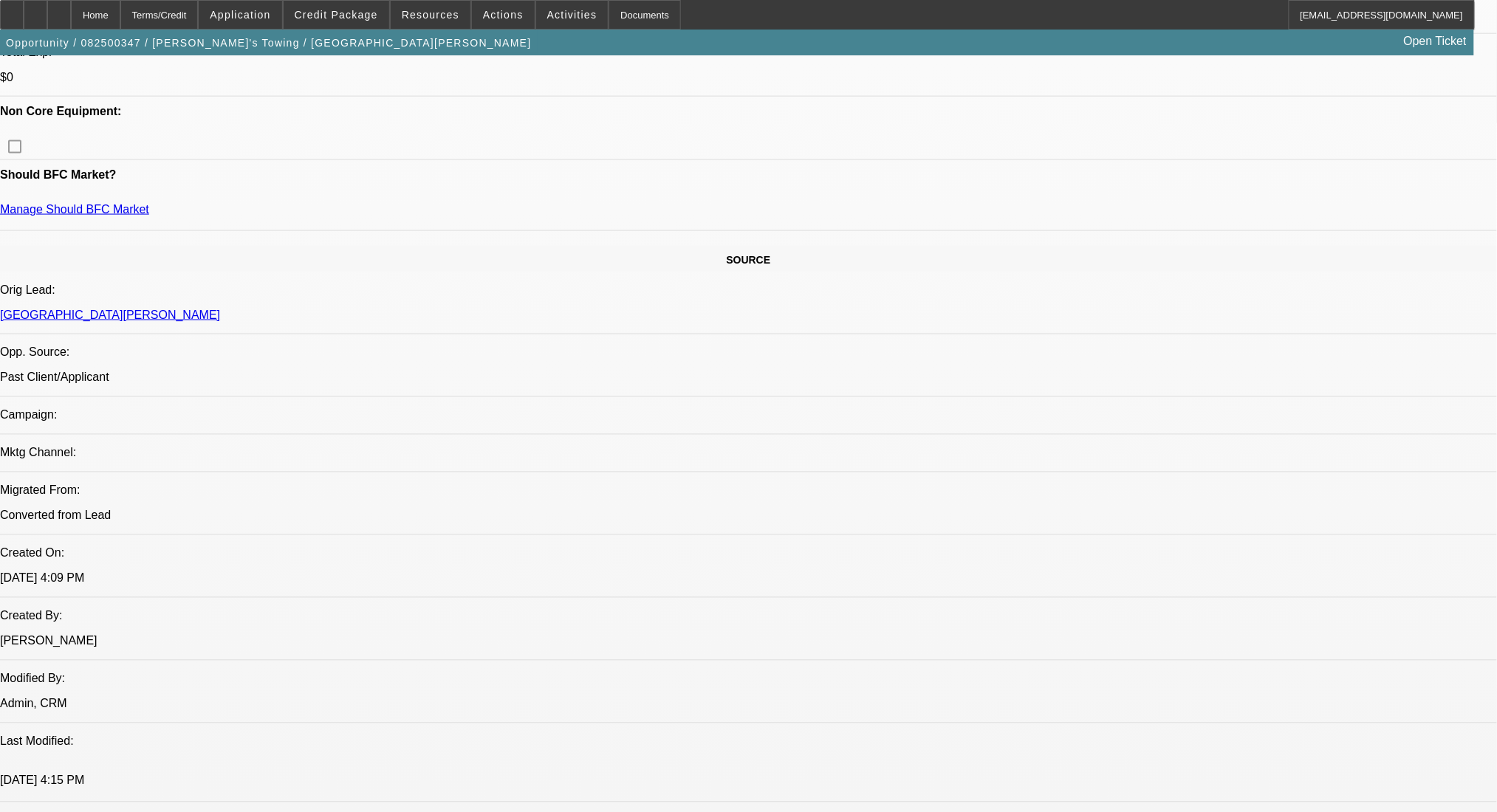
scroll to position [394, 0]
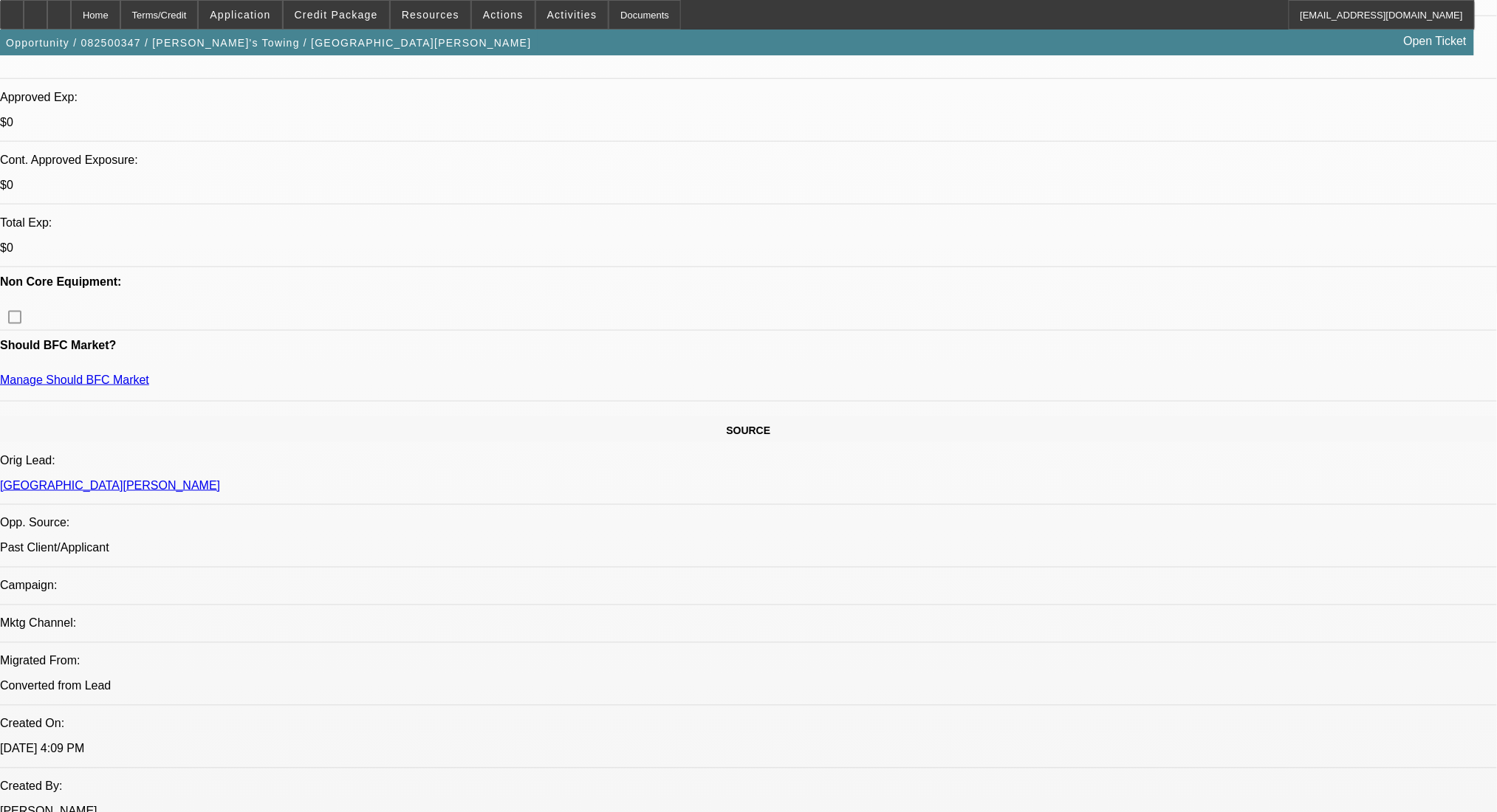
scroll to position [787, 0]
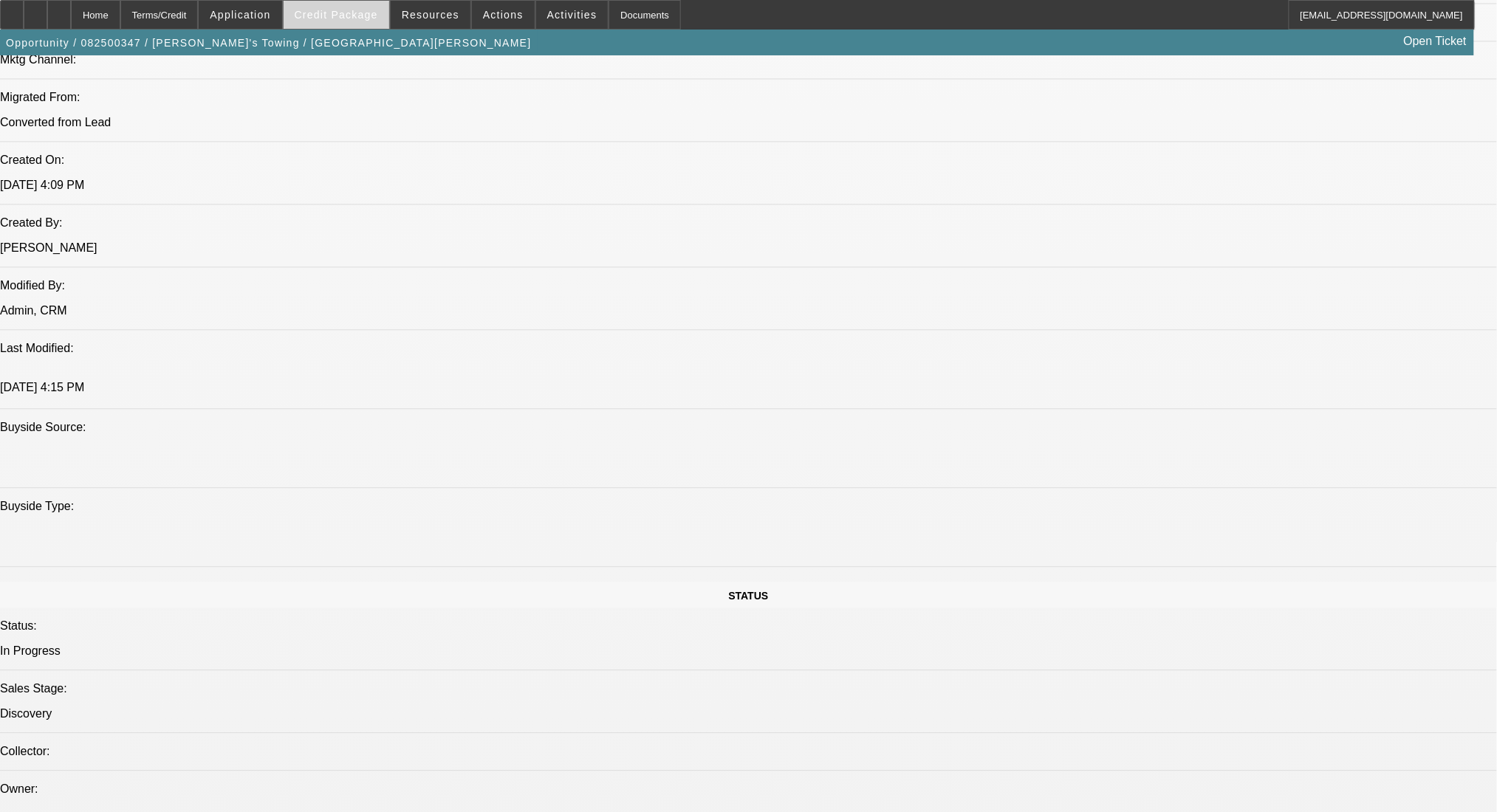
click at [334, 19] on span "Credit Package" at bounding box center [337, 14] width 83 height 12
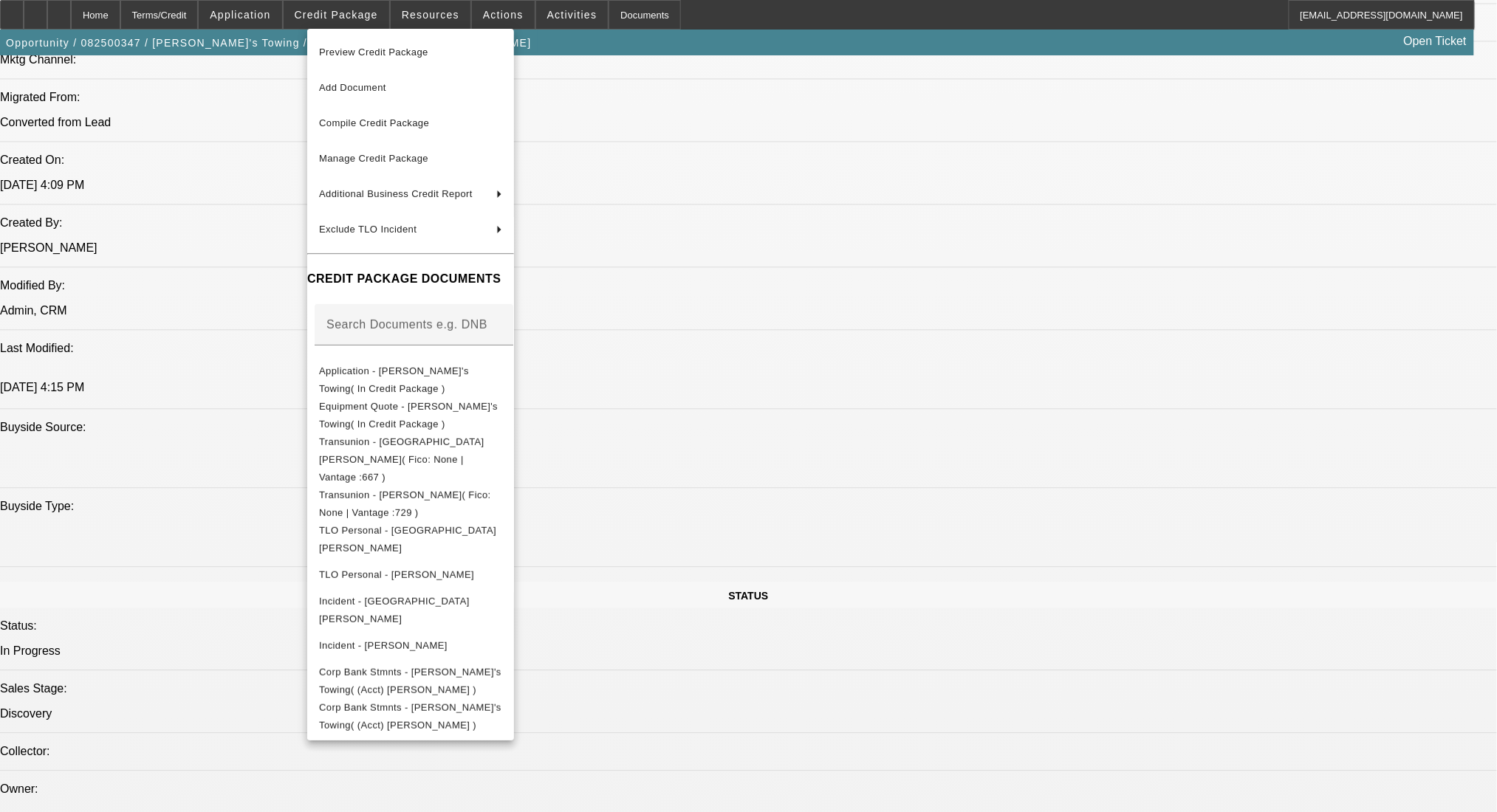
click at [201, 245] on div at bounding box center [748, 406] width 1497 height 812
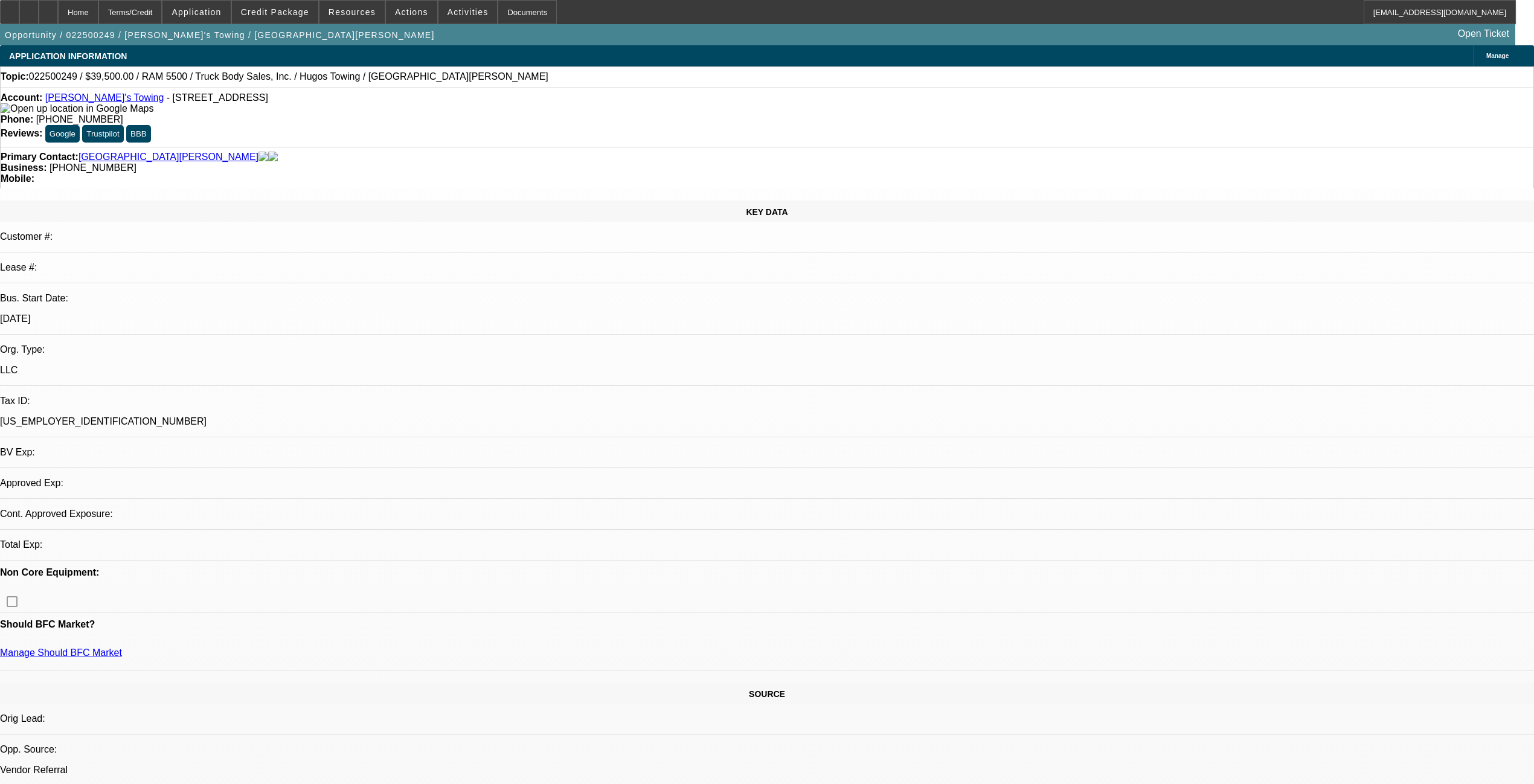
select select "0"
select select "2"
select select "0.1"
select select "4"
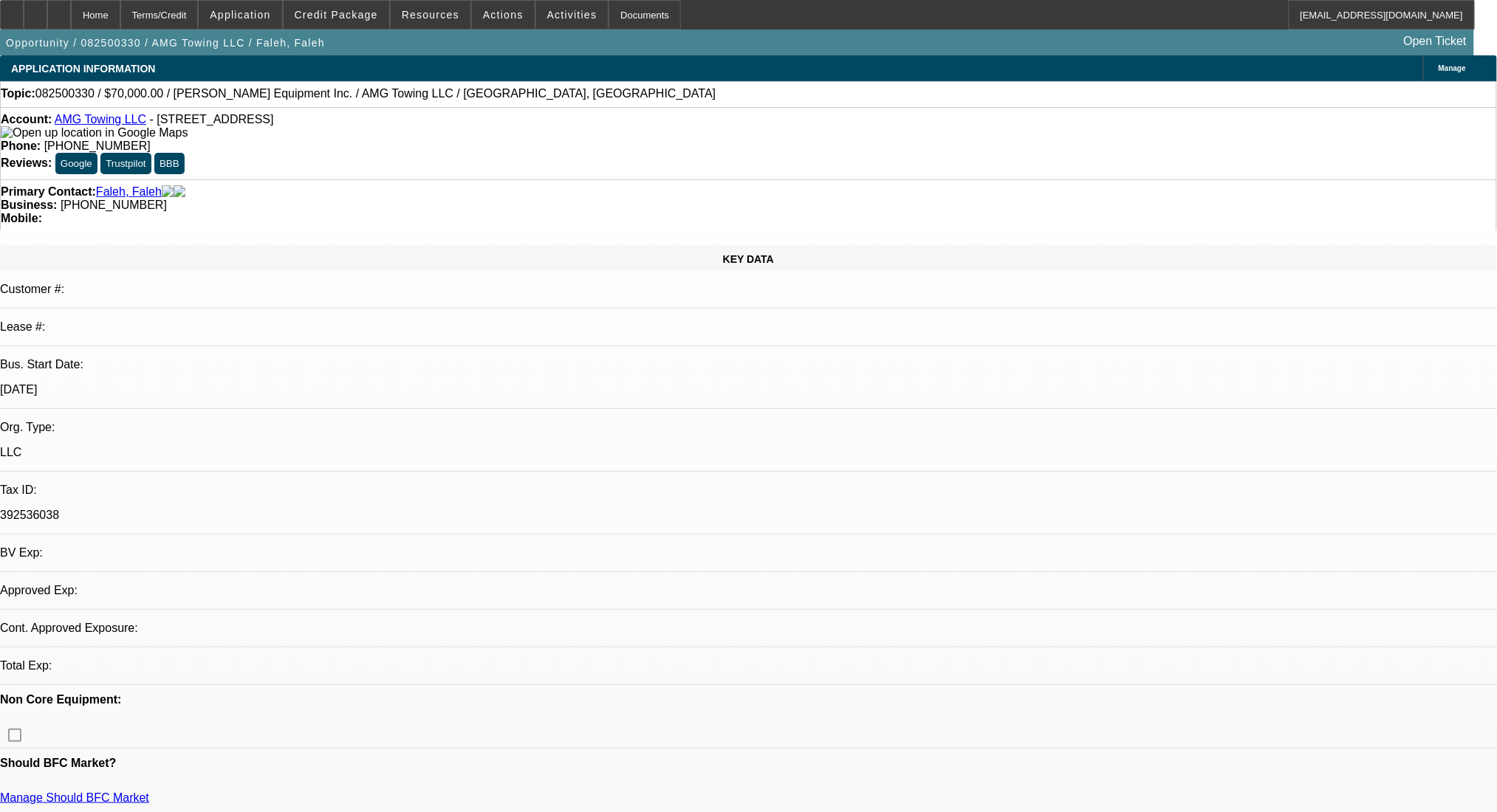
select select "0"
select select "2"
select select "0.1"
select select "1"
select select "2"
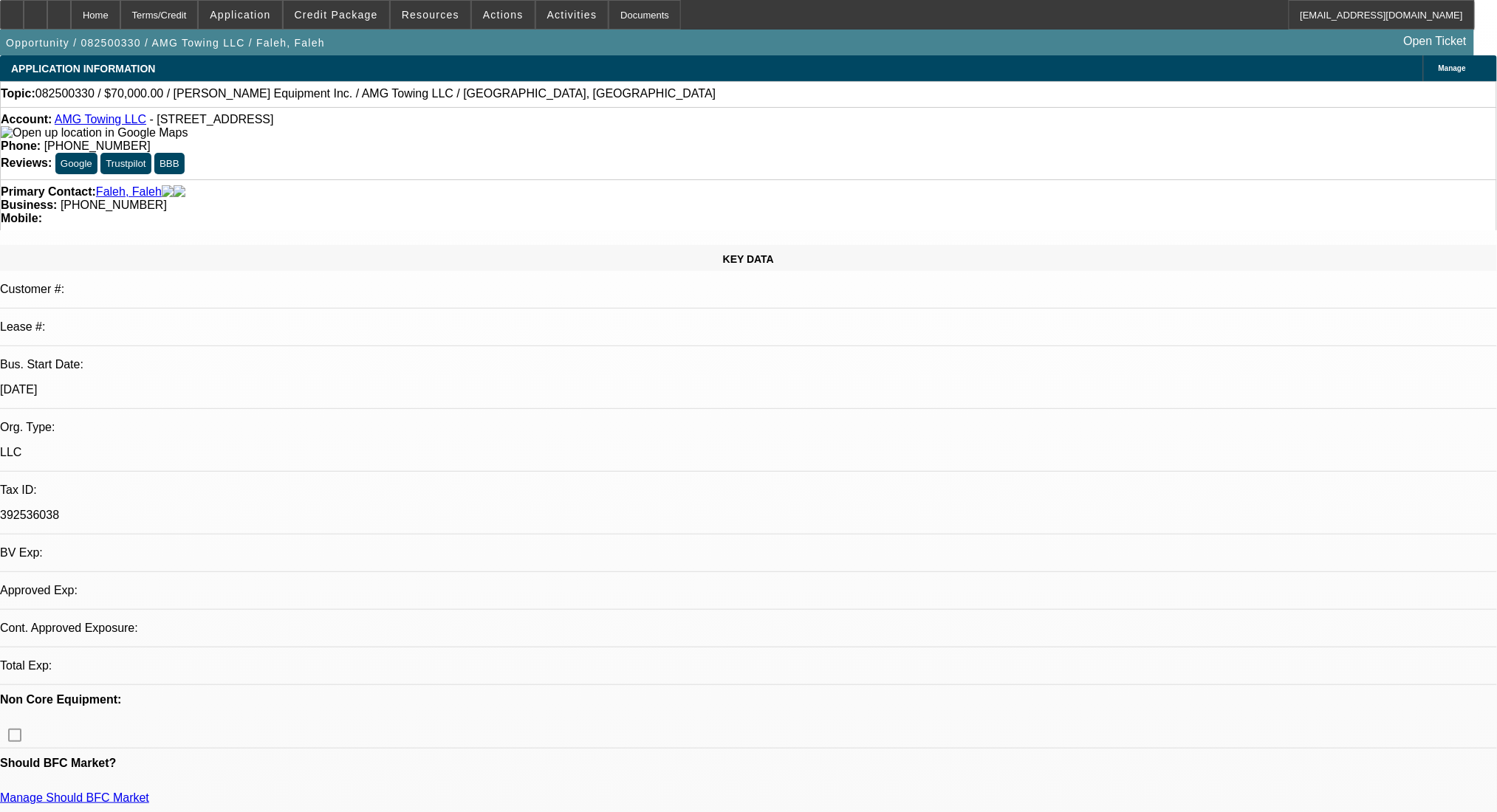
select select "4"
click at [47, 7] on div at bounding box center [34, 14] width 23 height 30
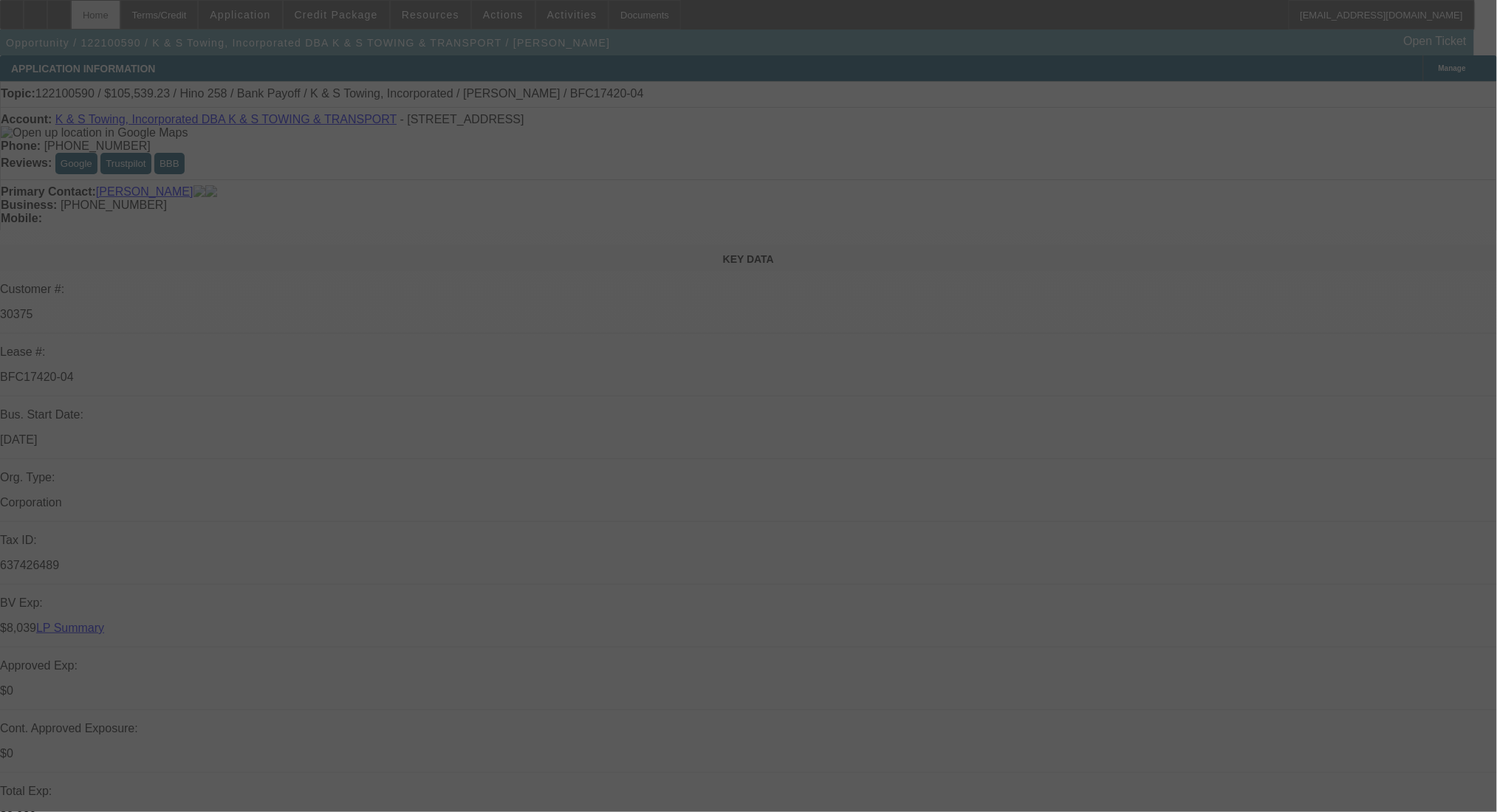
select select "0"
select select "2"
select select "0.1"
select select "4"
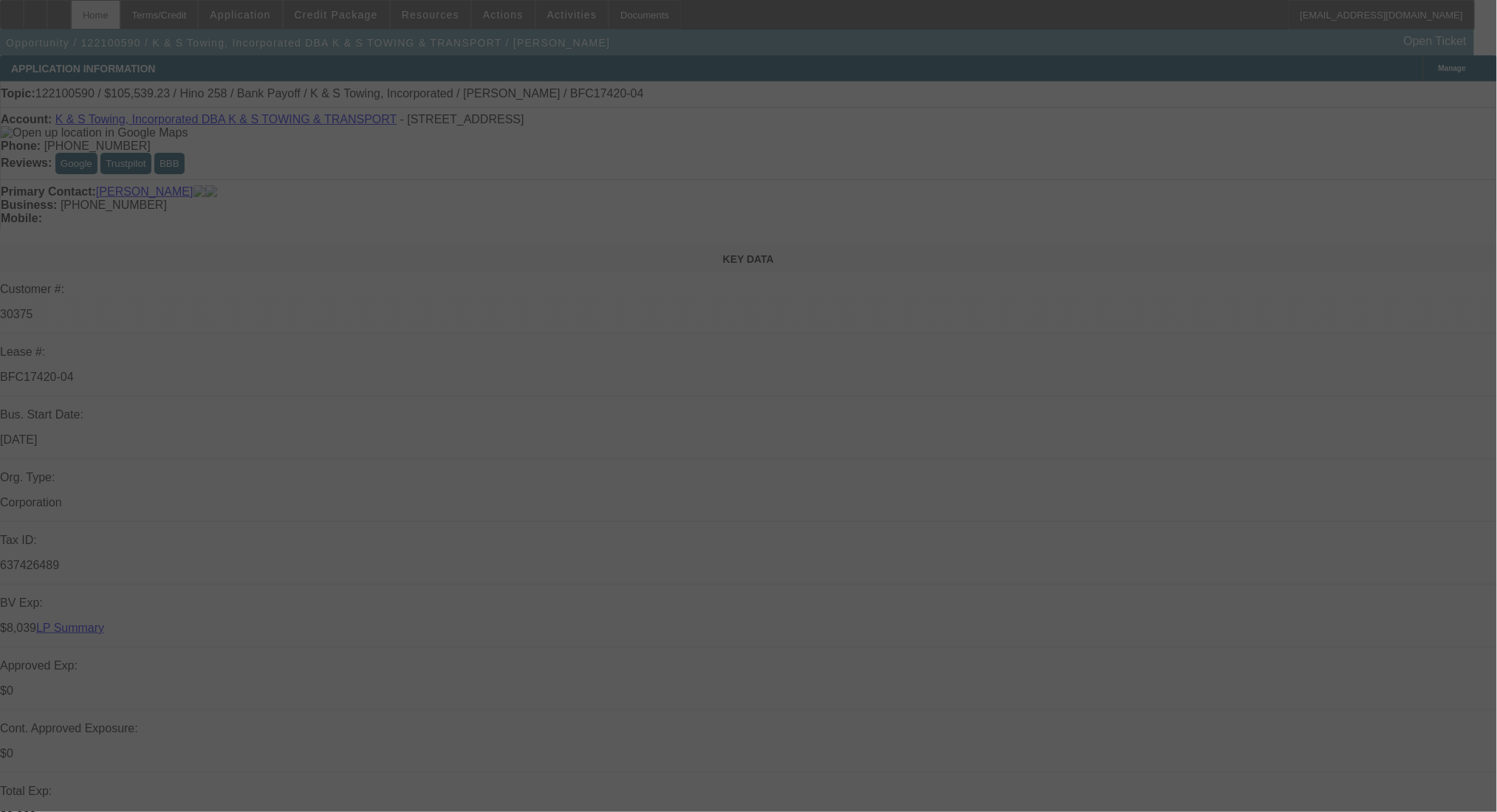
select select "0"
select select "2"
select select "0.1"
select select "4"
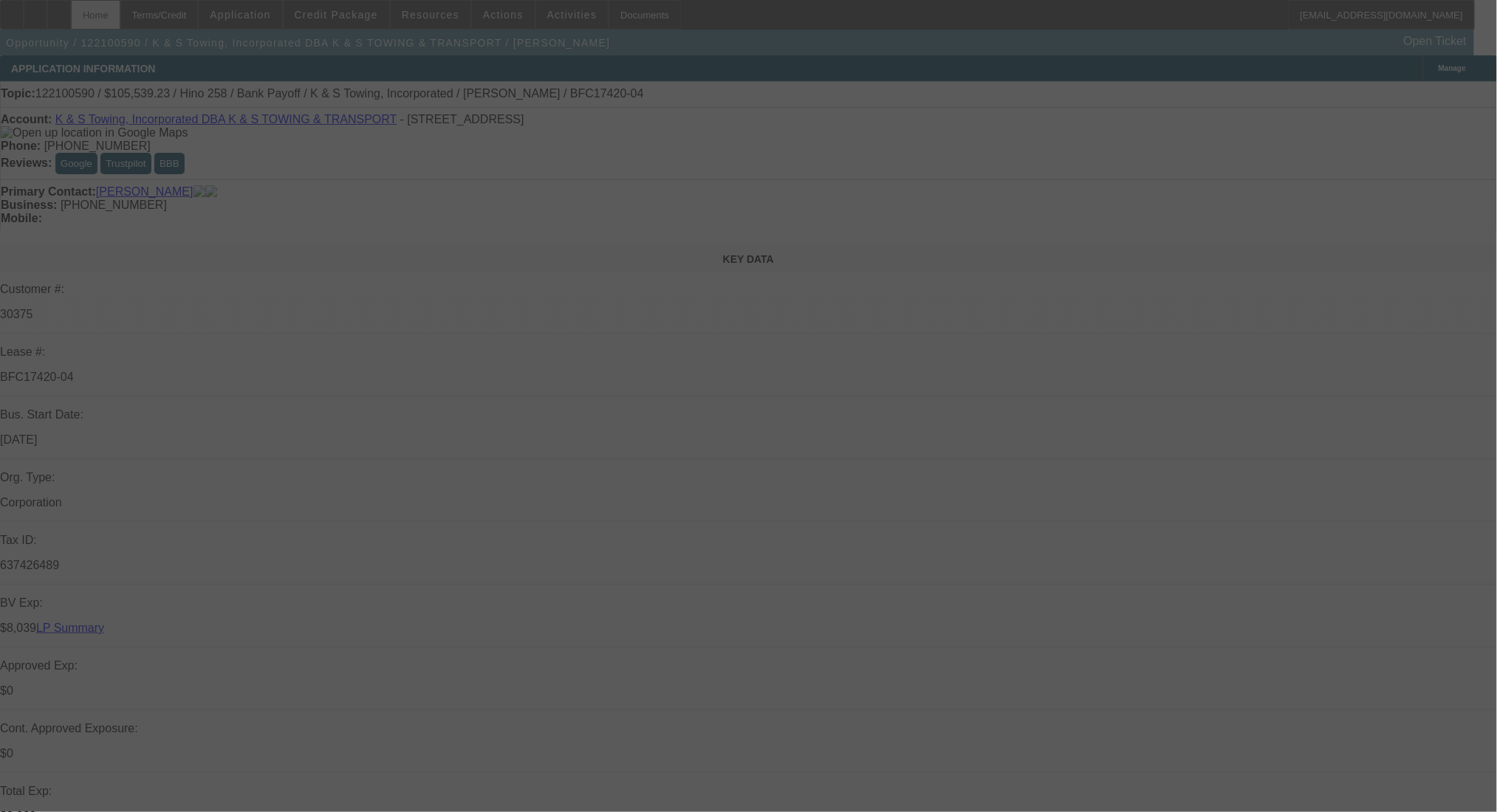
select select "0"
select select "2"
select select "0.1"
select select "4"
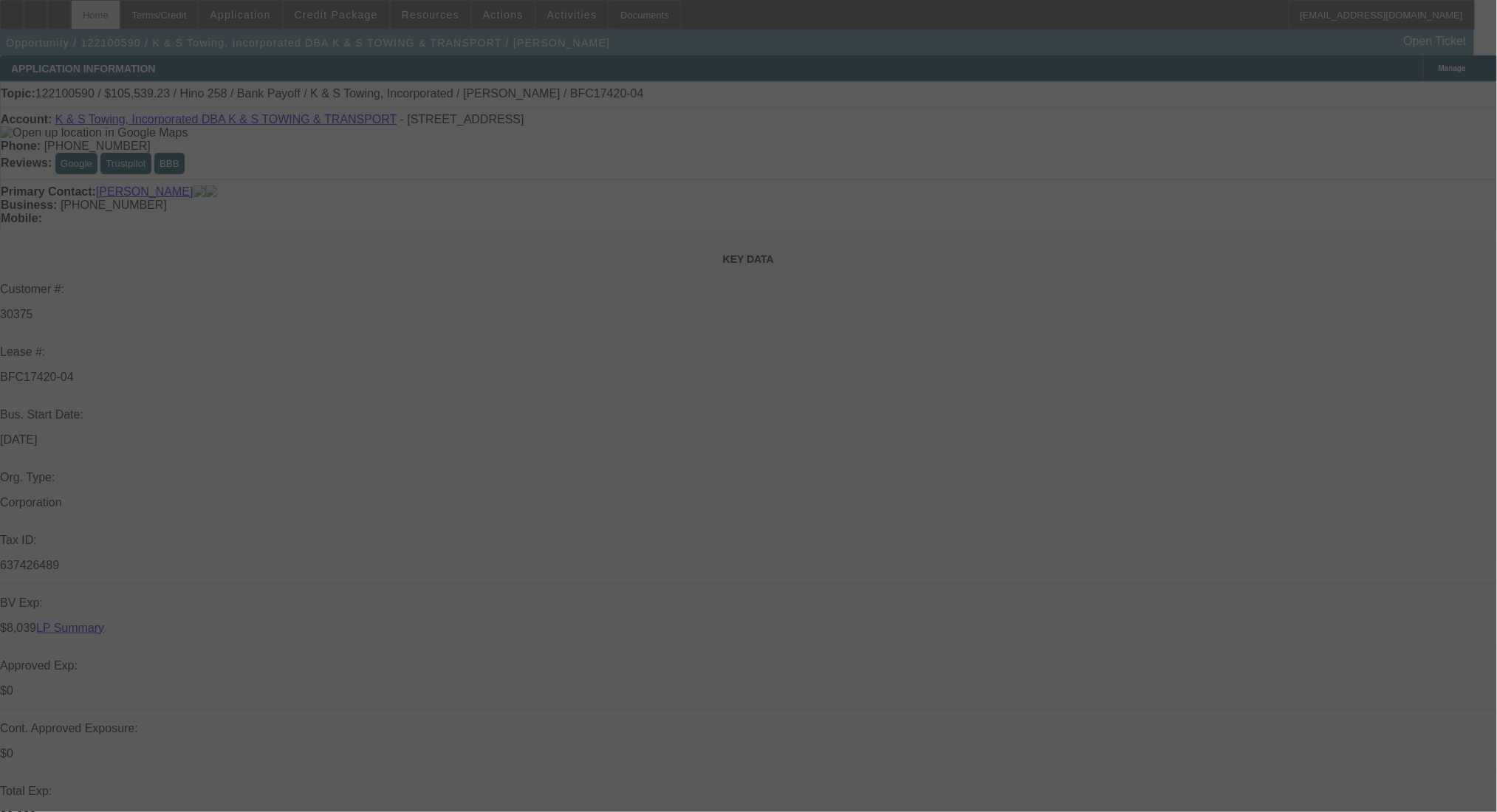
select select "0"
select select "2"
select select "0.1"
select select "4"
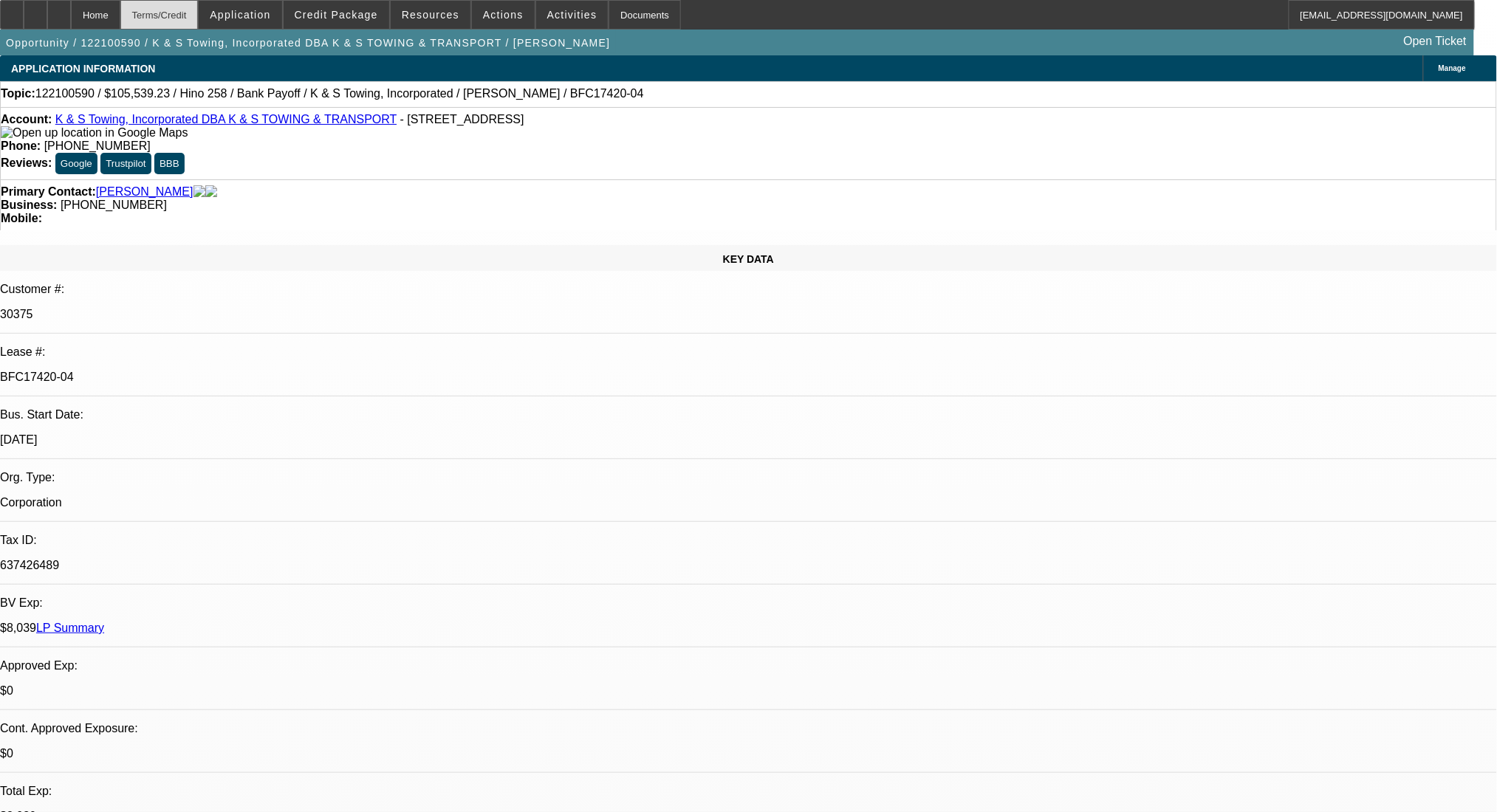
click at [199, 21] on div "Terms/Credit" at bounding box center [160, 14] width 79 height 30
click at [104, 622] on link "LP Summary" at bounding box center [70, 628] width 68 height 13
click at [117, 187] on div "Primary Contact: [PERSON_NAME]" at bounding box center [749, 192] width 1496 height 14
click at [122, 185] on link "[PERSON_NAME]" at bounding box center [145, 192] width 98 height 14
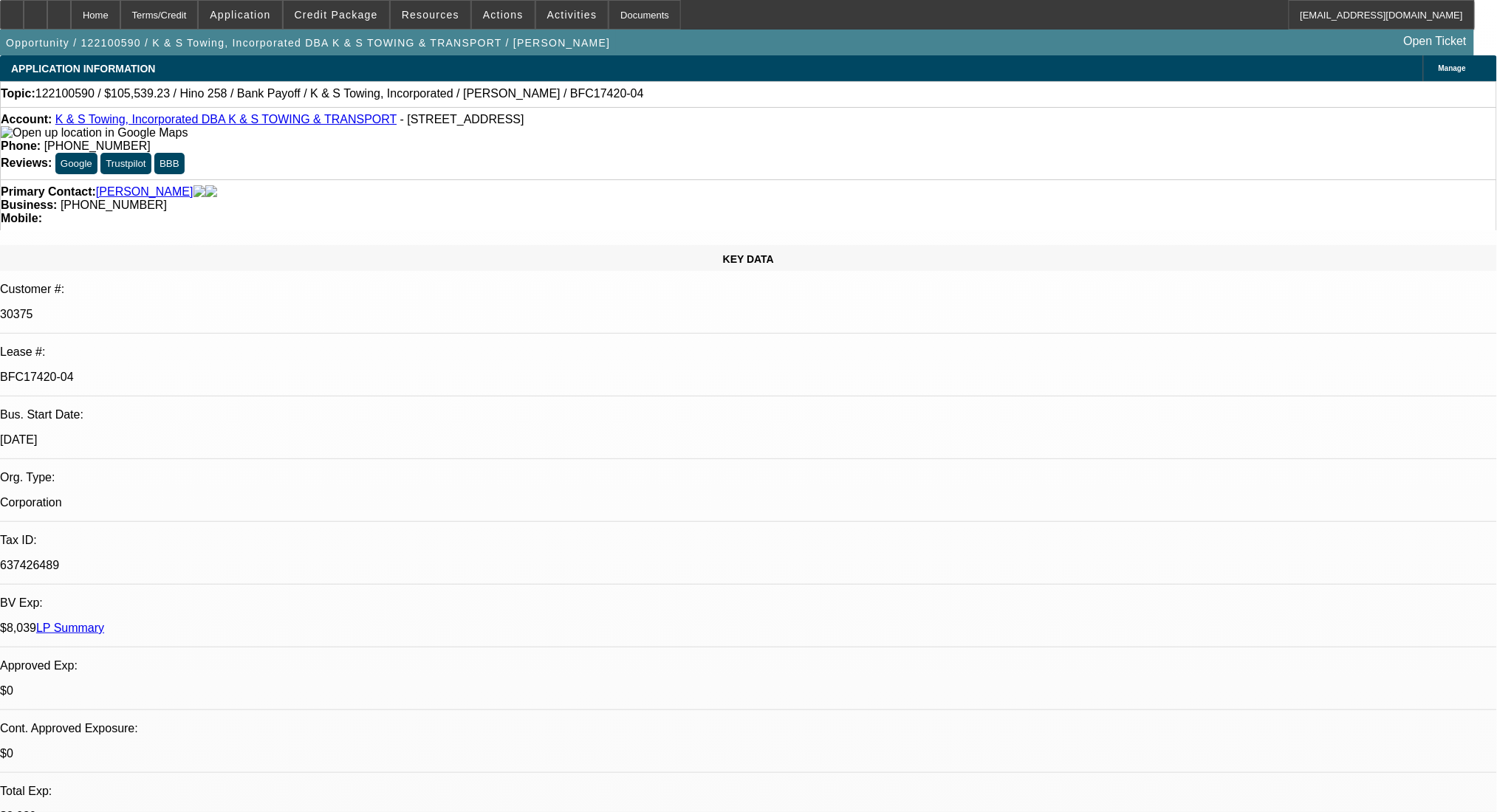
click at [165, 126] on link "K & S Towing, Incorporated DBA K & S TOWING & TRANSPORT" at bounding box center [226, 119] width 342 height 13
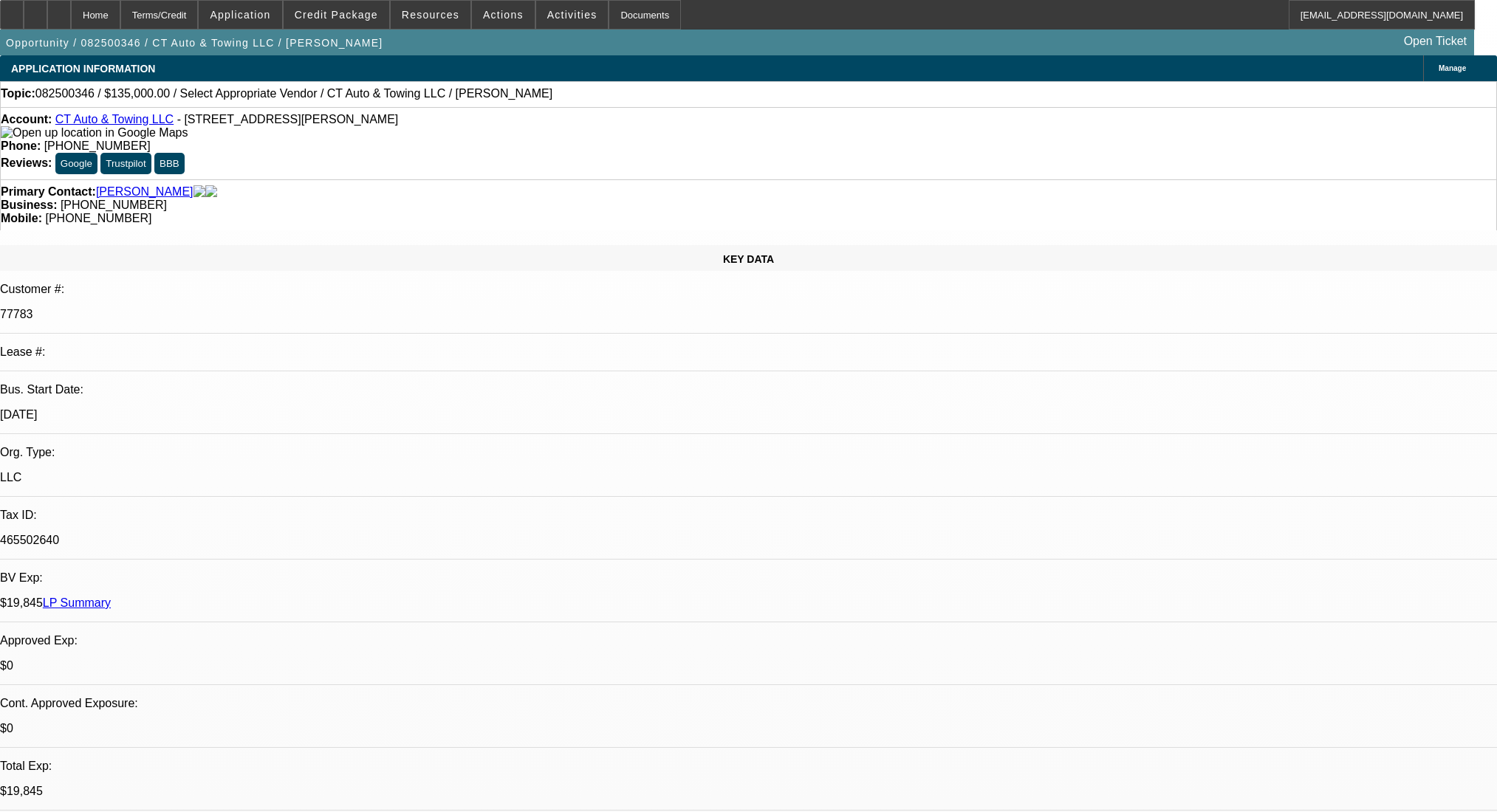
select select "0"
select select "2"
select select "0.1"
select select "4"
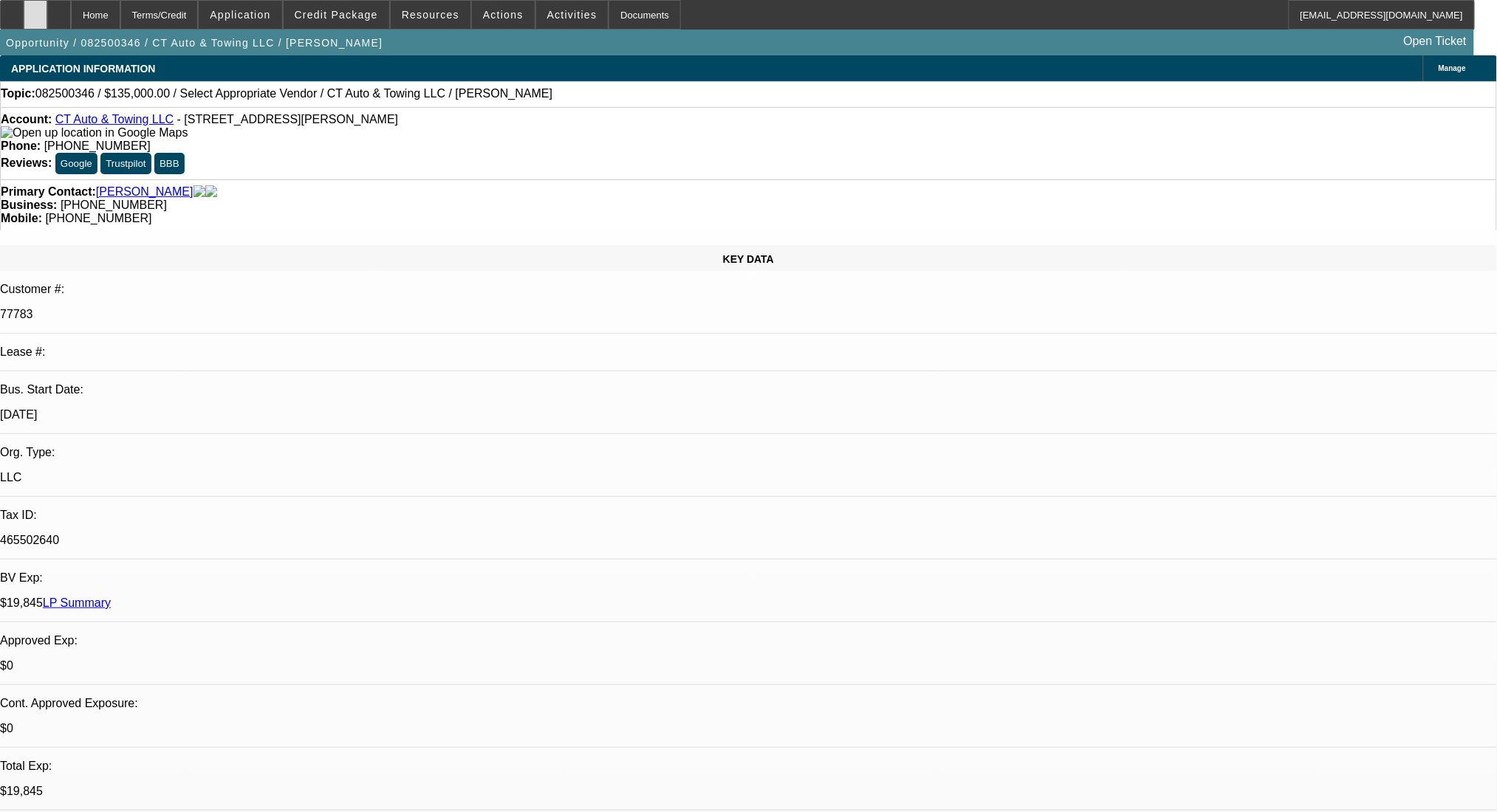
click at [47, 14] on div at bounding box center [34, 14] width 23 height 30
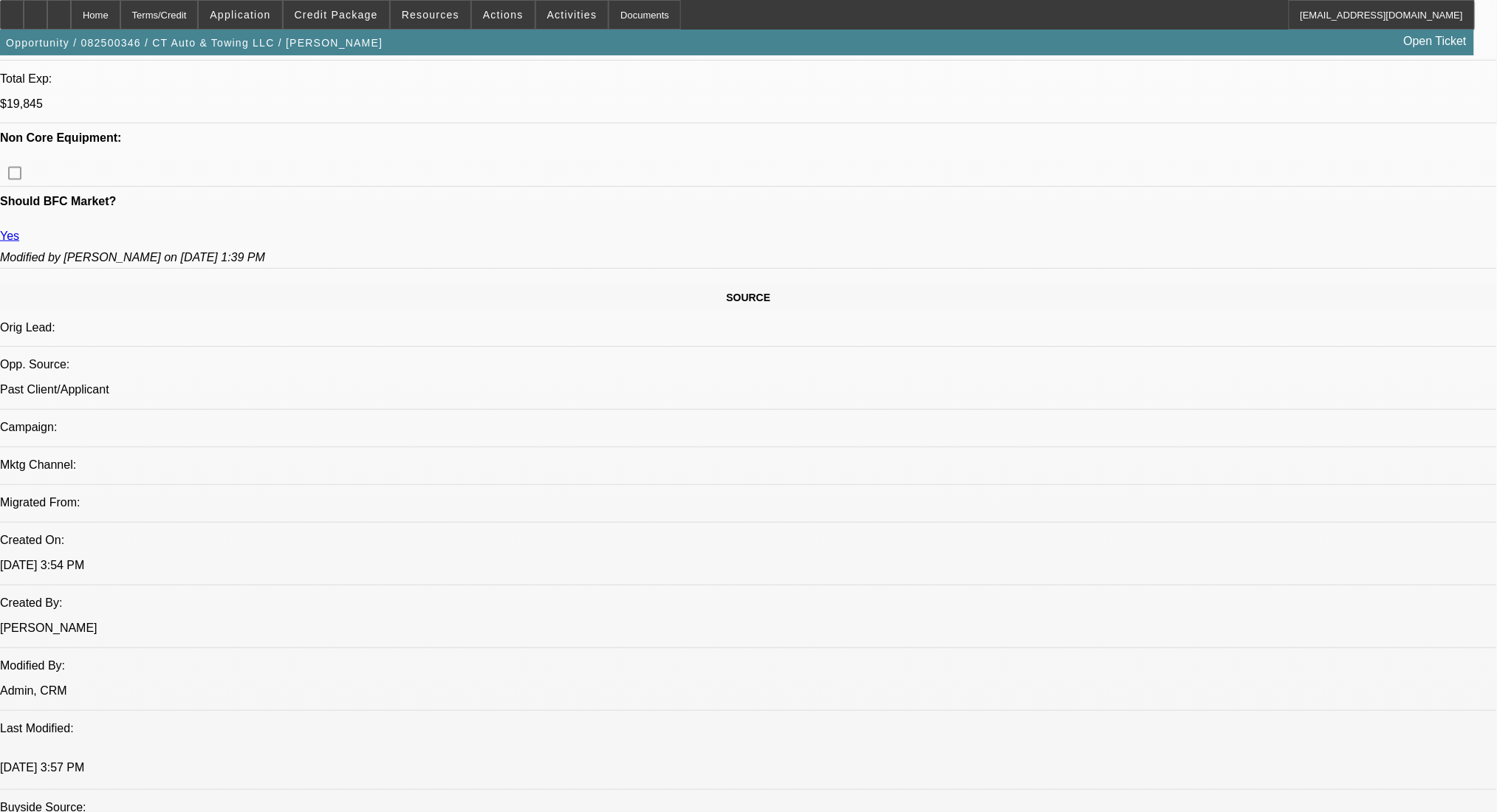
scroll to position [689, 0]
click at [47, 22] on div at bounding box center [34, 14] width 23 height 30
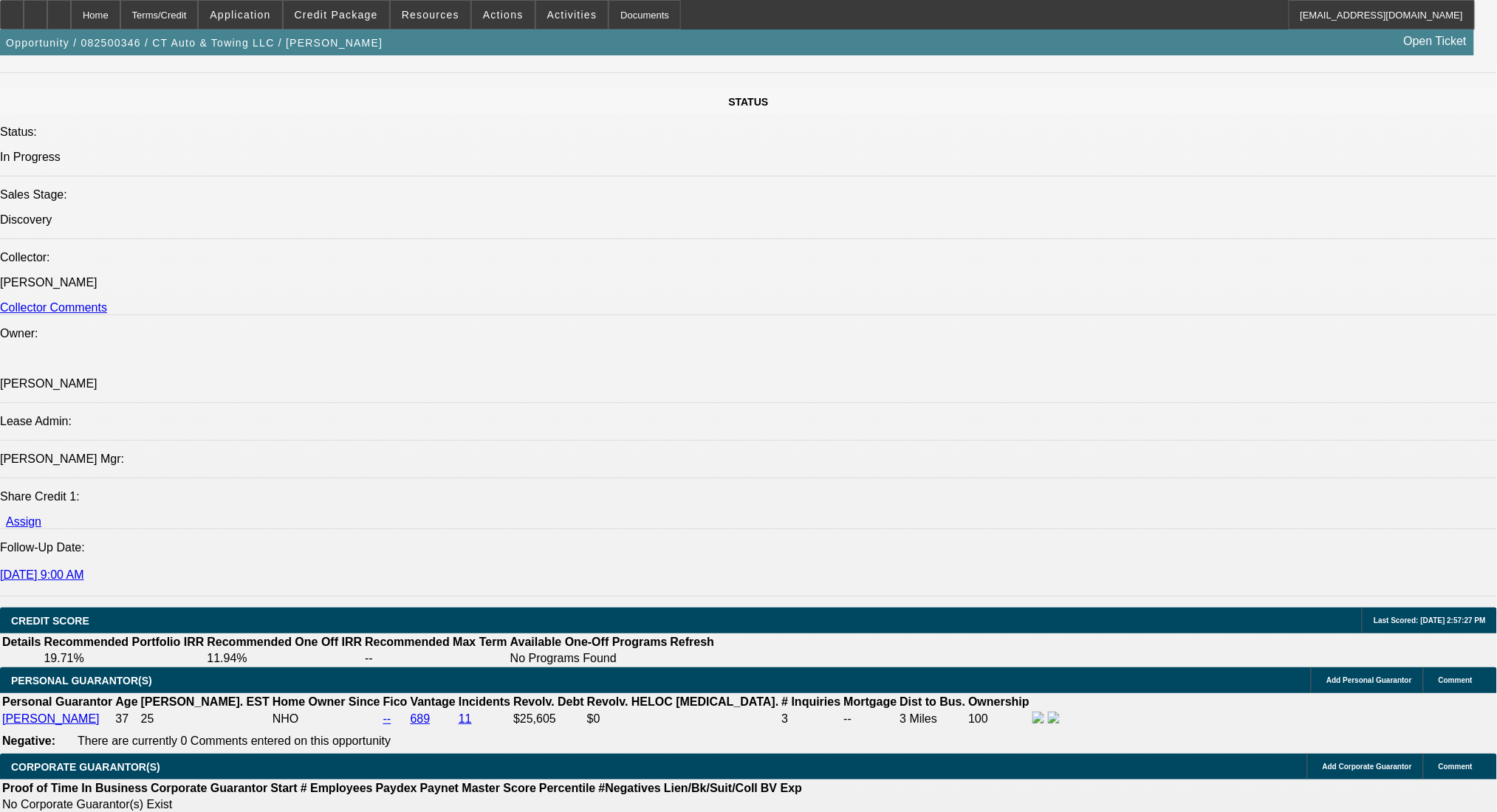
scroll to position [1871, 0]
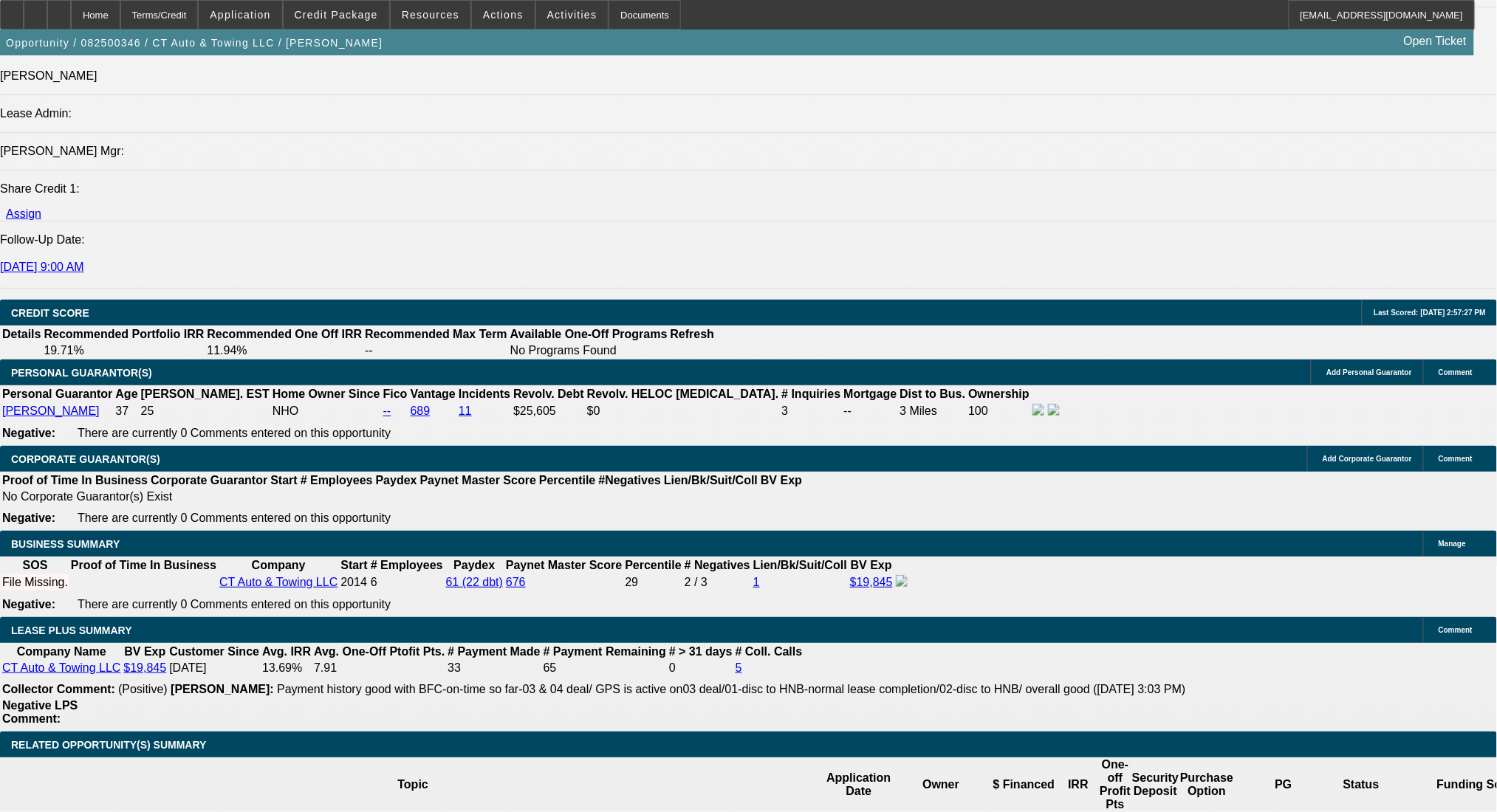
type input "72"
type input "$5,000.00"
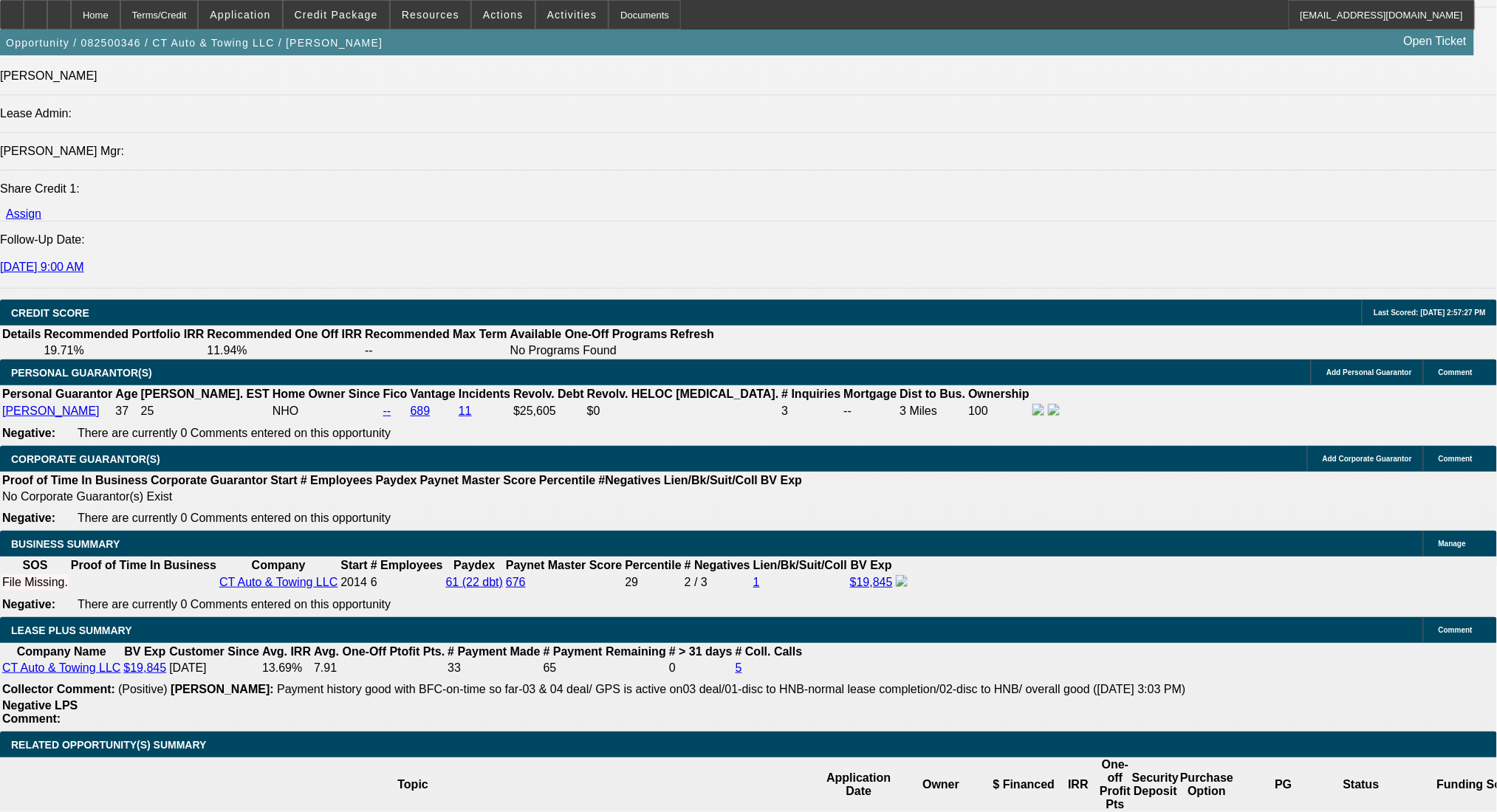
type input "12"
type input "$1,861.02"
type input "$3,722.04"
type input "$2,541.53"
type input "$5,083.06"
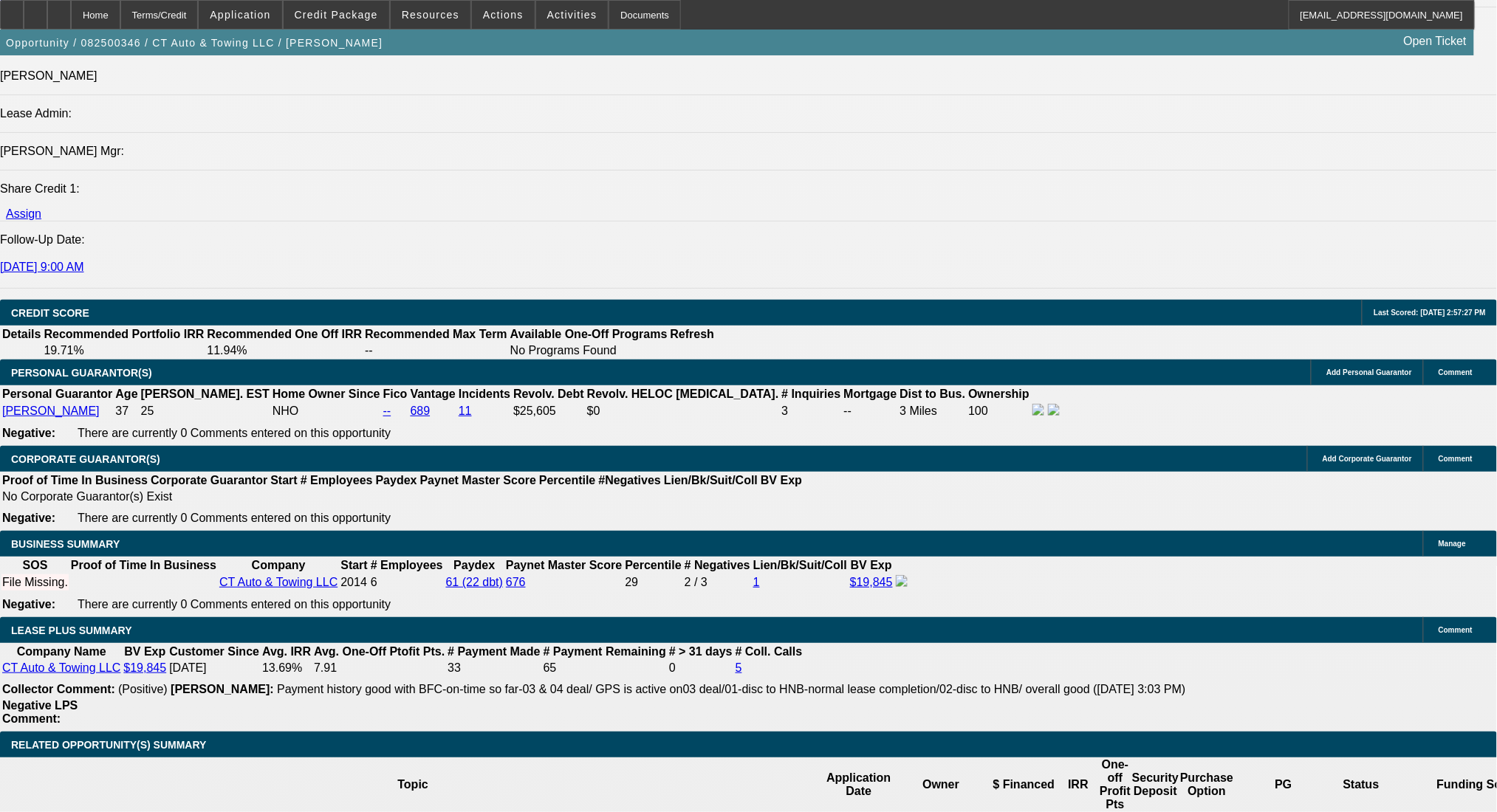
type input "12"
drag, startPoint x: 215, startPoint y: 654, endPoint x: 352, endPoint y: 651, distance: 137.0
type input "2"
type input "$4.00"
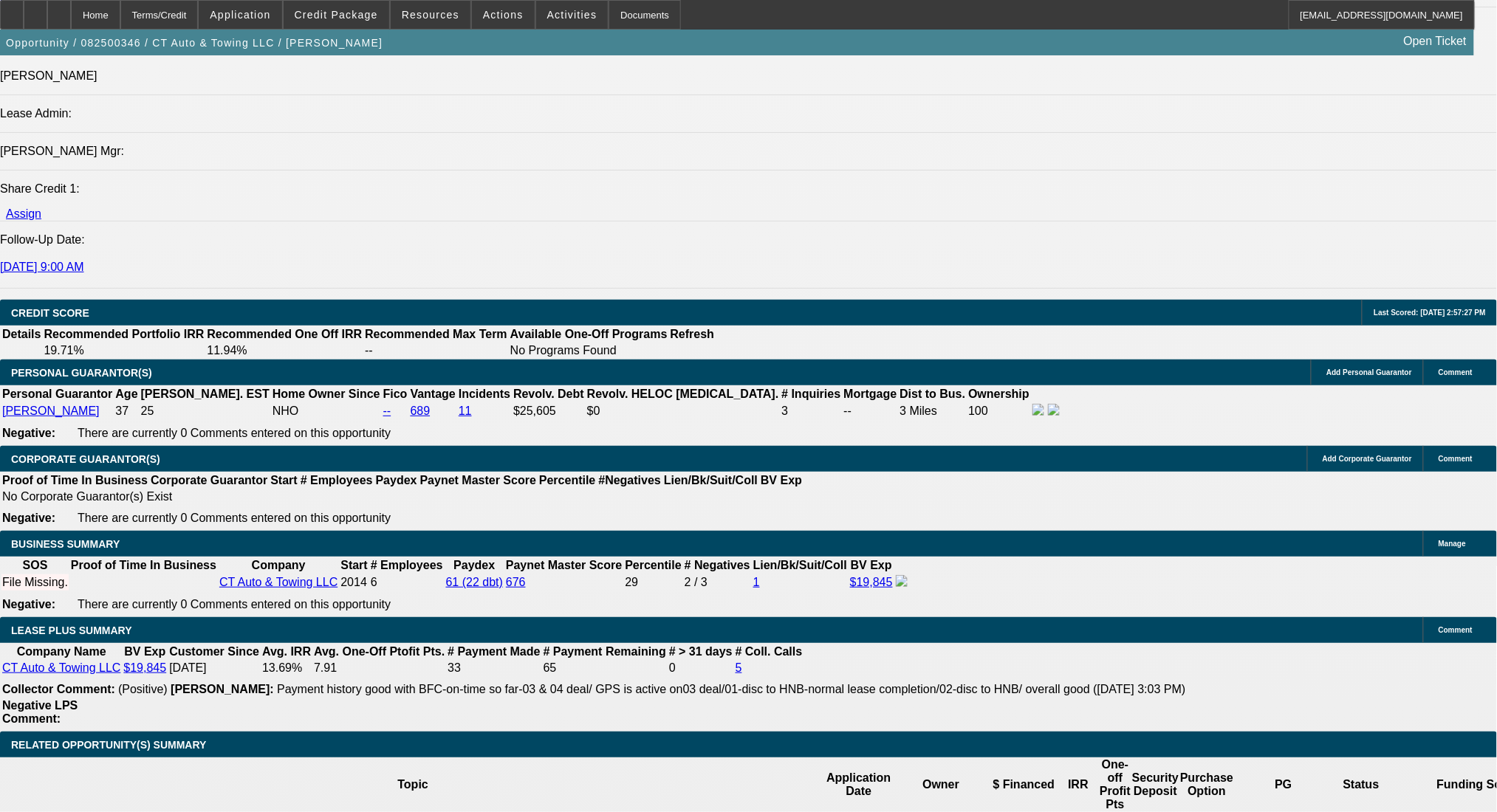
type input "2542"
type input "12"
type input "$5,084.00"
type input "$2,542.00"
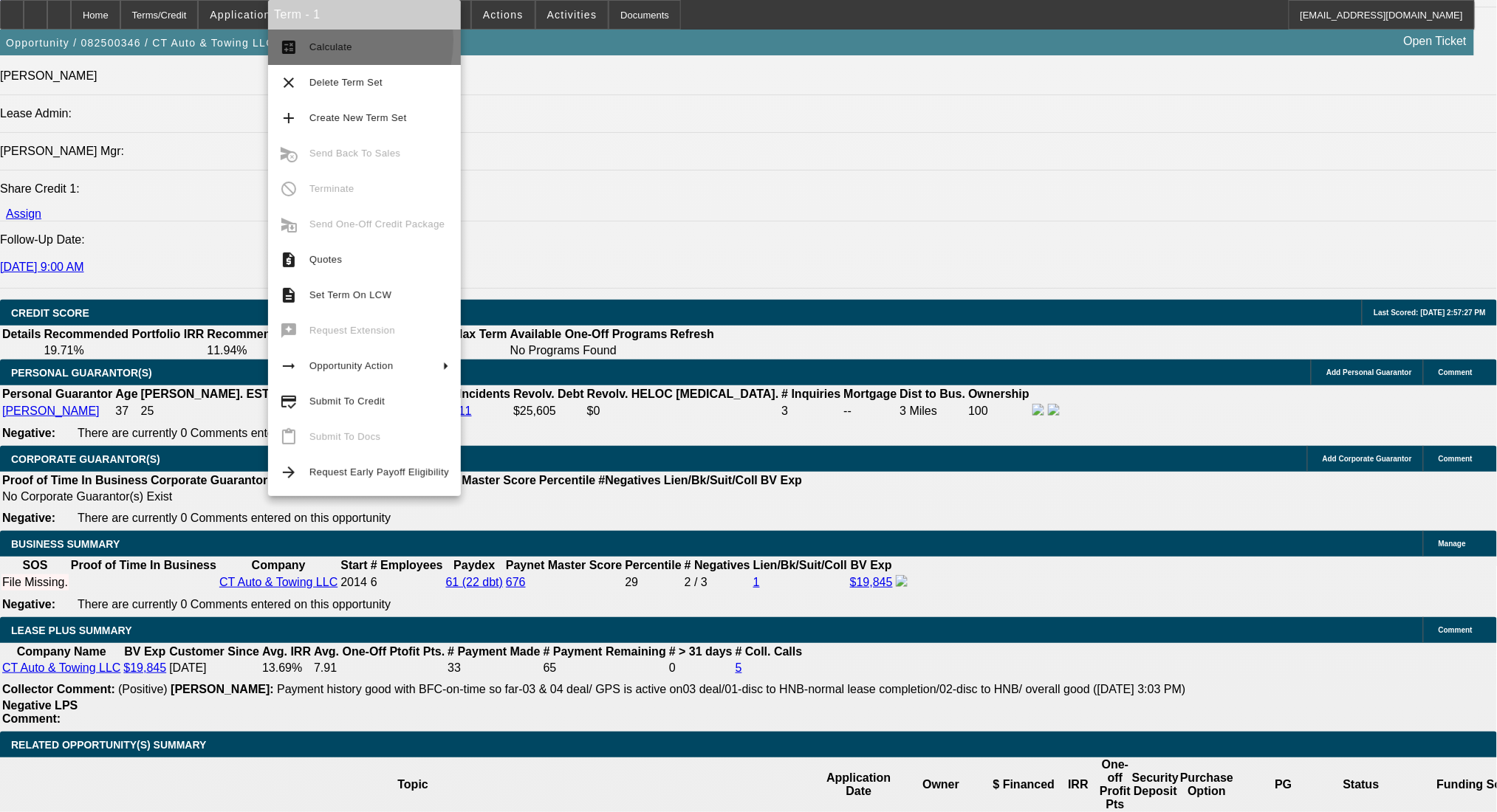
click at [322, 40] on span "Calculate" at bounding box center [379, 47] width 140 height 18
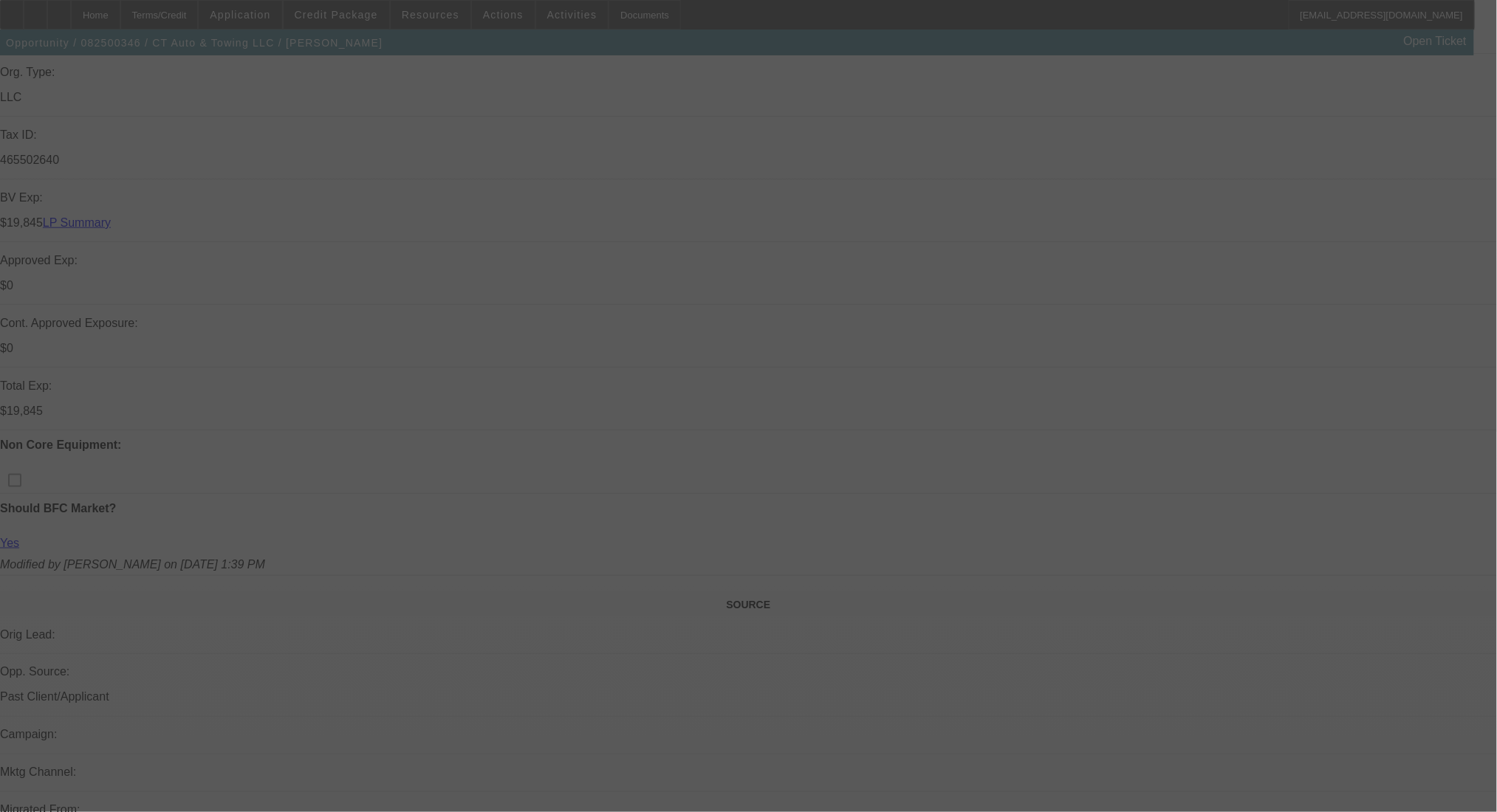
scroll to position [0, 0]
select select "0"
select select "2"
select select "0.1"
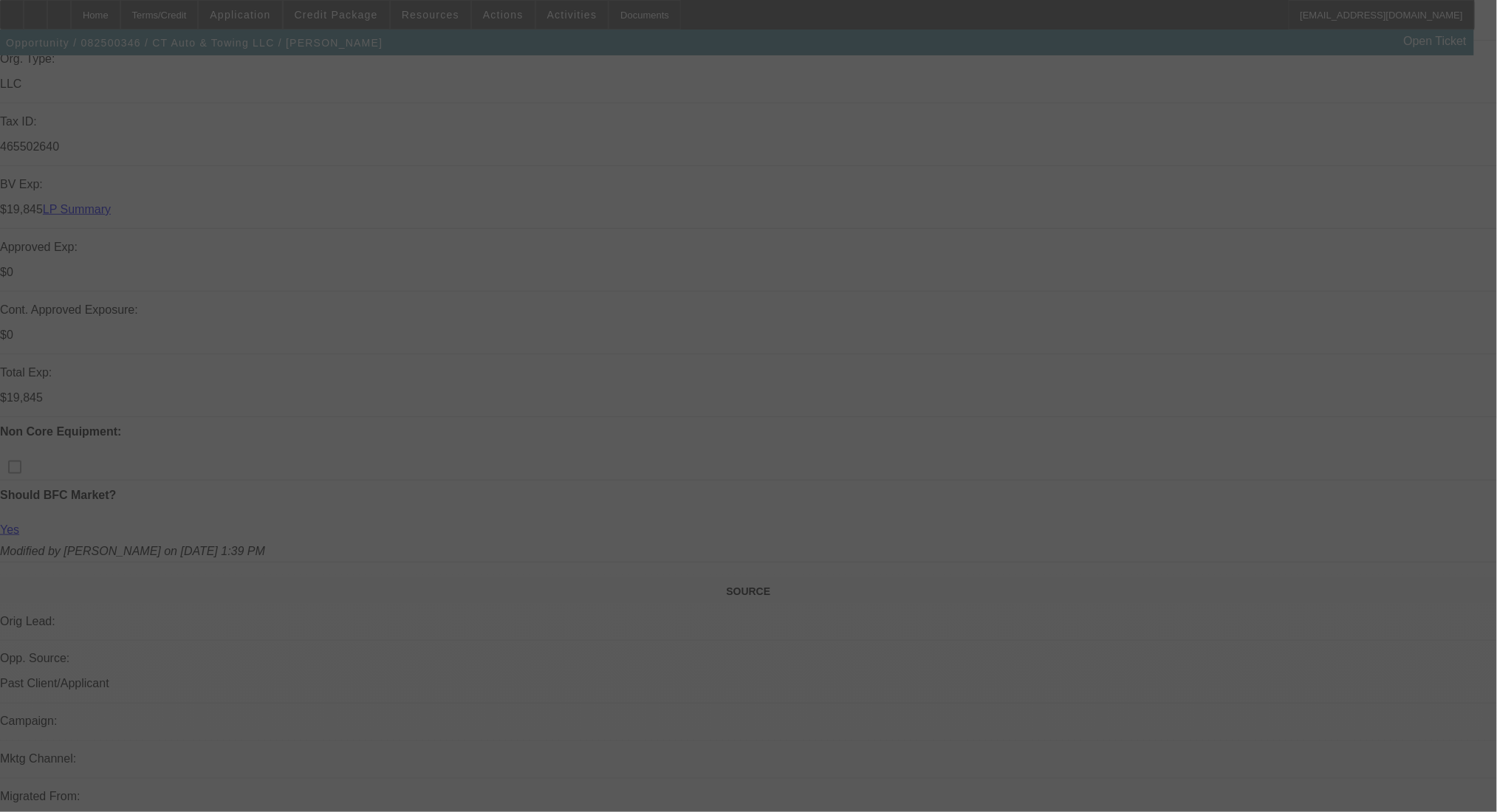
select select "4"
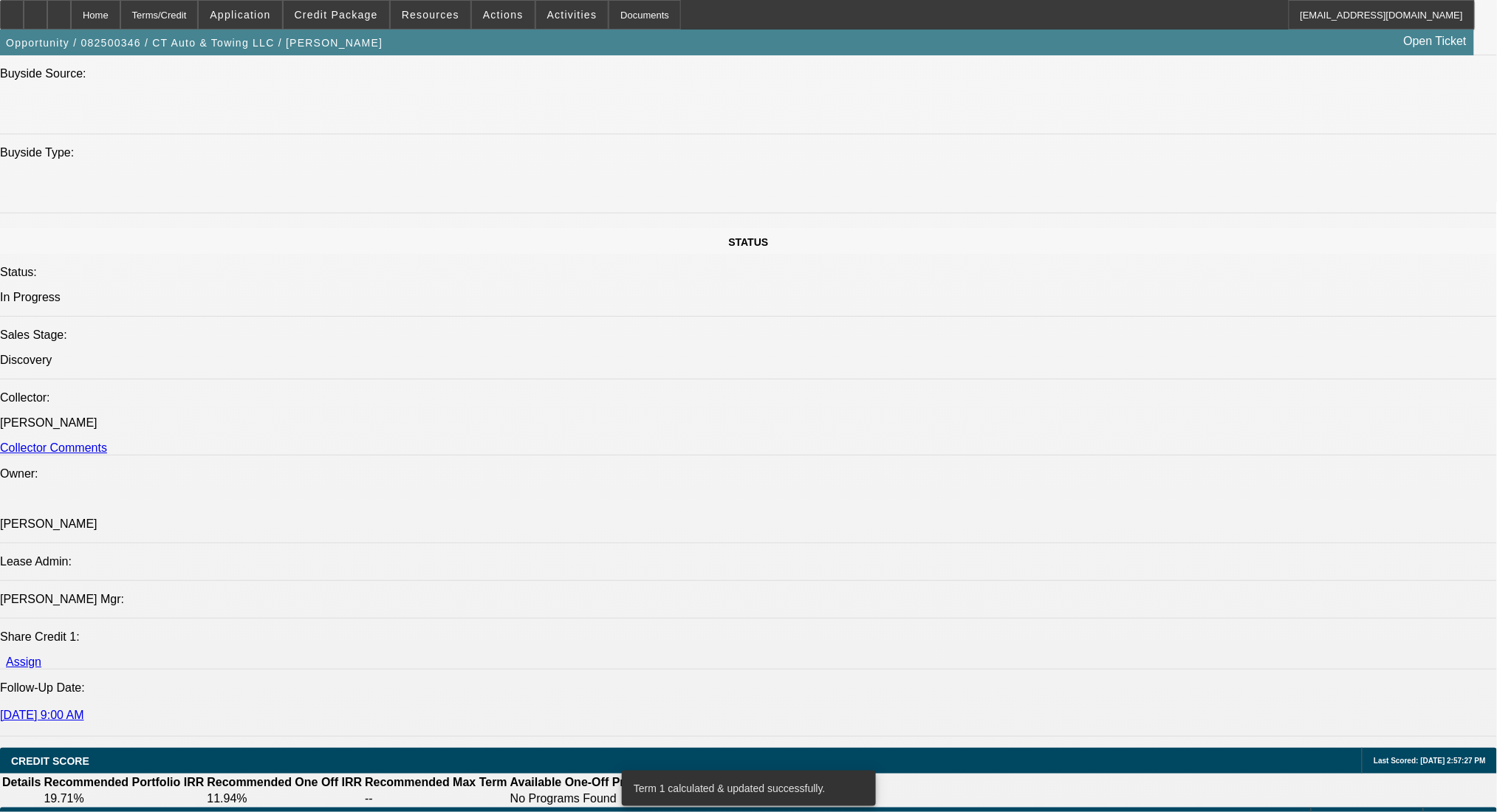
scroll to position [1674, 0]
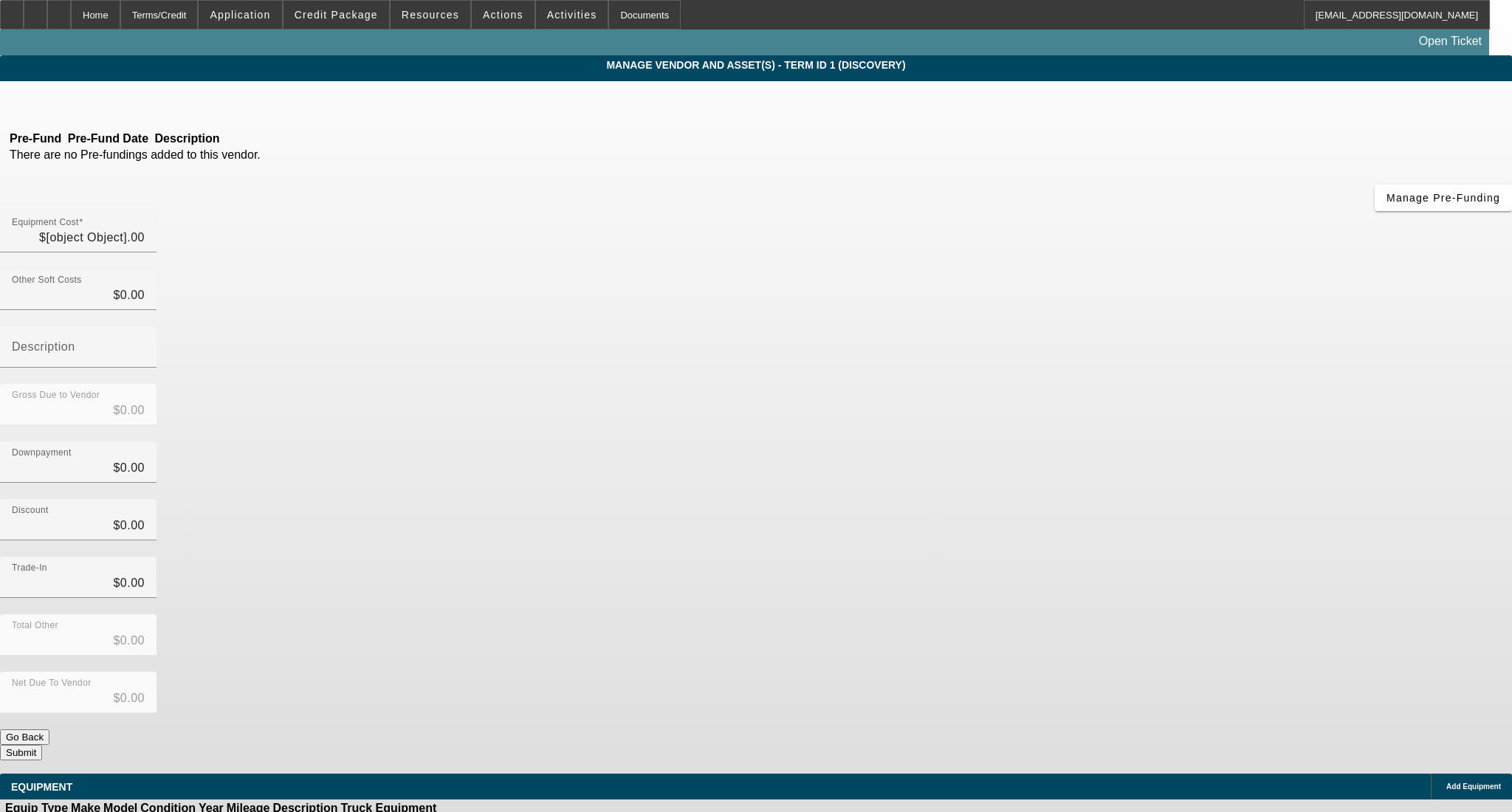
type input "$135,000.00"
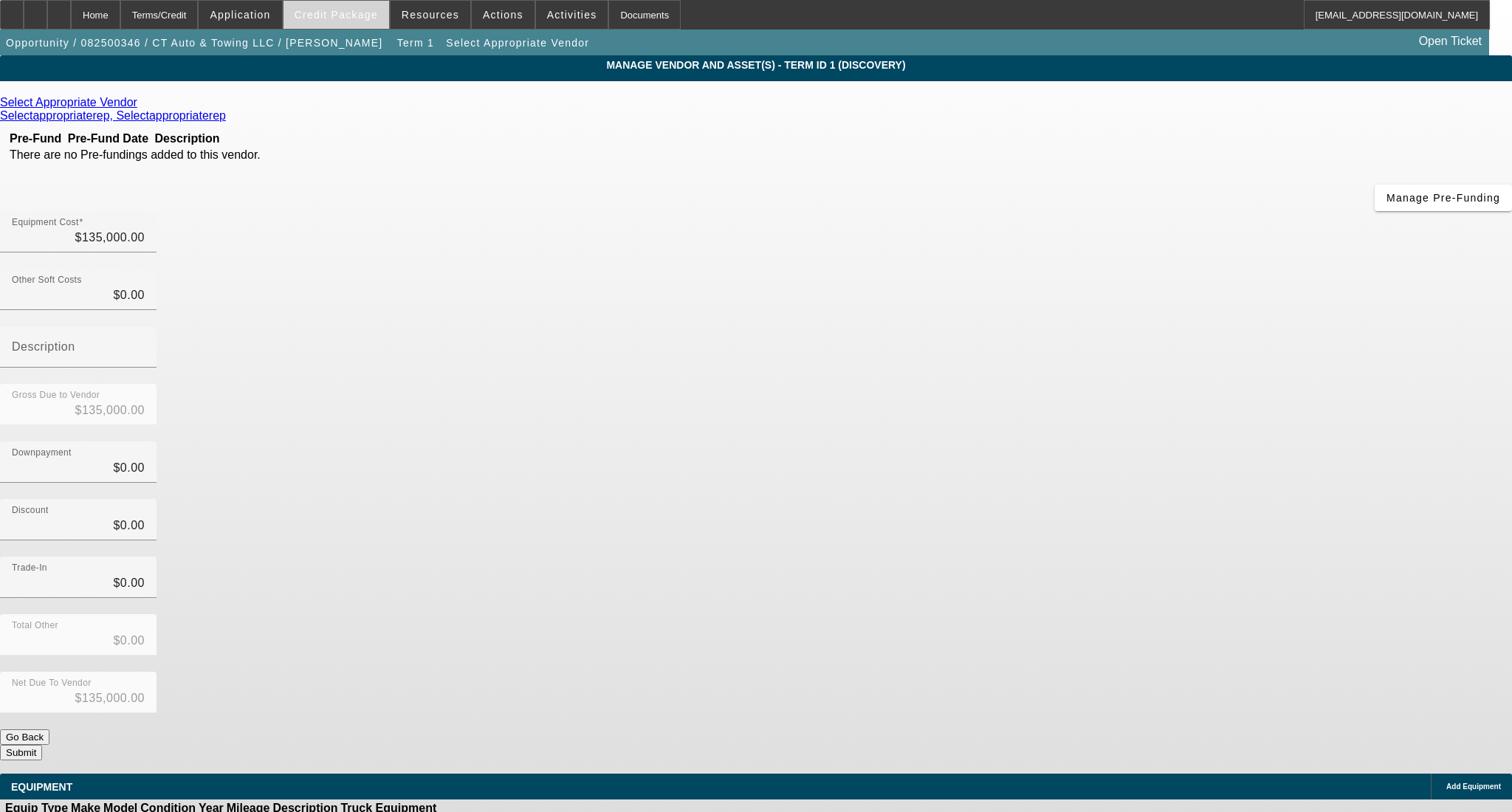
click at [375, 17] on span "Credit Package" at bounding box center [337, 14] width 83 height 12
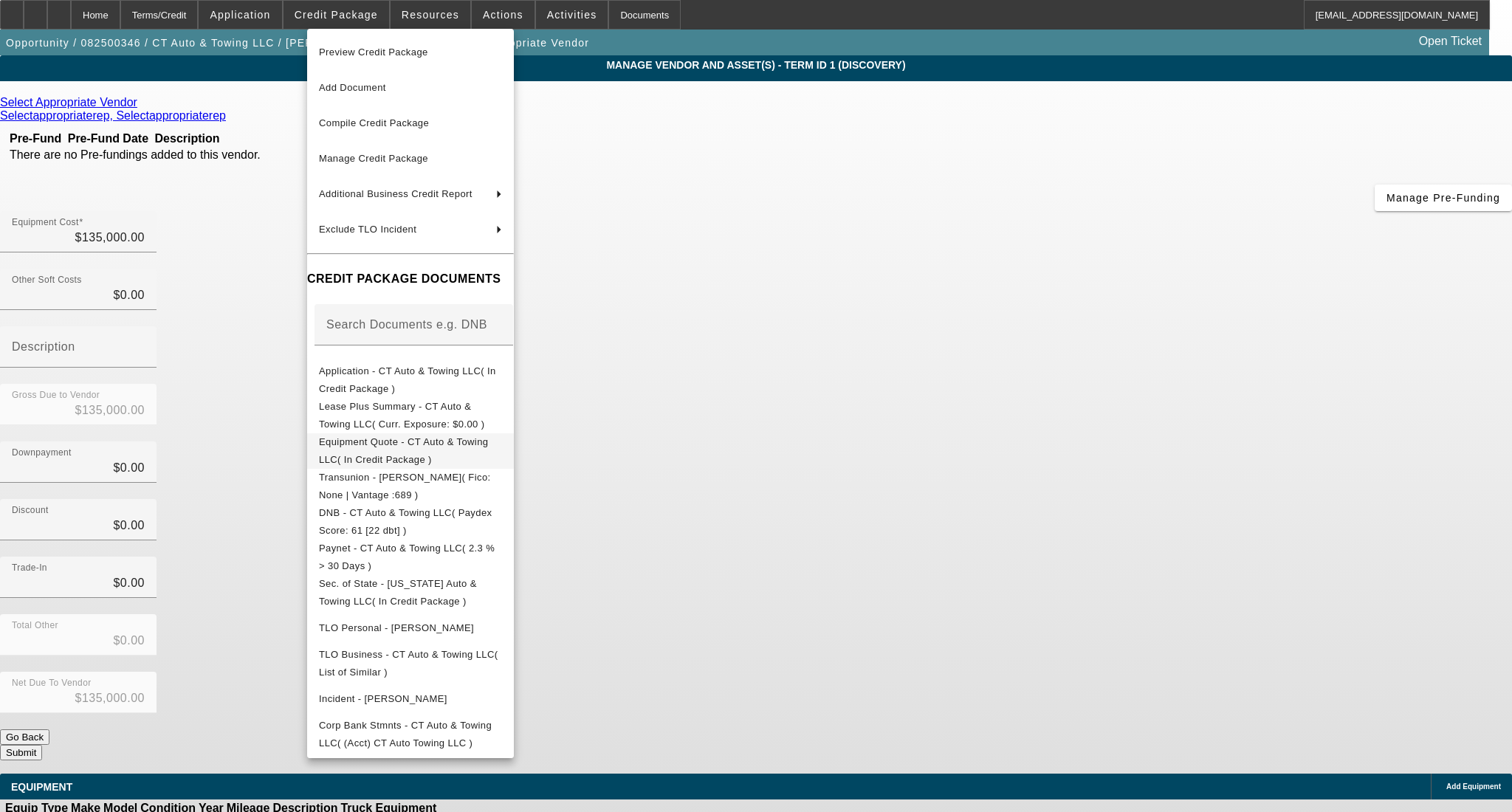
click at [384, 443] on span "Equipment Quote - CT Auto & Towing LLC( In Credit Package )" at bounding box center [403, 450] width 169 height 29
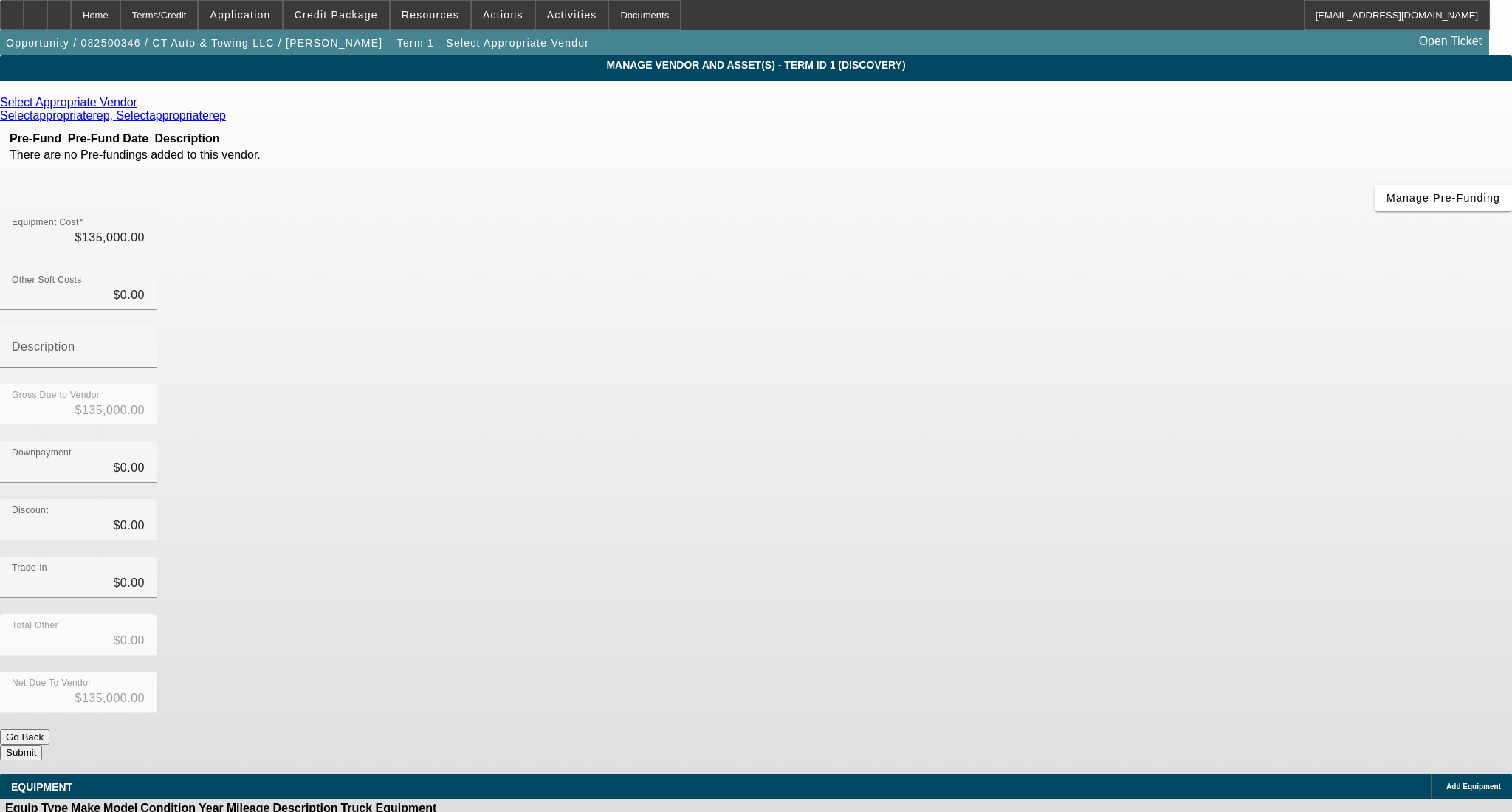
click at [452, 99] on div "Select Appropriate Vendor" at bounding box center [756, 103] width 1512 height 14
click at [141, 103] on icon at bounding box center [141, 103] width 0 height 13
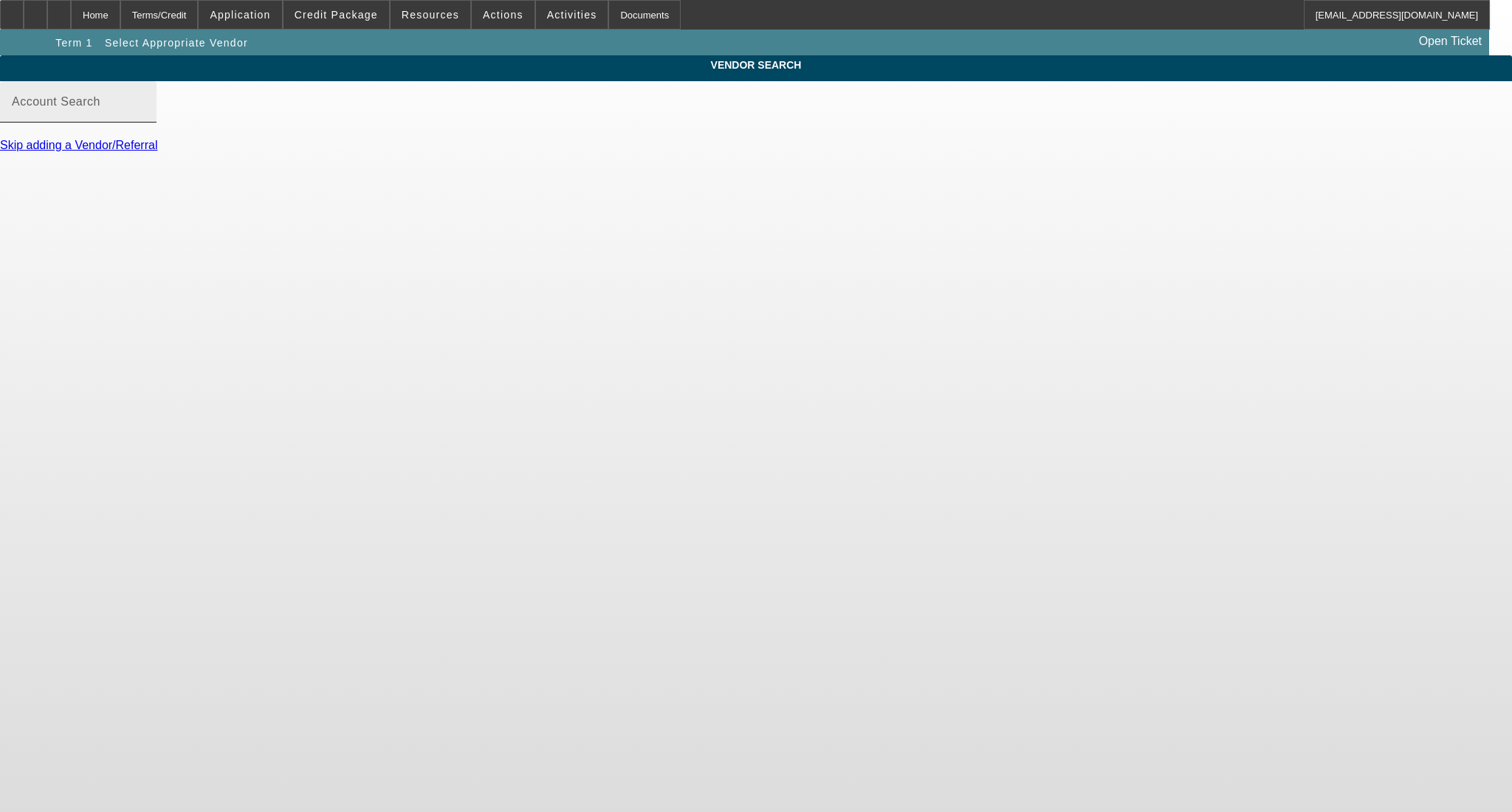
click at [145, 117] on input "Account Search" at bounding box center [79, 107] width 133 height 18
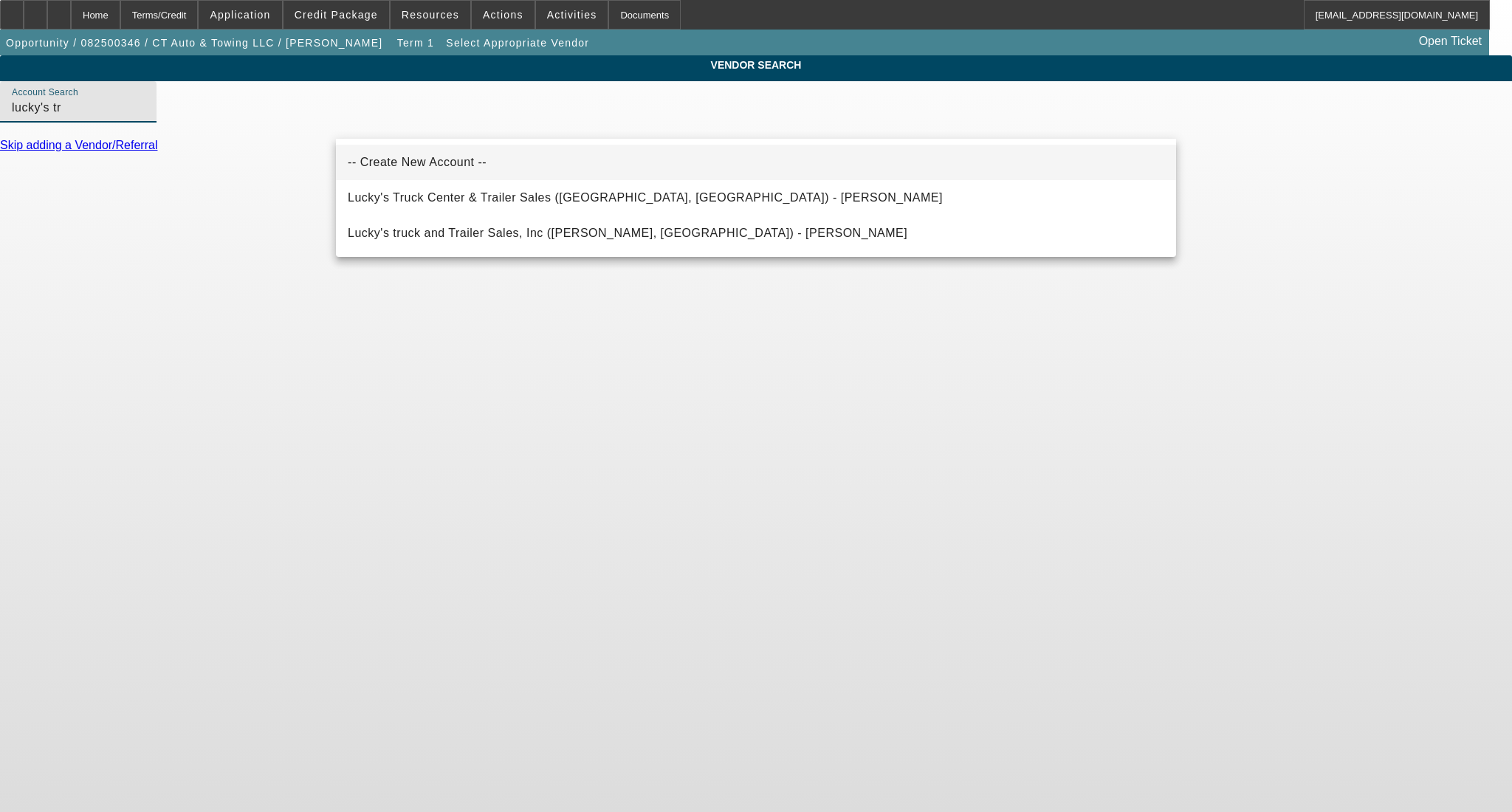
click at [440, 164] on span "-- Create New Account --" at bounding box center [417, 162] width 139 height 13
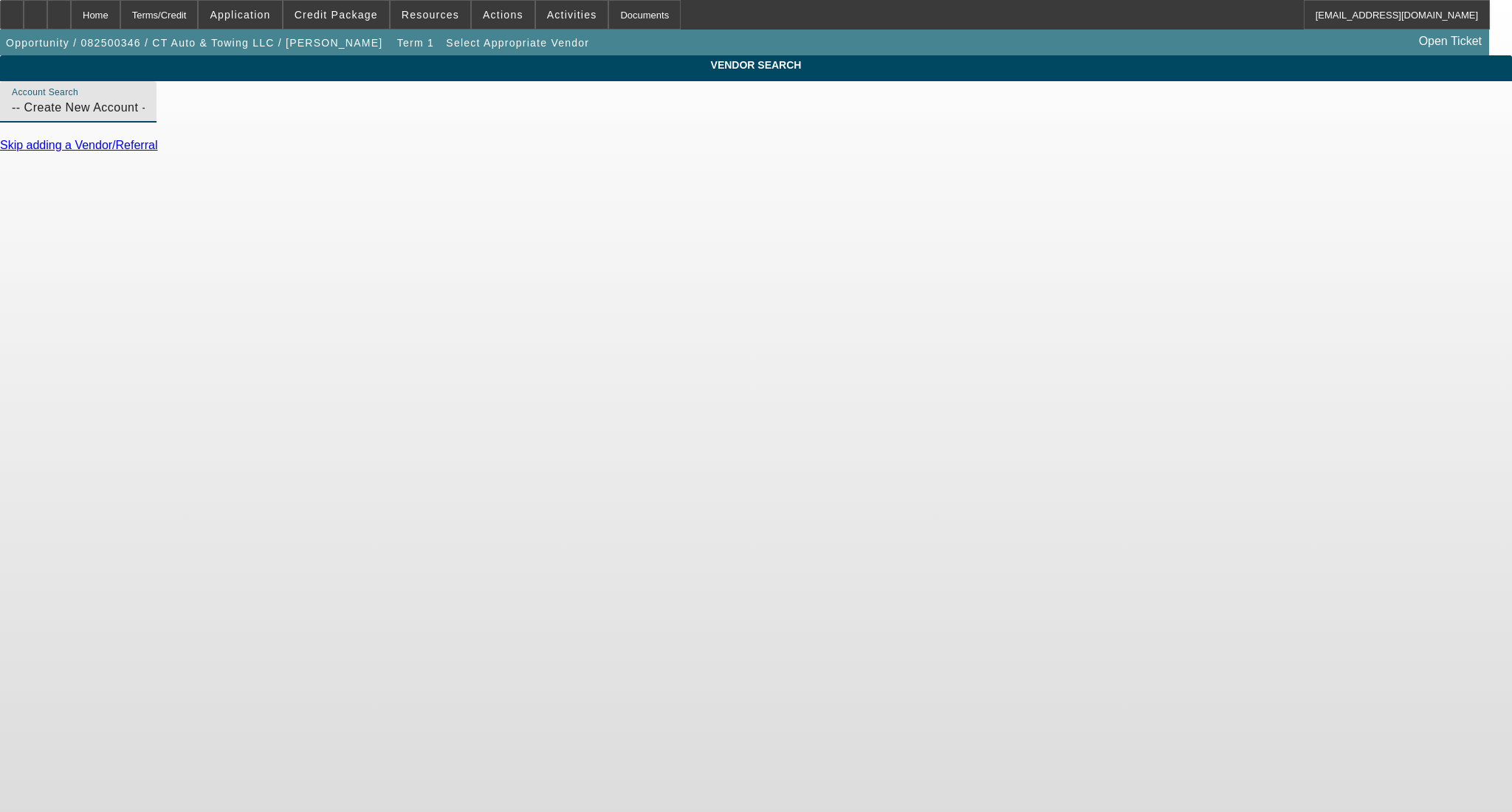
drag, startPoint x: 485, startPoint y: 115, endPoint x: 323, endPoint y: 136, distance: 163.4
click at [323, 136] on div "VENDOR SEARCH Account Search -- Create New Account -- Skip adding a Vendor/Refe…" at bounding box center [756, 110] width 1512 height 110
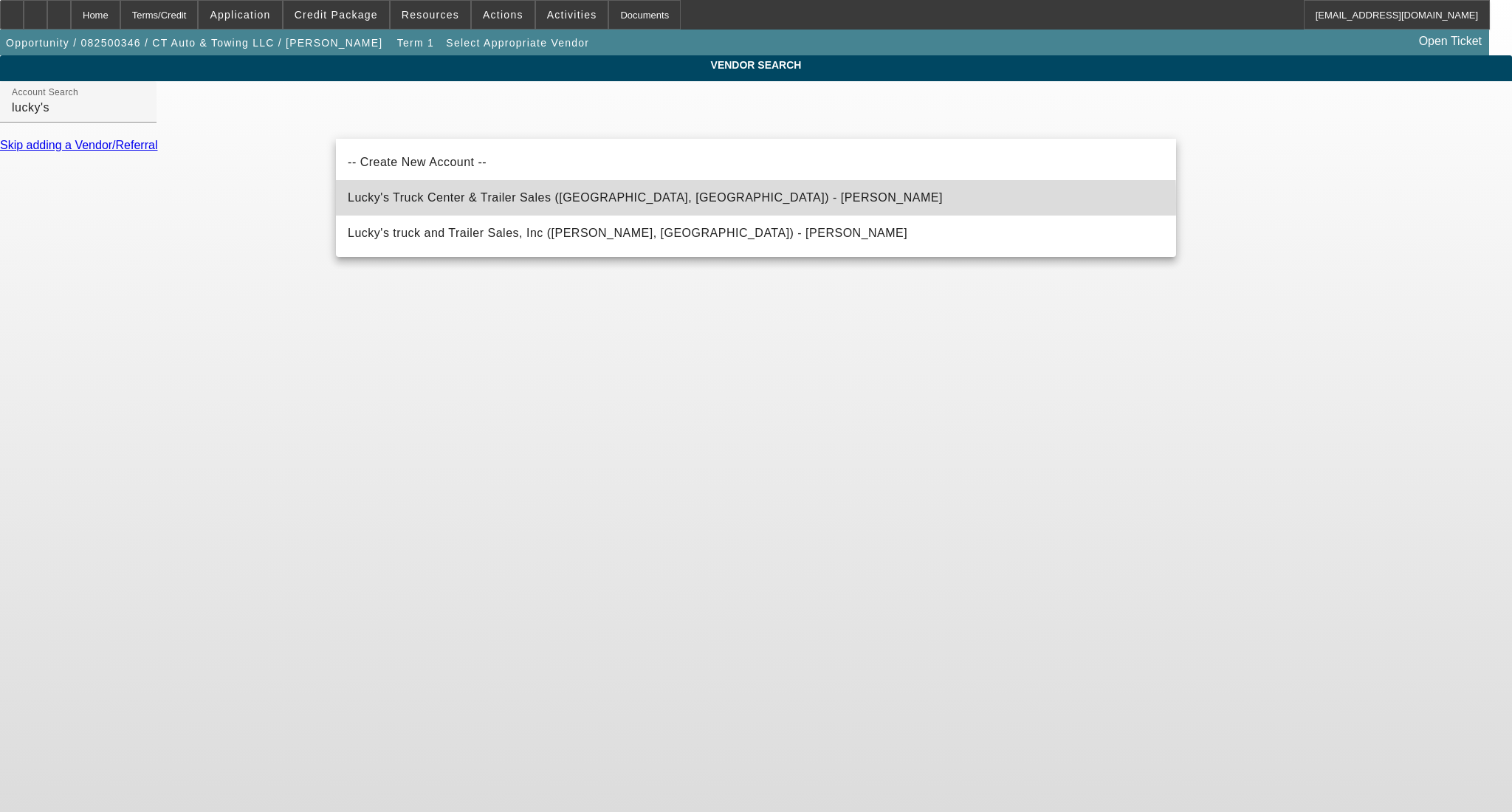
click at [467, 204] on span "Lucky's Truck Center & Trailer Sales ([GEOGRAPHIC_DATA], [GEOGRAPHIC_DATA]) - […" at bounding box center [645, 198] width 595 height 18
type input "Lucky's Truck Center & Trailer Sales ([GEOGRAPHIC_DATA], [GEOGRAPHIC_DATA]) - […"
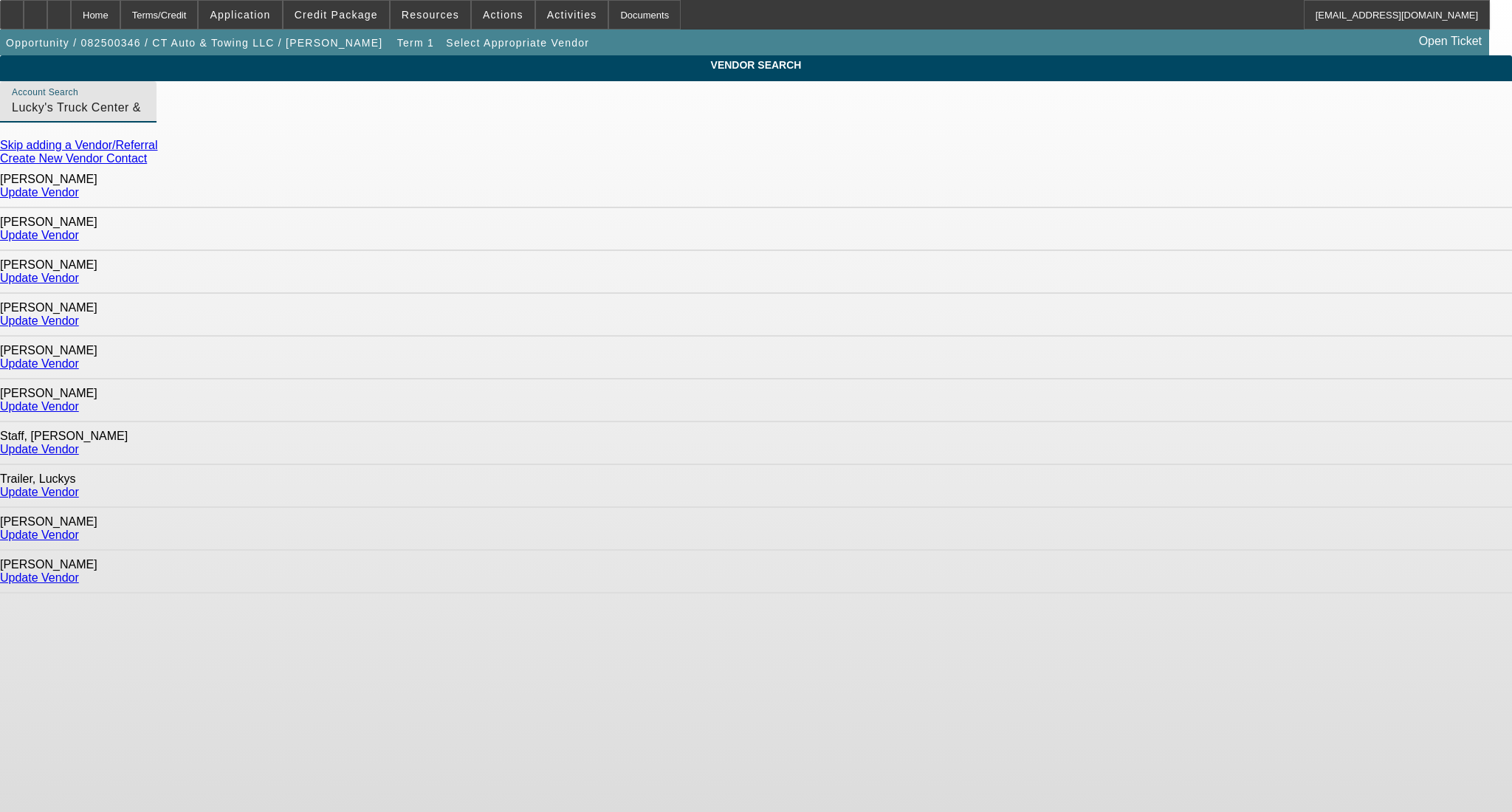
click at [1139, 186] on div "Update Vendor" at bounding box center [756, 192] width 1512 height 14
click at [79, 188] on link "Update Vendor" at bounding box center [39, 192] width 79 height 13
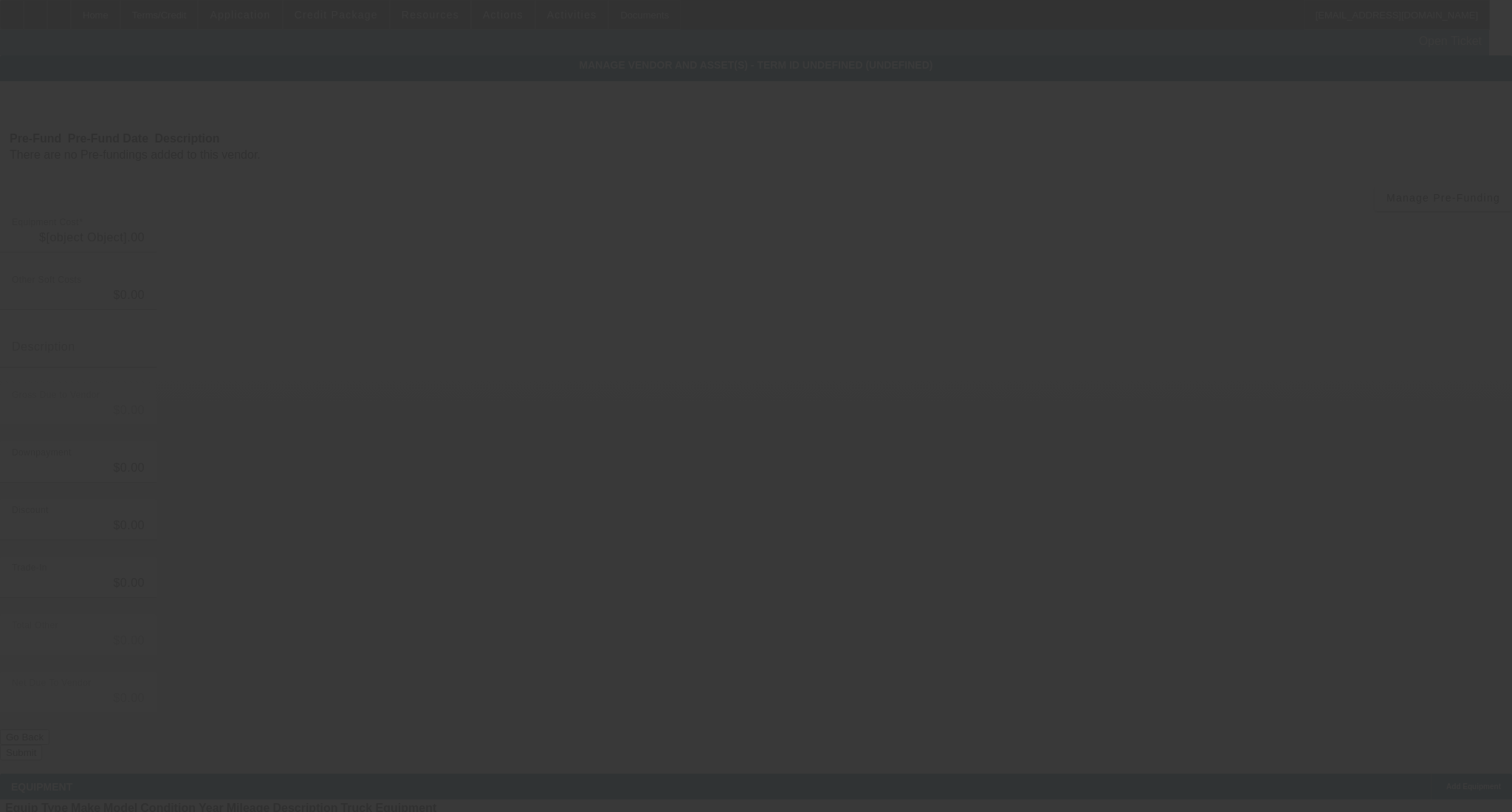
type input "$135,000.00"
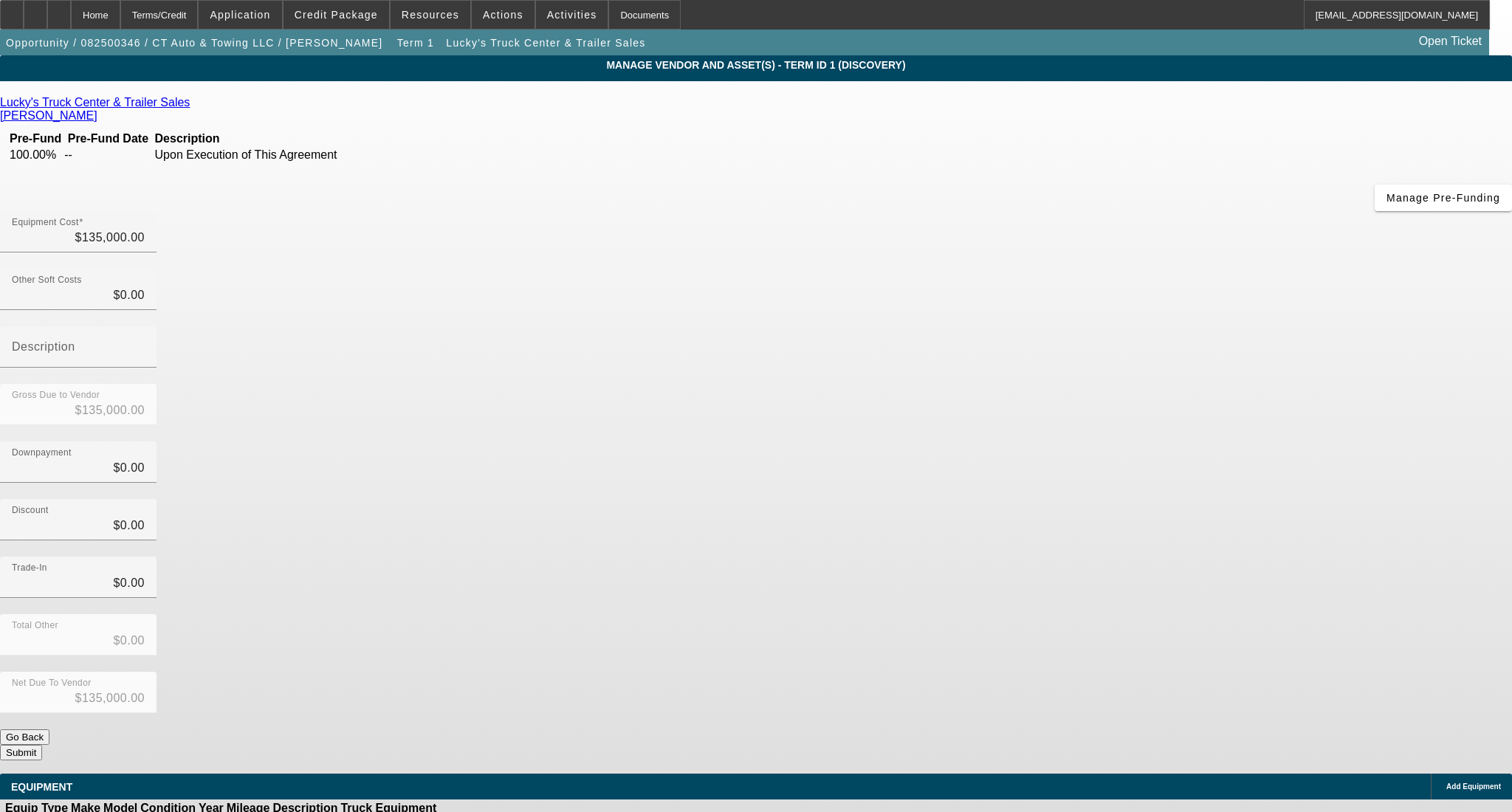
click at [1446, 783] on span "Add Equipment" at bounding box center [1474, 787] width 54 height 8
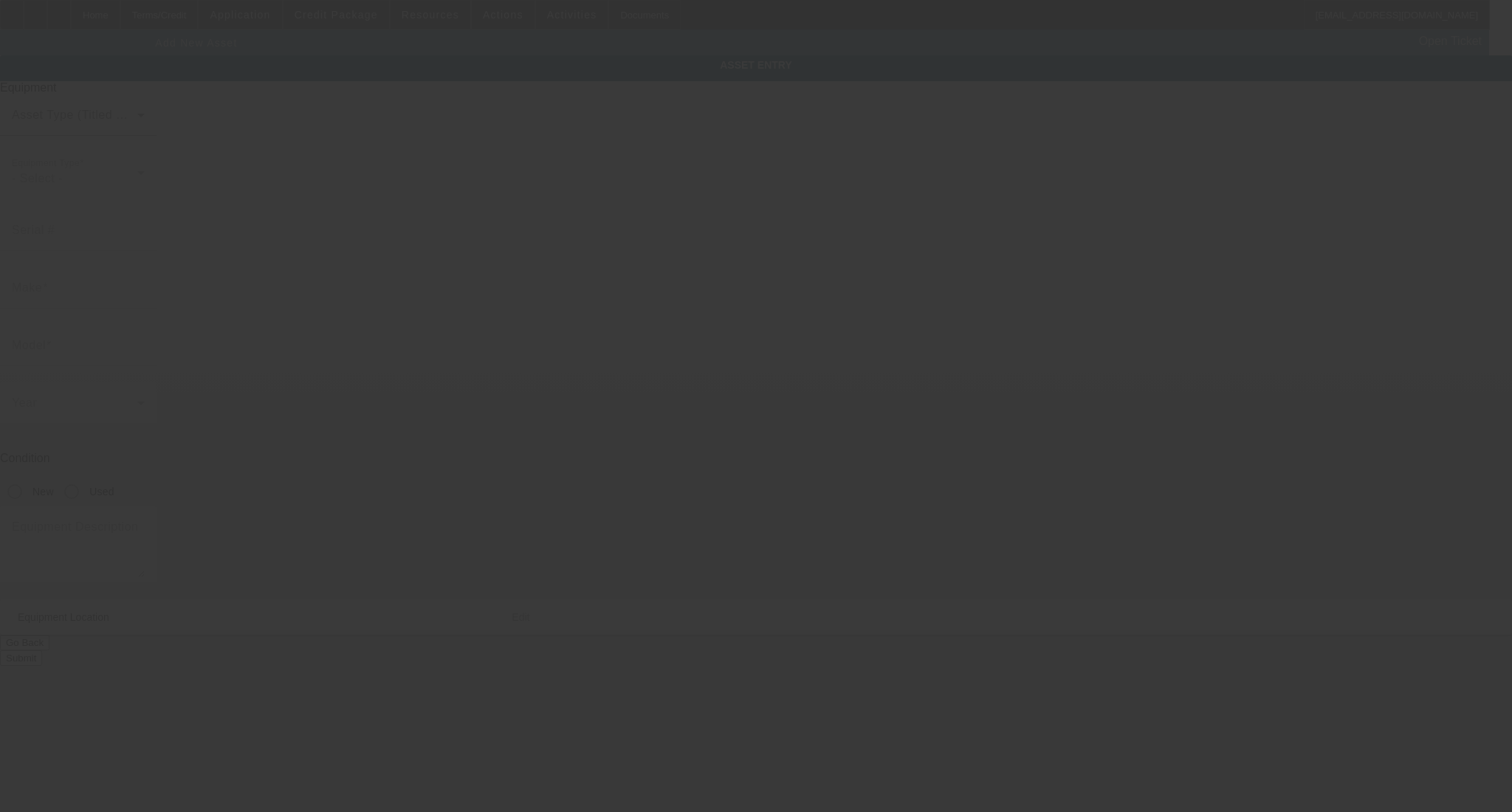
click at [636, 139] on div at bounding box center [756, 406] width 1512 height 812
type input "[STREET_ADDRESS][PERSON_NAME]"
type input "[GEOGRAPHIC_DATA]"
type input "06110"
type input "[GEOGRAPHIC_DATA]"
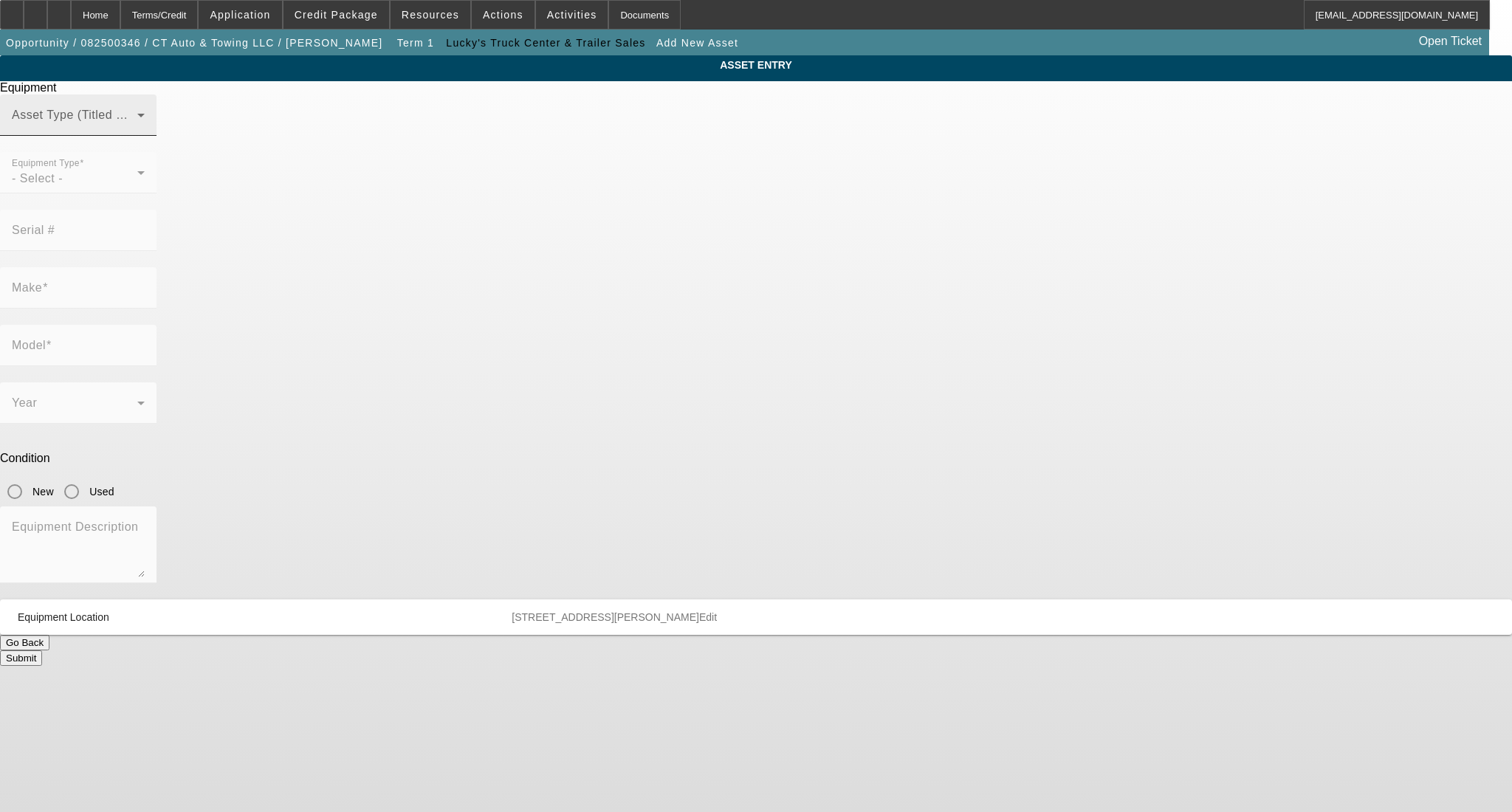
click at [192, 121] on mat-label "Asset Type (Titled or Non-Titled)" at bounding box center [103, 115] width 181 height 13
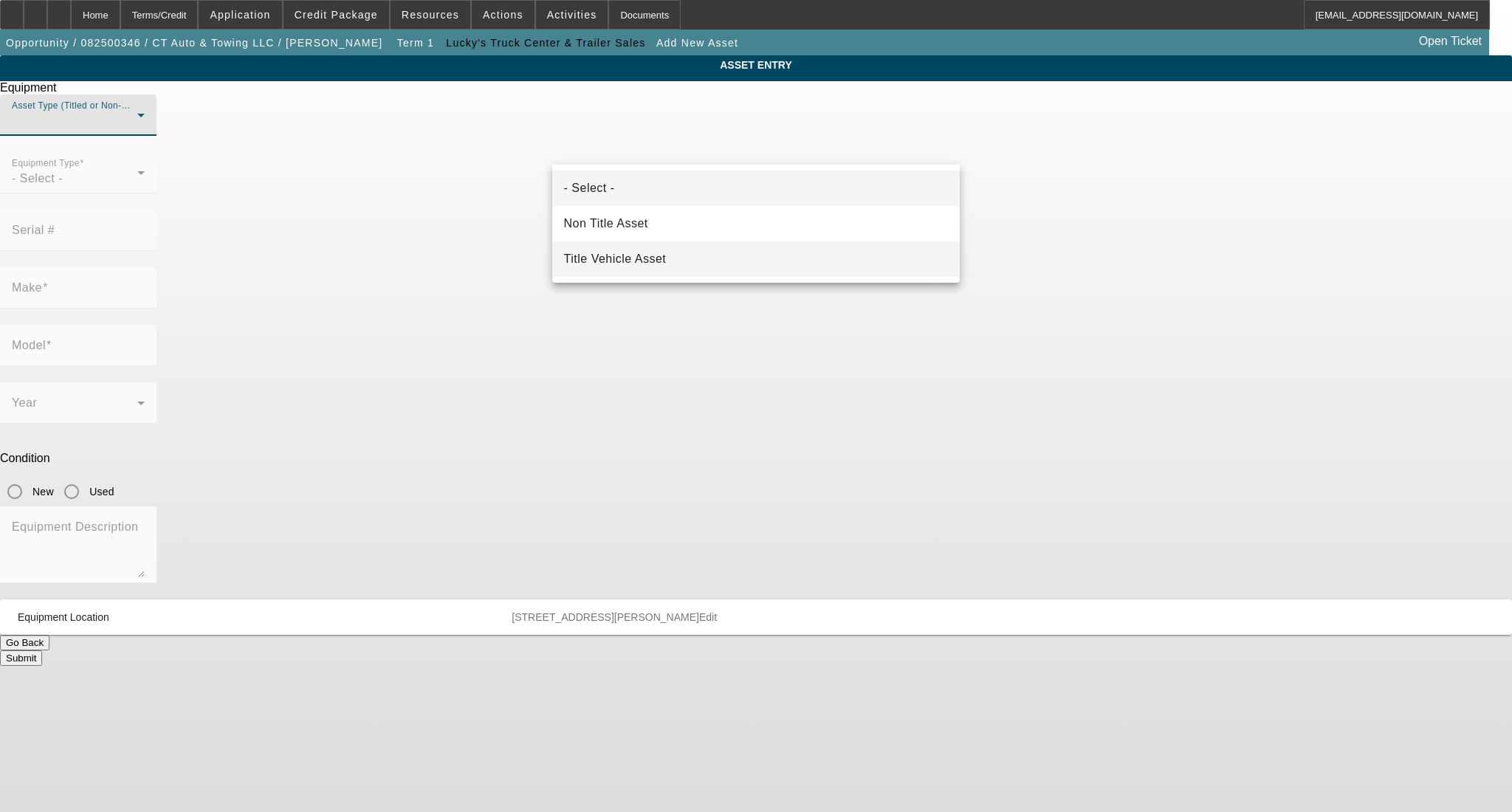
click at [635, 262] on span "Title Vehicle Asset" at bounding box center [615, 259] width 103 height 18
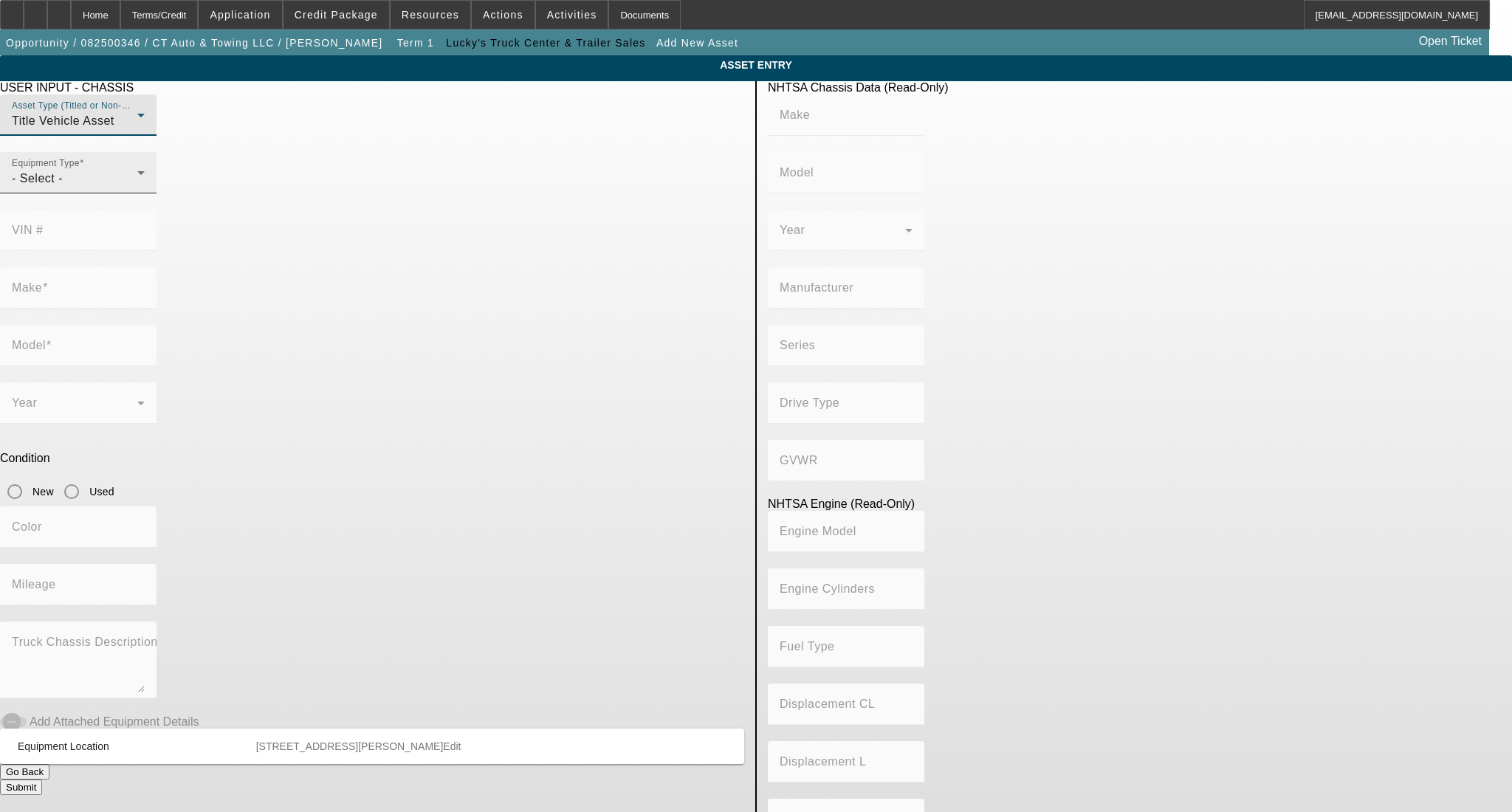
click at [137, 188] on div "- Select -" at bounding box center [75, 179] width 126 height 18
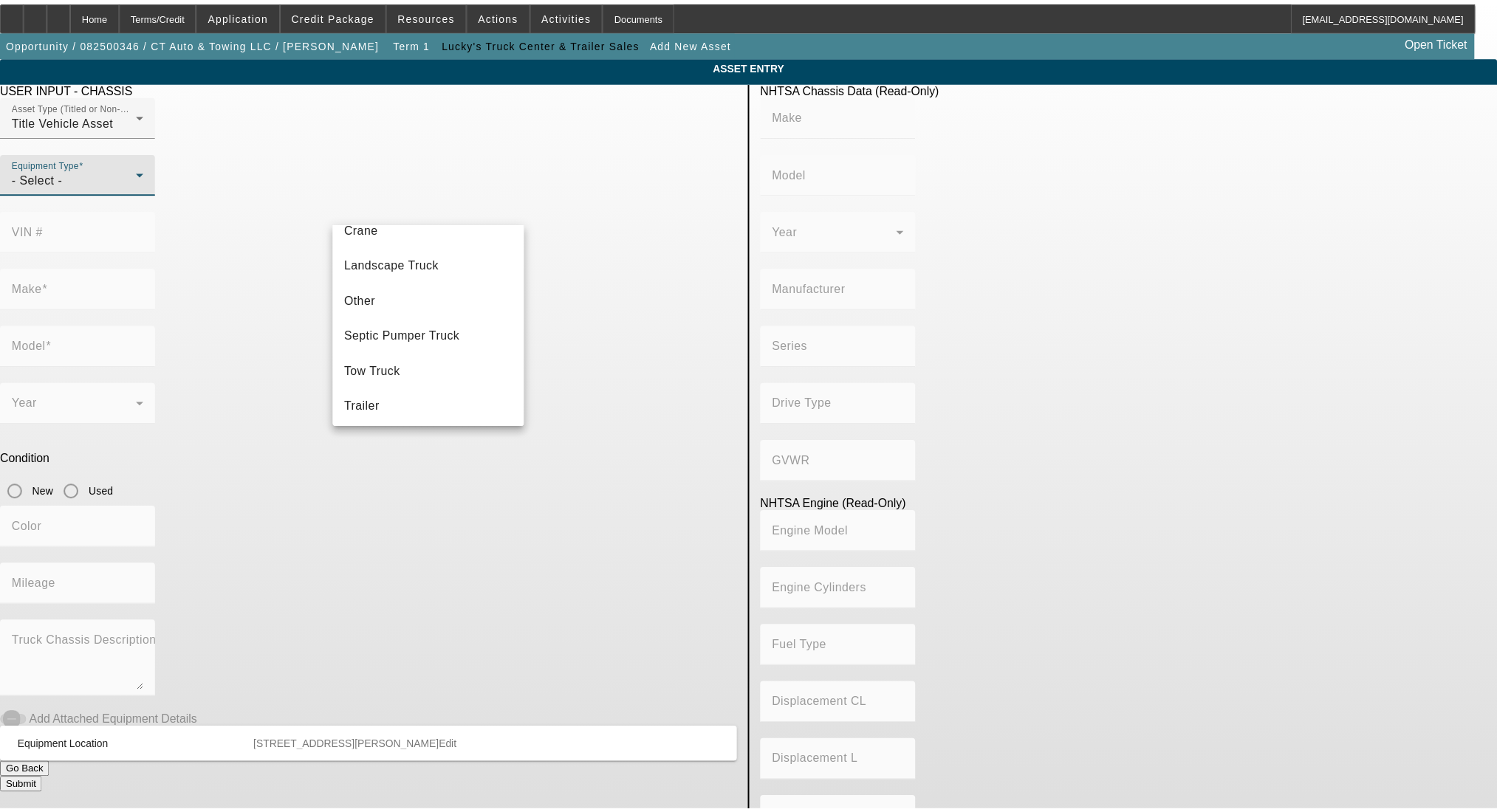
scroll to position [163, 0]
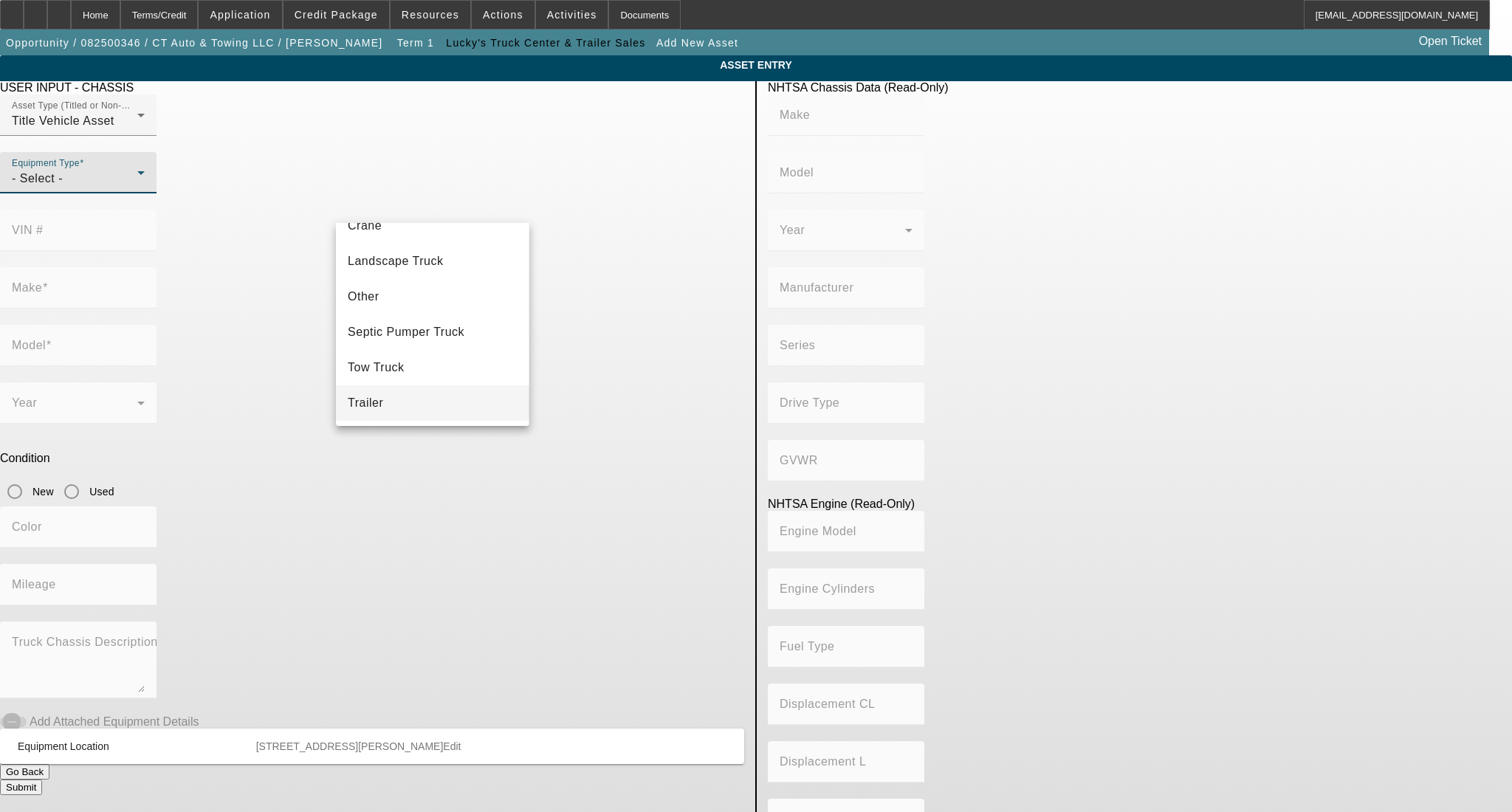
click at [391, 406] on mat-option "Trailer" at bounding box center [432, 403] width 192 height 35
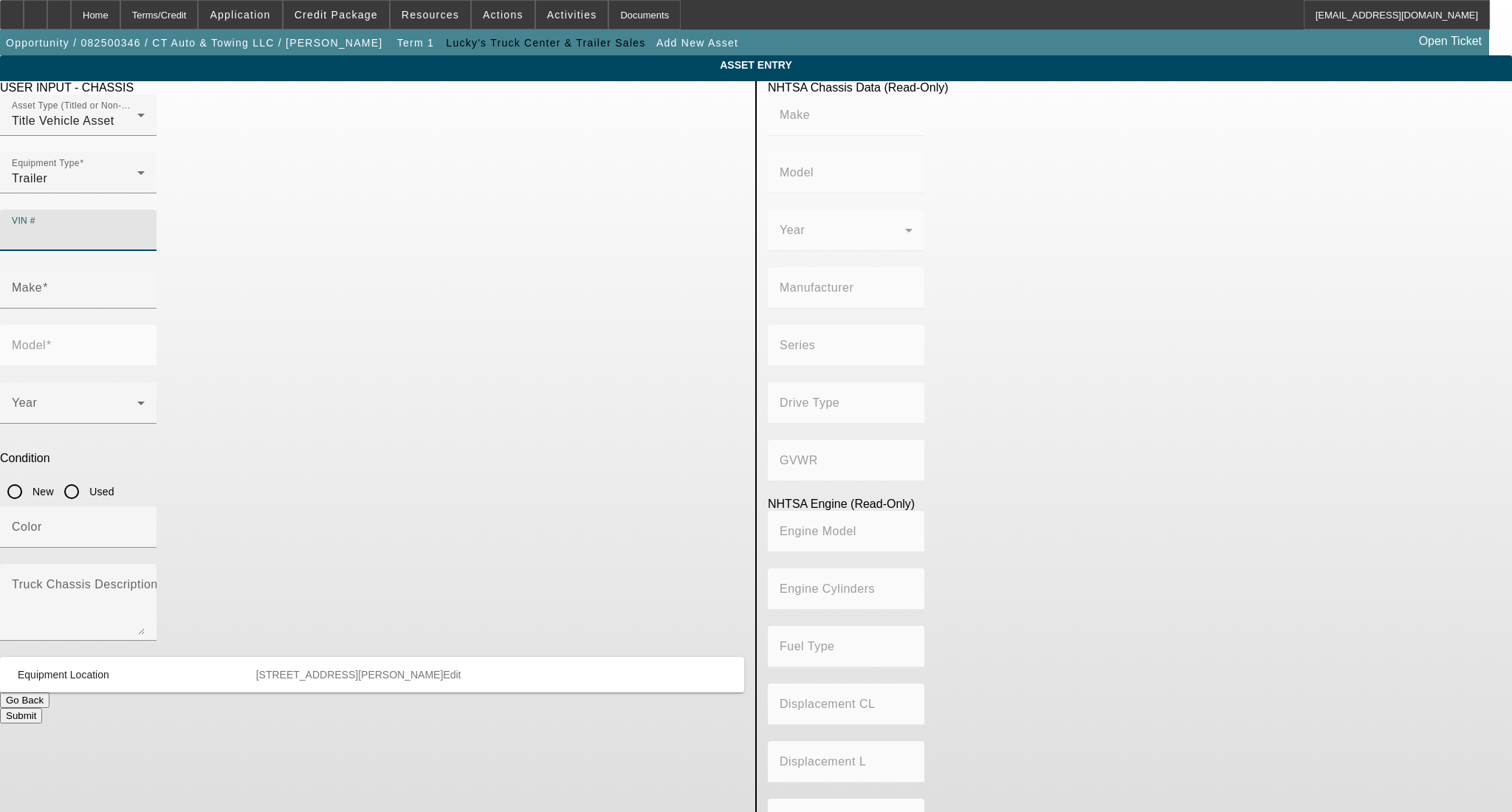
click at [145, 228] on input "VIN #" at bounding box center [79, 236] width 133 height 18
paste input "[US_VEHICLE_IDENTIFICATION_NUMBER]"
type input "[US_VEHICLE_IDENTIFICATION_NUMBER]"
type input "LANDOLL CORPORATION"
type input "440B"
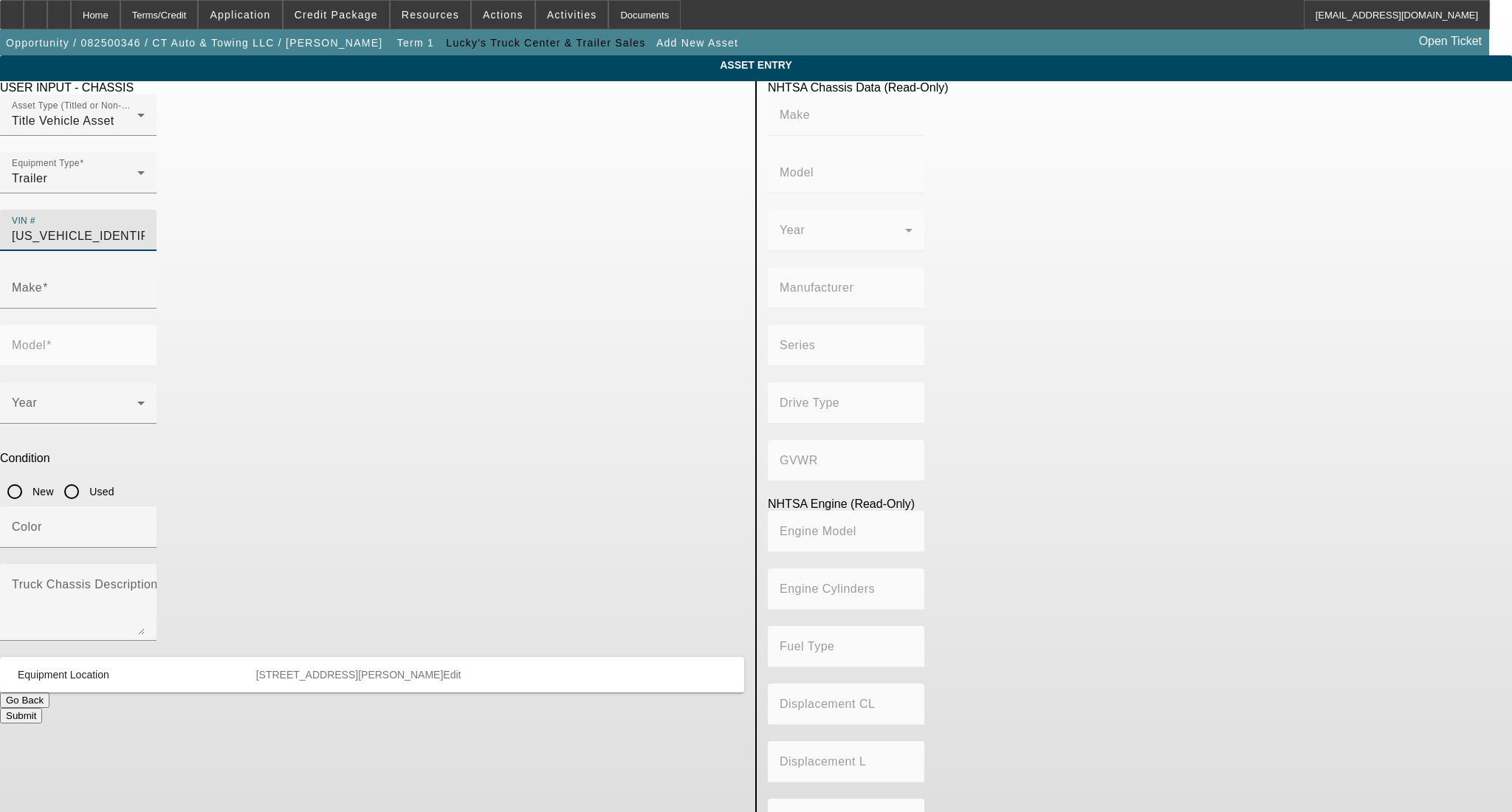
type input "LANDOLL COMPANY, LLC"
type input "Not Applicable"
type input "Class 8: 33,001 lb and above (14,969 kg and above)"
type input "Not Applicable"
type input "LANDOLL CORPORATION"
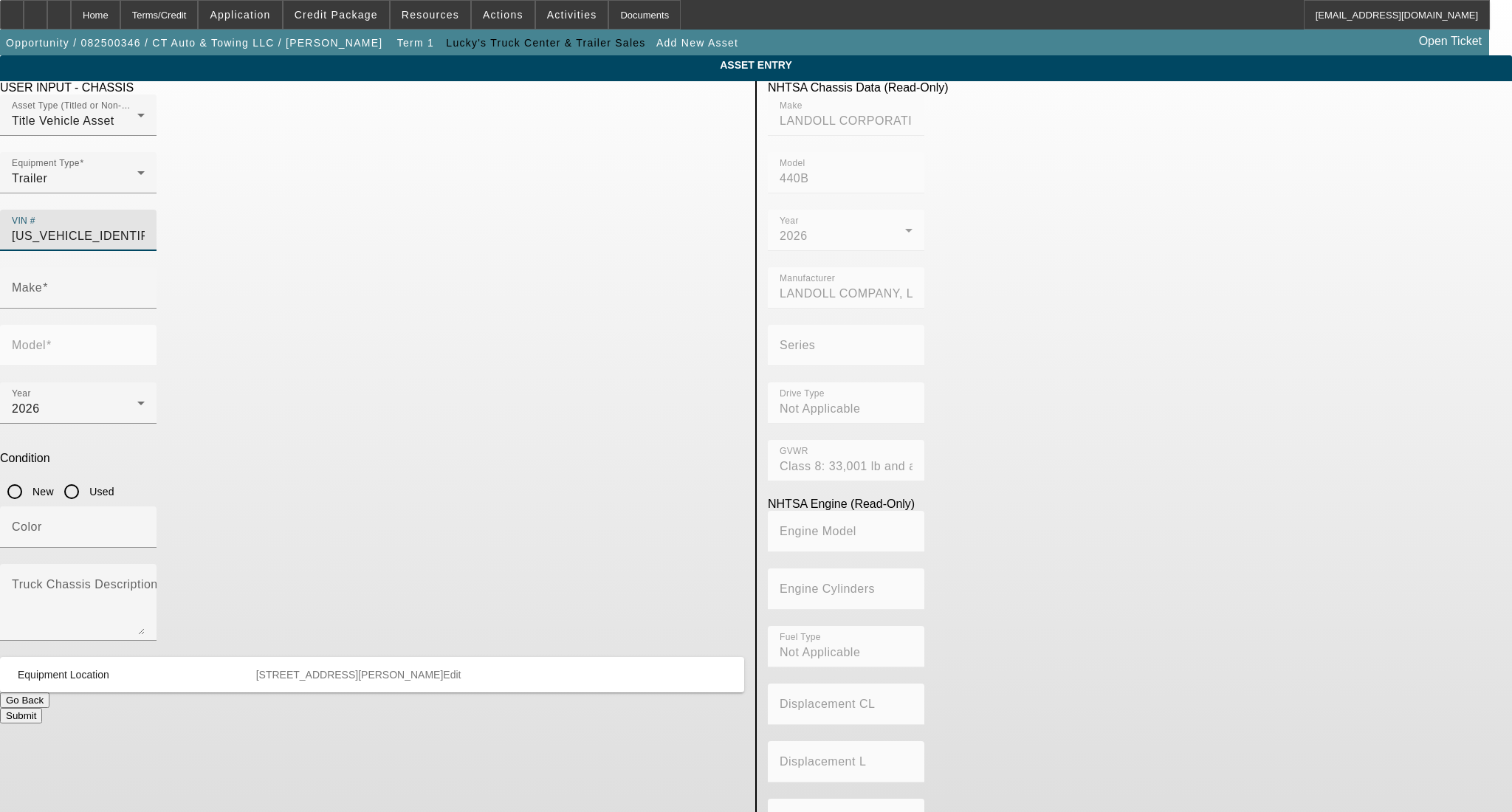
type input "440B"
type input "[US_VEHICLE_IDENTIFICATION_NUMBER]"
click at [30, 477] on input "New" at bounding box center [14, 491] width 30 height 30
radio input "true"
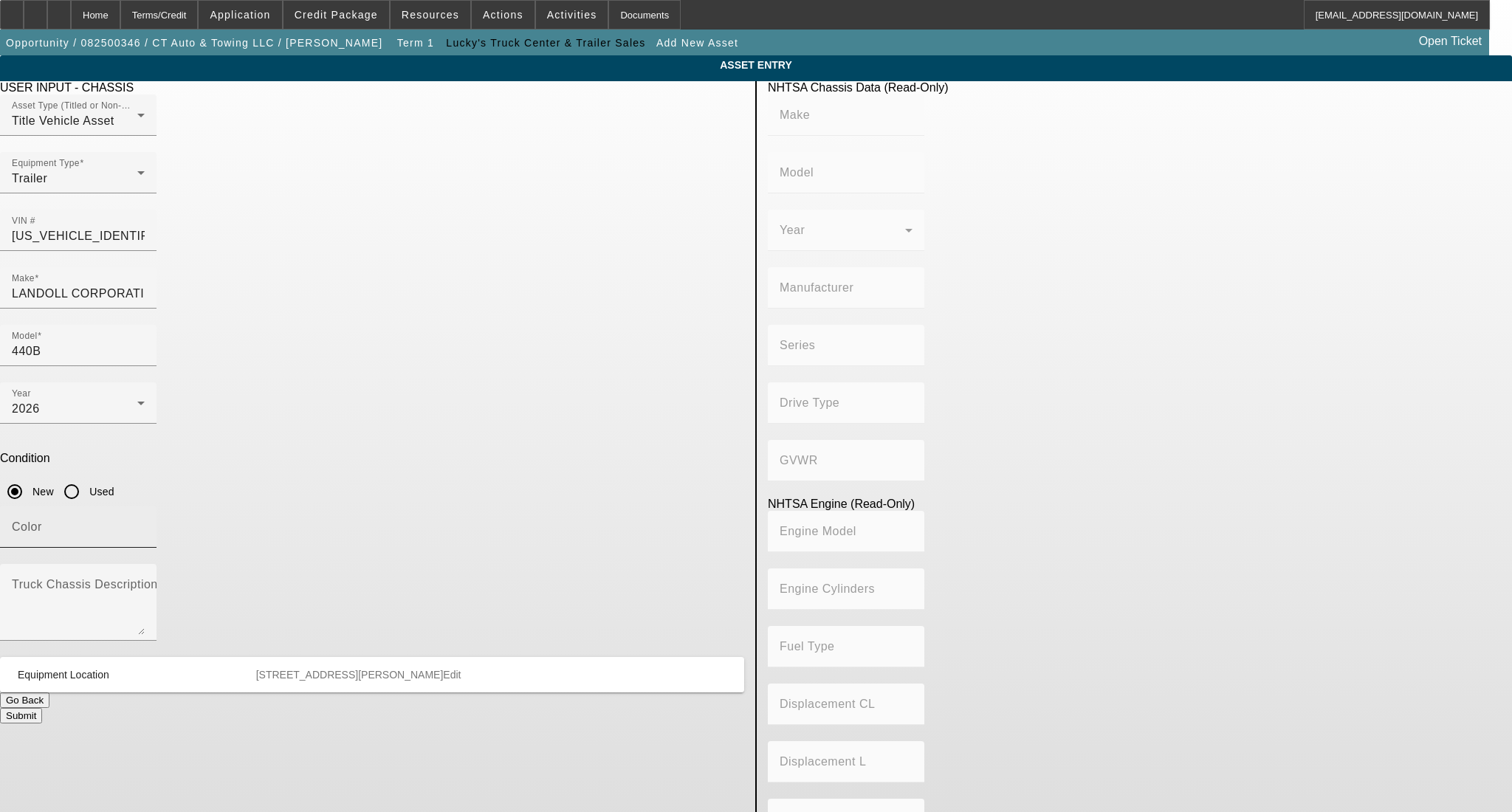
type input "LANDOLL CORPORATION"
type input "440B"
type input "LANDOLL COMPANY, LLC"
type input "Not Applicable"
type input "Class 8: 33,001 lb and above (14,969 kg and above)"
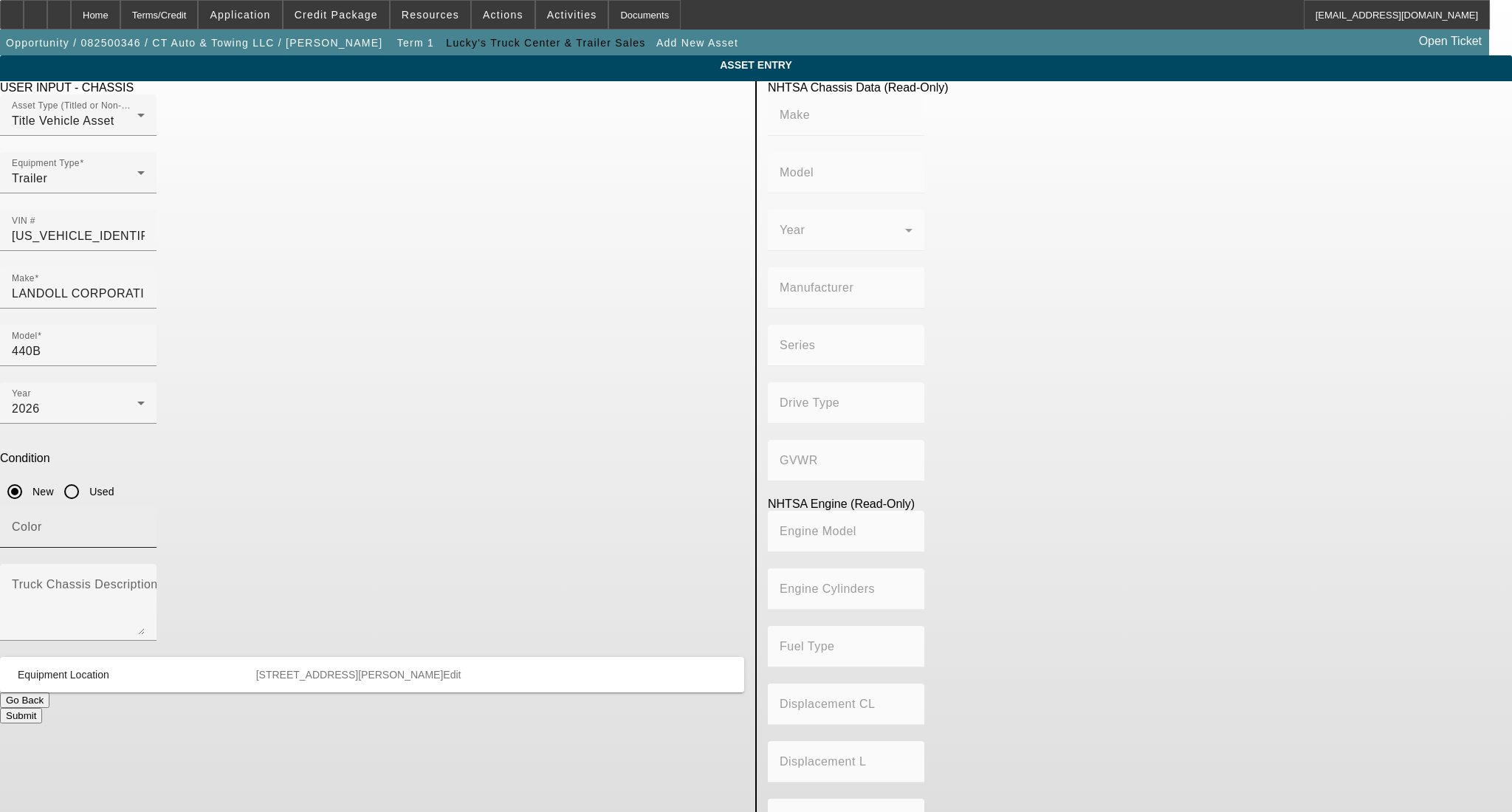
type input "Not Applicable"
click at [156, 507] on div "Color" at bounding box center [78, 527] width 156 height 42
type input "black"
click at [42, 709] on button "Submit" at bounding box center [21, 716] width 42 height 15
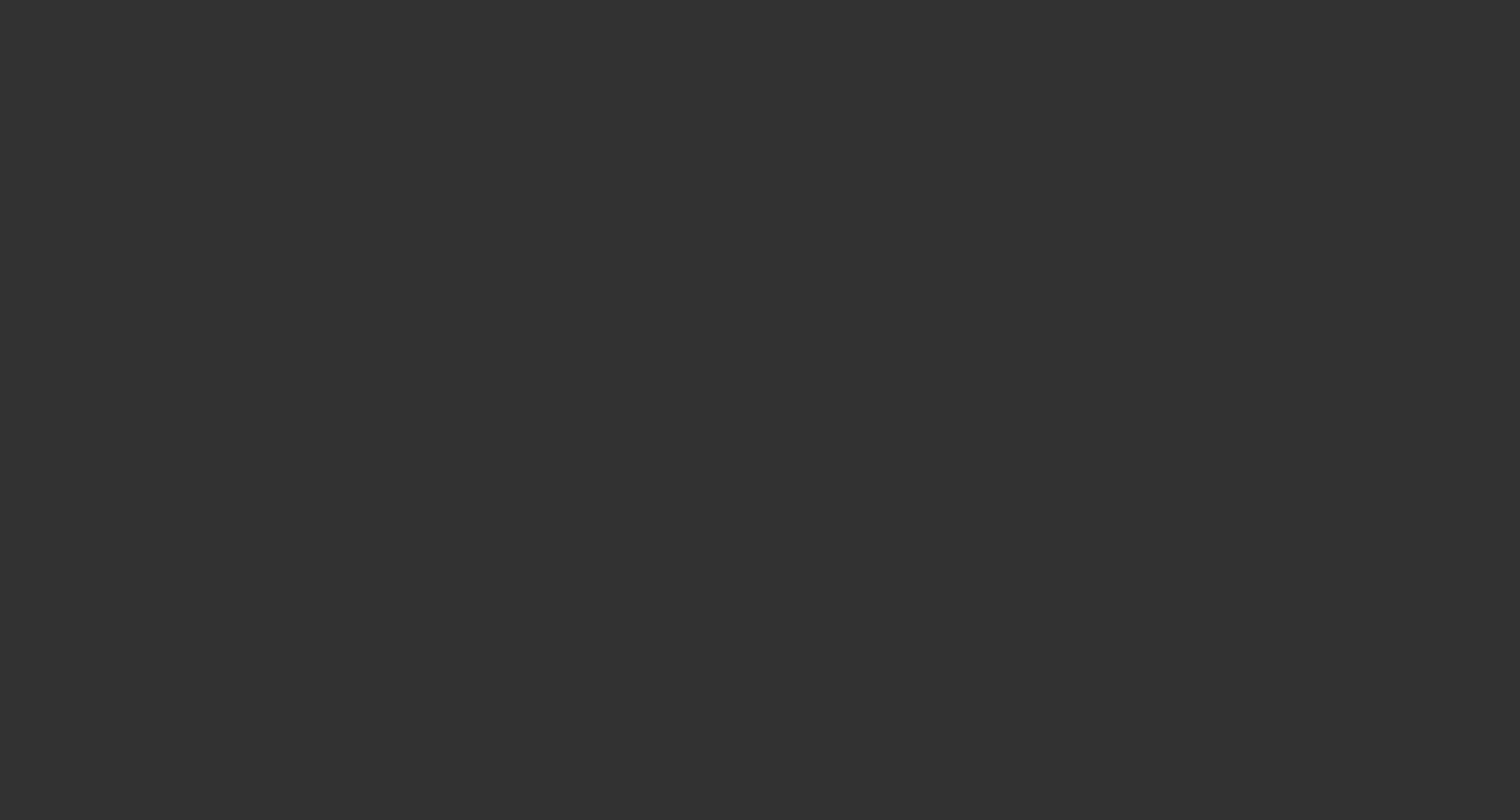
type input "$135,000.00"
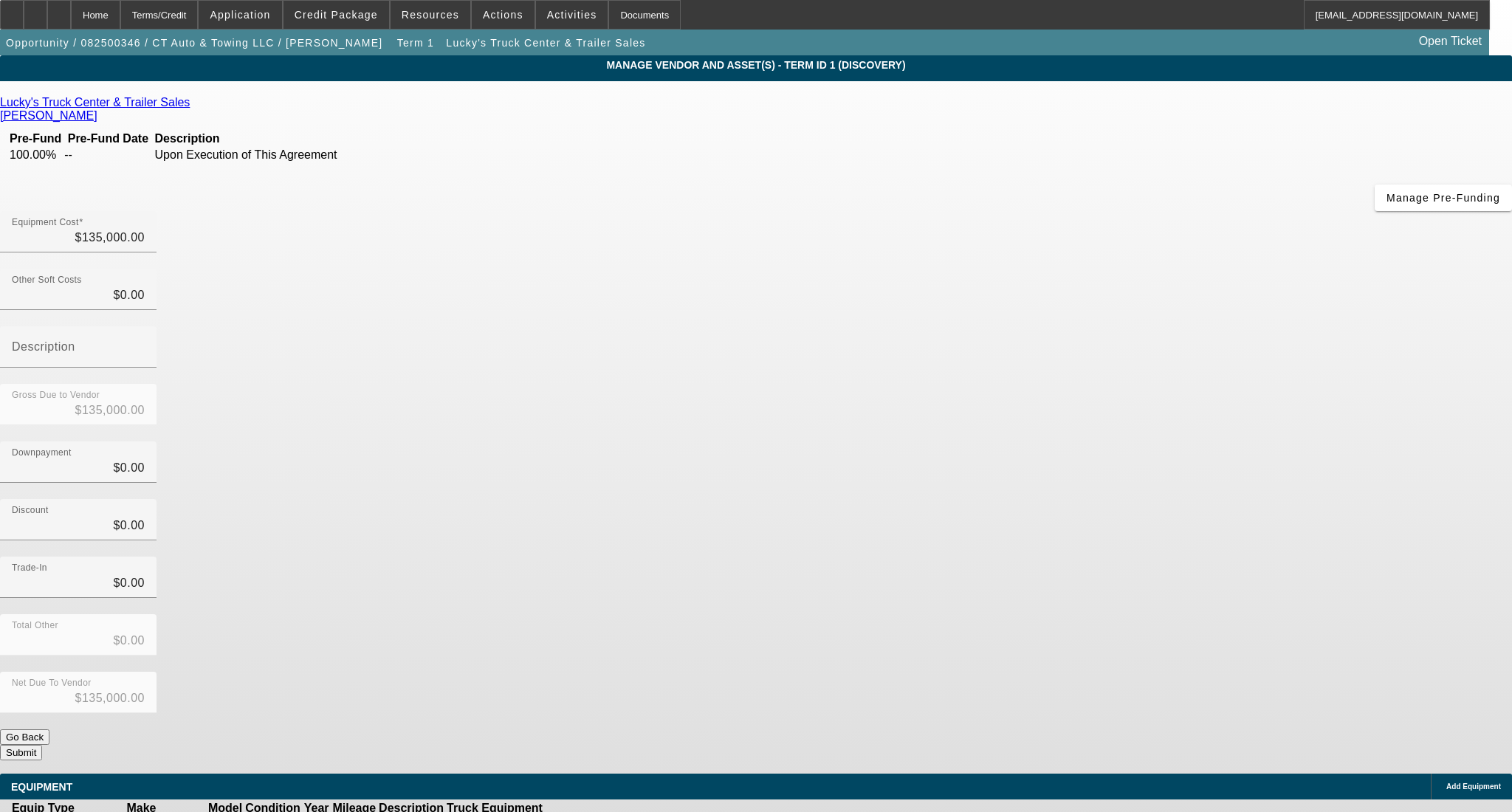
click at [42, 745] on button "Submit" at bounding box center [21, 753] width 42 height 15
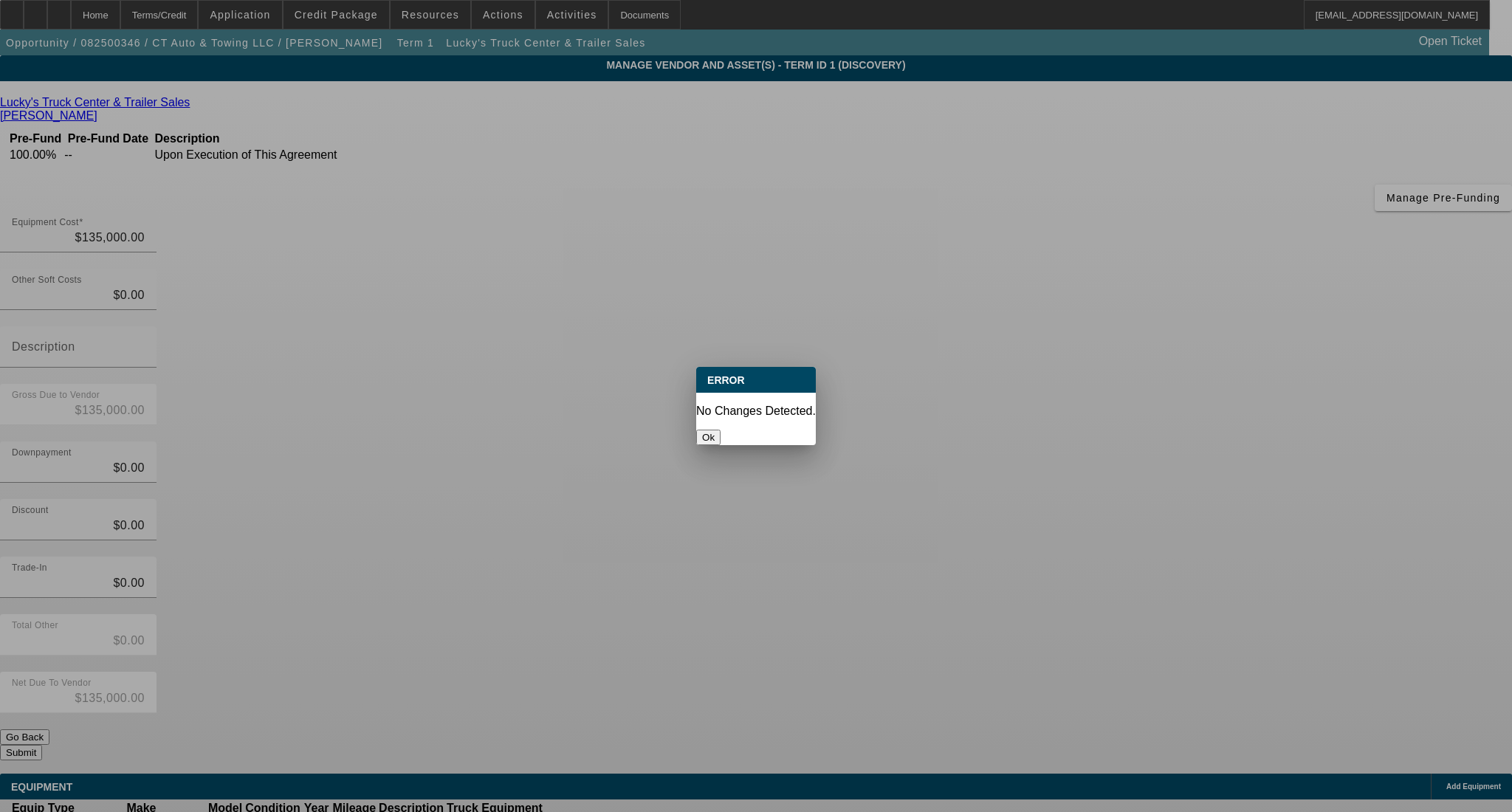
click at [748, 430] on div "Ok" at bounding box center [756, 437] width 119 height 15
drag, startPoint x: 747, startPoint y: 422, endPoint x: 738, endPoint y: 407, distance: 17.5
click at [720, 430] on button "Ok" at bounding box center [708, 437] width 24 height 15
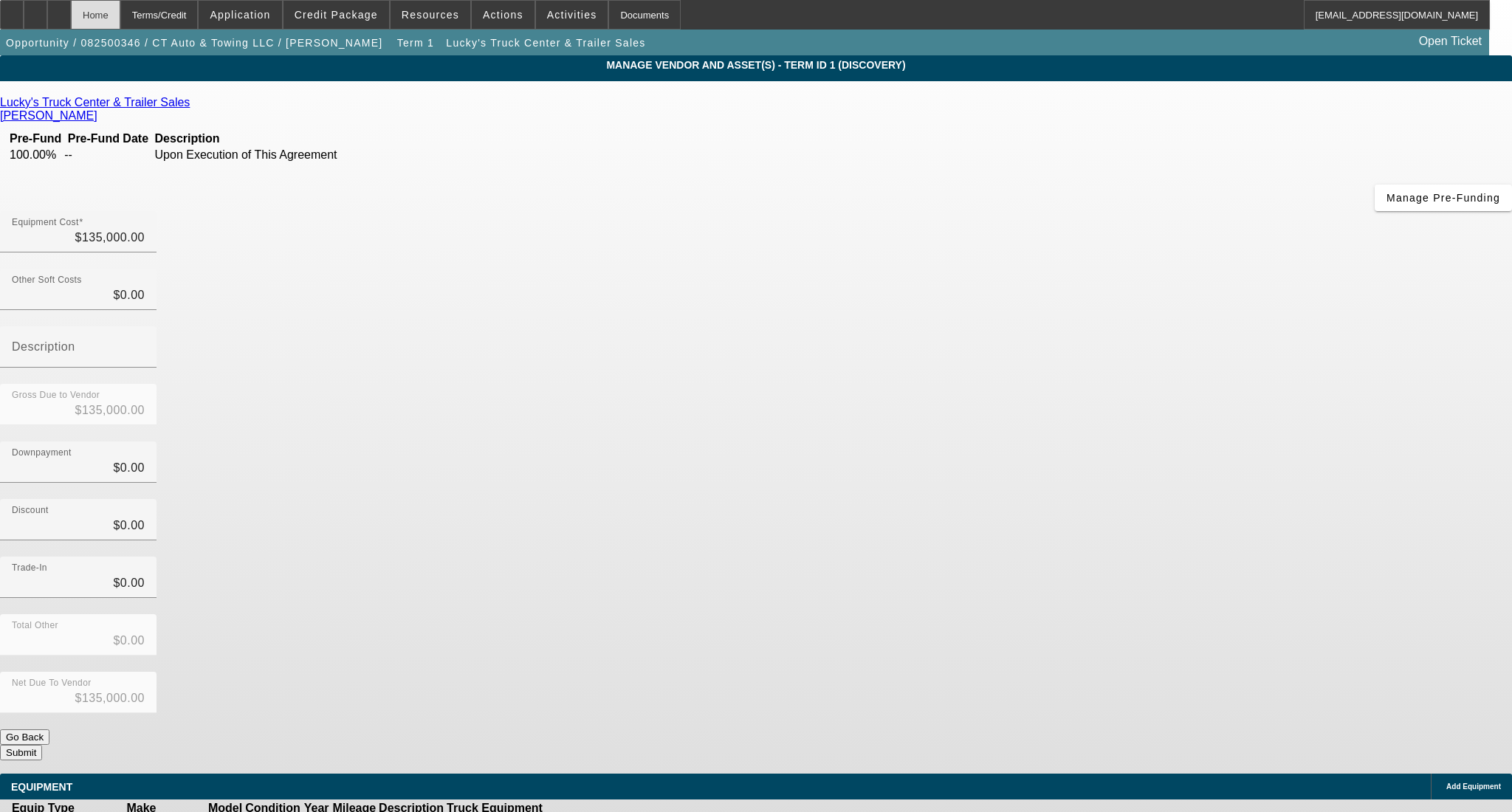
click at [115, 11] on div "Home" at bounding box center [95, 14] width 50 height 30
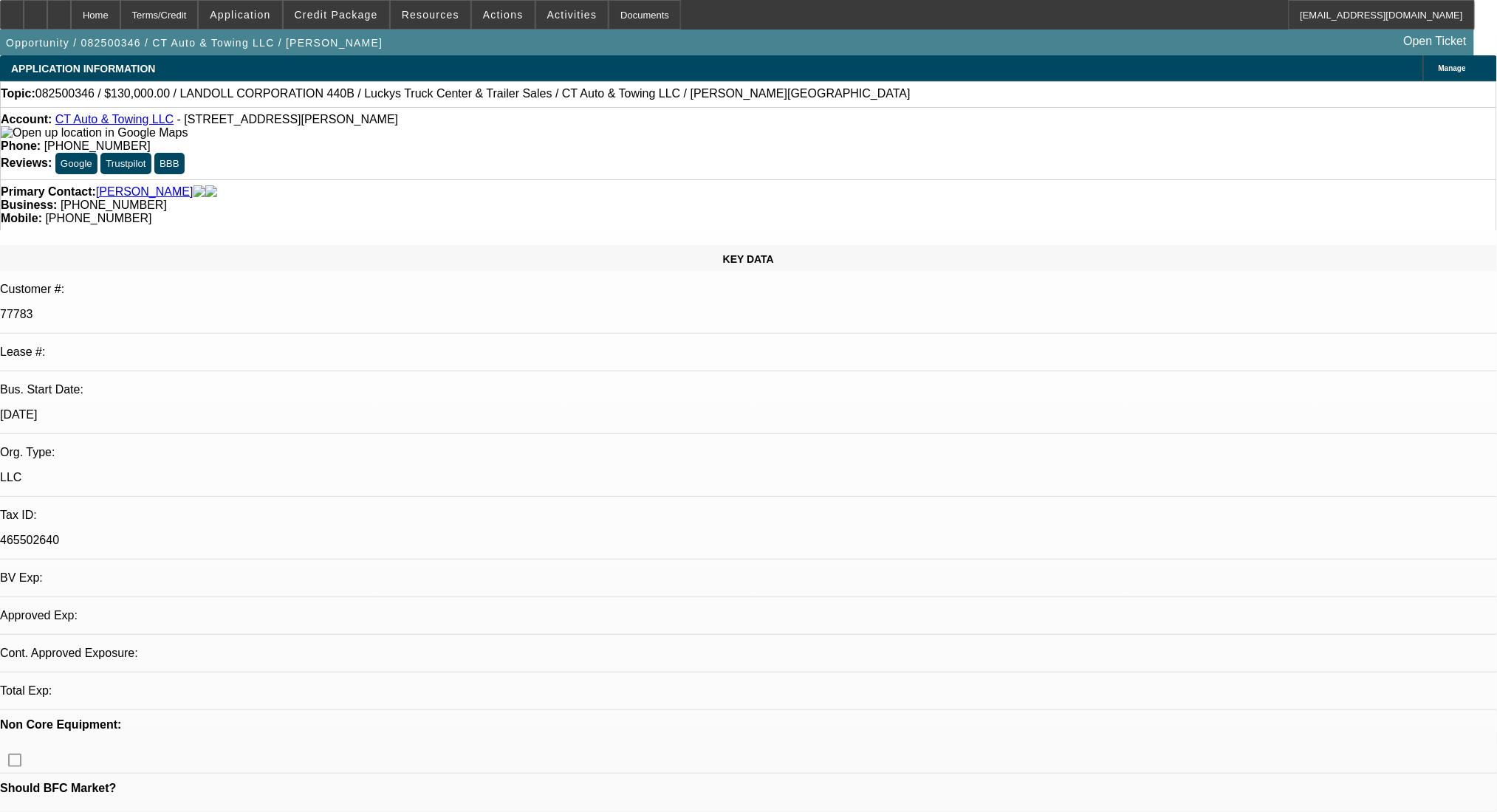
select select "0"
select select "2"
select select "0.1"
select select "4"
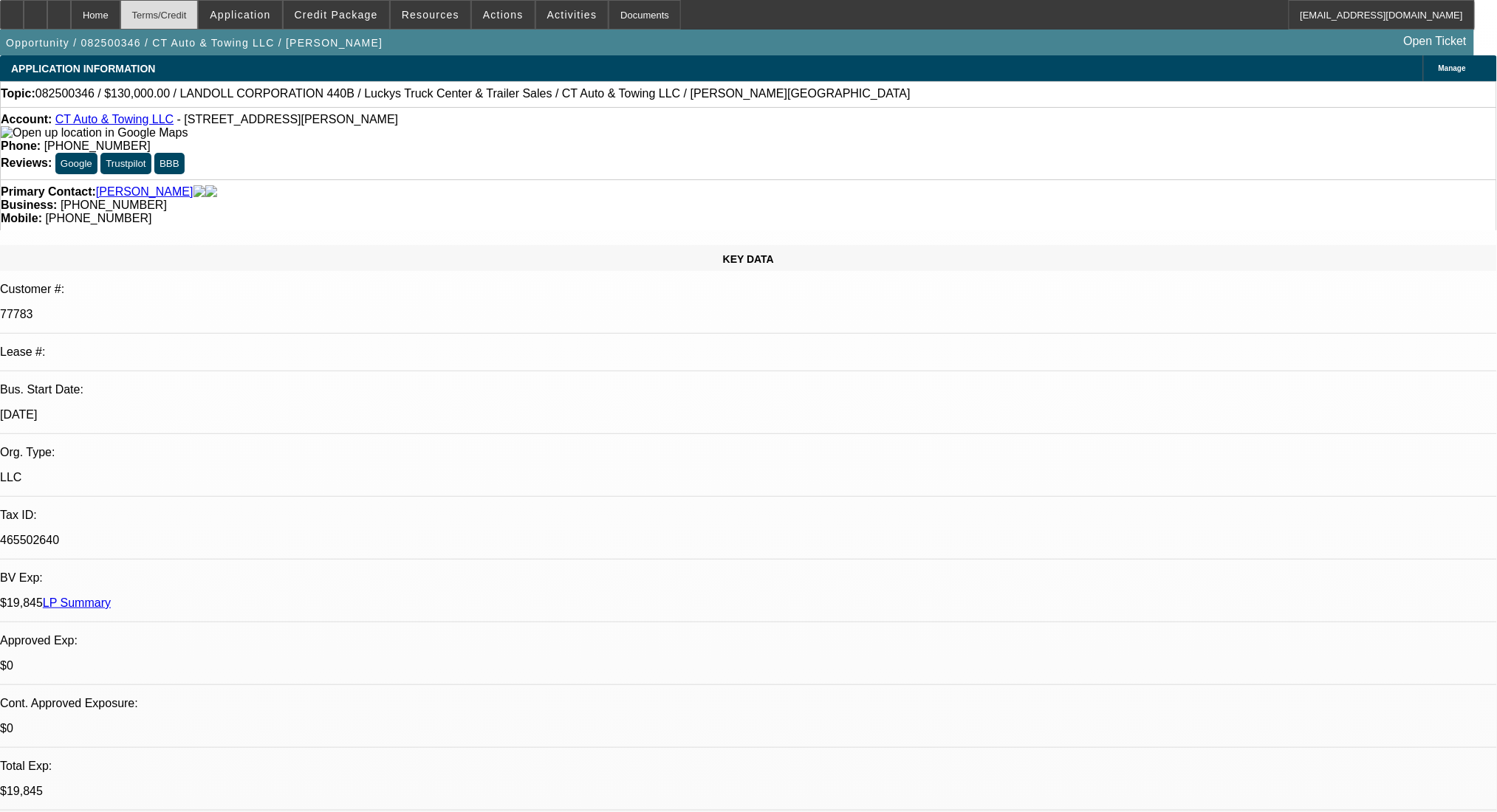
click at [199, 18] on div "Terms/Credit" at bounding box center [160, 14] width 79 height 30
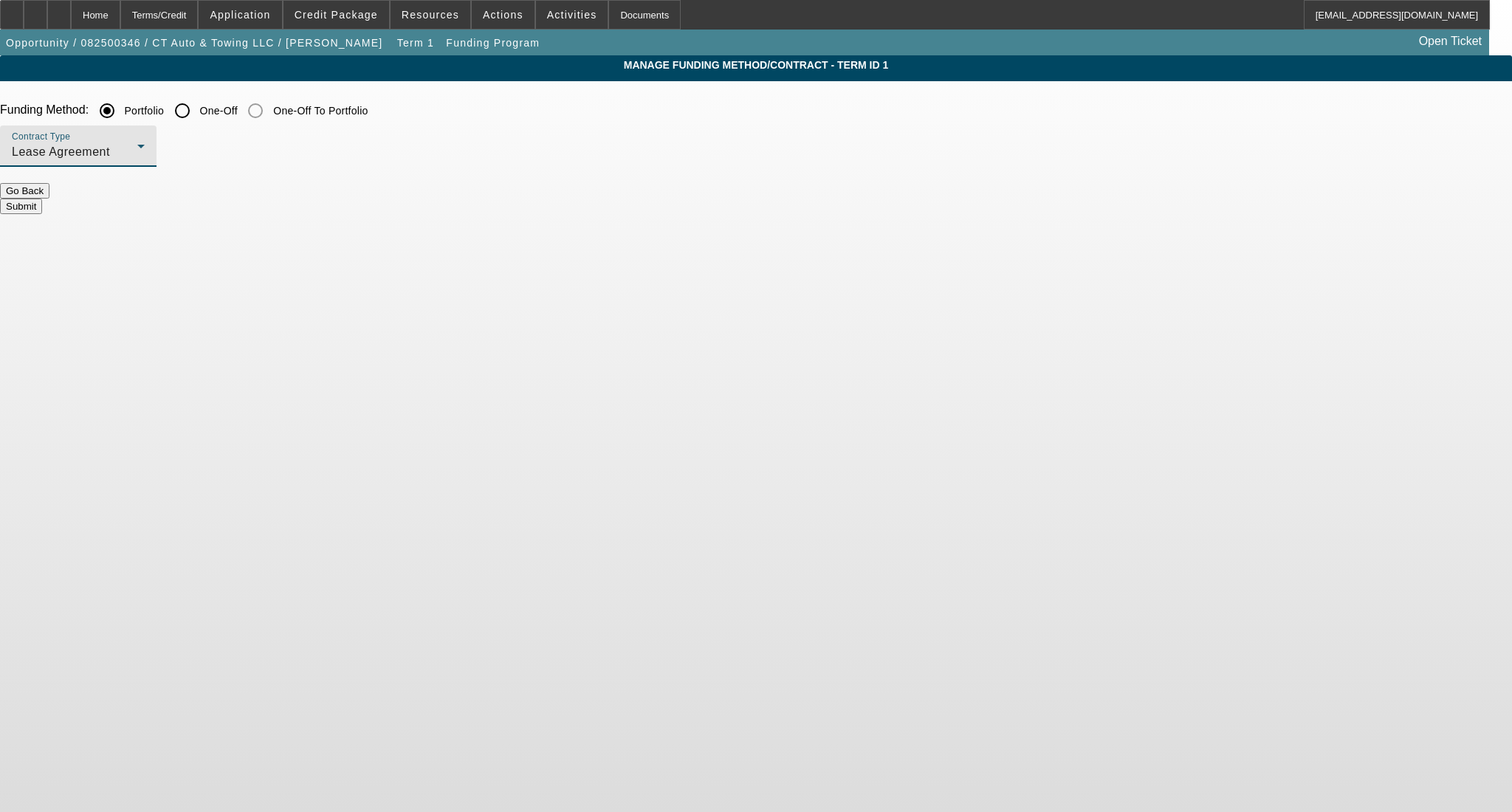
click at [137, 154] on div "Lease Agreement" at bounding box center [75, 152] width 126 height 18
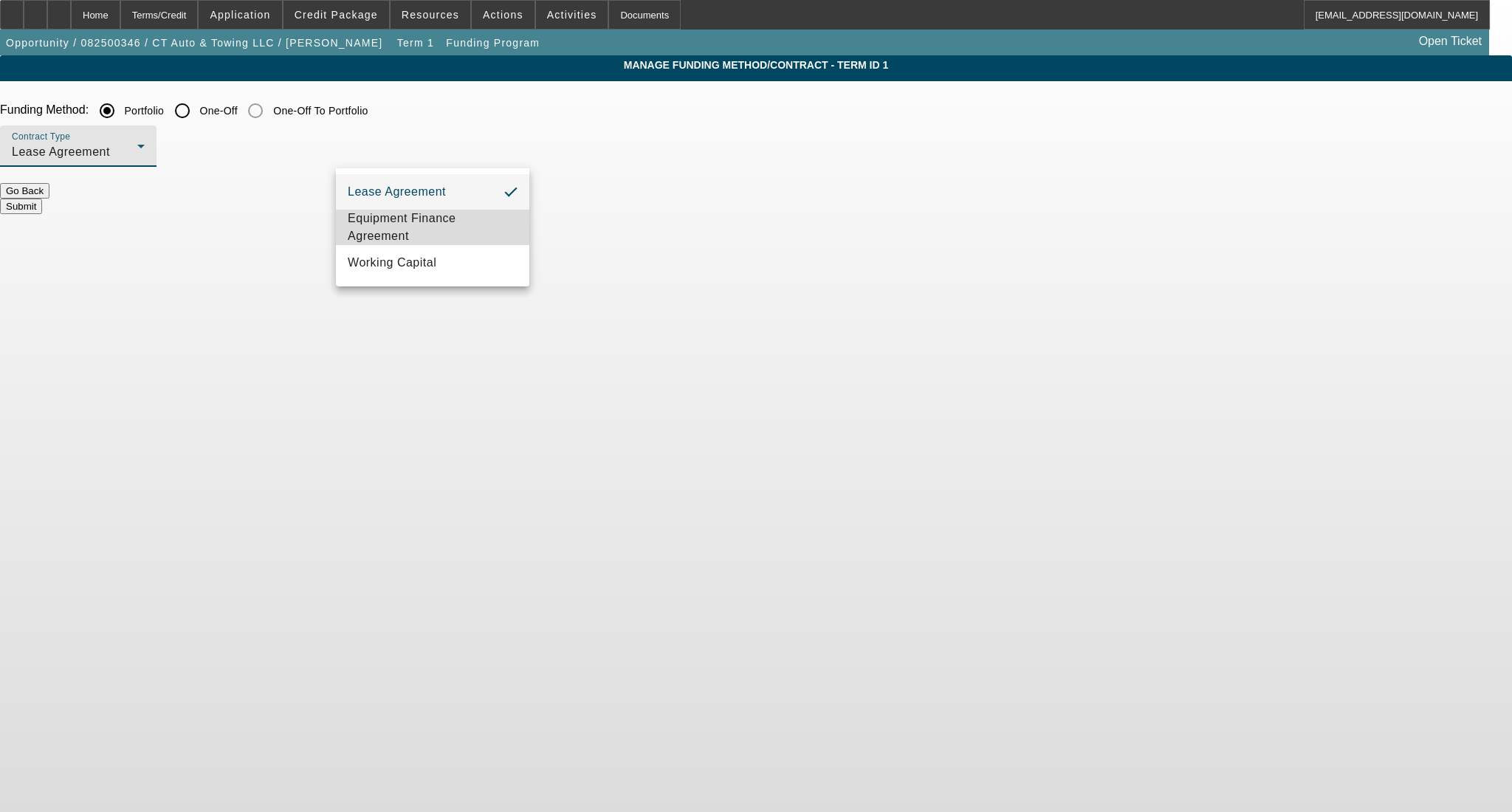
click at [456, 226] on span "Equipment Finance Agreement" at bounding box center [433, 228] width 170 height 35
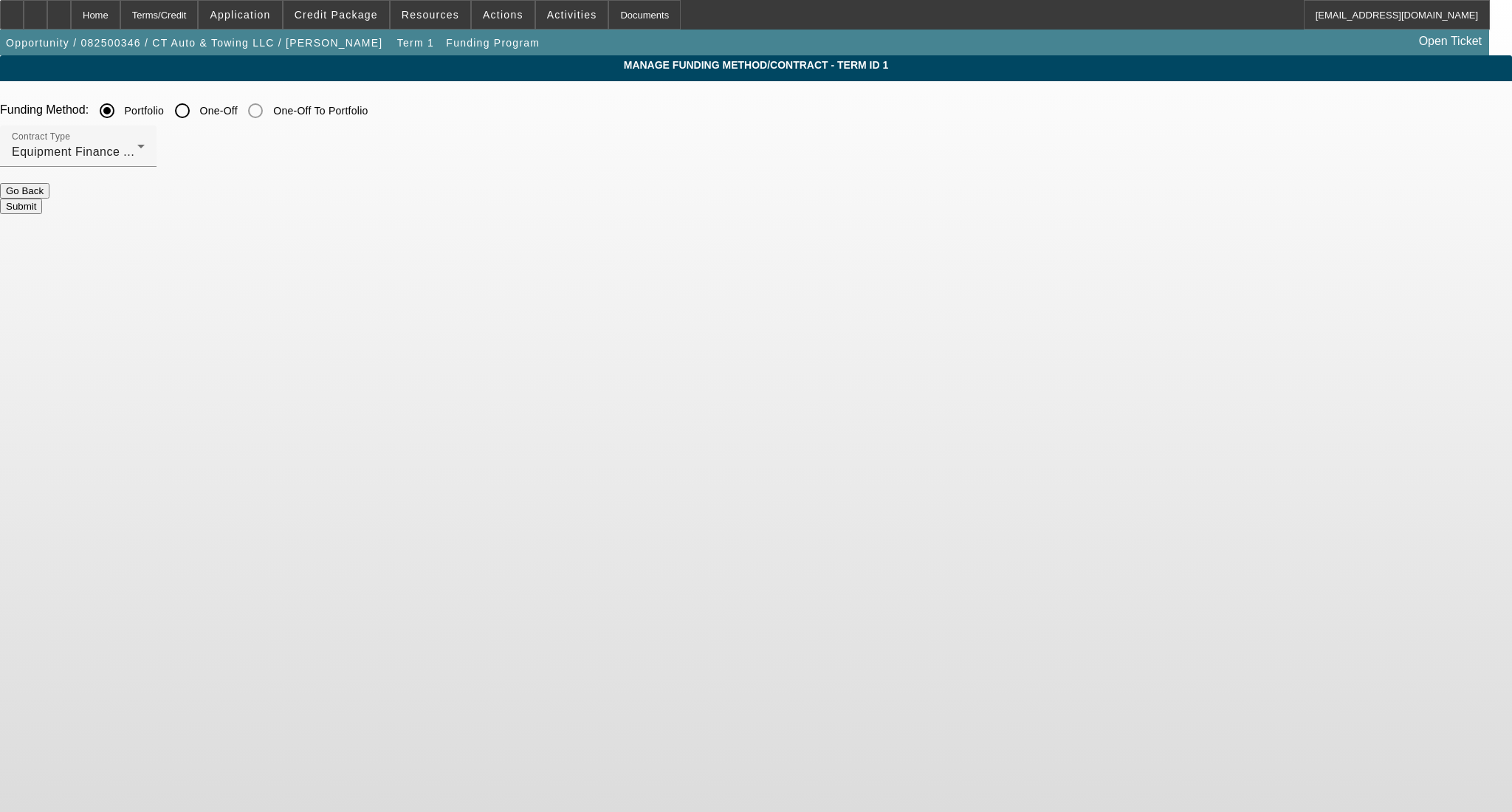
click at [42, 200] on button "Submit" at bounding box center [21, 206] width 42 height 15
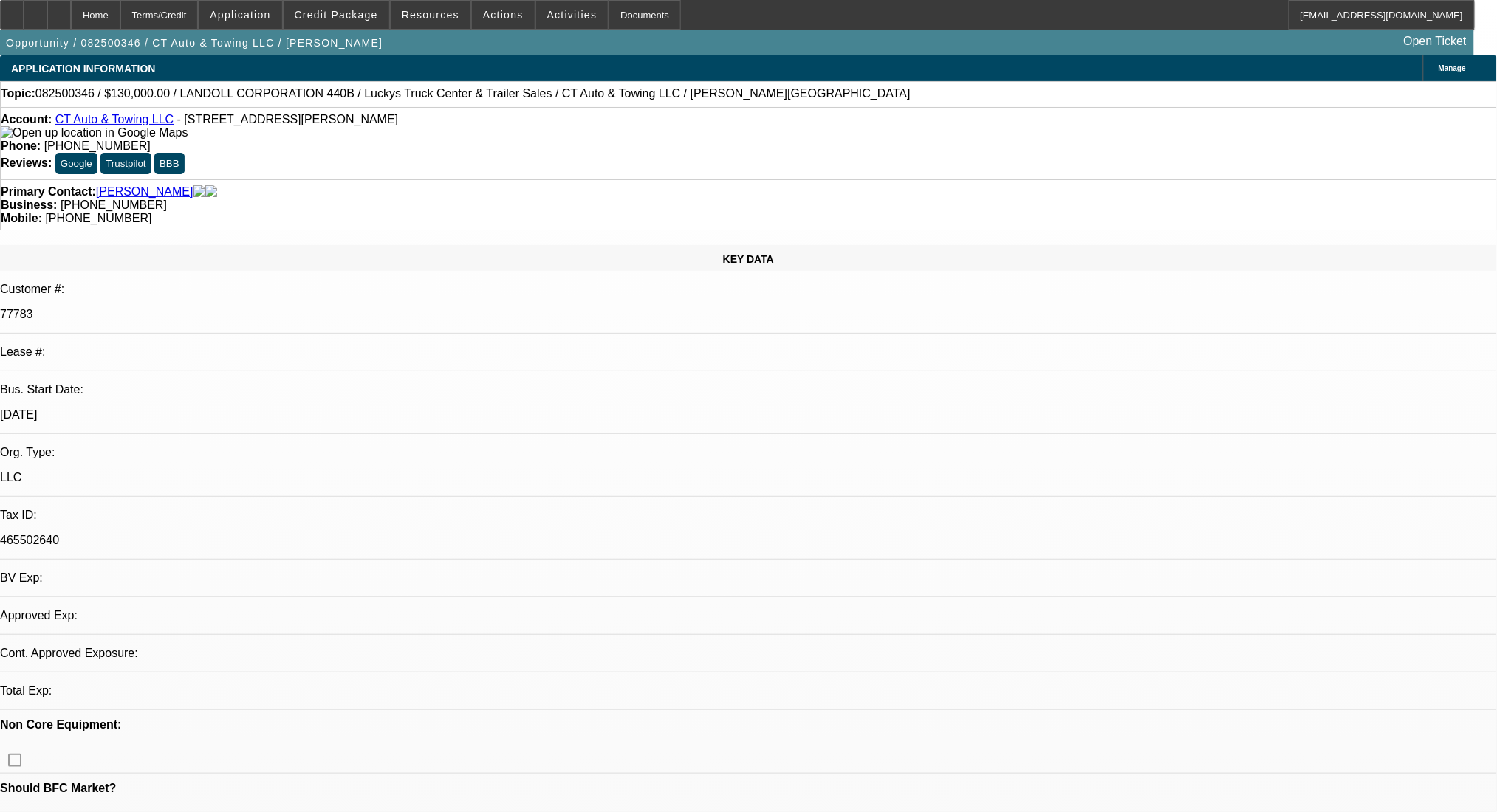
select select "0"
select select "2"
select select "0"
select select "6"
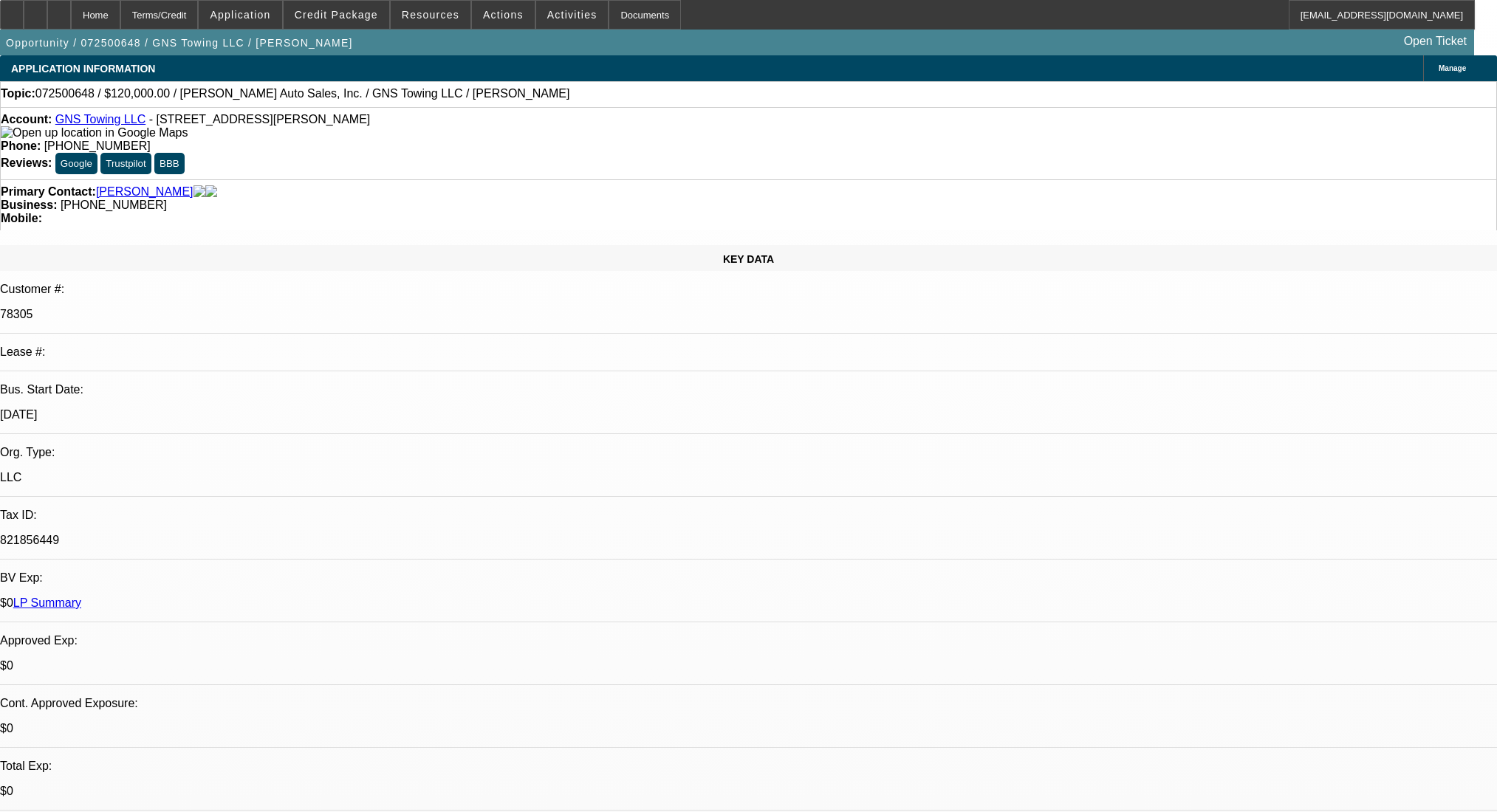
select select "0"
select select "2"
select select "0.1"
select select "4"
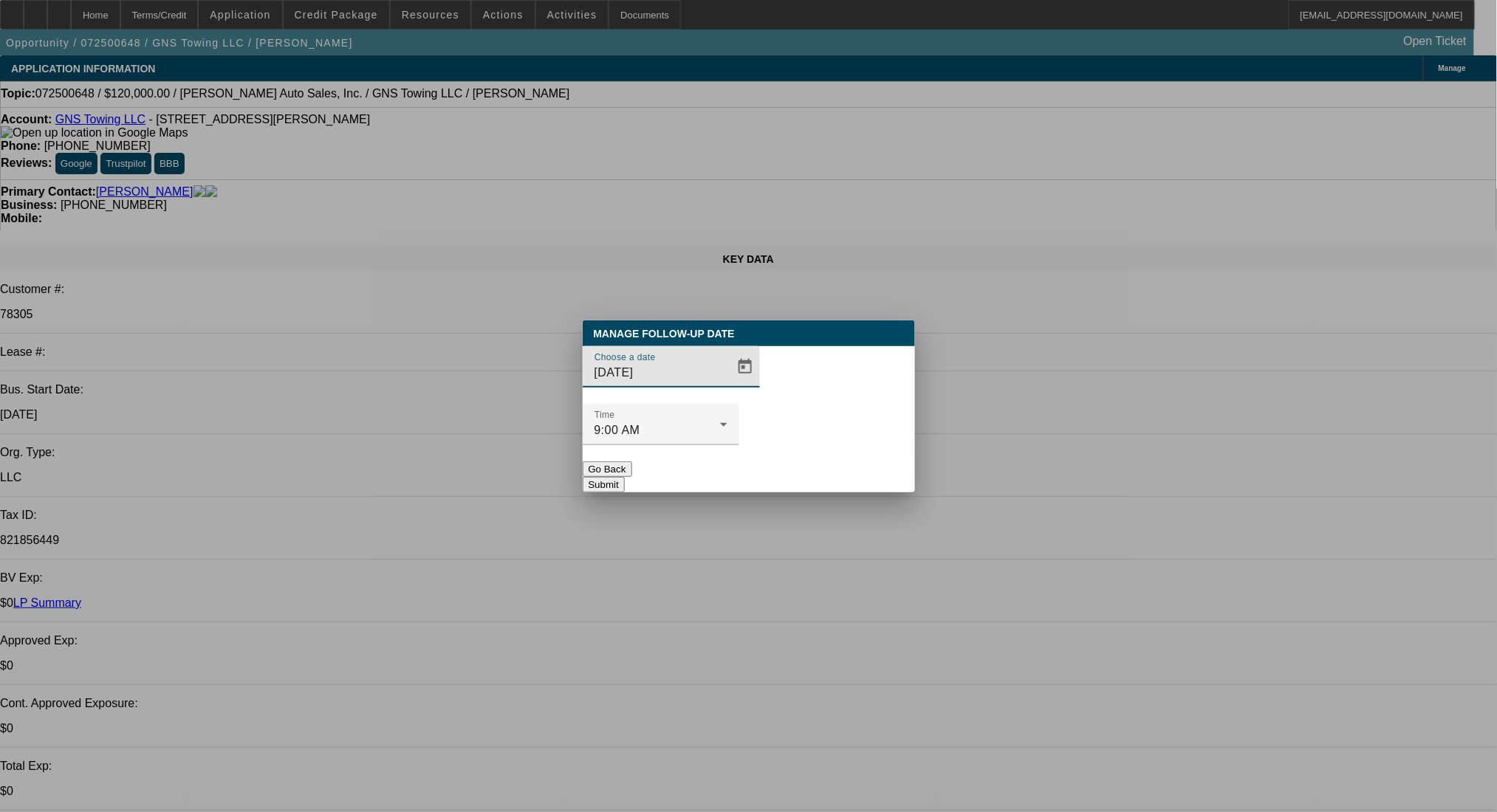
click at [727, 385] on span "Open calendar" at bounding box center [745, 367] width 35 height 35
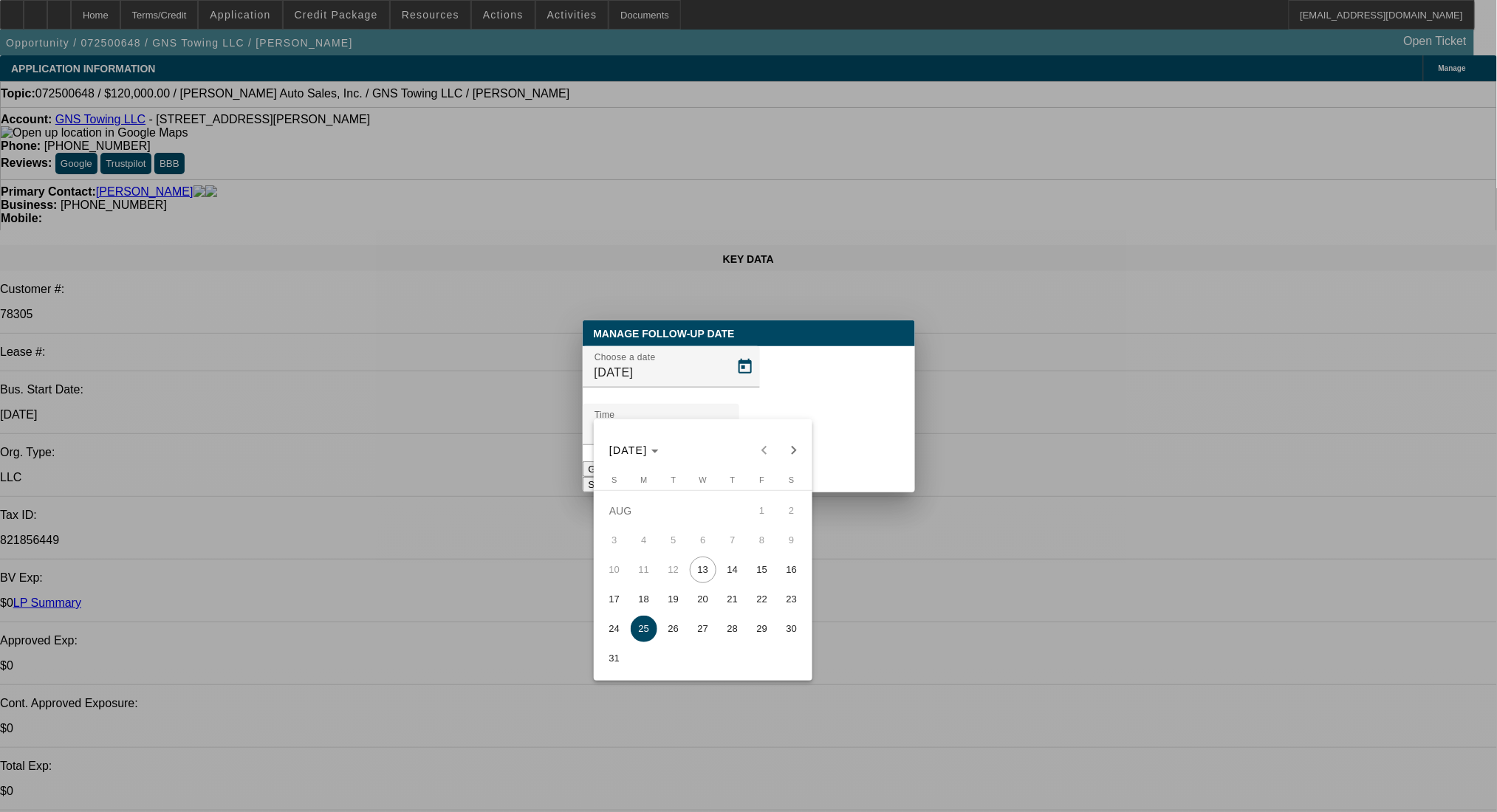
drag, startPoint x: 648, startPoint y: 596, endPoint x: 652, endPoint y: 523, distance: 73.1
click at [648, 596] on span "18" at bounding box center [644, 600] width 26 height 26
type input "8/18/2025"
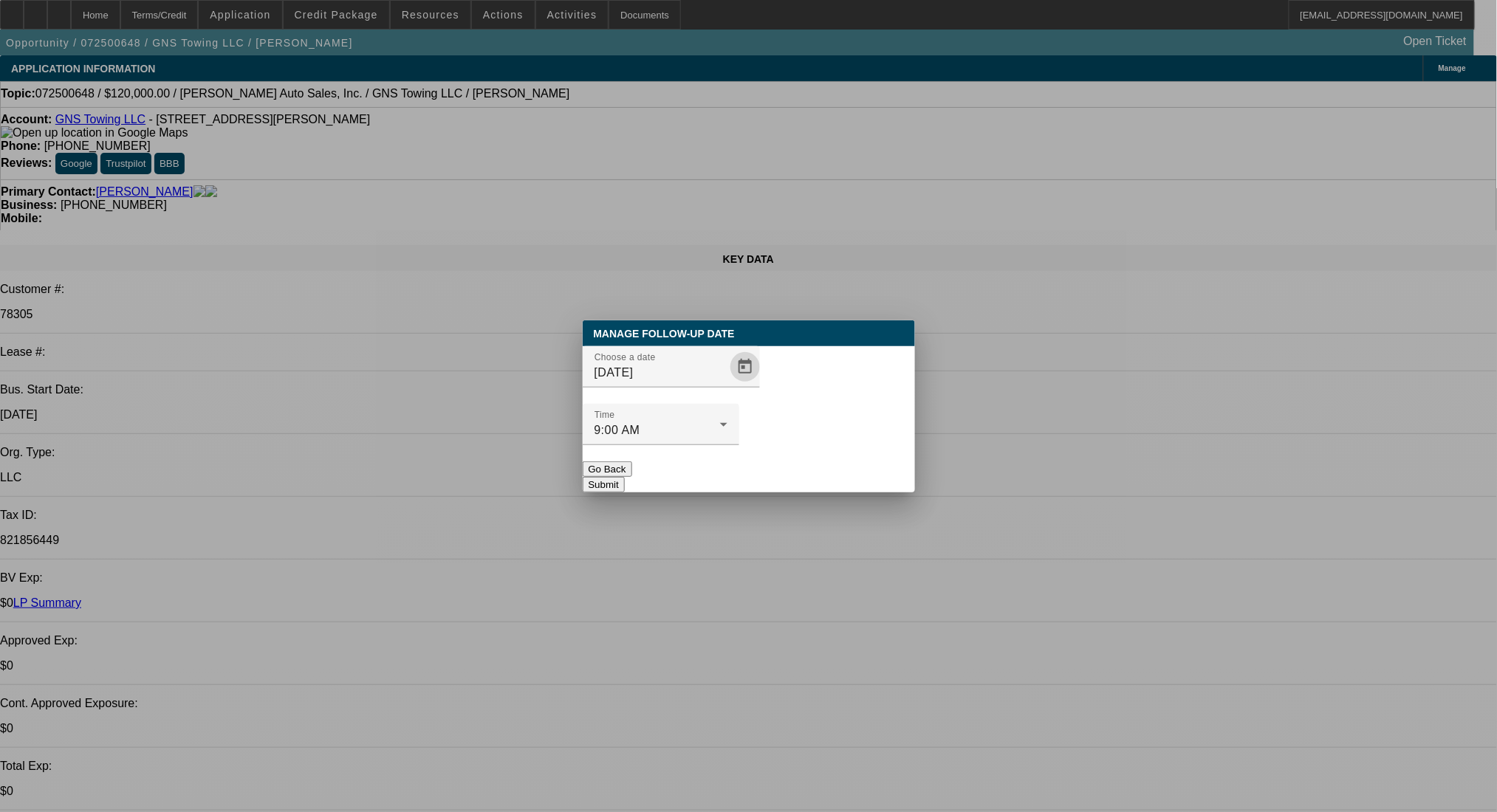
click at [625, 477] on button "Submit" at bounding box center [604, 484] width 42 height 15
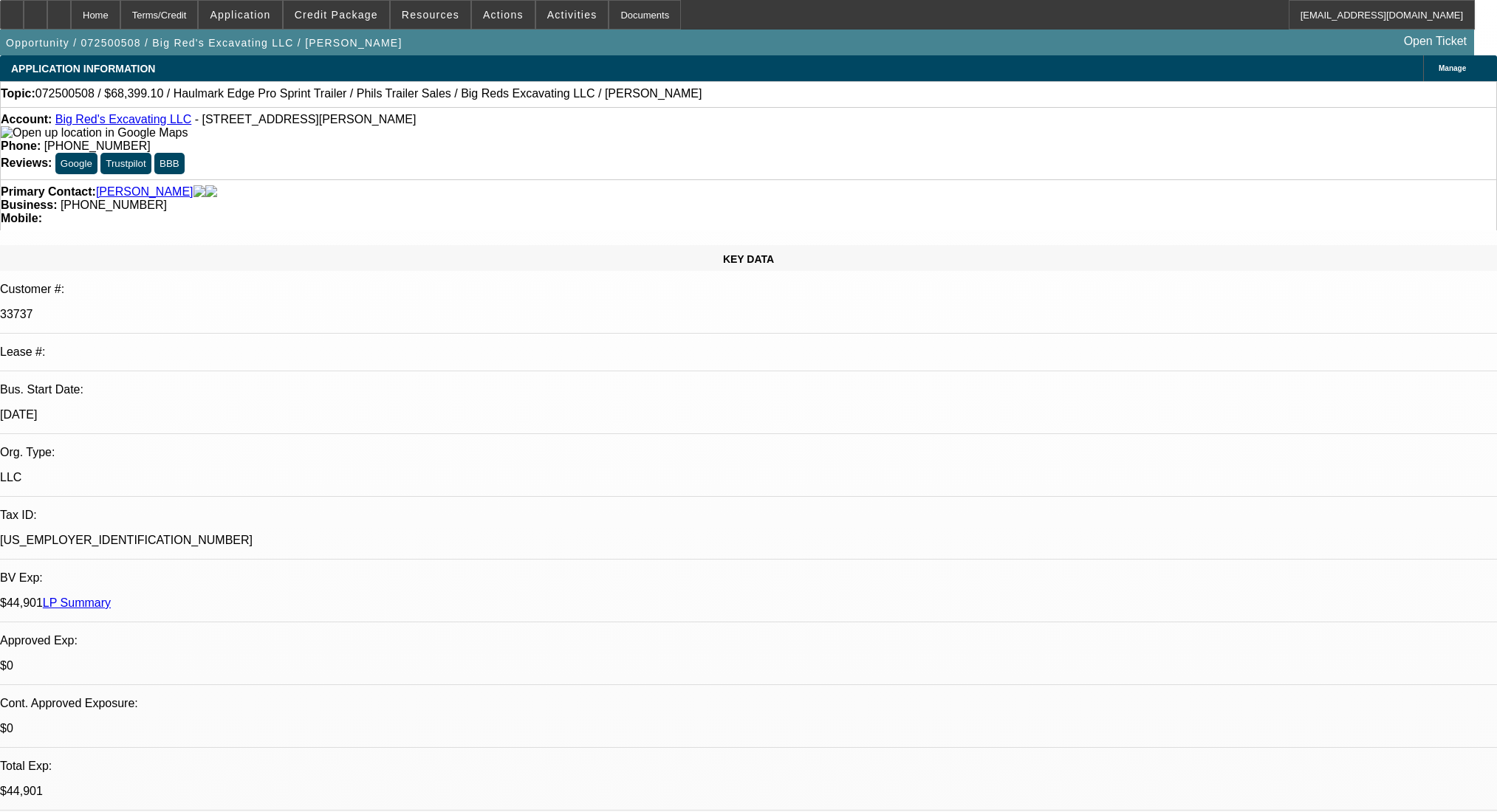
select select "0"
select select "2"
select select "0.1"
select select "4"
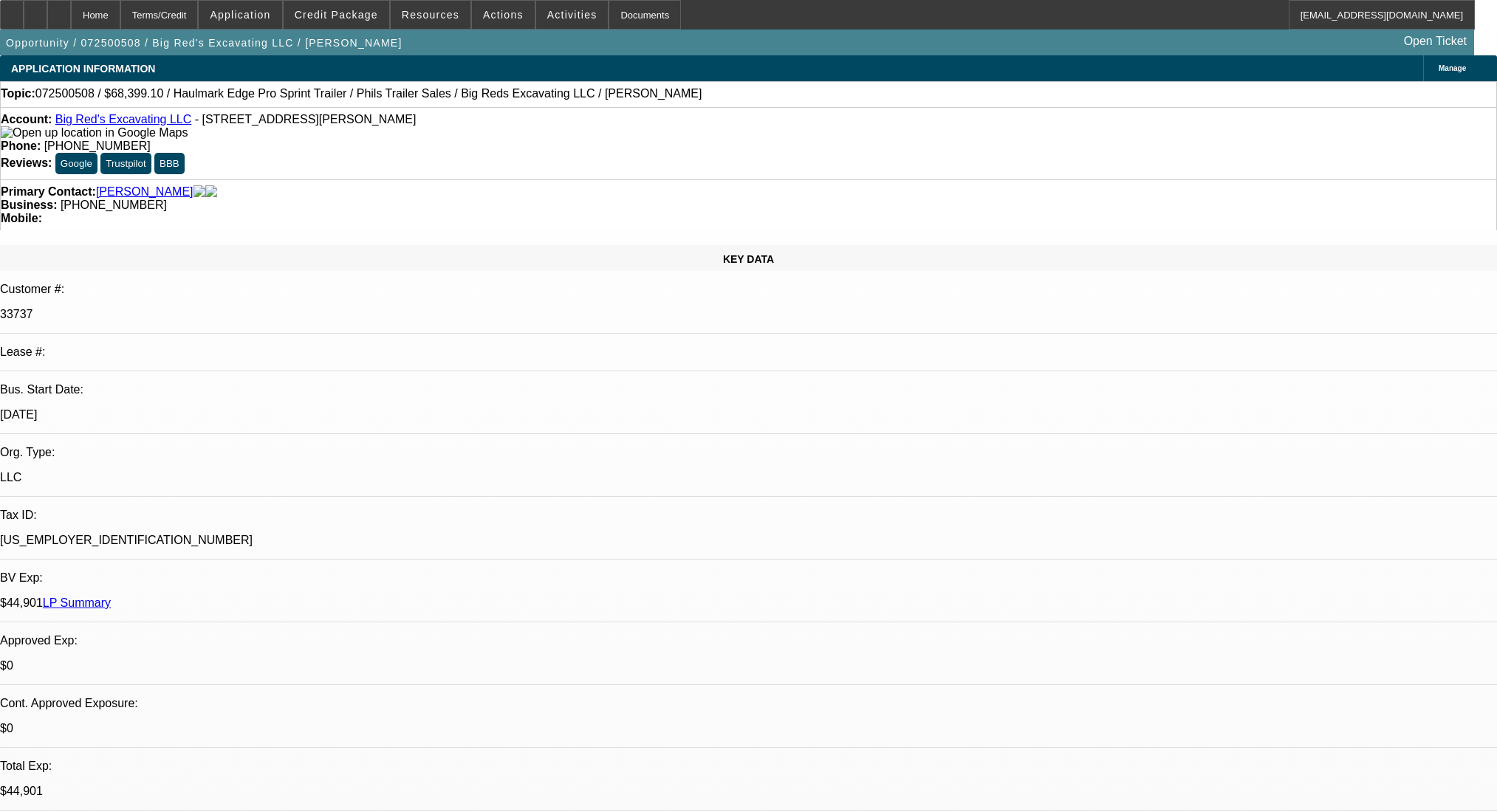
select select "0"
select select "2"
select select "0.1"
select select "4"
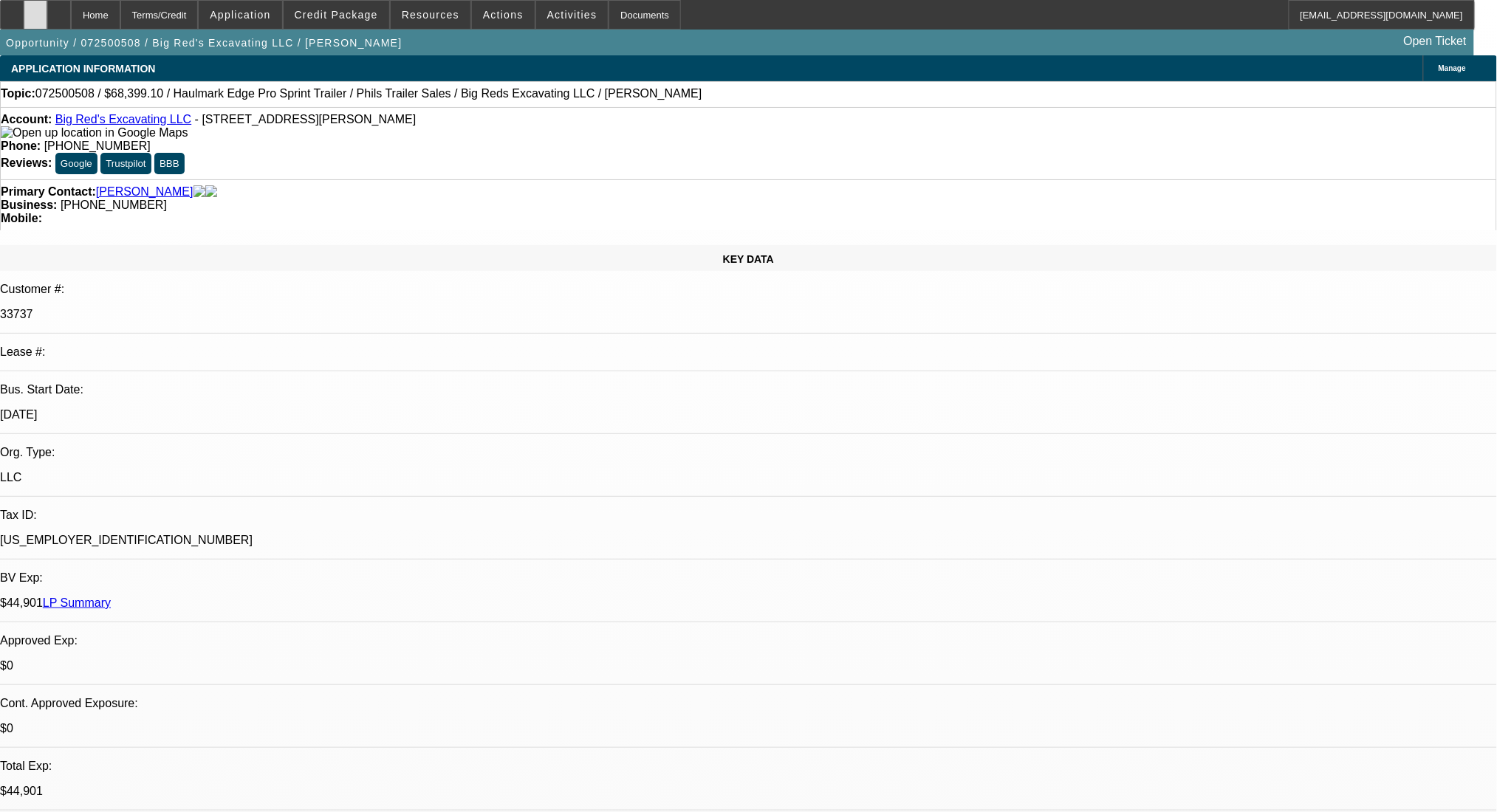
click at [35, 10] on icon at bounding box center [35, 10] width 0 height 0
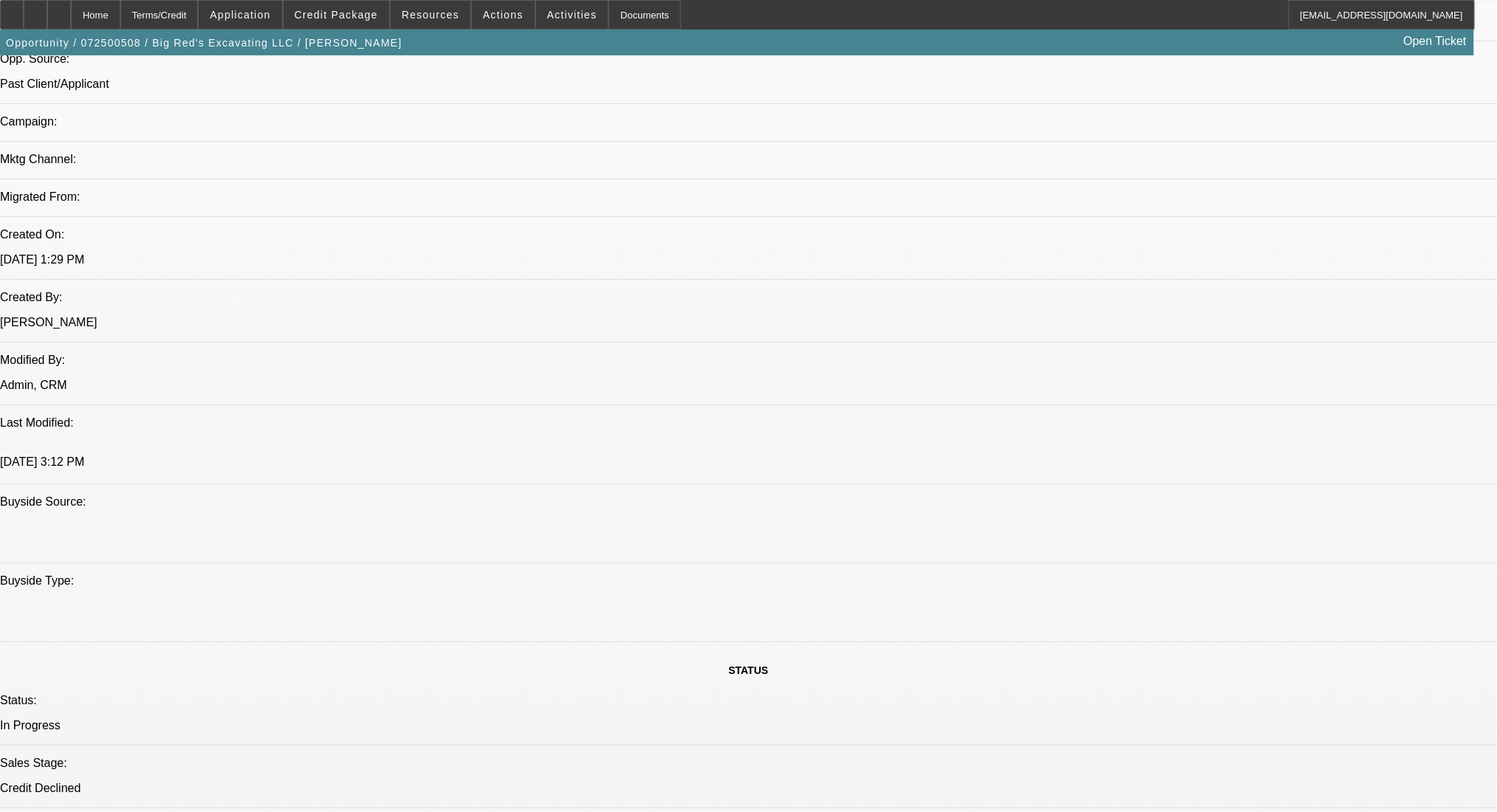
scroll to position [984, 0]
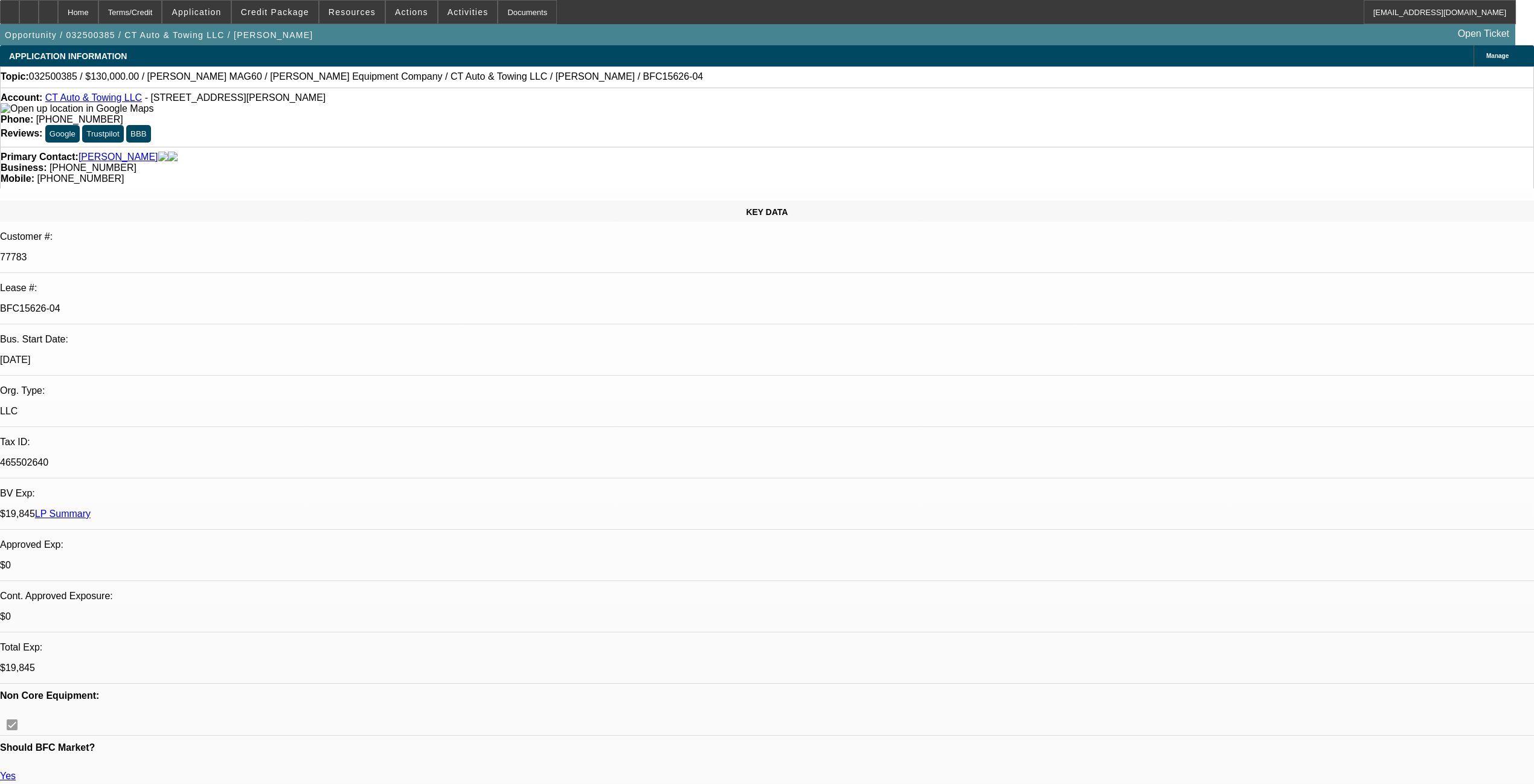
click at [307, 13] on span "Credit Package" at bounding box center [275, 12] width 68 height 10
select select "0"
select select "6"
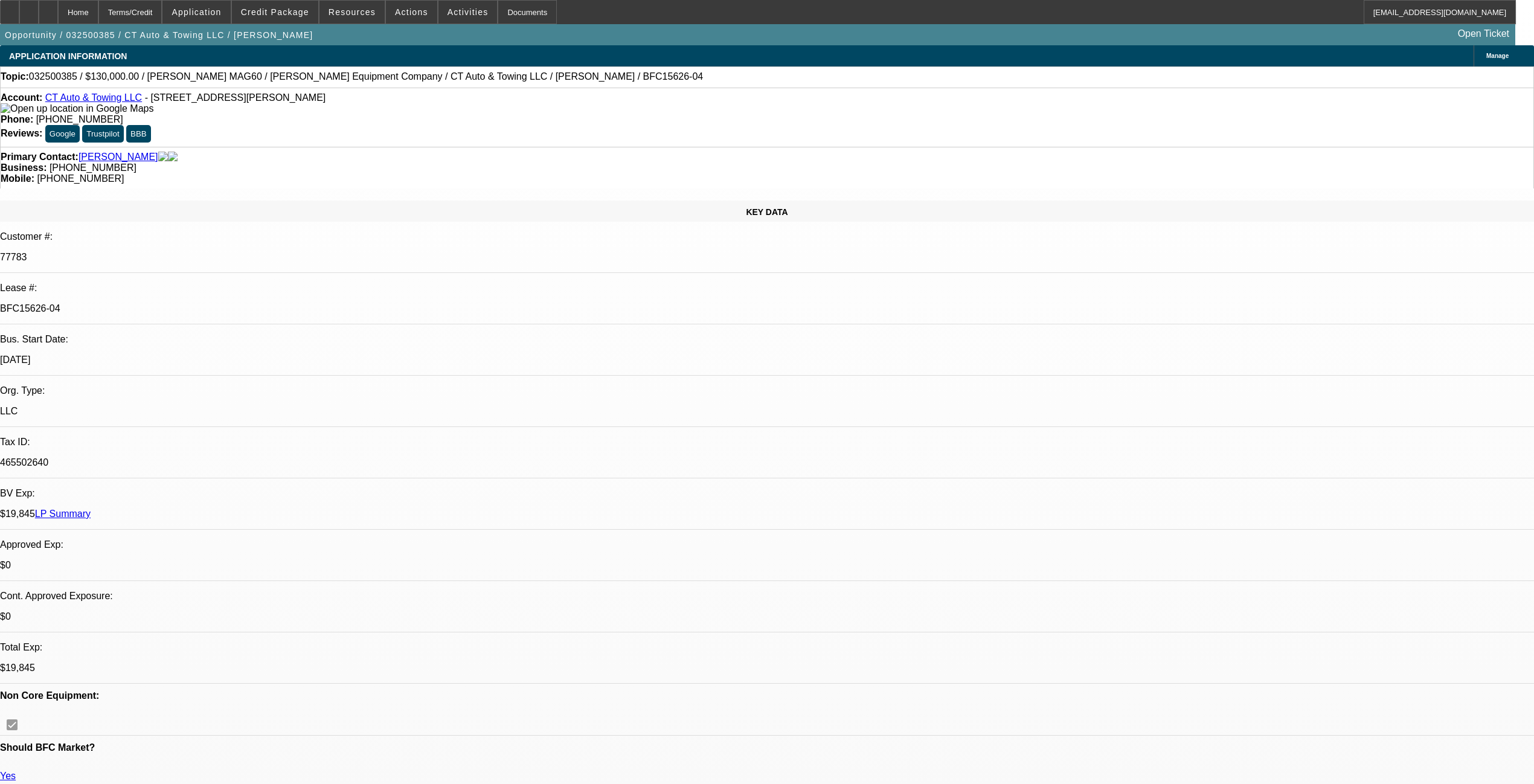
select select "0"
select select "6"
select select "0"
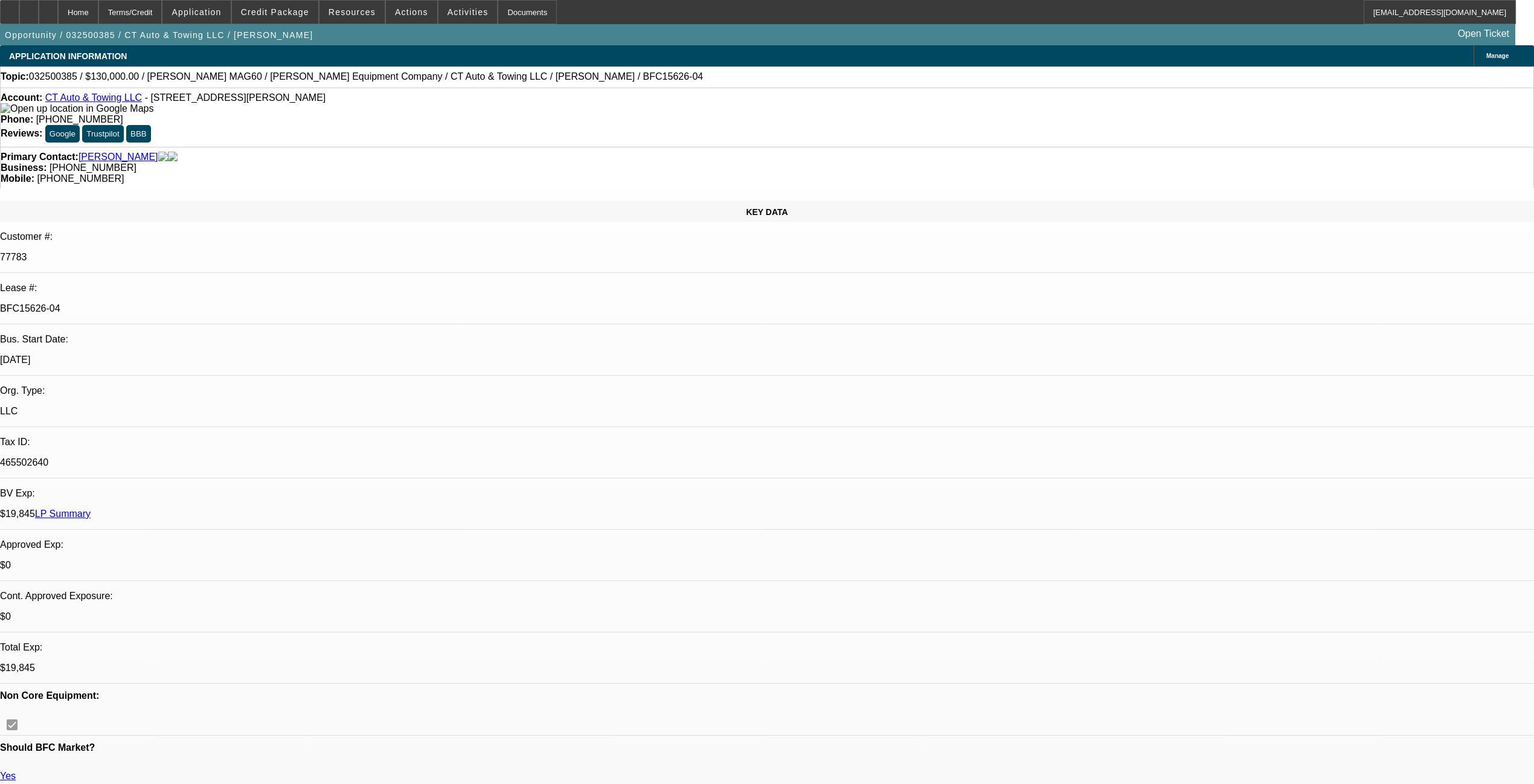
select select "0"
select select "6"
select select "0"
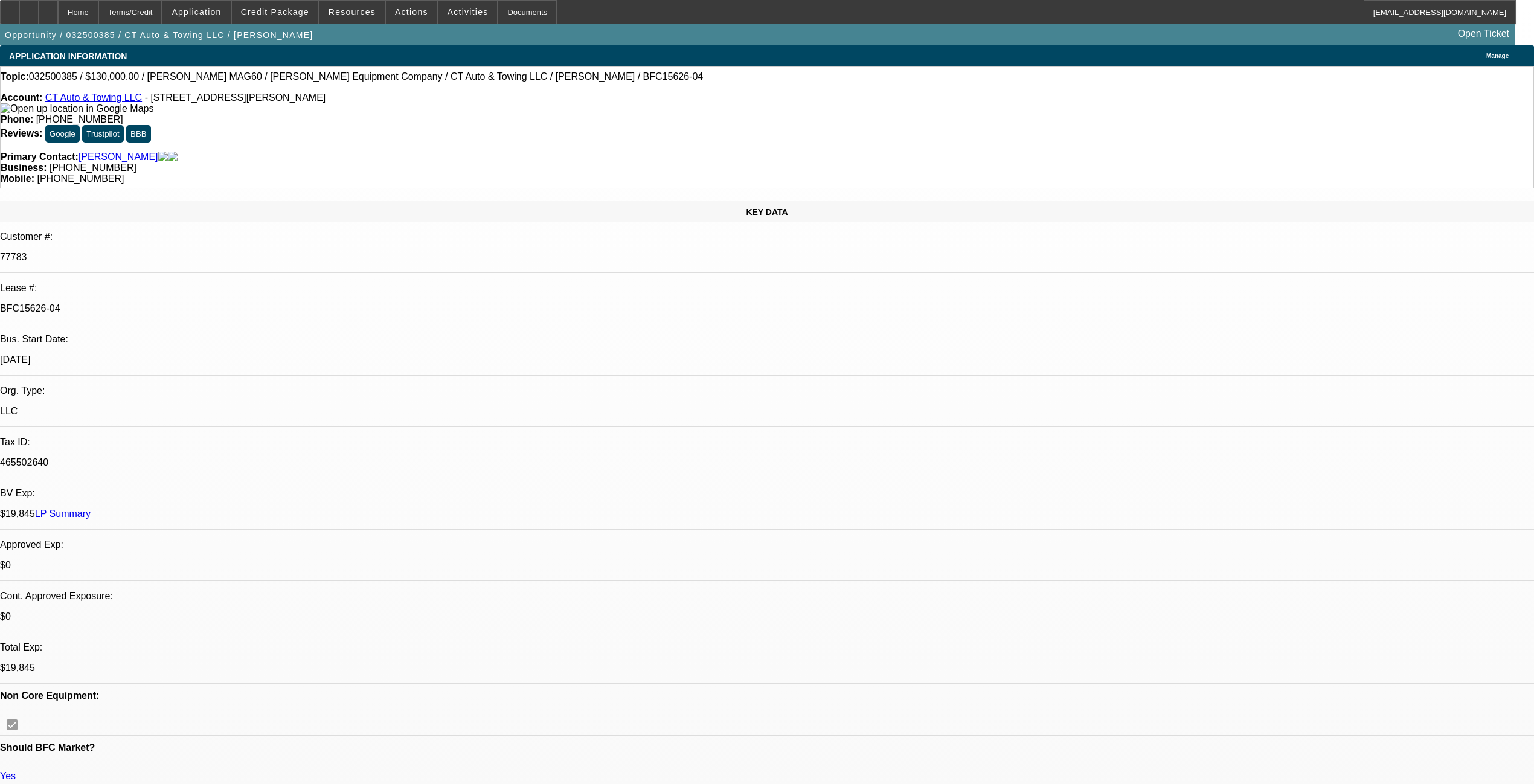
select select "0"
select select "6"
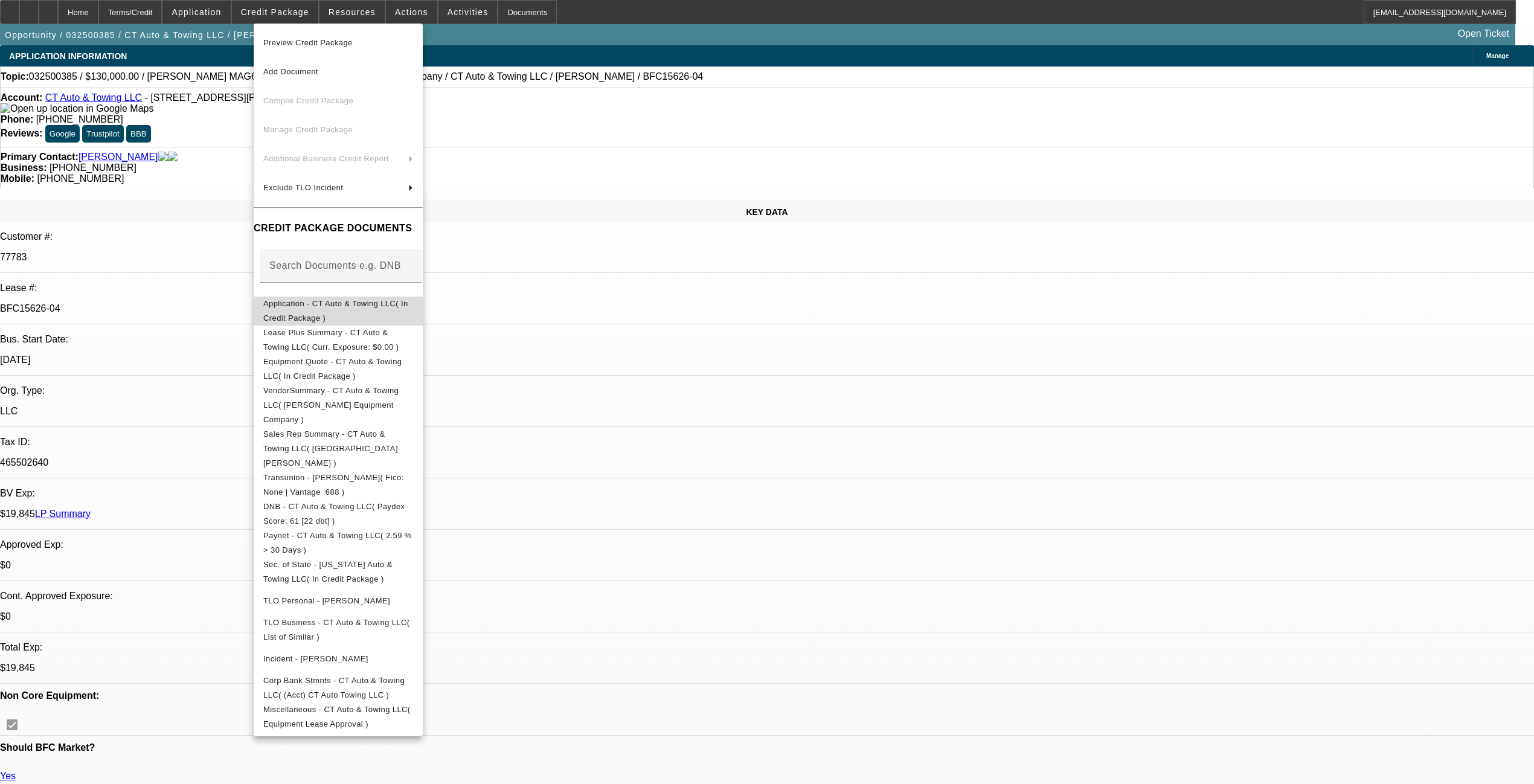
click at [337, 303] on span "Application - CT Auto & Towing LLC( In Credit Package )" at bounding box center [336, 310] width 145 height 24
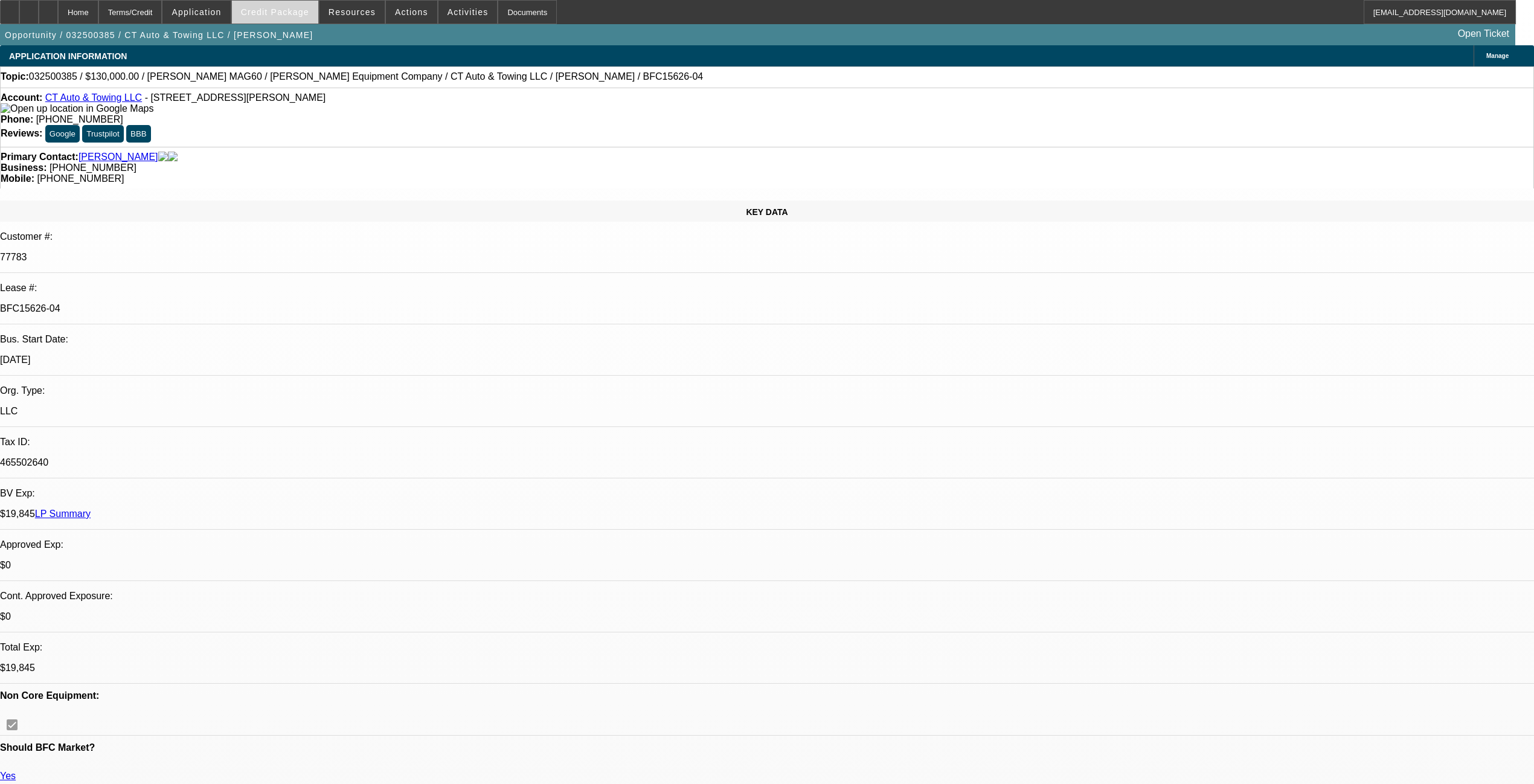
click at [276, 8] on span "Credit Package" at bounding box center [275, 12] width 68 height 10
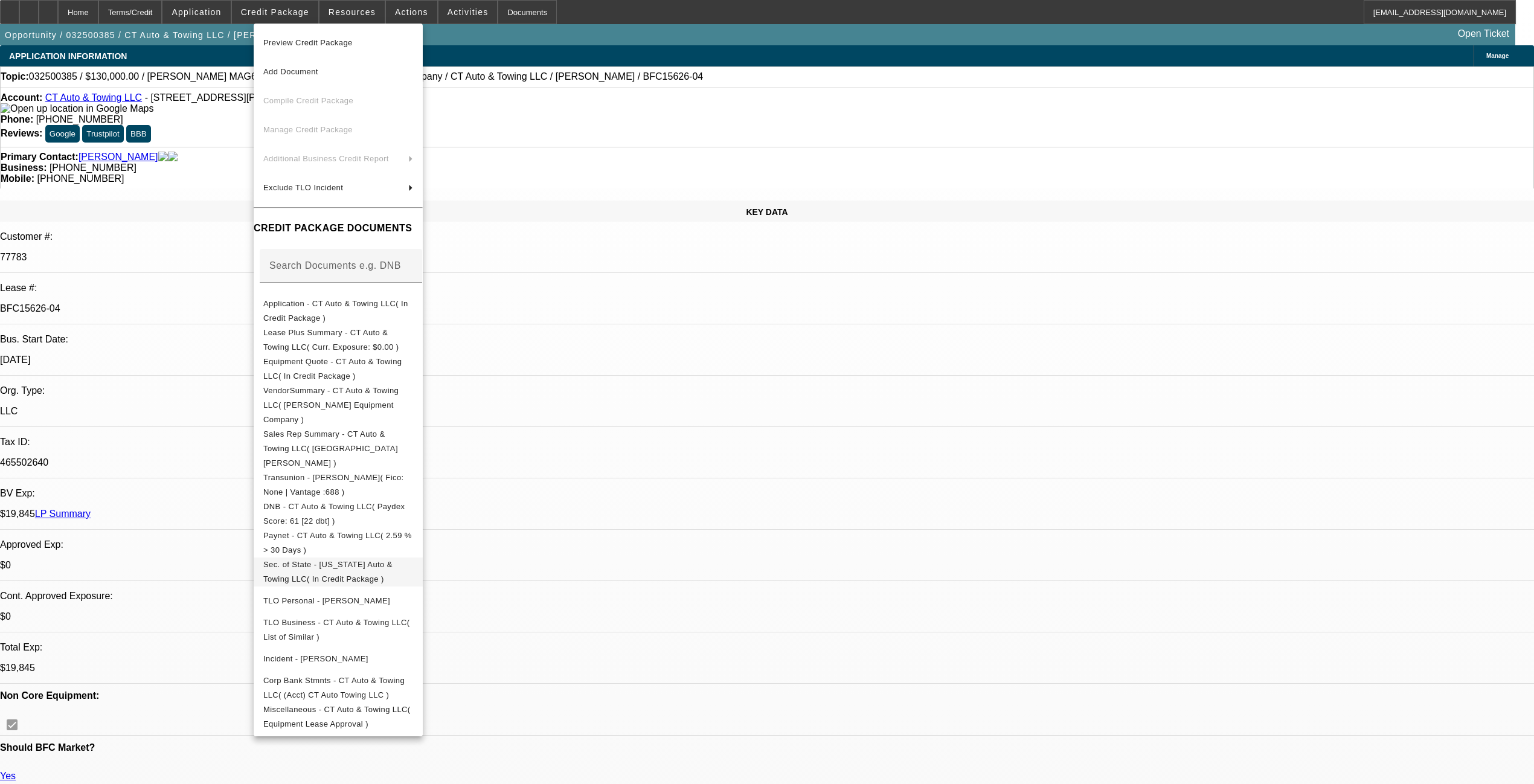
click at [370, 557] on span "Sec. of State - [US_STATE] Auto & Towing LLC( In Credit Package )" at bounding box center [338, 571] width 149 height 29
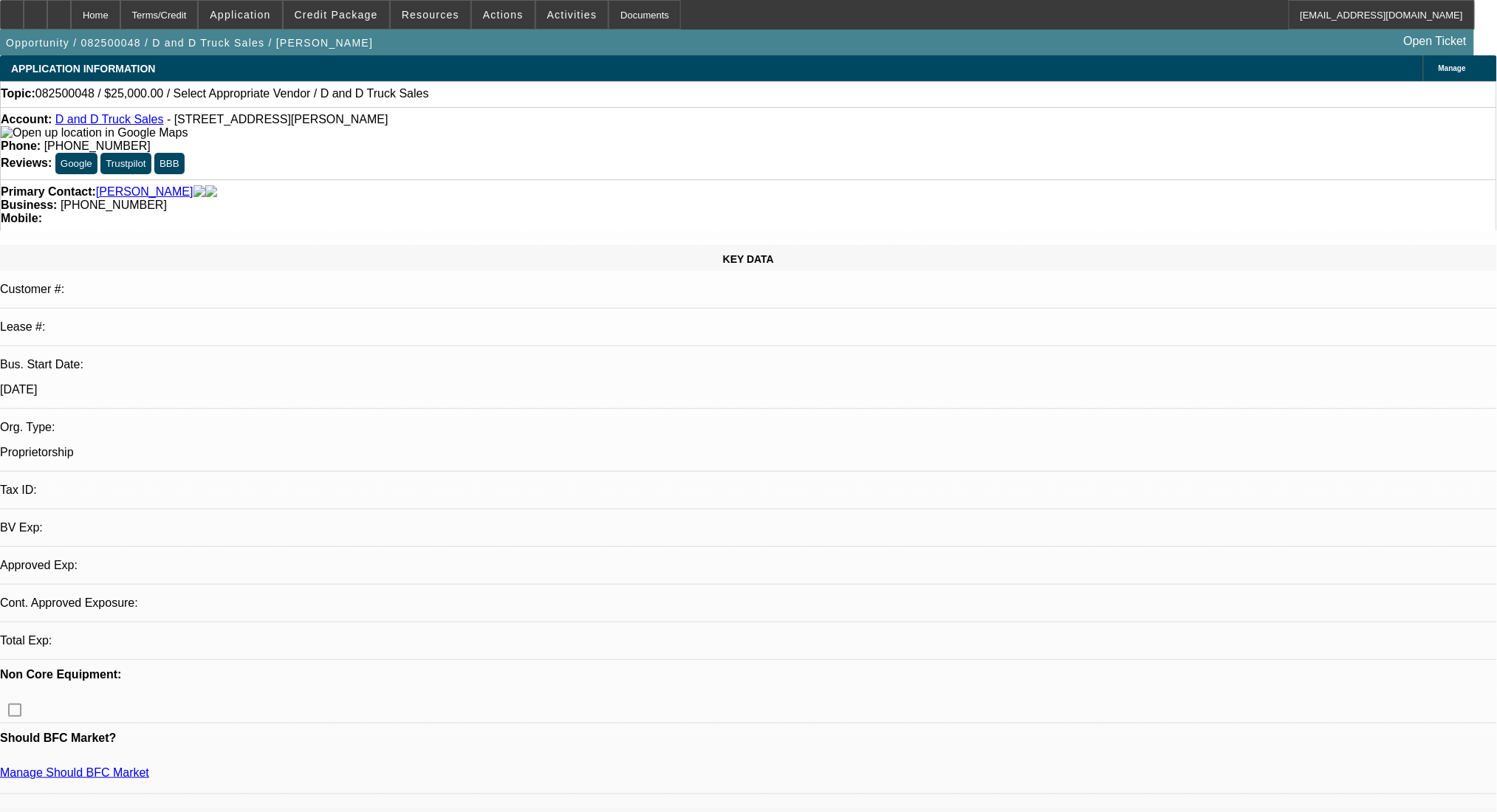
select select "0"
select select "2"
select select "0.1"
select select "2"
select select "4"
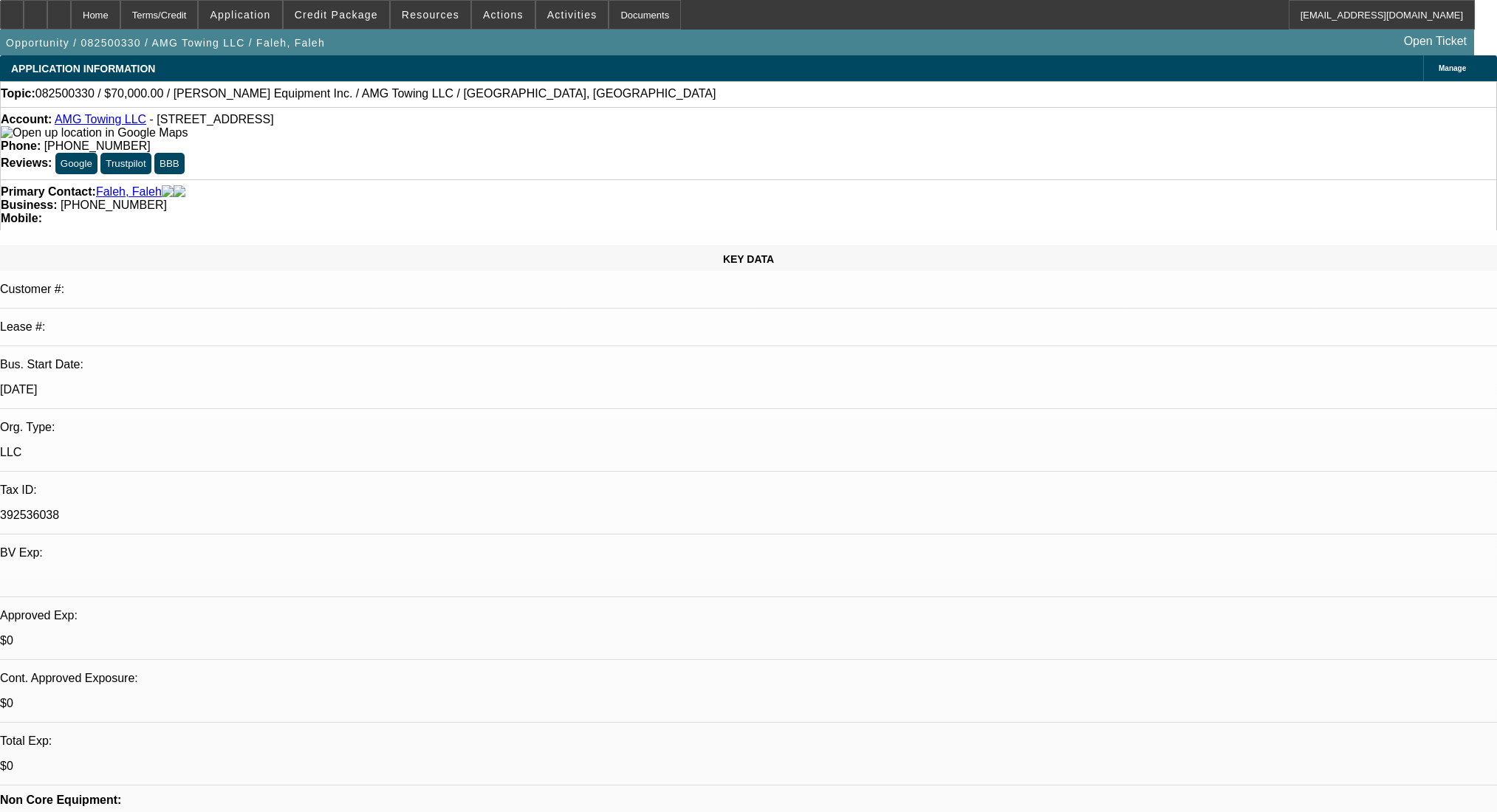
select select "0"
select select "2"
select select "0.1"
select select "4"
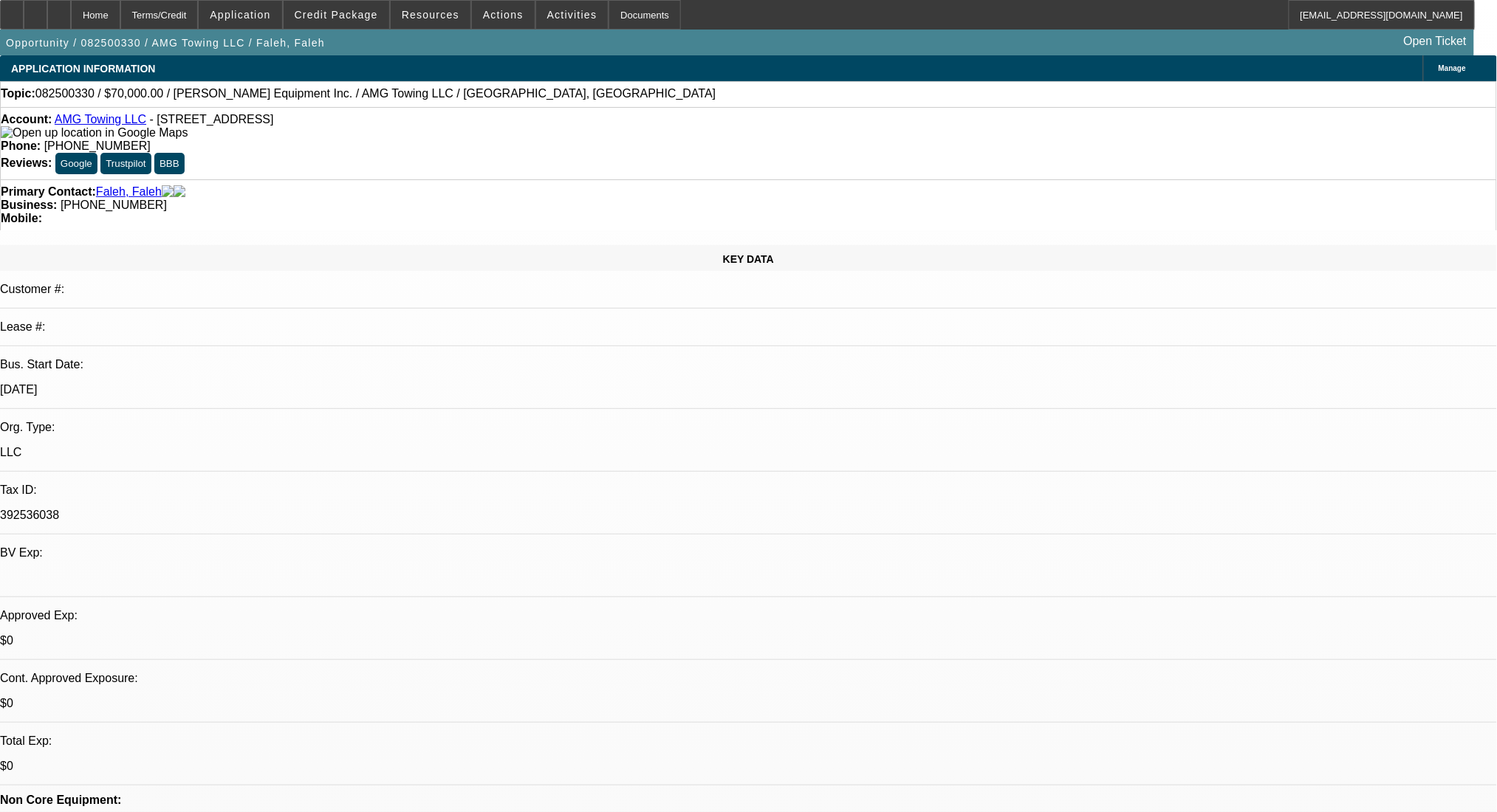
click at [431, 147] on div "Account: AMG Towing LLC - [STREET_ADDRESS] Phone: [PHONE_NUMBER] Reviews: Googl…" at bounding box center [748, 143] width 1497 height 72
